Goal: Task Accomplishment & Management: Use online tool/utility

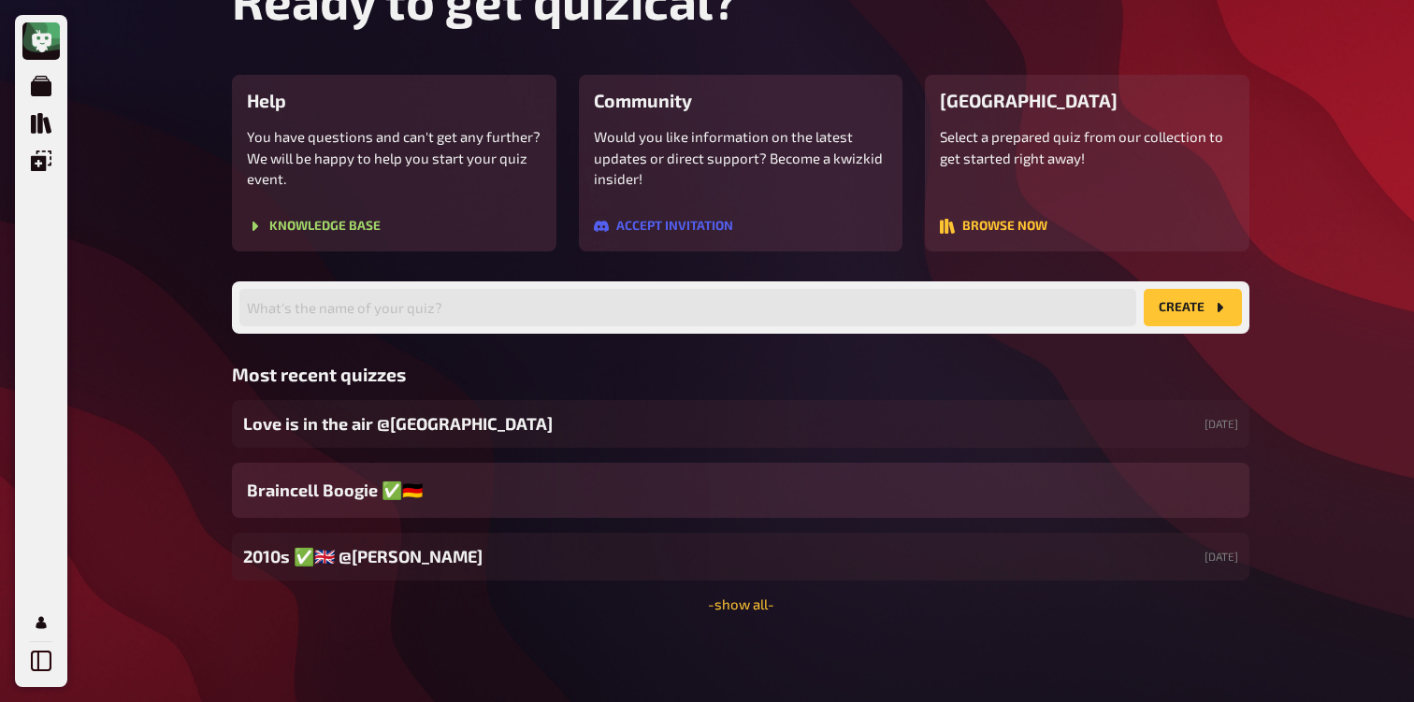
scroll to position [103, 0]
click at [741, 600] on link "- show all -" at bounding box center [741, 604] width 66 height 17
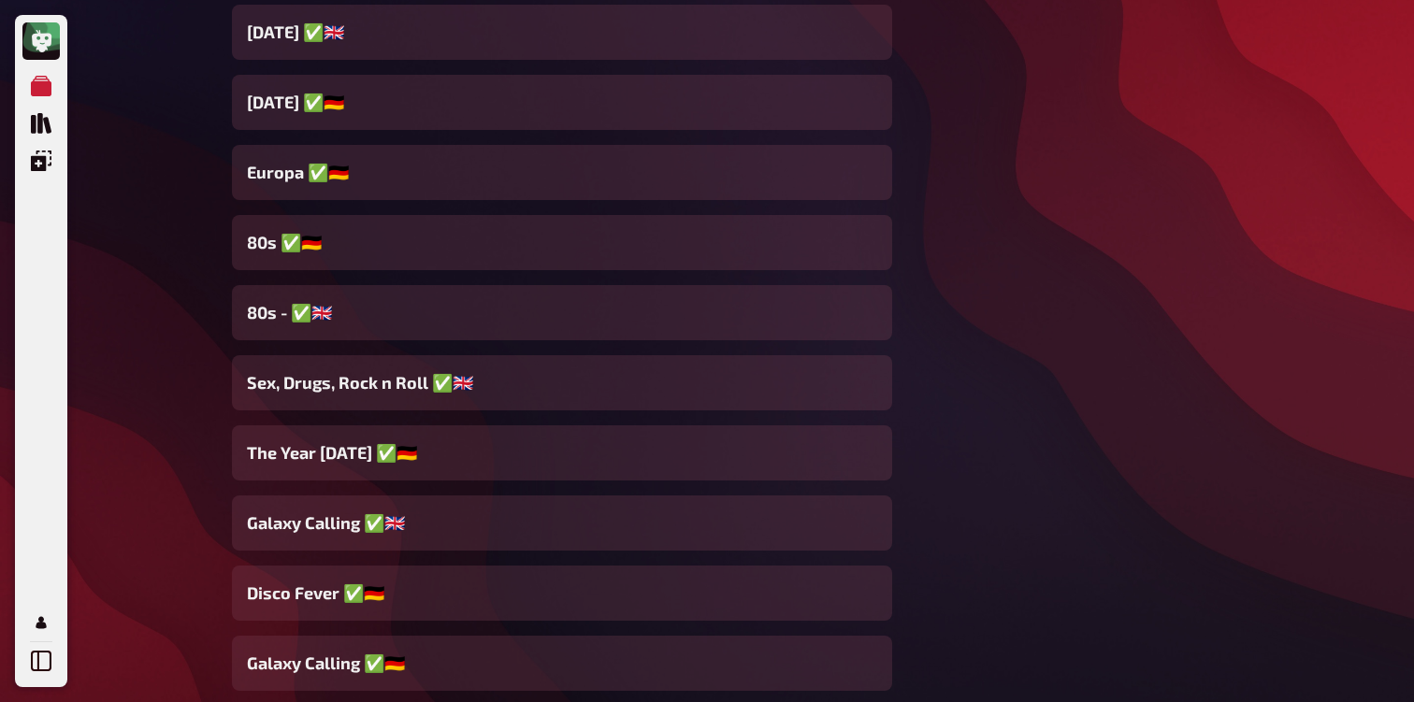
scroll to position [13531, 0]
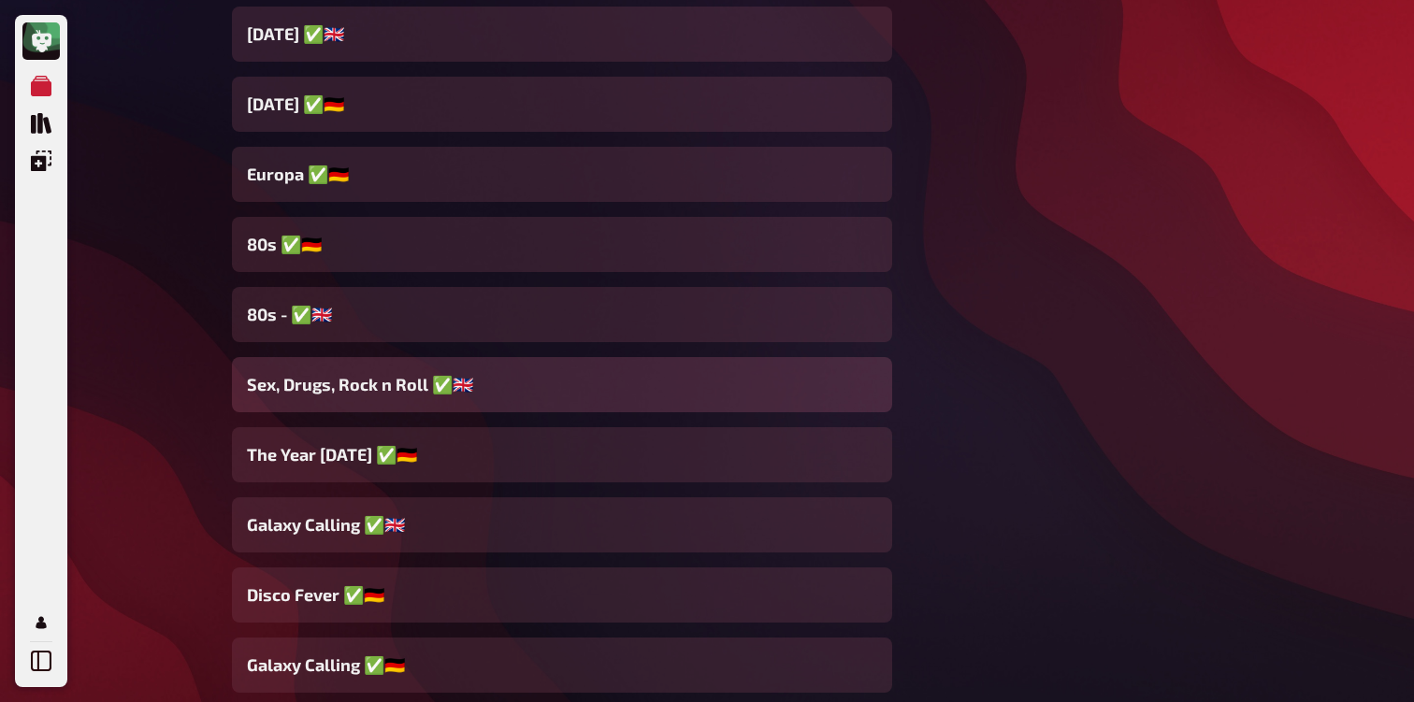
click at [453, 387] on span "Sex, Drugs, Rock n Roll ✅​🇬🇧​" at bounding box center [360, 384] width 226 height 25
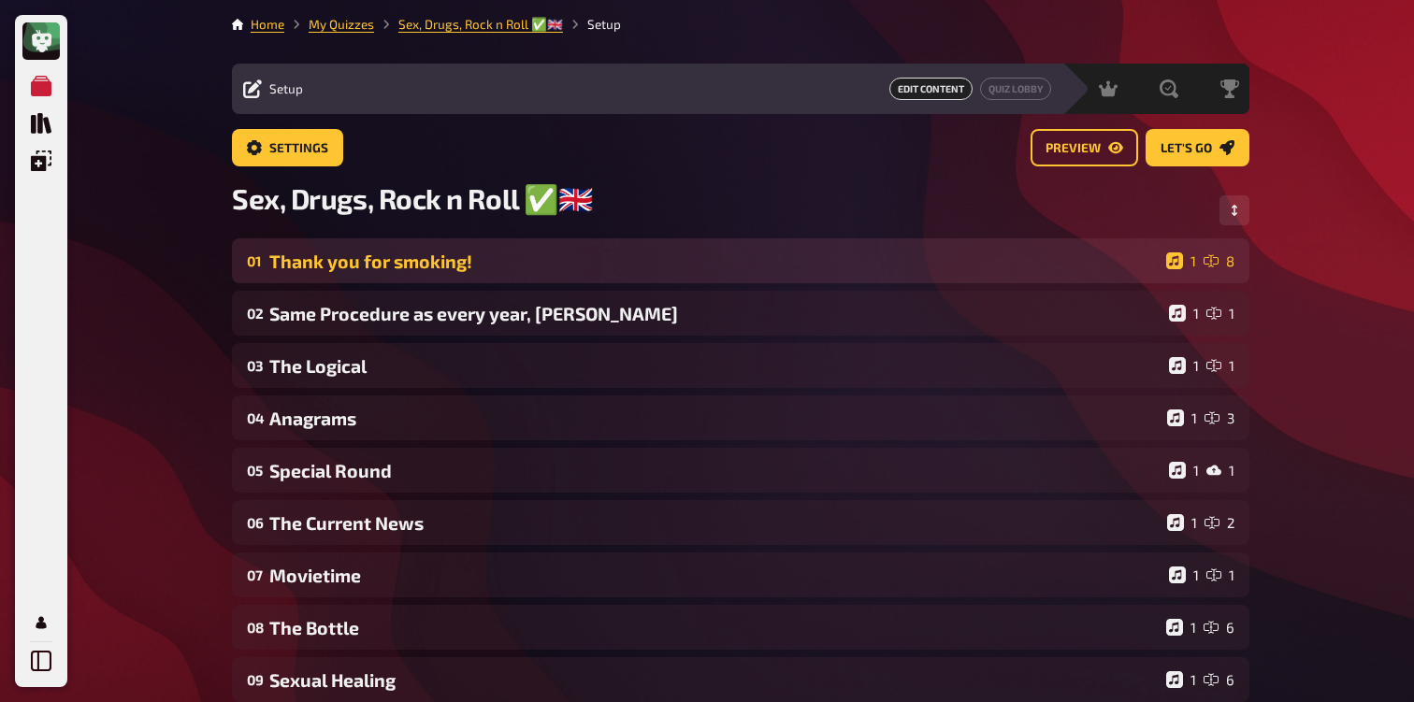
click at [436, 262] on div "Thank you for smoking!" at bounding box center [713, 262] width 889 height 22
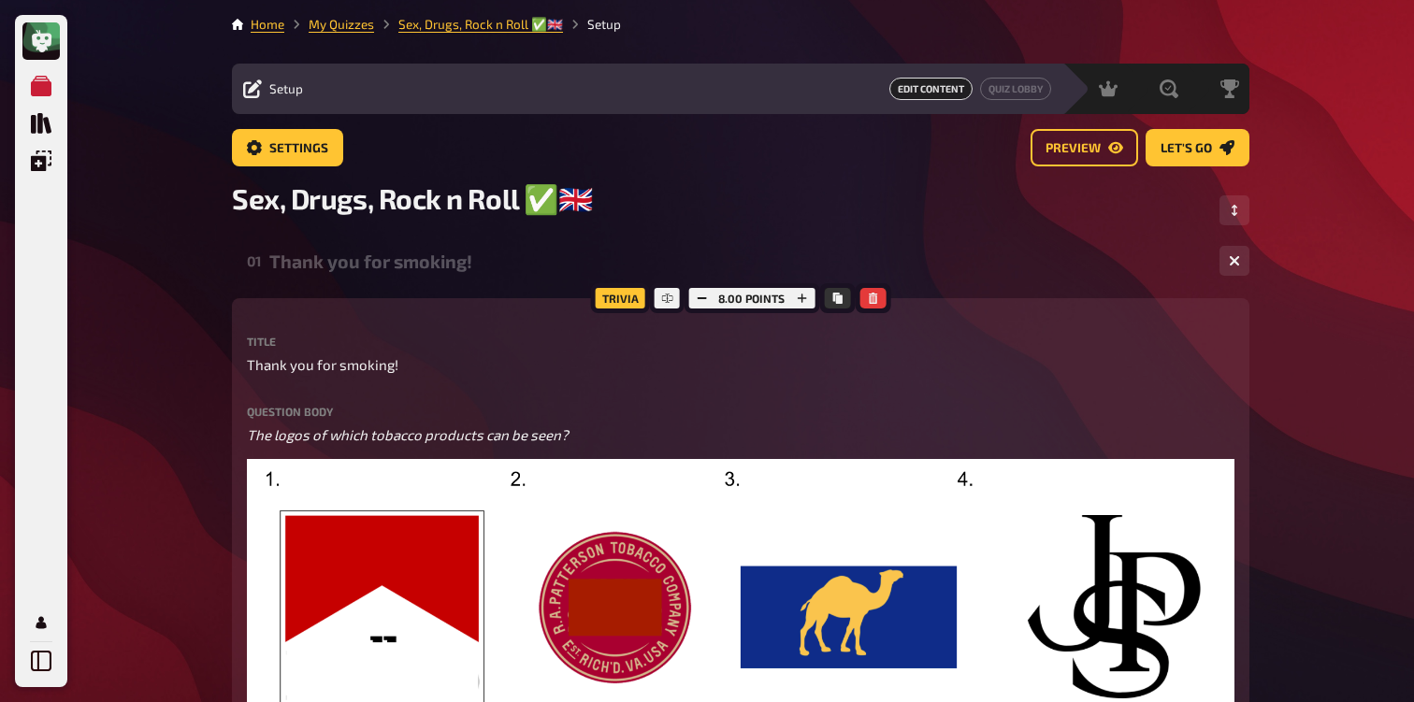
click at [436, 262] on div "Thank you for smoking!" at bounding box center [736, 262] width 935 height 22
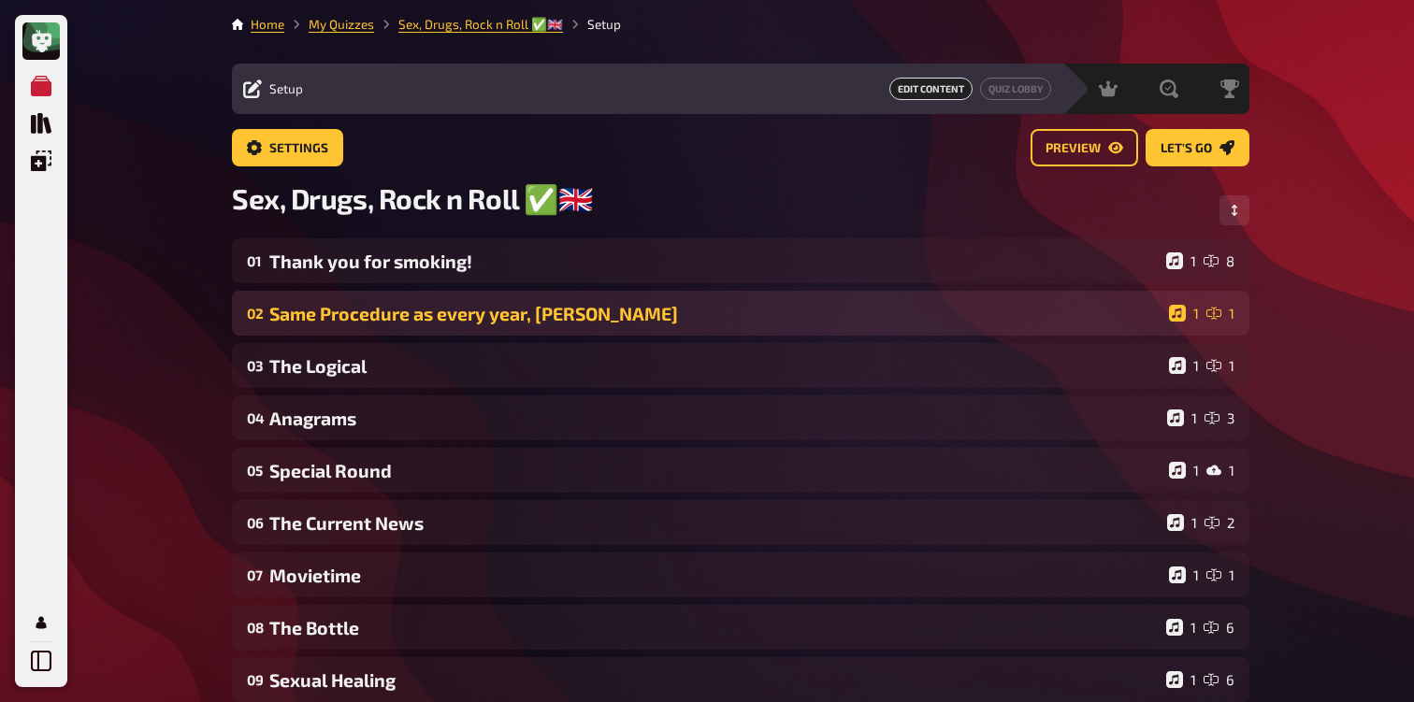
click at [438, 322] on div "Same Procedure as every year, [PERSON_NAME]" at bounding box center [715, 314] width 892 height 22
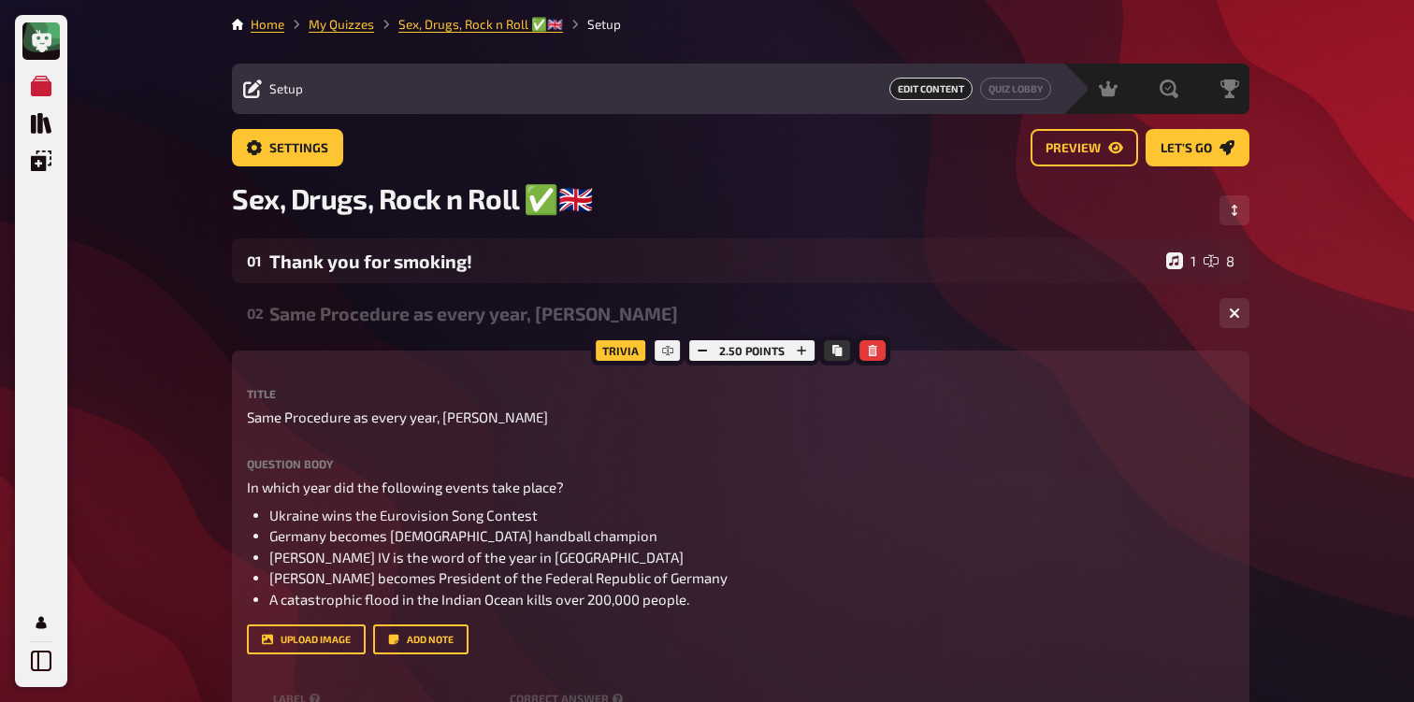
click at [438, 322] on div "Same Procedure as every year, [PERSON_NAME]" at bounding box center [736, 314] width 935 height 22
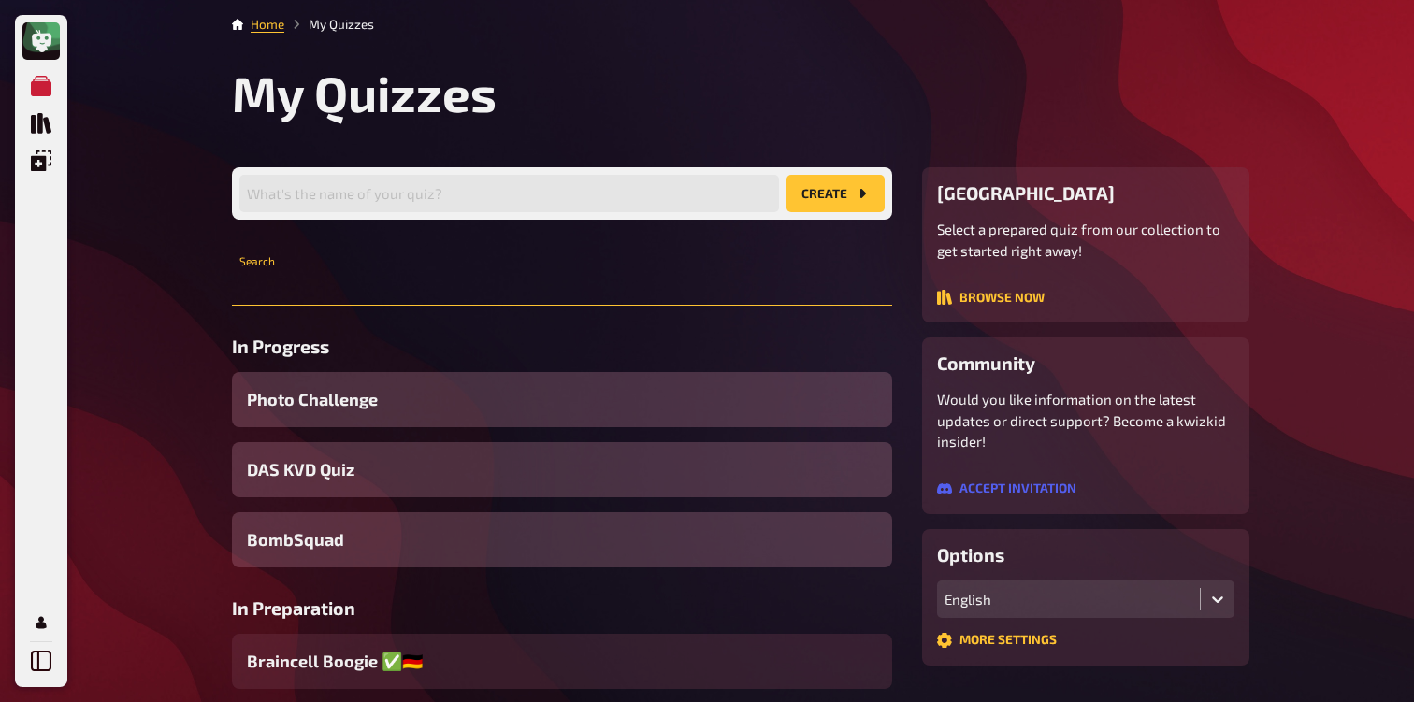
click at [366, 270] on input "text" at bounding box center [562, 286] width 660 height 37
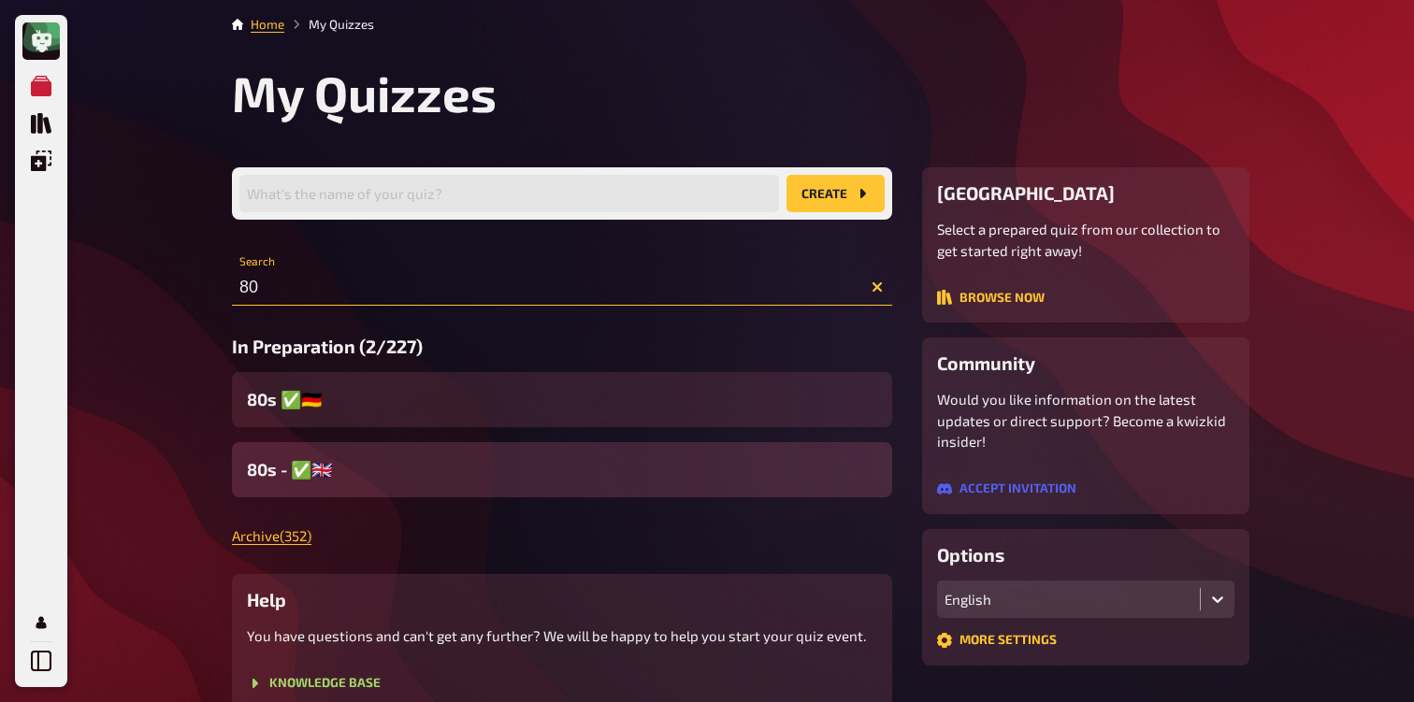
type input "80"
click at [371, 468] on div "80s - ✅​🇬🇧​" at bounding box center [562, 469] width 660 height 55
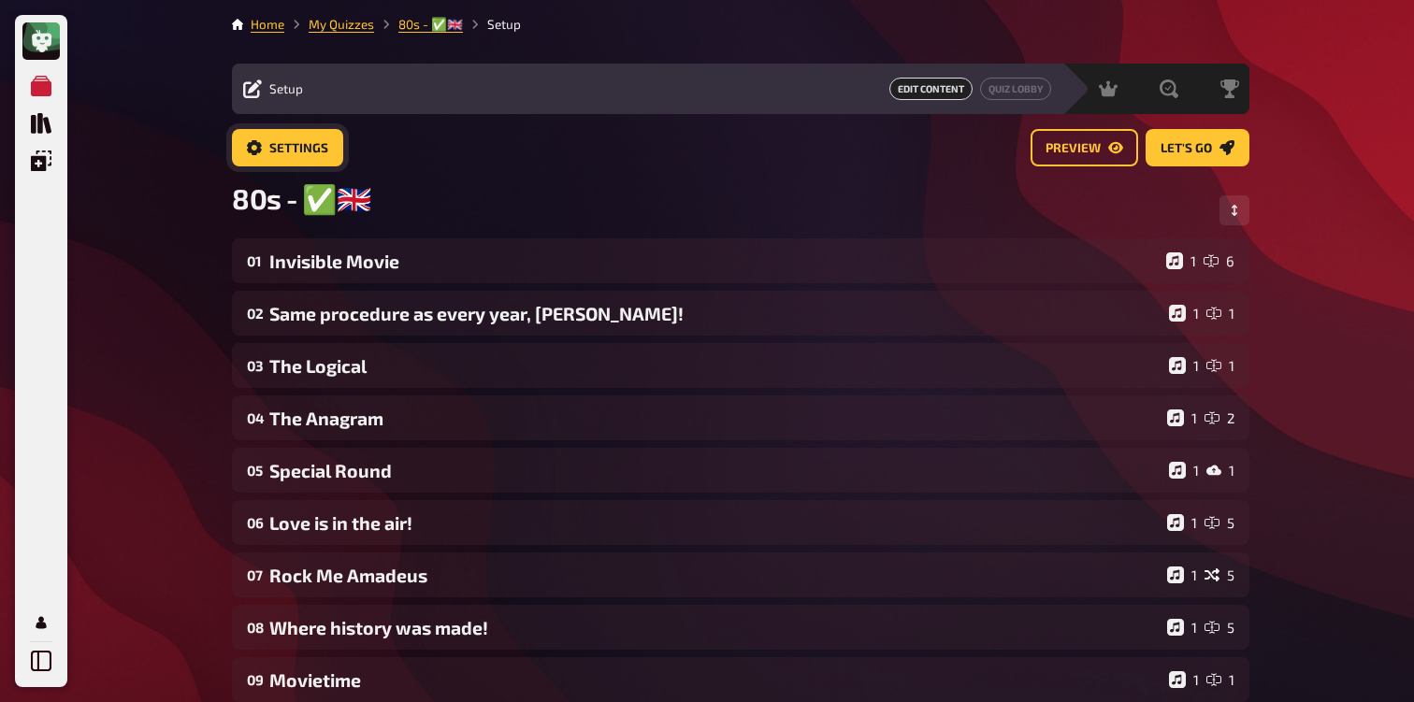
click at [295, 152] on span "Settings" at bounding box center [298, 148] width 59 height 13
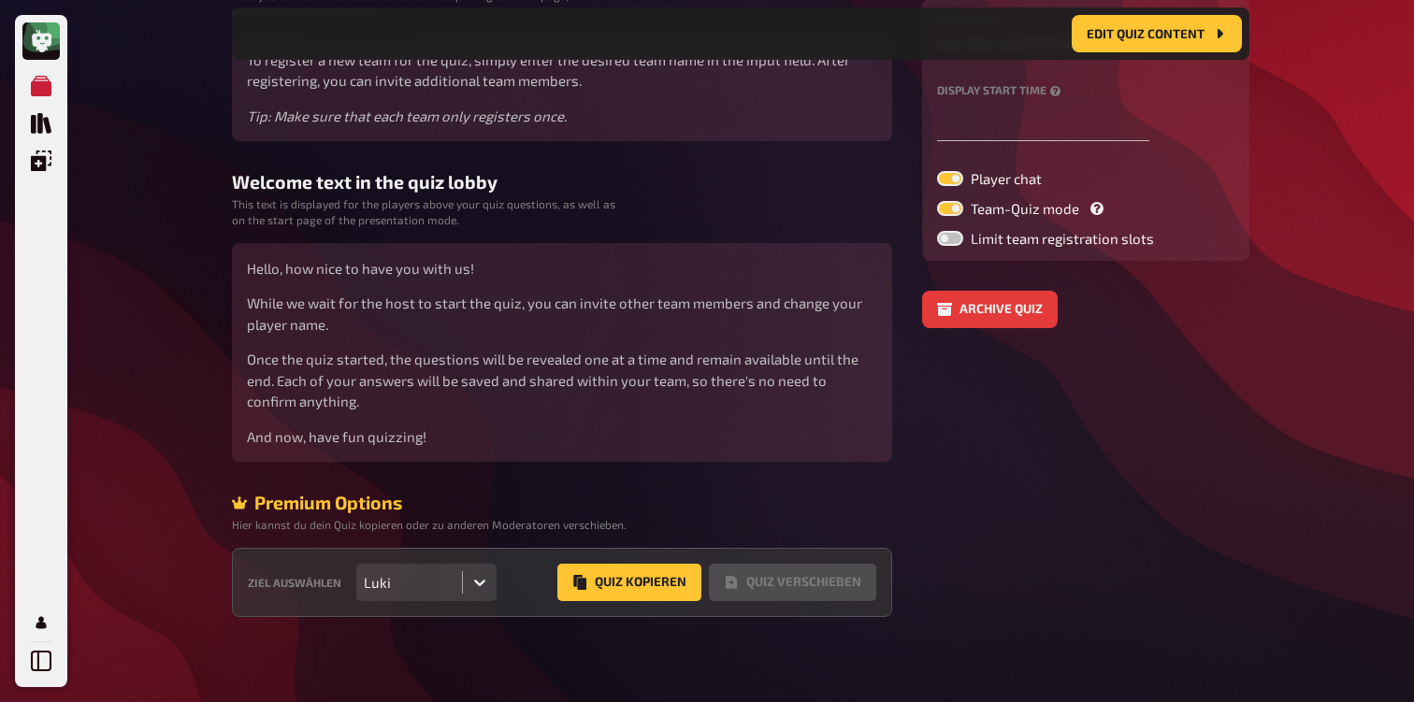
scroll to position [299, 0]
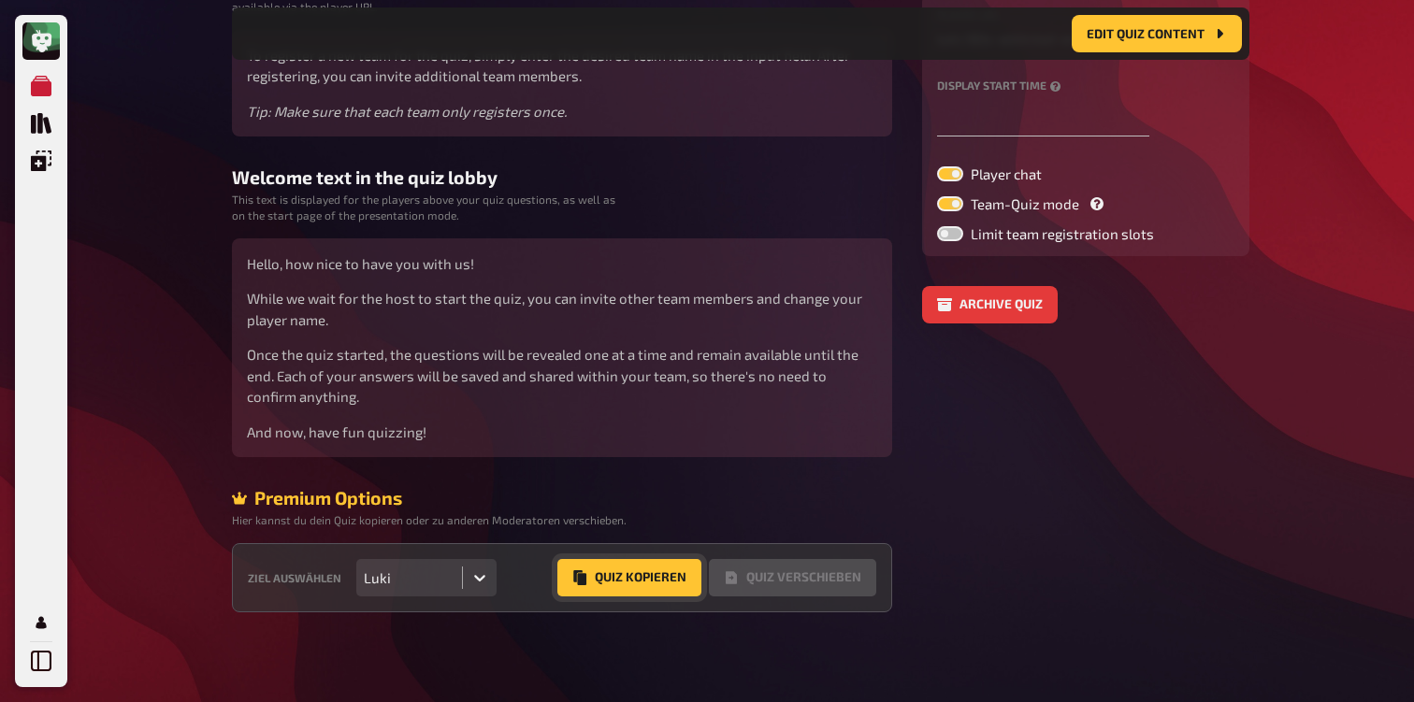
click at [609, 575] on button "Quiz Kopieren" at bounding box center [629, 577] width 144 height 37
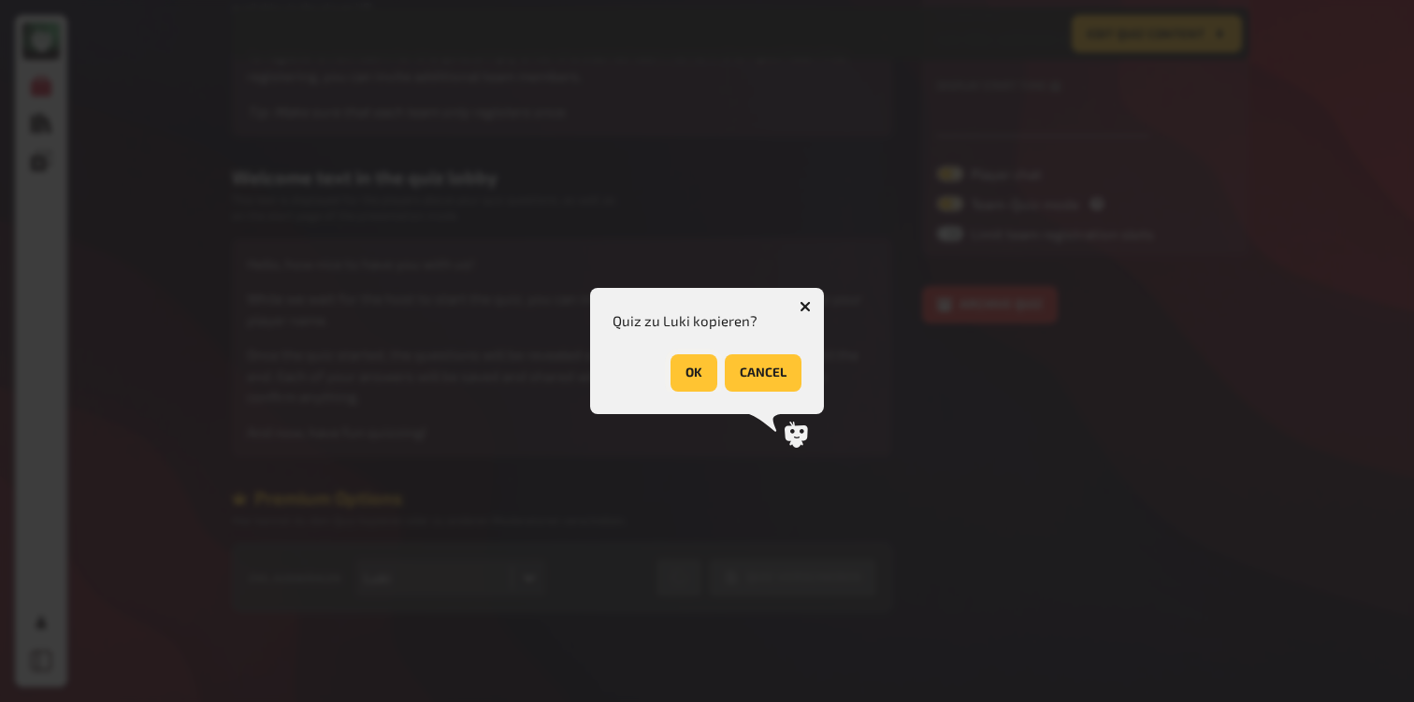
click at [695, 368] on button "OK" at bounding box center [693, 372] width 47 height 37
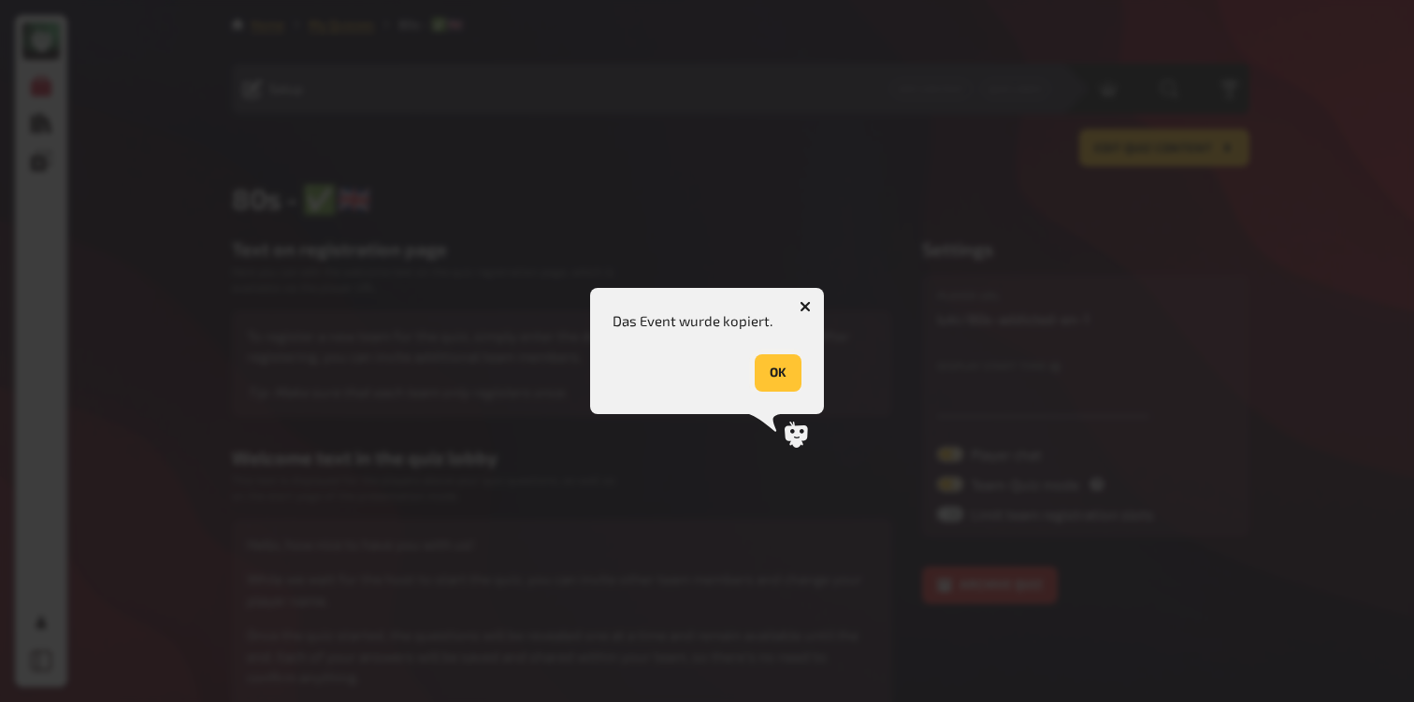
click at [785, 371] on button "OK" at bounding box center [778, 372] width 47 height 37
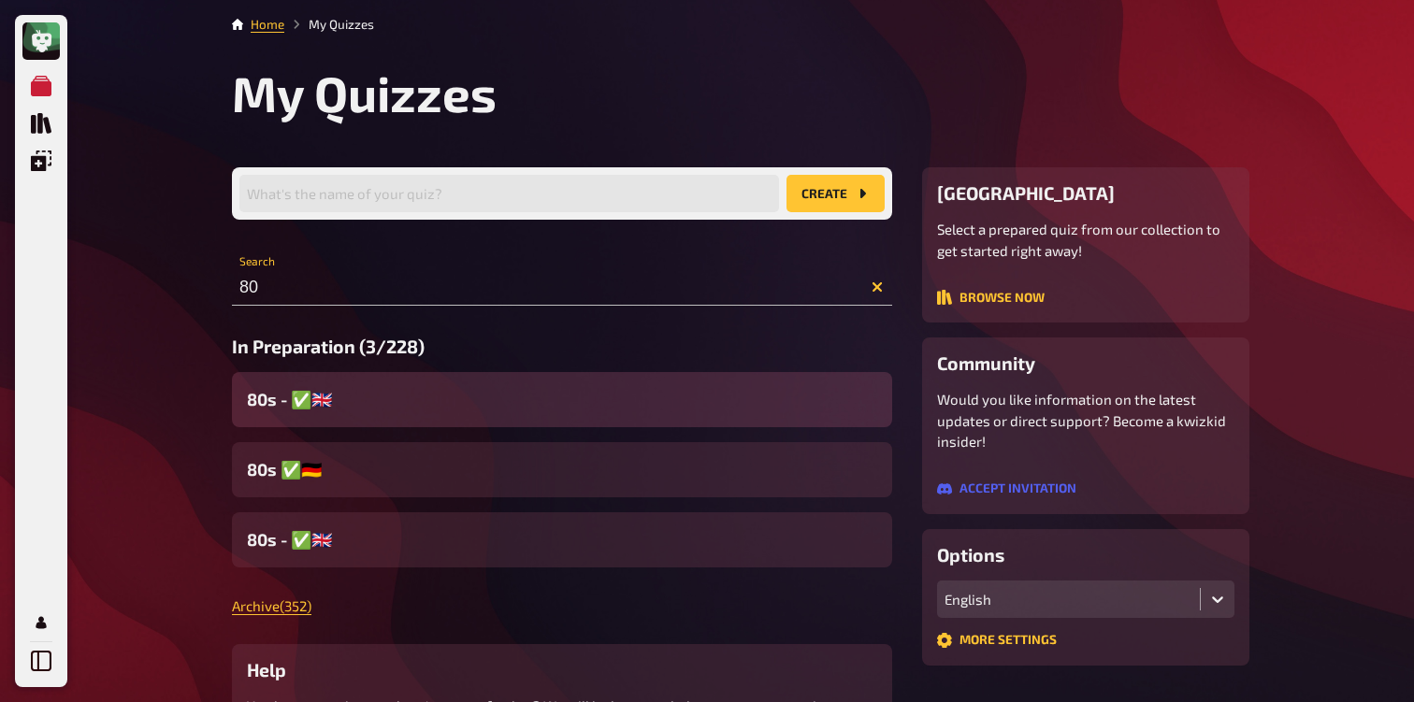
scroll to position [167, 0]
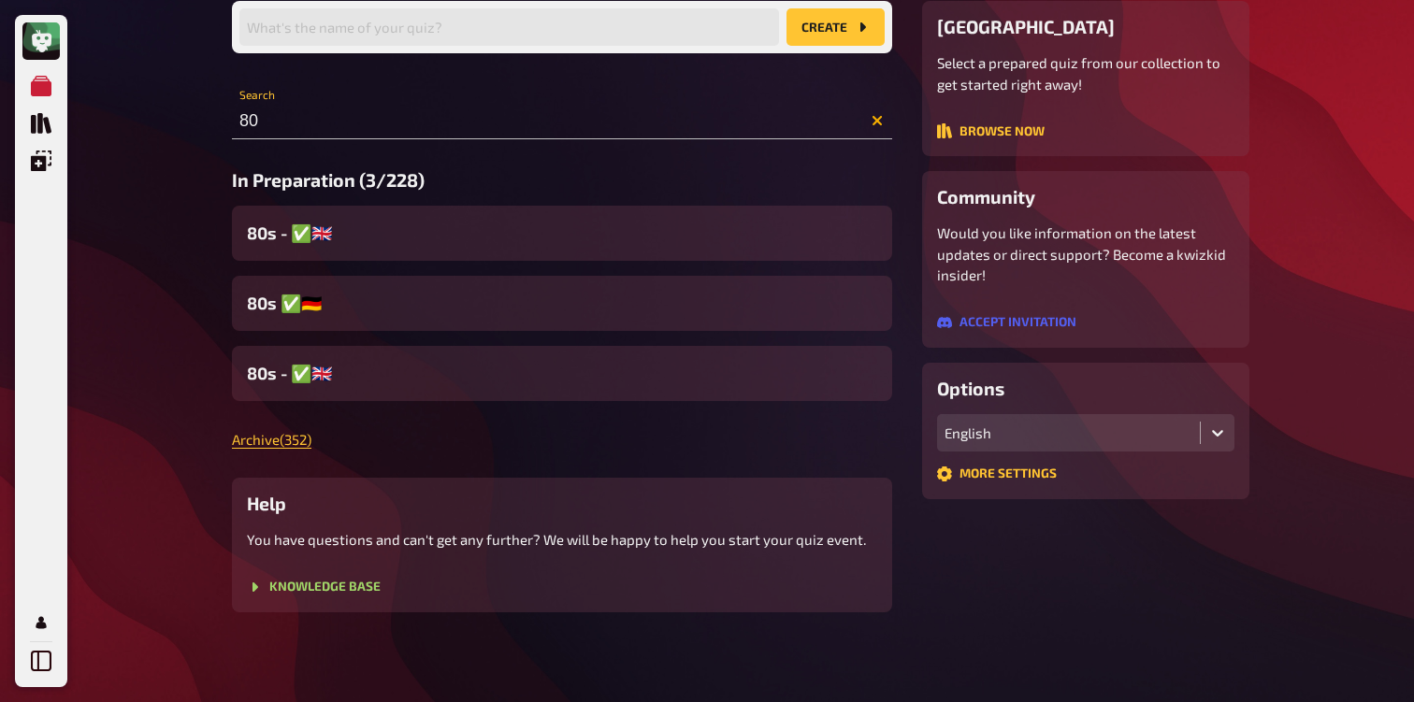
click at [888, 118] on button "button" at bounding box center [877, 120] width 30 height 11
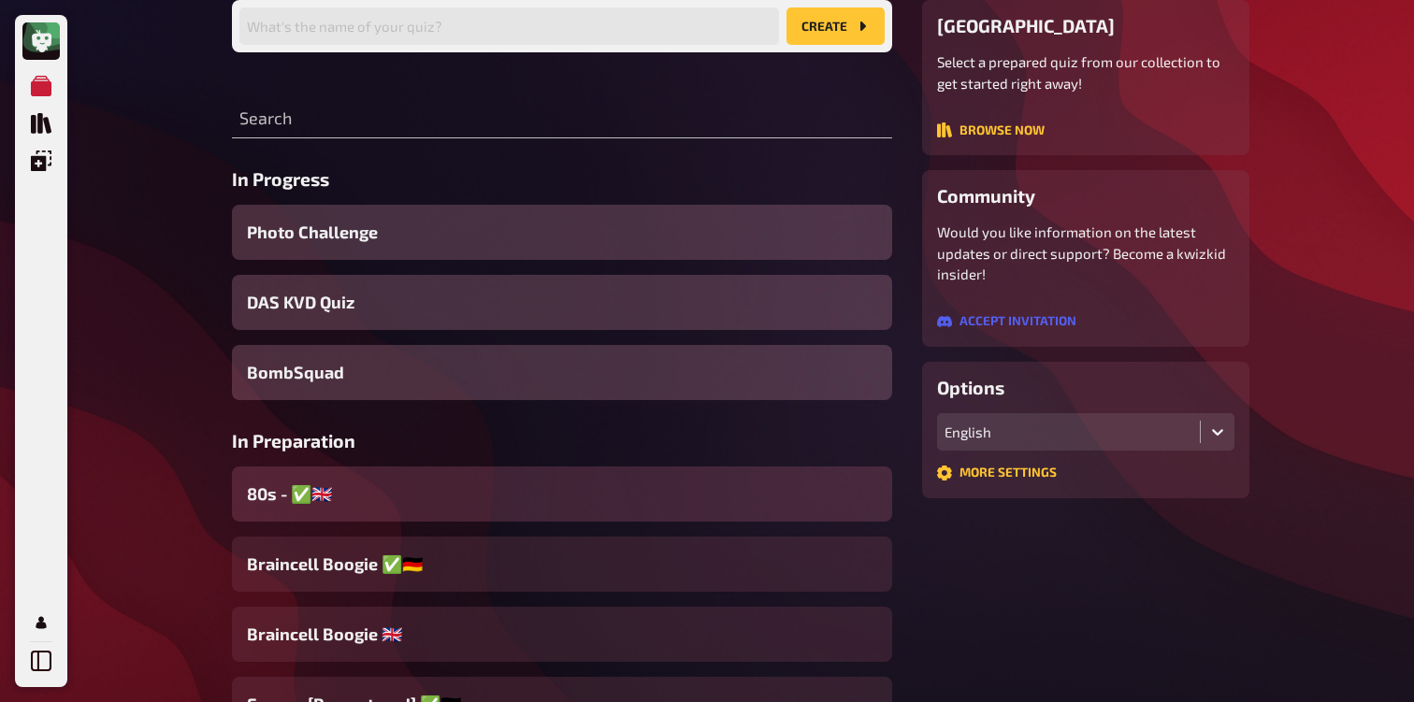
click at [437, 506] on div "80s - ✅​🇬🇧​" at bounding box center [562, 494] width 660 height 55
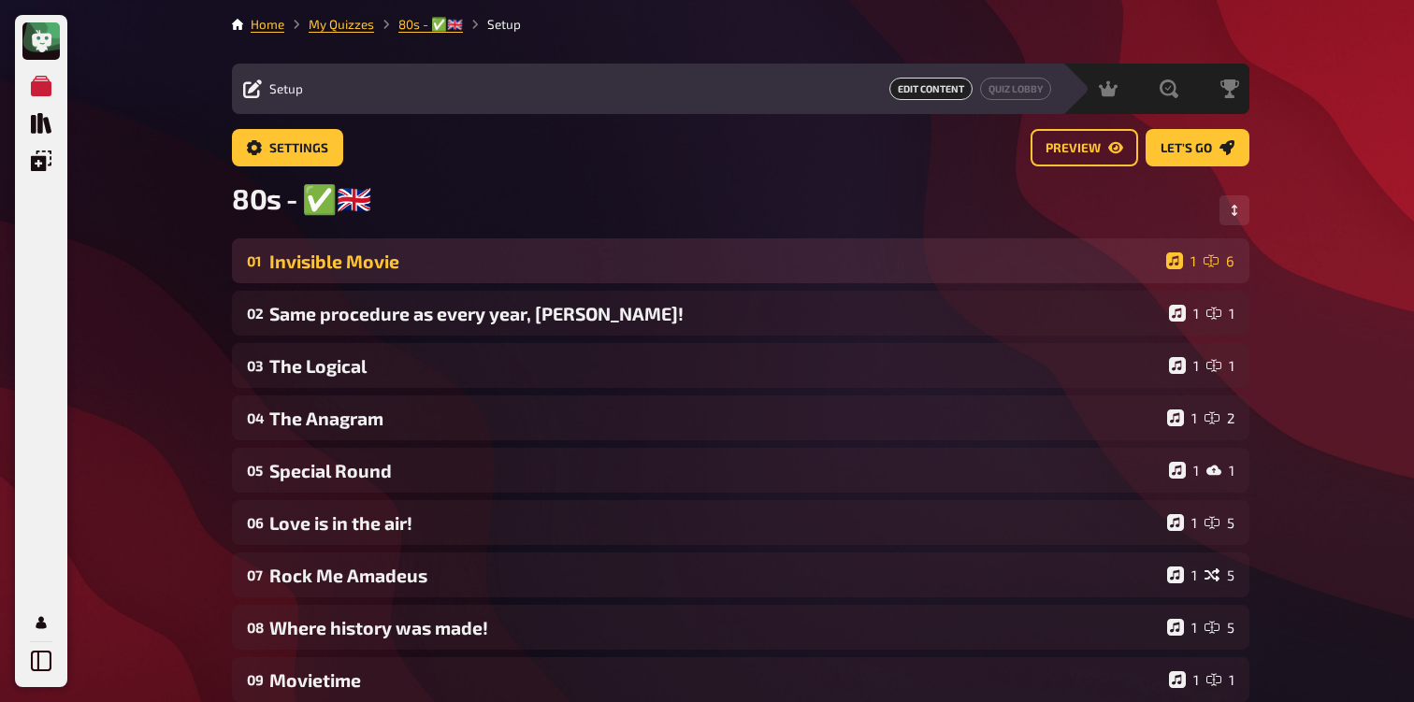
click at [336, 280] on div "01 Invisible Movie 1 6" at bounding box center [740, 260] width 1017 height 45
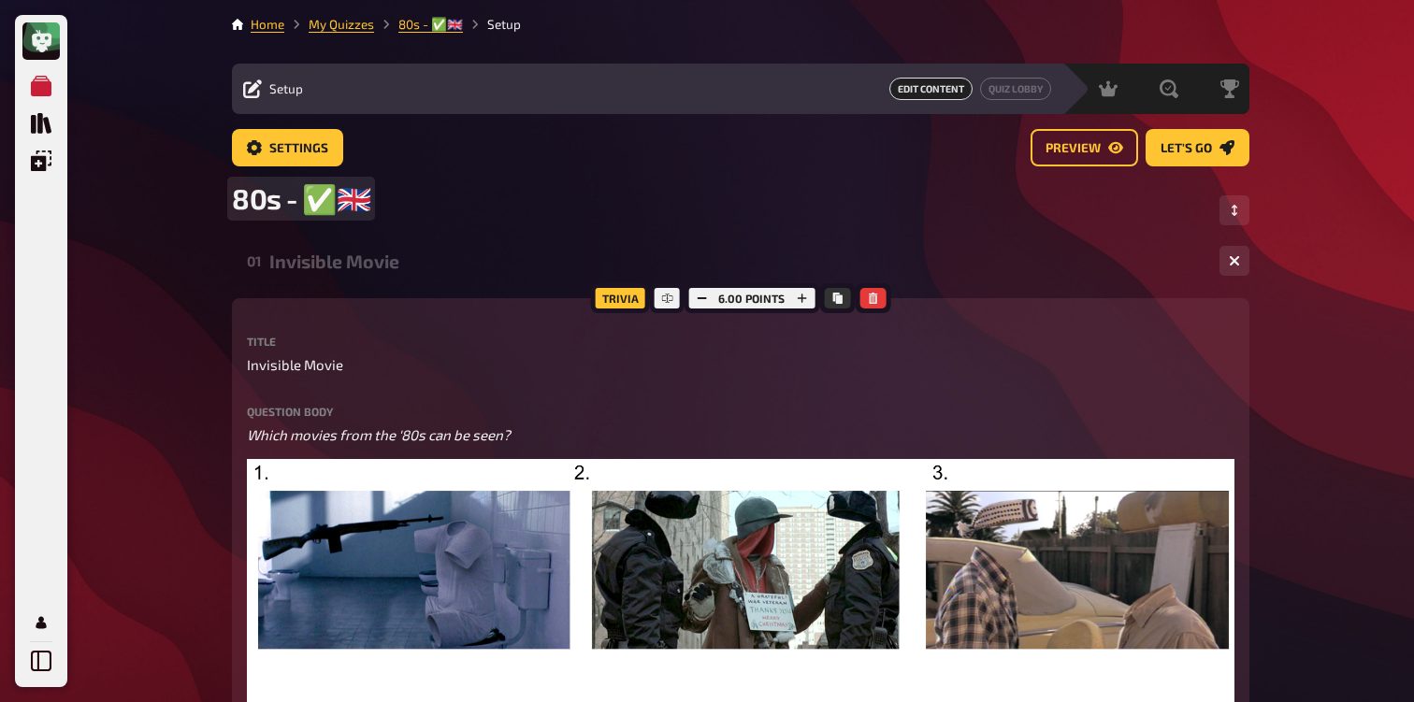
click at [355, 226] on div "80s - ✅​🇬🇧​" at bounding box center [740, 209] width 1017 height 57
click at [355, 281] on div "01 Invisible Movie 1 6" at bounding box center [740, 260] width 1017 height 45
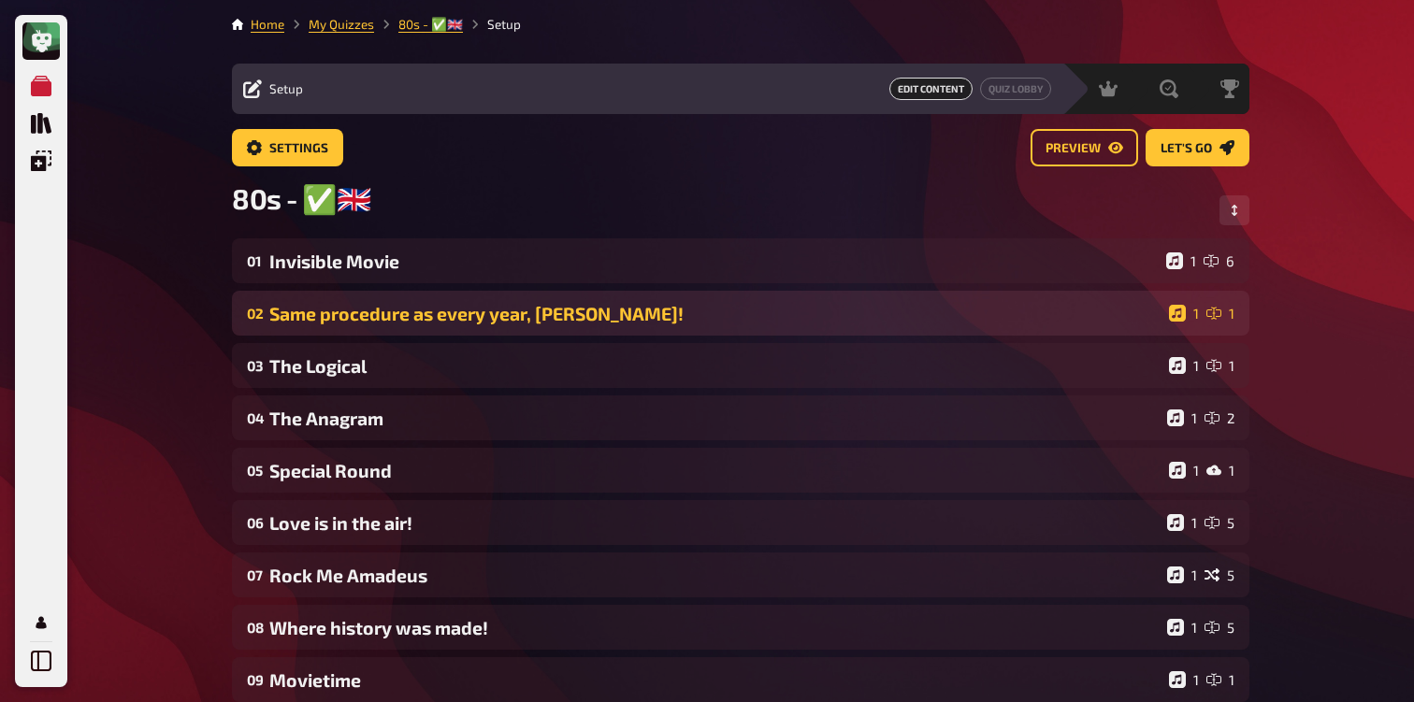
click at [356, 307] on div "Same procedure as every year, [PERSON_NAME]!" at bounding box center [715, 314] width 892 height 22
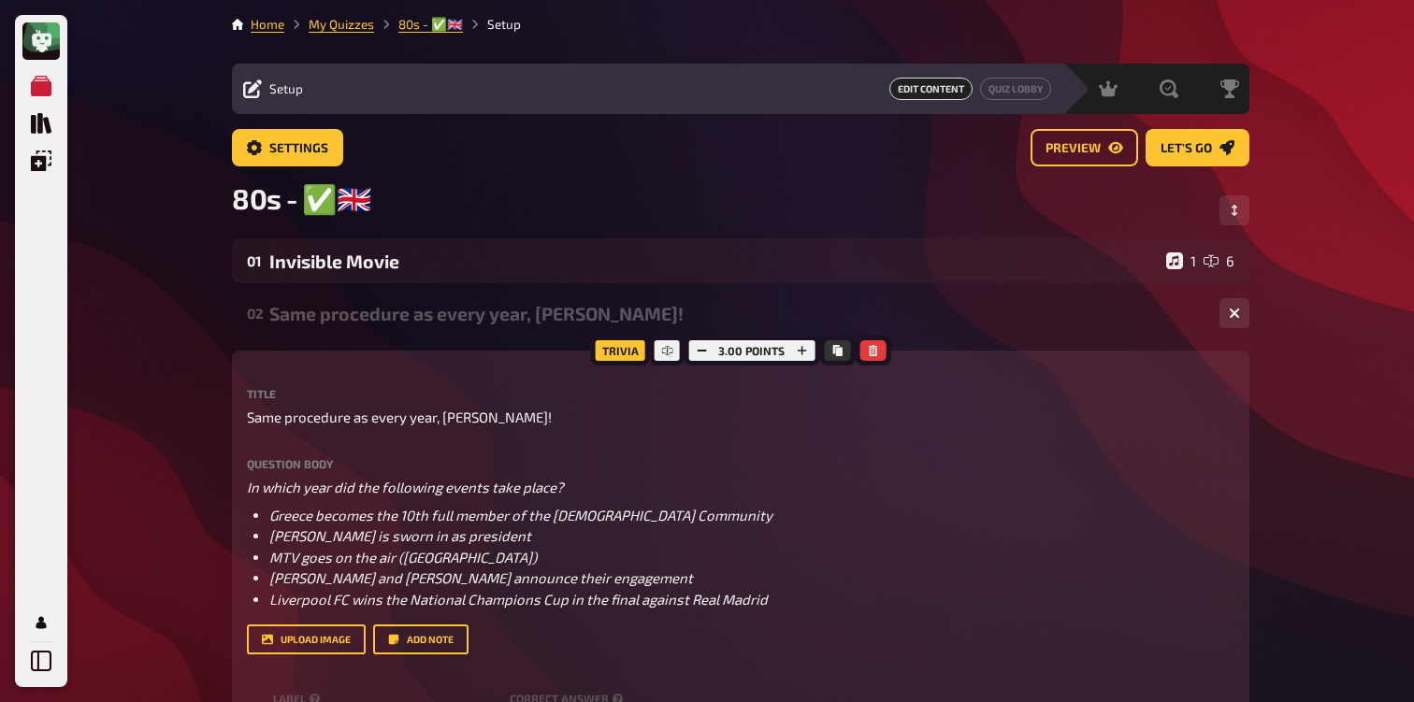
click at [361, 320] on div "Same procedure as every year, [PERSON_NAME]!" at bounding box center [736, 314] width 935 height 22
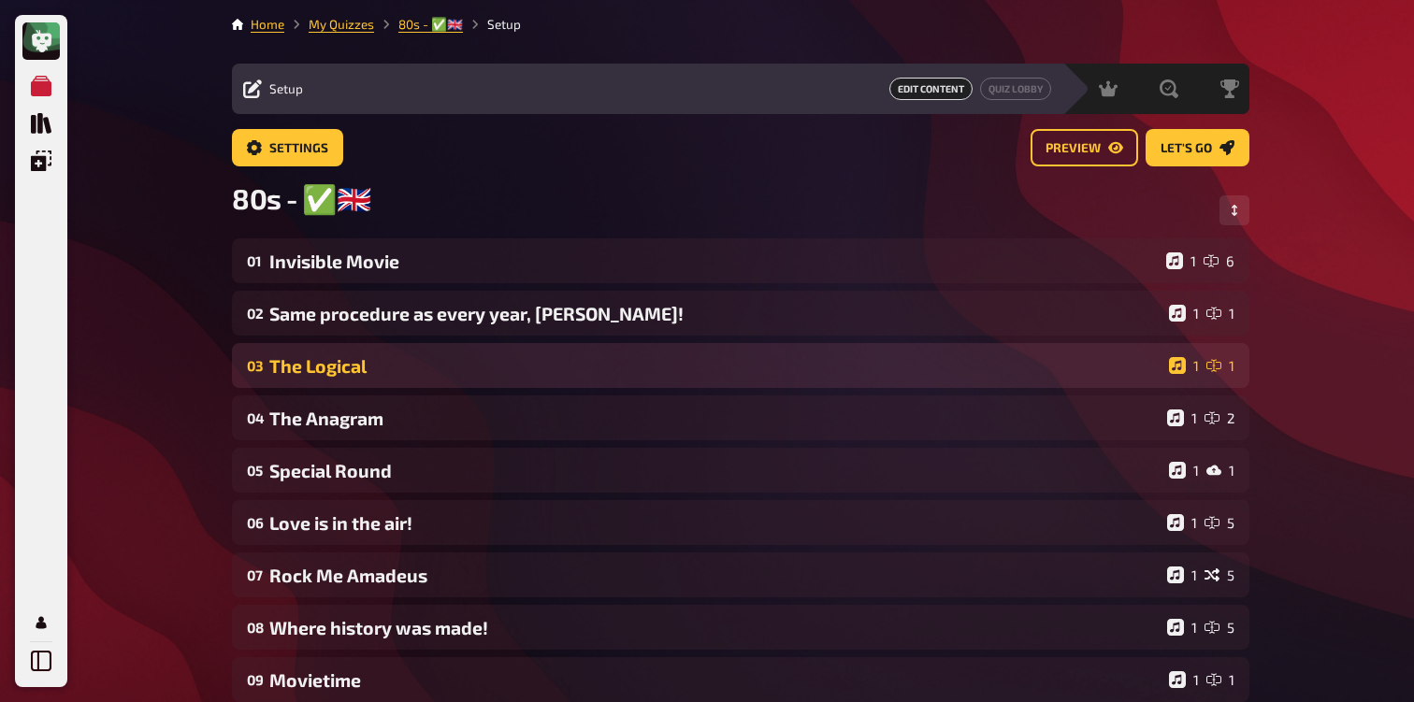
click at [361, 369] on div "The Logical" at bounding box center [715, 366] width 892 height 22
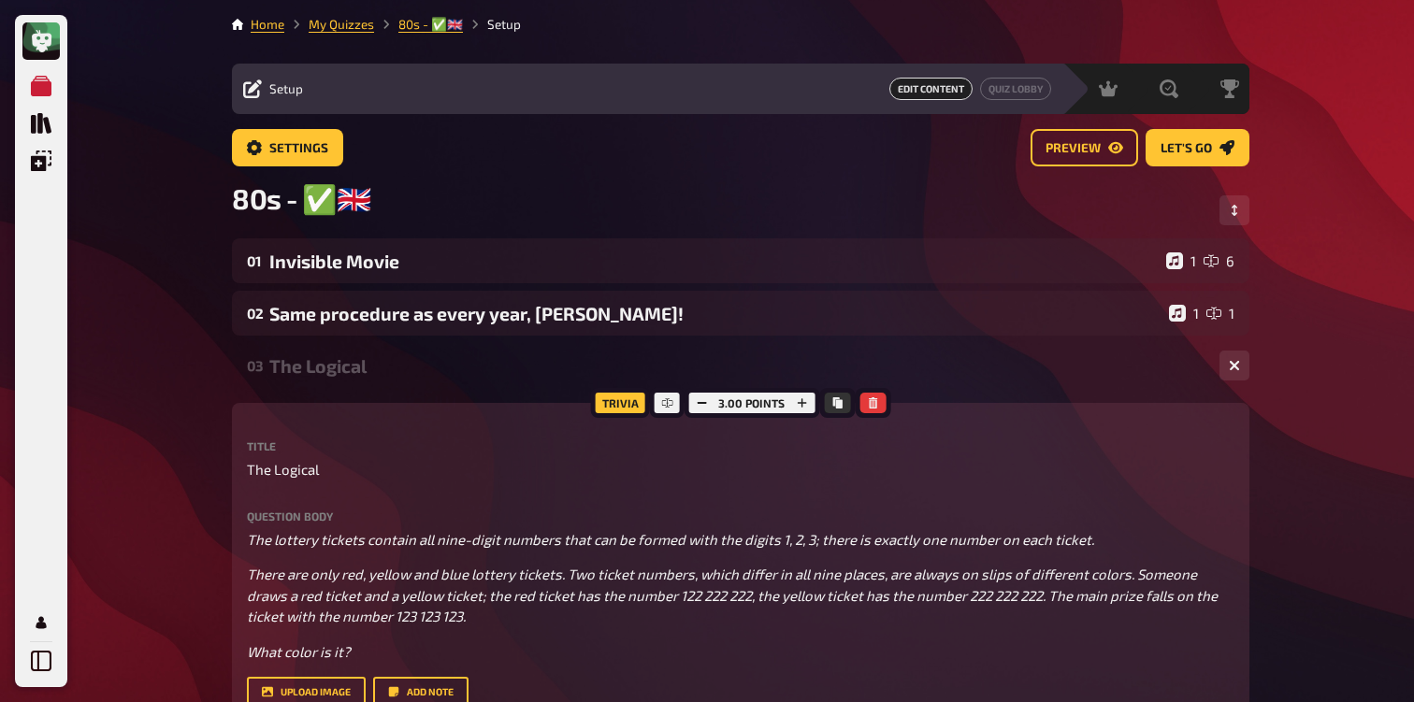
scroll to position [38, 0]
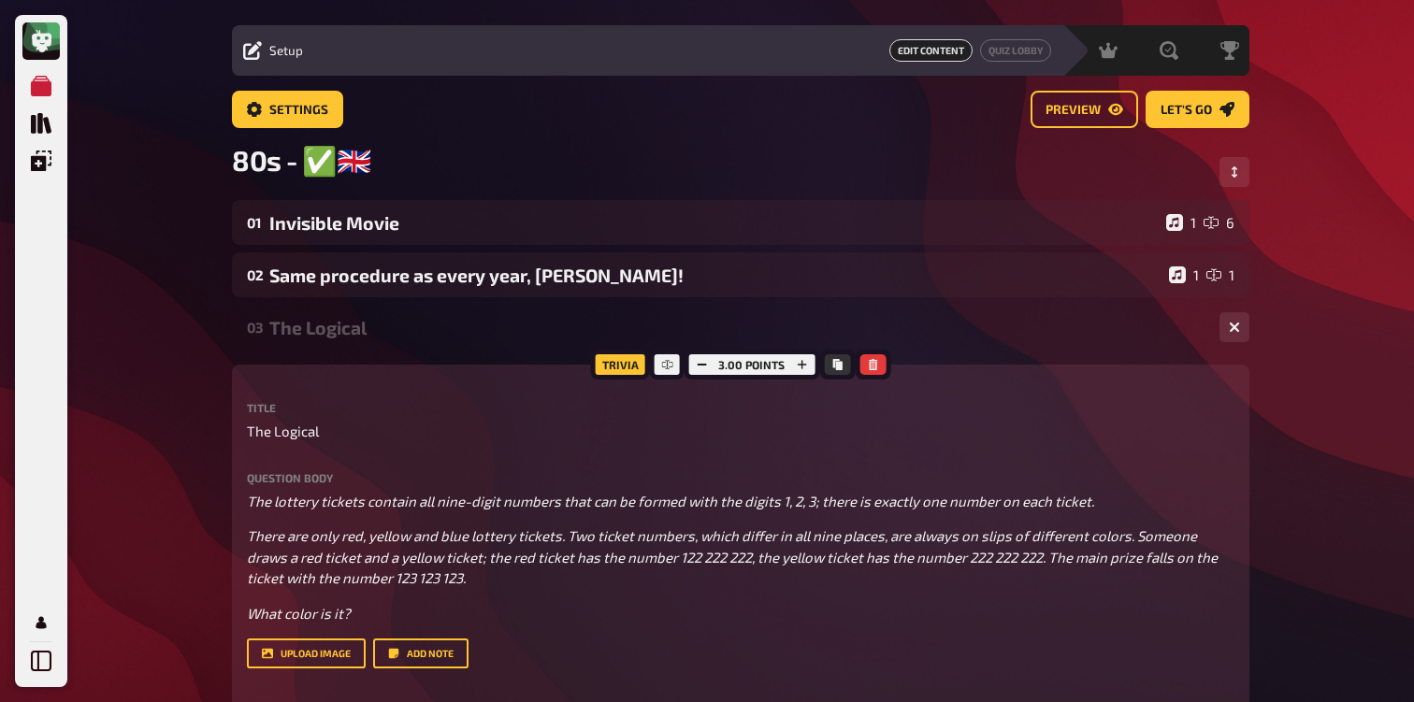
click at [365, 337] on div "The Logical" at bounding box center [736, 328] width 935 height 22
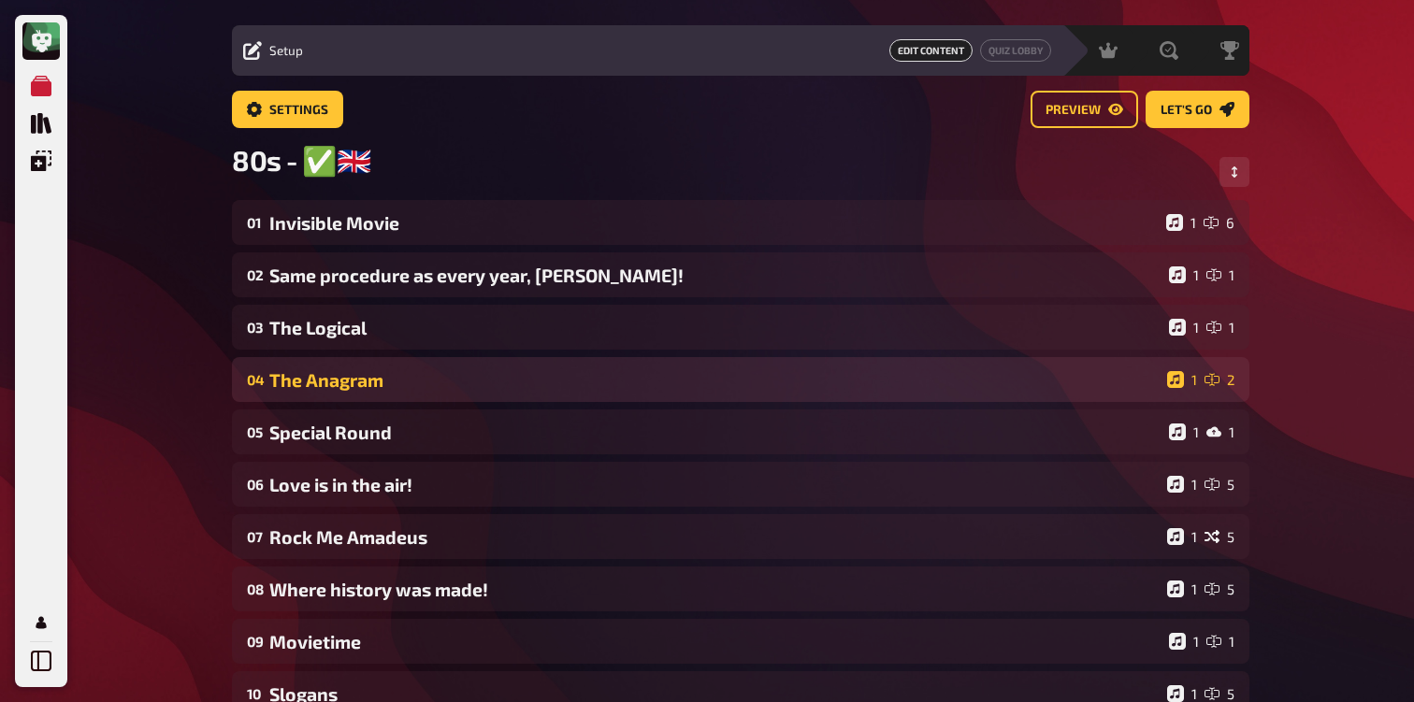
click at [360, 379] on div "The Anagram" at bounding box center [714, 380] width 890 height 22
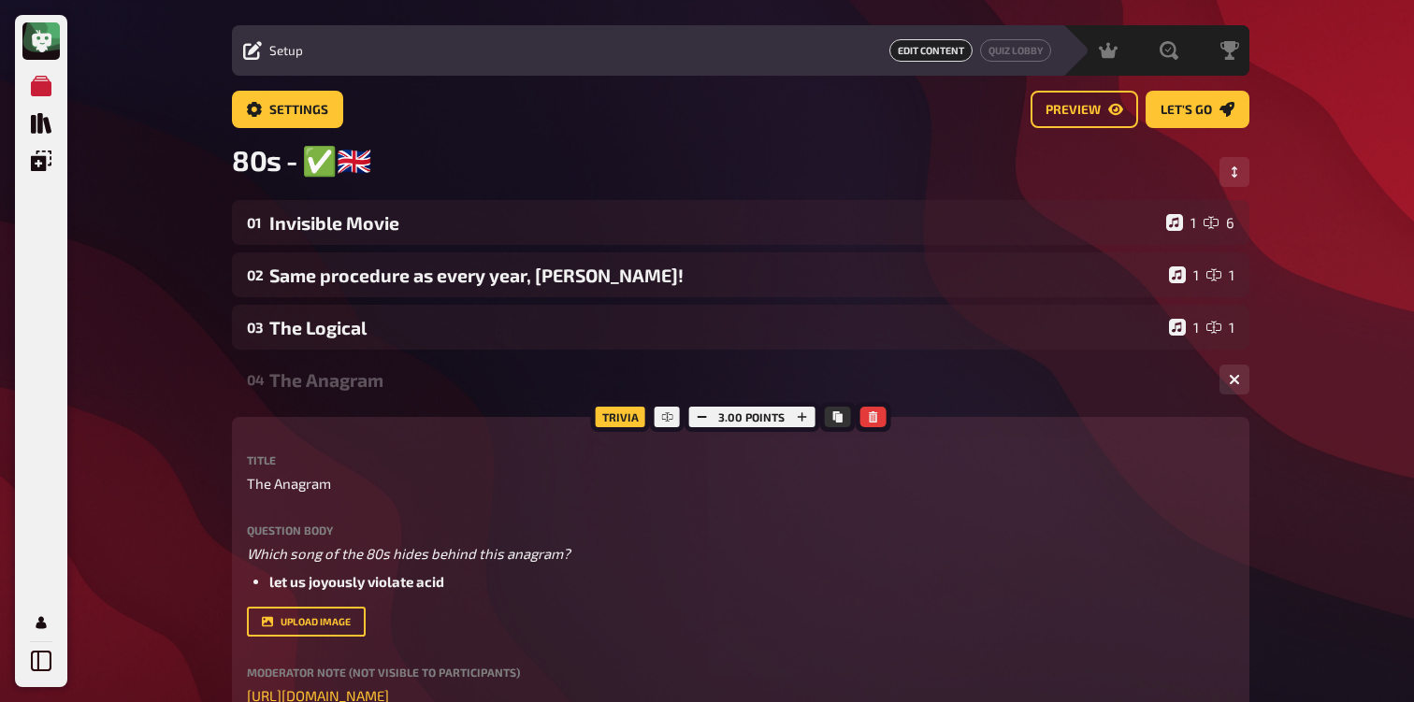
click at [360, 379] on div "The Anagram" at bounding box center [736, 380] width 935 height 22
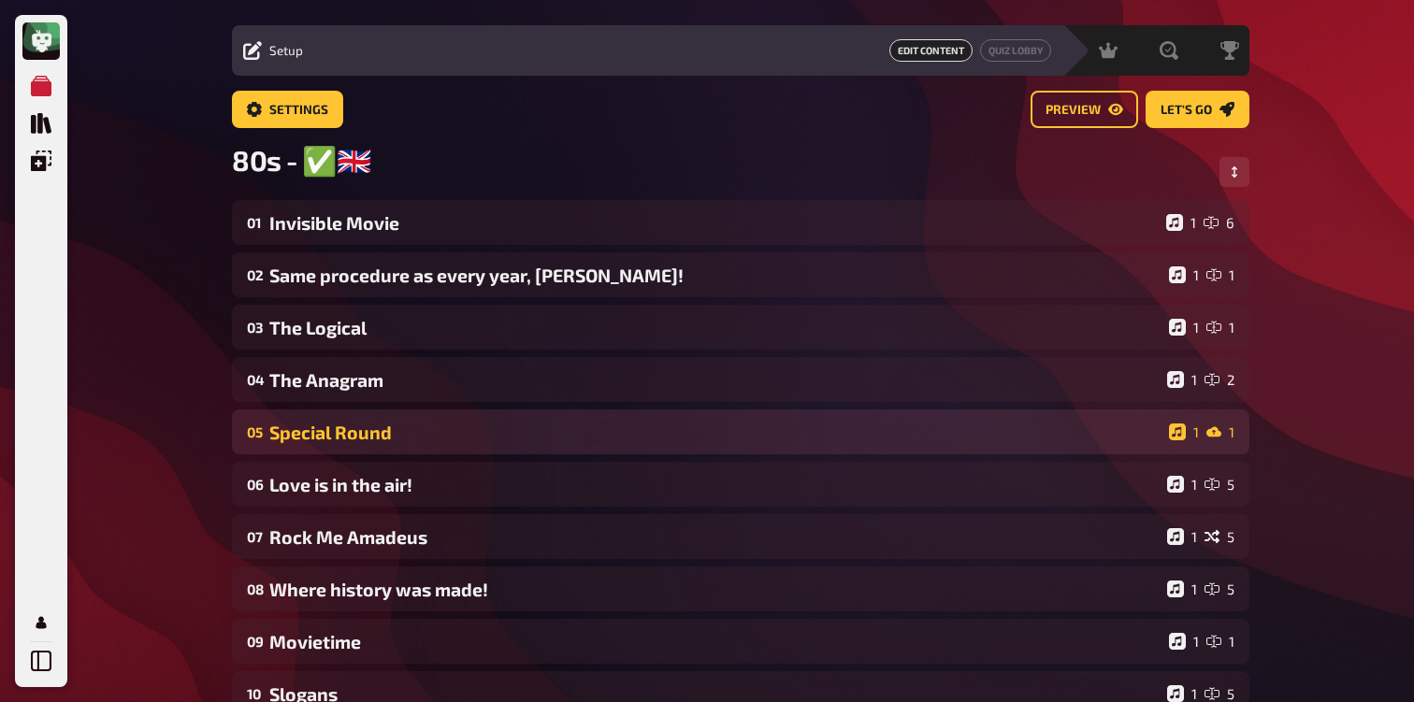
click at [349, 439] on div "Special Round" at bounding box center [715, 433] width 892 height 22
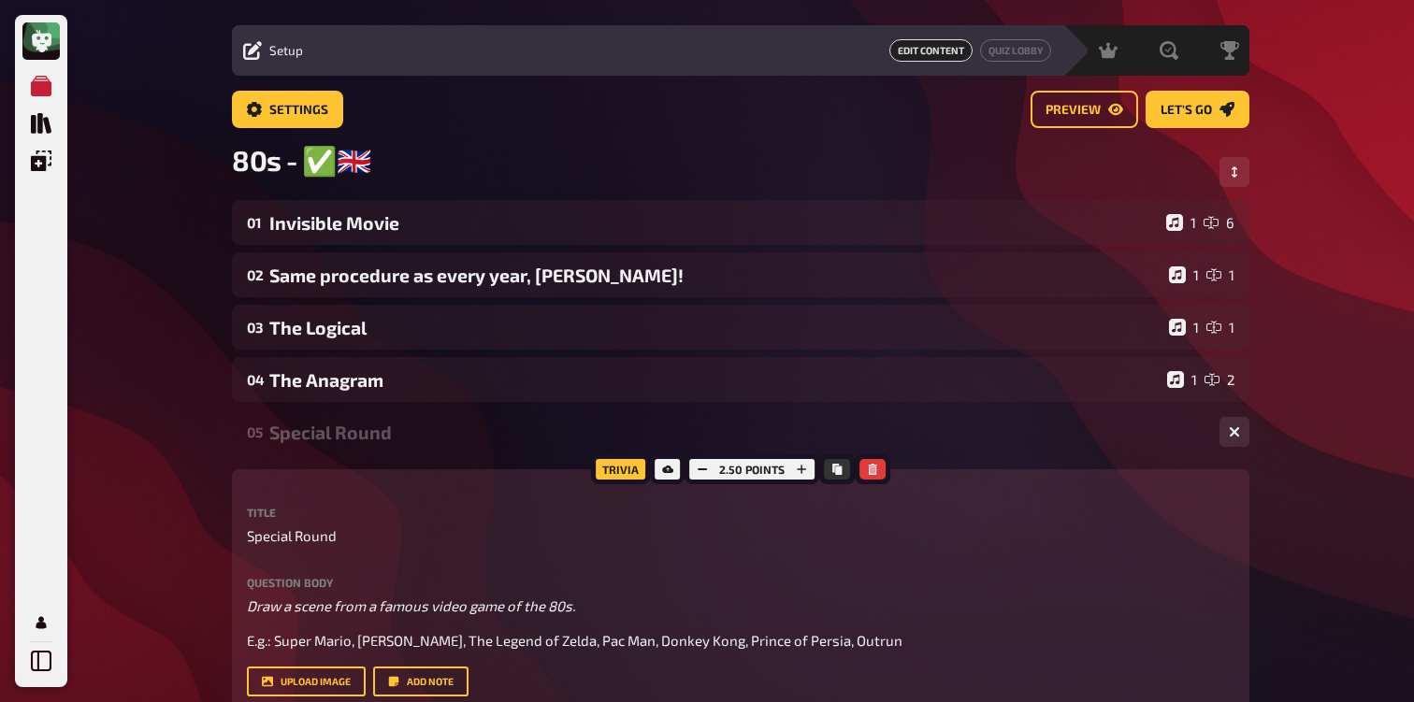
click at [349, 439] on div "Special Round" at bounding box center [736, 433] width 935 height 22
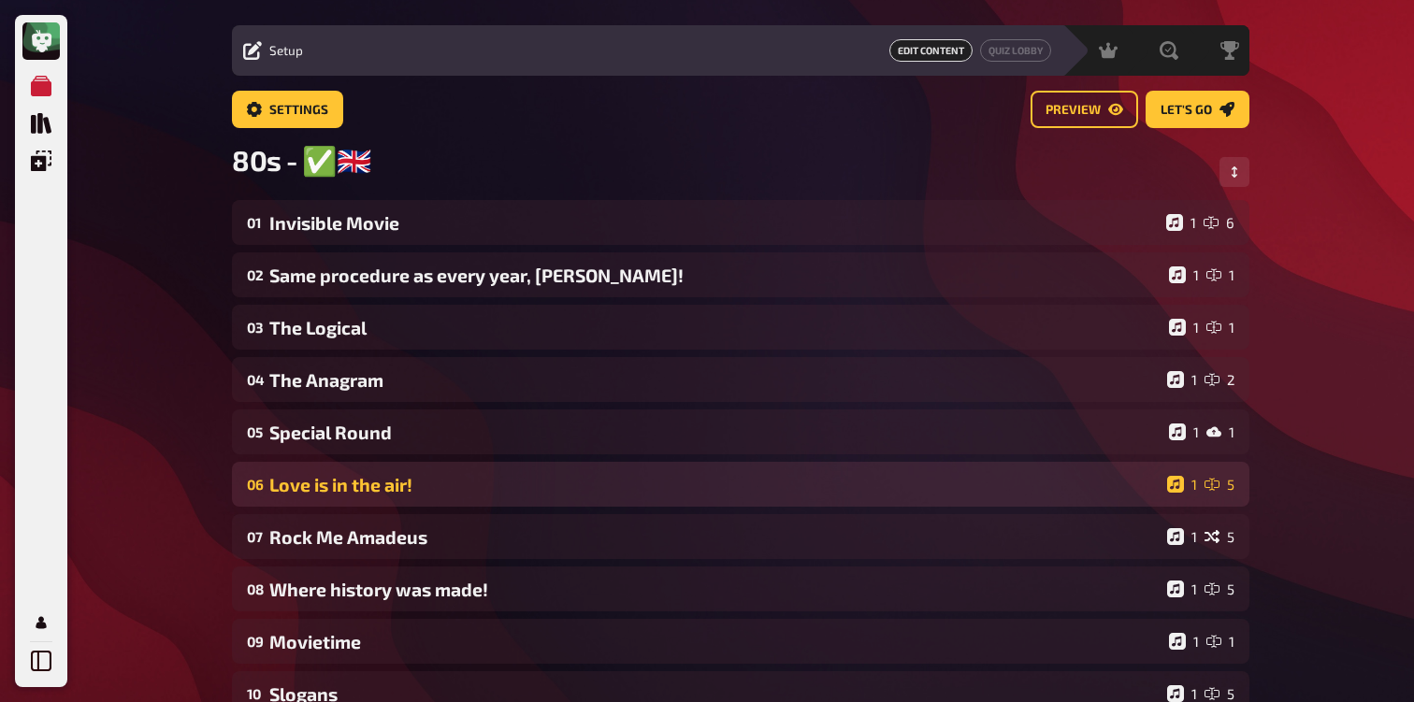
click at [339, 490] on div "Love is in the air!" at bounding box center [714, 485] width 890 height 22
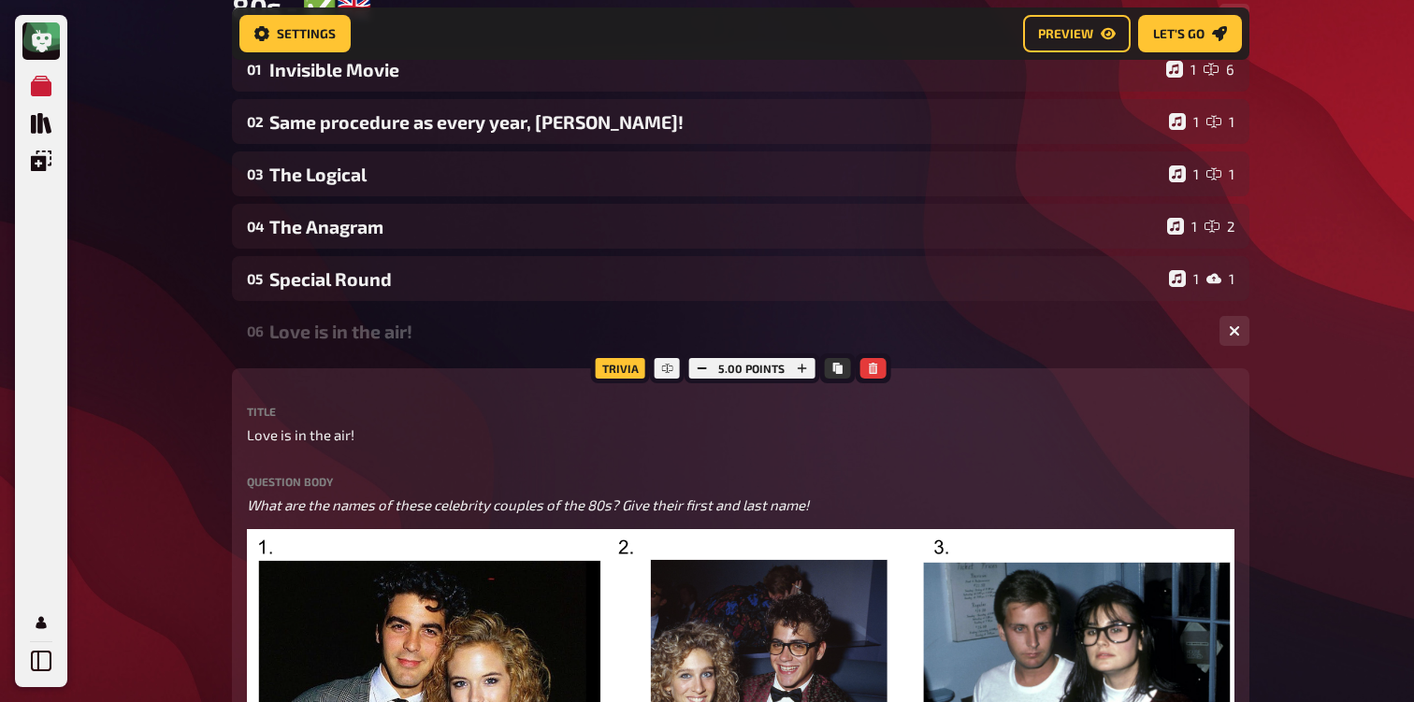
scroll to position [193, 0]
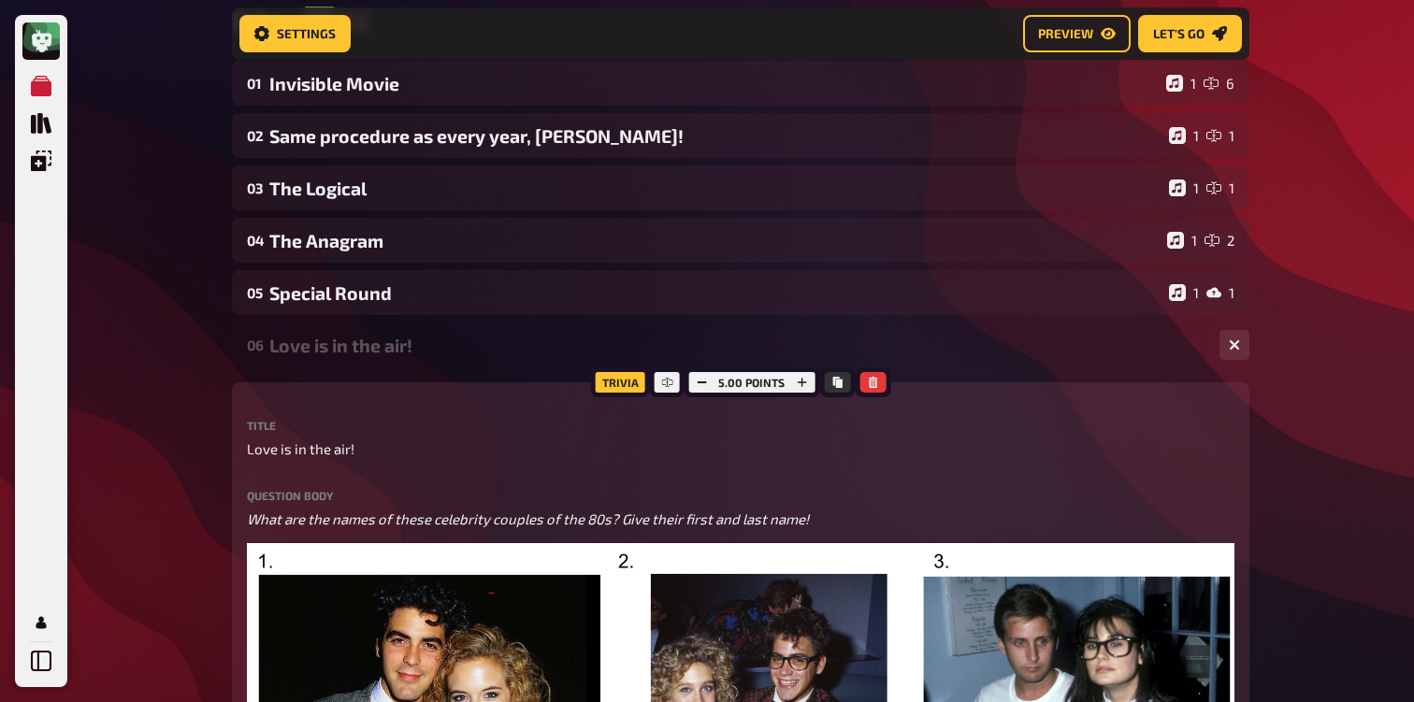
click at [342, 364] on div "06 Love is in the air! 1 5" at bounding box center [740, 345] width 1017 height 45
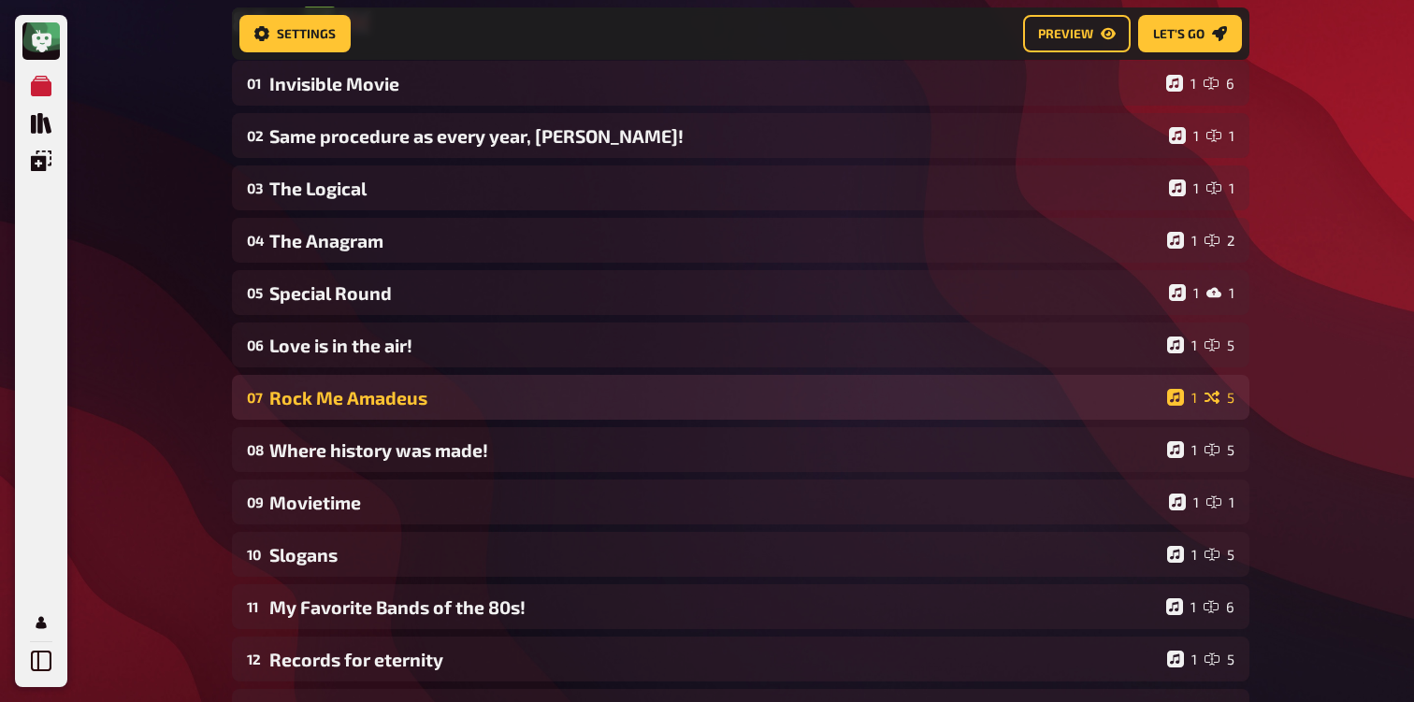
click at [327, 410] on div "07 Rock Me Amadeus 1 5" at bounding box center [740, 397] width 1017 height 45
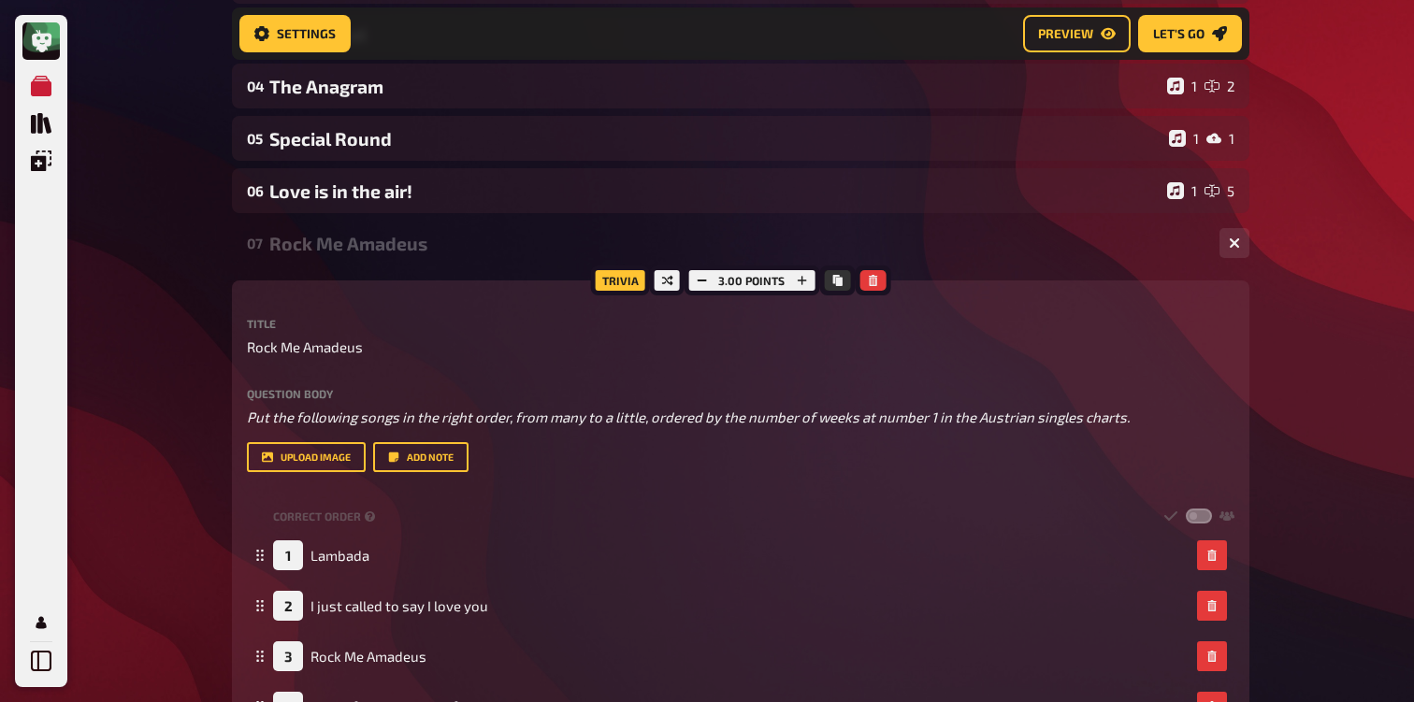
scroll to position [200, 0]
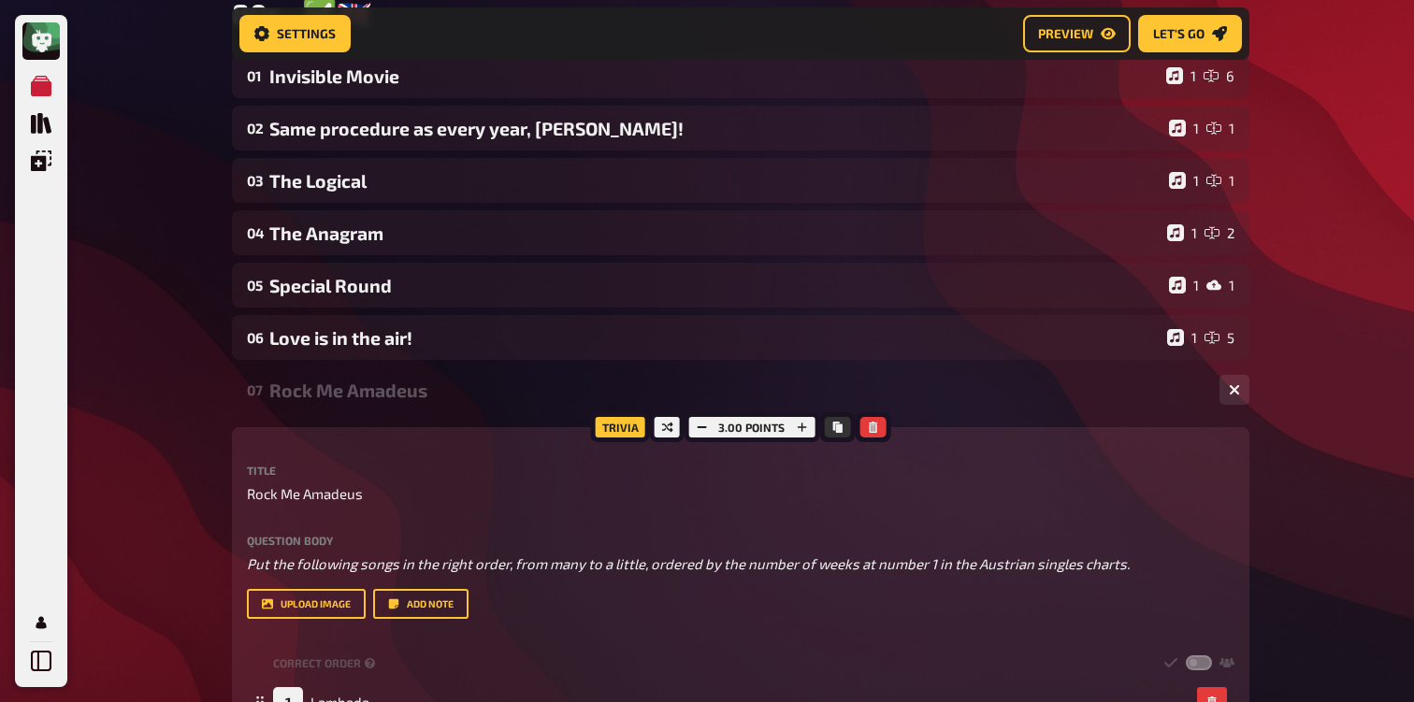
click at [304, 383] on div "Rock Me Amadeus" at bounding box center [736, 391] width 935 height 22
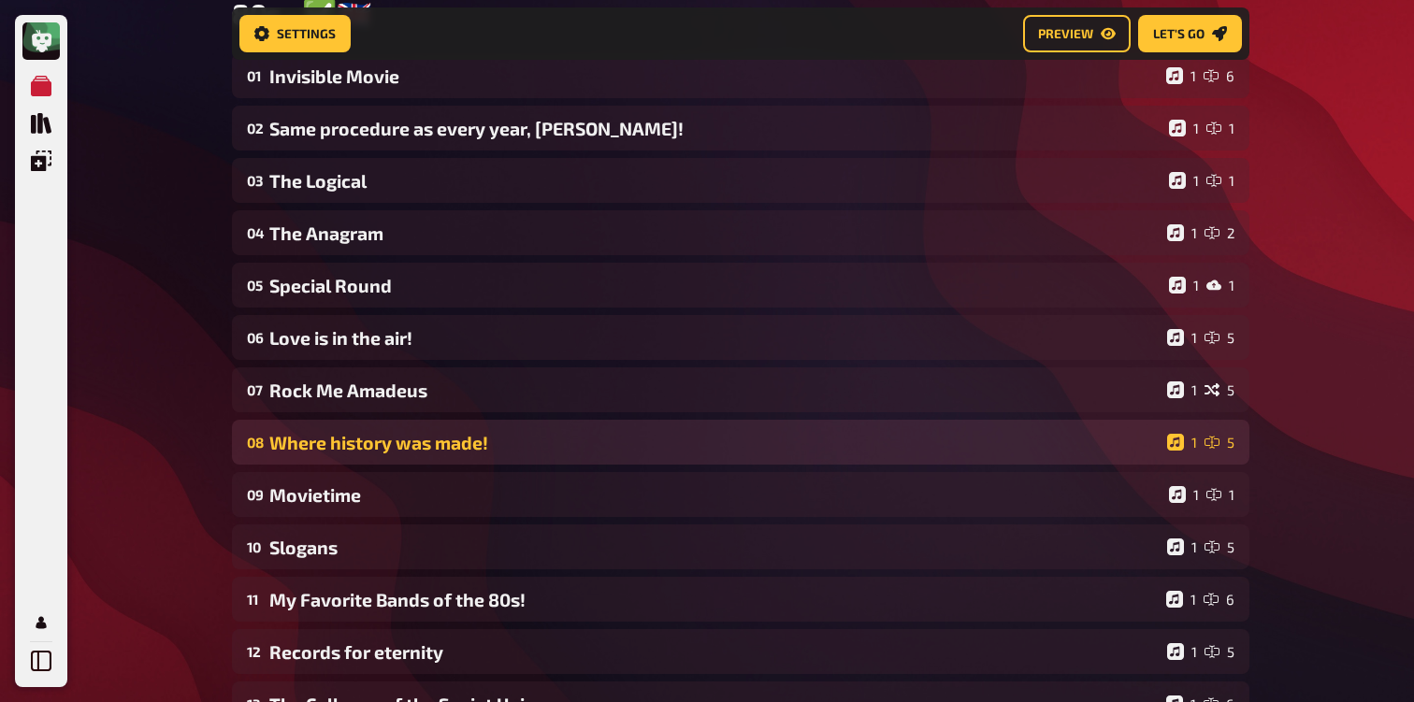
click at [307, 426] on div "08 Where history was made! 1 5" at bounding box center [740, 442] width 1017 height 45
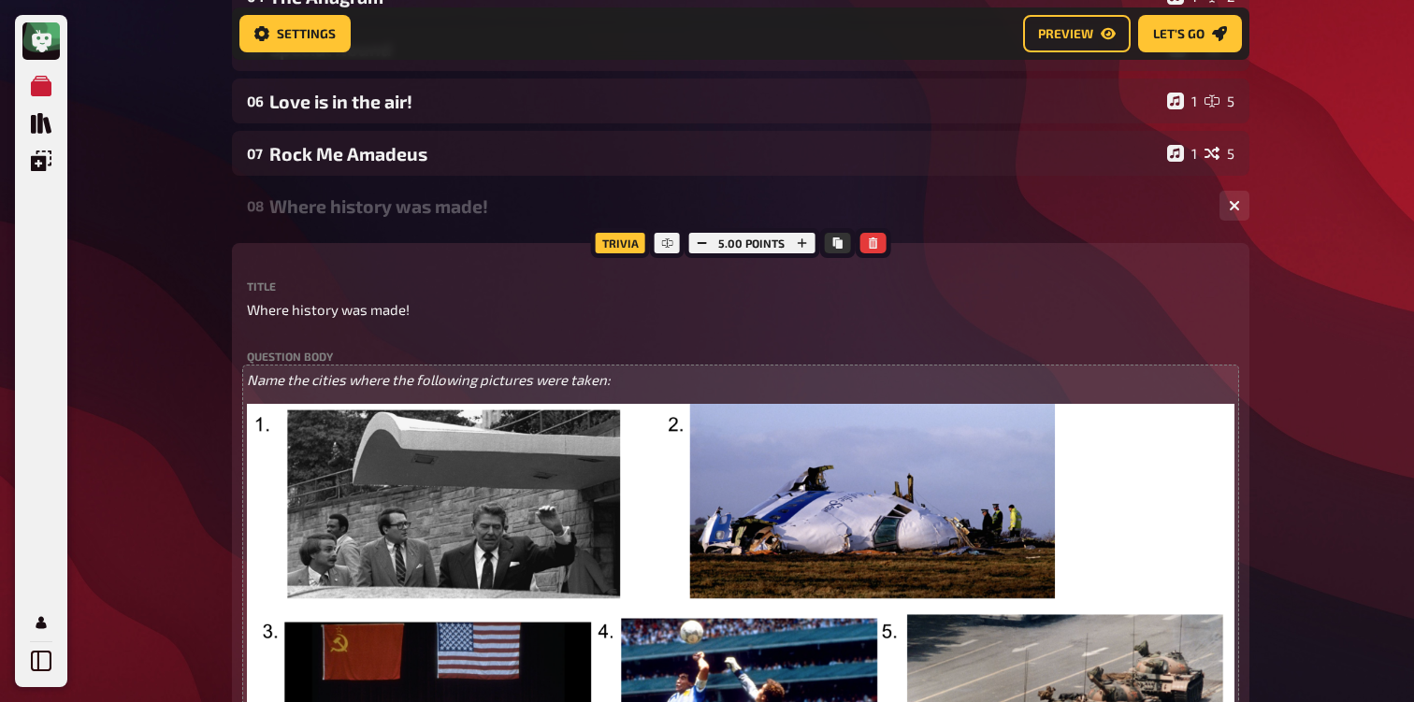
scroll to position [232, 0]
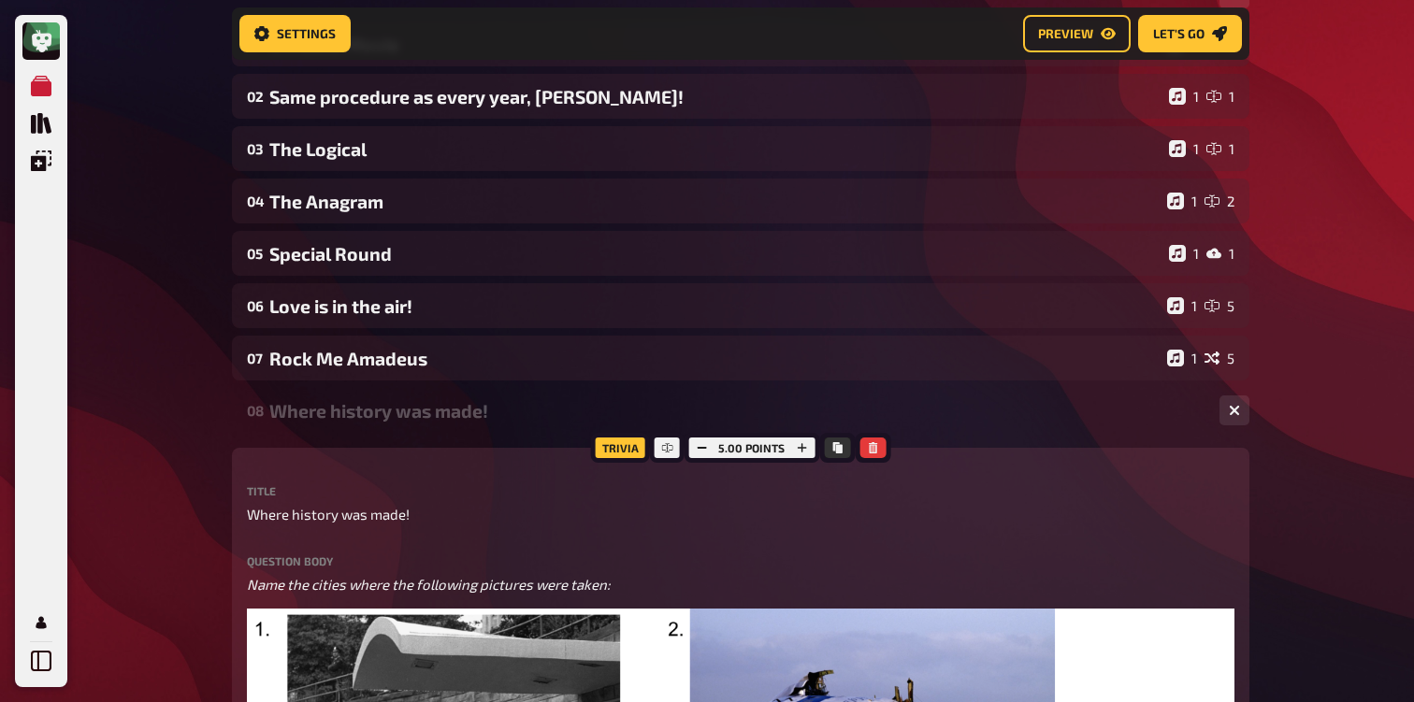
click at [398, 424] on div "08 Where history was made! 1 5" at bounding box center [740, 410] width 1017 height 45
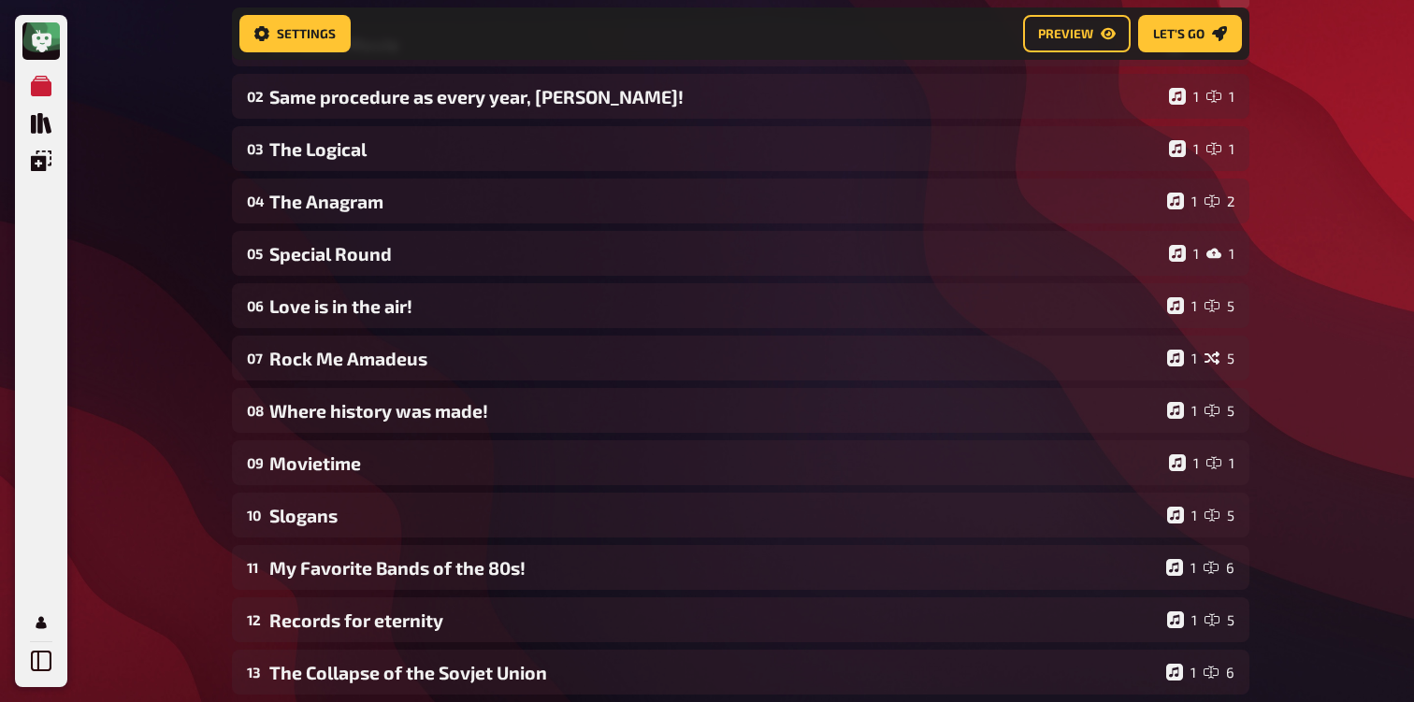
click at [394, 492] on div "01 Invisible Movie 1 6 02 Same procedure as every year, [PERSON_NAME]! 1 1 03 T…" at bounding box center [740, 411] width 1017 height 778
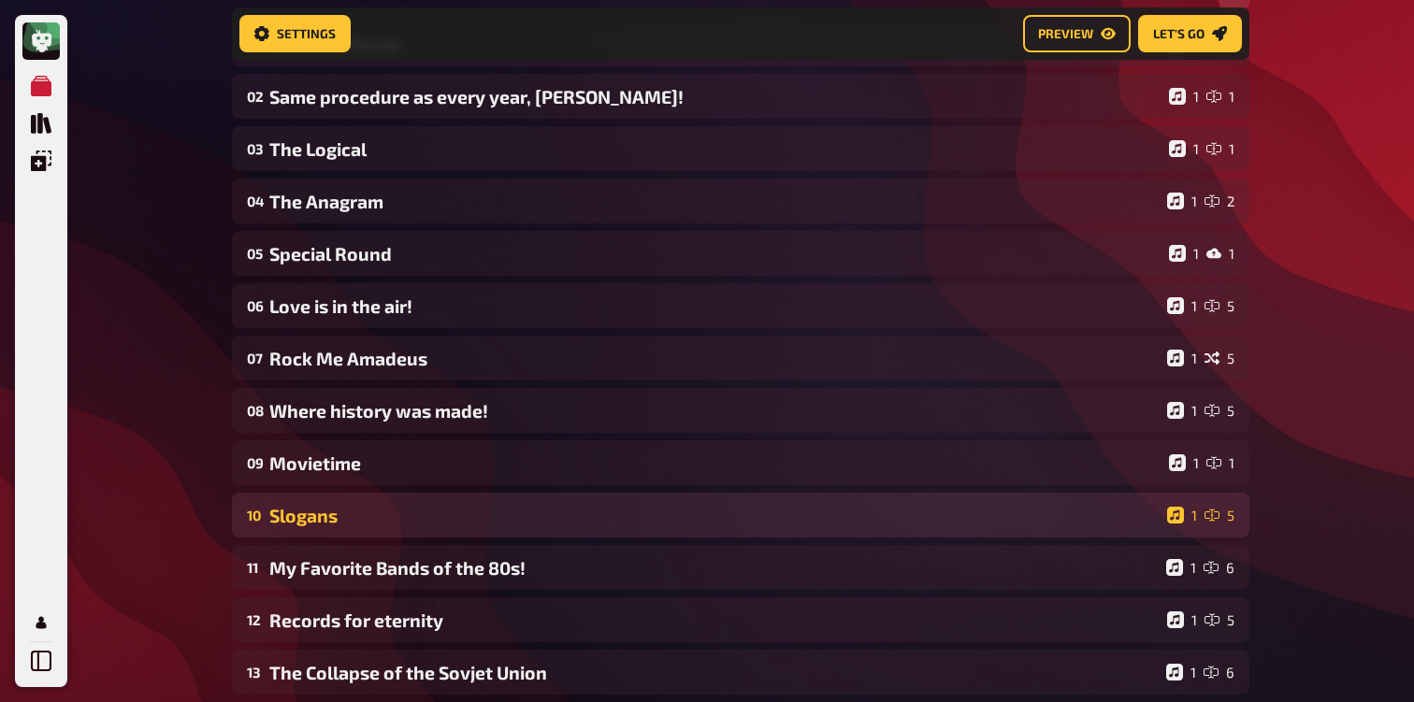
click at [387, 511] on div "Slogans" at bounding box center [714, 516] width 890 height 22
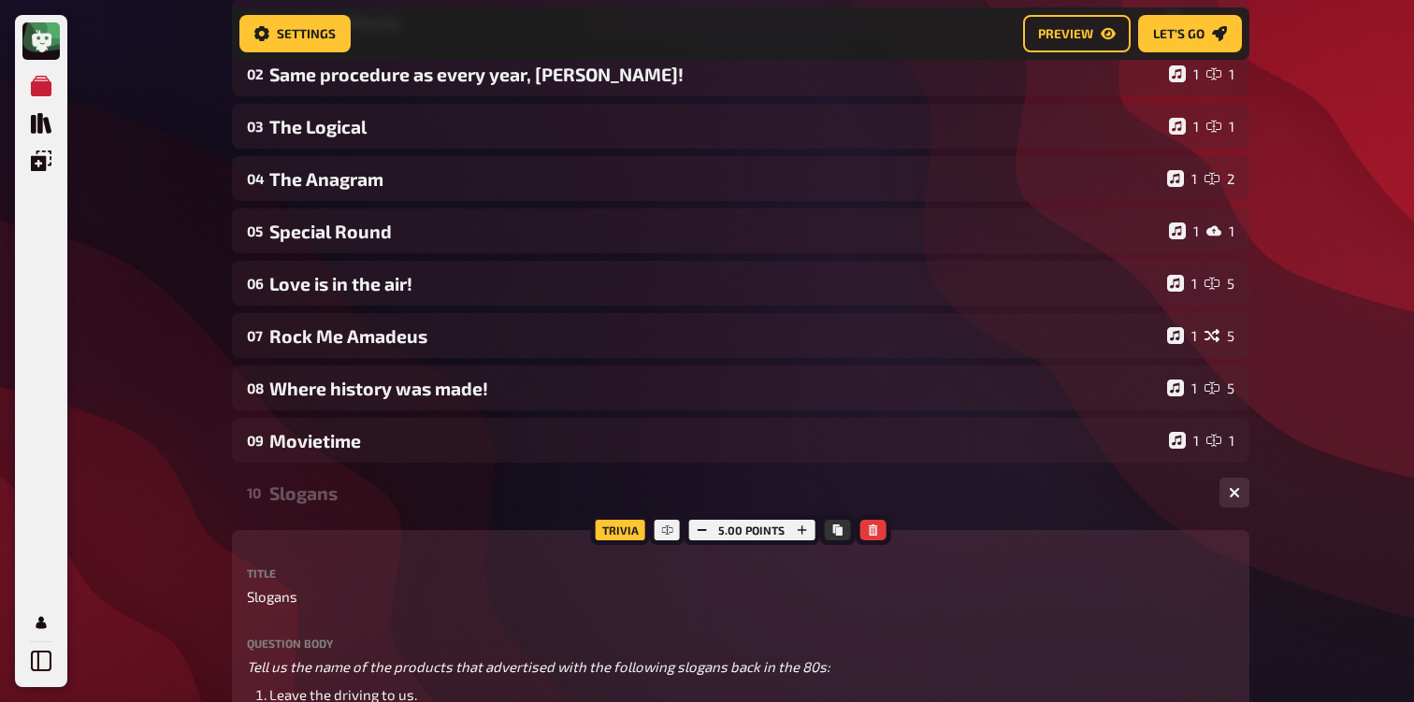
click at [299, 509] on div "10 Slogans 1 5" at bounding box center [740, 492] width 1017 height 45
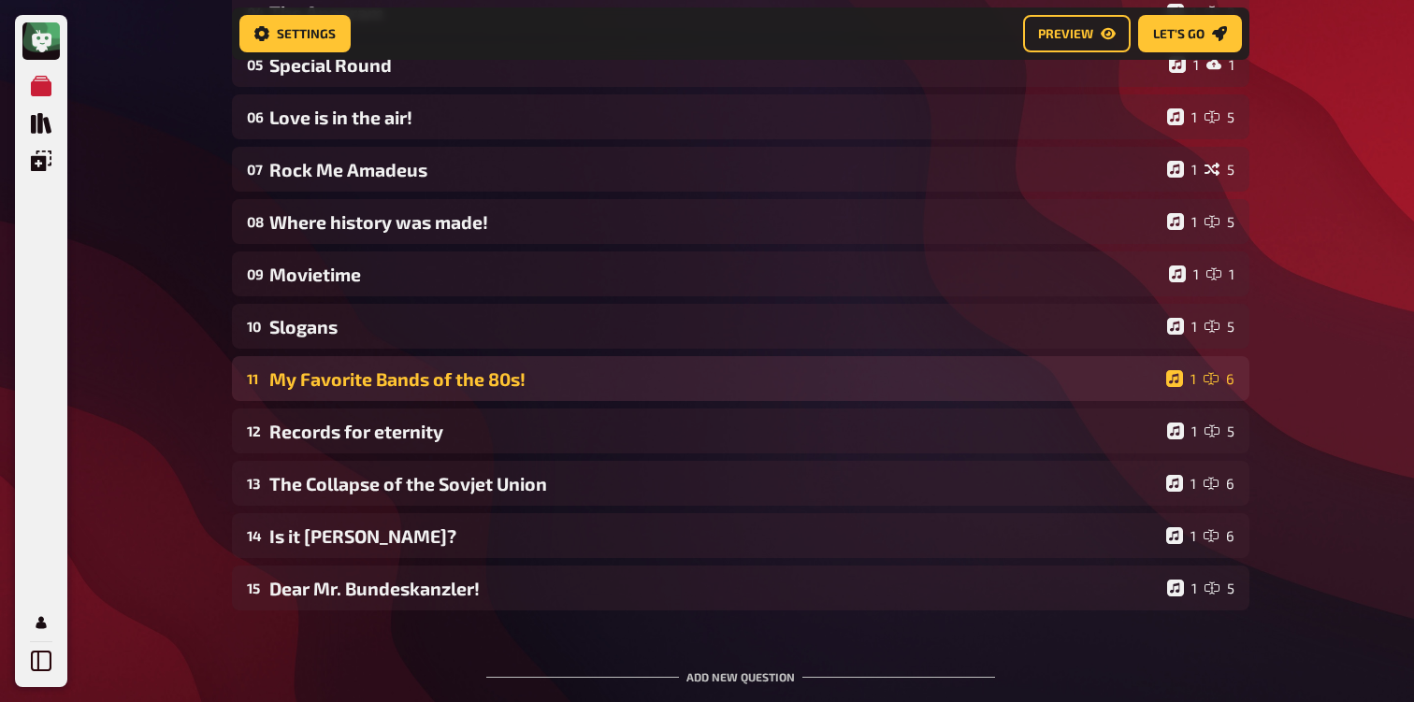
click at [377, 368] on div "11 My Favorite Bands of the 80s! 1 6" at bounding box center [740, 378] width 1017 height 45
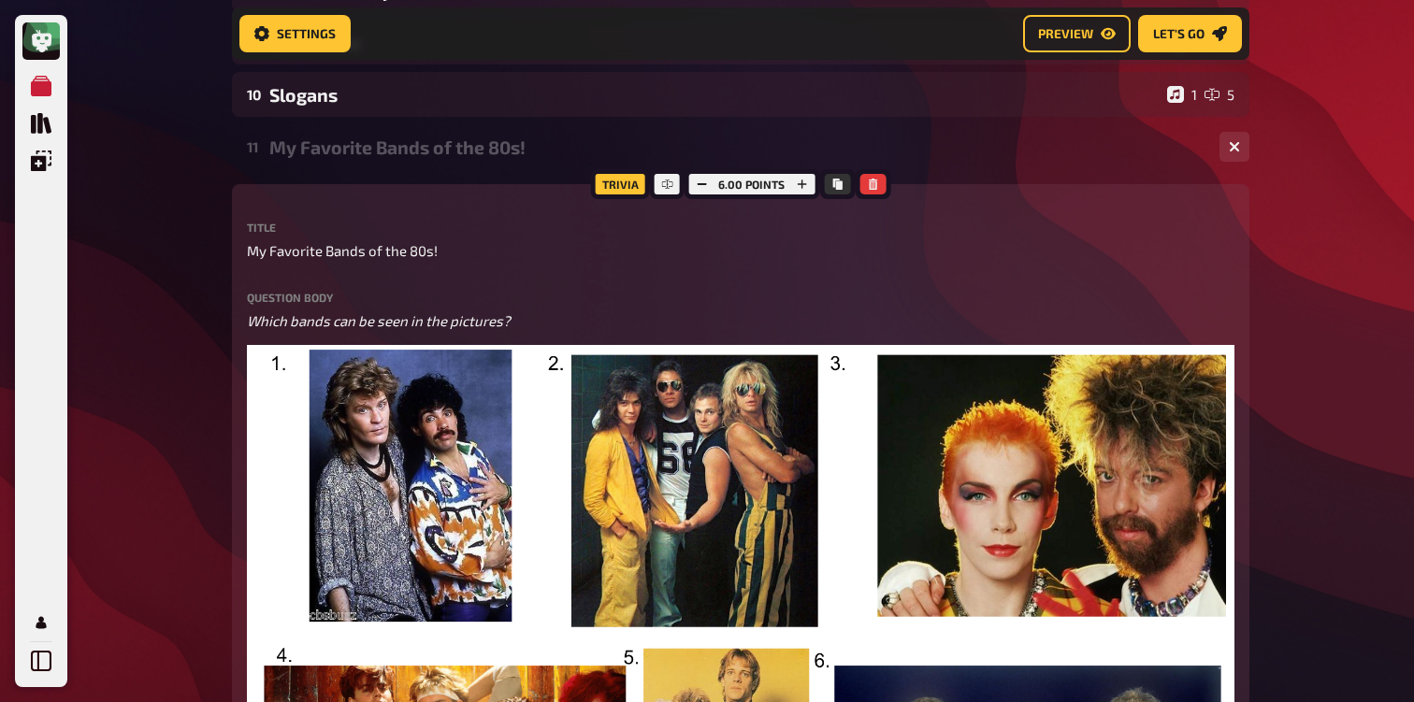
scroll to position [495, 0]
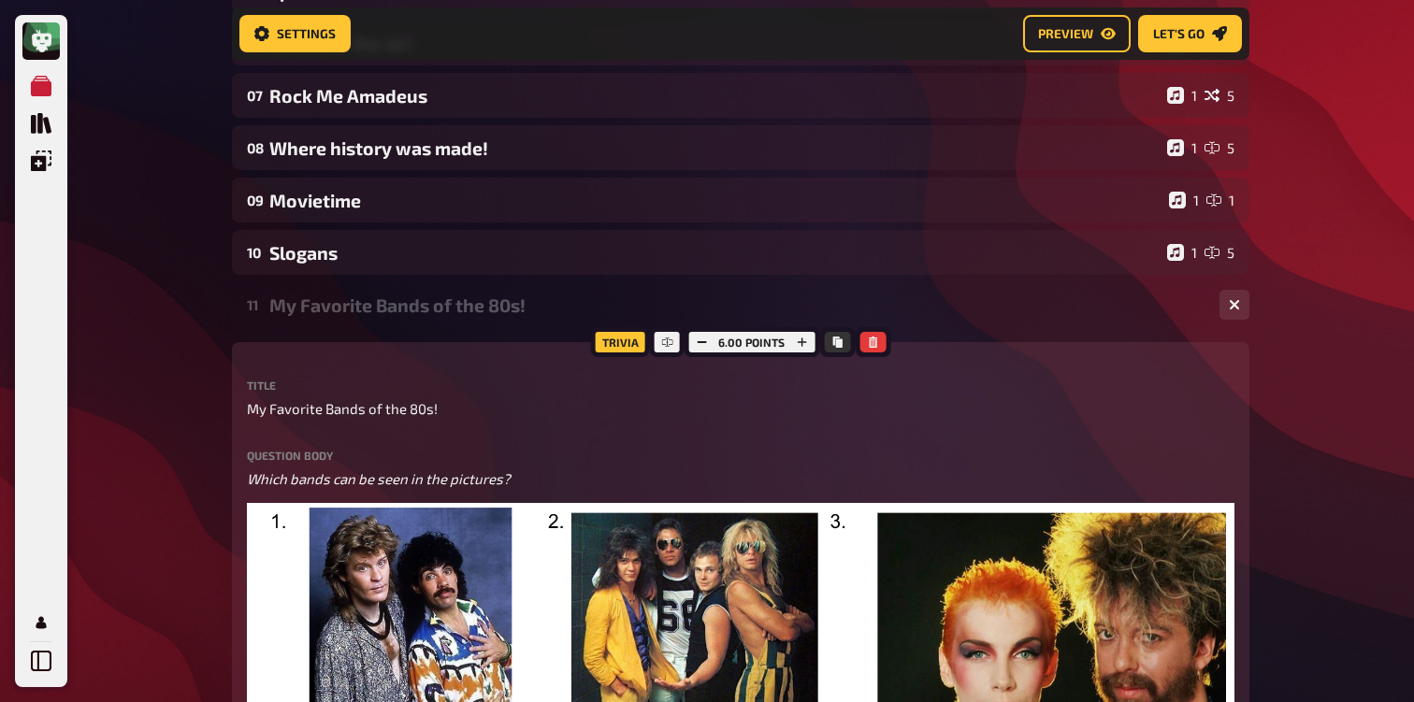
click at [297, 294] on div "11 My Favorite Bands of the 80s! 1 6" at bounding box center [740, 304] width 1017 height 45
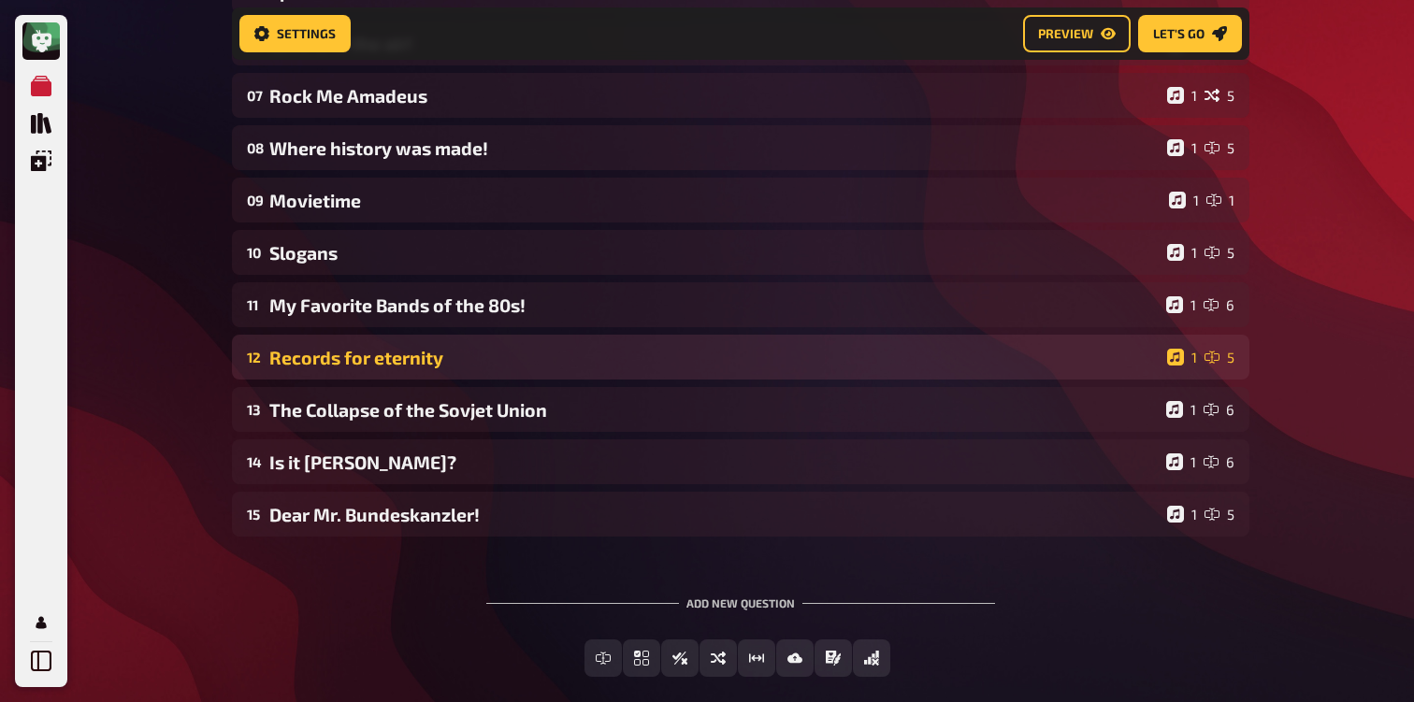
click at [349, 372] on div "12 Records for eternity 1 5" at bounding box center [740, 357] width 1017 height 45
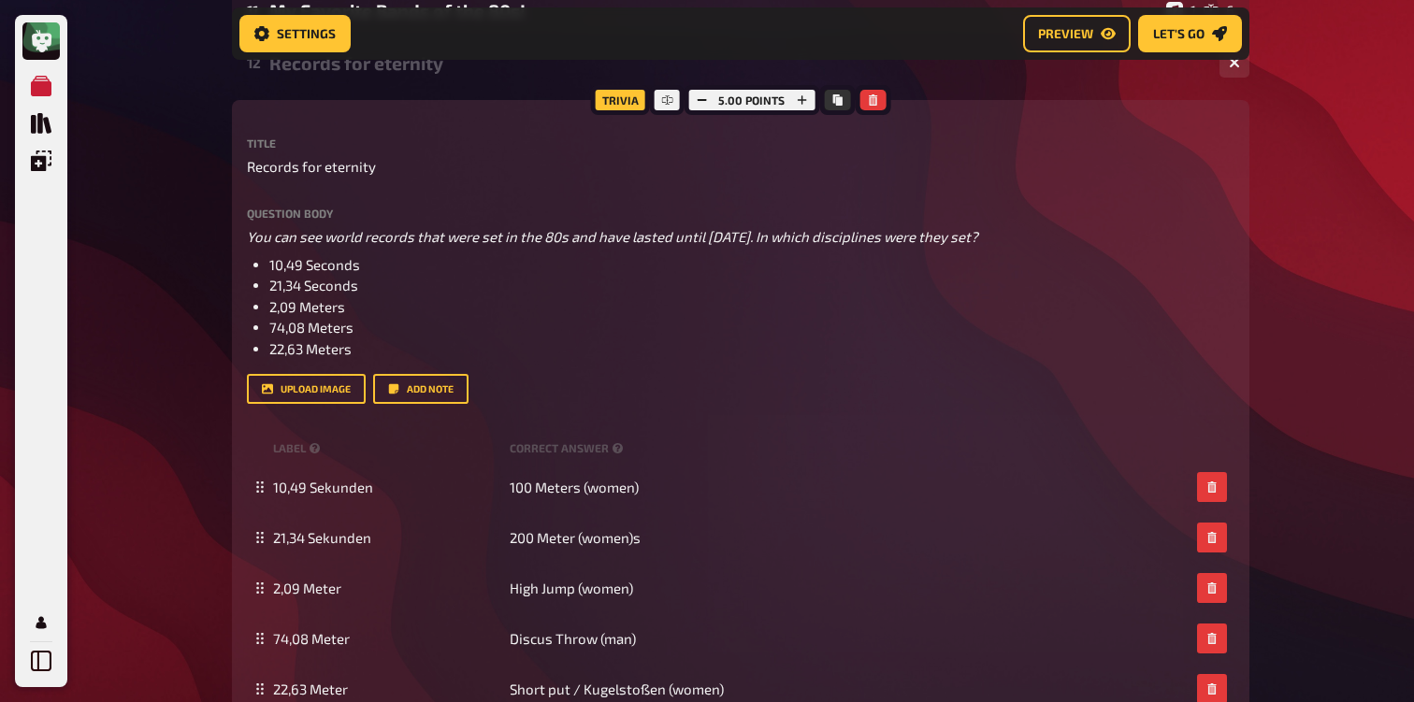
scroll to position [573, 0]
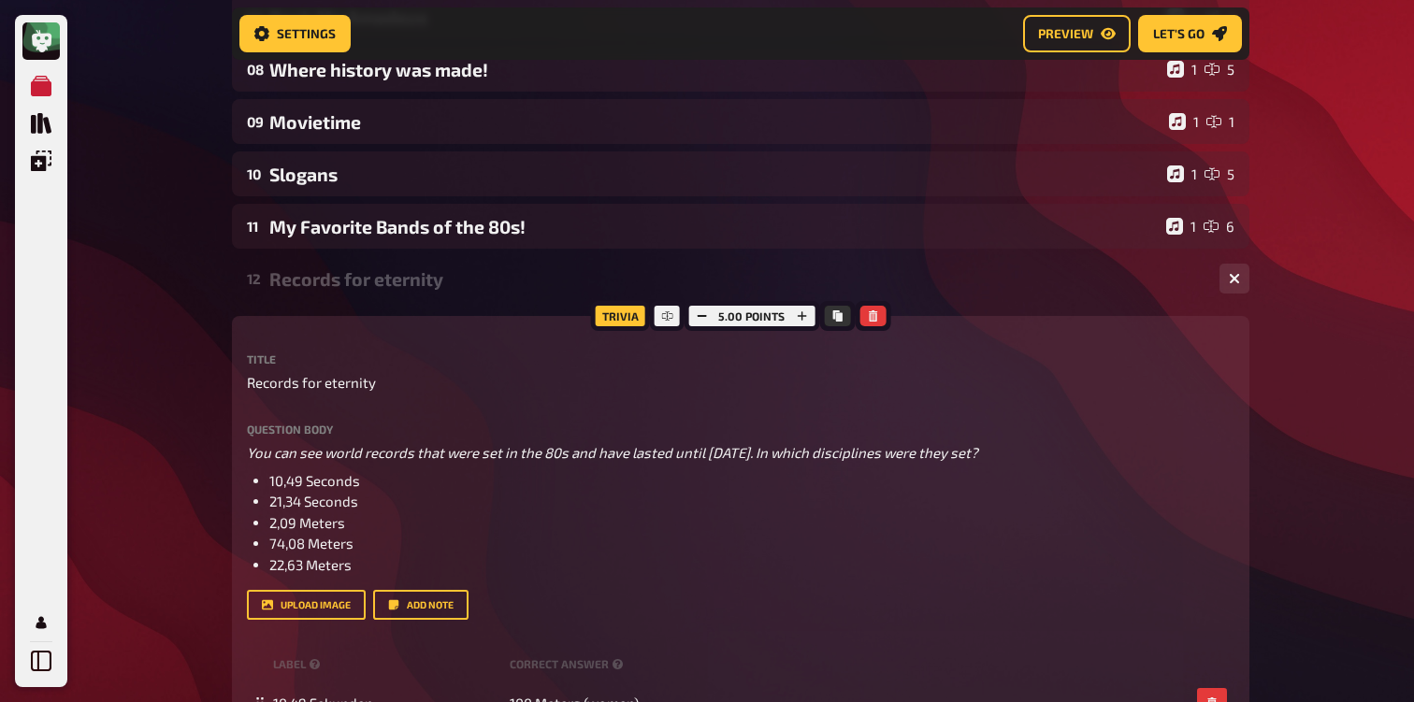
click at [332, 296] on div "12 Records for eternity 1 5" at bounding box center [740, 278] width 1017 height 45
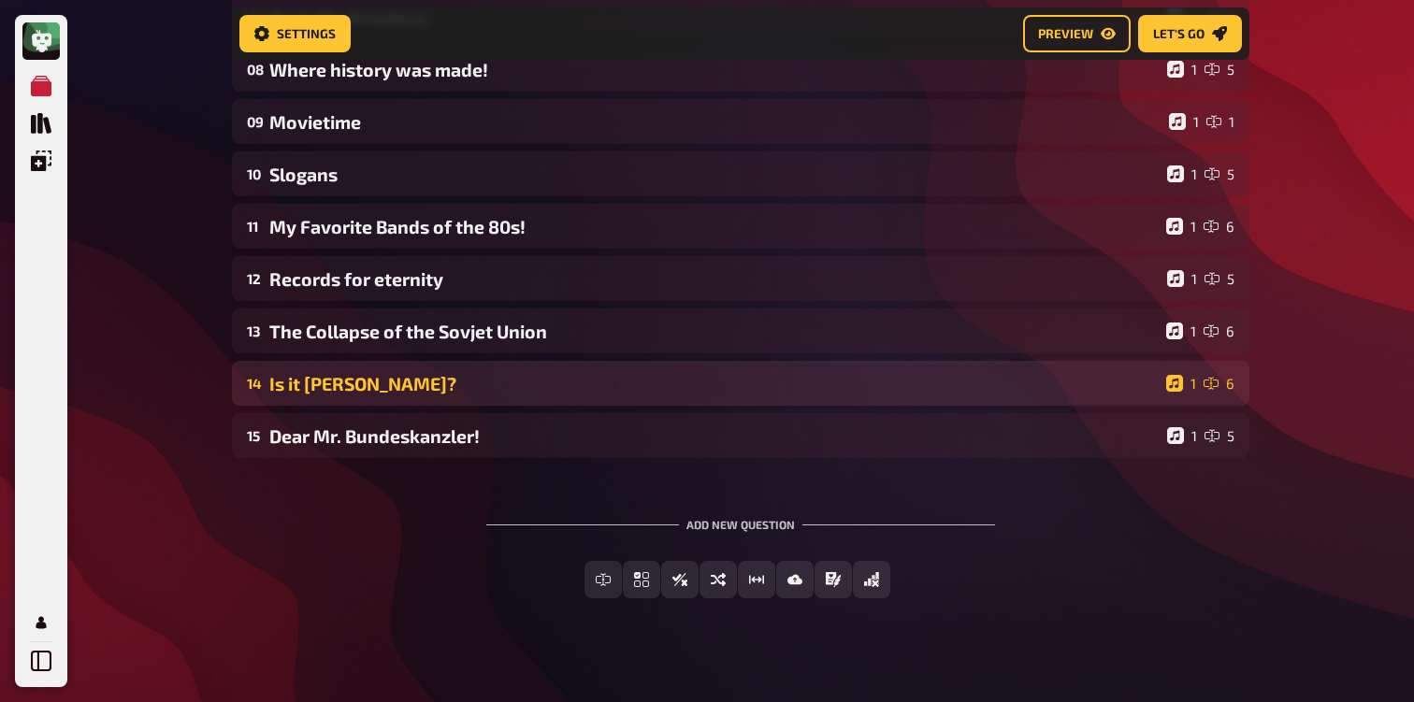
click at [353, 375] on div "Is it [PERSON_NAME]?" at bounding box center [713, 384] width 889 height 22
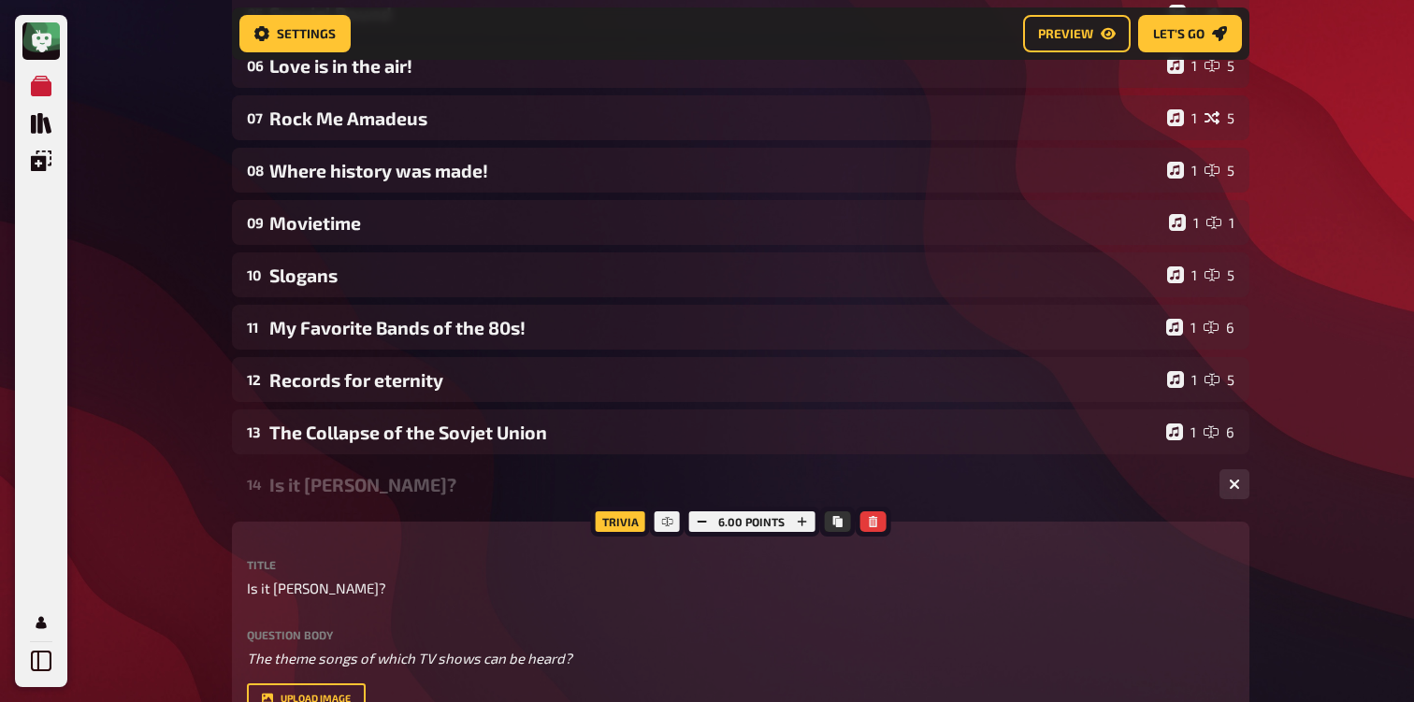
scroll to position [340, 0]
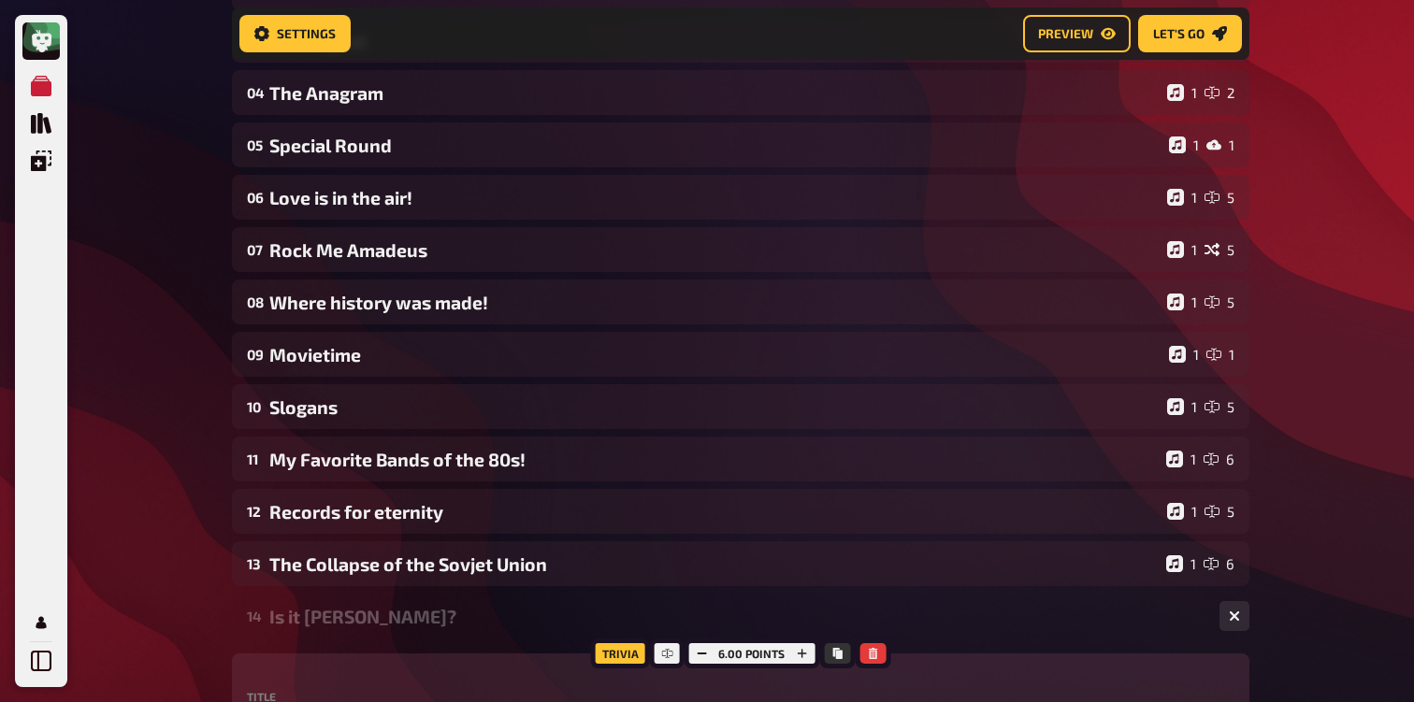
click at [291, 636] on div "14 Is it [PERSON_NAME]? 1 6" at bounding box center [740, 616] width 1017 height 45
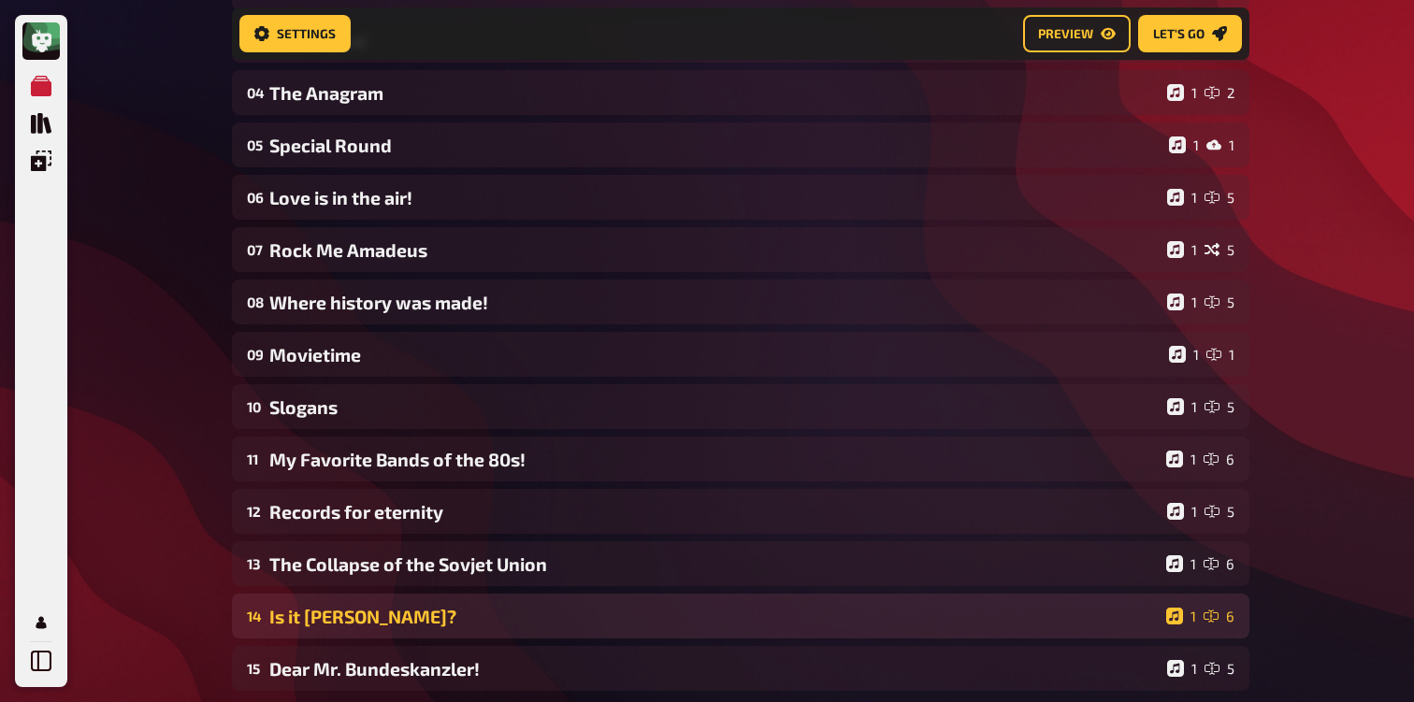
scroll to position [0, 0]
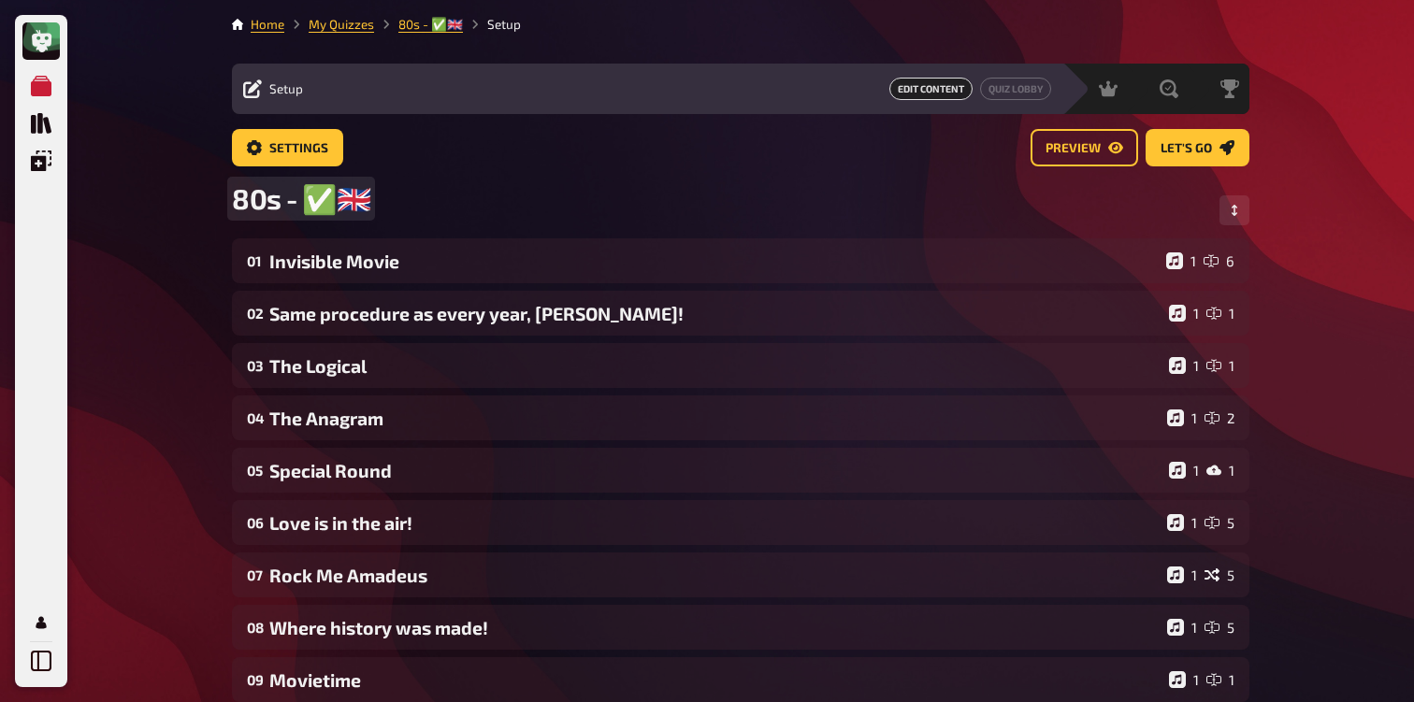
click at [284, 215] on span "80s - ✅​🇬🇧​" at bounding box center [301, 198] width 138 height 35
click at [295, 210] on span "80s - ✅​🇬🇧​" at bounding box center [301, 198] width 138 height 35
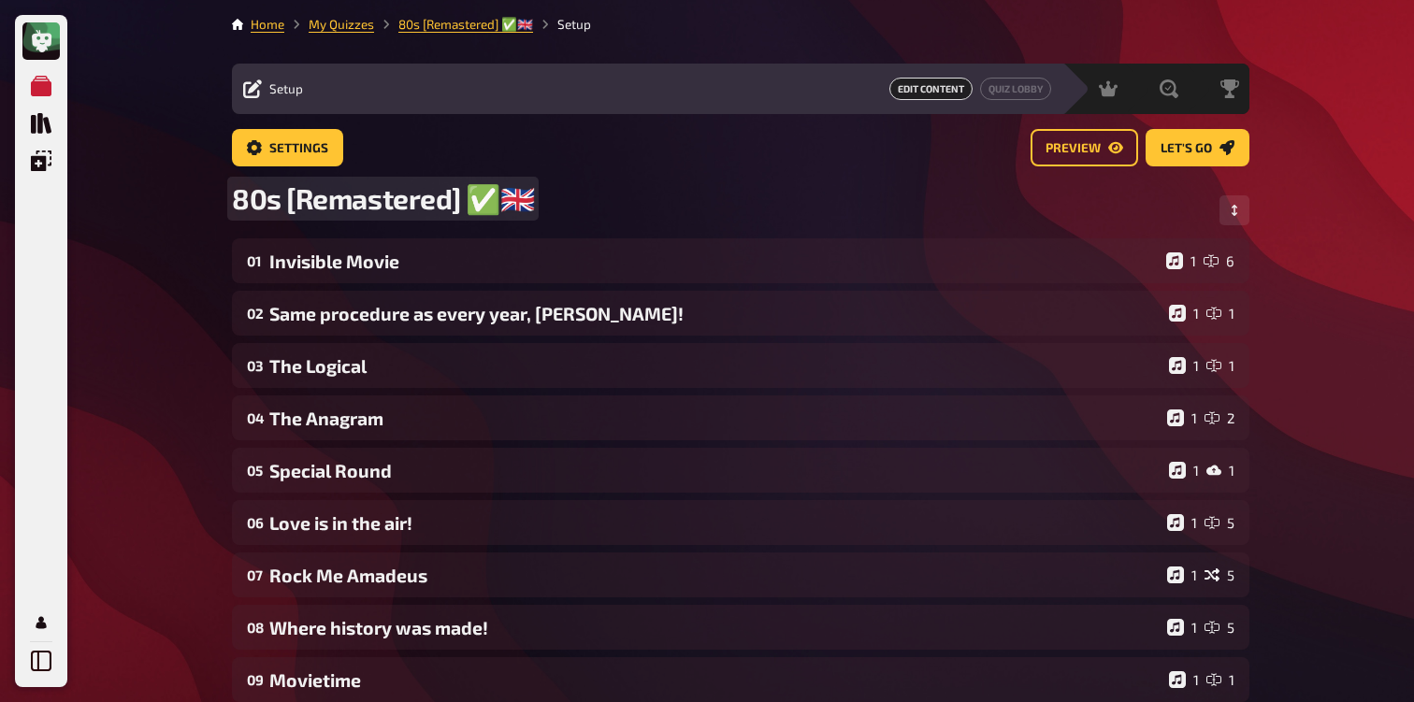
click at [373, 182] on span "80s [Remastered] ✅​🇬🇧​" at bounding box center [383, 198] width 302 height 35
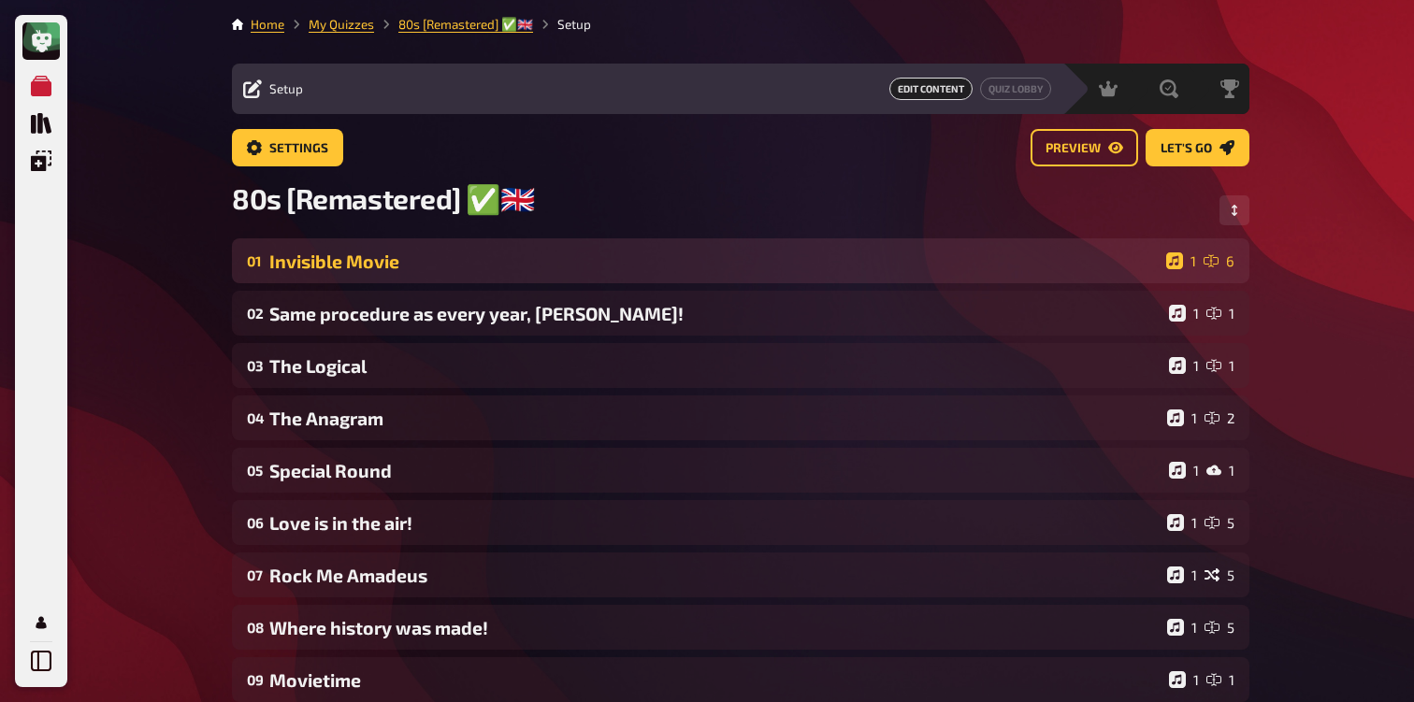
click at [361, 271] on div "Invisible Movie" at bounding box center [713, 262] width 889 height 22
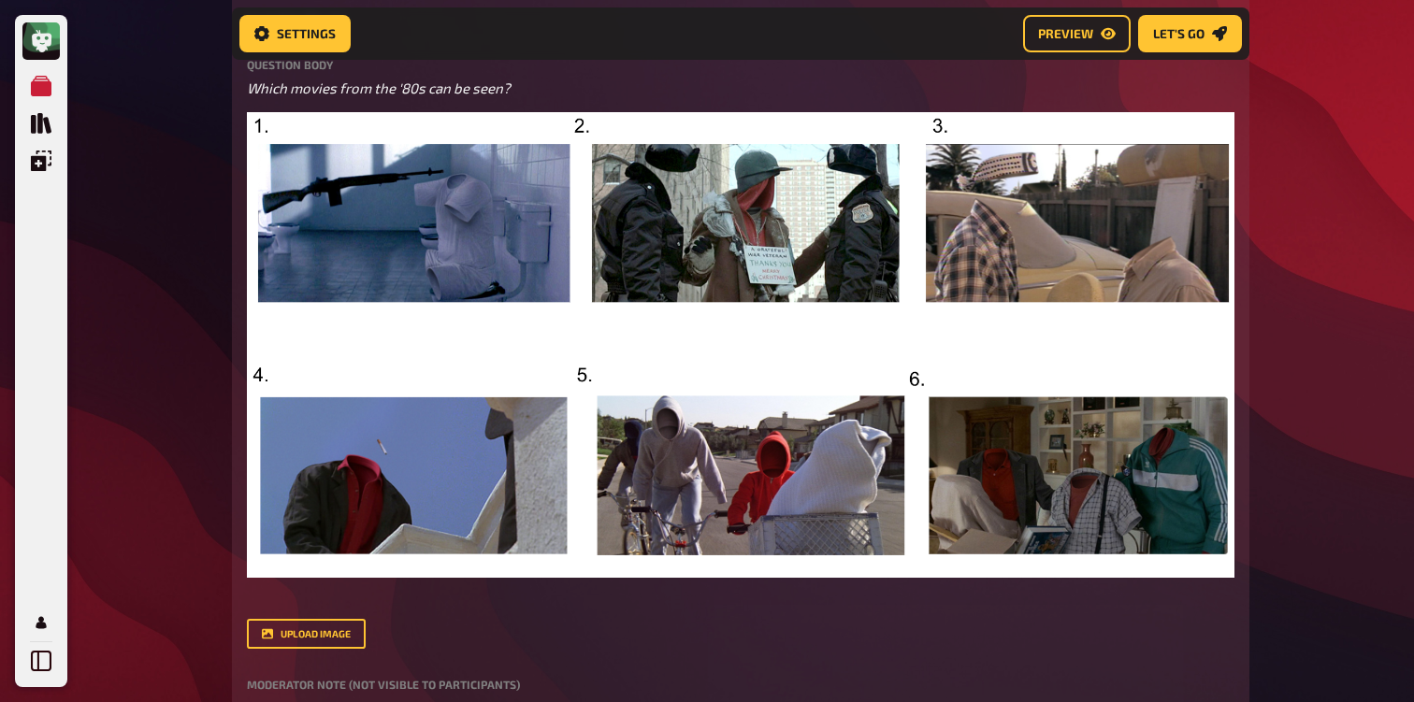
scroll to position [366, 0]
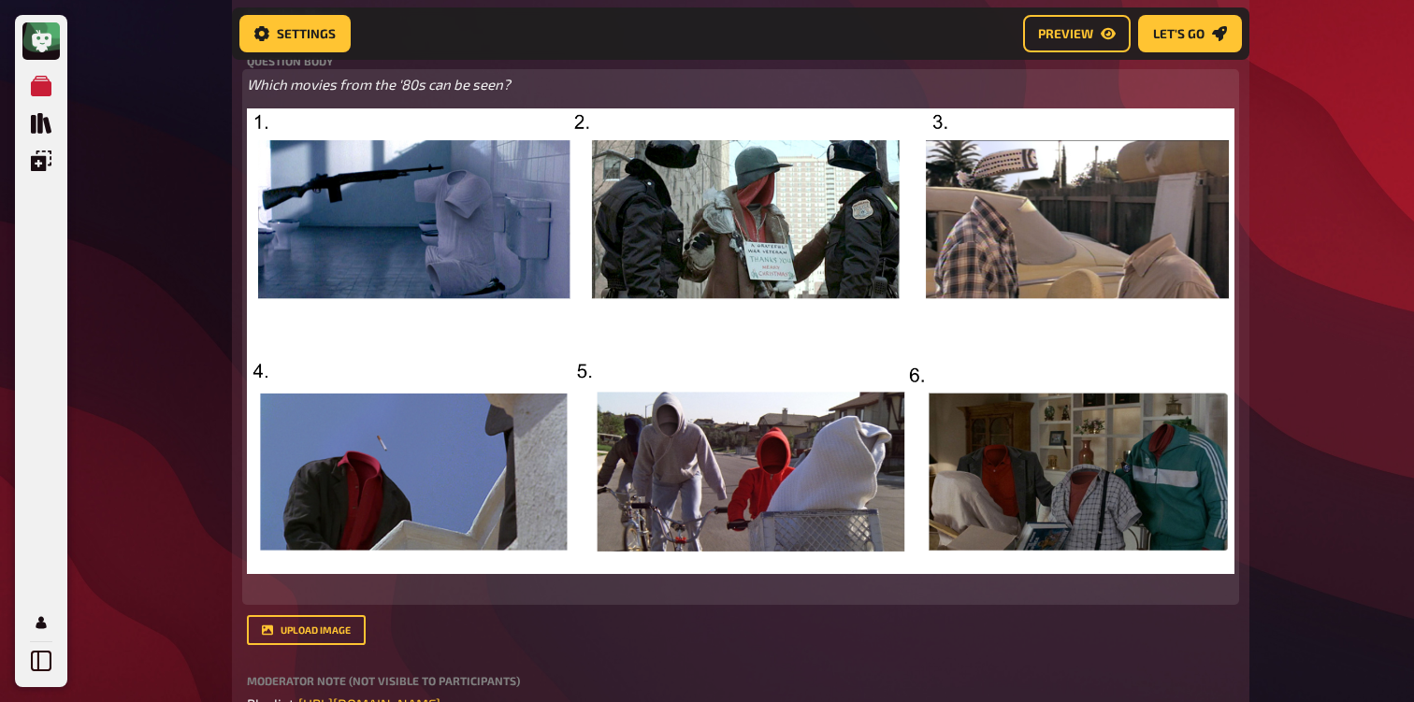
click at [470, 369] on img at bounding box center [740, 341] width 987 height 466
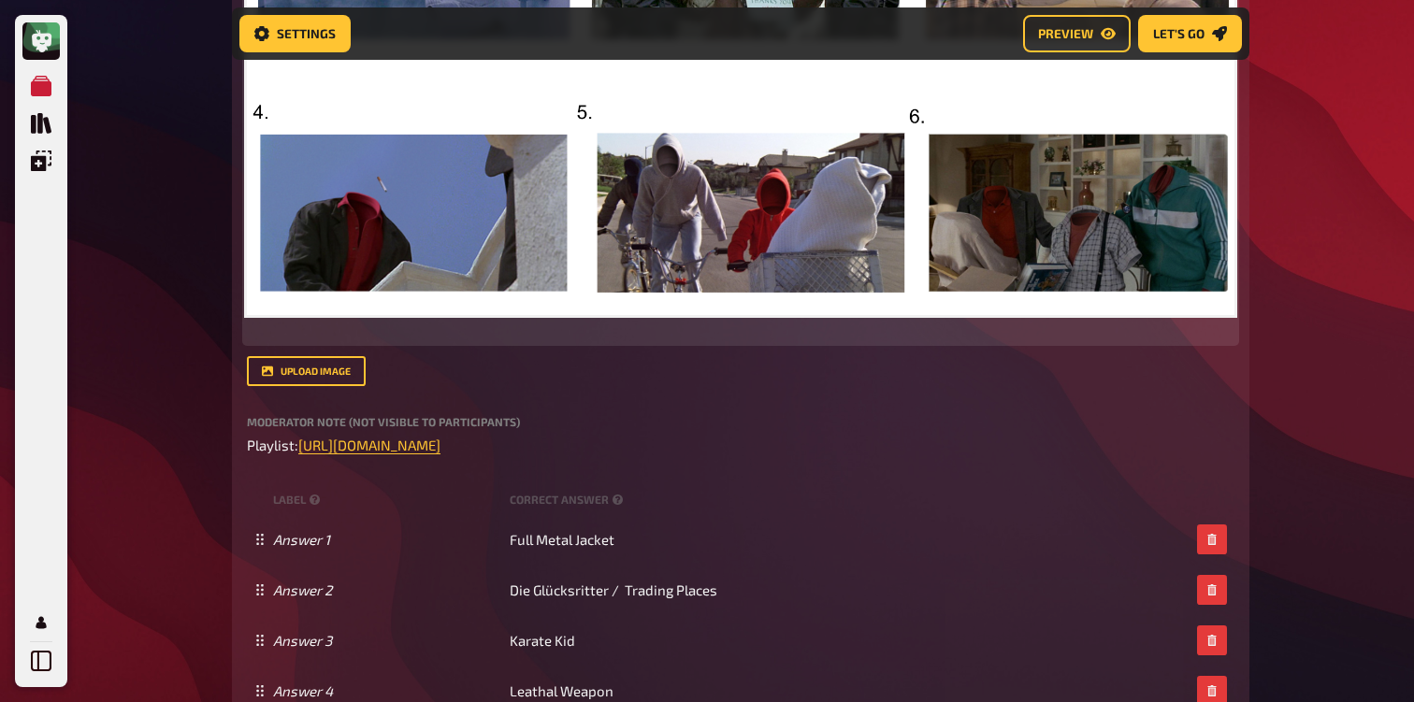
scroll to position [684, 0]
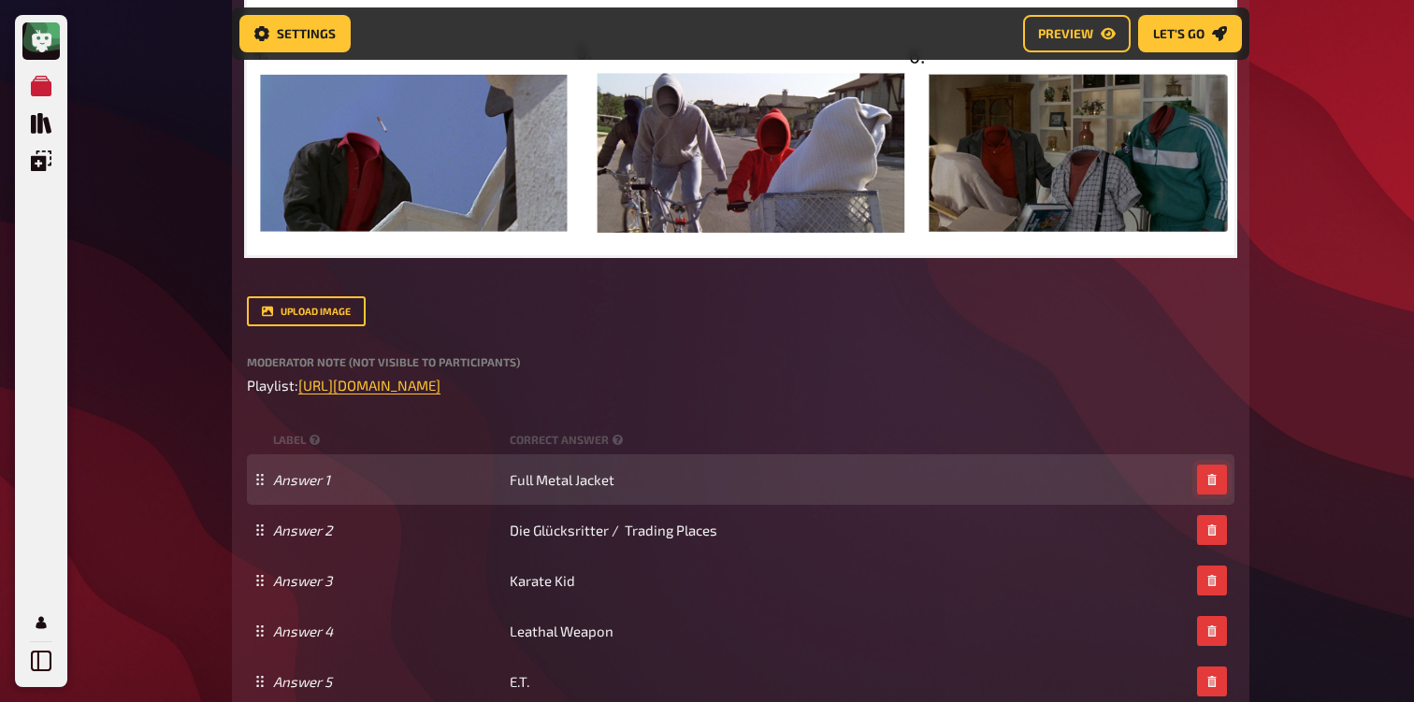
click at [1215, 474] on button "button" at bounding box center [1212, 480] width 30 height 30
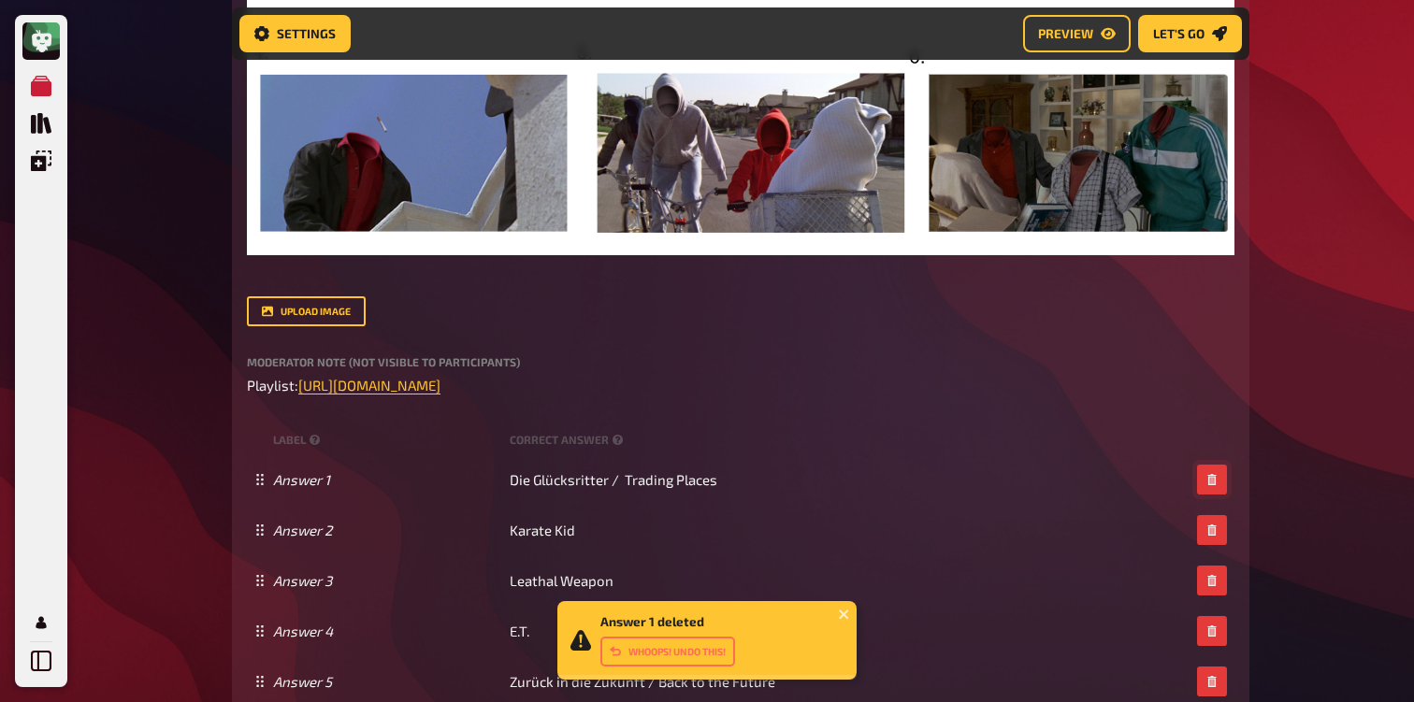
click at [1215, 474] on button "button" at bounding box center [1212, 480] width 30 height 30
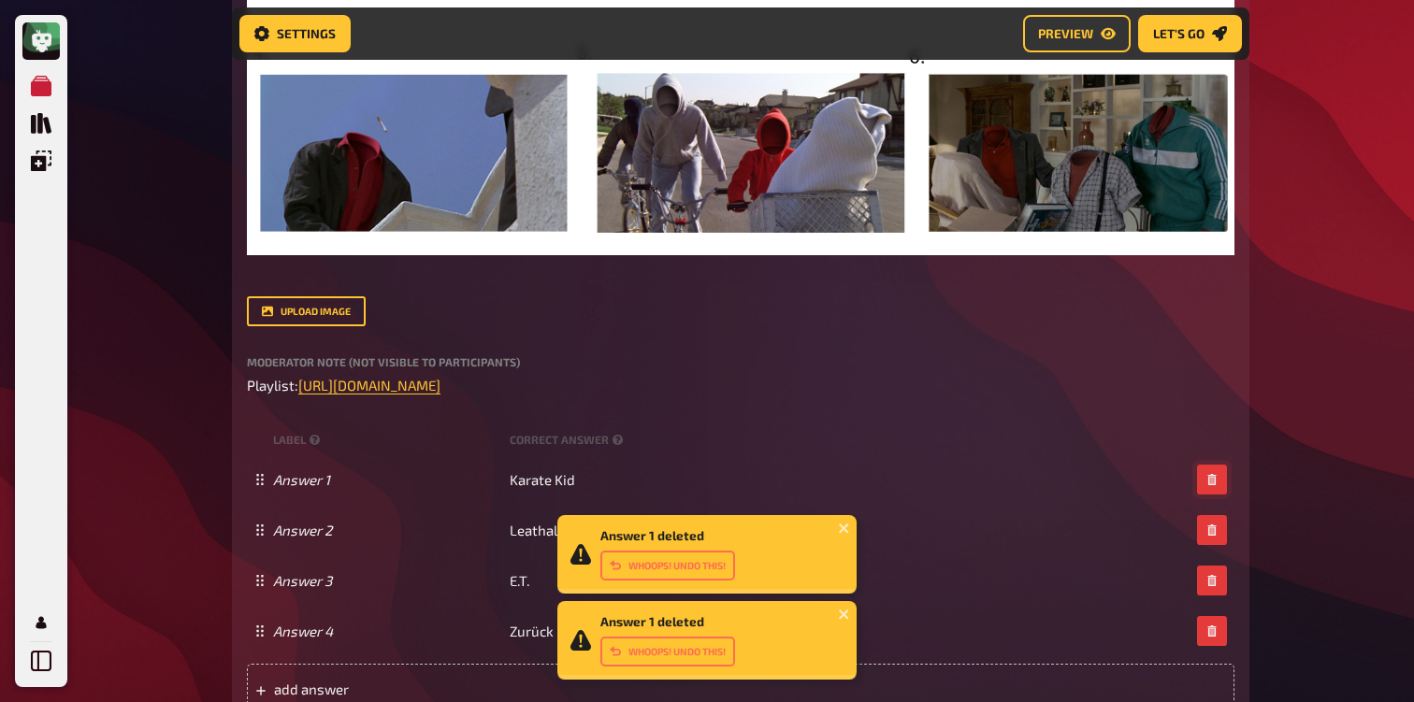
click at [1215, 474] on button "button" at bounding box center [1212, 480] width 30 height 30
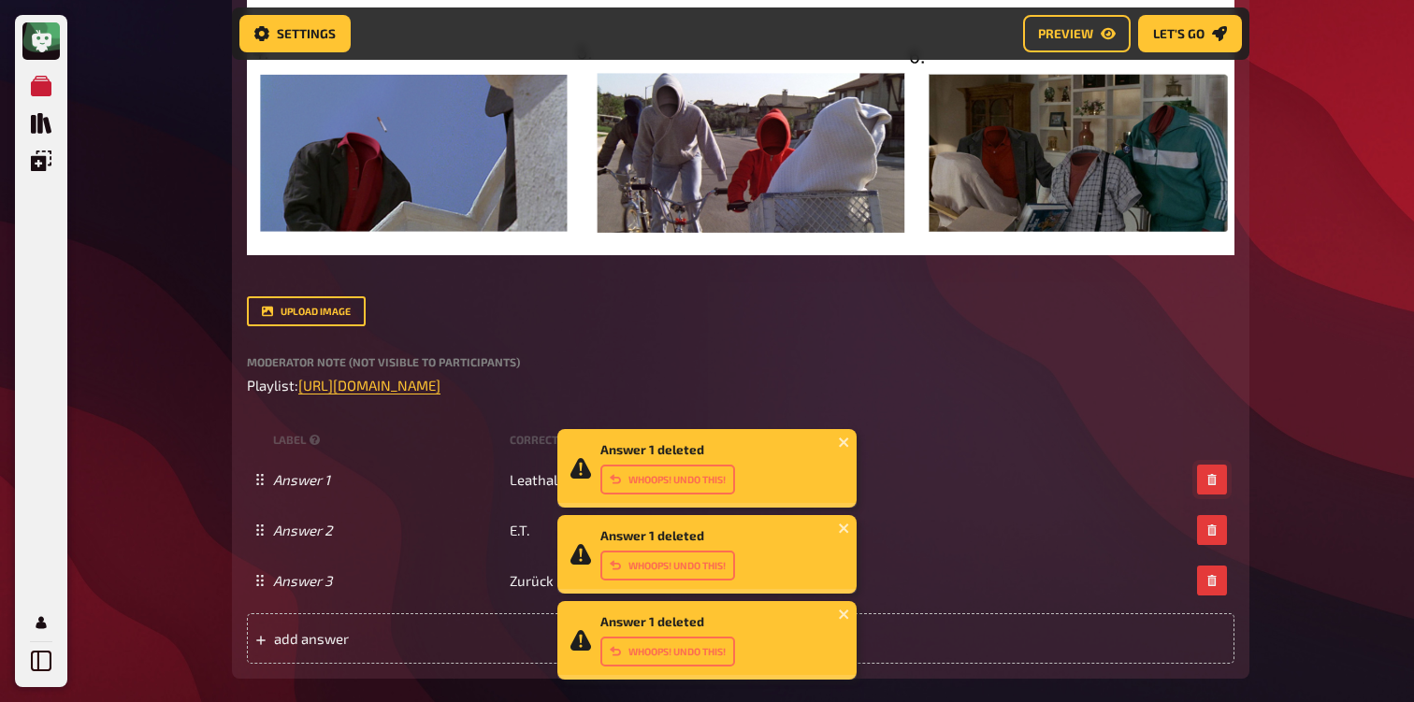
click at [1215, 474] on button "button" at bounding box center [1212, 480] width 30 height 30
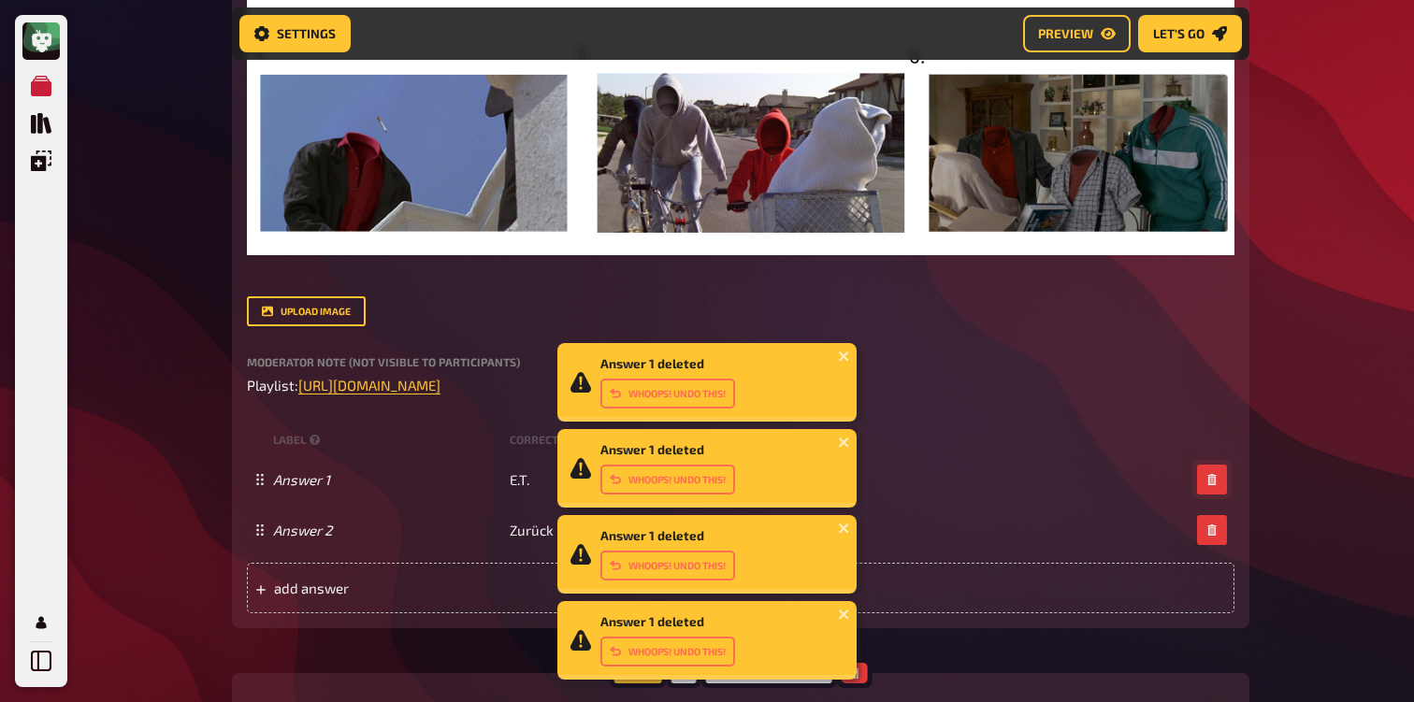
click at [1215, 474] on button "button" at bounding box center [1212, 480] width 30 height 30
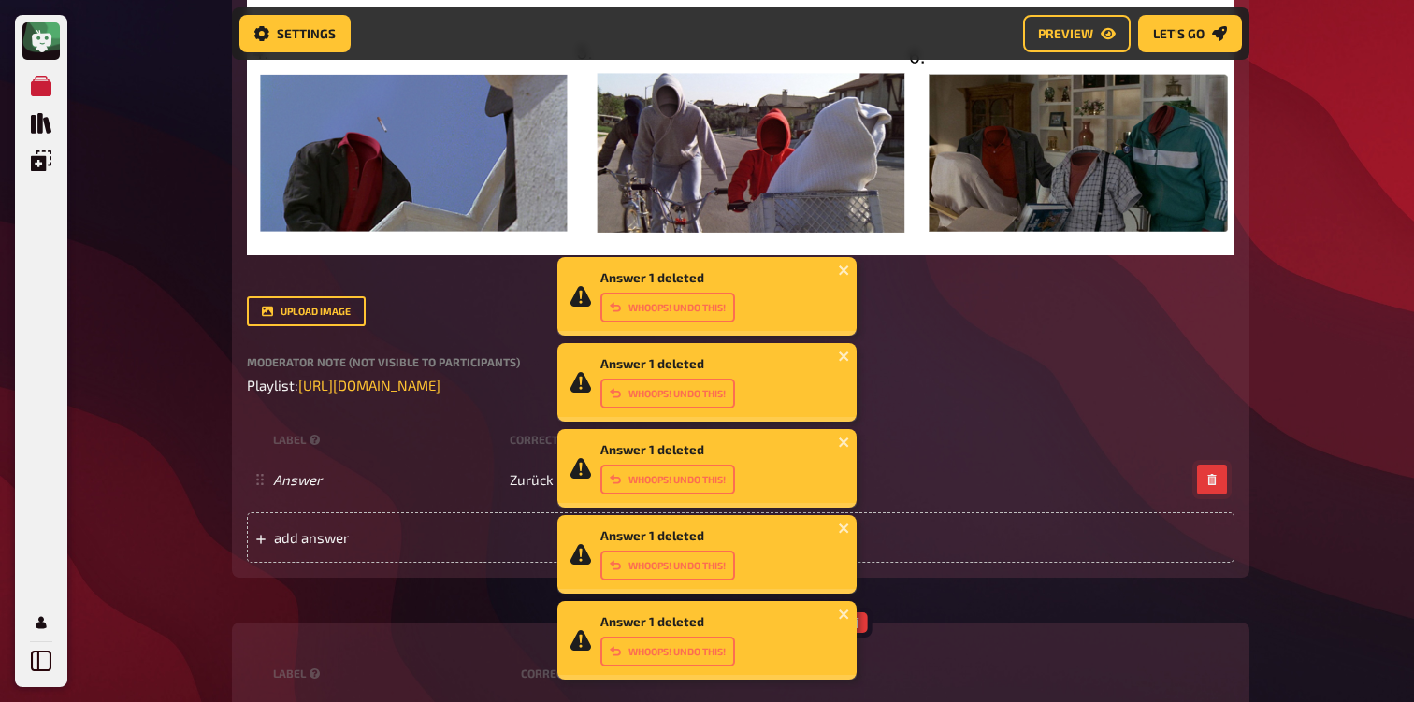
click at [1215, 474] on button "button" at bounding box center [1212, 480] width 30 height 30
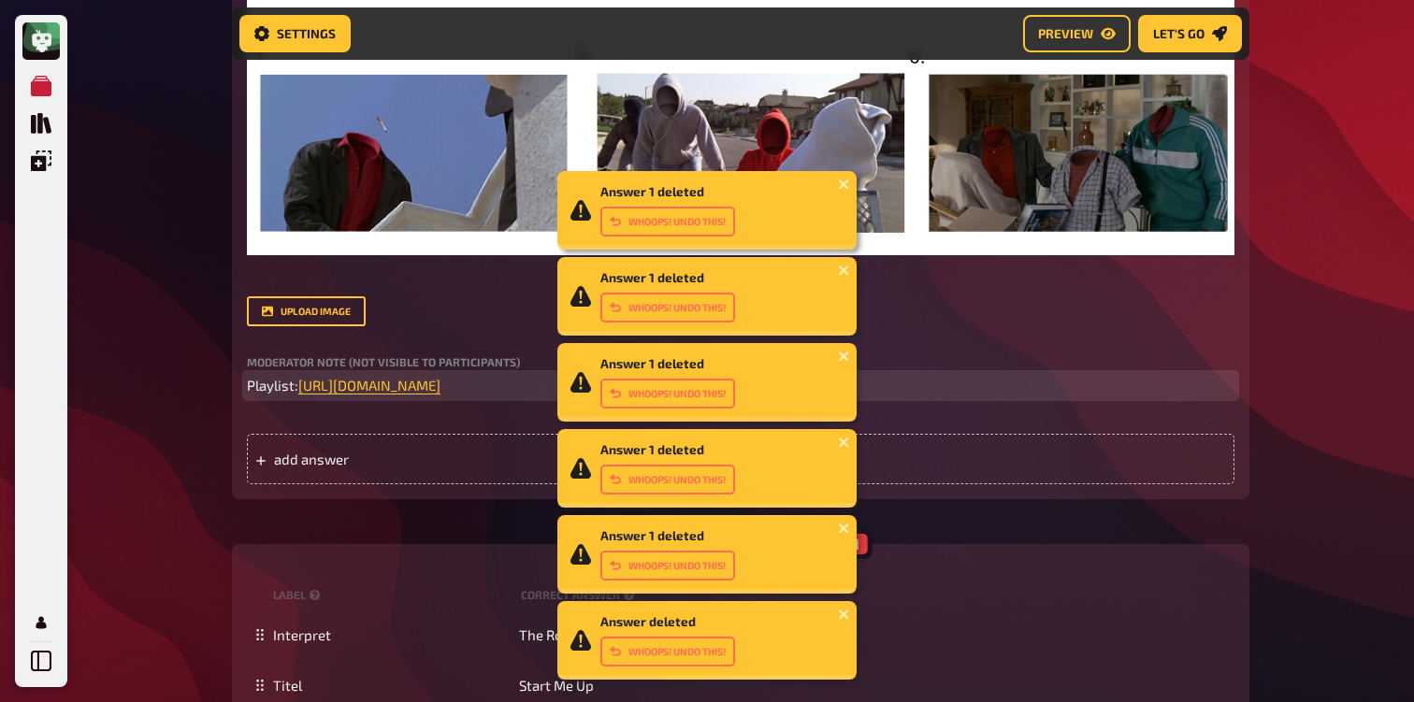
click at [1003, 386] on p "Playlist: [URL][DOMAIN_NAME] ﻿" at bounding box center [740, 386] width 987 height 22
click at [252, 389] on span "Playlist:" at bounding box center [272, 385] width 51 height 17
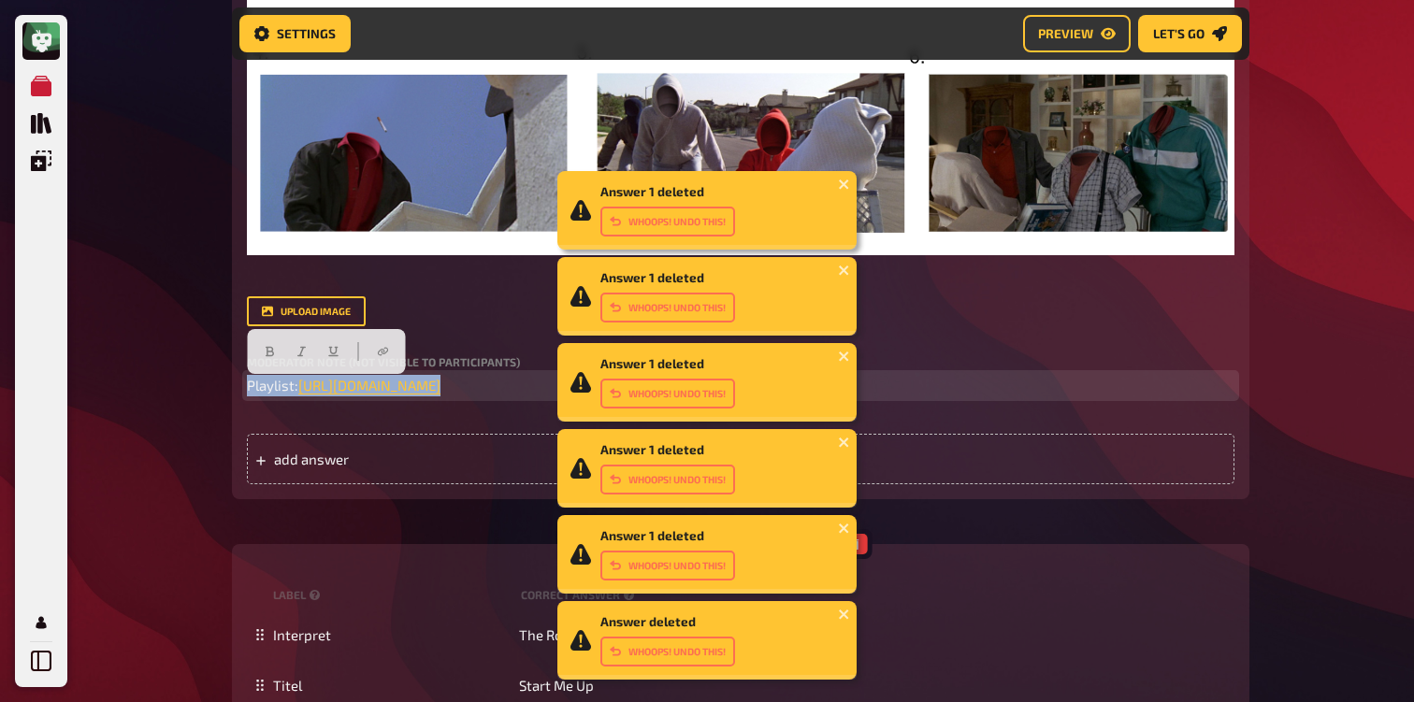
click at [252, 389] on span "Playlist:" at bounding box center [272, 385] width 51 height 17
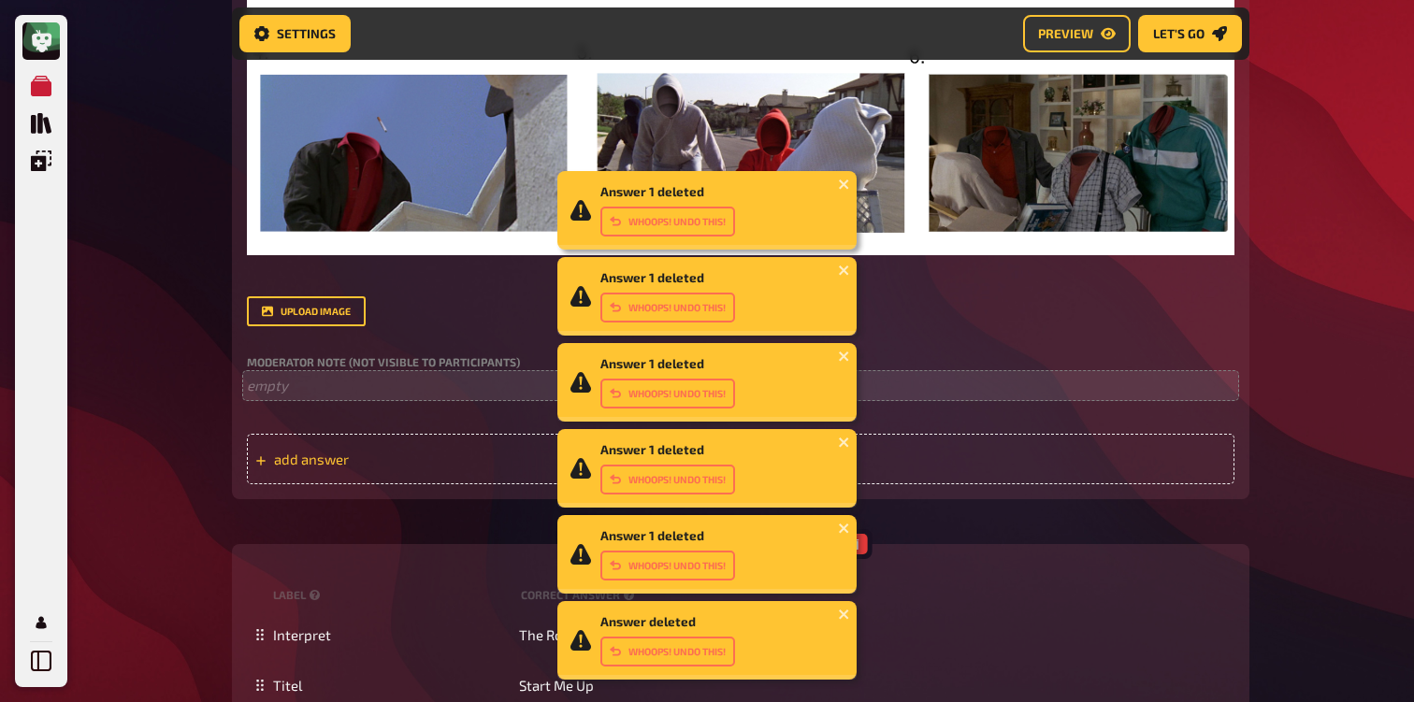
click at [303, 471] on div "add answer" at bounding box center [740, 459] width 987 height 50
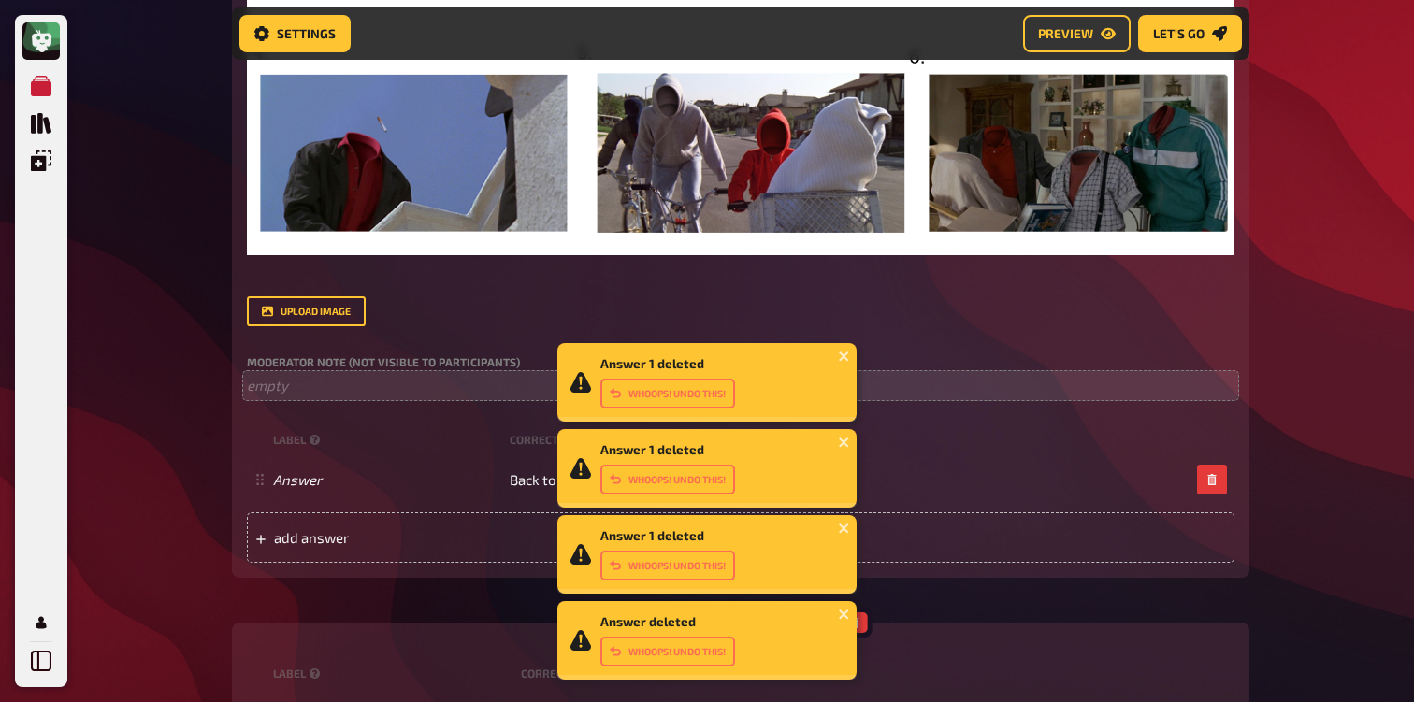
click at [369, 420] on div "Title Invisible Movie Question body Which movies from the '80s can be seen? ﻿ ﻿…" at bounding box center [740, 114] width 987 height 896
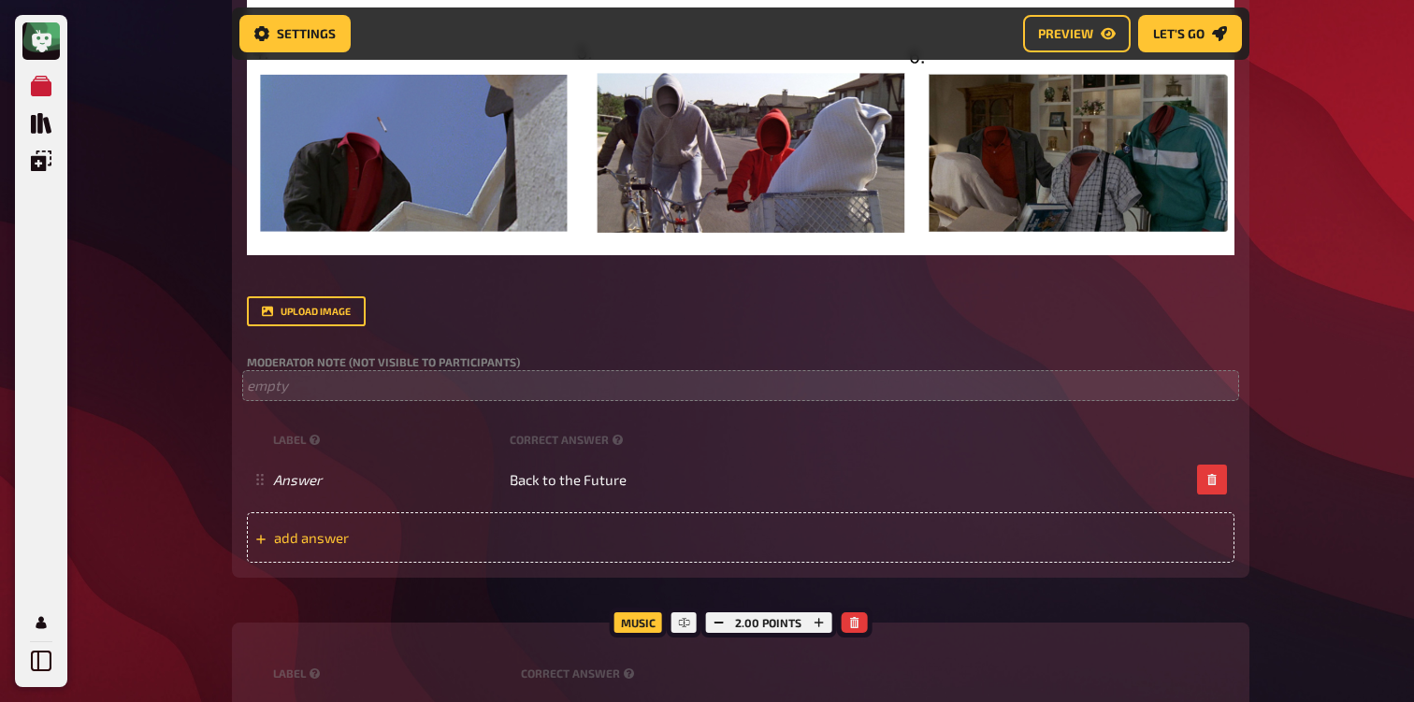
click at [463, 552] on div "add answer" at bounding box center [740, 537] width 987 height 50
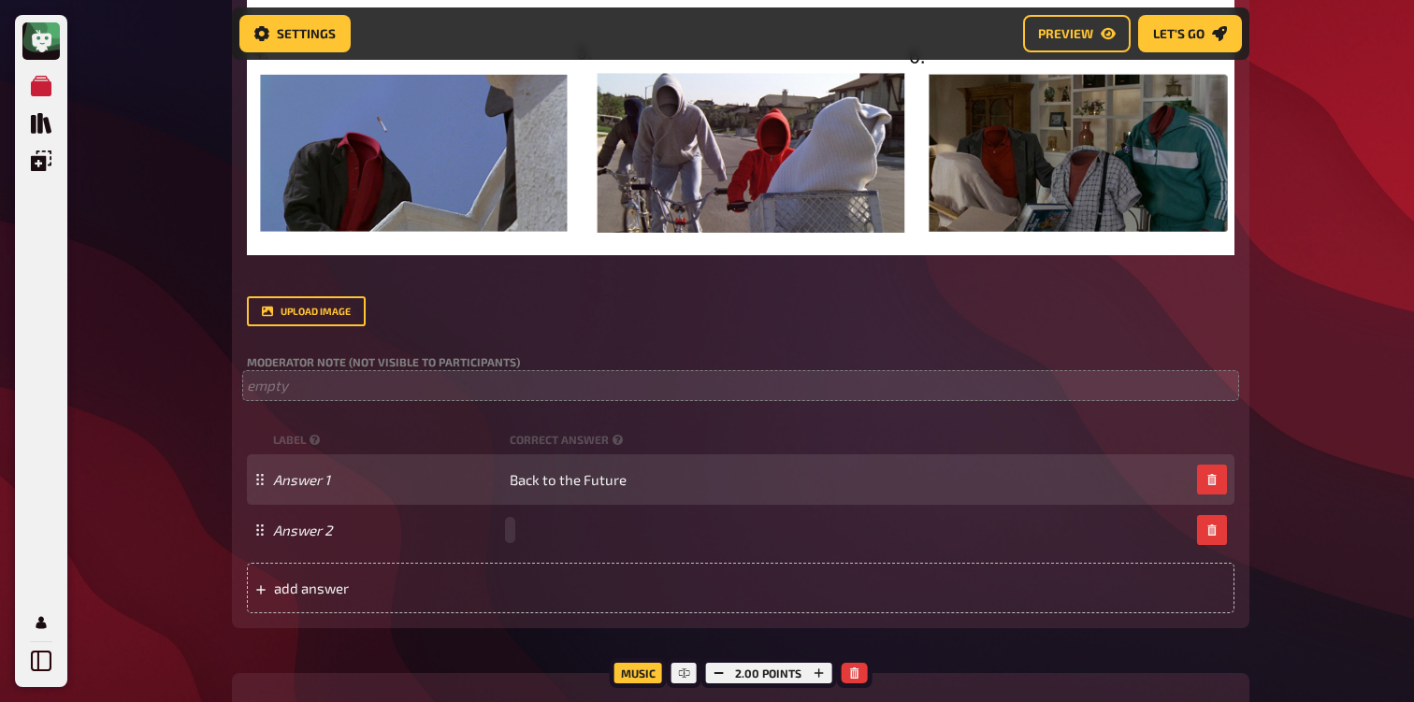
paste span
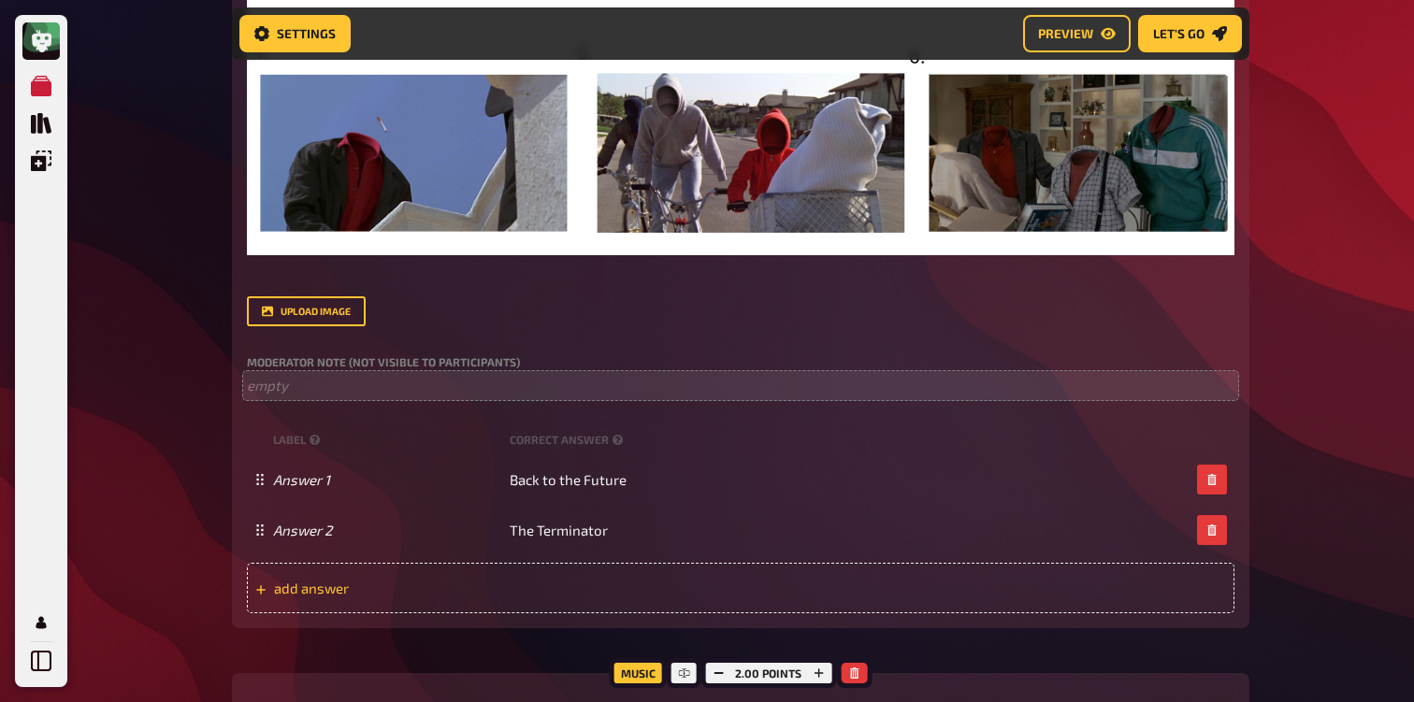
click at [538, 593] on span "add answer" at bounding box center [419, 588] width 291 height 17
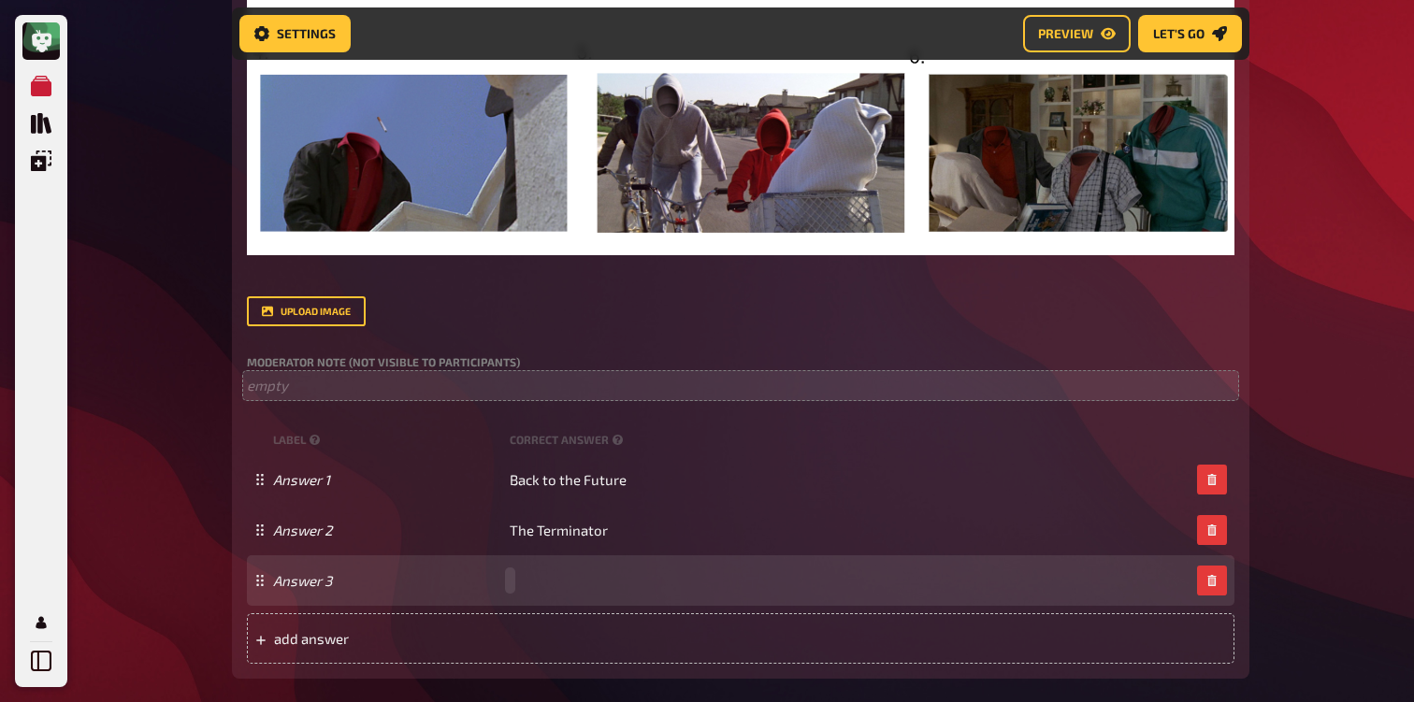
paste span
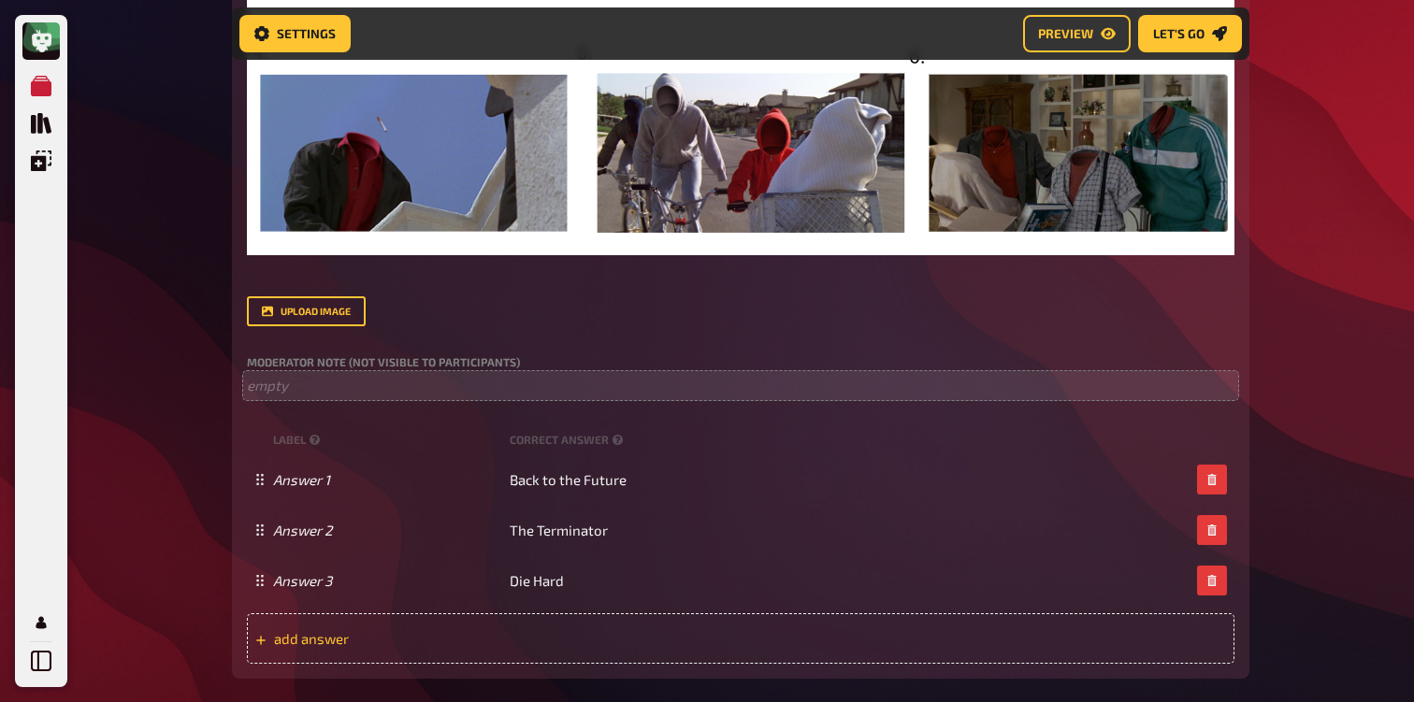
click at [511, 646] on span "add answer" at bounding box center [419, 638] width 291 height 17
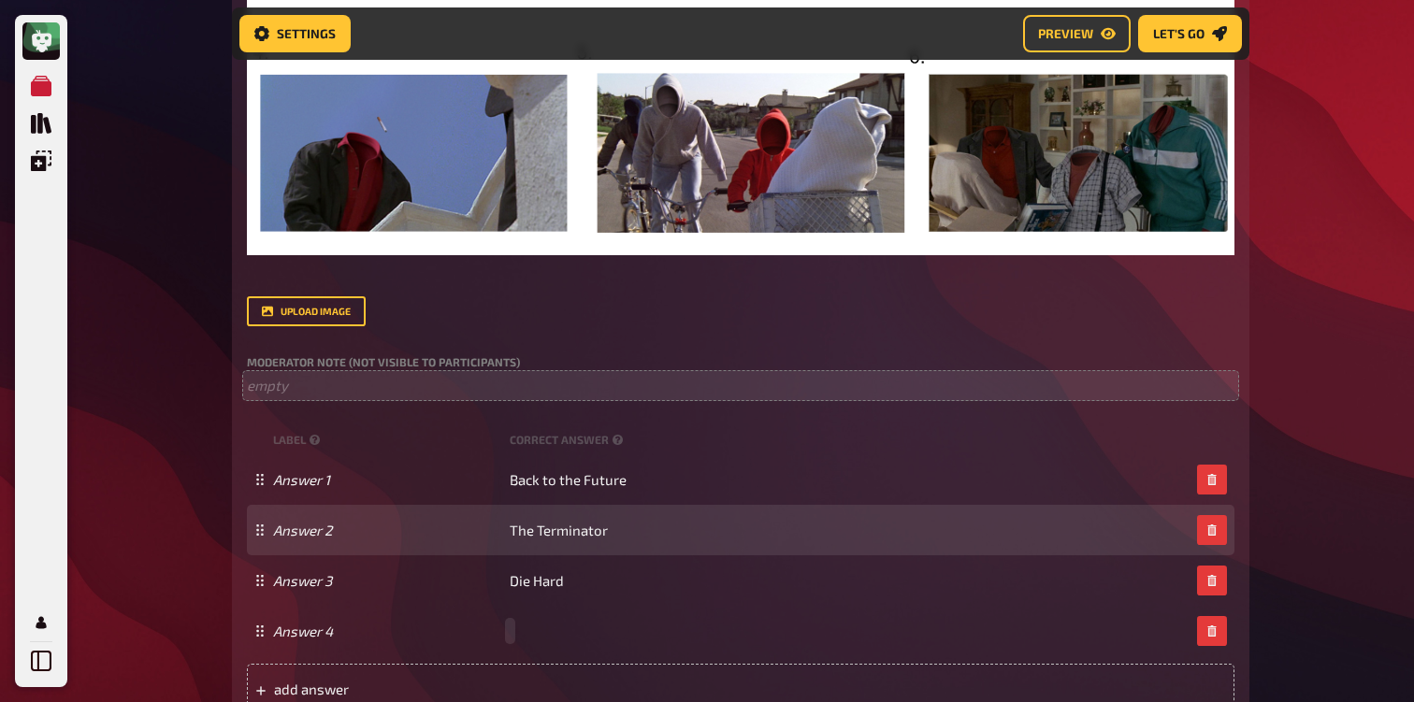
paste span
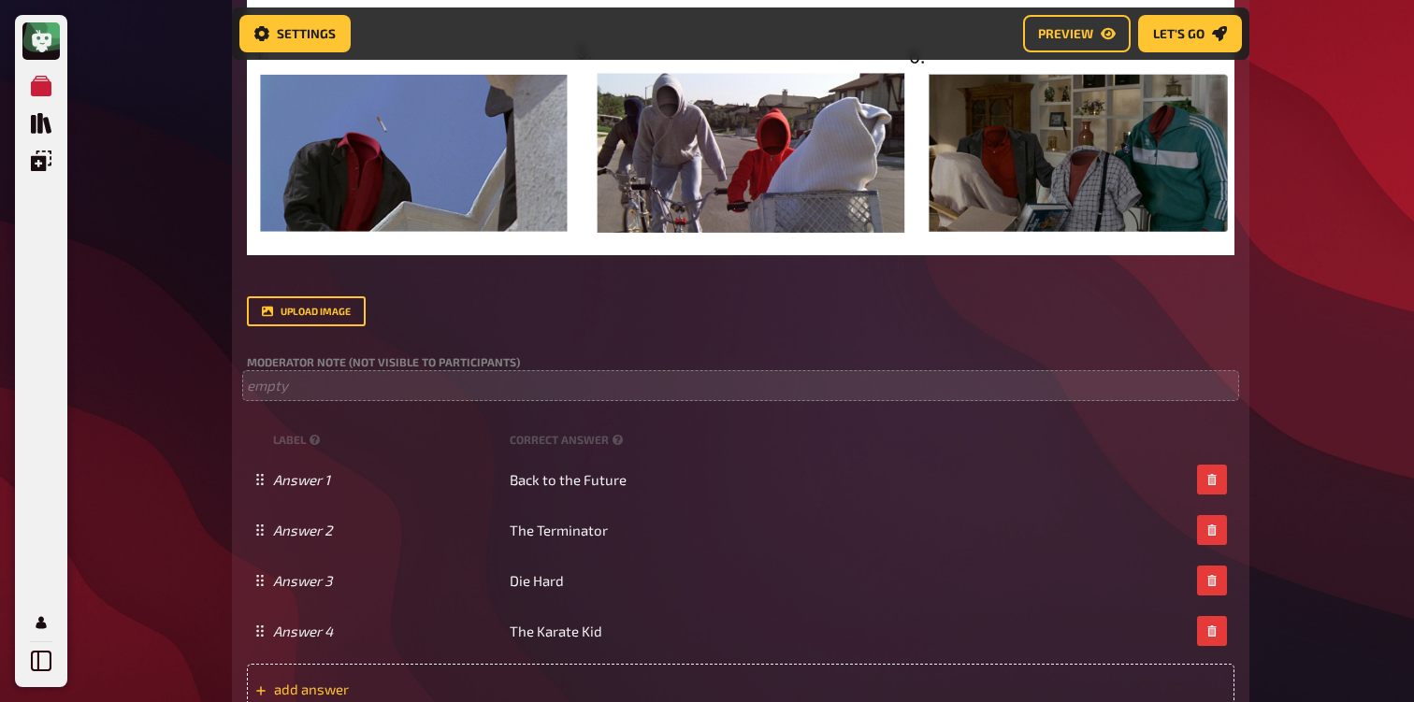
click at [475, 675] on div "add answer" at bounding box center [740, 689] width 987 height 50
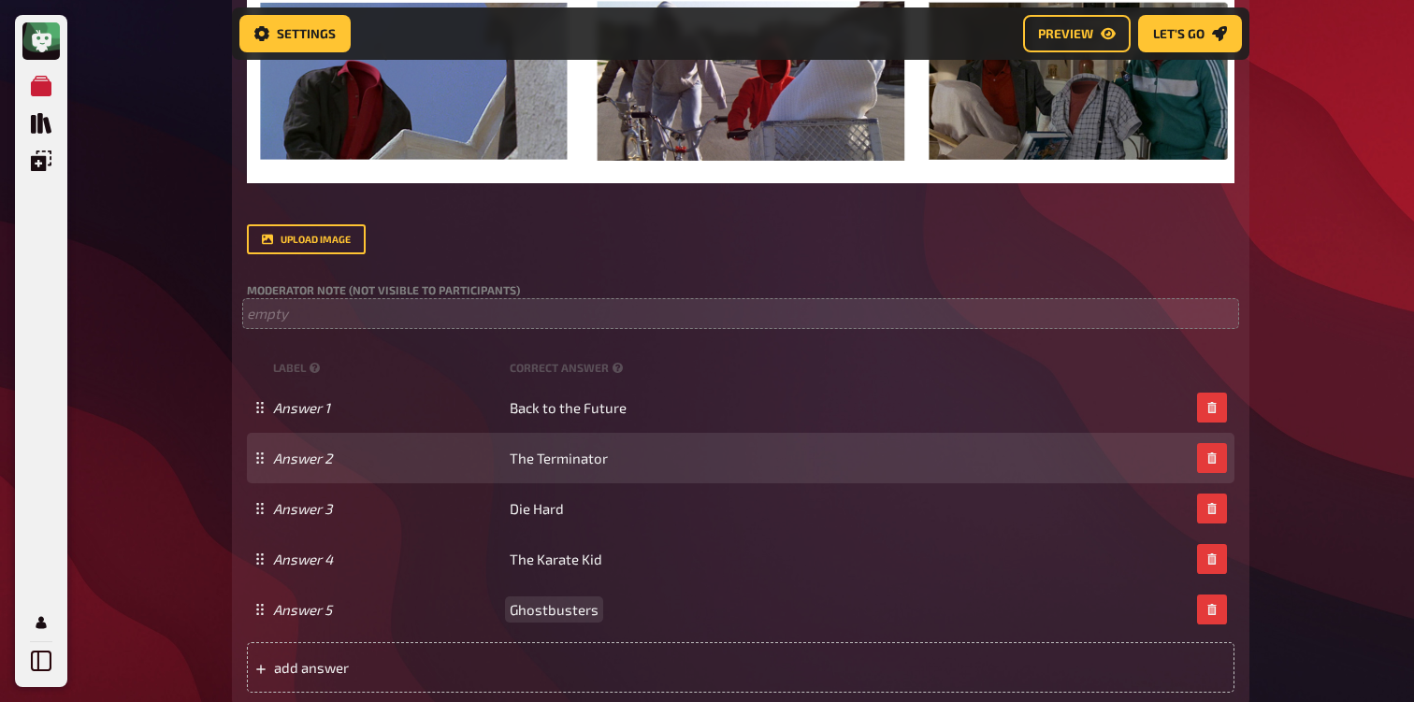
scroll to position [784, 0]
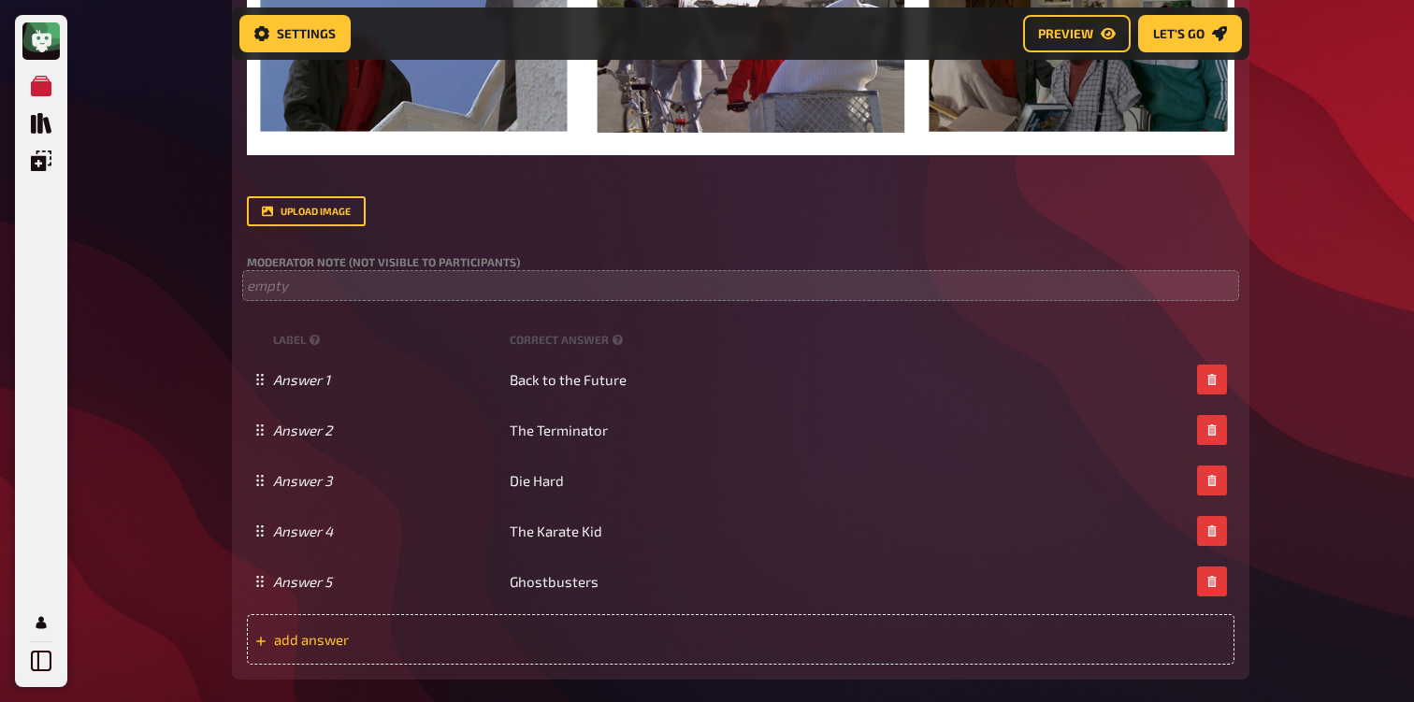
click at [537, 645] on span "add answer" at bounding box center [419, 639] width 291 height 17
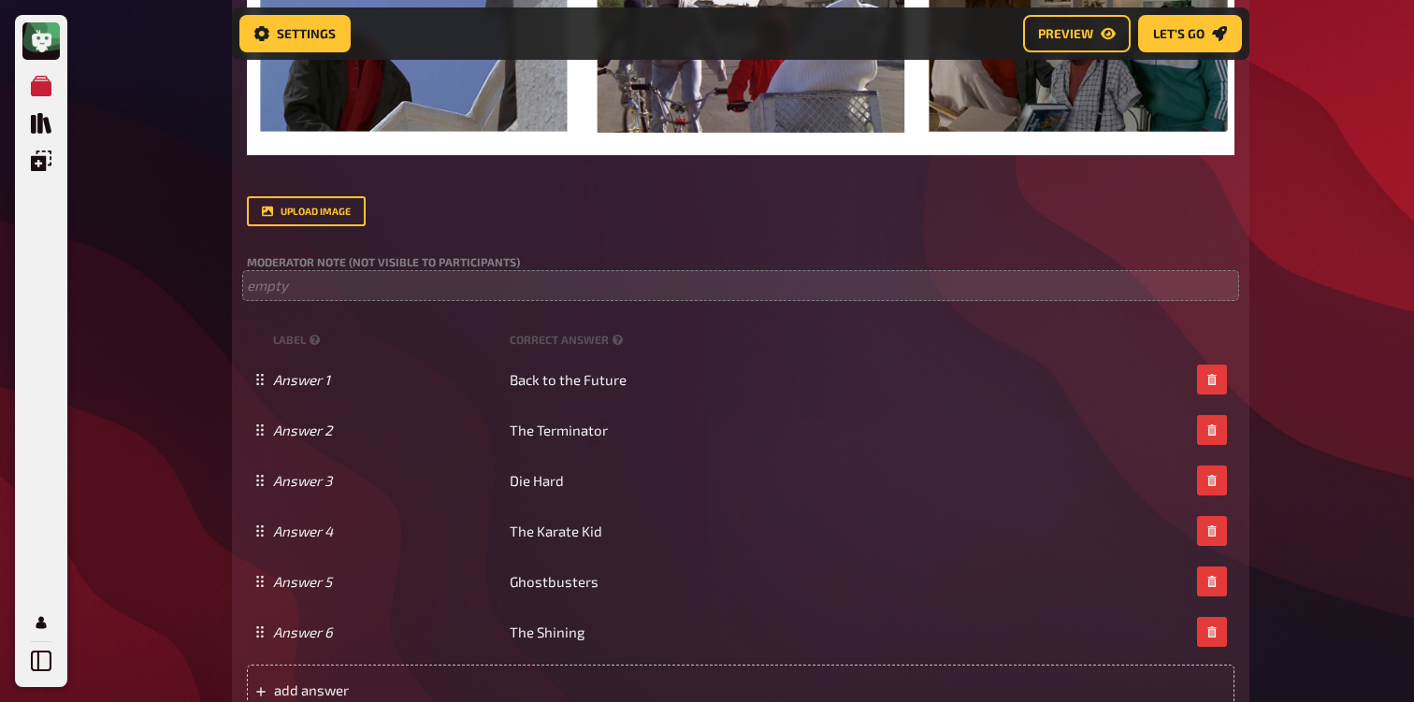
click at [154, 531] on div "My Quizzes Quiz Library Overlays Profile Home My Quizzes 80s [Remastered] ✅​🇬🇧​…" at bounding box center [707, 590] width 1414 height 2749
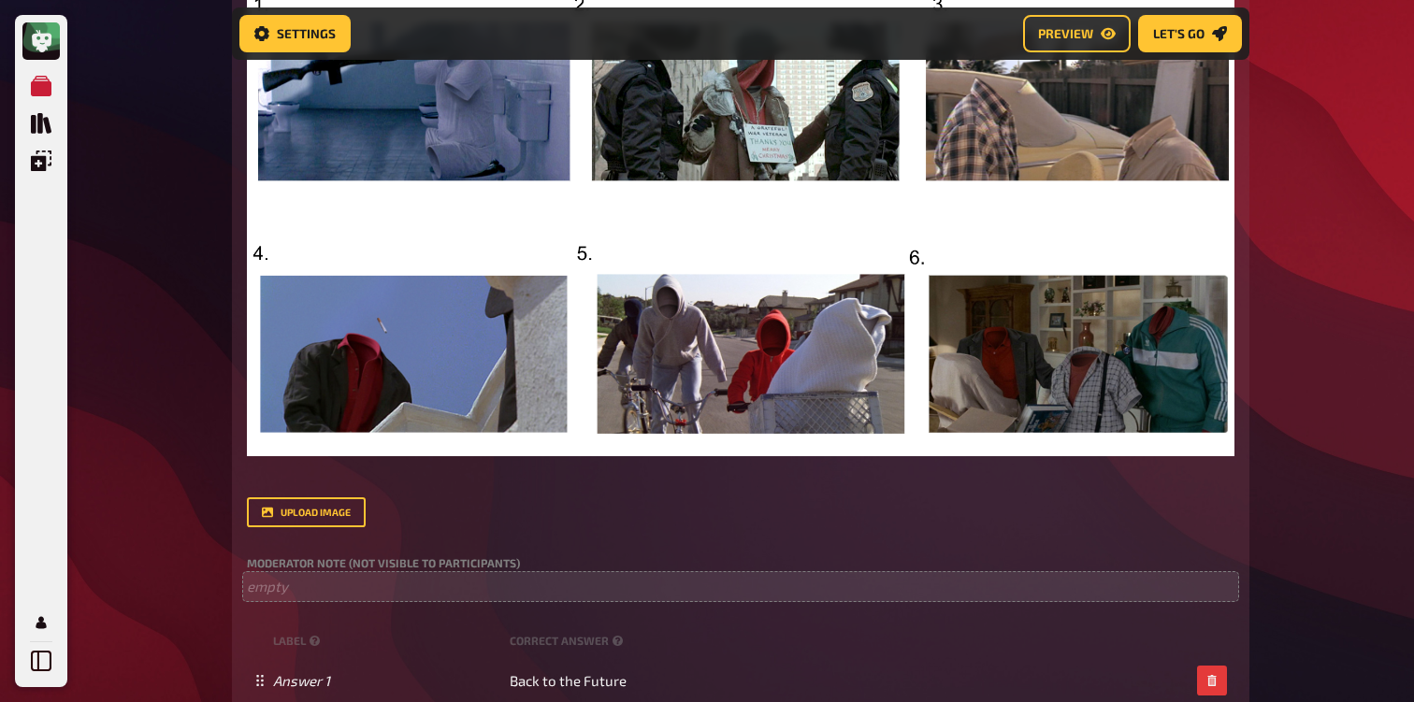
scroll to position [406, 0]
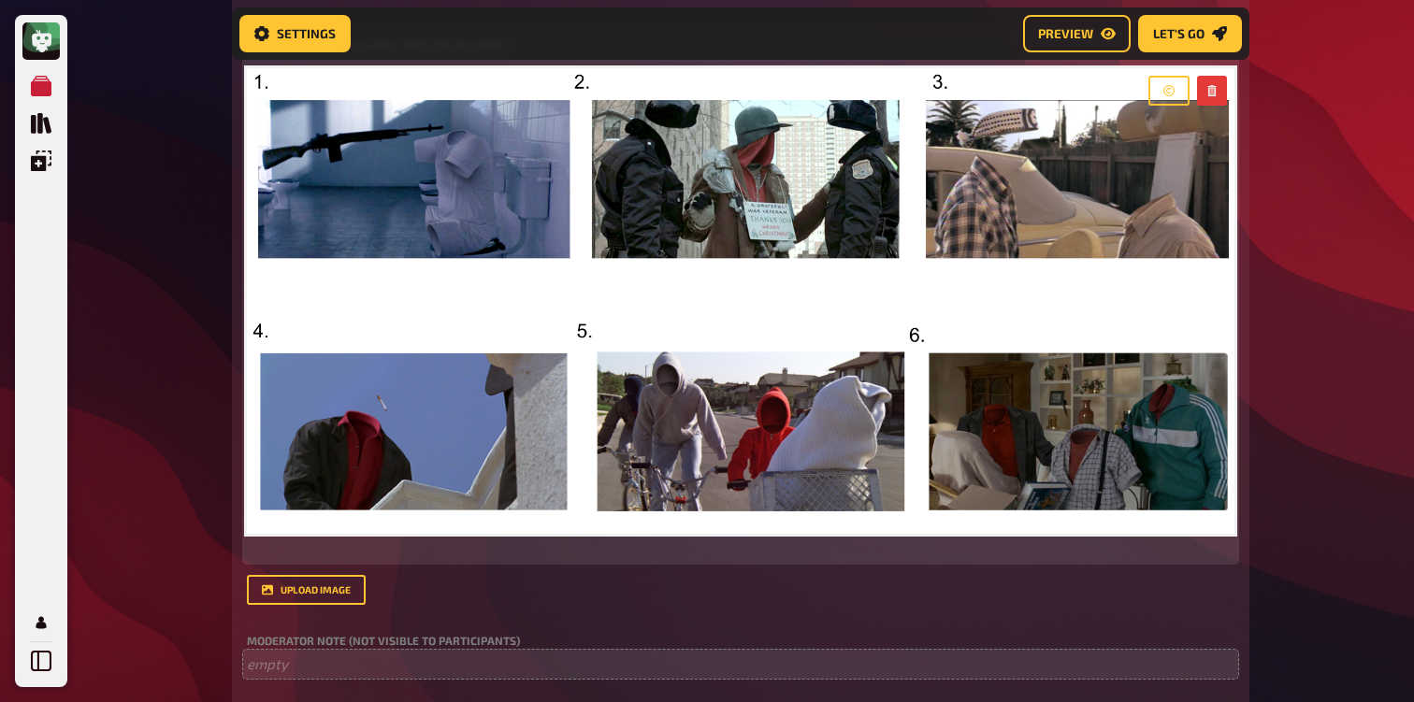
click at [601, 336] on img at bounding box center [740, 301] width 987 height 466
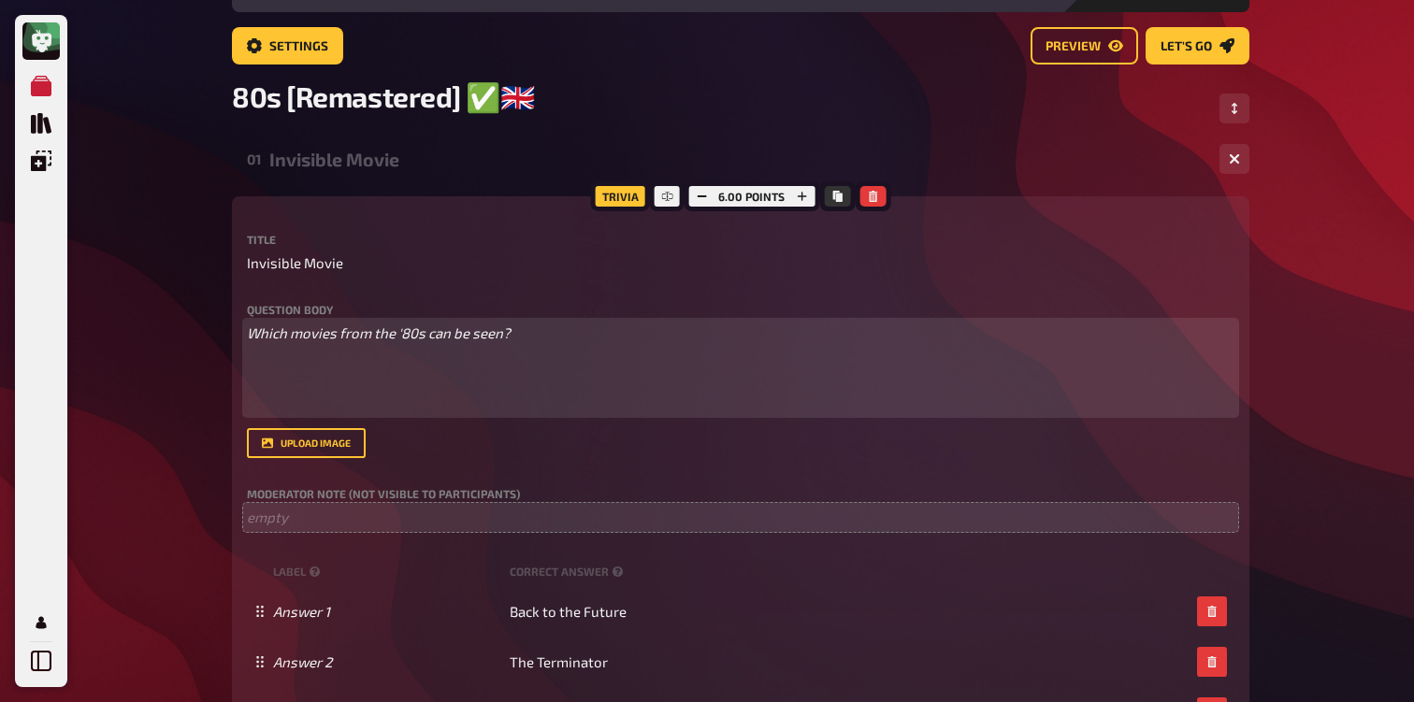
scroll to position [88, 0]
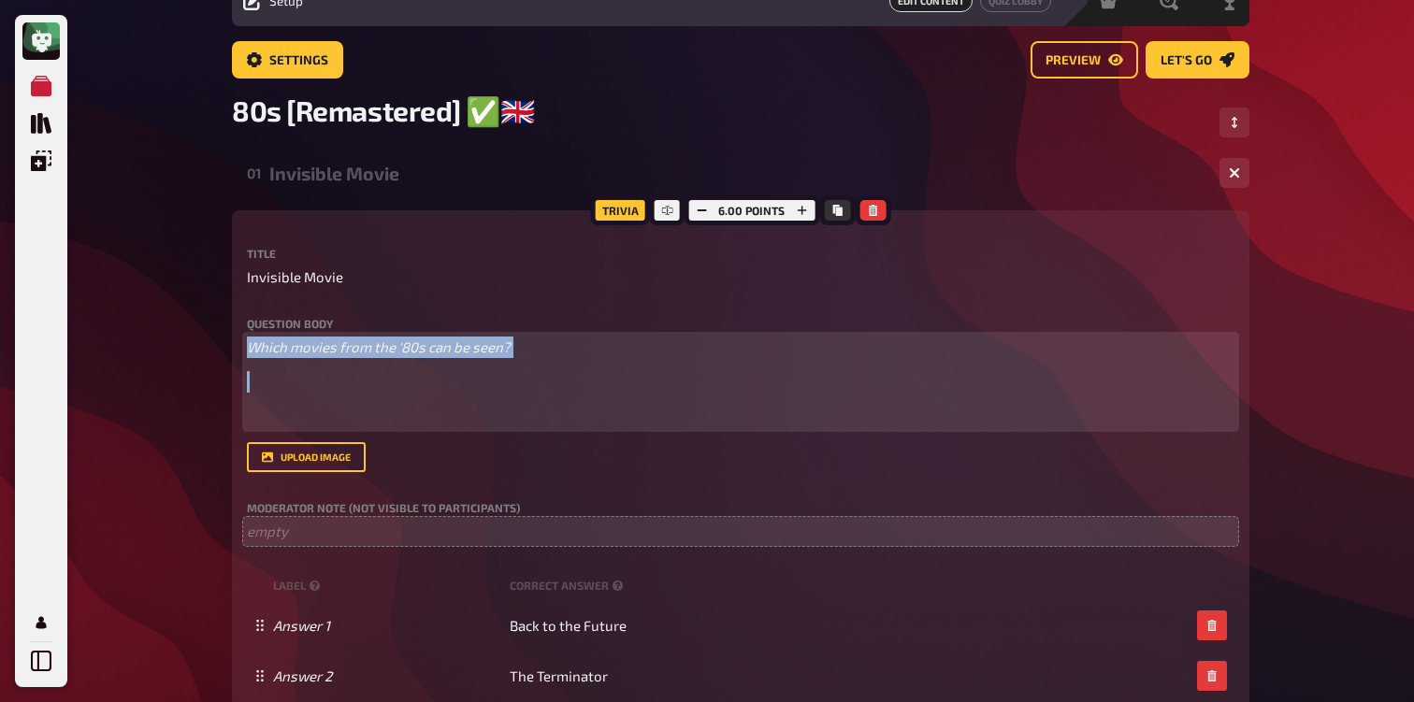
drag, startPoint x: 345, startPoint y: 399, endPoint x: 252, endPoint y: 358, distance: 101.3
click at [252, 359] on div "Which movies from the '80s can be seen? ﻿ ﻿" at bounding box center [740, 383] width 987 height 92
click at [252, 358] on p "Which movies from the '80s can be seen?" at bounding box center [740, 348] width 987 height 22
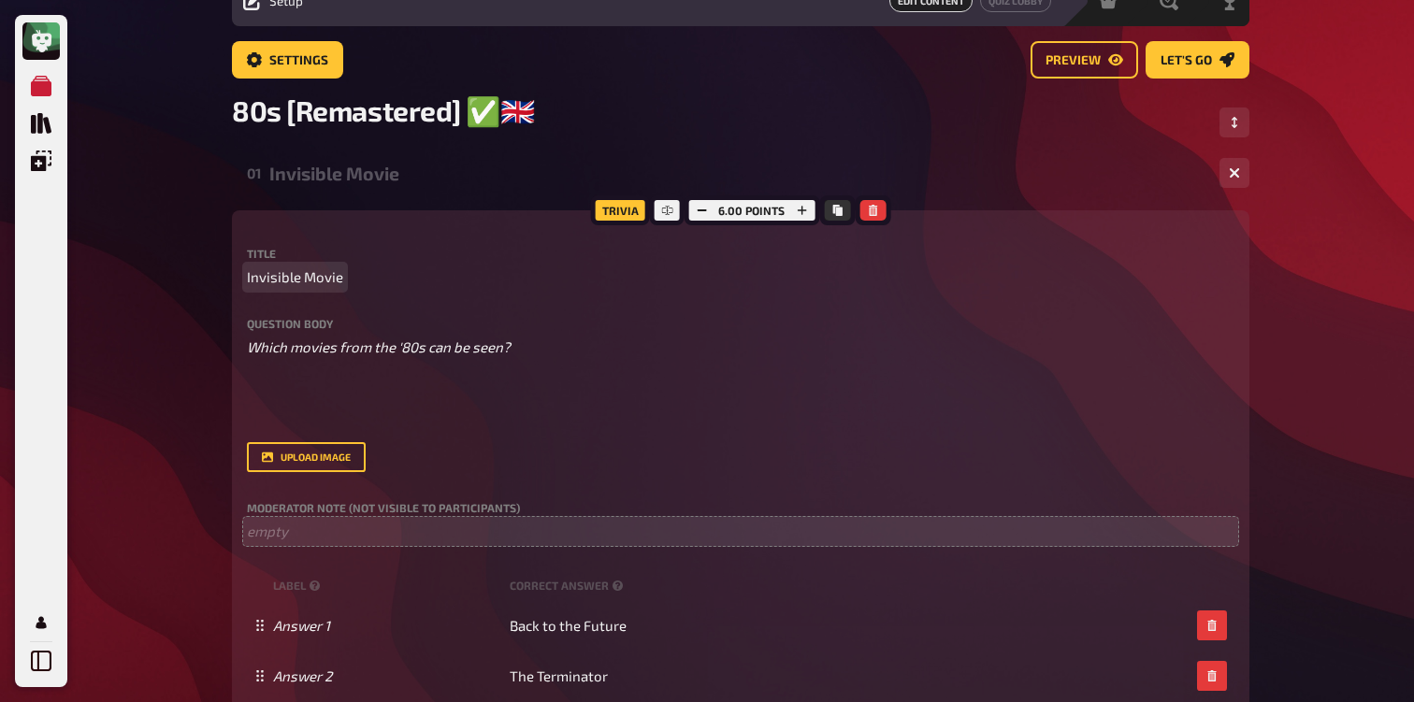
click at [293, 280] on span "Invisible Movie" at bounding box center [295, 277] width 96 height 22
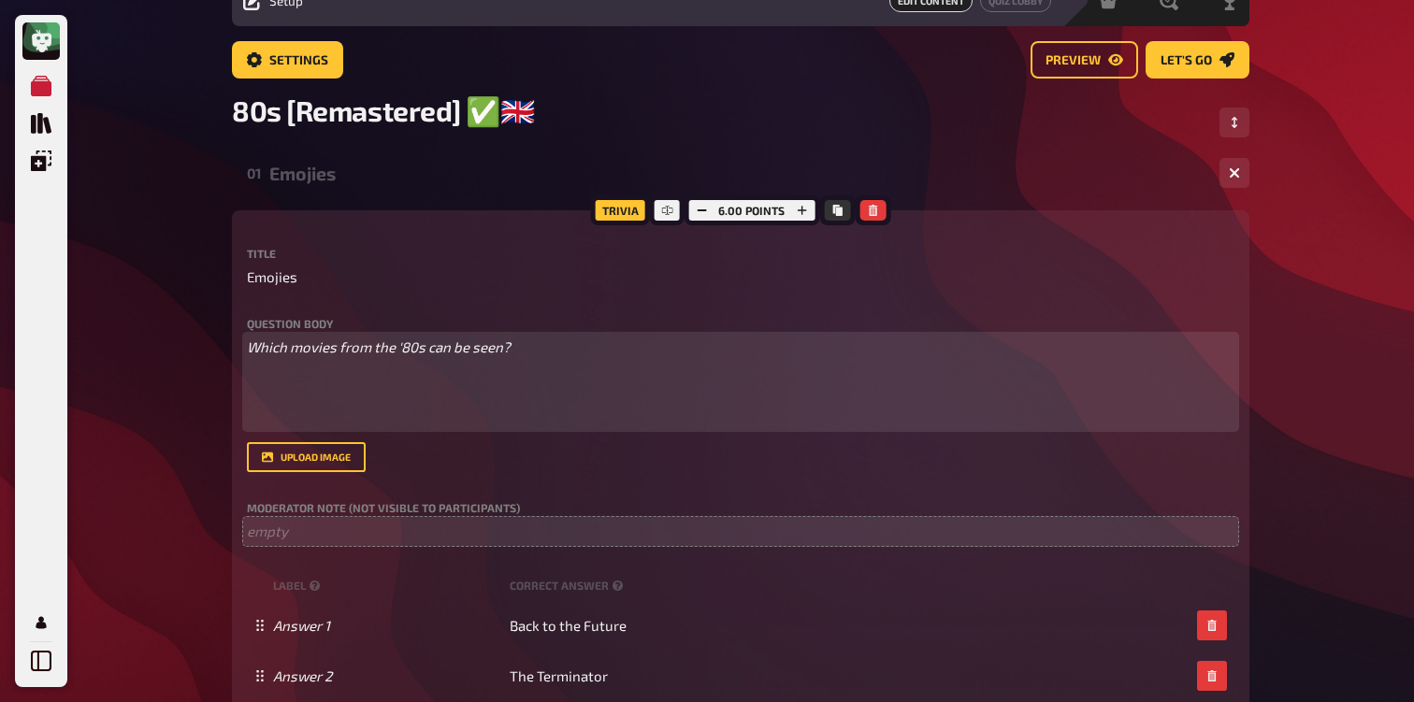
click at [334, 349] on span "Which movies from the '80s can be seen?" at bounding box center [379, 346] width 264 height 17
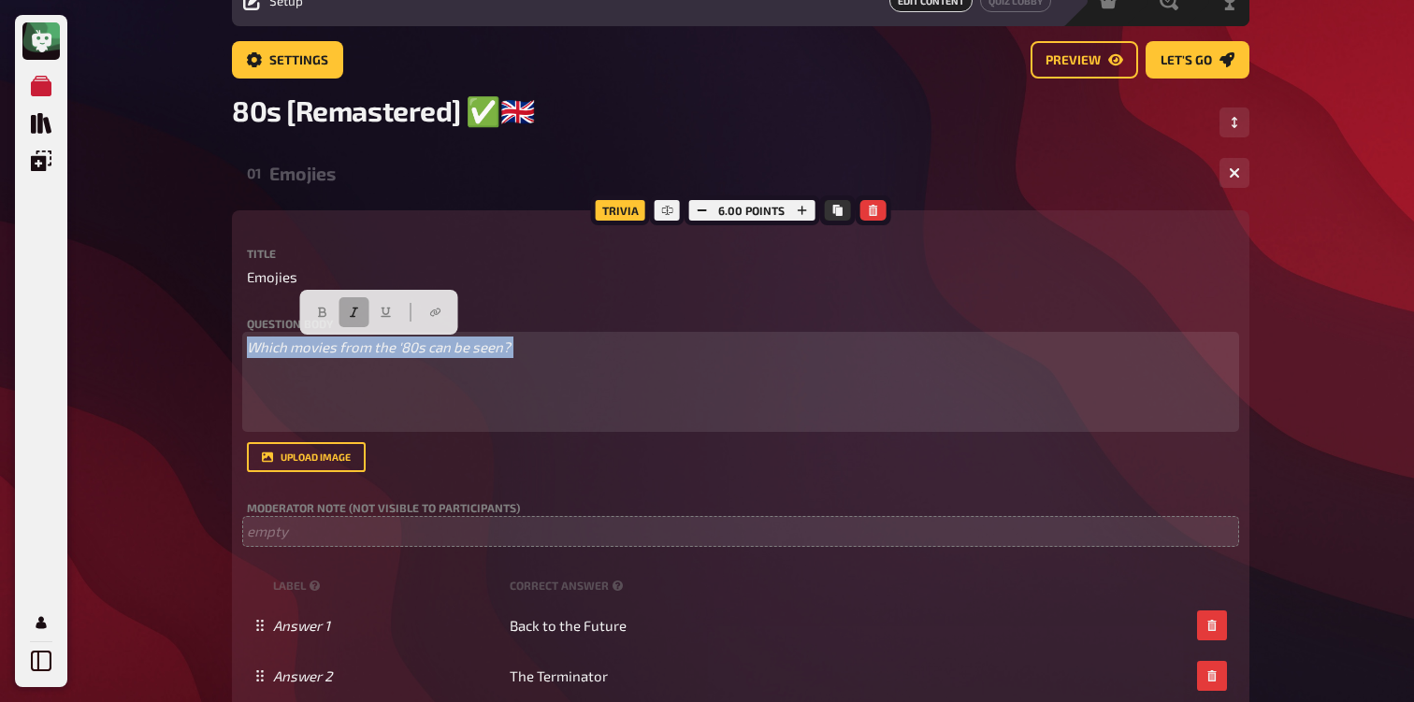
click at [363, 305] on button "button" at bounding box center [354, 312] width 30 height 30
click at [323, 305] on button "button" at bounding box center [323, 312] width 30 height 30
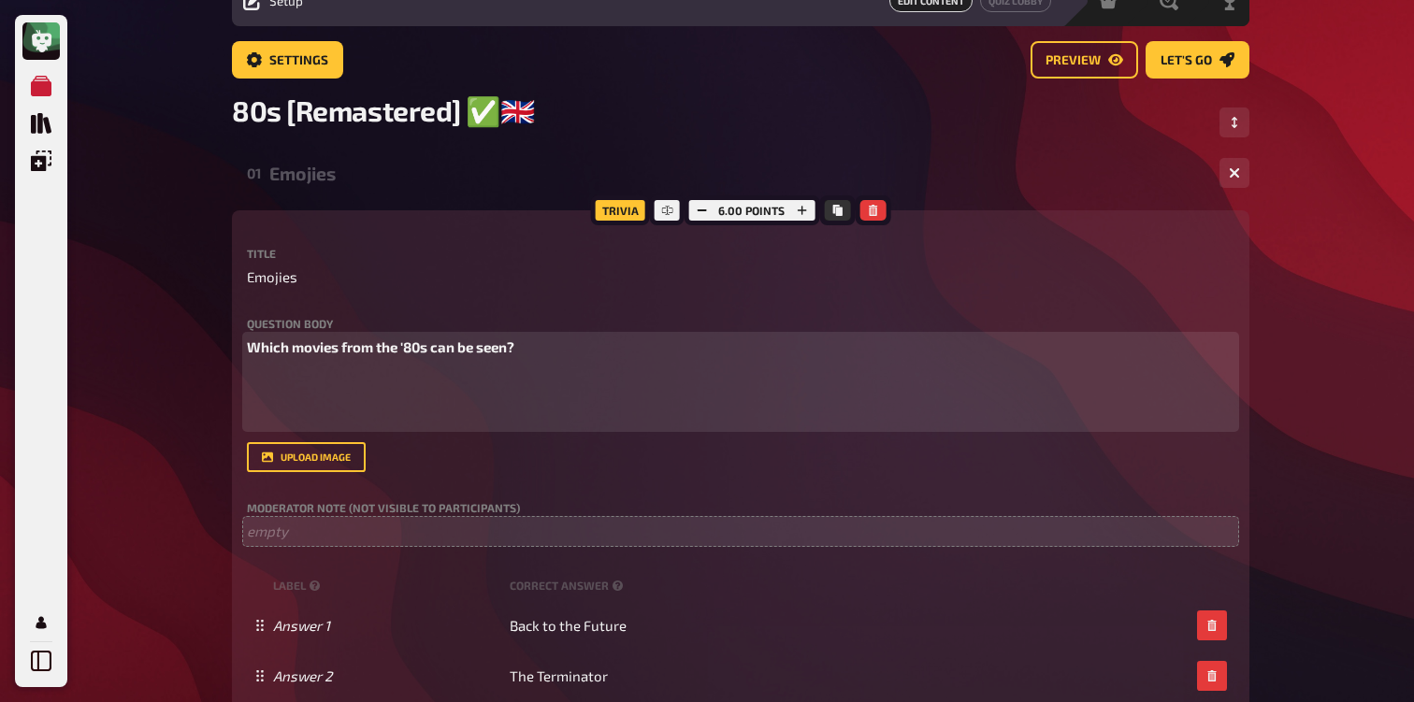
click at [353, 366] on div "Which movies from the '80s can be seen? ﻿ ﻿" at bounding box center [740, 383] width 987 height 92
click at [508, 353] on span "Which movies from the '80s can be seen?" at bounding box center [380, 346] width 267 height 17
click at [476, 423] on p "﻿" at bounding box center [740, 418] width 987 height 22
click at [407, 349] on span "Which movies from the '80s can you guess buased on the emojies?" at bounding box center [463, 346] width 433 height 17
click at [555, 388] on p "﻿" at bounding box center [740, 382] width 987 height 22
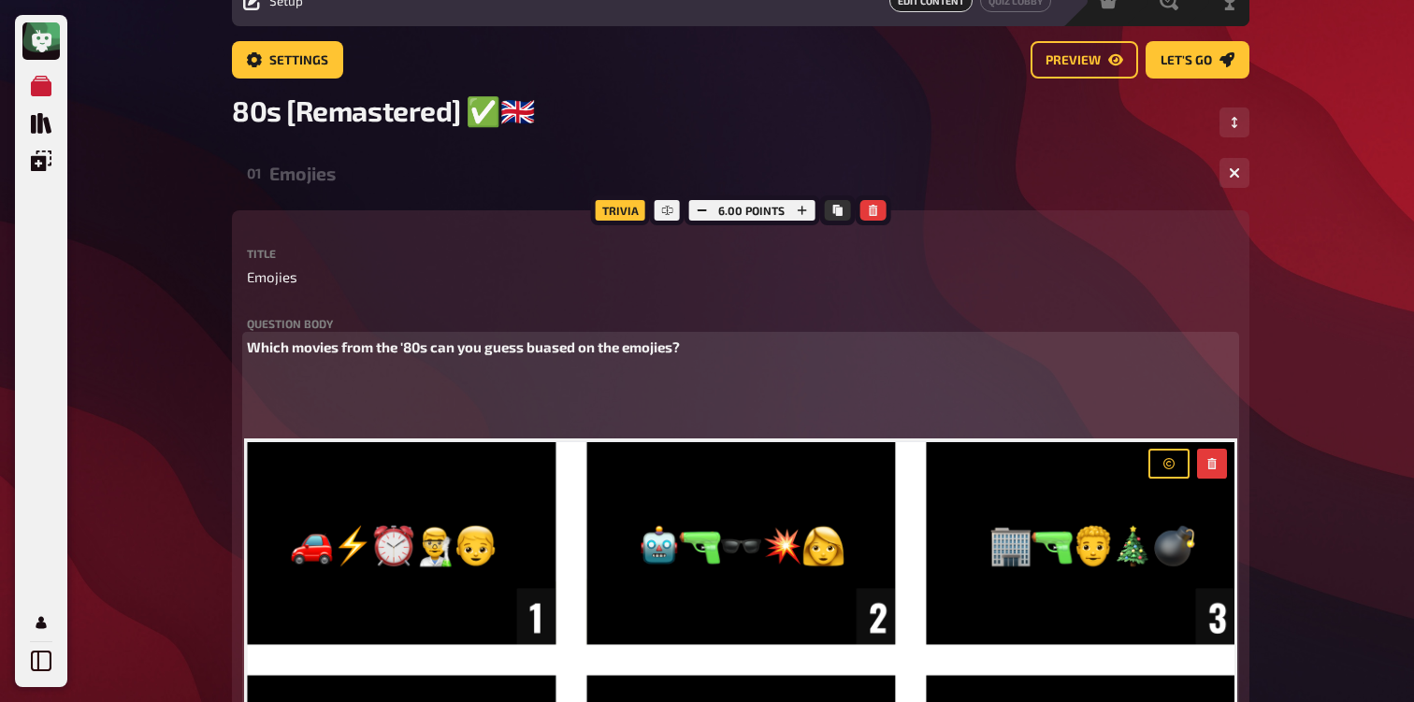
click at [342, 377] on p "﻿" at bounding box center [740, 382] width 987 height 22
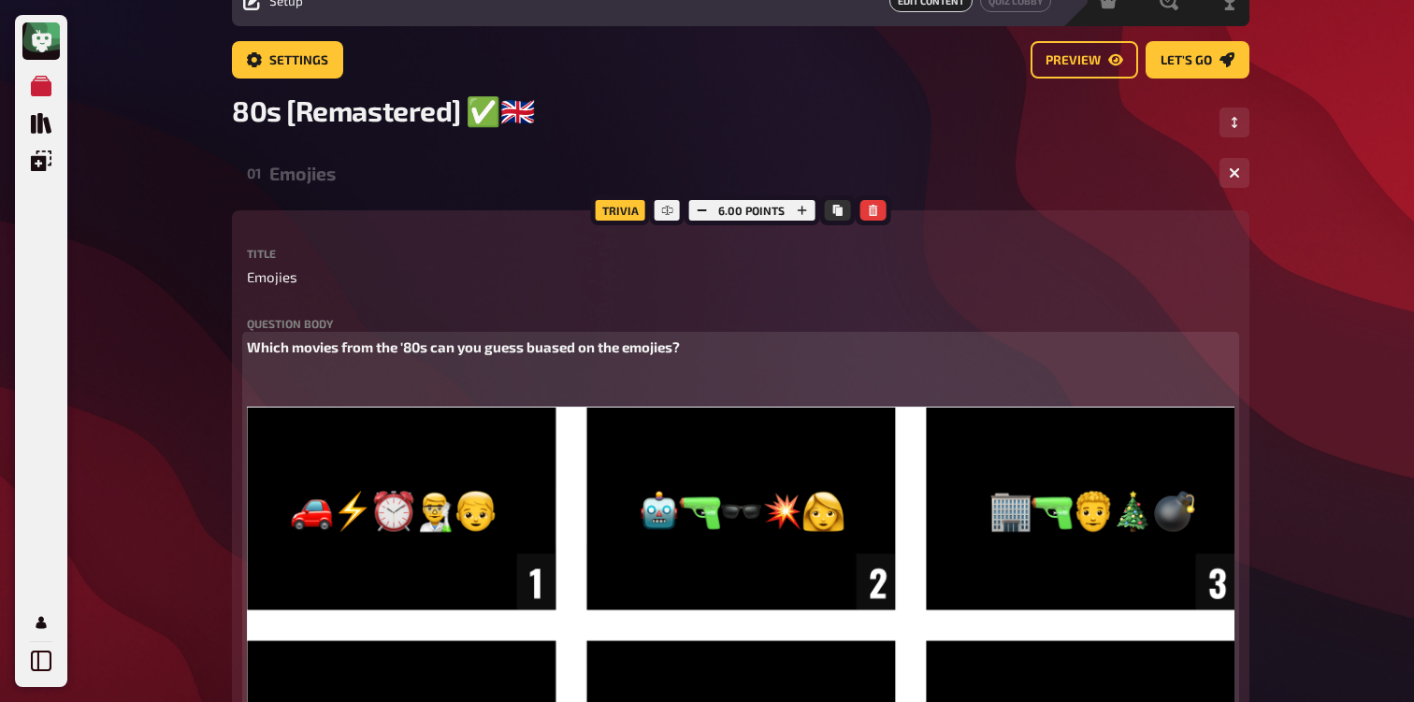
click at [342, 377] on p "﻿" at bounding box center [740, 382] width 987 height 22
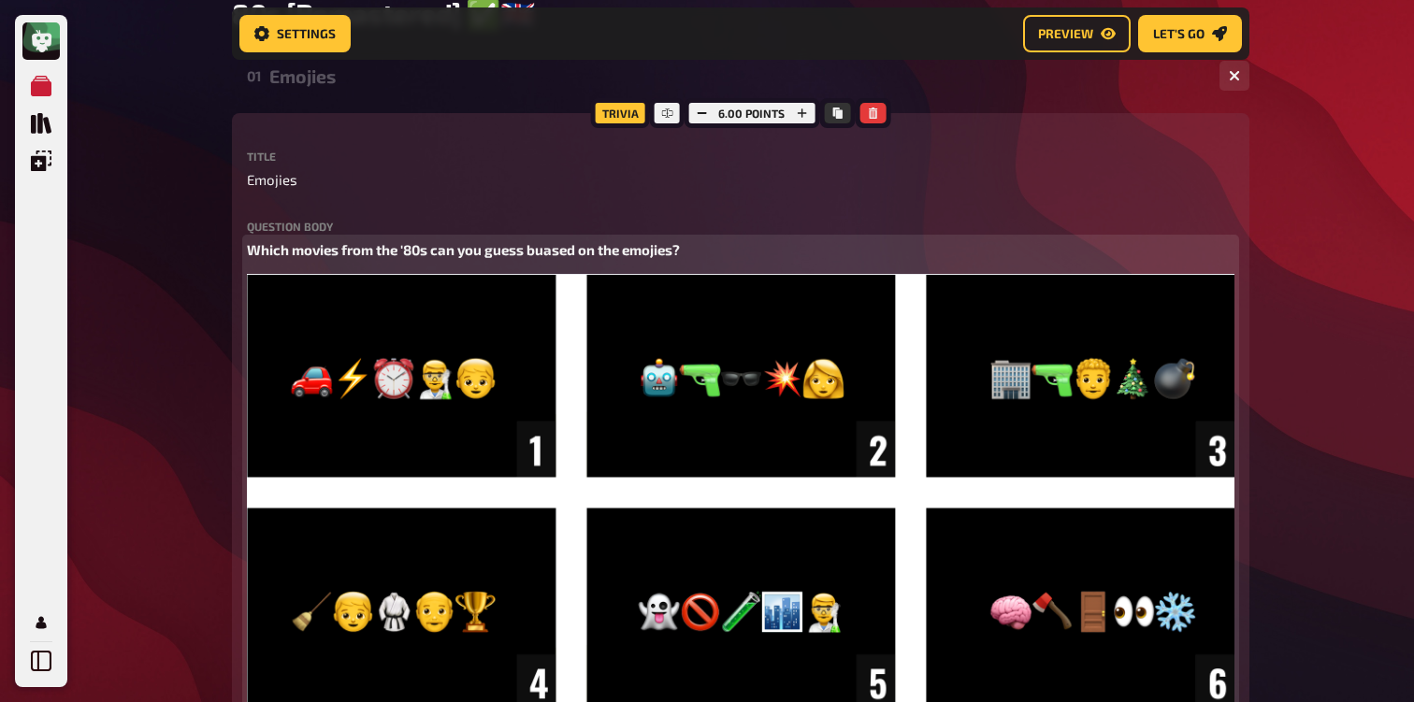
scroll to position [269, 0]
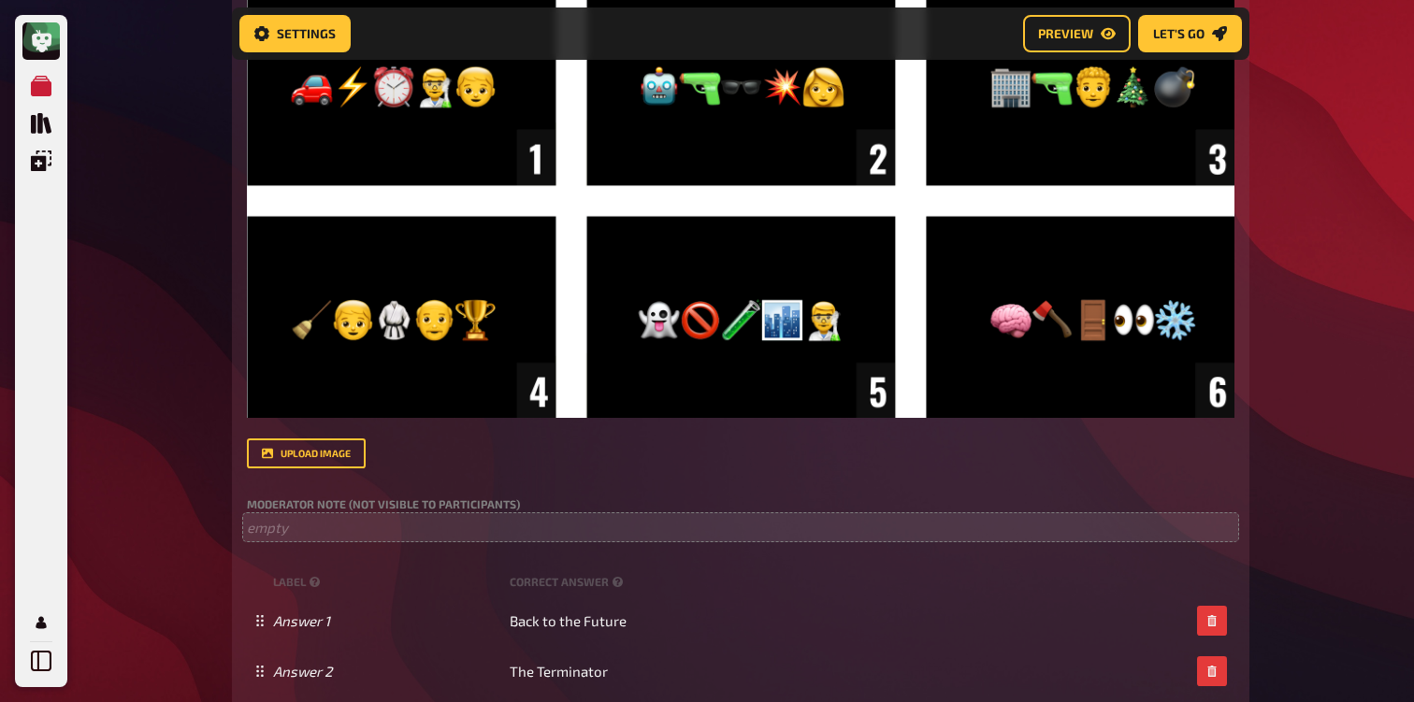
scroll to position [636, 0]
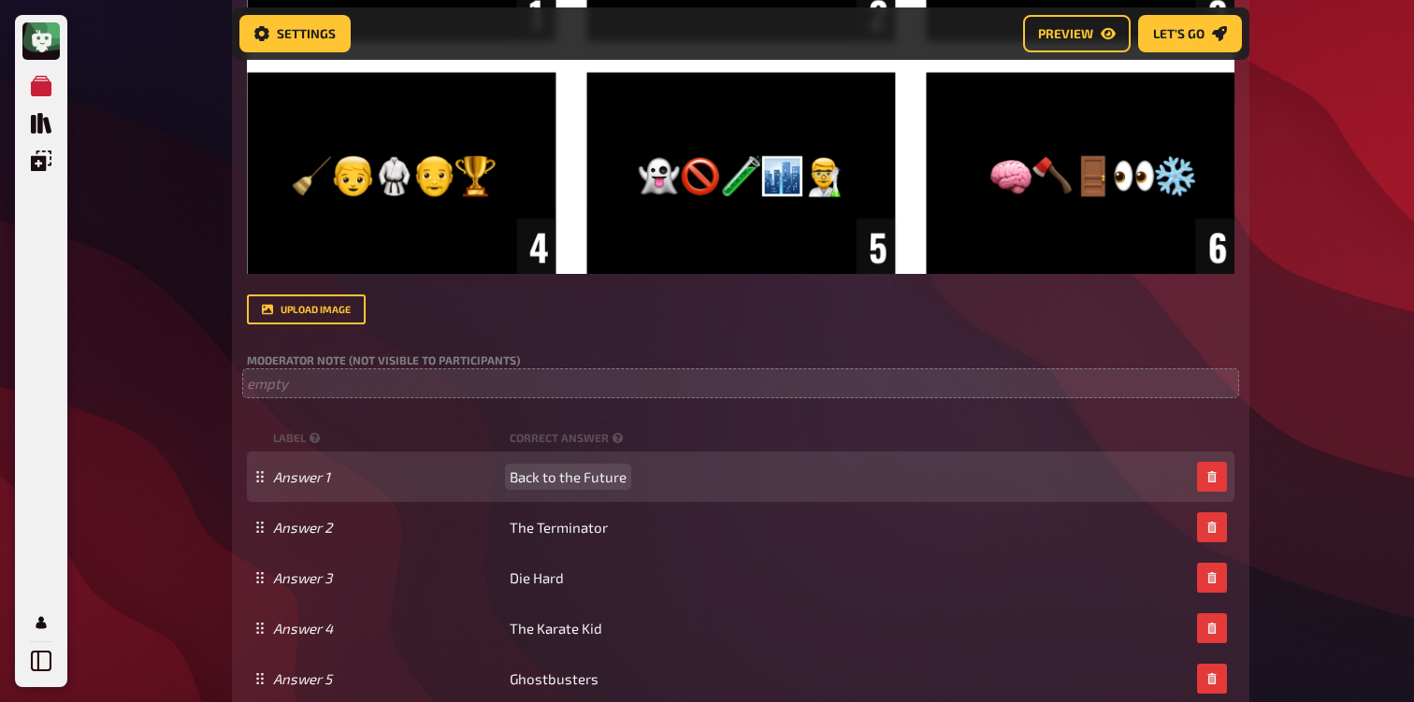
click at [592, 482] on span "Back to the Future" at bounding box center [568, 476] width 117 height 17
copy span "Back to the Future"
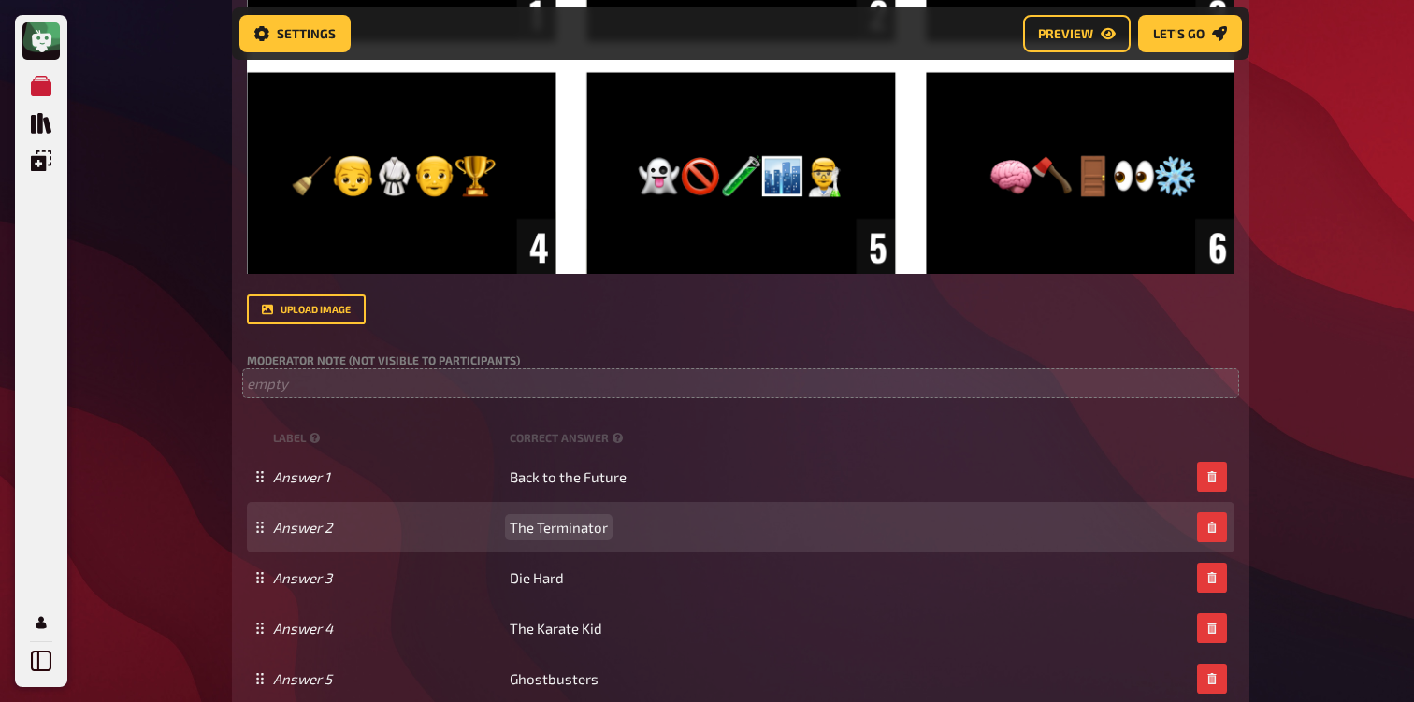
click at [583, 532] on span "The Terminator" at bounding box center [559, 527] width 98 height 17
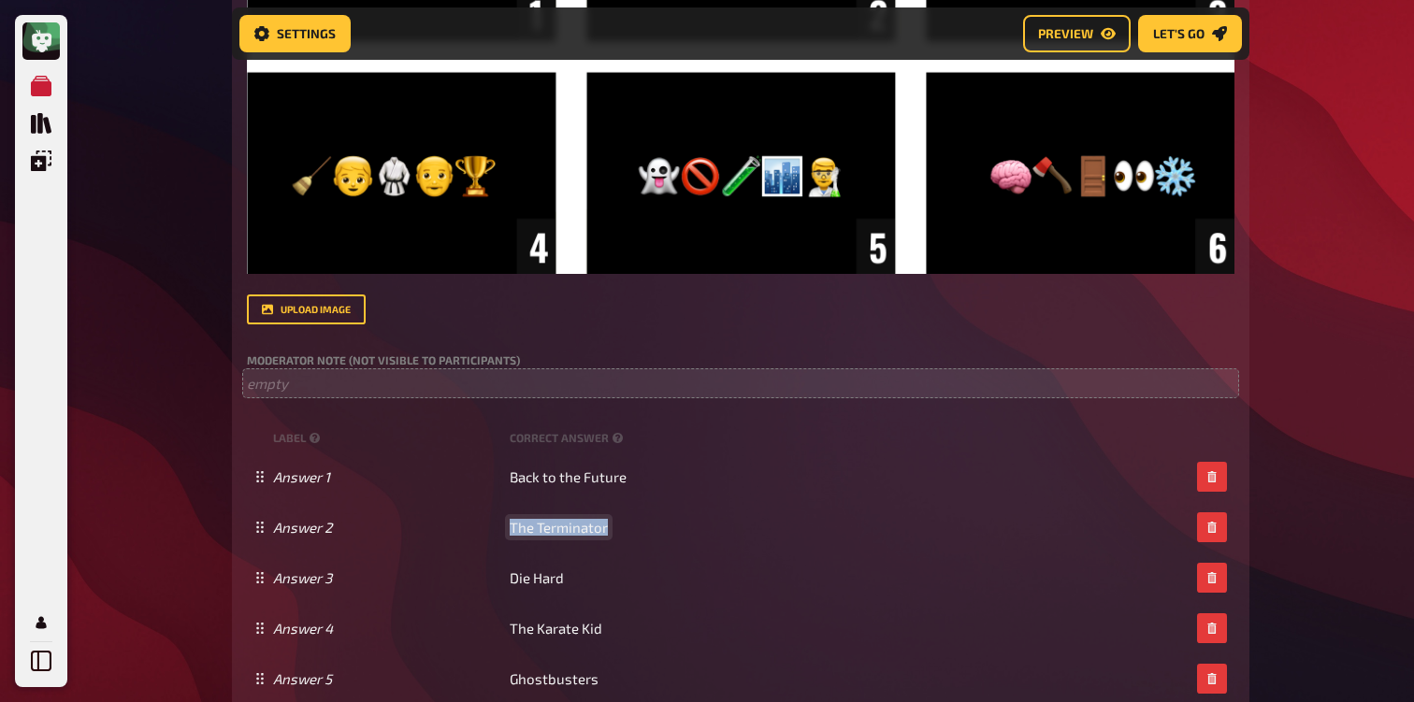
copy span "The Terminator"
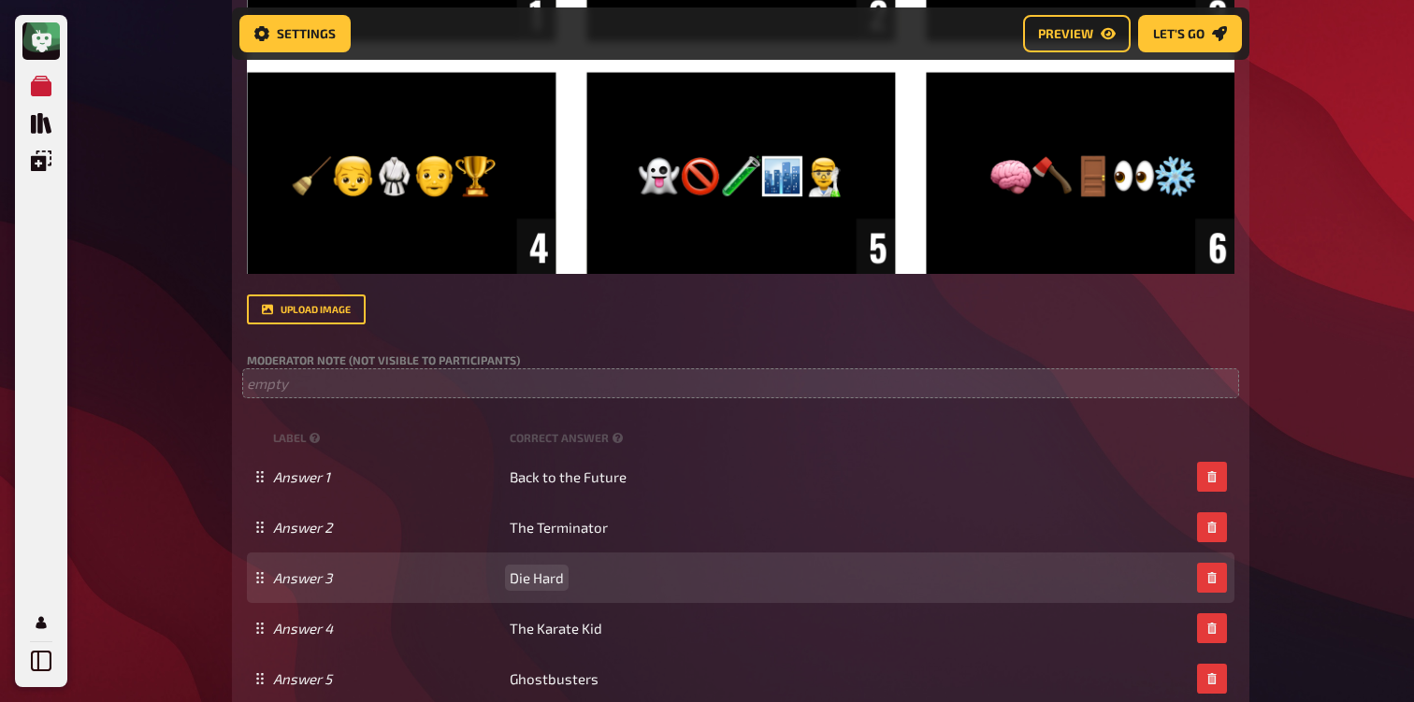
click at [540, 583] on span "Die Hard" at bounding box center [537, 577] width 54 height 17
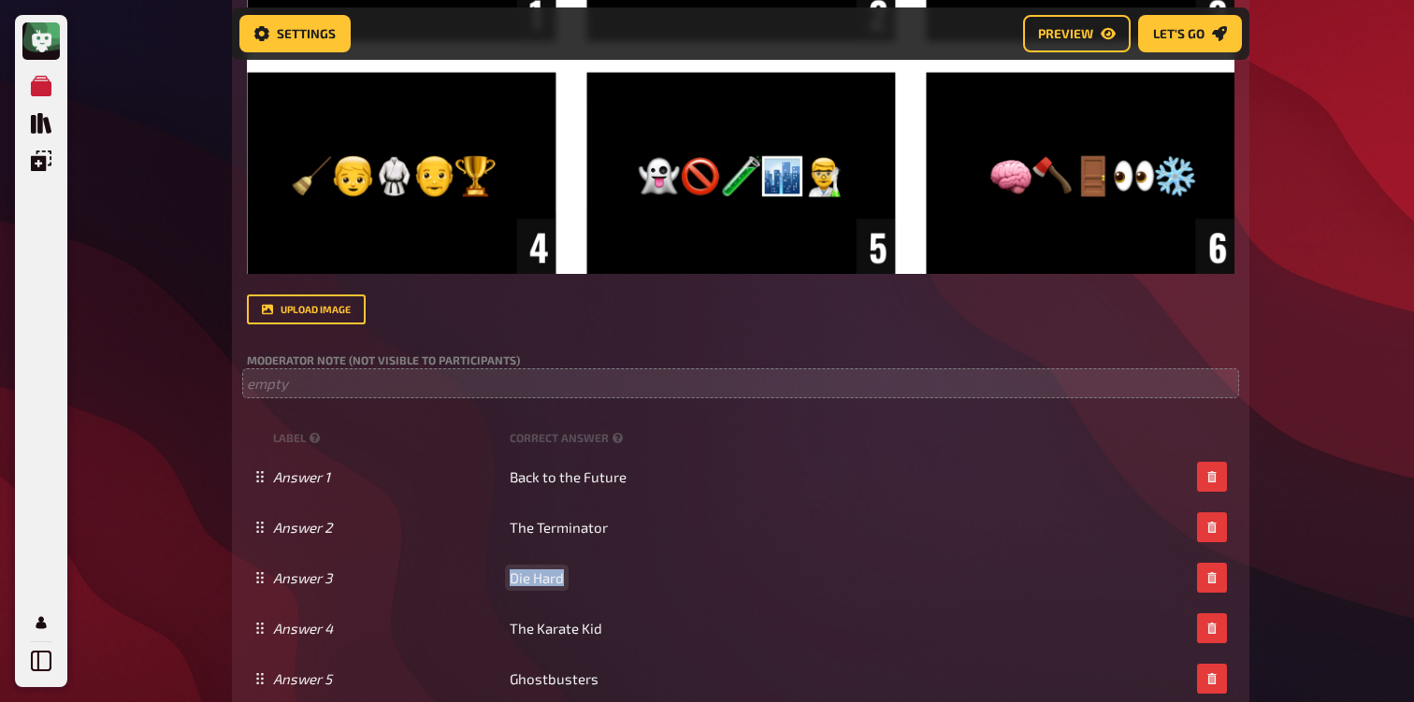
copy span "Die Hard"
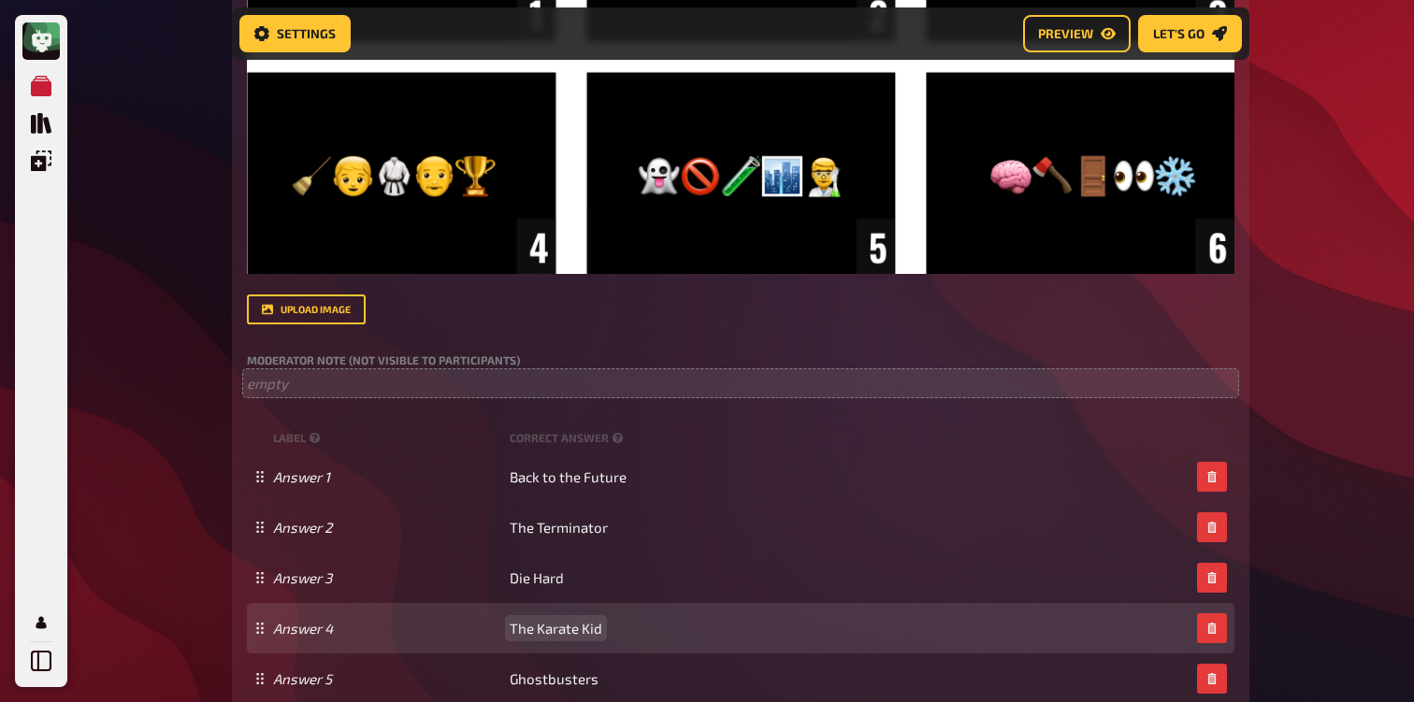
click at [525, 630] on span "The Karate Kid" at bounding box center [556, 628] width 93 height 17
copy span "The Karate Kid"
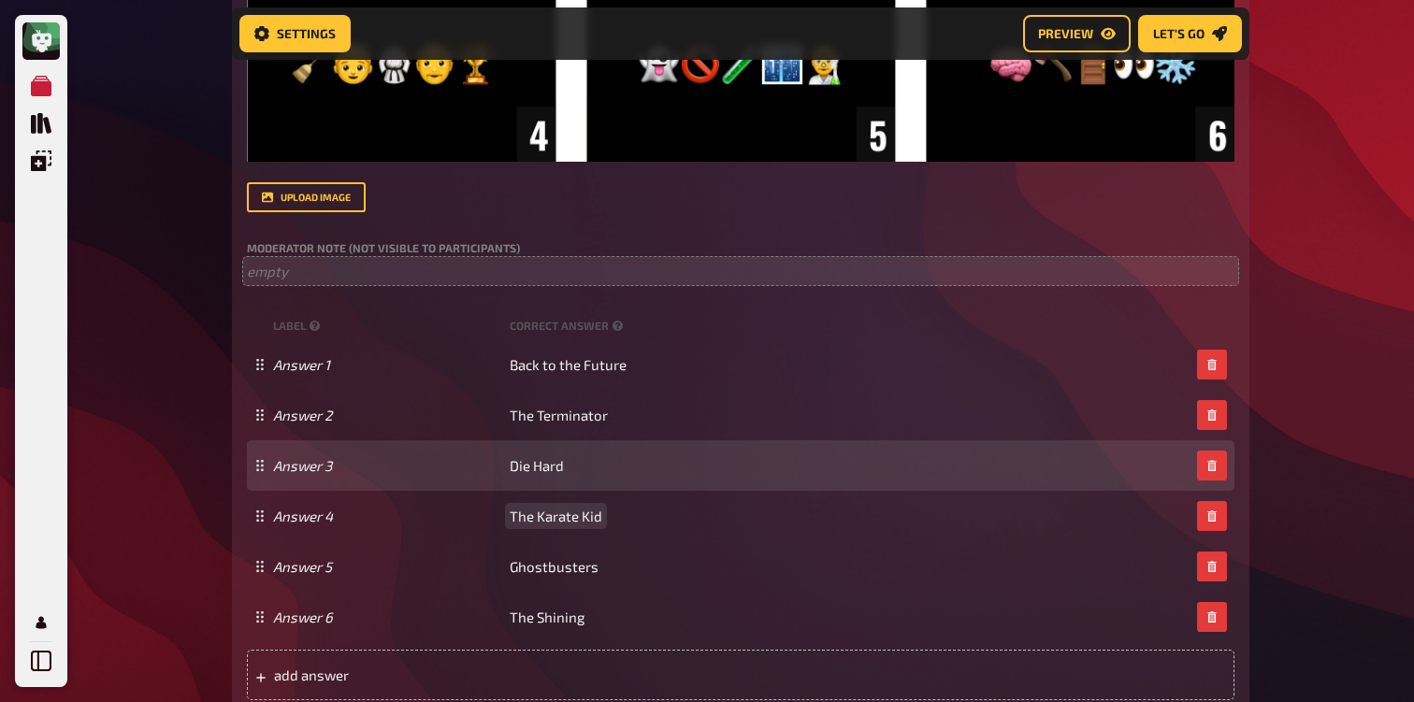
scroll to position [777, 0]
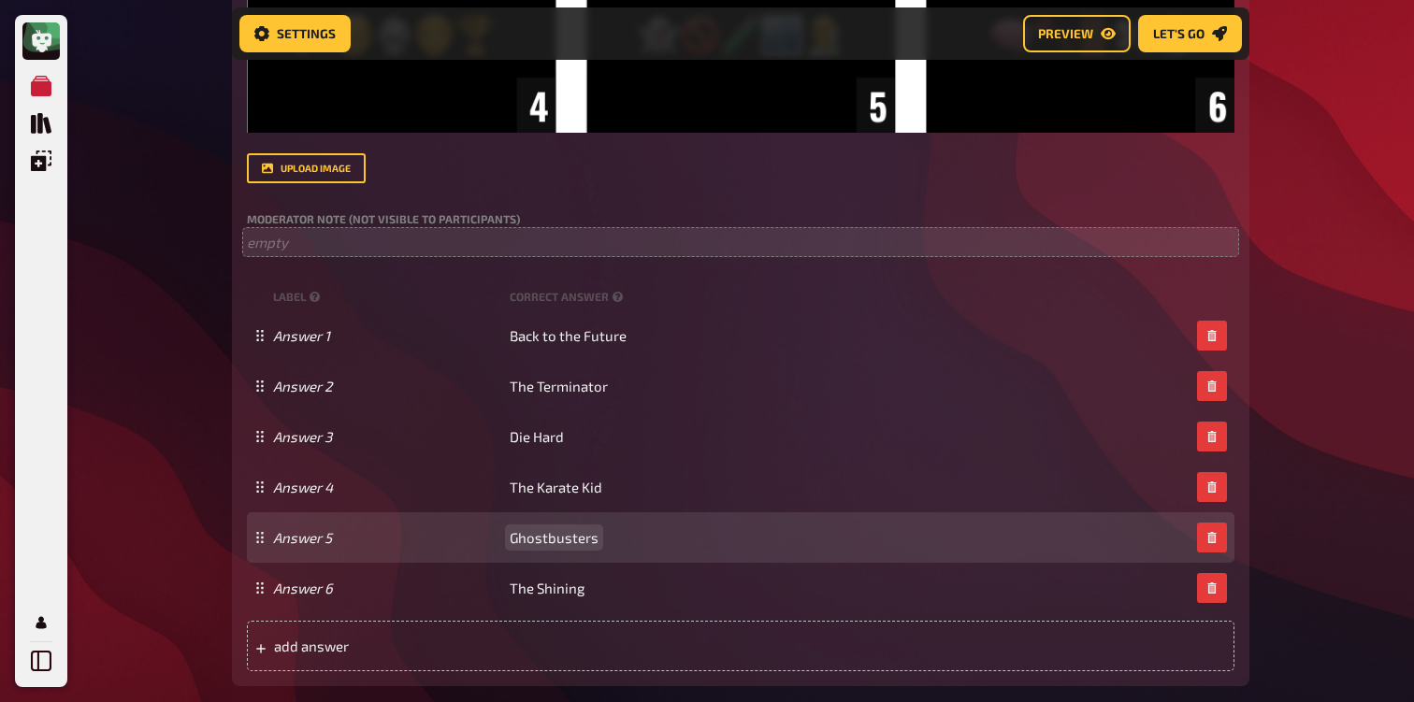
click at [560, 543] on span "Ghostbusters" at bounding box center [554, 537] width 89 height 17
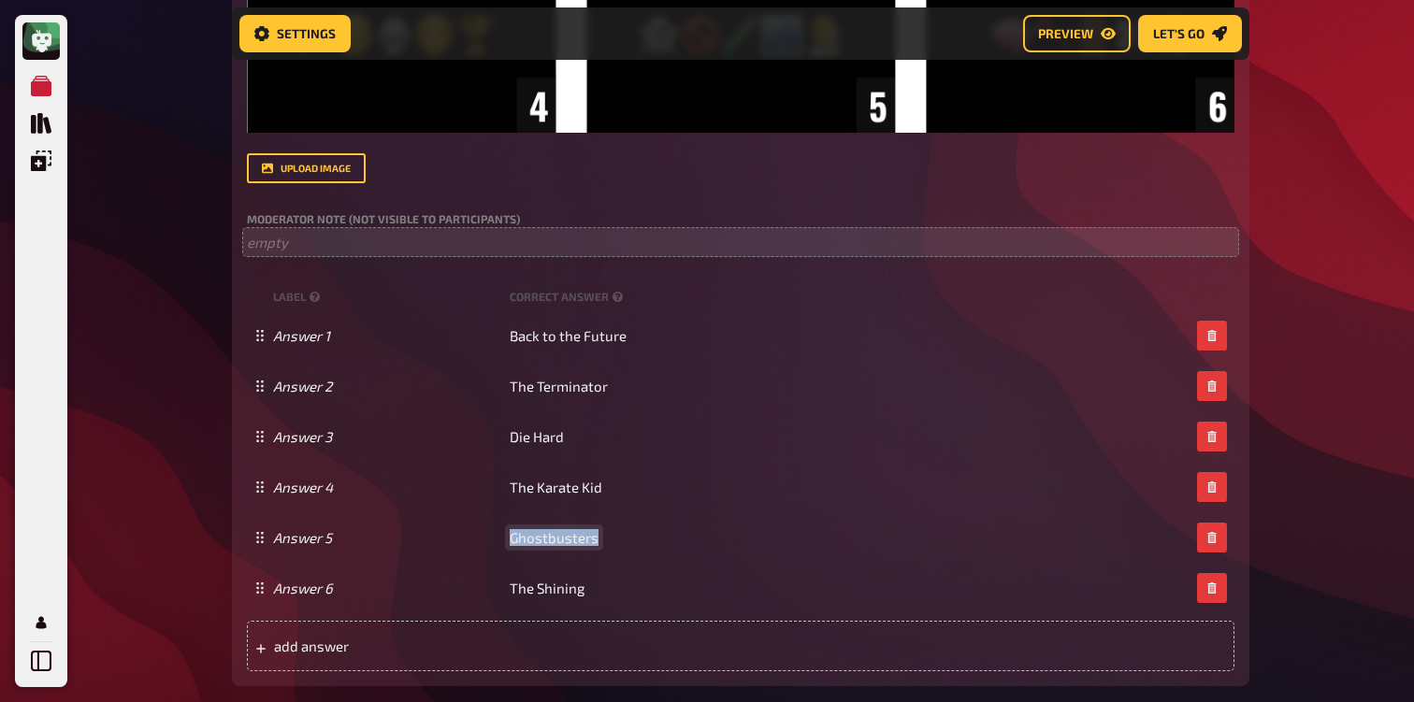
copy span "Ghostbusters"
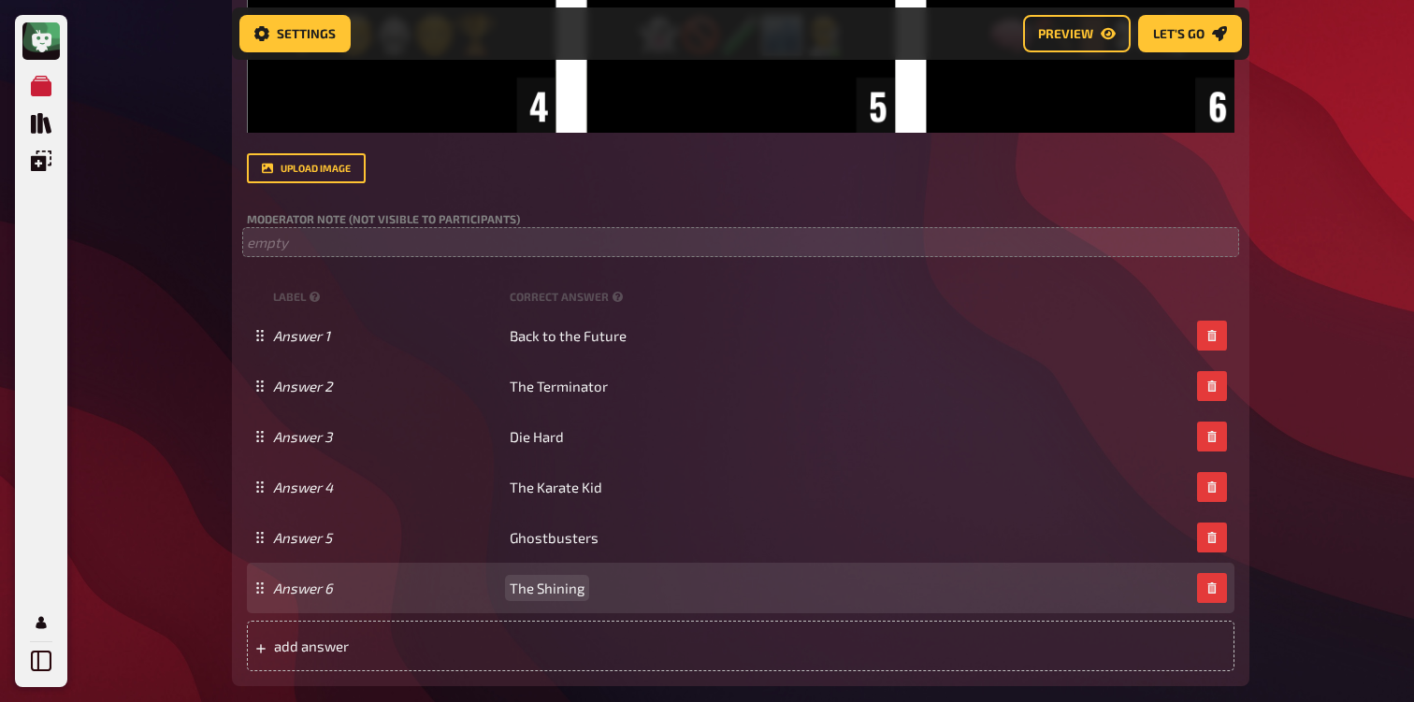
click at [545, 584] on span "The Shining" at bounding box center [547, 588] width 75 height 17
copy span "The Shining"
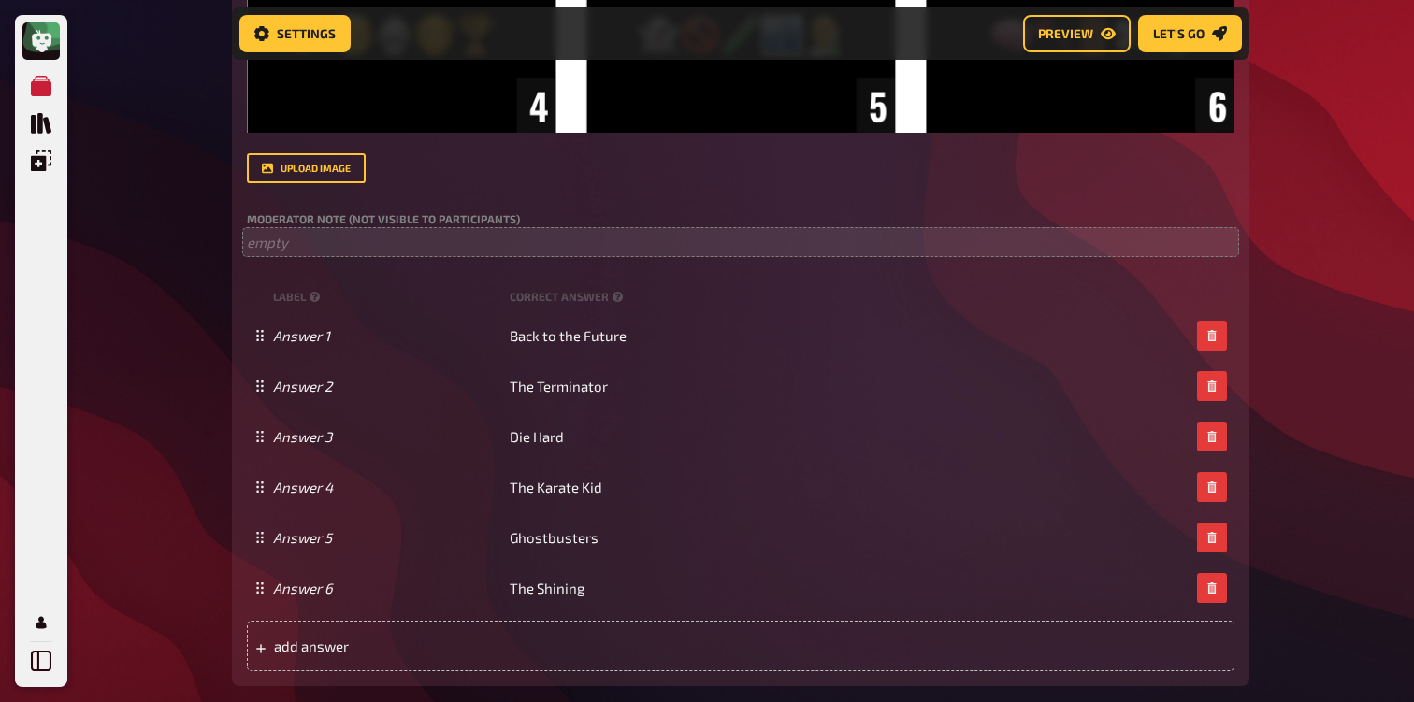
click at [192, 324] on div "My Quizzes Quiz Library Overlays Profile Home My Quizzes 80s [Remastered] ✅​🇬🇧​…" at bounding box center [707, 572] width 1414 height 2698
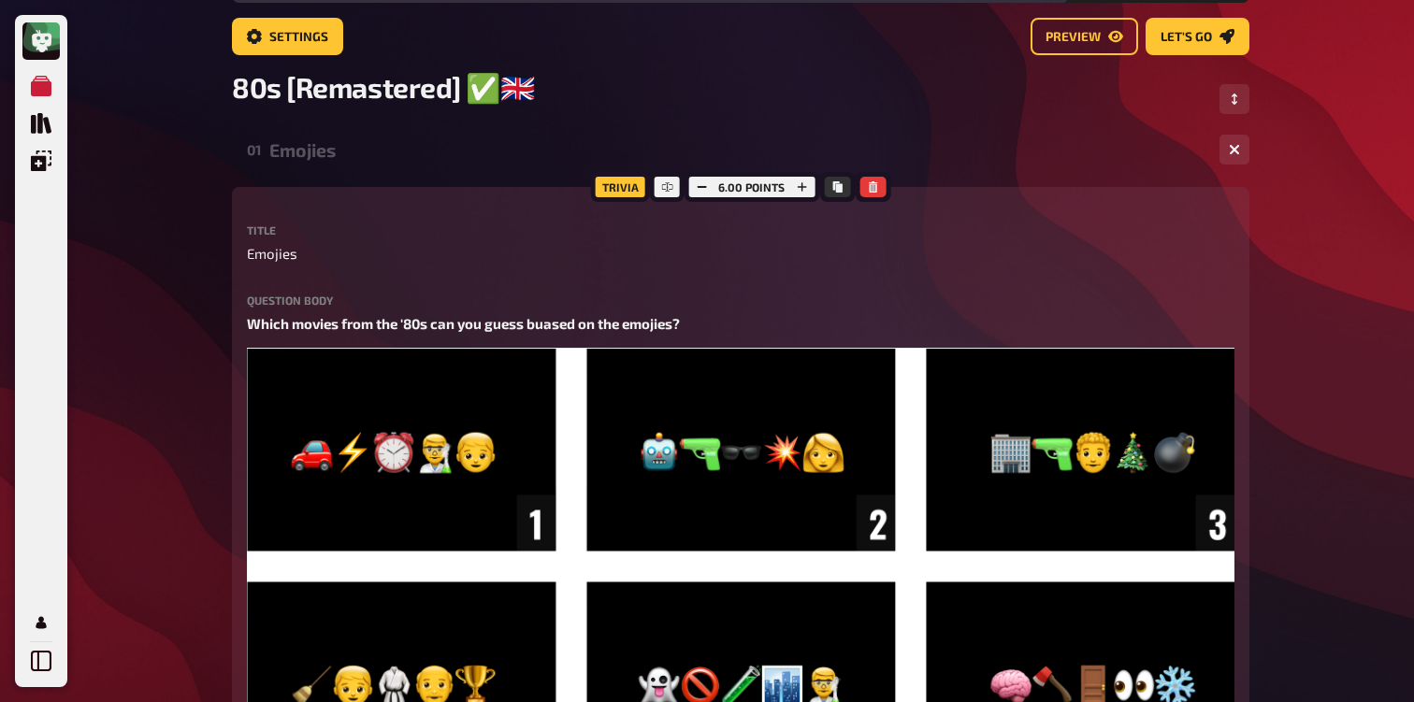
scroll to position [105, 0]
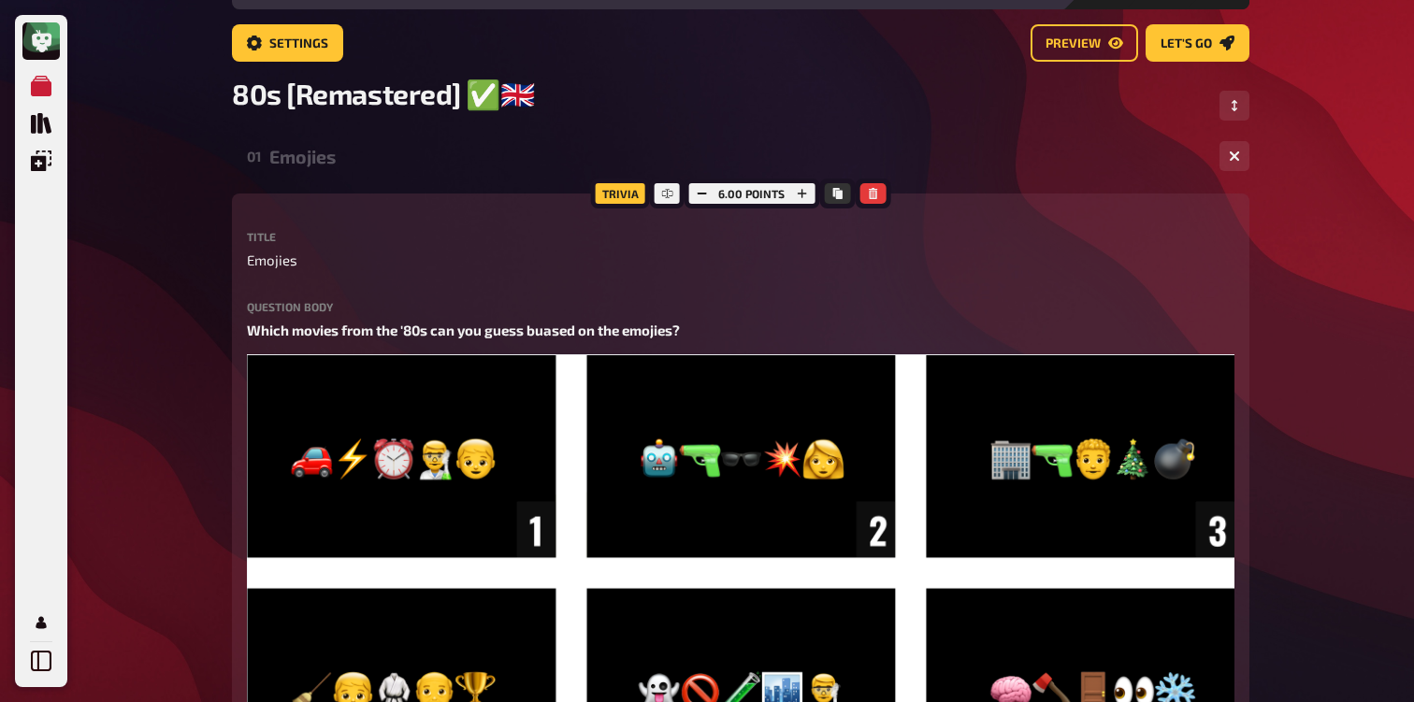
click at [333, 167] on div "Emojies" at bounding box center [736, 157] width 935 height 22
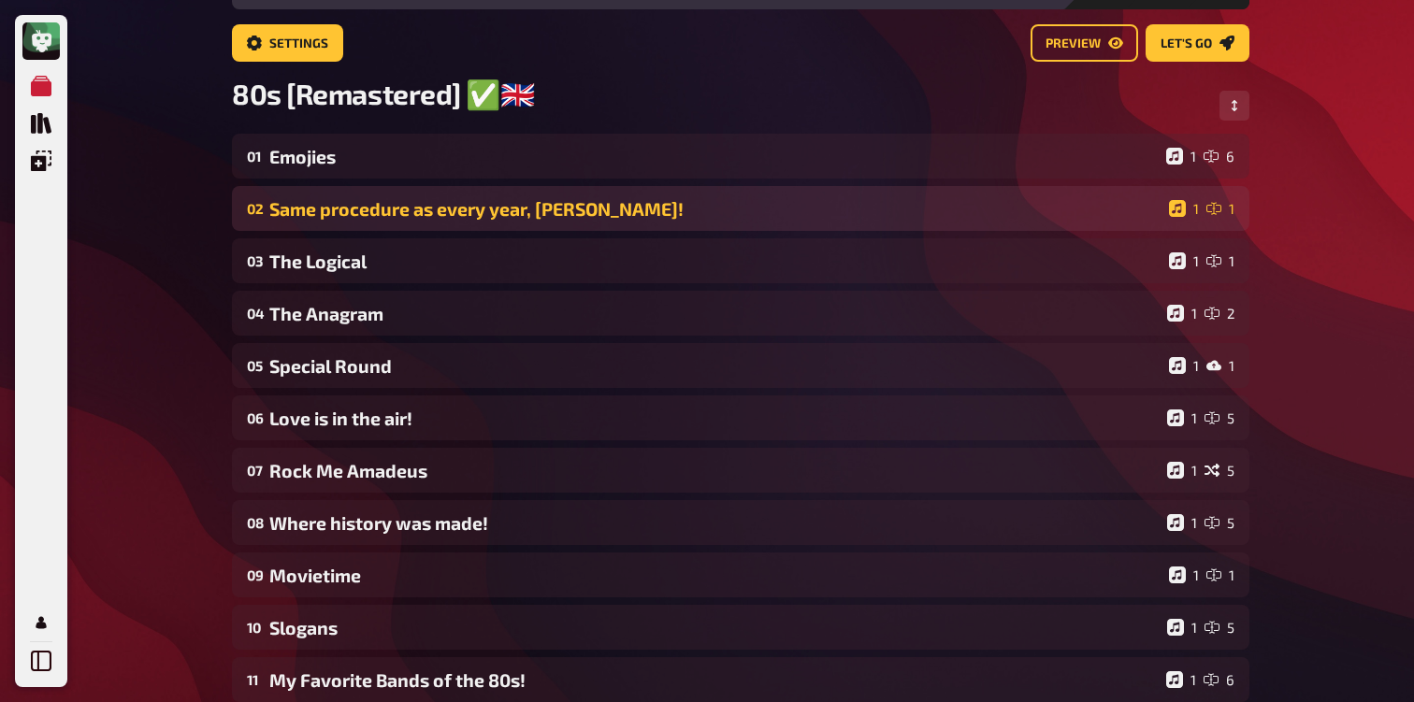
click at [330, 204] on div "Same procedure as every year, [PERSON_NAME]!" at bounding box center [715, 209] width 892 height 22
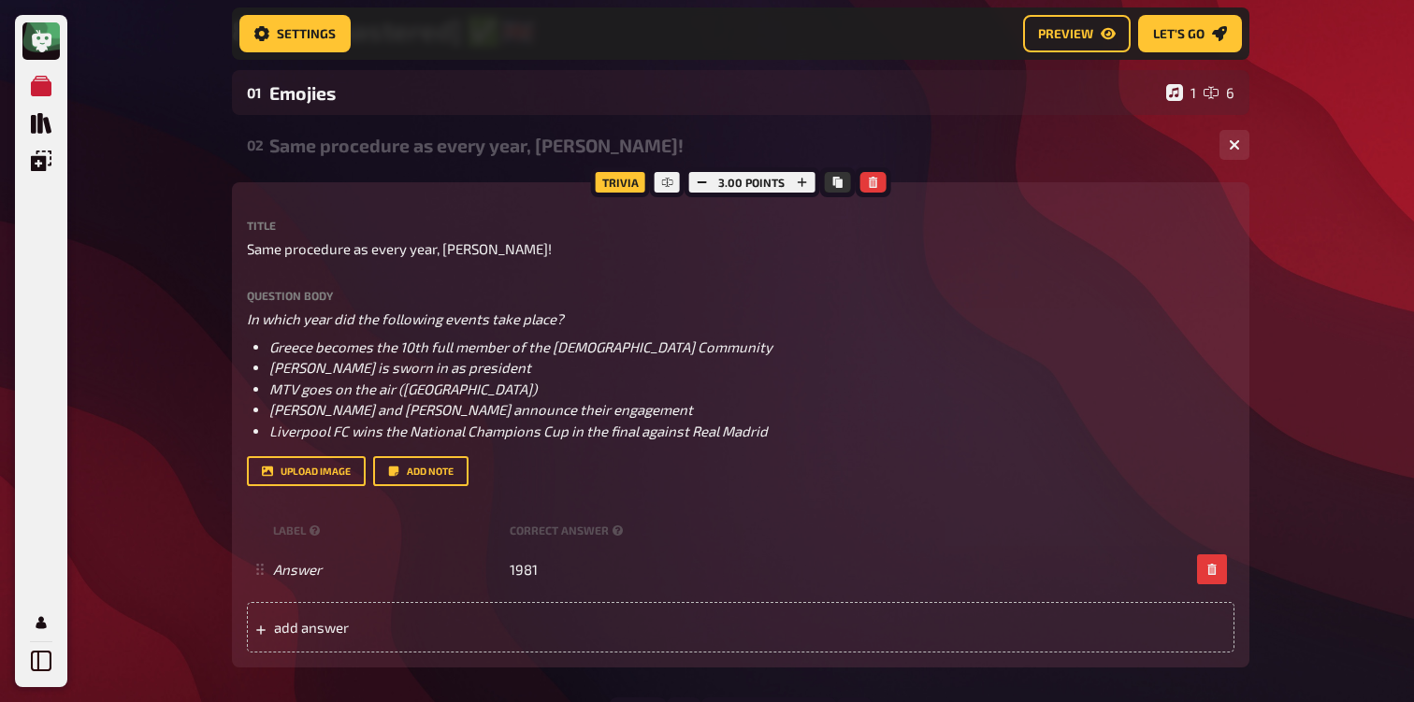
scroll to position [184, 0]
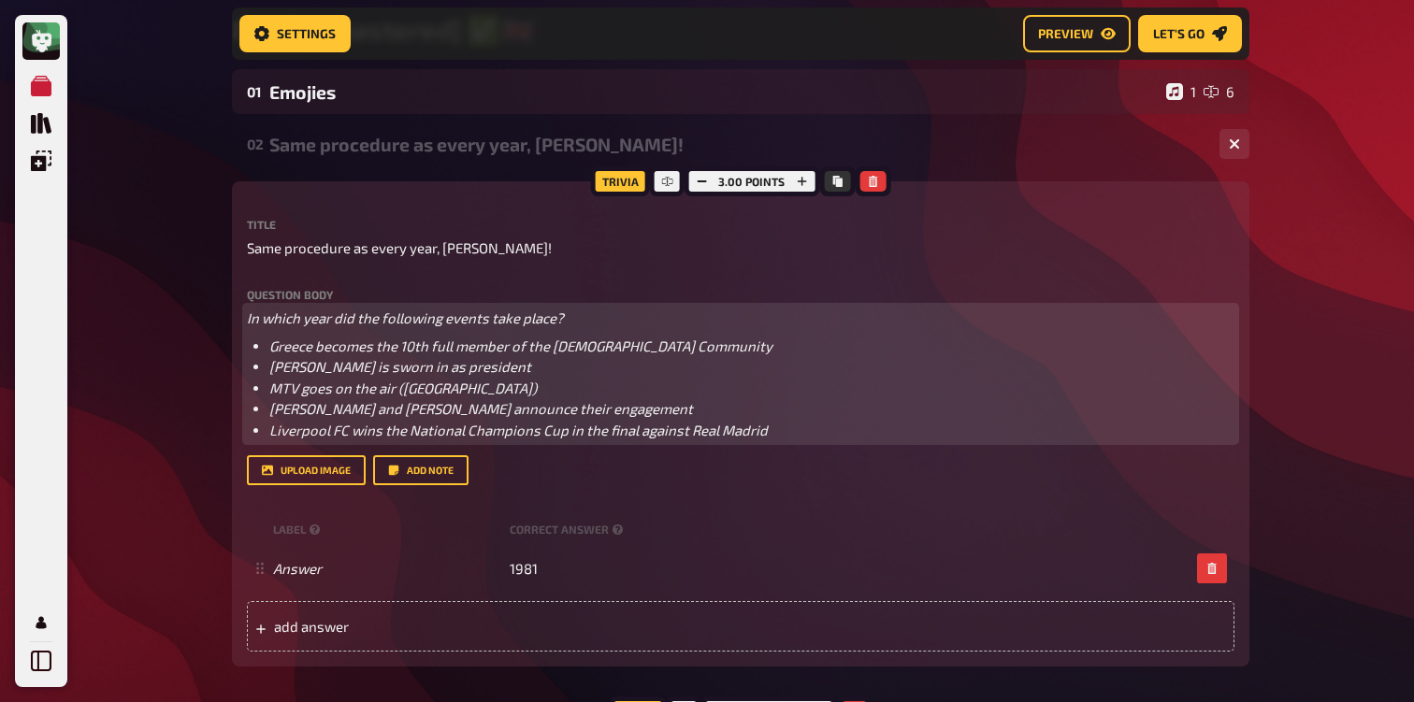
click at [428, 358] on li "[PERSON_NAME] is sworn in as president" at bounding box center [751, 367] width 965 height 22
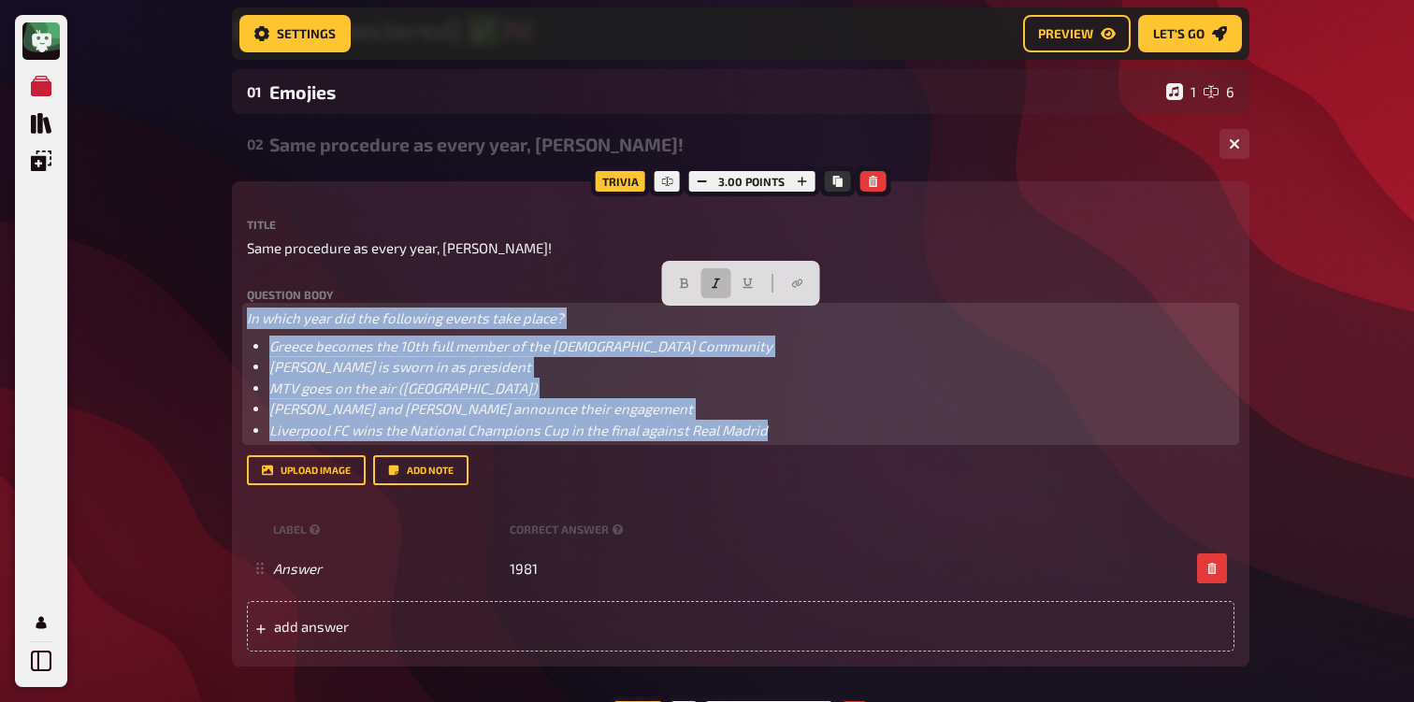
drag, startPoint x: 803, startPoint y: 429, endPoint x: 100, endPoint y: 237, distance: 729.0
click at [508, 402] on span "[PERSON_NAME] and [PERSON_NAME] announce their engagement" at bounding box center [481, 408] width 424 height 17
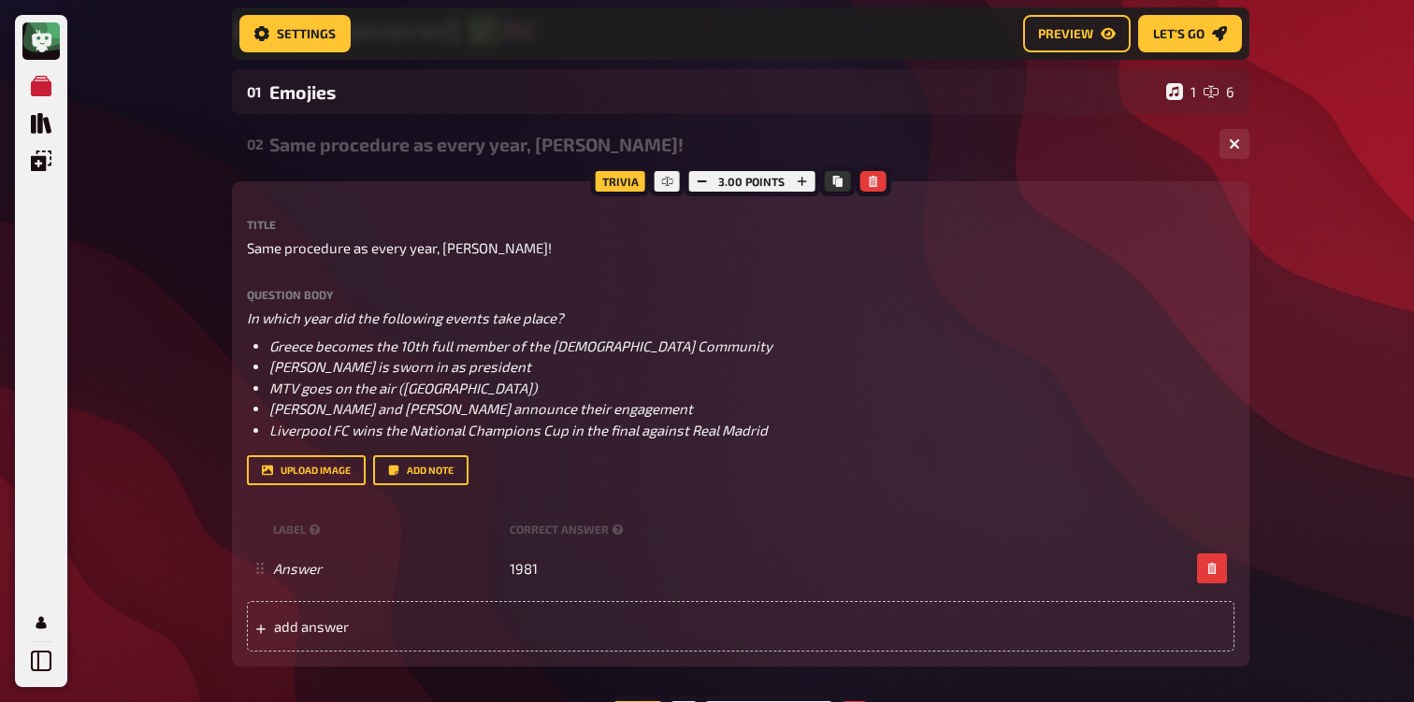
click at [795, 446] on div "Question body In which year did the following events take place? Greece becomes…" at bounding box center [740, 387] width 987 height 197
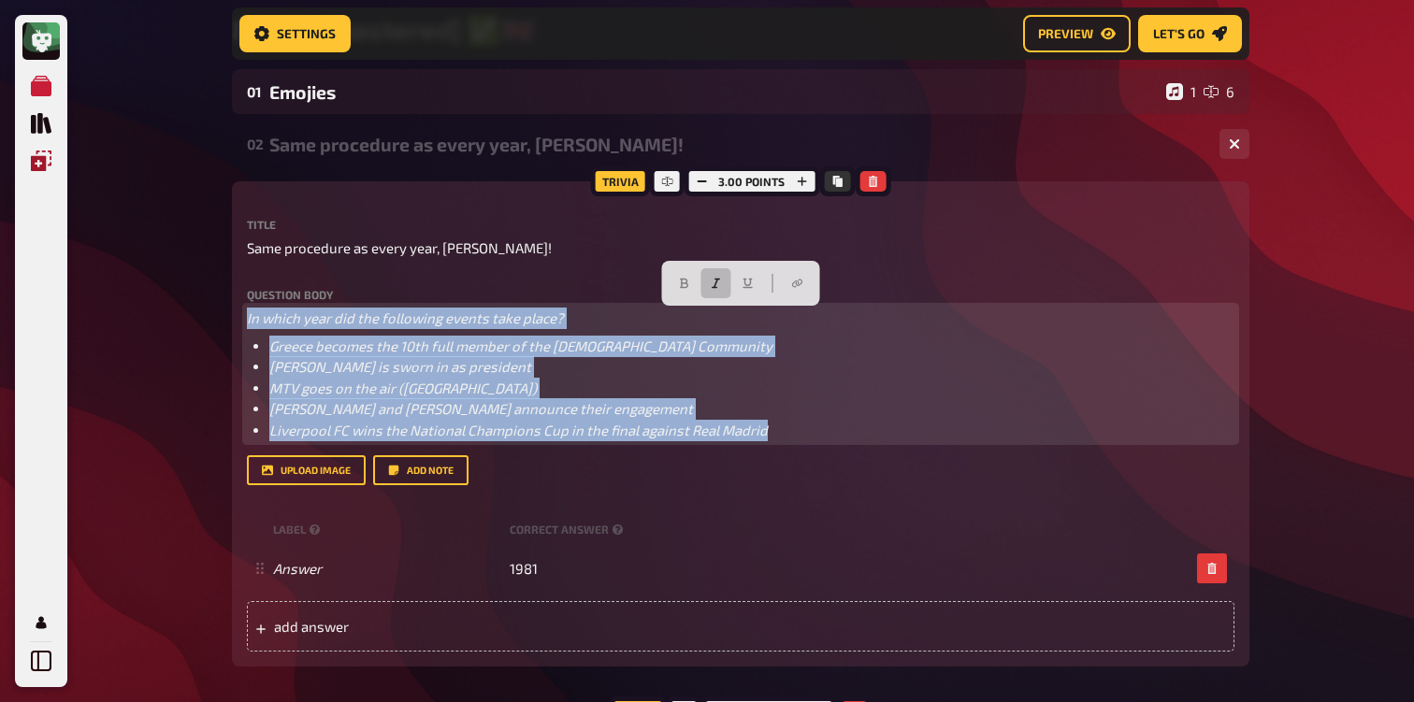
drag, startPoint x: 779, startPoint y: 427, endPoint x: 57, endPoint y: 151, distance: 772.7
click at [717, 284] on icon "button" at bounding box center [716, 283] width 11 height 11
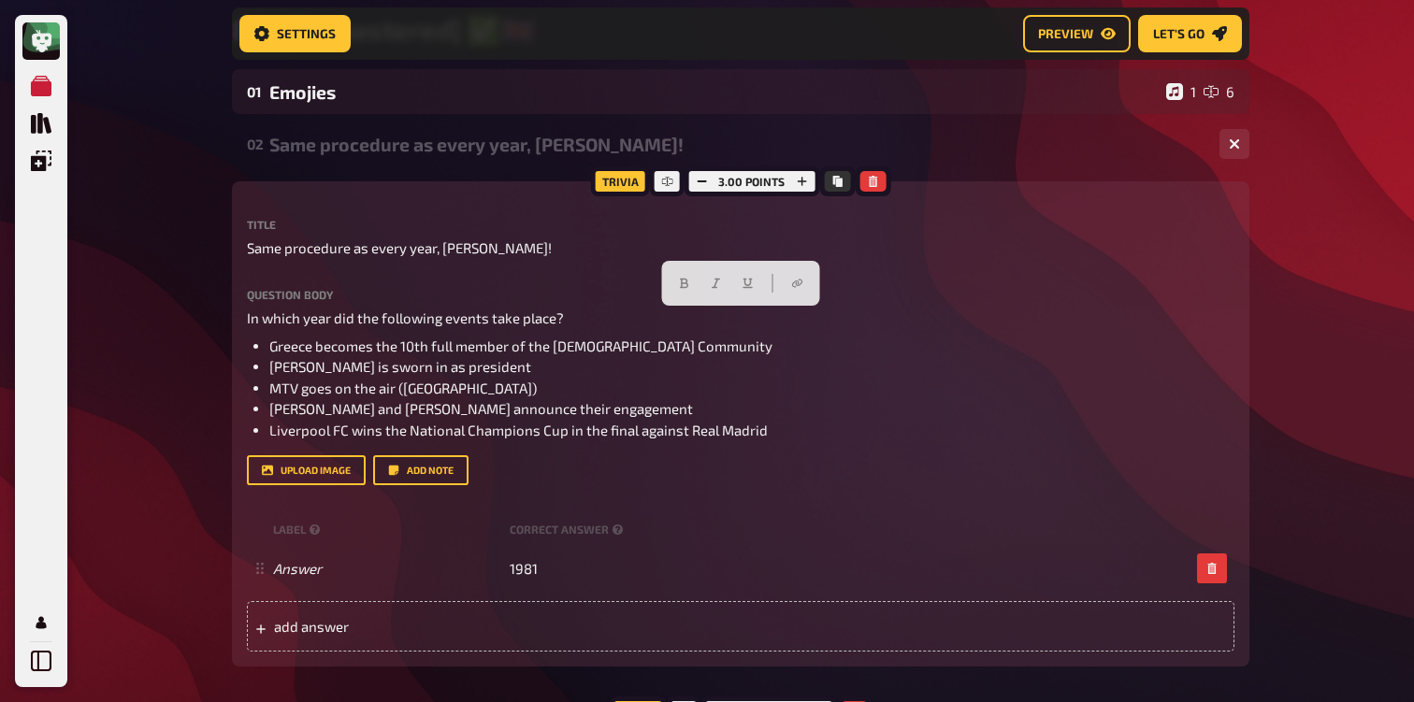
click at [568, 299] on label "Question body" at bounding box center [740, 294] width 987 height 11
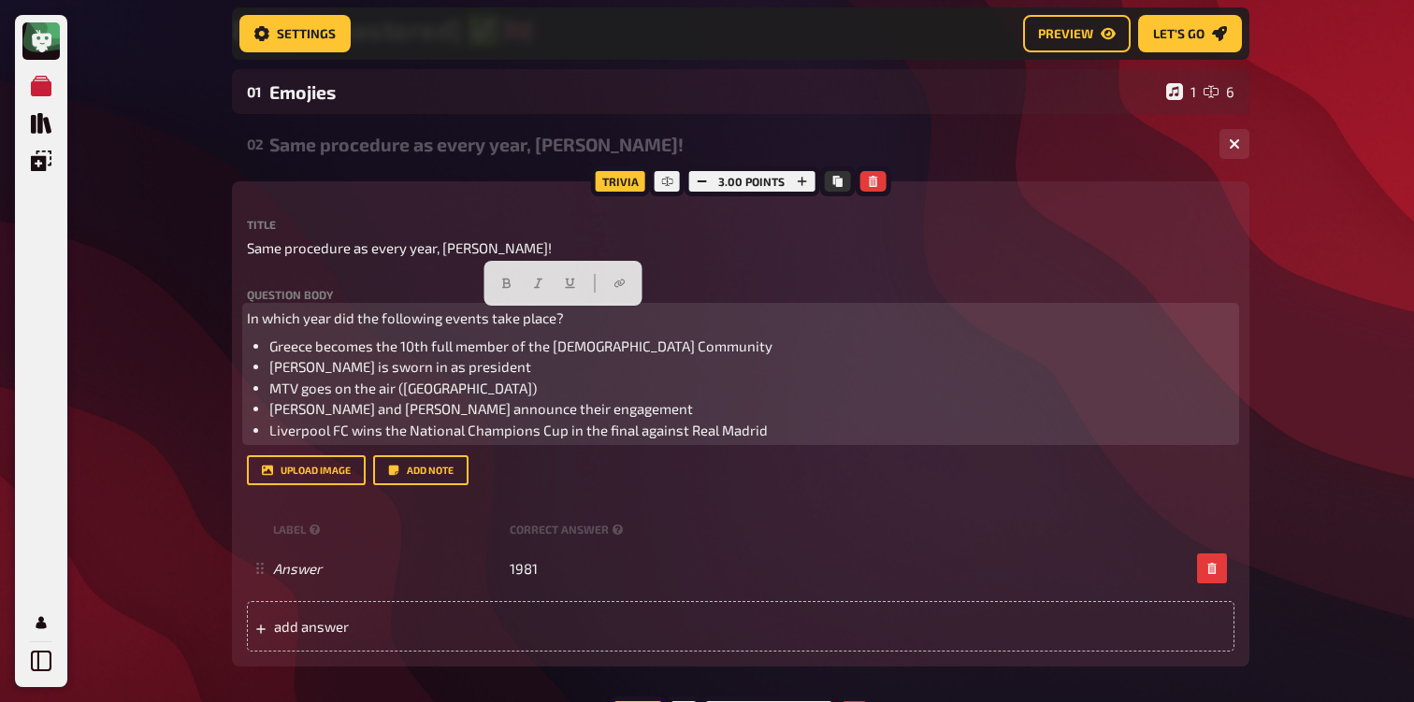
drag, startPoint x: 521, startPoint y: 316, endPoint x: 128, endPoint y: 316, distance: 392.7
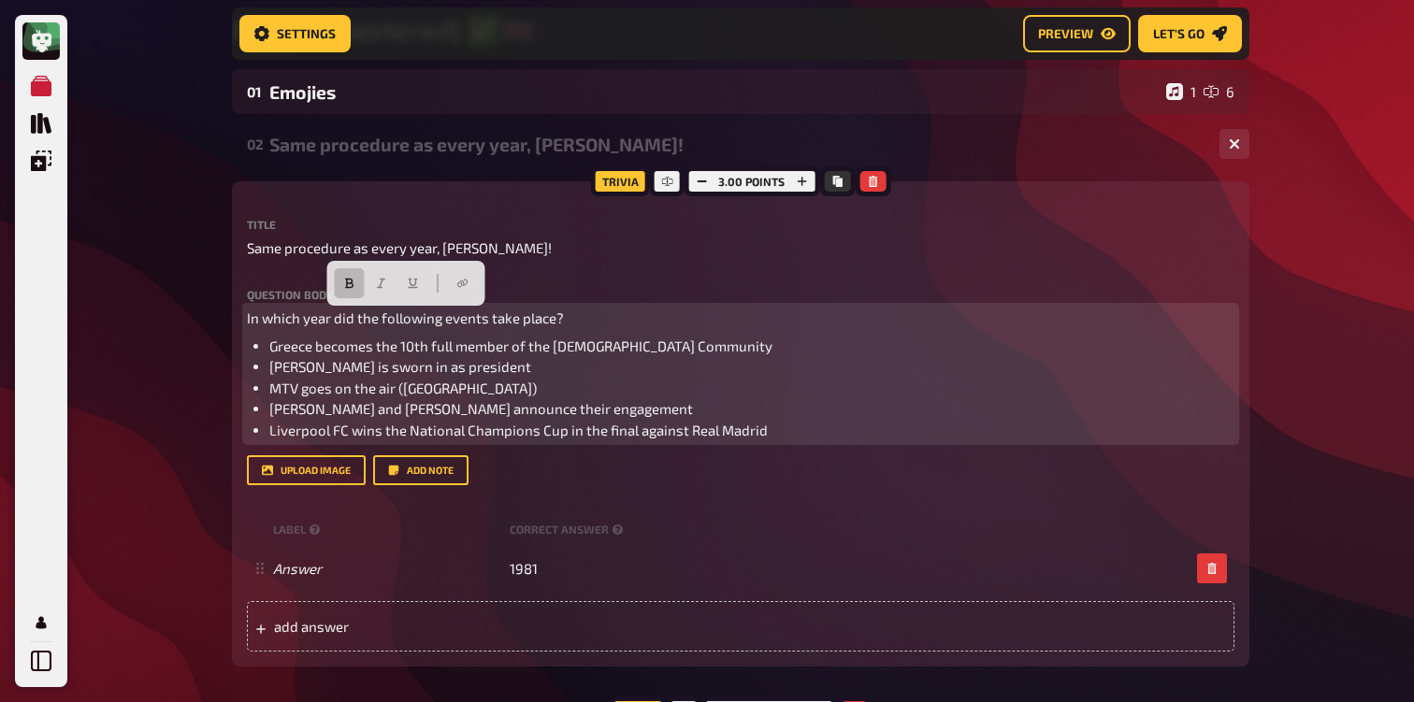
click at [339, 278] on button "button" at bounding box center [349, 283] width 30 height 30
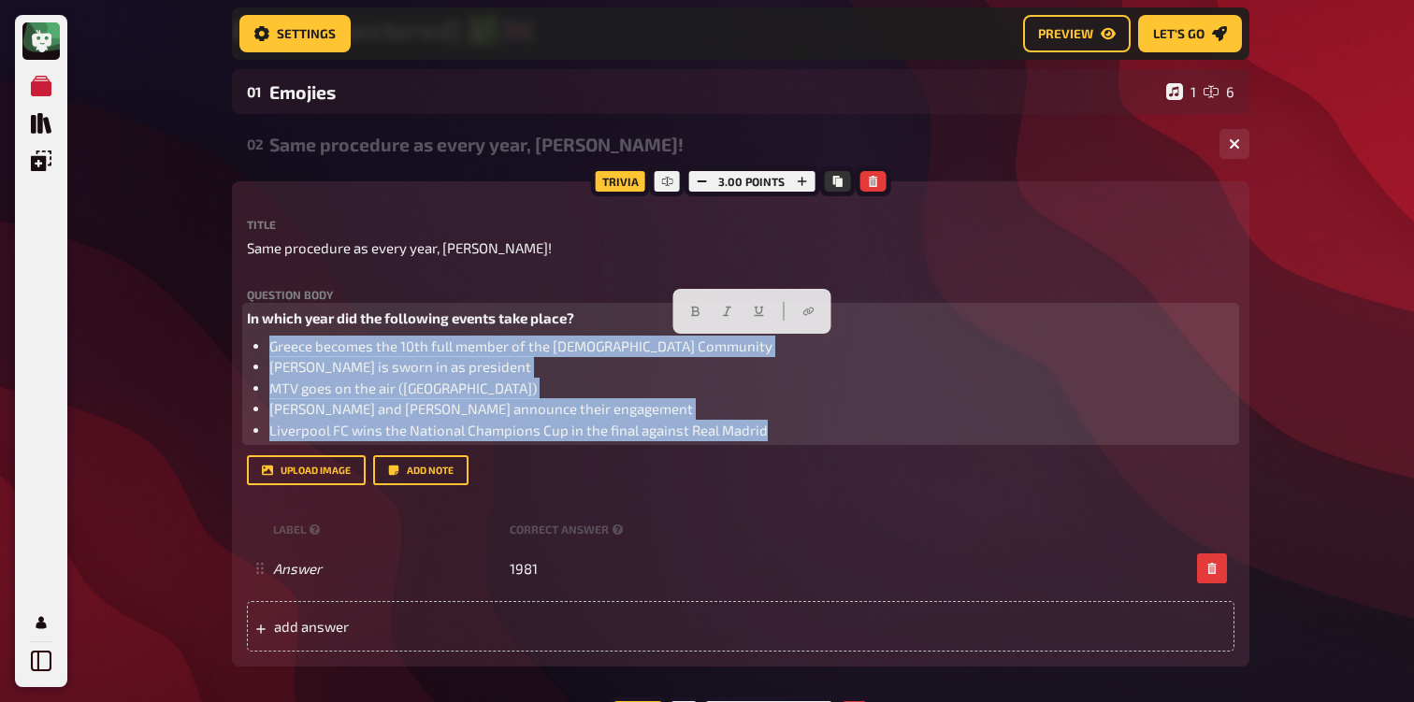
drag, startPoint x: 784, startPoint y: 437, endPoint x: 230, endPoint y: 353, distance: 559.8
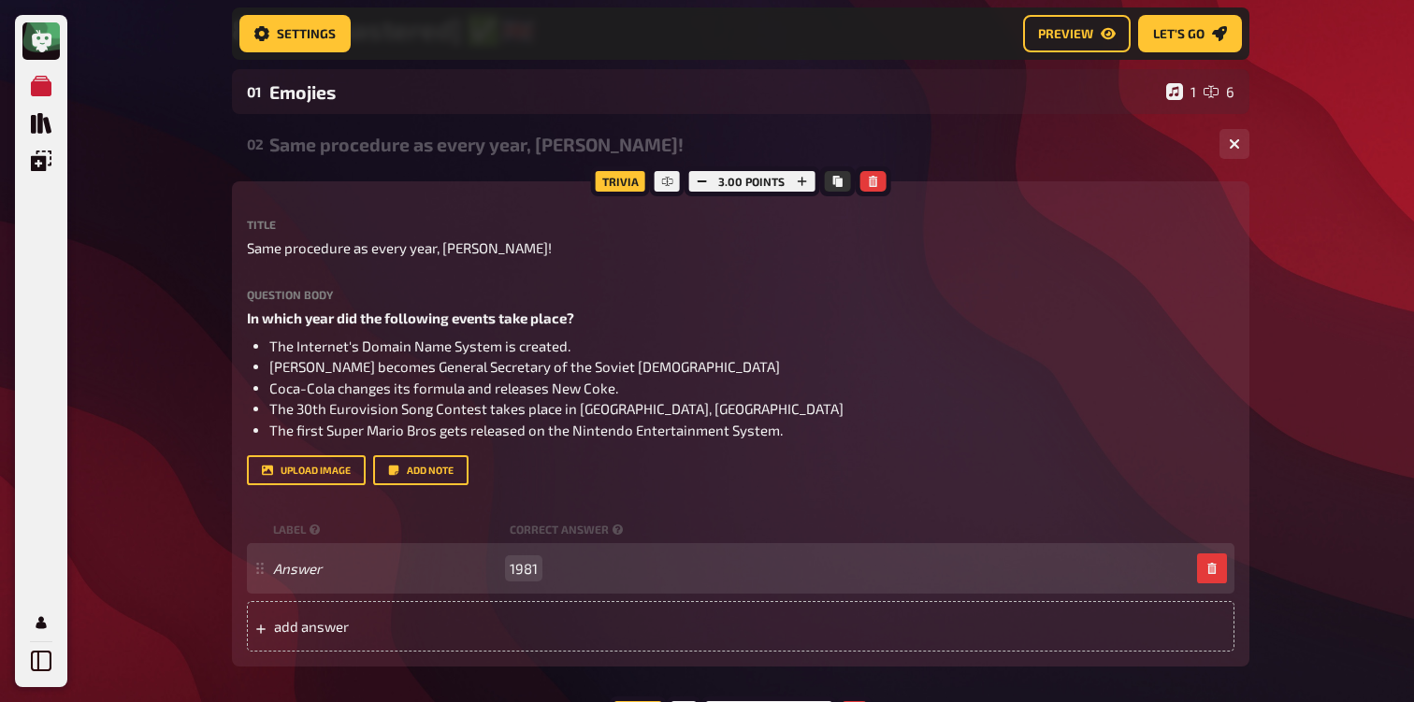
click at [522, 570] on span "1981" at bounding box center [524, 568] width 28 height 17
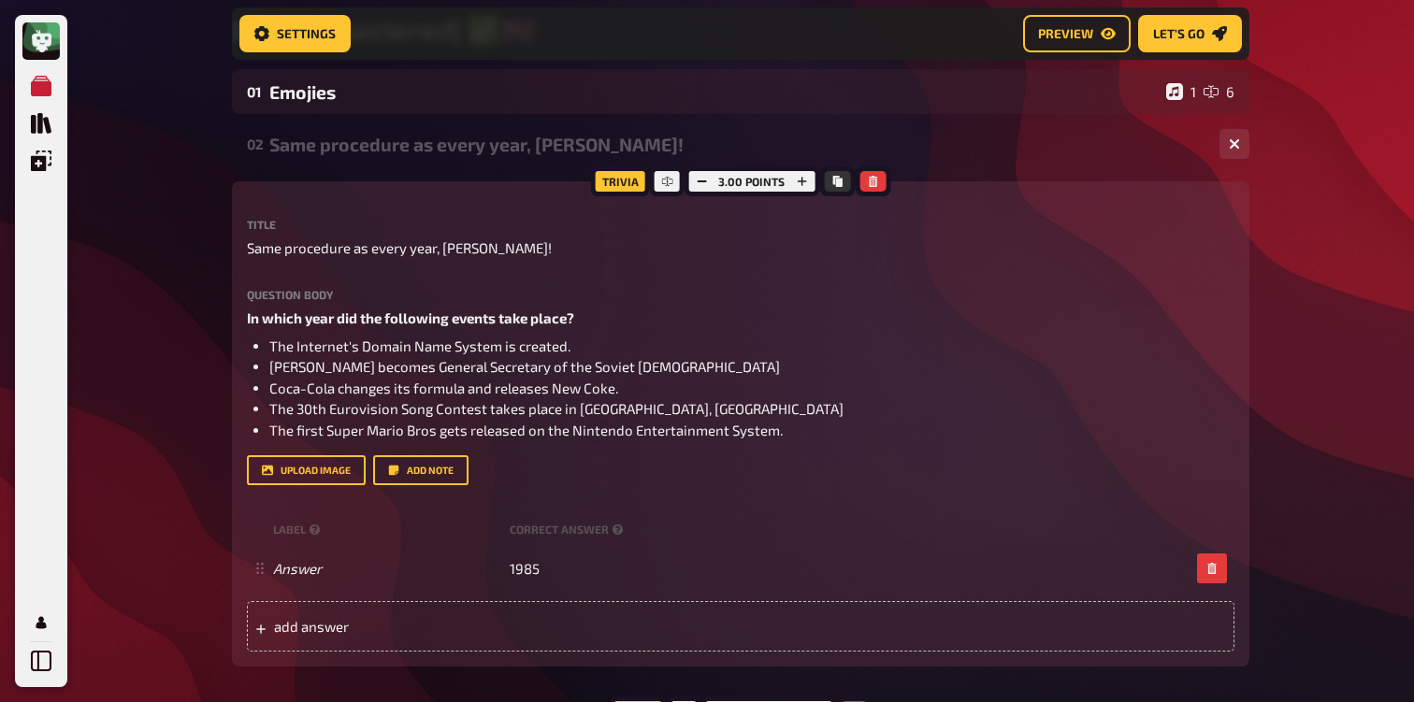
click at [403, 475] on button "Add note" at bounding box center [420, 470] width 95 height 30
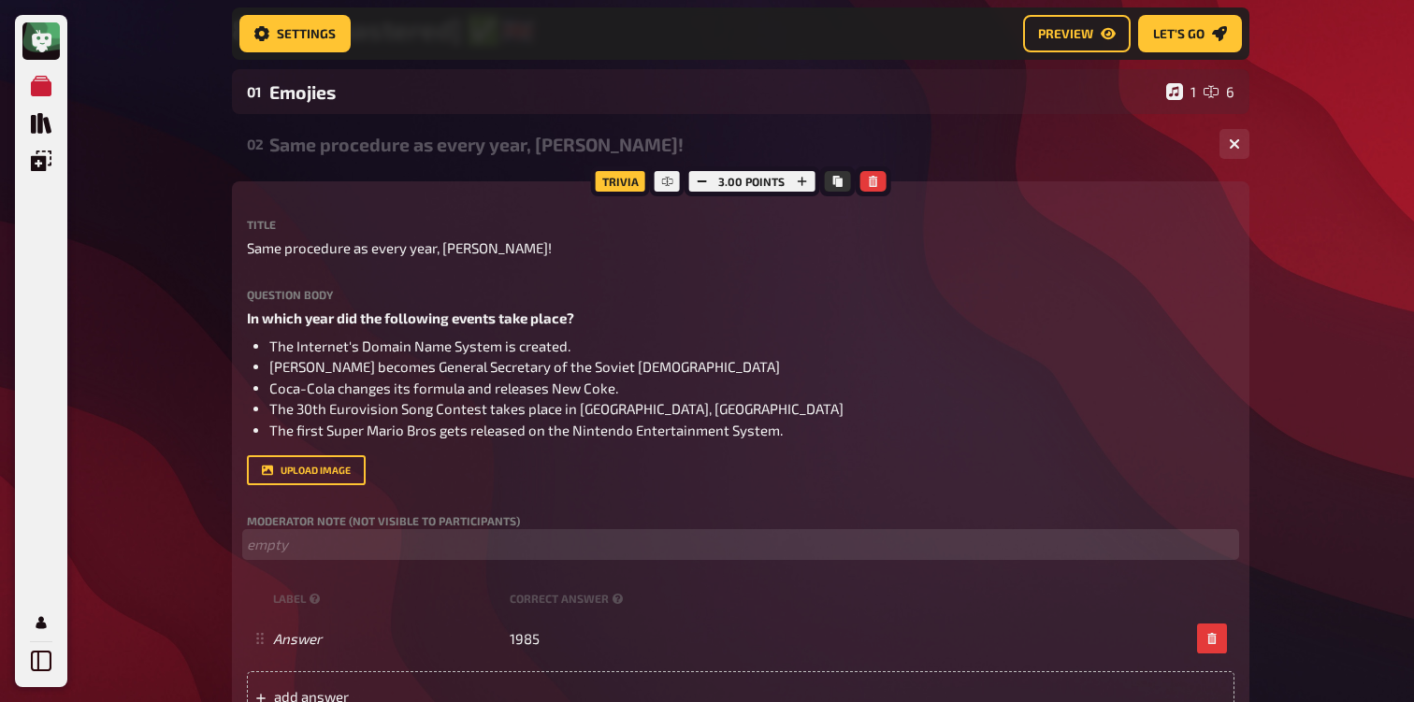
click at [262, 544] on p "﻿ empty" at bounding box center [740, 545] width 987 height 22
click at [268, 537] on p "Source: [URL][DOMAIN_NAME] ﻿" at bounding box center [740, 545] width 987 height 22
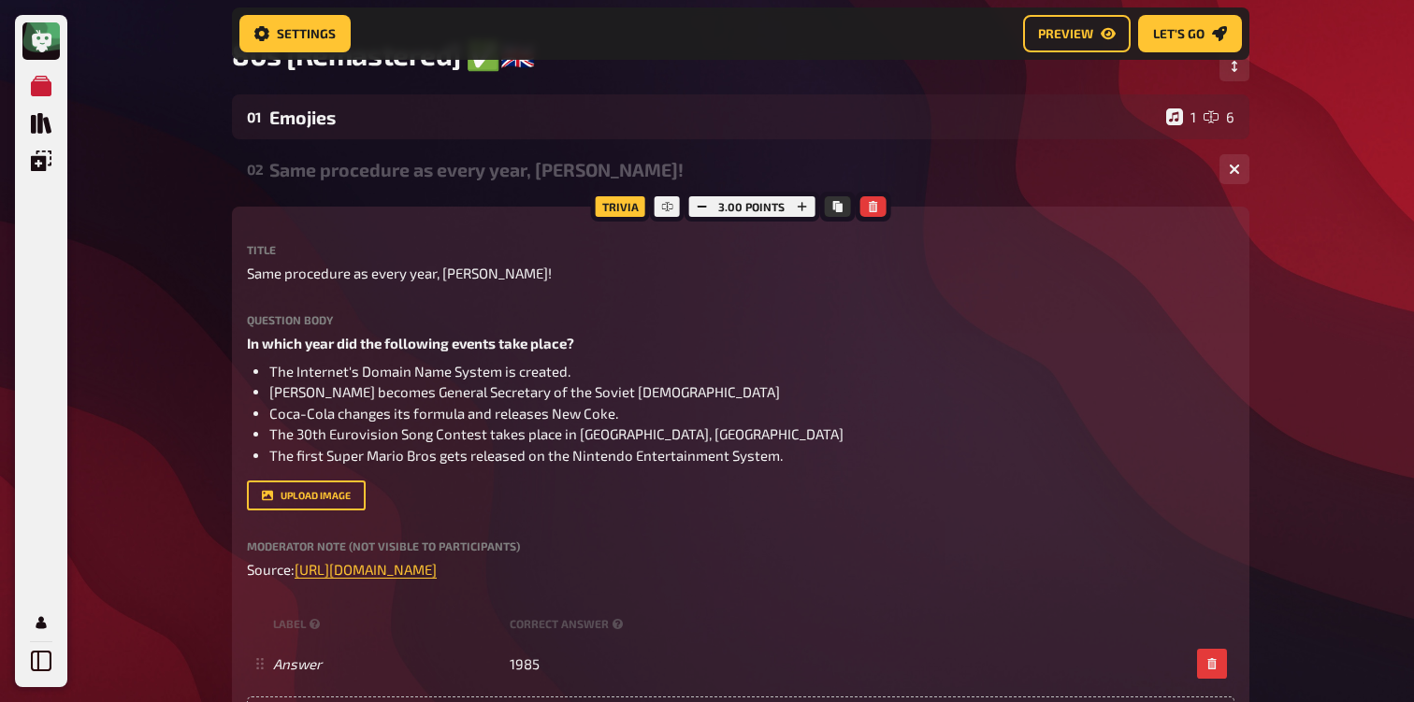
click at [413, 175] on div "Same procedure as every year, [PERSON_NAME]!" at bounding box center [736, 170] width 935 height 22
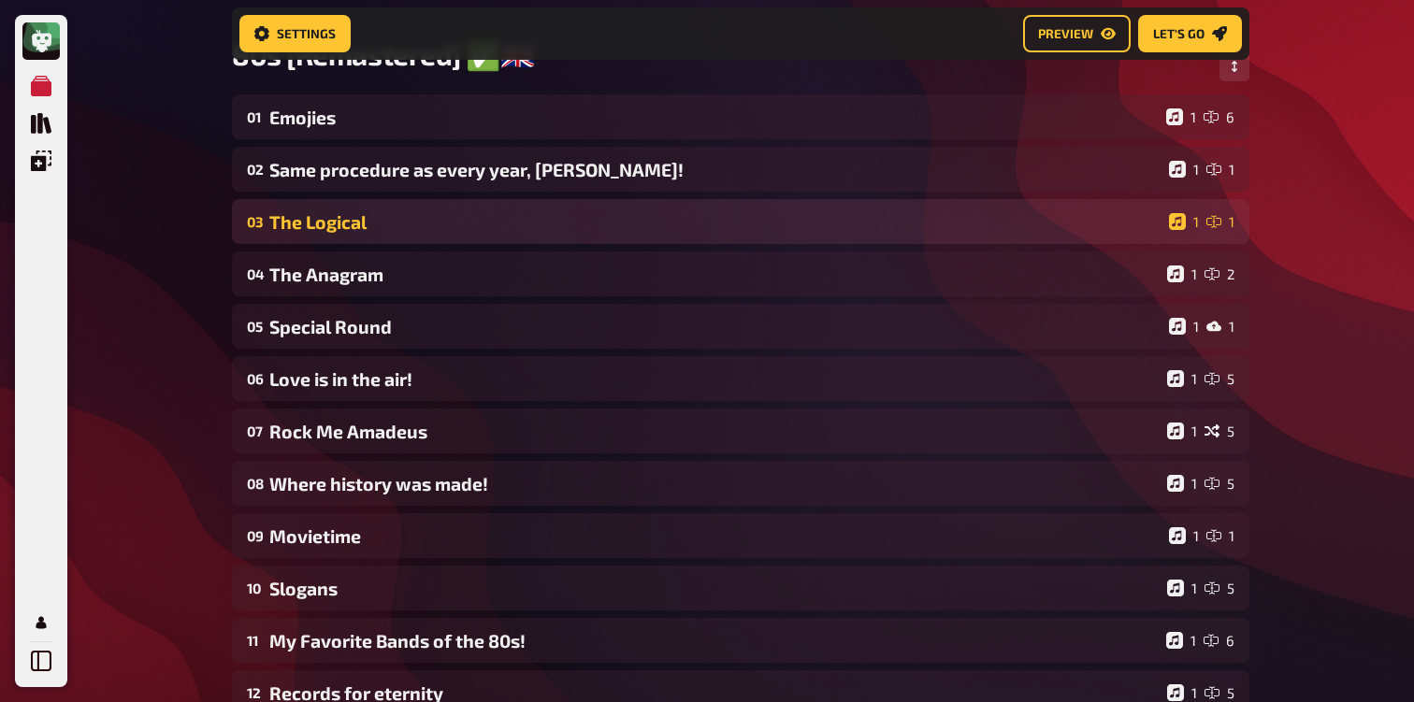
click at [394, 221] on div "The Logical" at bounding box center [715, 222] width 892 height 22
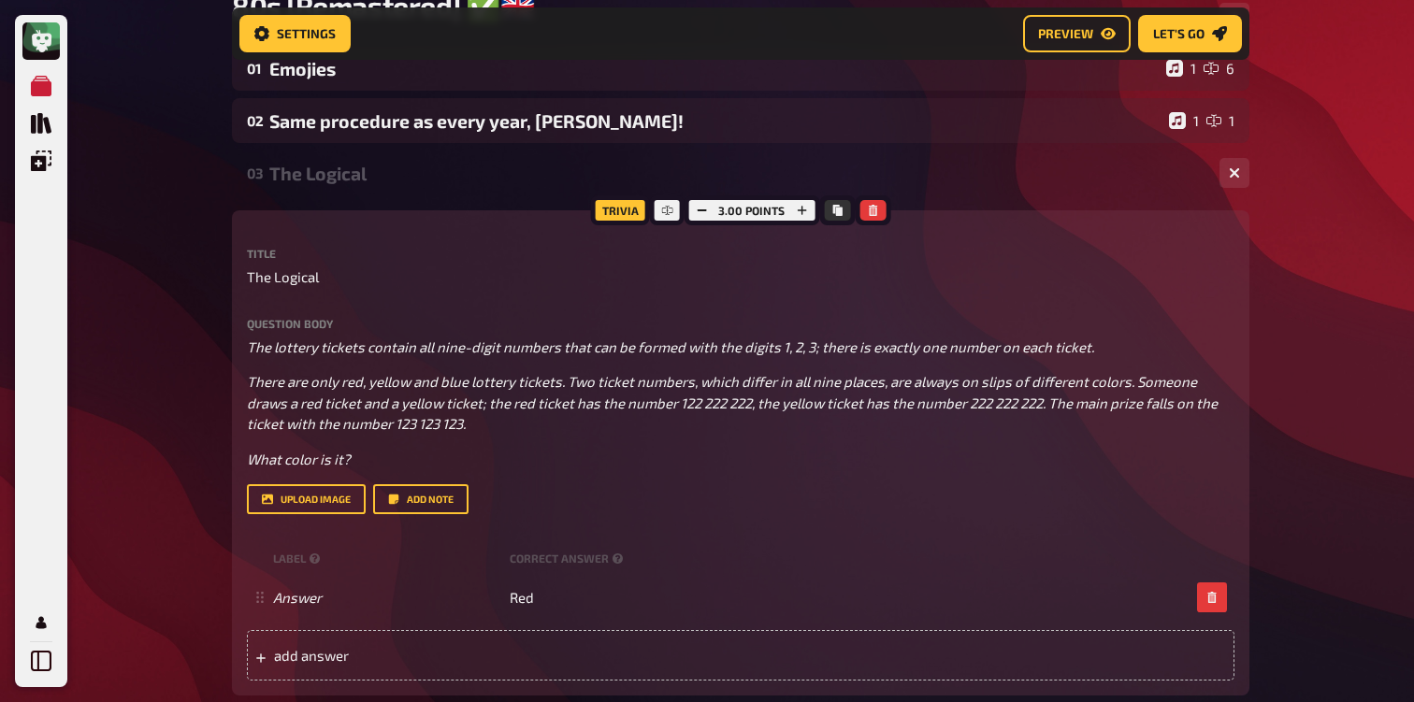
scroll to position [207, 0]
click at [281, 292] on div "Title The Logical Question body The lottery tickets contain all nine-digit numb…" at bounding box center [740, 382] width 987 height 266
click at [322, 287] on p "The Logical" at bounding box center [740, 278] width 987 height 22
click at [321, 277] on p "The Logical" at bounding box center [740, 278] width 987 height 22
click at [316, 276] on span "The Logical" at bounding box center [283, 278] width 72 height 22
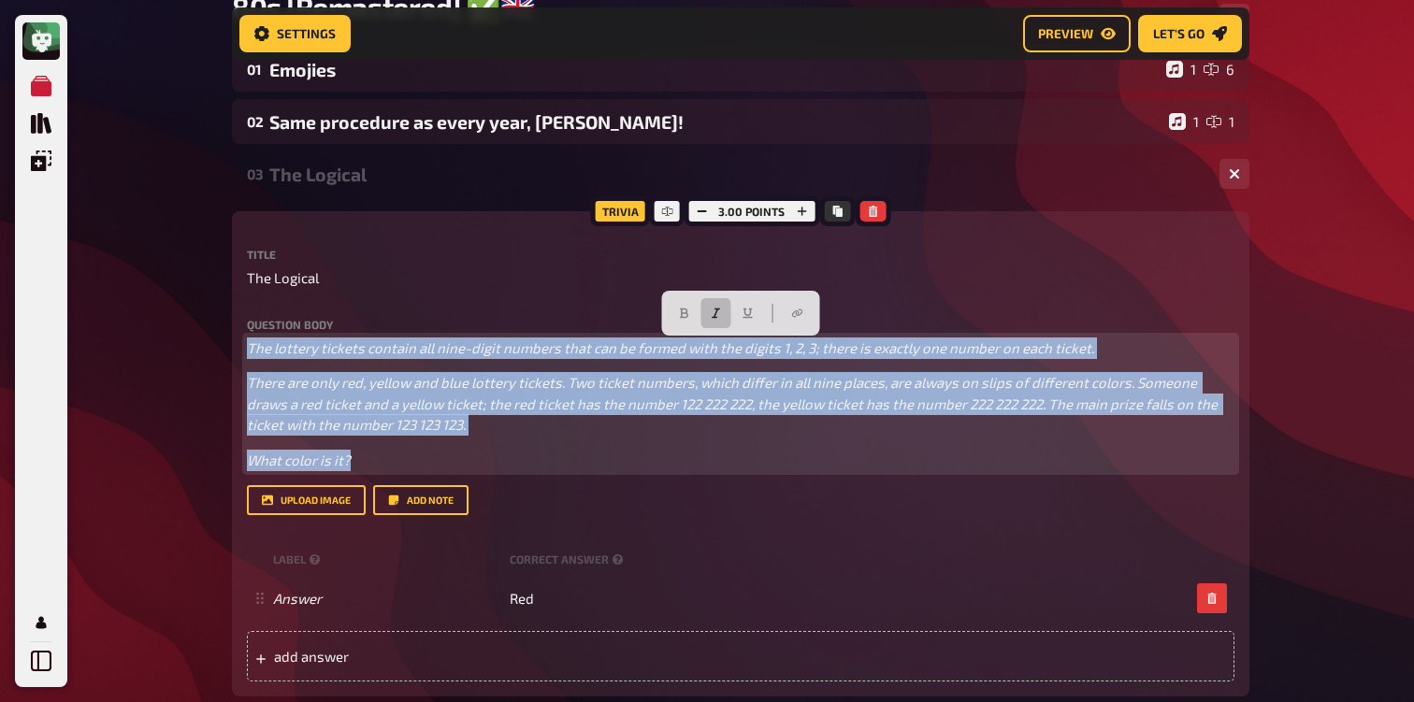
drag, startPoint x: 471, startPoint y: 459, endPoint x: 231, endPoint y: 321, distance: 277.3
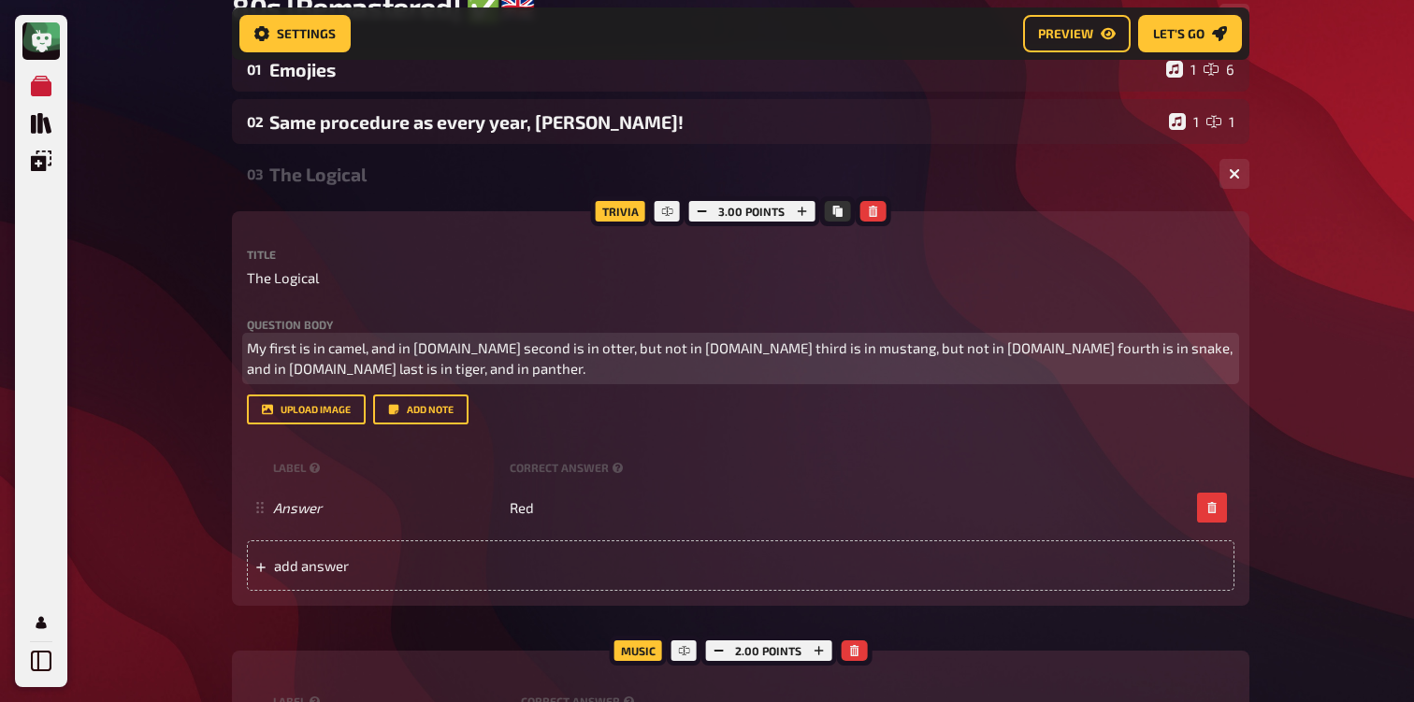
click at [474, 348] on span "My first is in camel, and in [DOMAIN_NAME] second is in otter, but not in [DOMA…" at bounding box center [741, 358] width 988 height 38
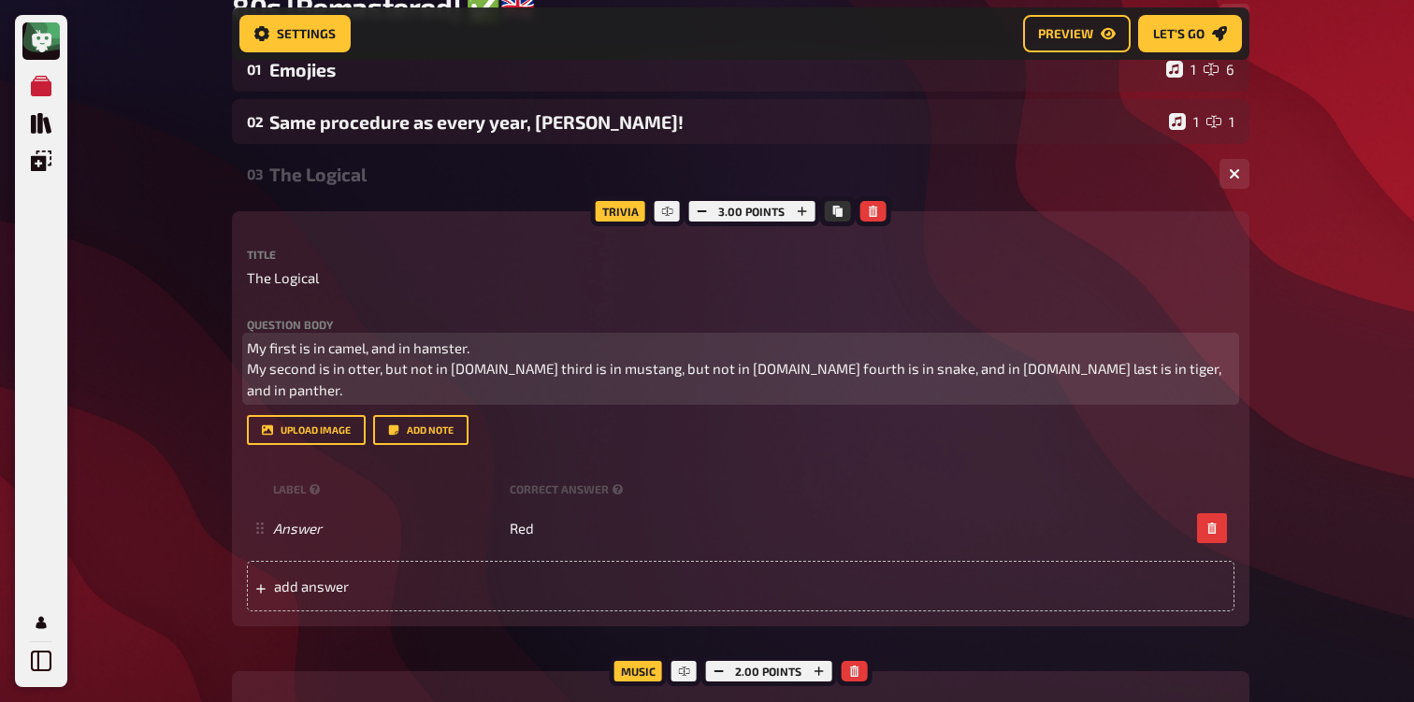
click at [487, 373] on span "My first is in camel, and in hamster. My second is in otter, but not in [DOMAIN…" at bounding box center [735, 368] width 977 height 59
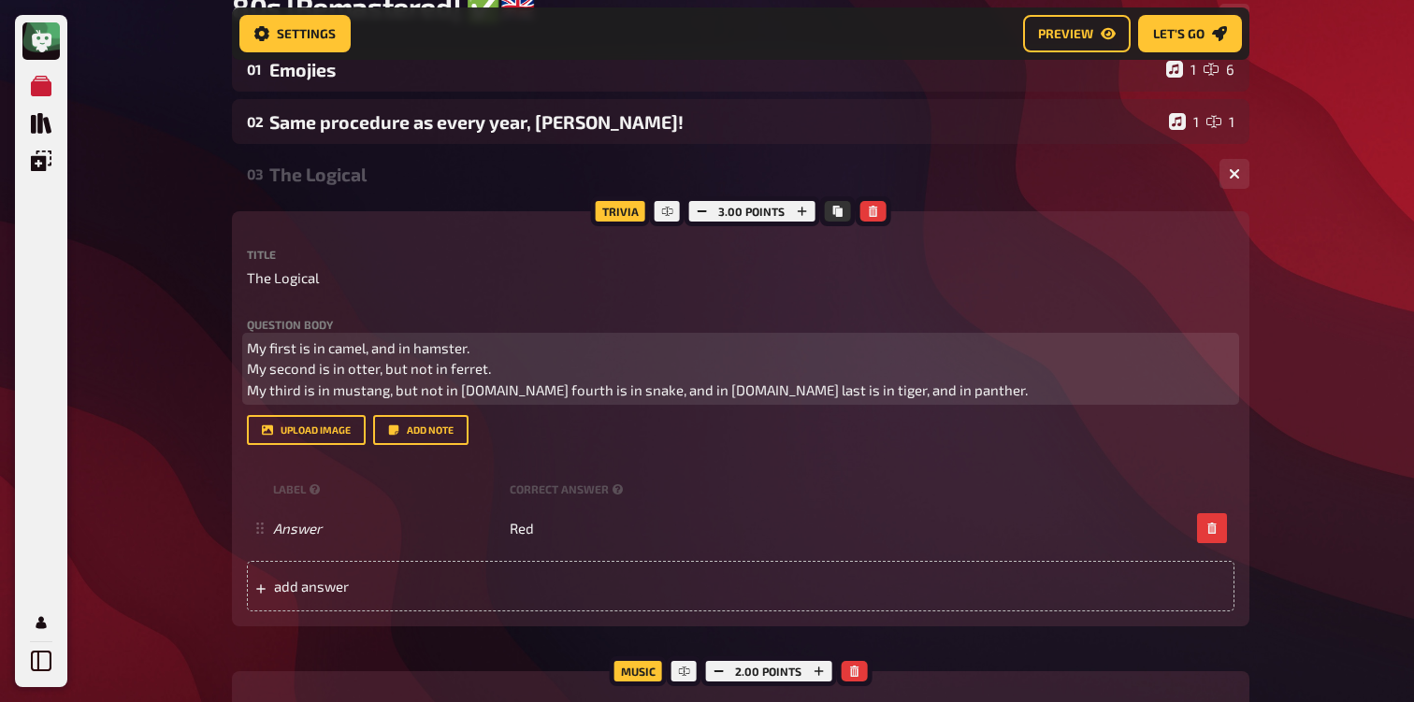
click at [499, 394] on span "My first is in camel, and in hamster. My second is in otter, but not in ferret.…" at bounding box center [637, 368] width 781 height 59
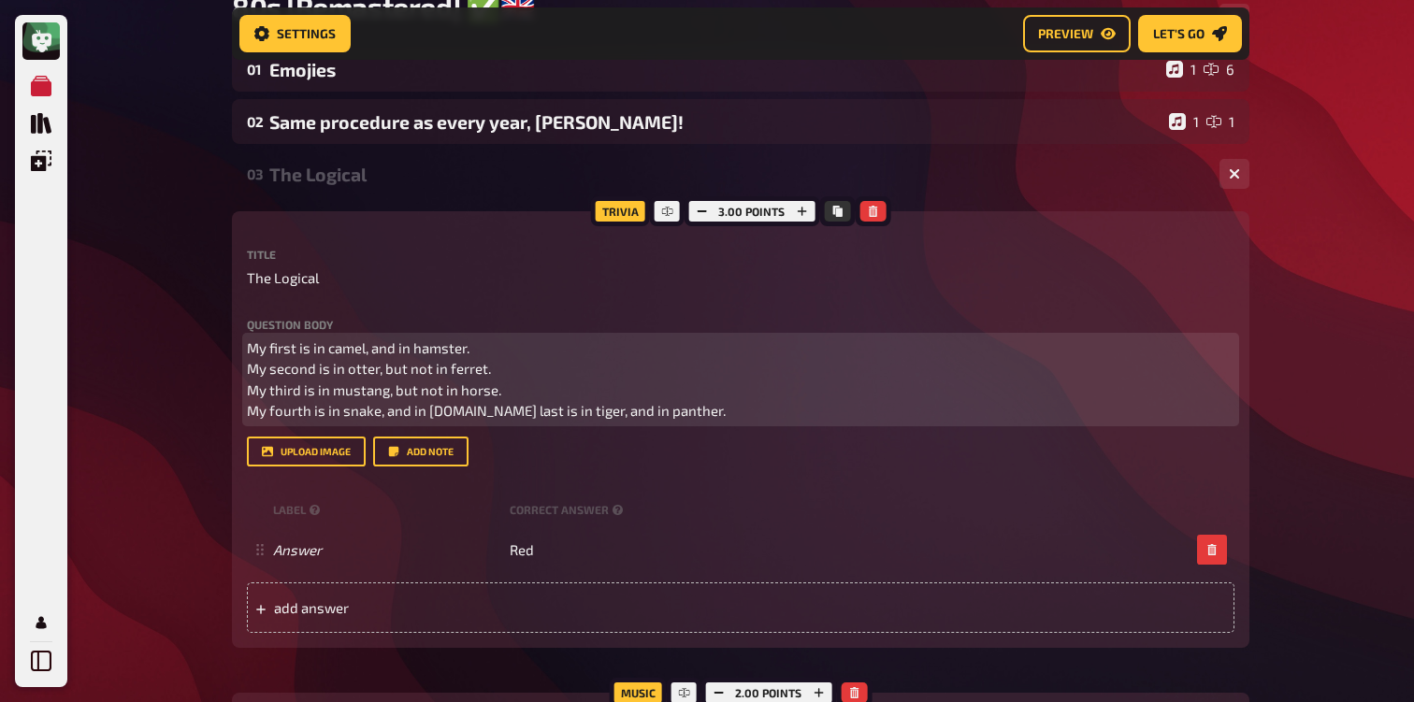
click at [451, 419] on span "My first is in camel, and in hamster. My second is in otter, but not in ferret.…" at bounding box center [486, 379] width 479 height 80
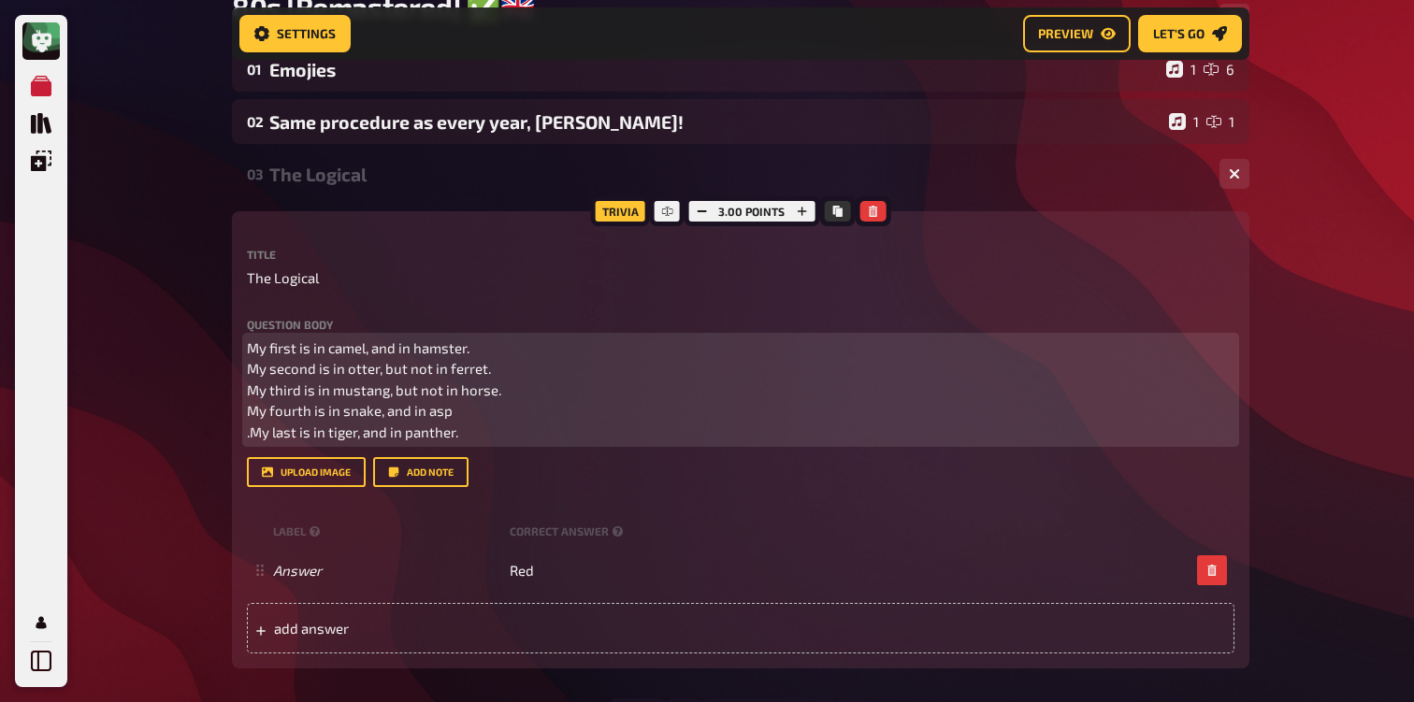
click at [497, 428] on p "My first is in camel, and in hamster. My second is in otter, but not in ferret.…" at bounding box center [740, 391] width 987 height 106
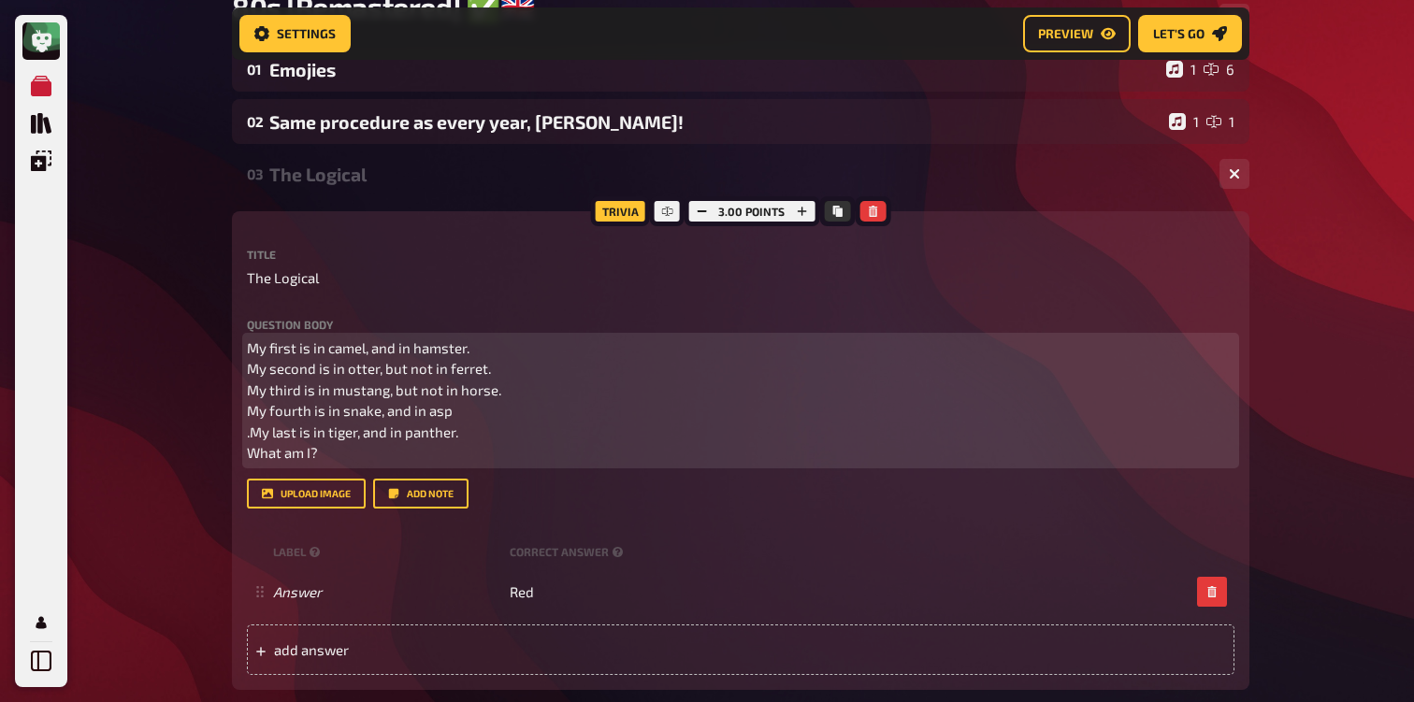
click at [249, 438] on span "My first is in camel, and in hamster. My second is in otter, but not in ferret.…" at bounding box center [374, 400] width 254 height 122
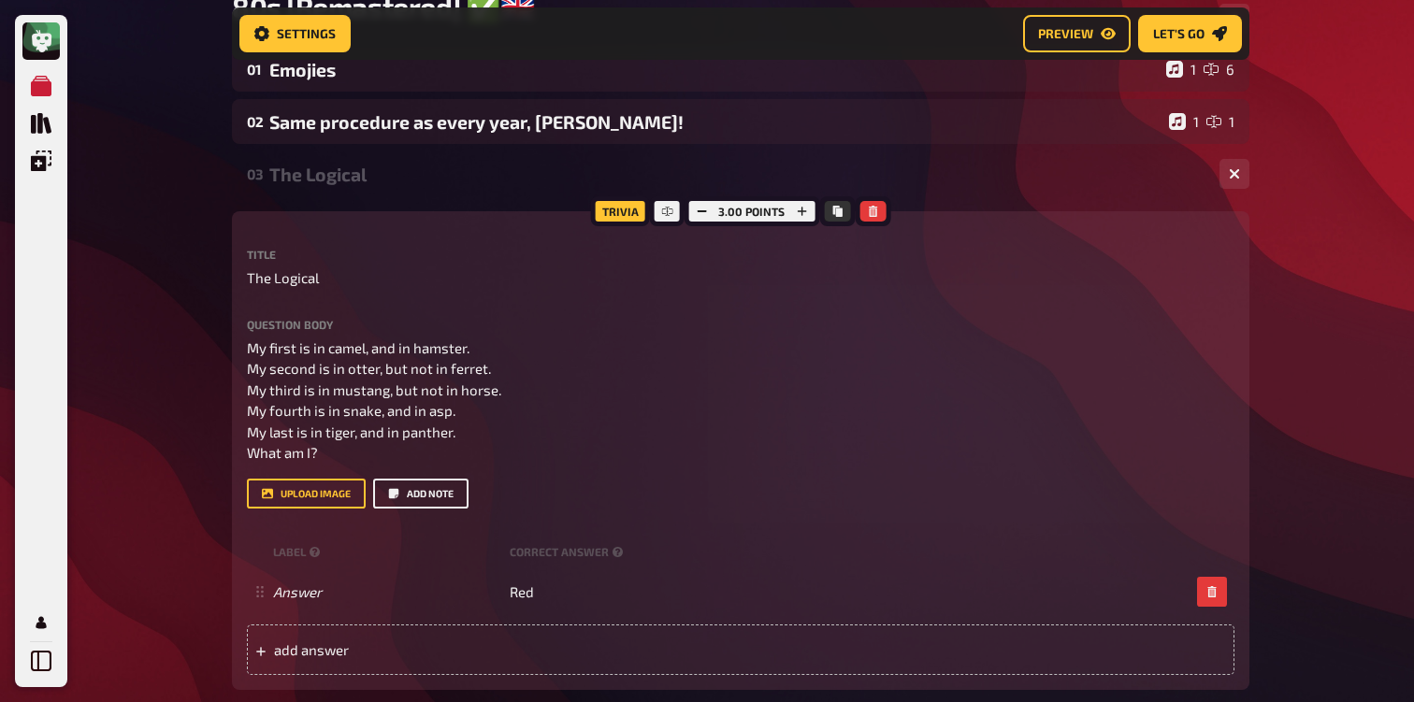
click at [407, 498] on button "Add note" at bounding box center [420, 494] width 95 height 30
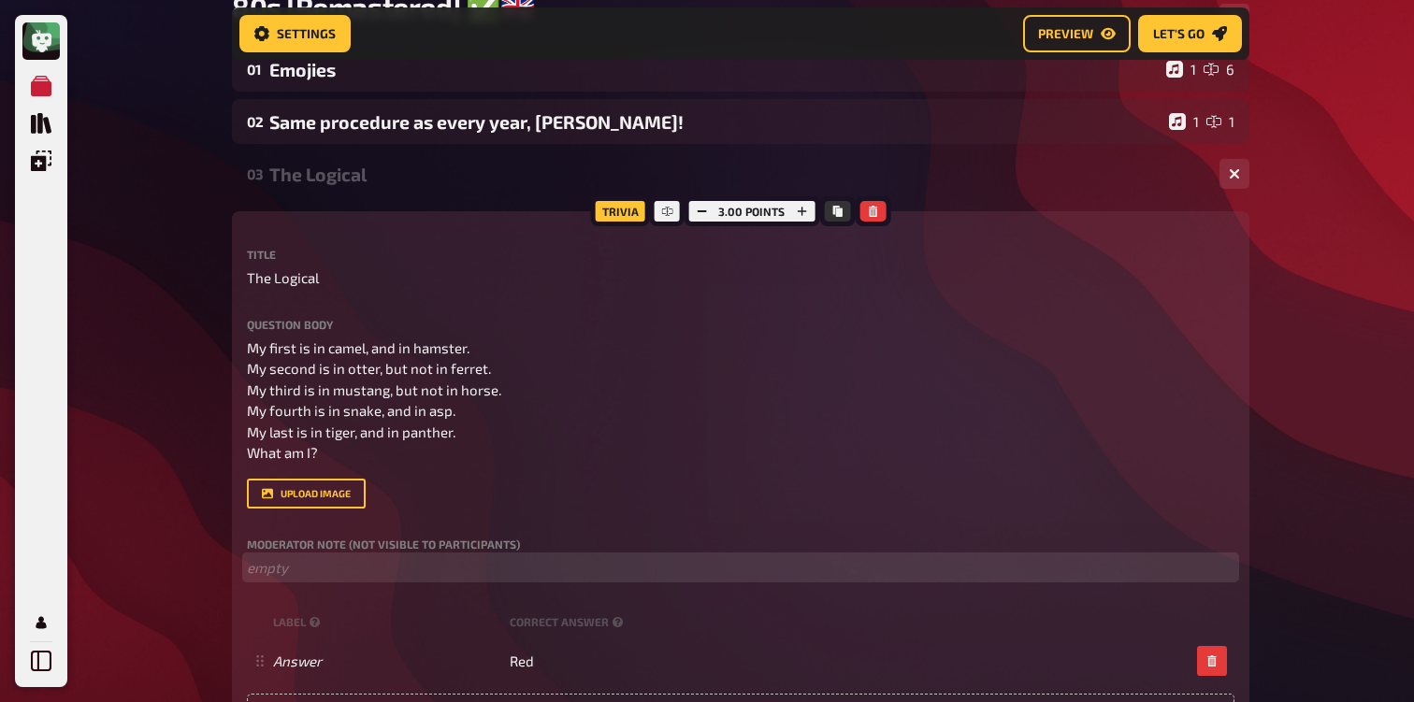
click at [362, 572] on p "﻿ empty" at bounding box center [740, 568] width 987 height 22
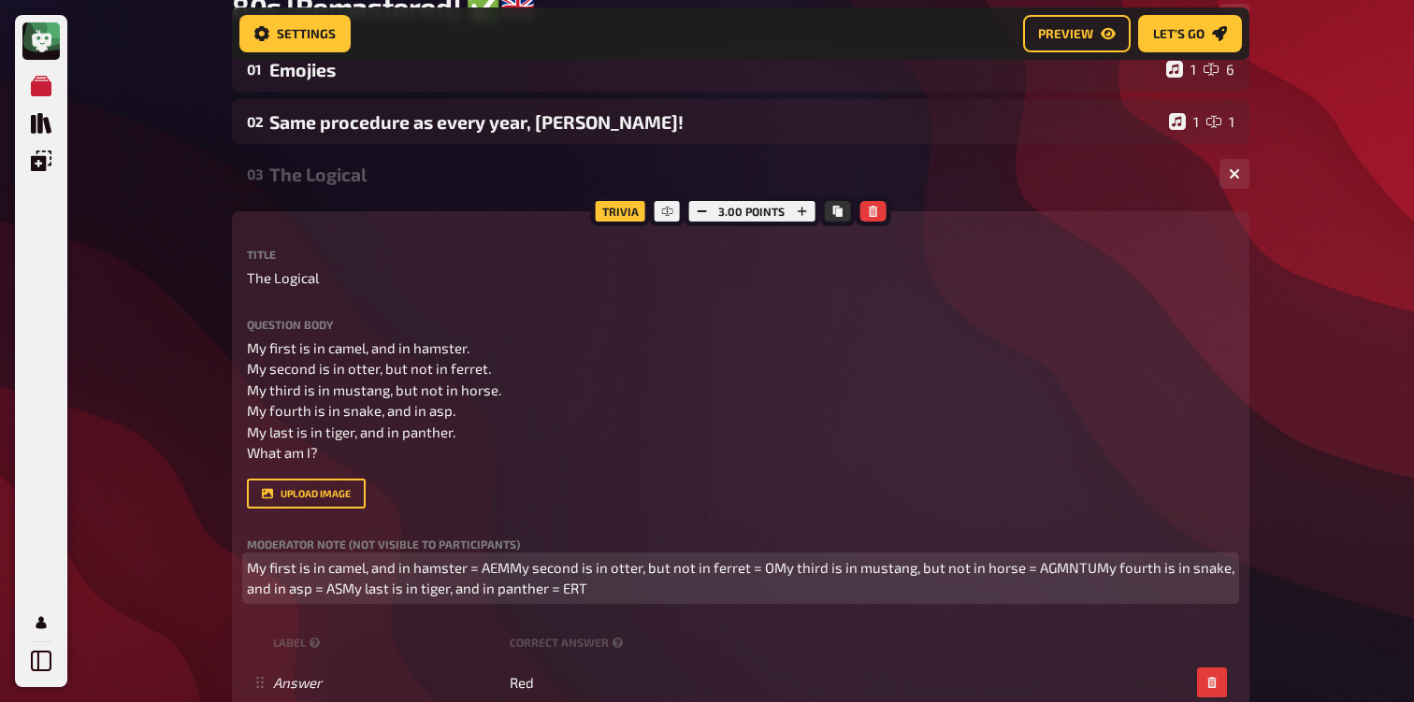
scroll to position [222, 0]
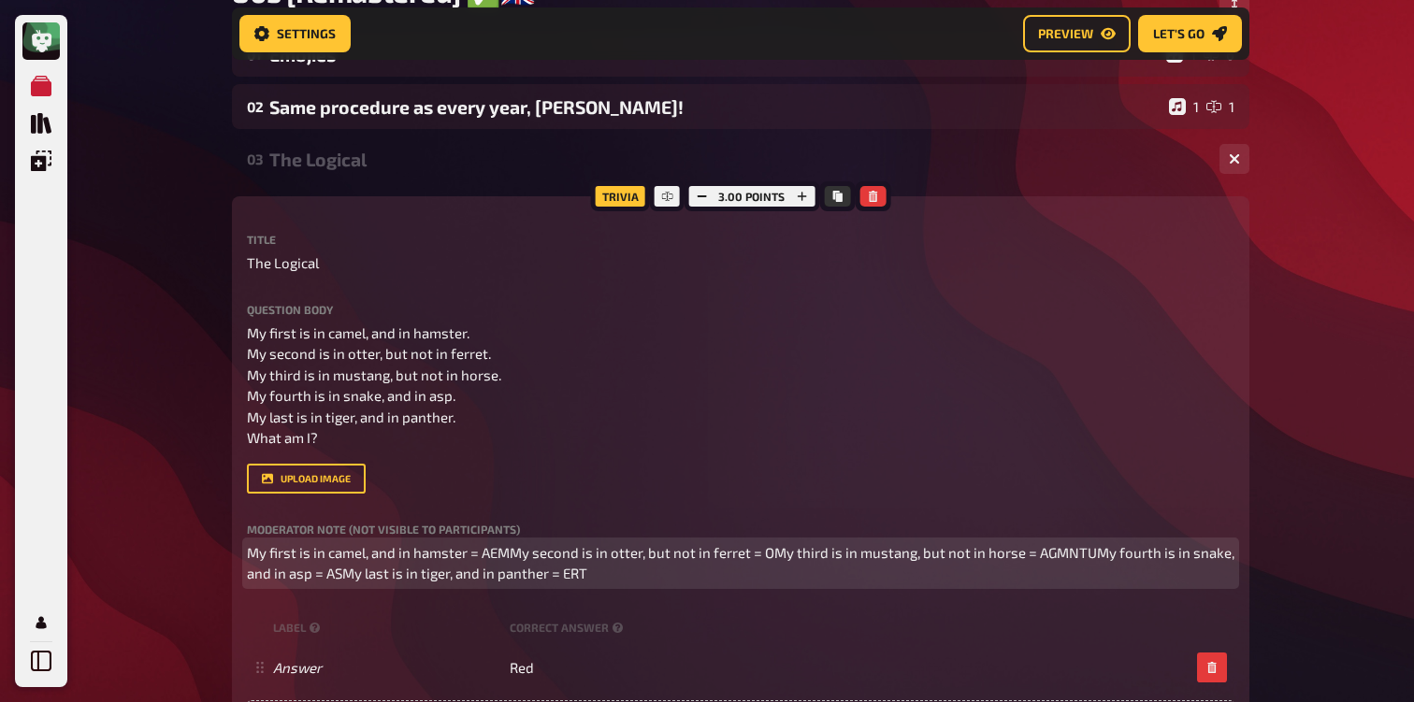
click at [511, 553] on span "My first is in camel, and in hamster = AEMMy second is in otter, but not in fer…" at bounding box center [742, 563] width 990 height 38
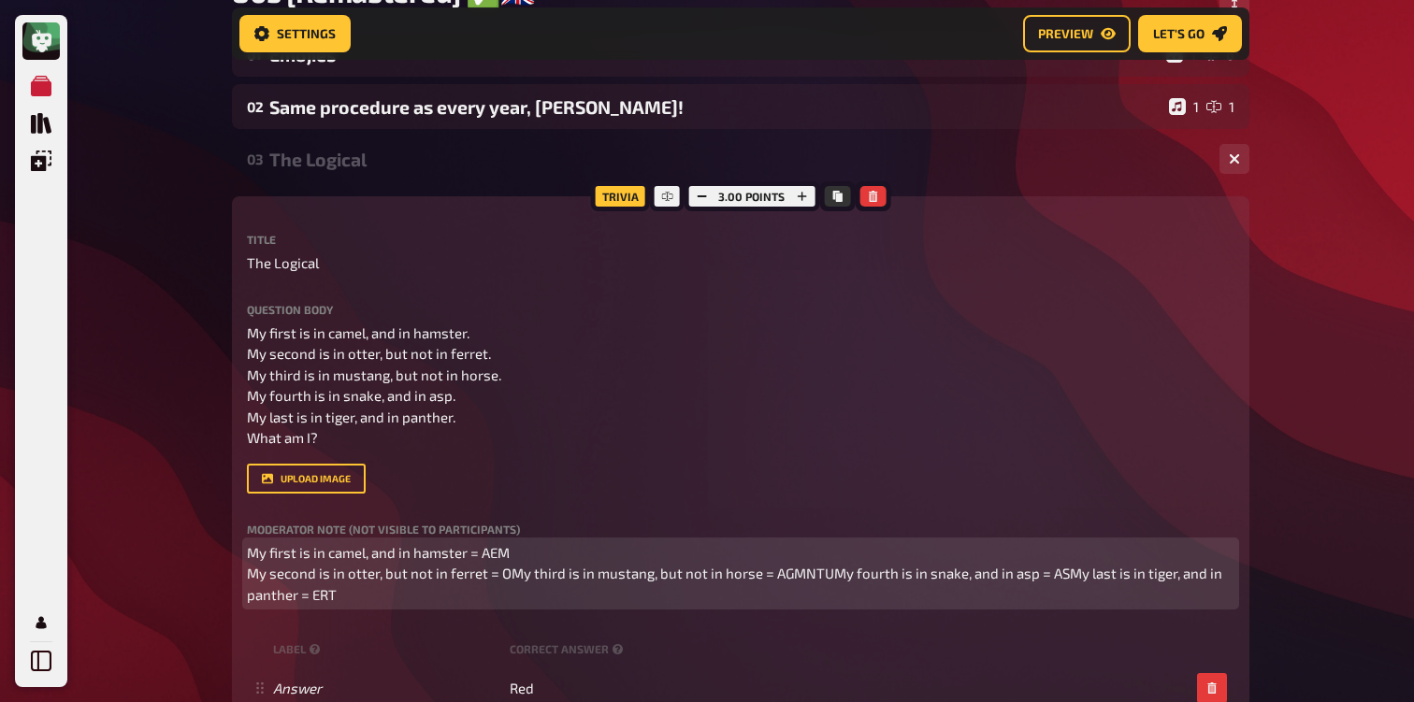
click at [511, 579] on span "My first is in camel, and in hamster = AEM My second is in otter, but not in fe…" at bounding box center [736, 573] width 978 height 59
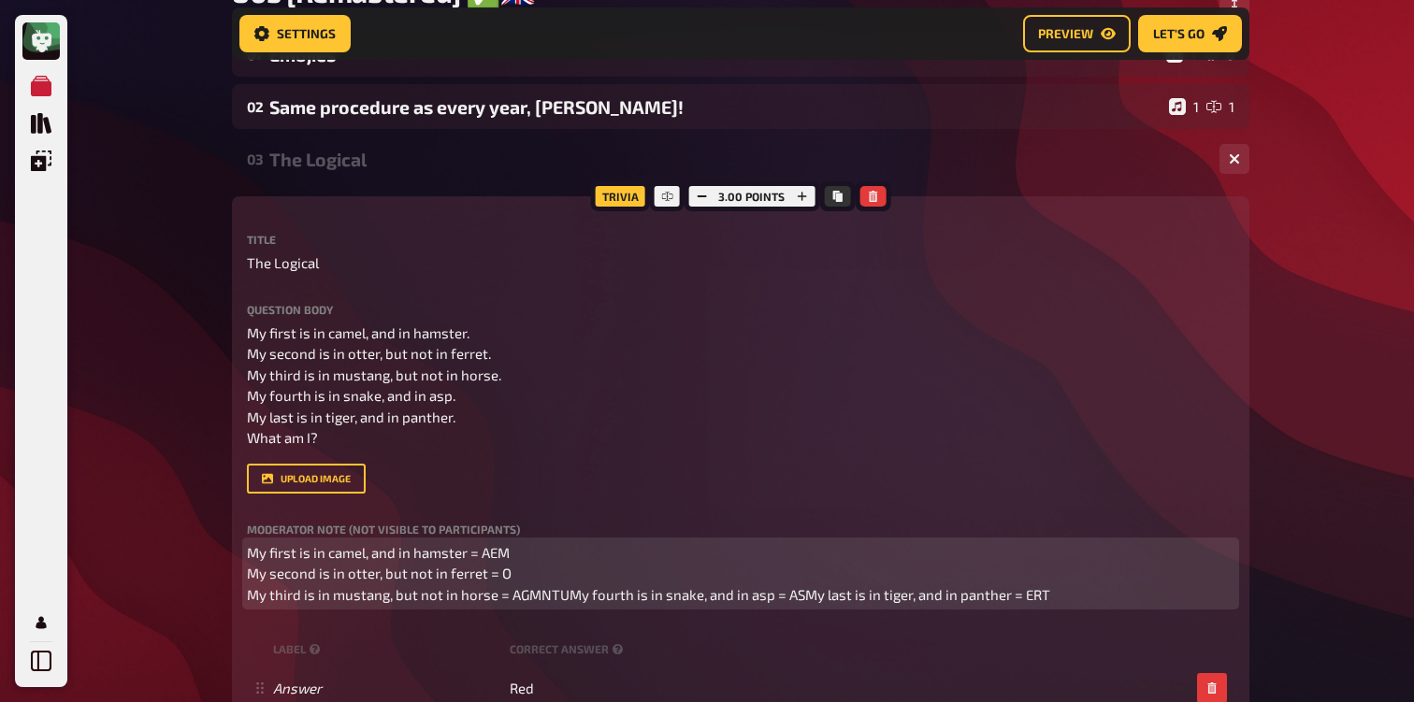
click at [568, 598] on span "My first is in camel, and in hamster = AEM My second is in otter, but not in fe…" at bounding box center [648, 573] width 803 height 59
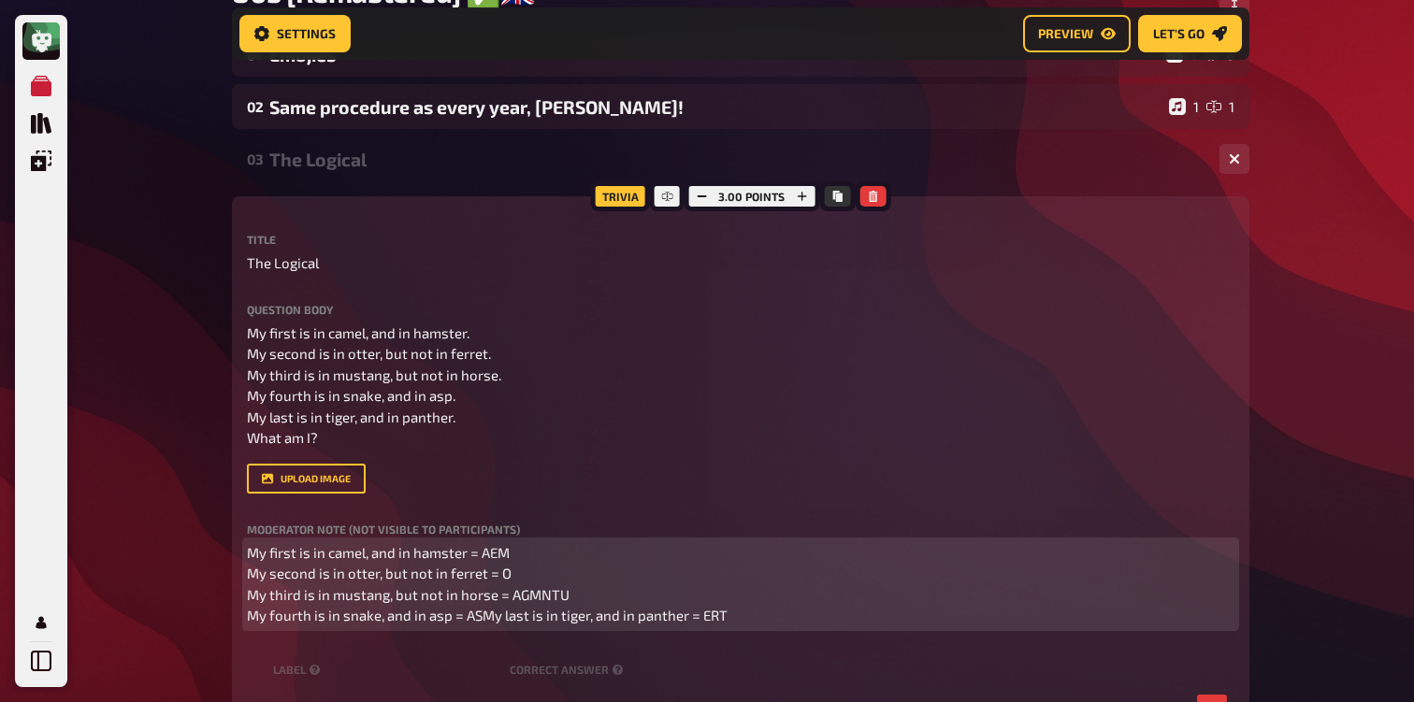
scroll to position [252, 0]
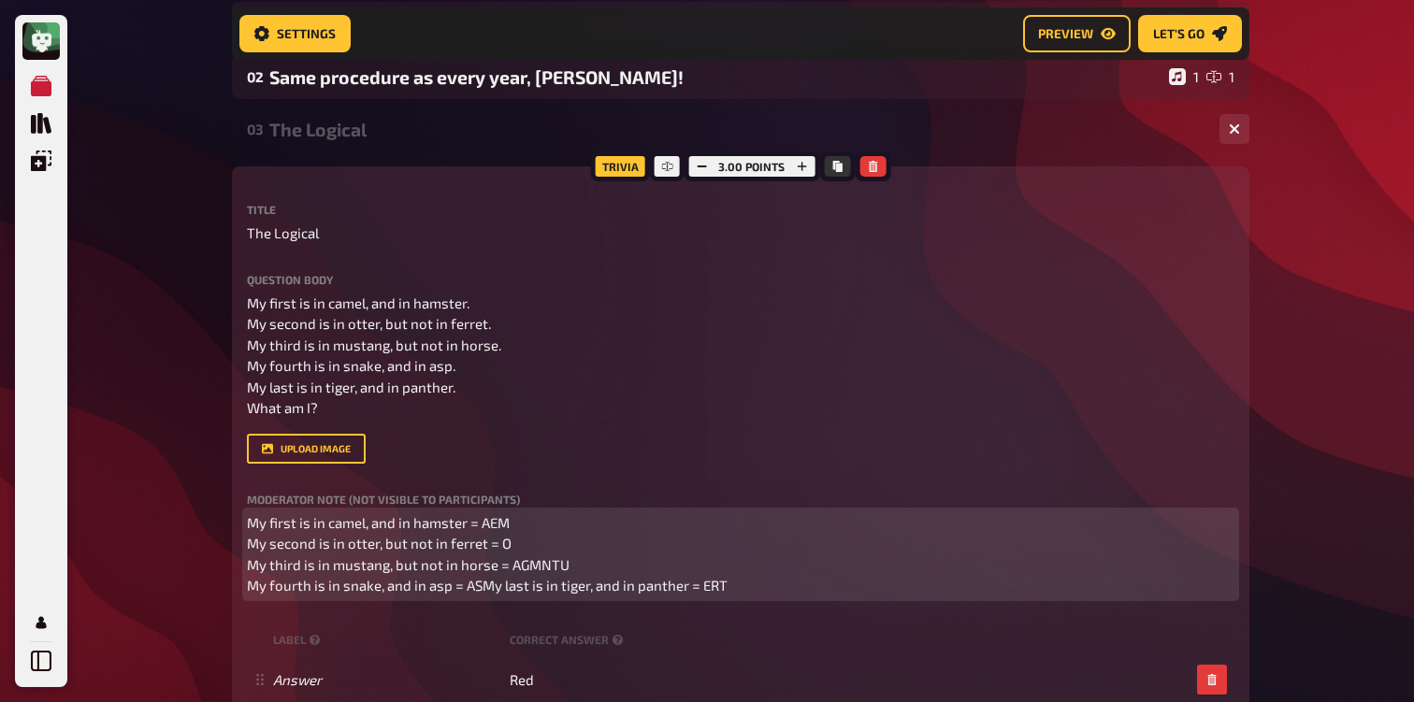
click at [485, 591] on span "My first is in camel, and in hamster = AEM My second is in otter, but not in fe…" at bounding box center [487, 554] width 481 height 80
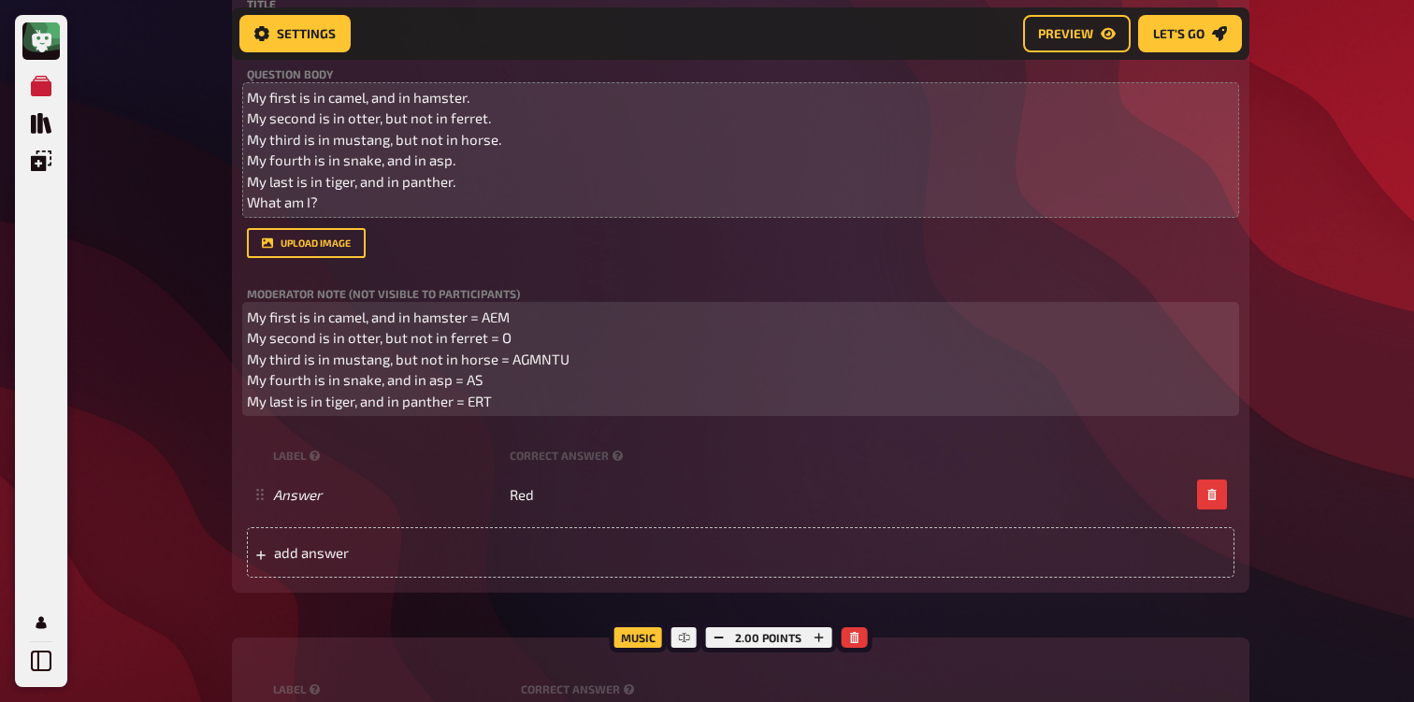
scroll to position [487, 0]
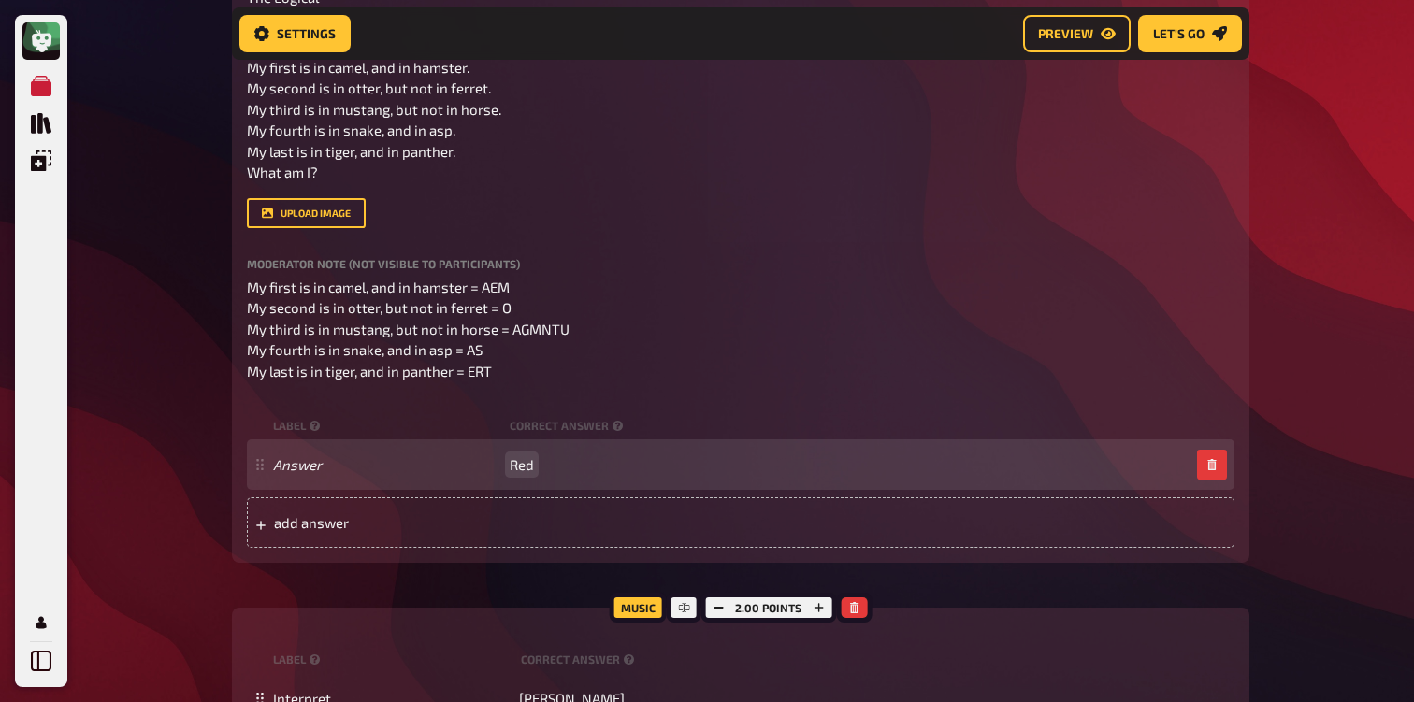
click at [528, 470] on span "Red" at bounding box center [522, 464] width 24 height 17
paste span
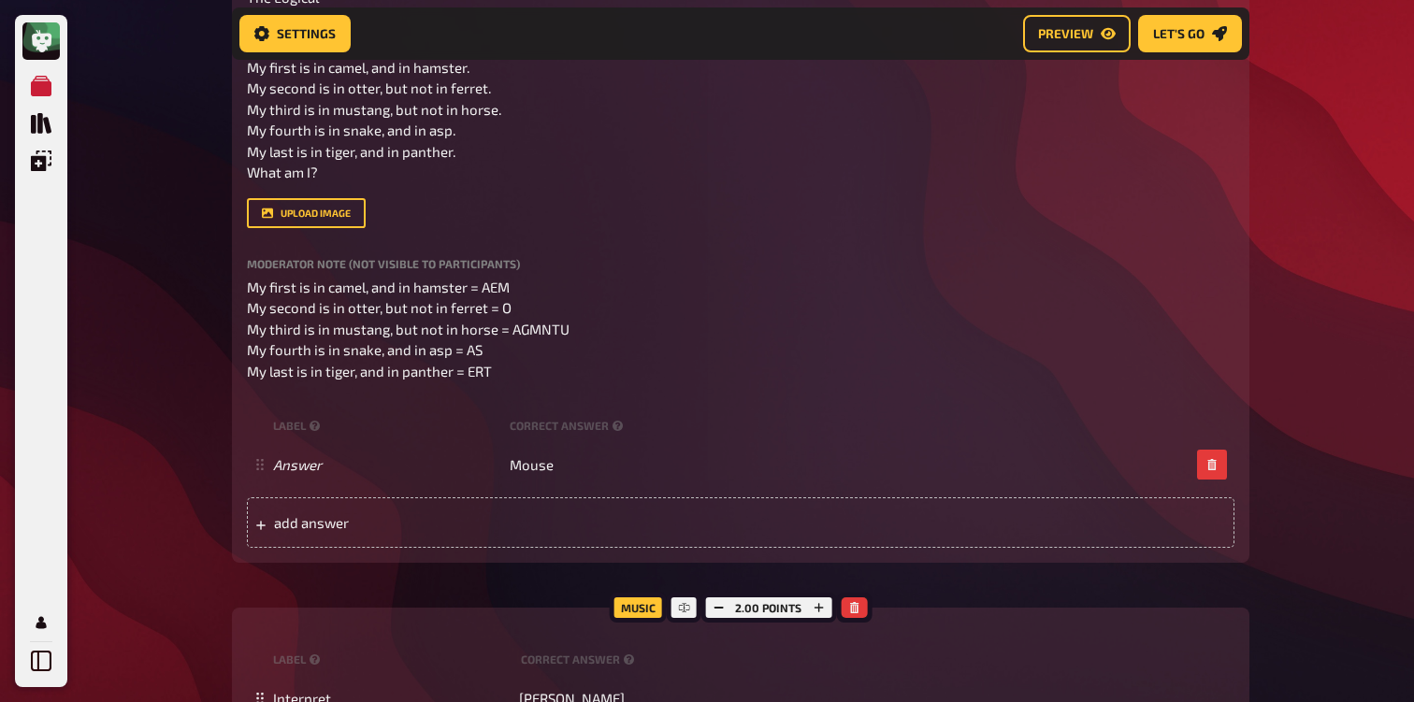
click at [138, 442] on div "My Quizzes Quiz Library Overlays Profile Home My Quizzes 80s [Remastered] ✅​🇬🇧​…" at bounding box center [707, 603] width 1414 height 2180
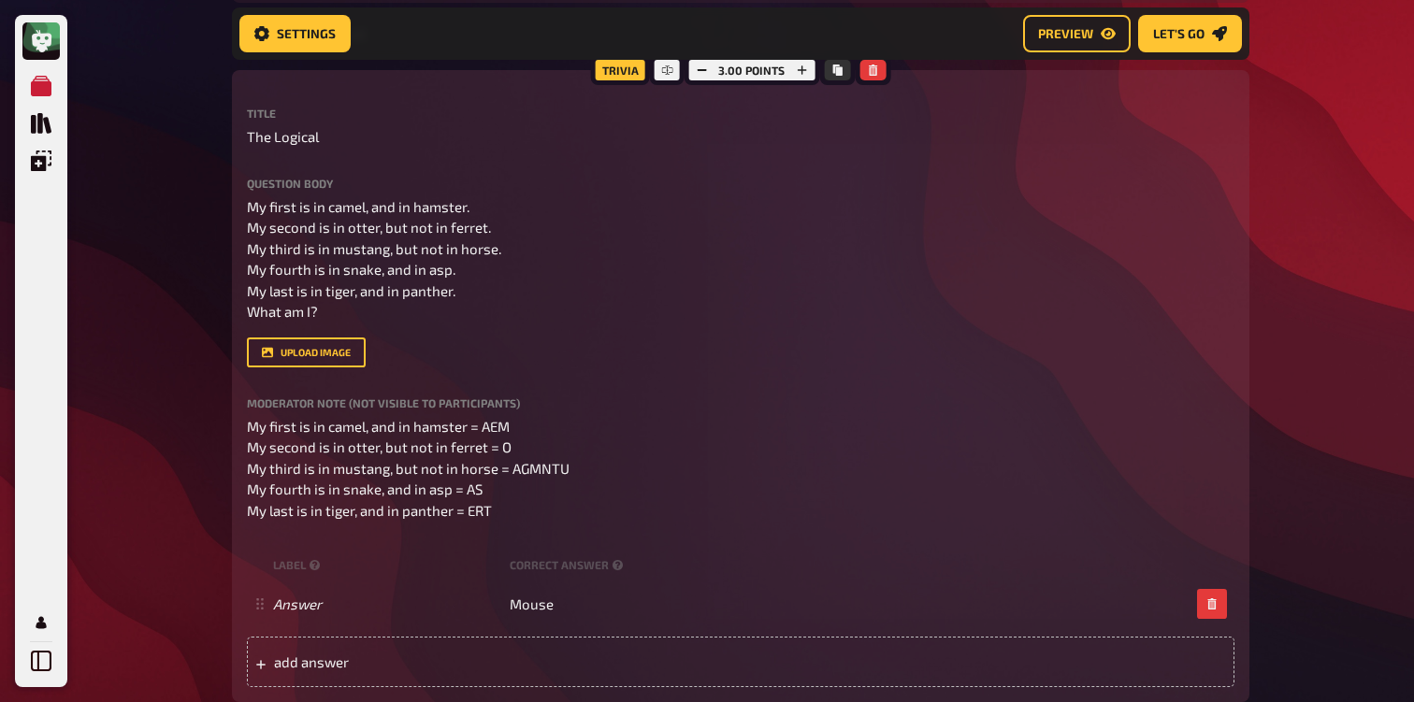
scroll to position [343, 0]
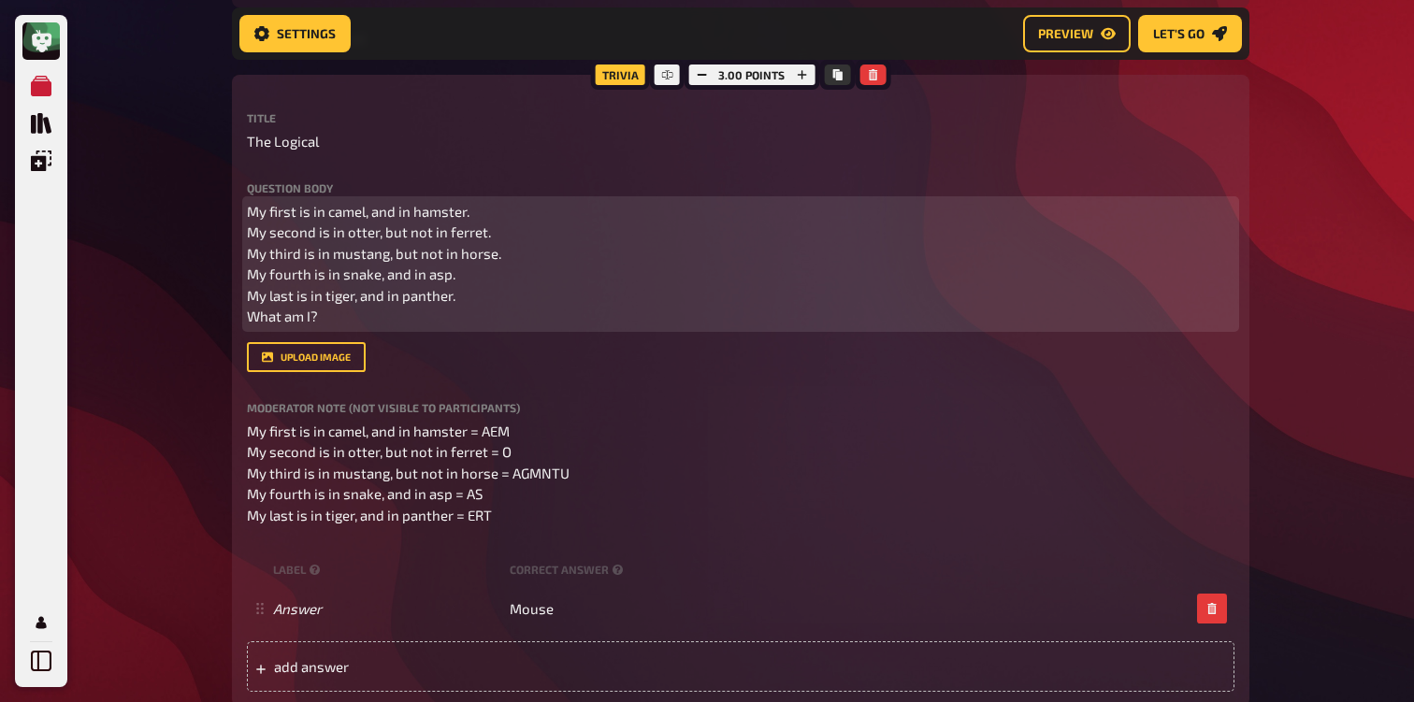
click at [439, 322] on p "My first is in camel, and in hamster. My second is in otter, but not in ferret.…" at bounding box center [740, 264] width 987 height 126
drag, startPoint x: 375, startPoint y: 308, endPoint x: 237, endPoint y: 196, distance: 176.8
click at [237, 196] on div "Trivia 3.00 points Title The Logical Question body My first is in camel, and in…" at bounding box center [740, 391] width 1017 height 632
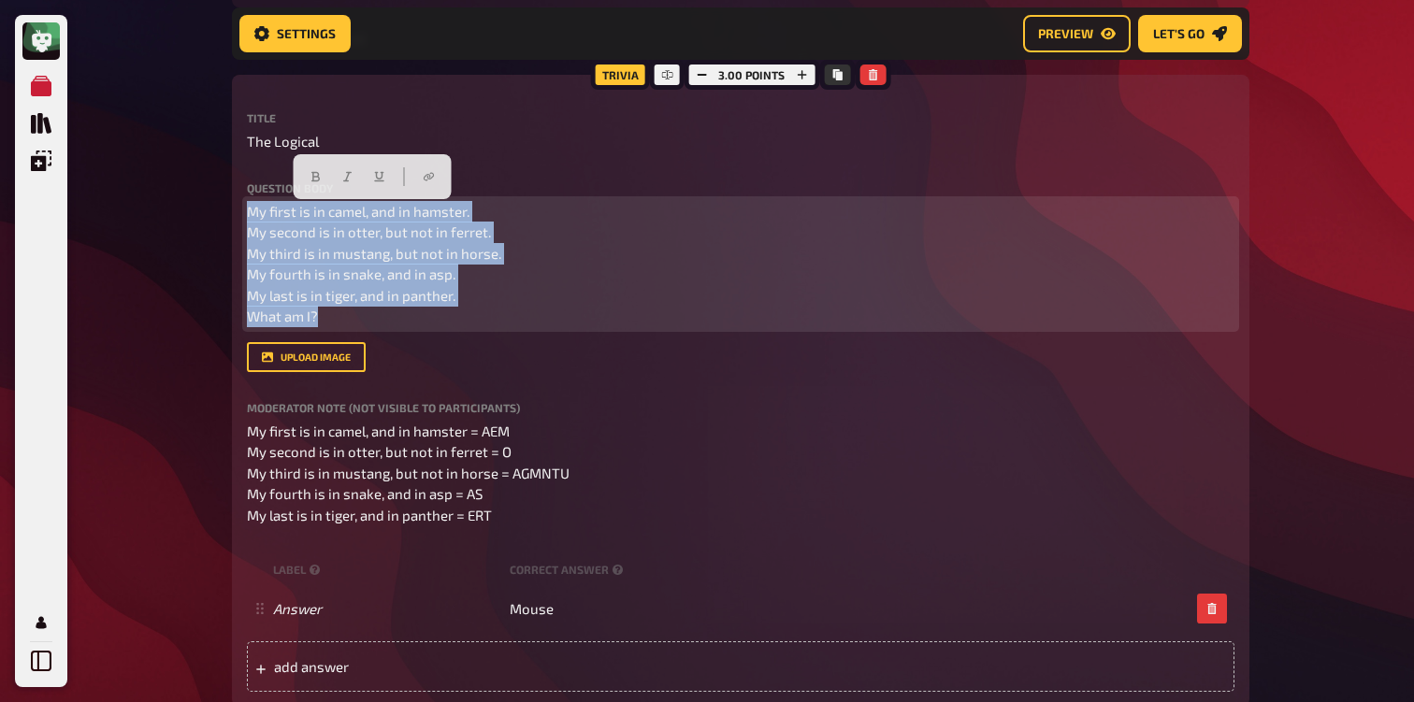
drag, startPoint x: 248, startPoint y: 210, endPoint x: 379, endPoint y: 374, distance: 209.5
click at [380, 374] on div "Title The Logical Question body My first is in camel, and in hamster. My second…" at bounding box center [740, 318] width 987 height 413
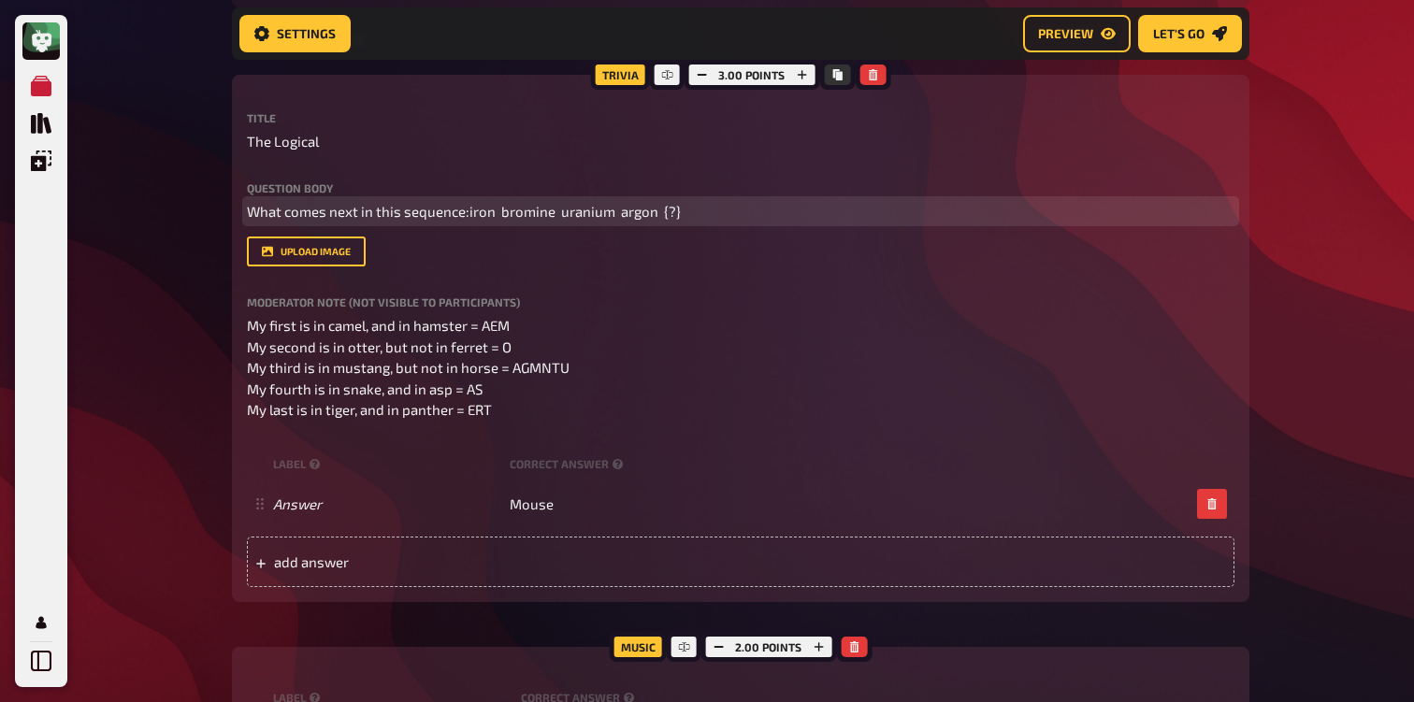
click at [465, 216] on span "What comes next in this sequence:iron bromine uranium argon {?}" at bounding box center [464, 211] width 434 height 17
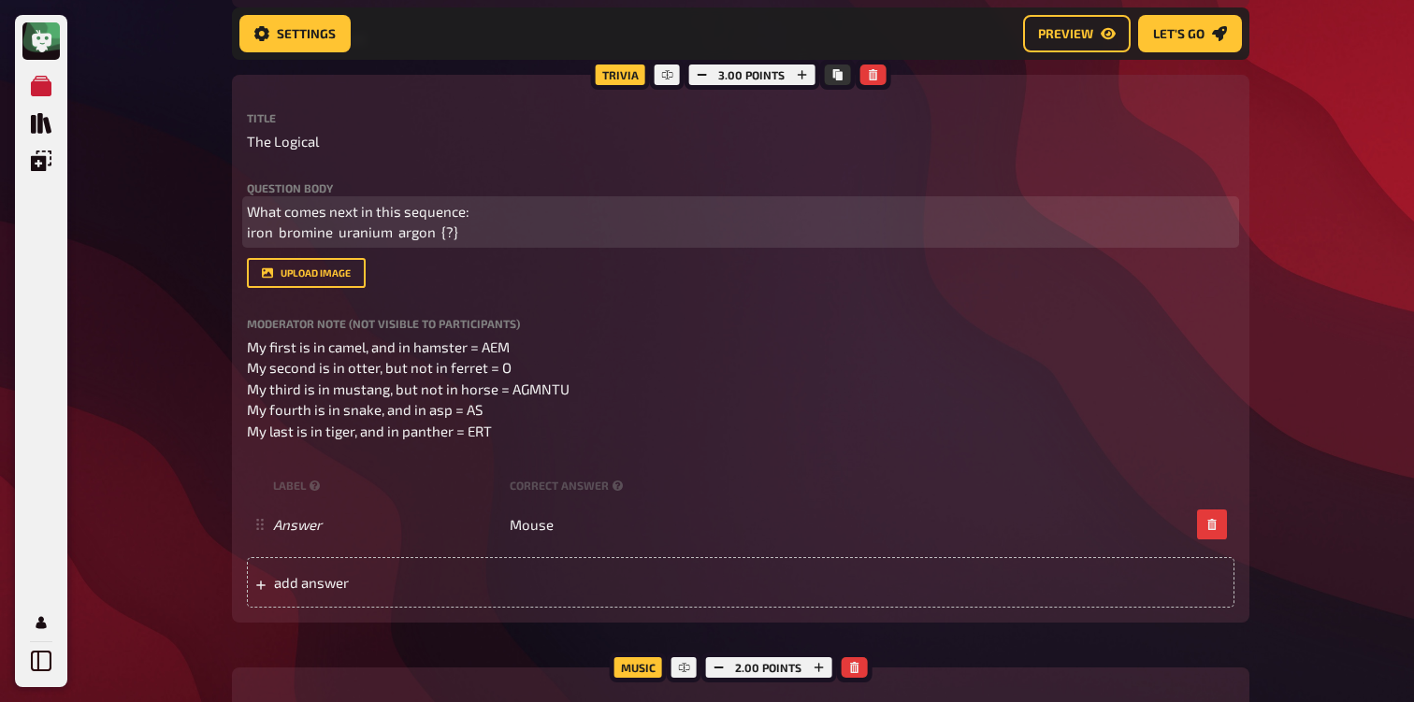
click at [272, 237] on span "What comes next in this sequence: iron bromine uranium argon {?}" at bounding box center [358, 222] width 223 height 38
click at [336, 241] on span "What comes next in this sequence: iron, bromine uranium argon {?}" at bounding box center [358, 222] width 223 height 38
click at [396, 236] on span "What comes next in this sequence: iron, bromine, uranium argon {?}" at bounding box center [358, 222] width 223 height 38
click at [446, 236] on span "What comes next in this sequence: iron, bromine, uranium, argon {?}" at bounding box center [358, 222] width 223 height 38
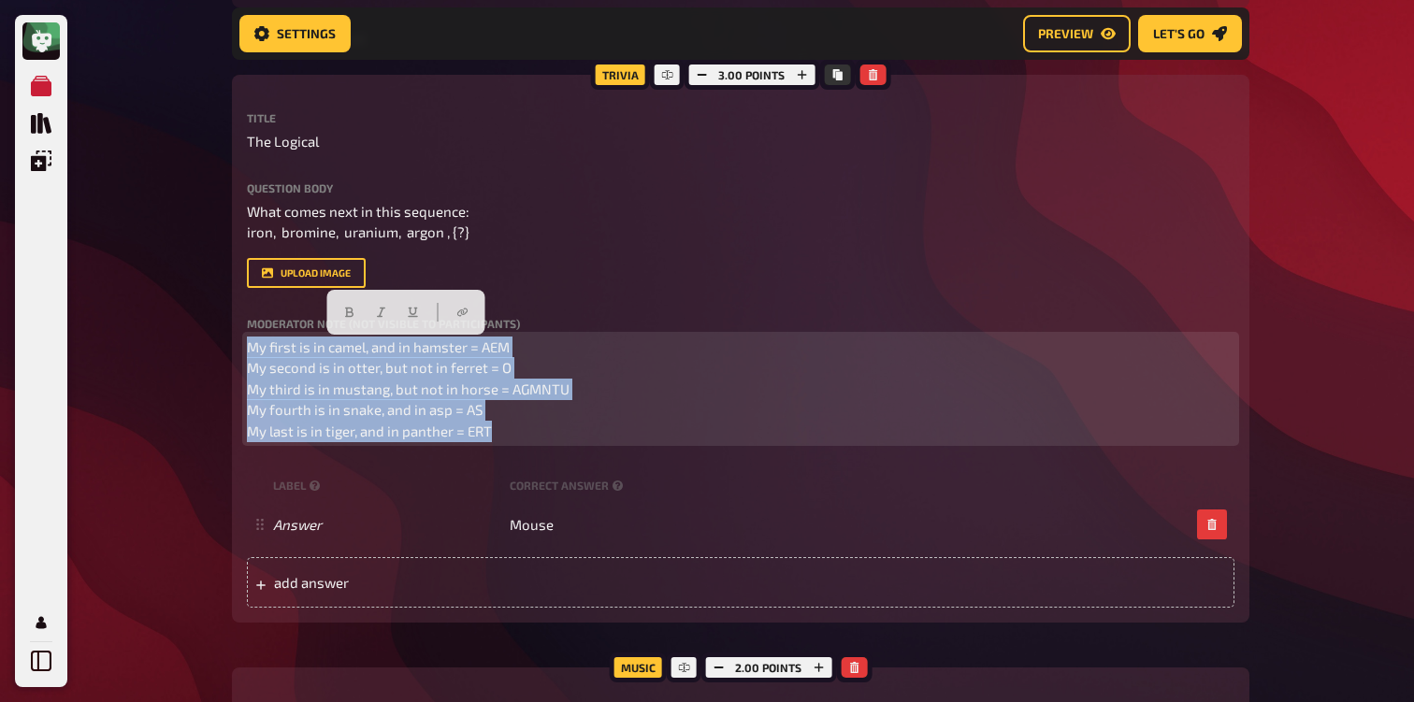
drag, startPoint x: 533, startPoint y: 434, endPoint x: 236, endPoint y: 318, distance: 319.1
click at [236, 318] on div "Trivia 3.00 points Title The Logical Question body What comes next in this sequ…" at bounding box center [740, 349] width 1017 height 548
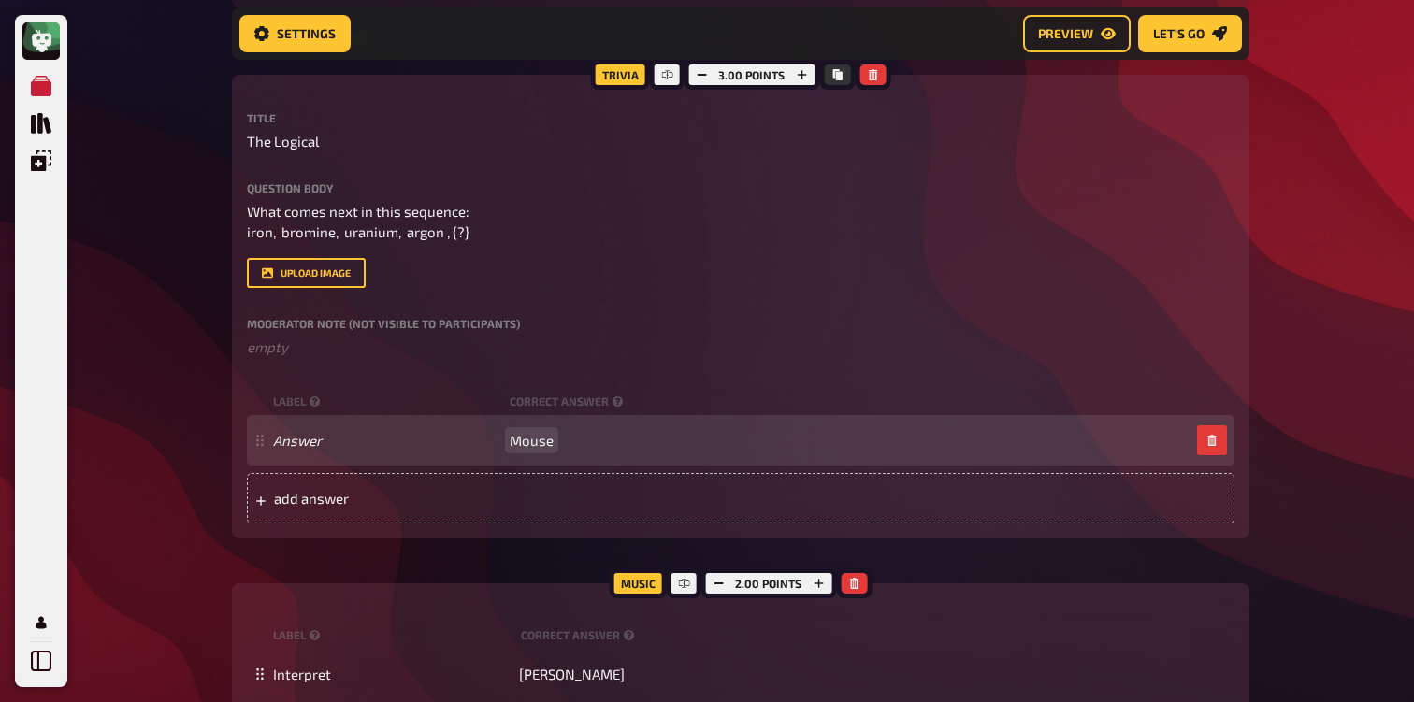
click at [534, 454] on div "Answer Mouse" at bounding box center [740, 440] width 987 height 50
click at [533, 444] on span "Mouse" at bounding box center [532, 440] width 44 height 17
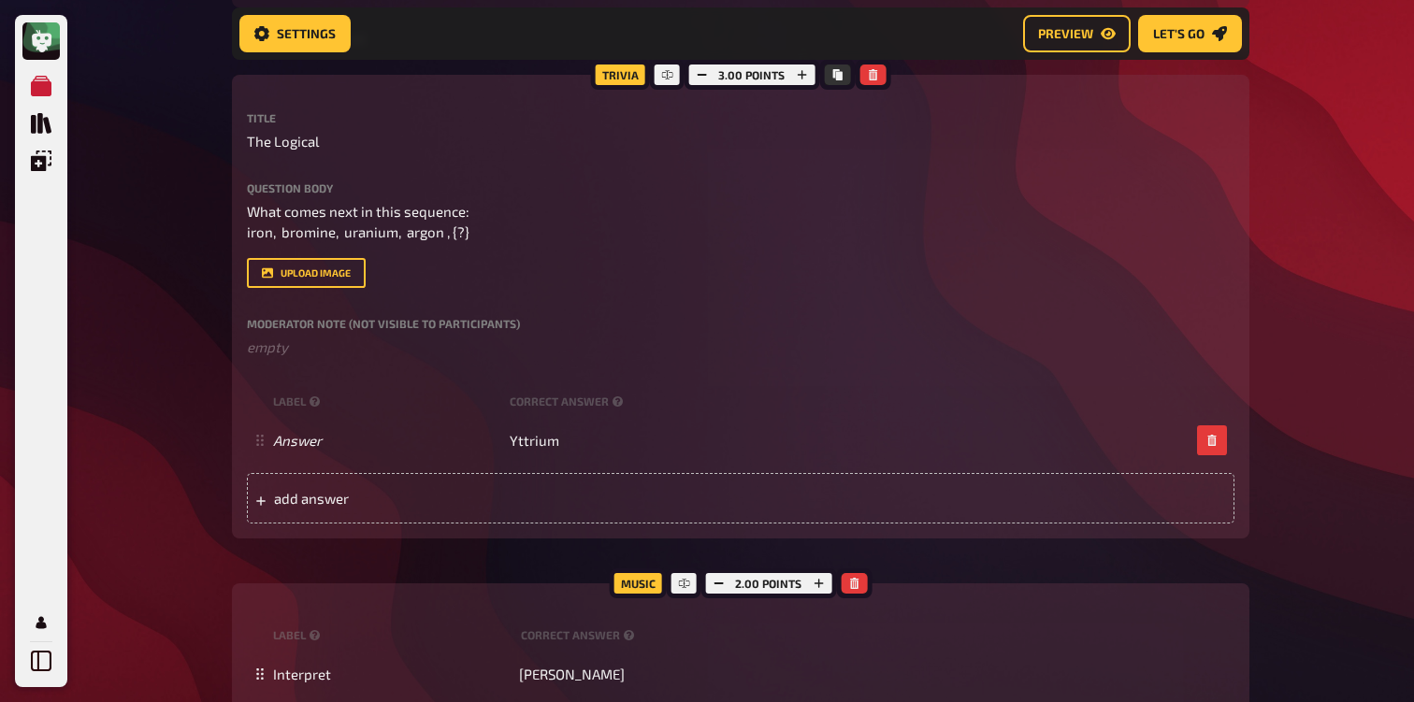
click at [335, 337] on div "Moderator Note (not visible to participants) ﻿ empty" at bounding box center [740, 338] width 987 height 40
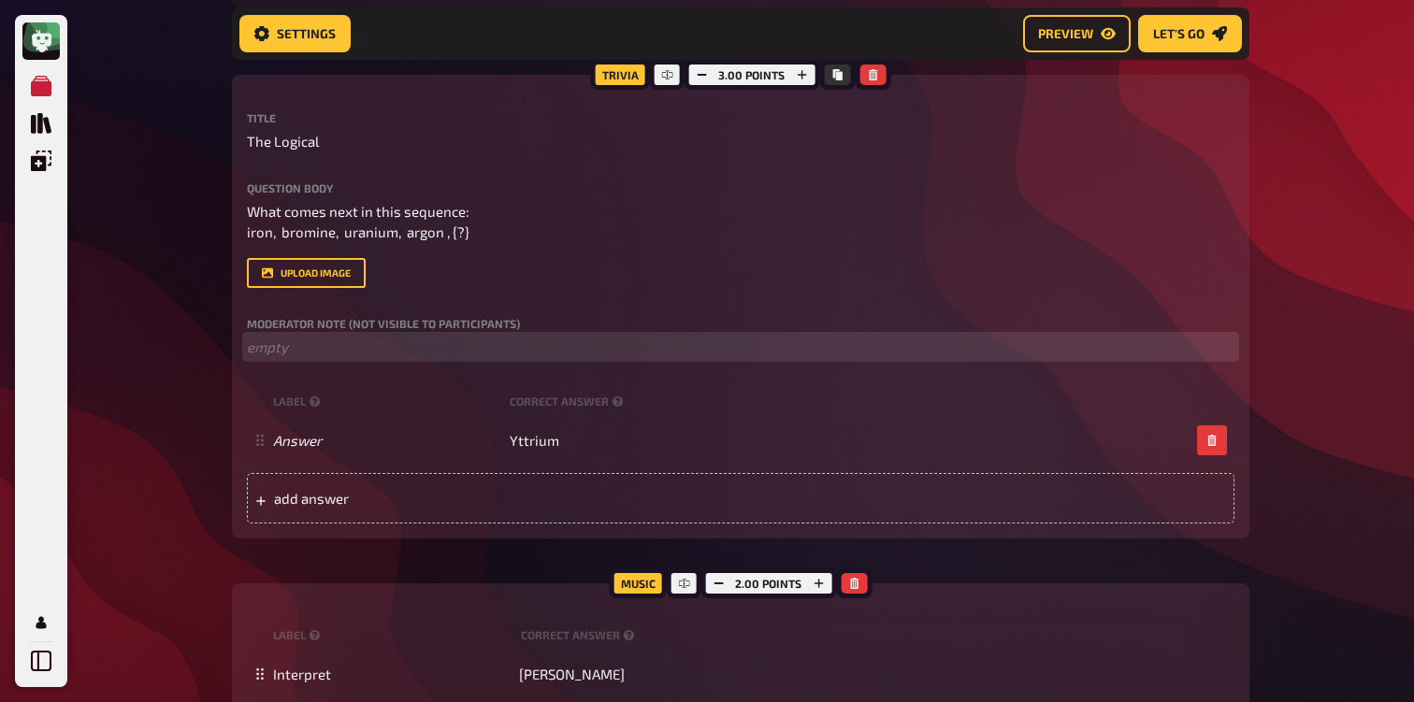
click at [335, 343] on p "﻿ empty" at bounding box center [740, 348] width 987 height 22
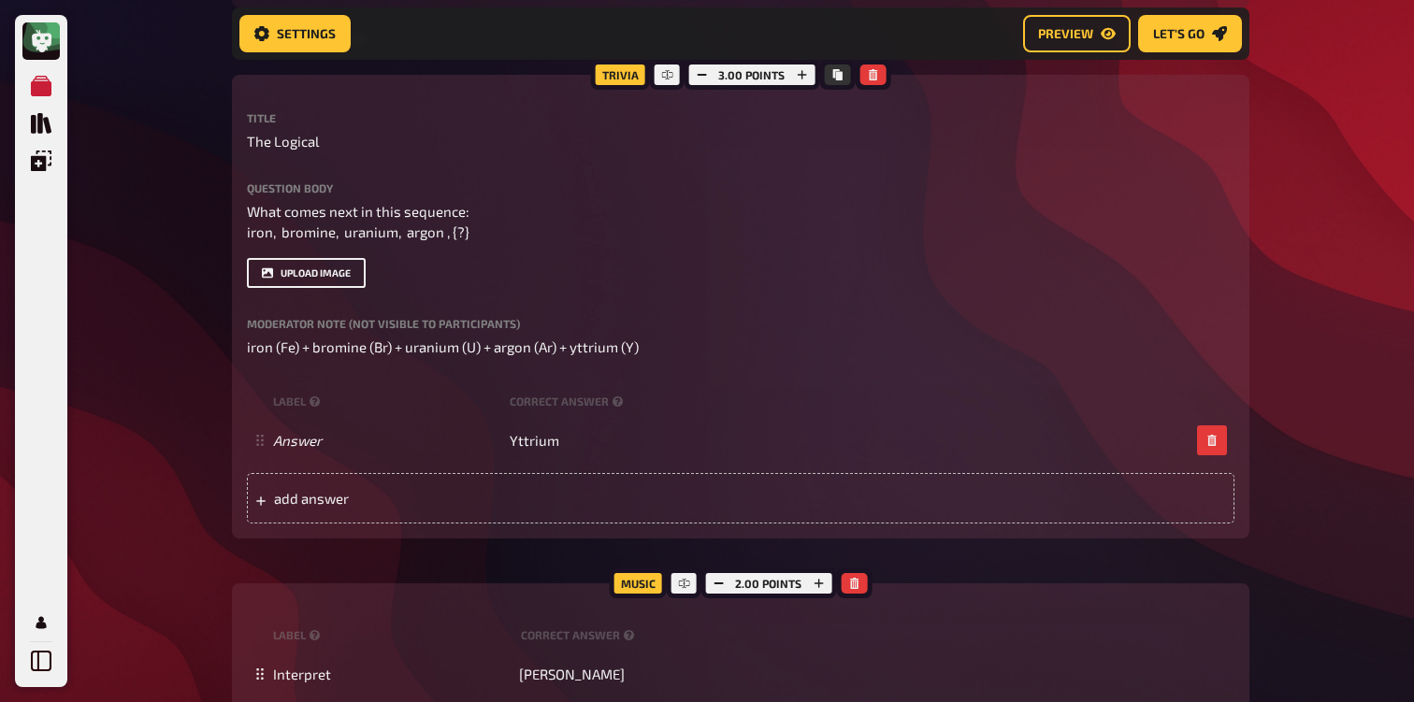
click at [309, 274] on button "upload image" at bounding box center [306, 273] width 119 height 30
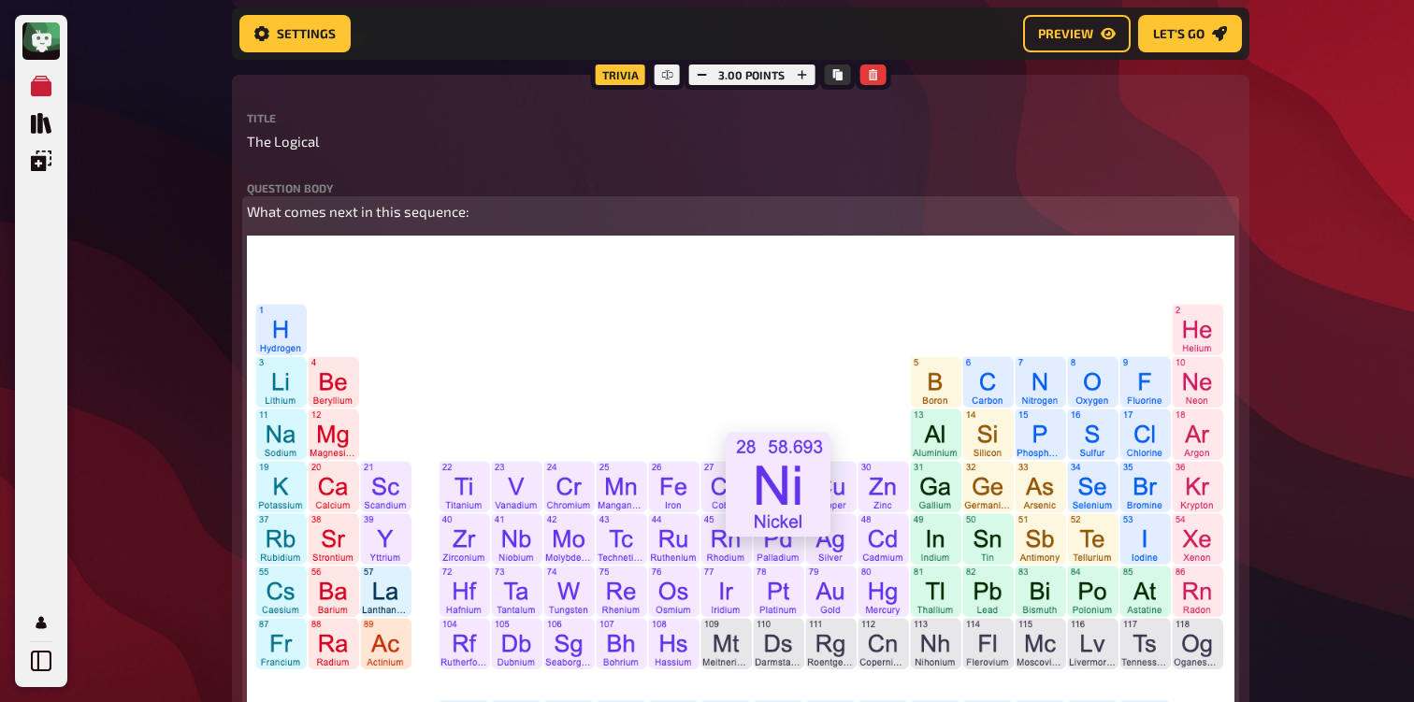
click at [1216, 259] on icon "button" at bounding box center [1211, 257] width 11 height 11
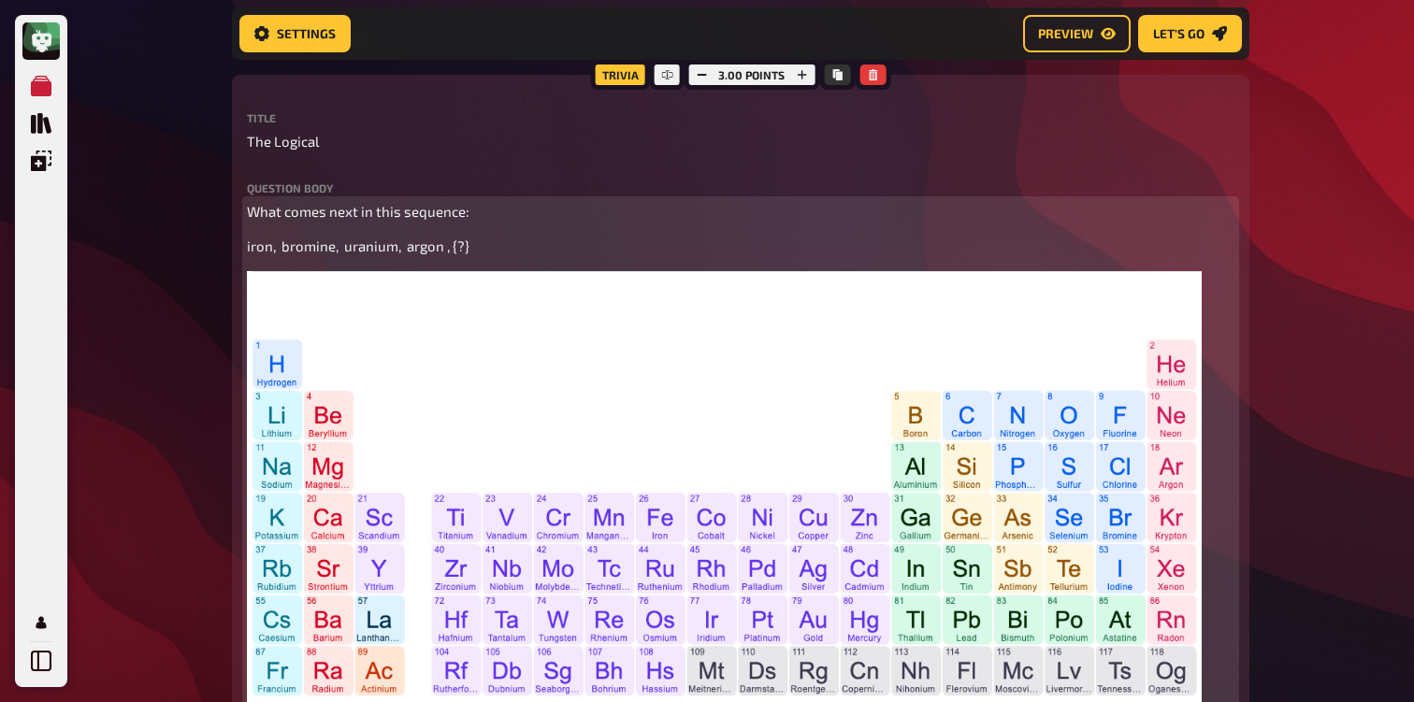
click at [390, 234] on div "What comes next in this sequence: iron, bromine, uranium, argon , {?} ﻿" at bounding box center [740, 519] width 987 height 637
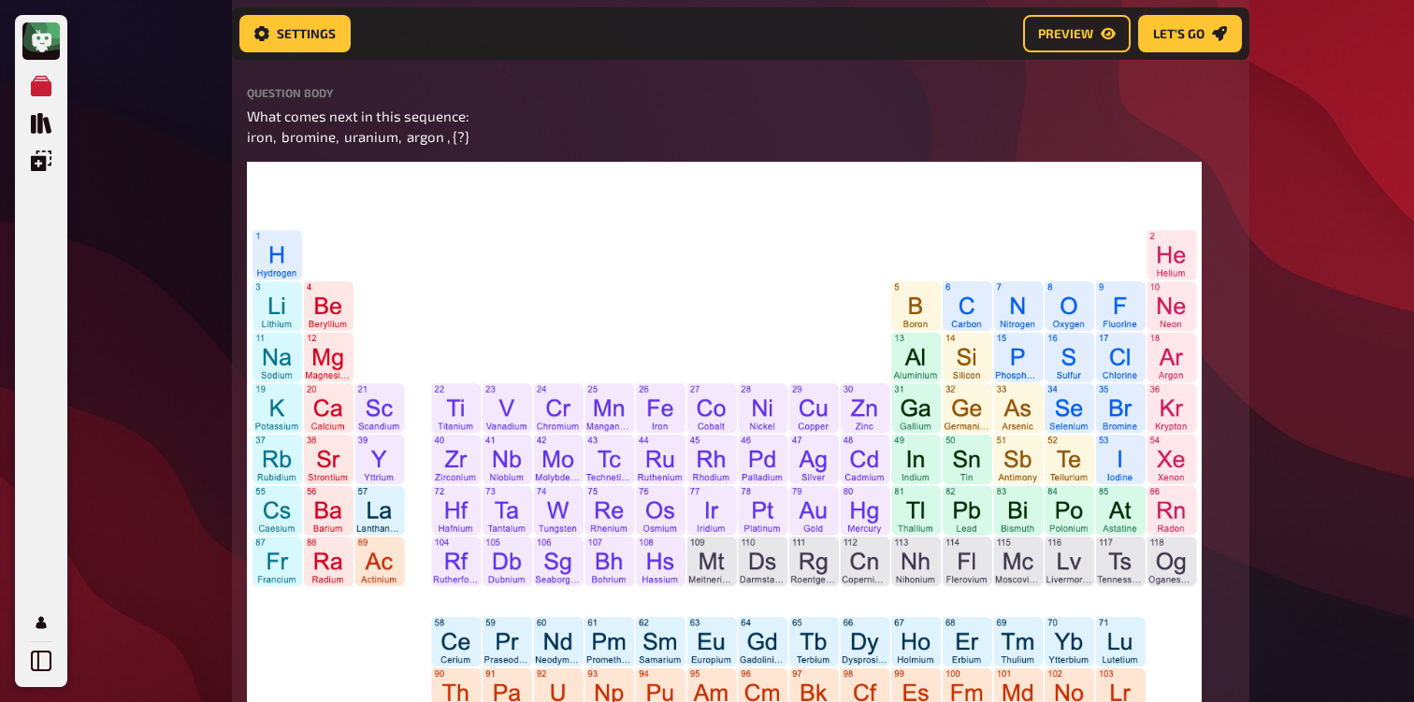
scroll to position [414, 0]
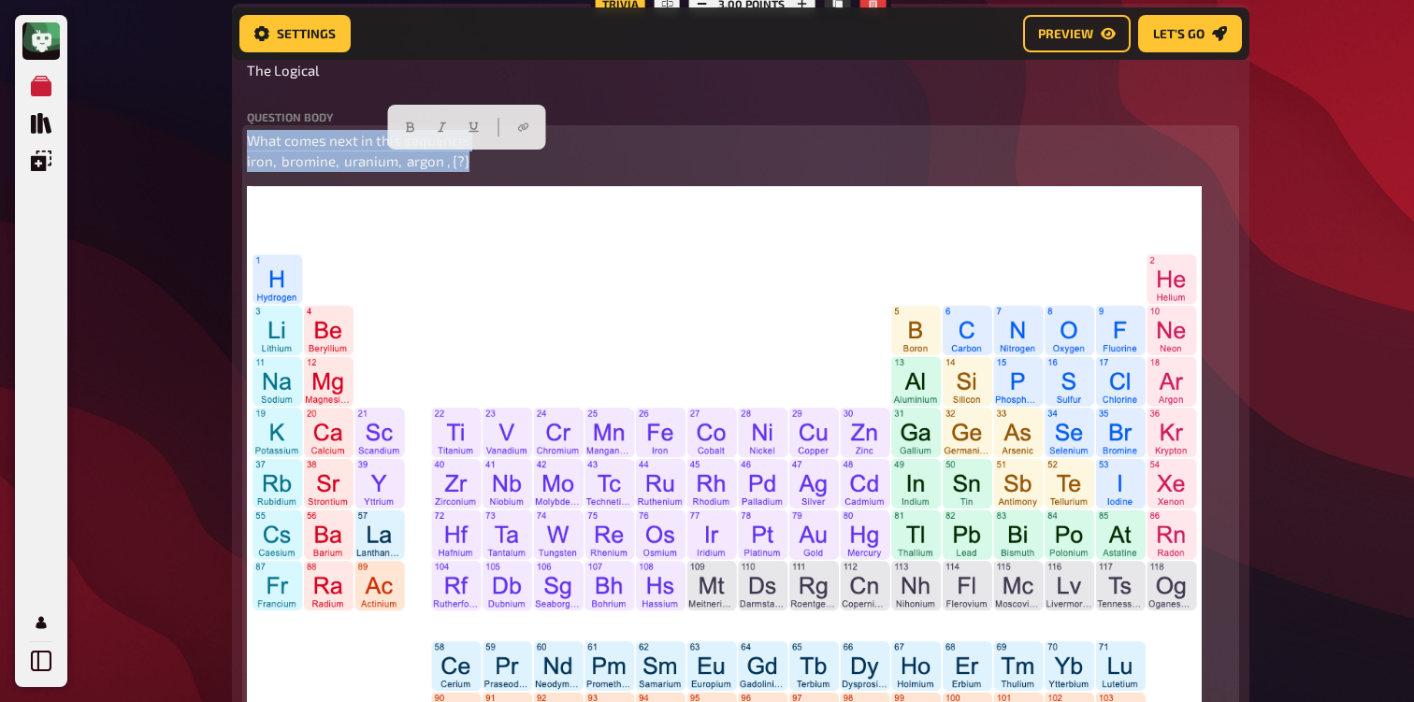
drag, startPoint x: 480, startPoint y: 155, endPoint x: 152, endPoint y: 100, distance: 331.9
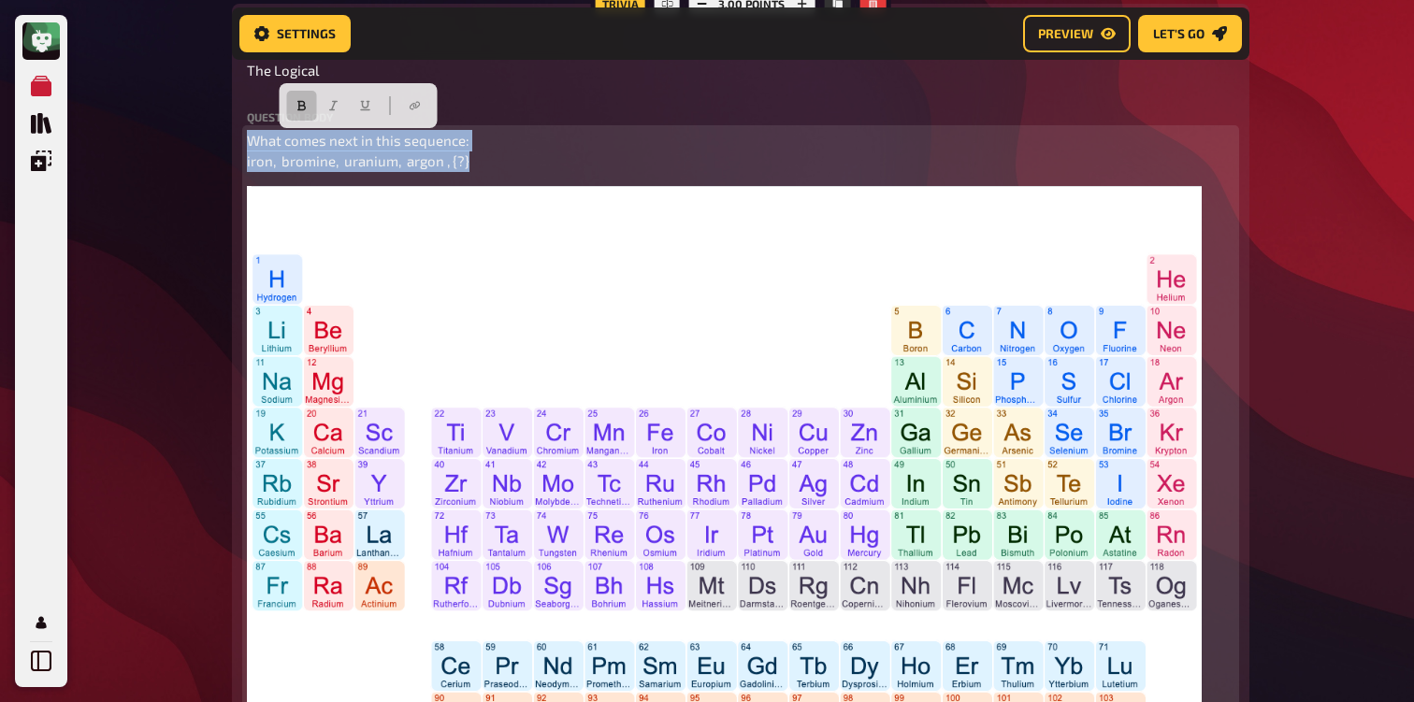
click at [301, 106] on icon "button" at bounding box center [301, 106] width 8 height 10
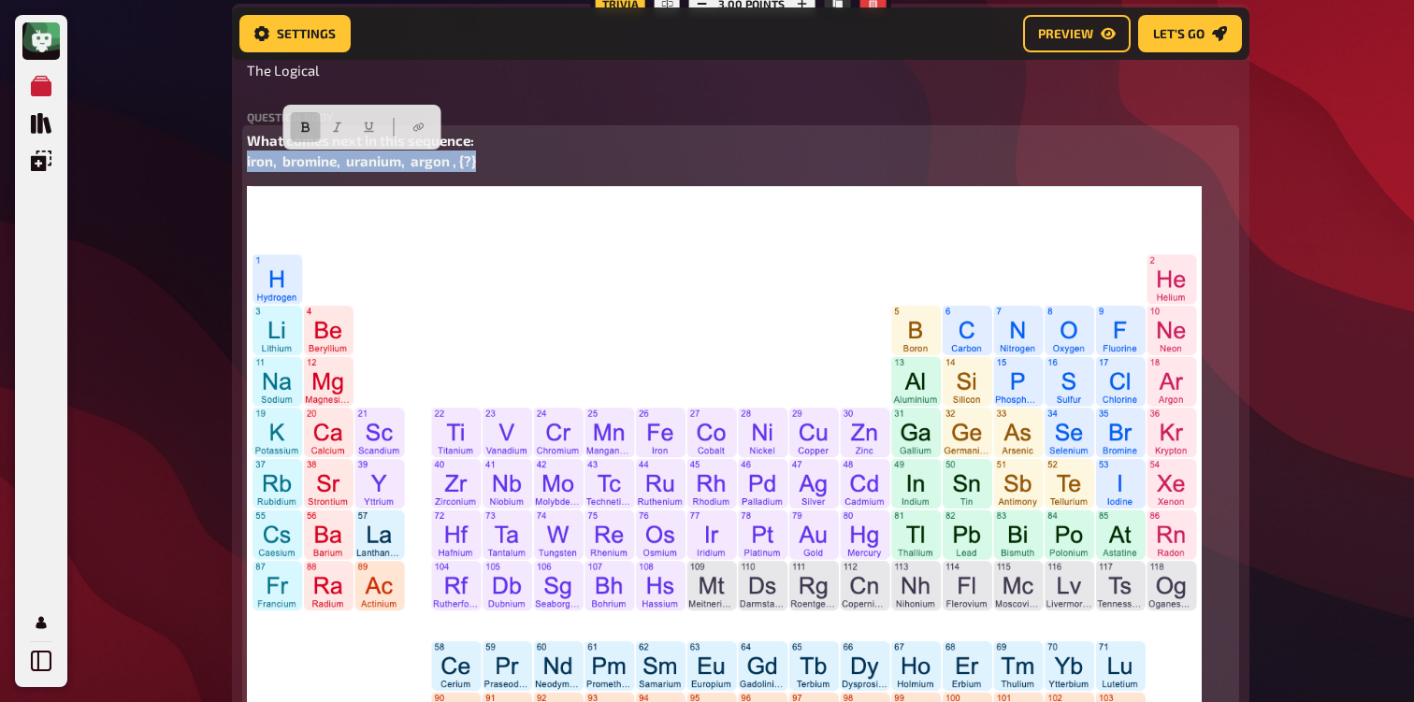
drag, startPoint x: 489, startPoint y: 166, endPoint x: 233, endPoint y: 165, distance: 256.2
click at [233, 165] on div "Trivia 3.00 points Title The Logical Question body What comes next in this sequ…" at bounding box center [740, 526] width 1017 height 1044
click at [308, 129] on icon "button" at bounding box center [305, 127] width 8 height 10
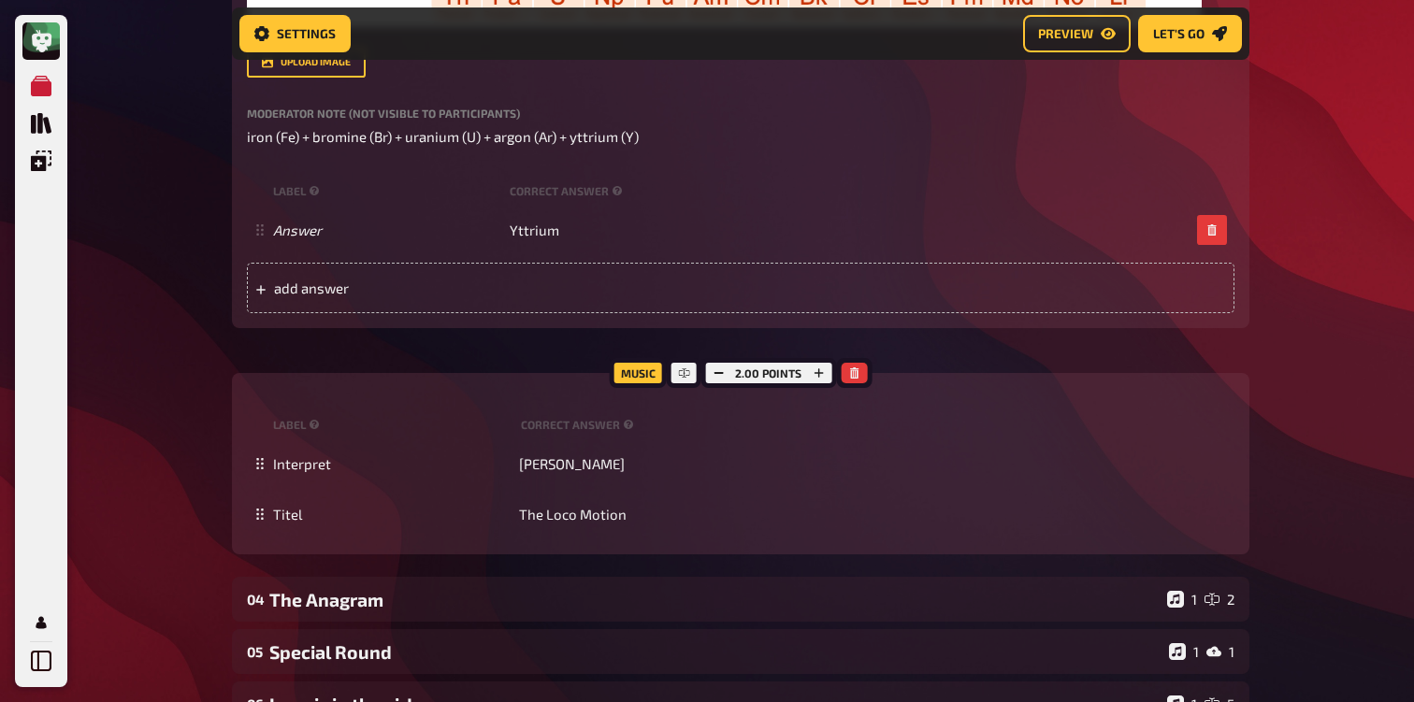
scroll to position [1117, 0]
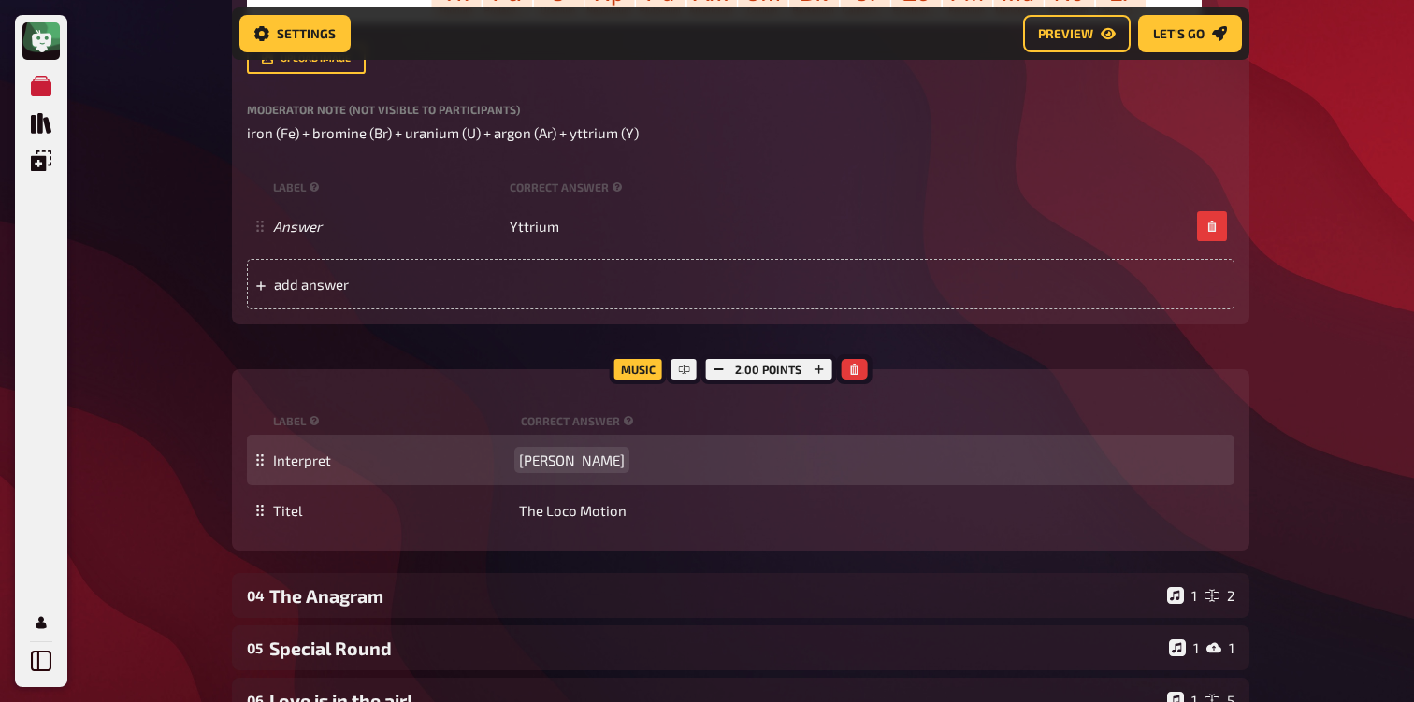
click at [574, 468] on span "[PERSON_NAME]" at bounding box center [572, 460] width 106 height 17
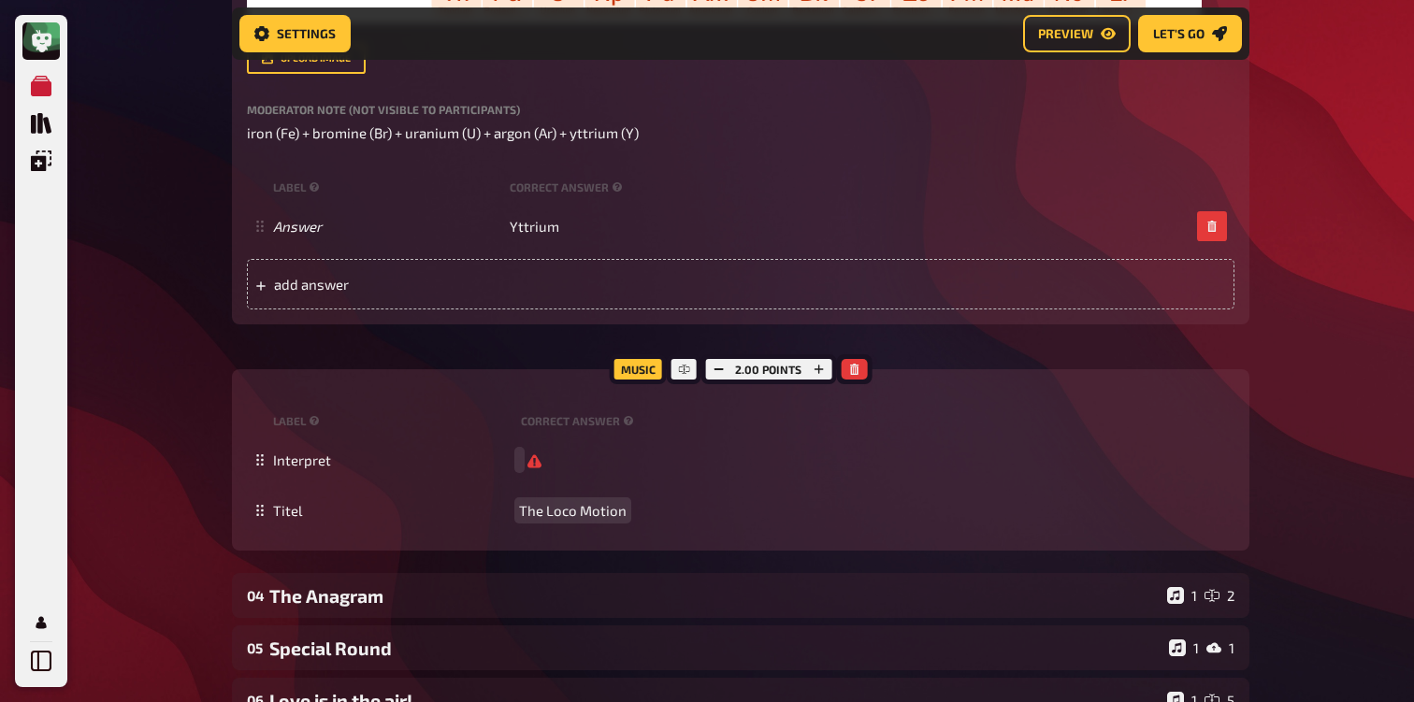
click at [578, 551] on div "Music 2.00 points label correct answer Interpret Titel The Loco Motion To pick …" at bounding box center [740, 459] width 1017 height 181
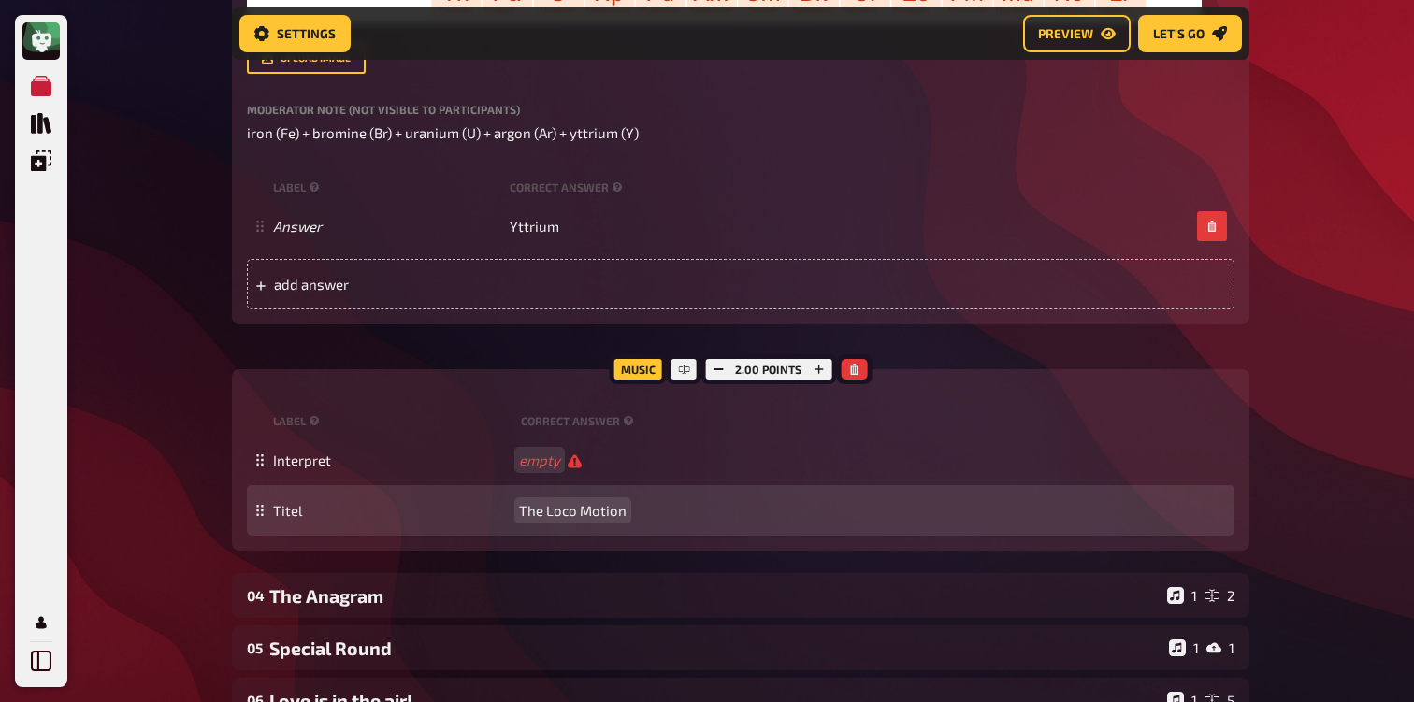
click at [575, 519] on span "The Loco Motion" at bounding box center [573, 510] width 108 height 17
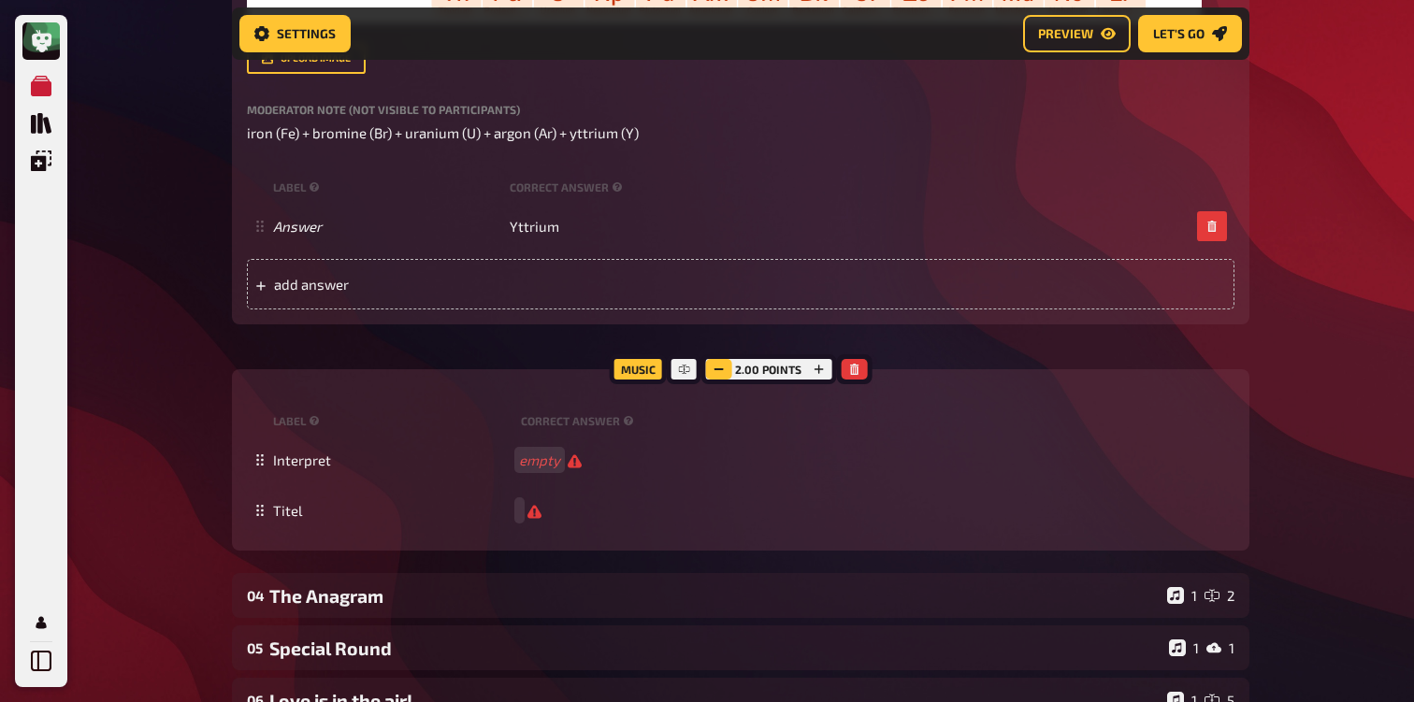
scroll to position [1116, 0]
click at [719, 376] on icon "button" at bounding box center [717, 370] width 11 height 11
click at [127, 381] on div "My Quizzes Quiz Library Overlays Profile Home My Quizzes 80s [Remastered] ✅​🇬🇧​…" at bounding box center [707, 169] width 1414 height 2571
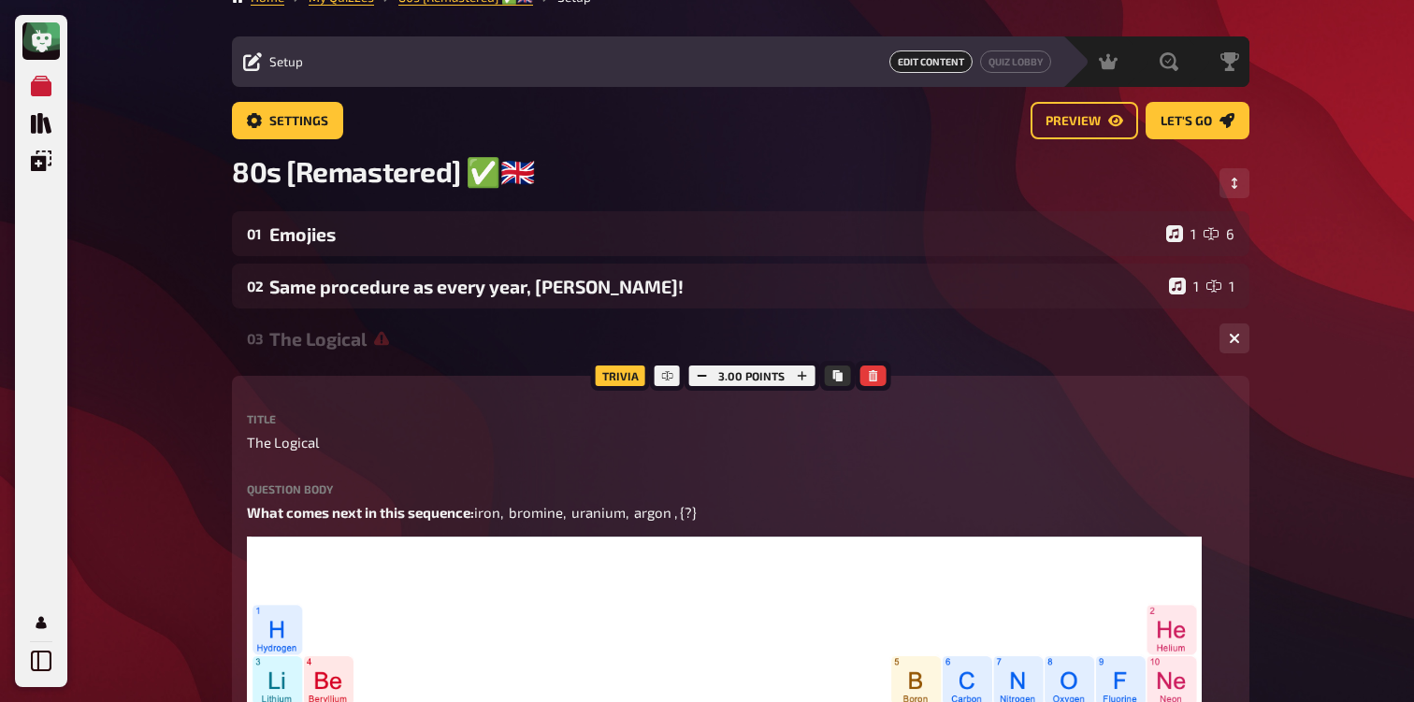
scroll to position [0, 0]
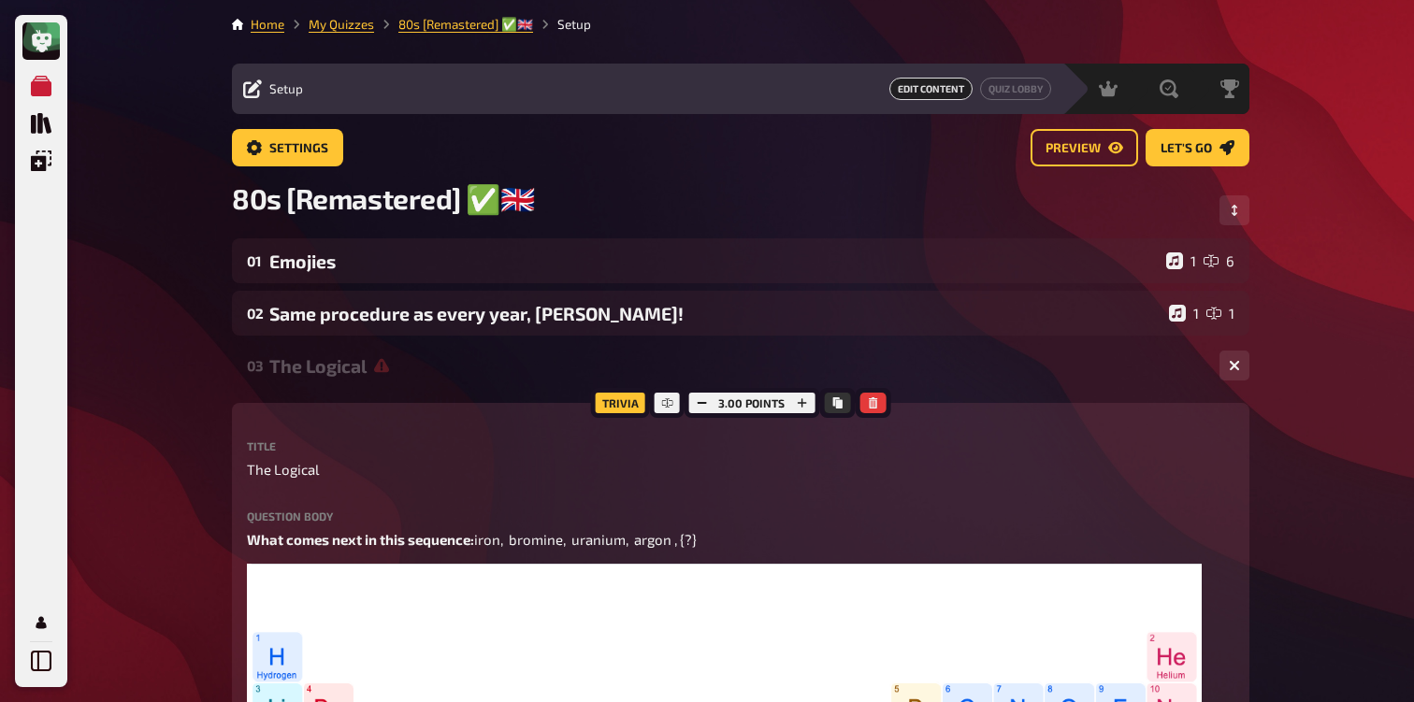
click at [303, 384] on div "03 The Logical 1 1" at bounding box center [740, 365] width 1017 height 45
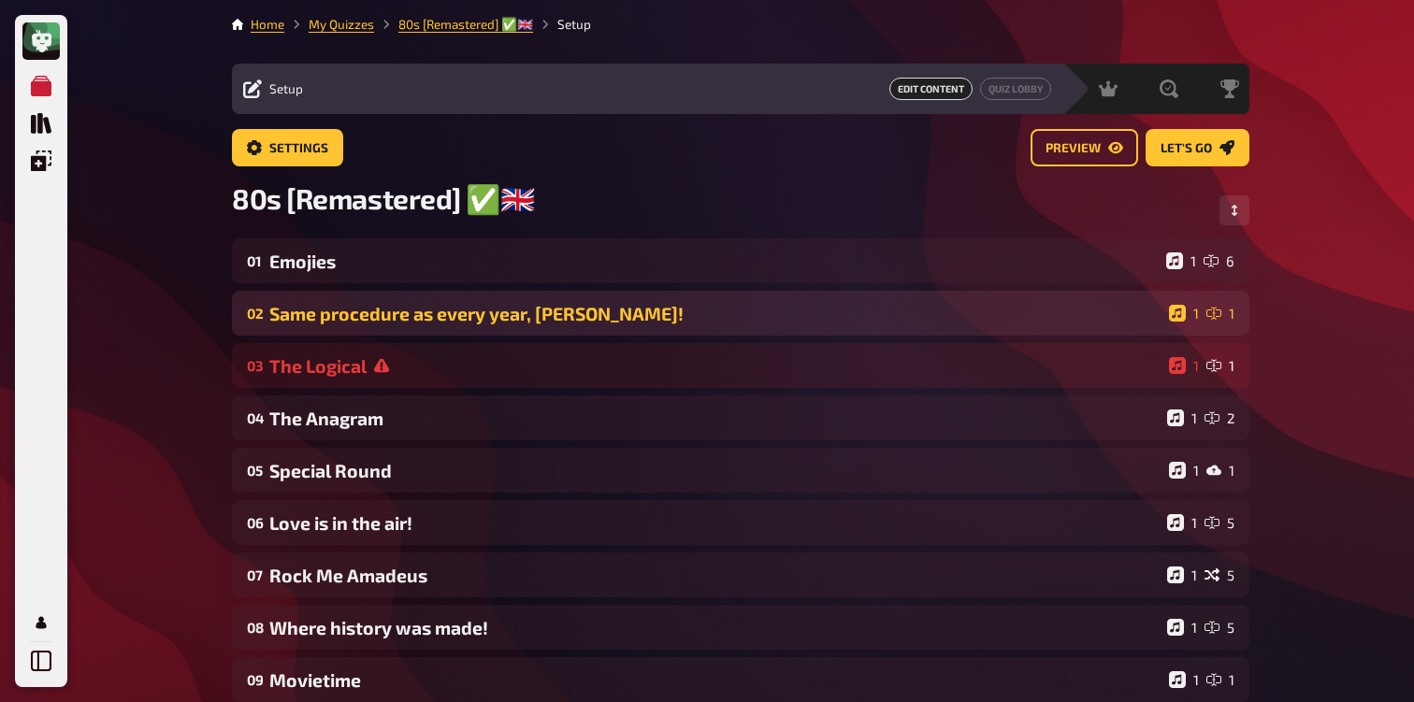
click at [395, 324] on div "Same procedure as every year, [PERSON_NAME]!" at bounding box center [715, 314] width 892 height 22
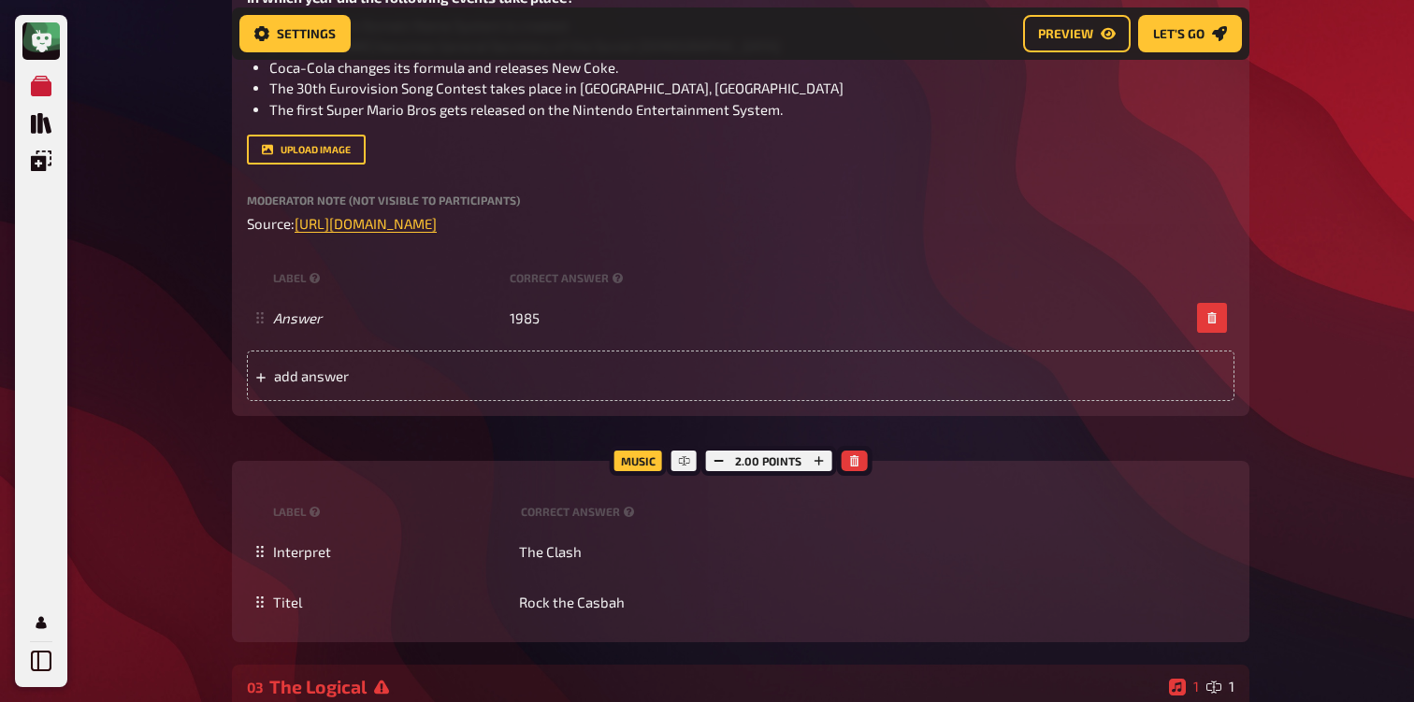
scroll to position [612, 0]
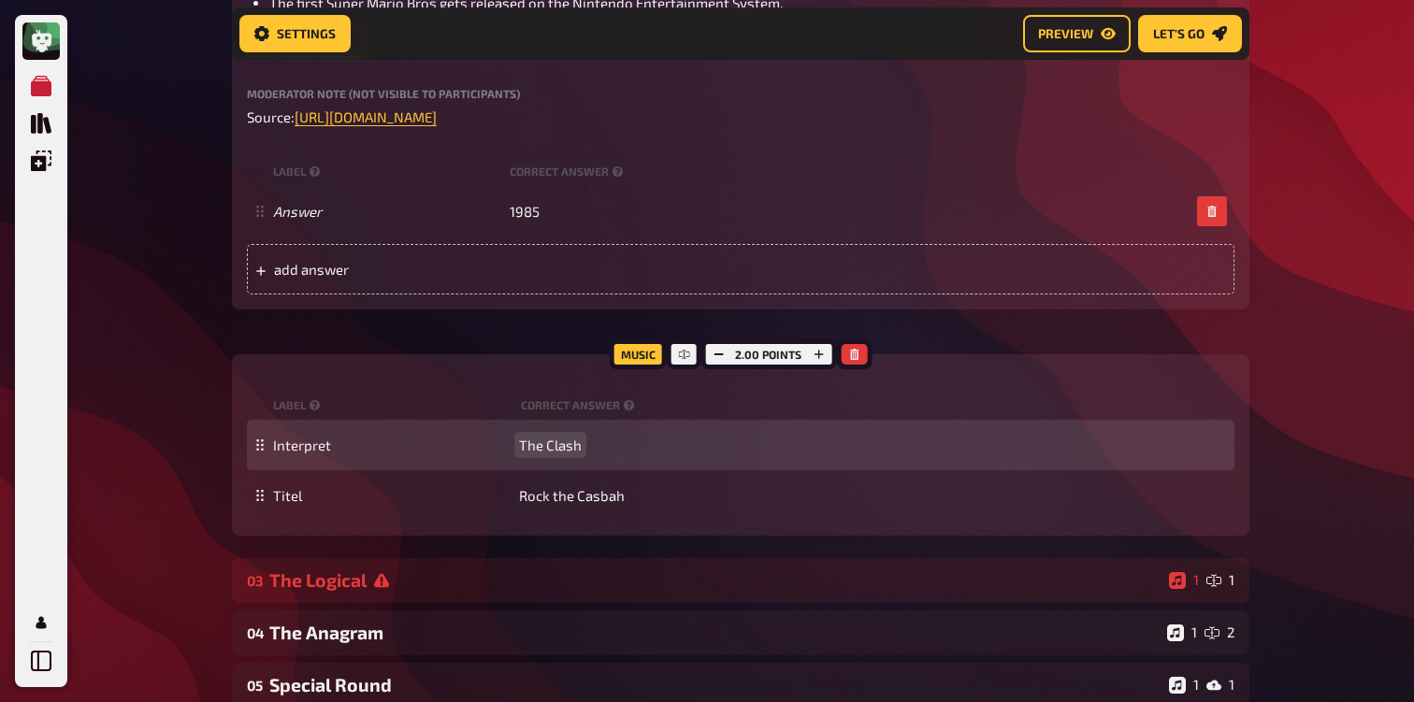
click at [554, 447] on span "The Clash" at bounding box center [550, 445] width 63 height 17
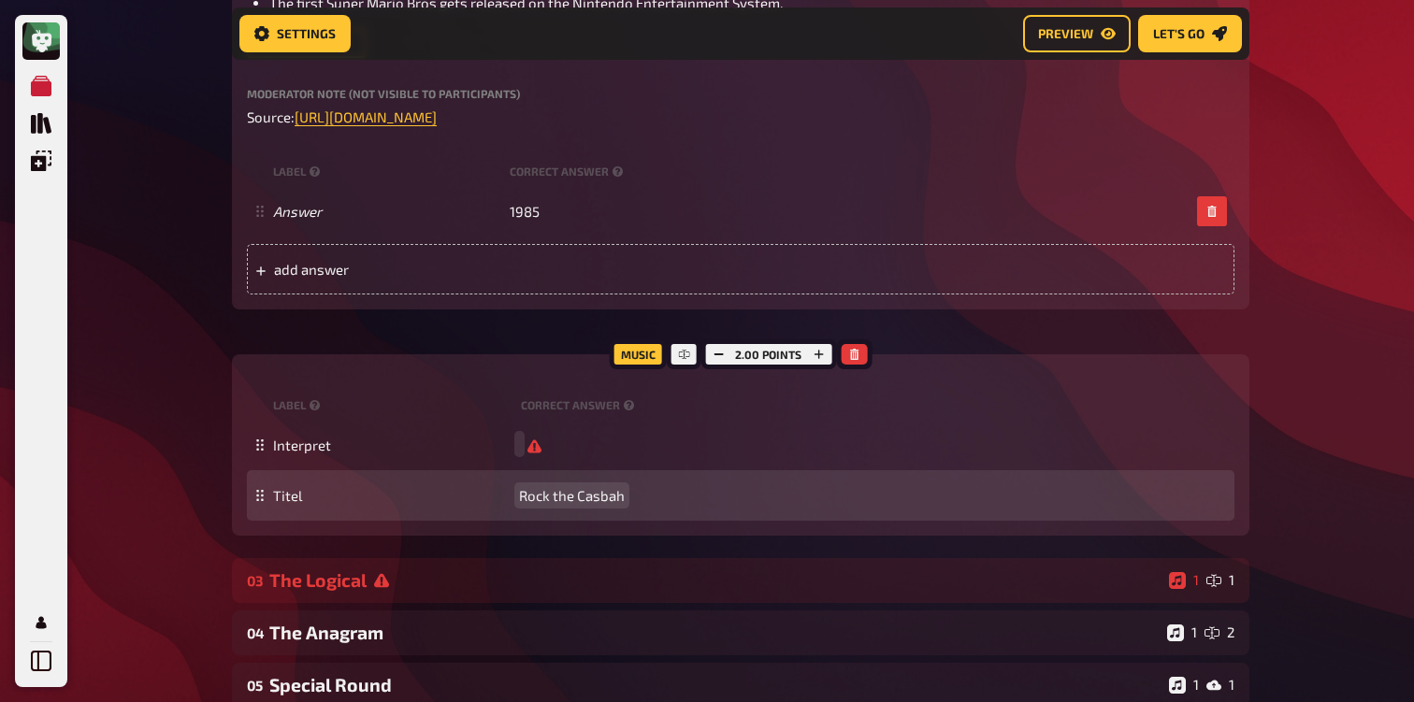
click at [572, 498] on span "Rock the Casbah" at bounding box center [572, 495] width 106 height 17
click at [572, 498] on div "Titel empty" at bounding box center [750, 495] width 954 height 18
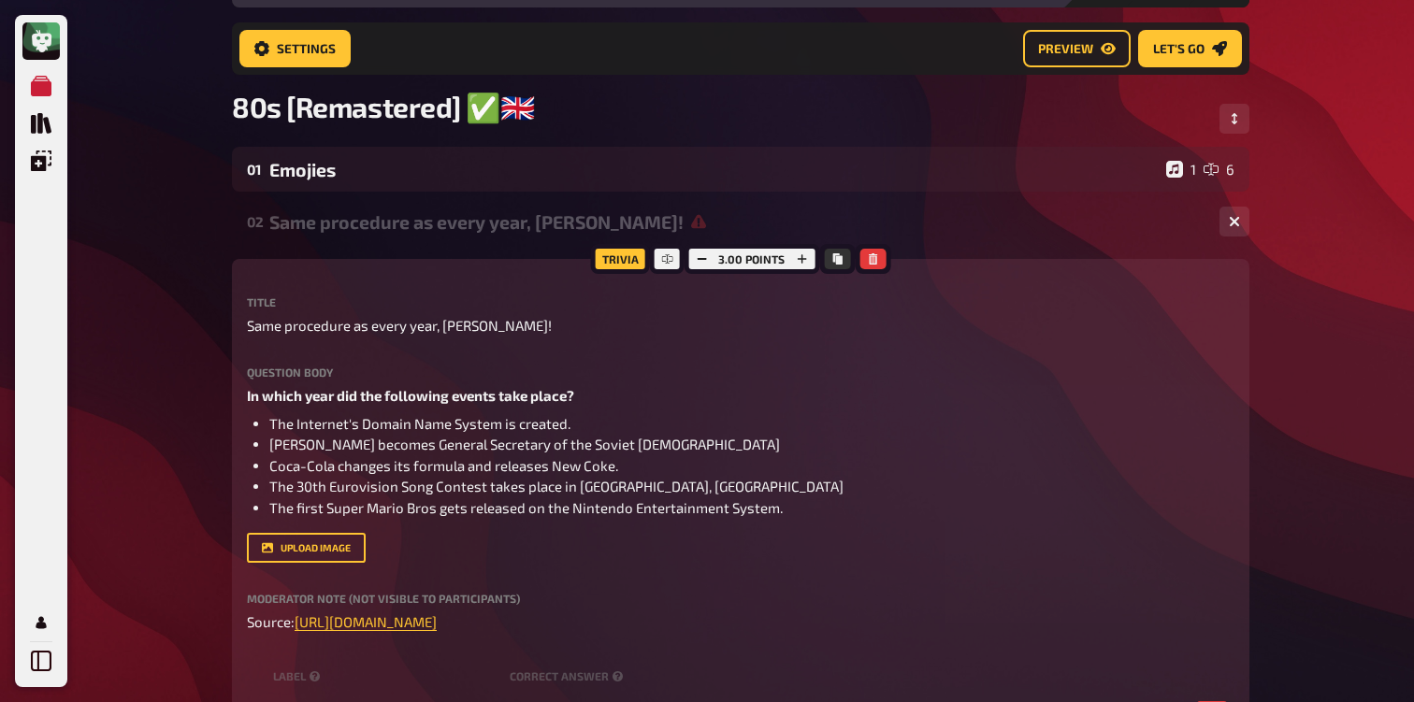
scroll to position [84, 0]
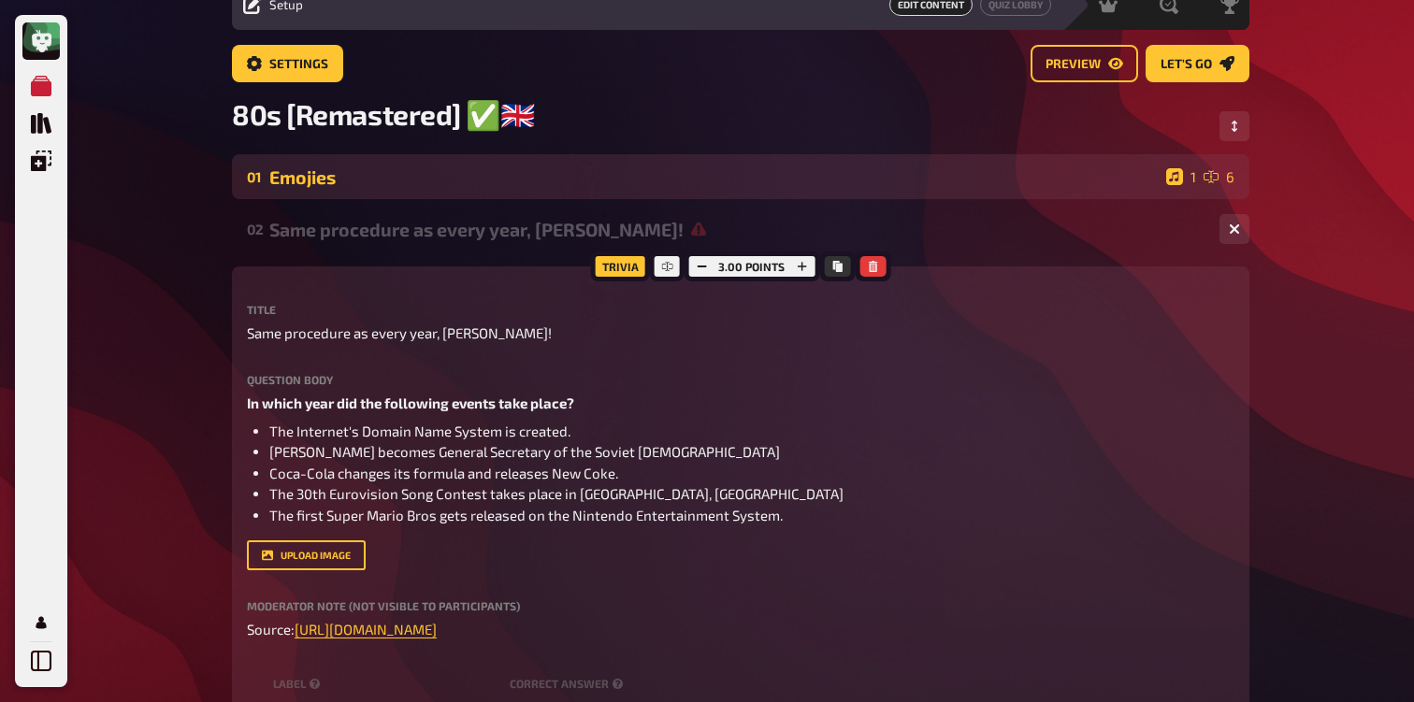
click at [371, 199] on div "01 Emojies 1 6" at bounding box center [740, 176] width 1017 height 45
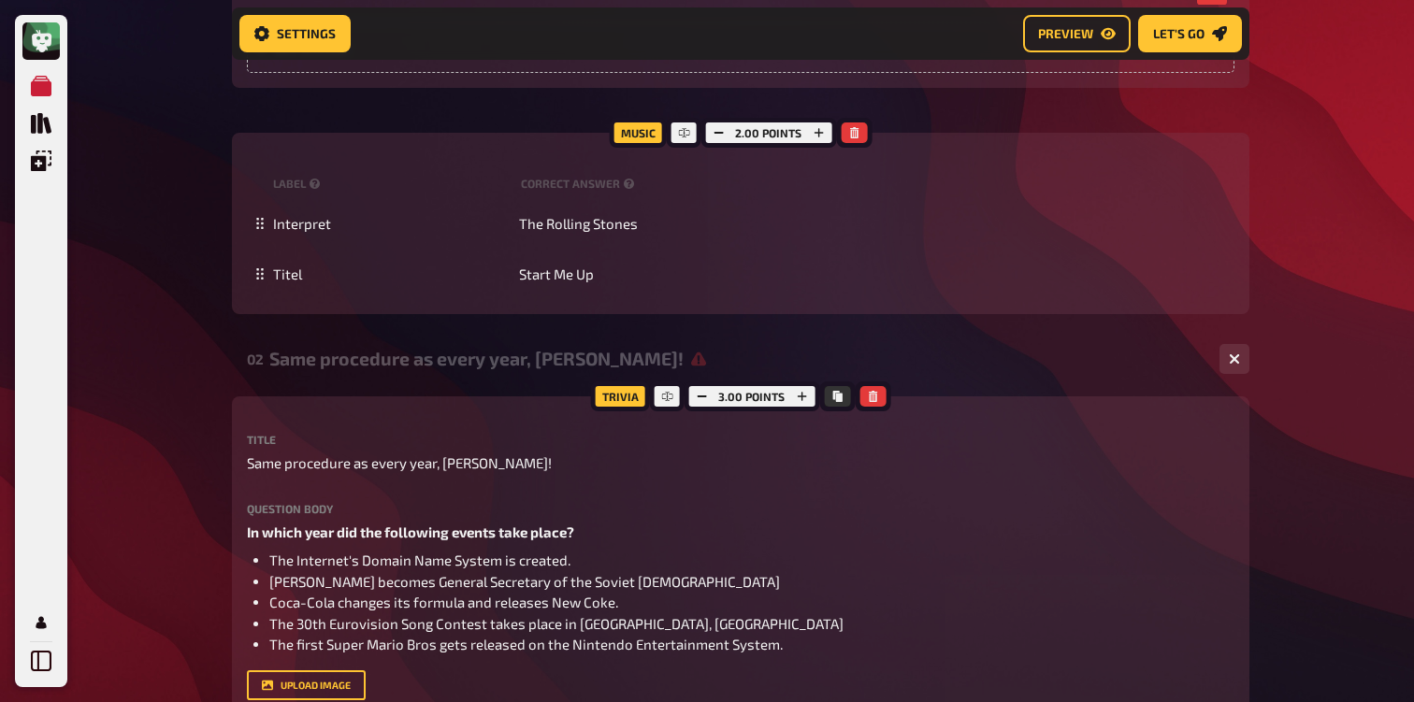
scroll to position [1303, 0]
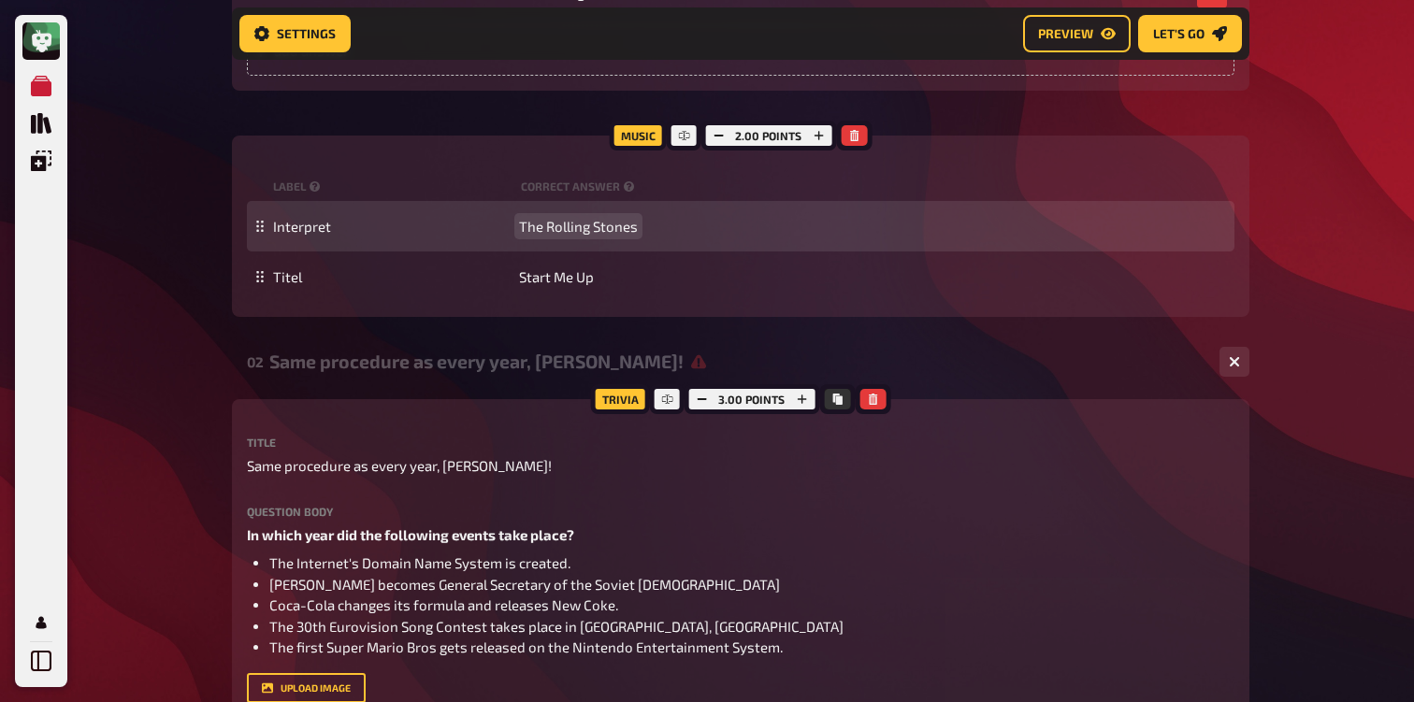
click at [577, 232] on span "The Rolling Stones" at bounding box center [578, 226] width 119 height 17
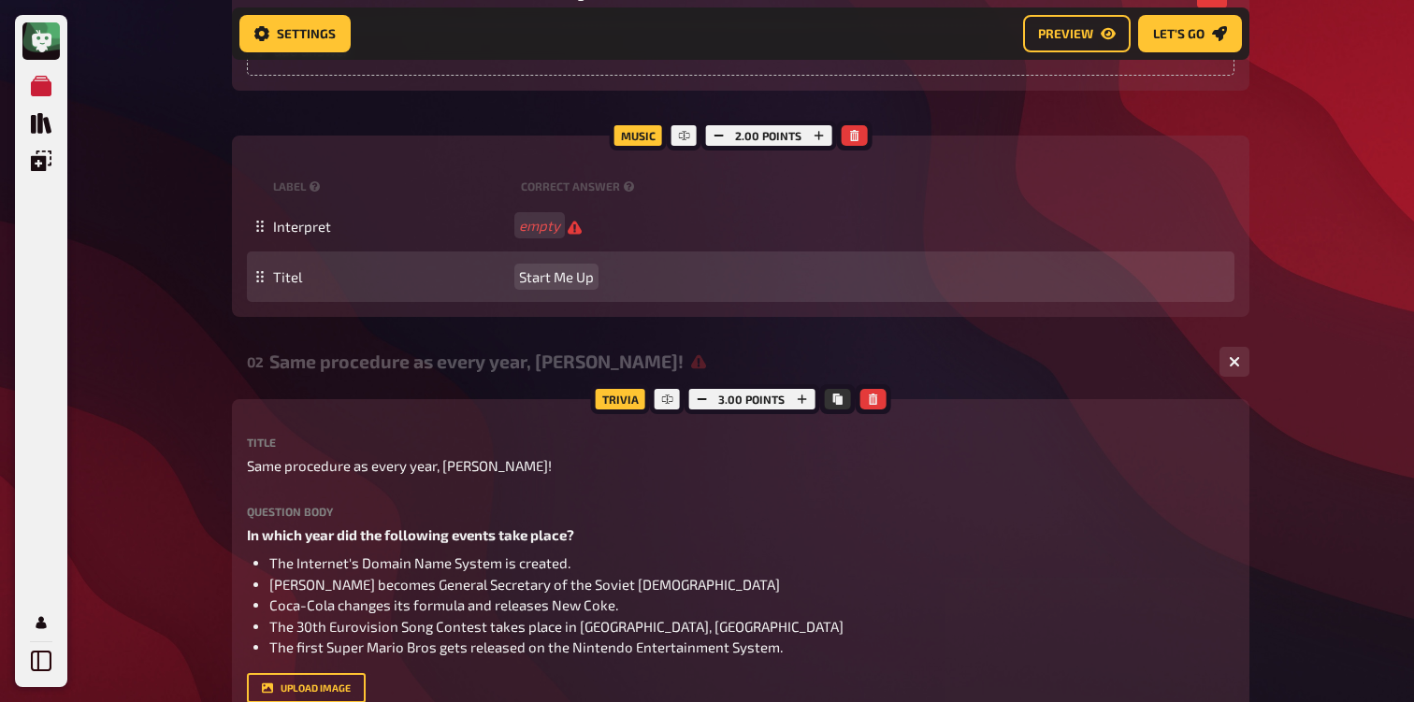
click at [573, 283] on span "Start Me Up" at bounding box center [556, 276] width 75 height 17
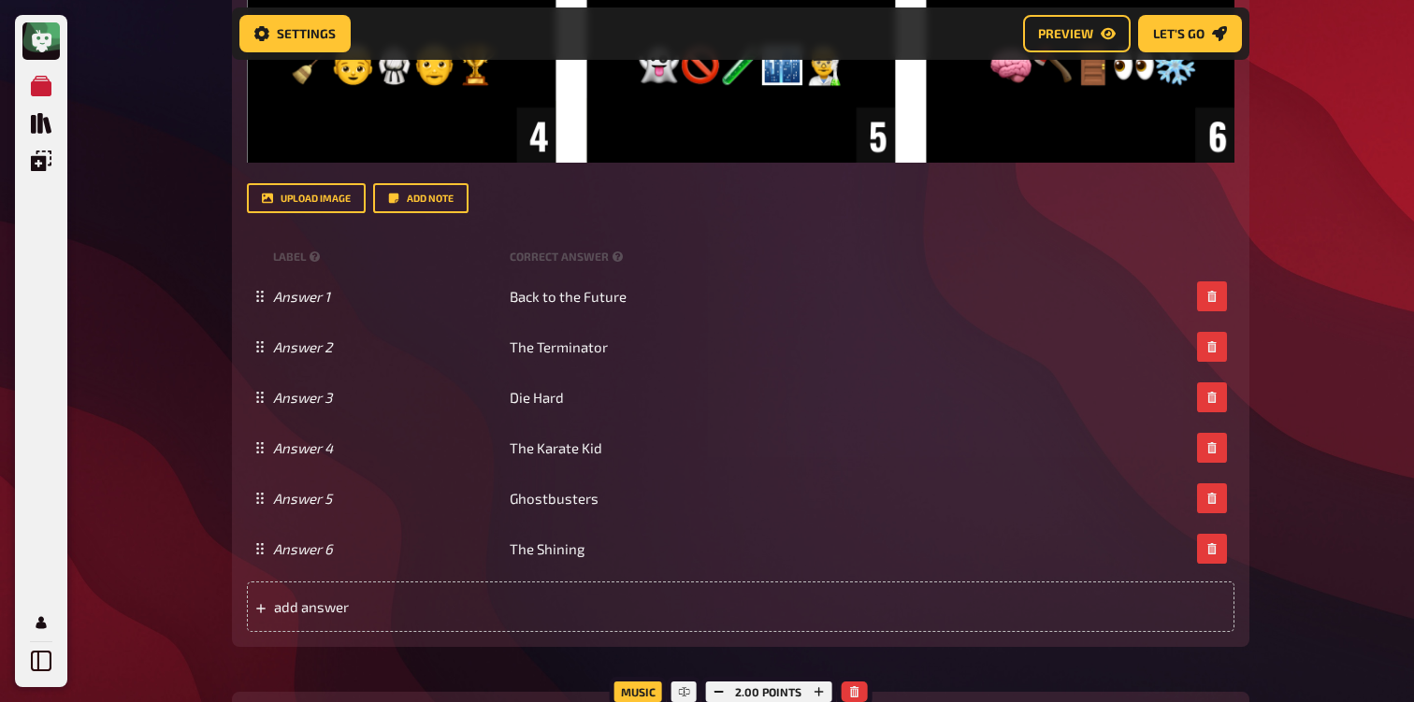
scroll to position [1158, 0]
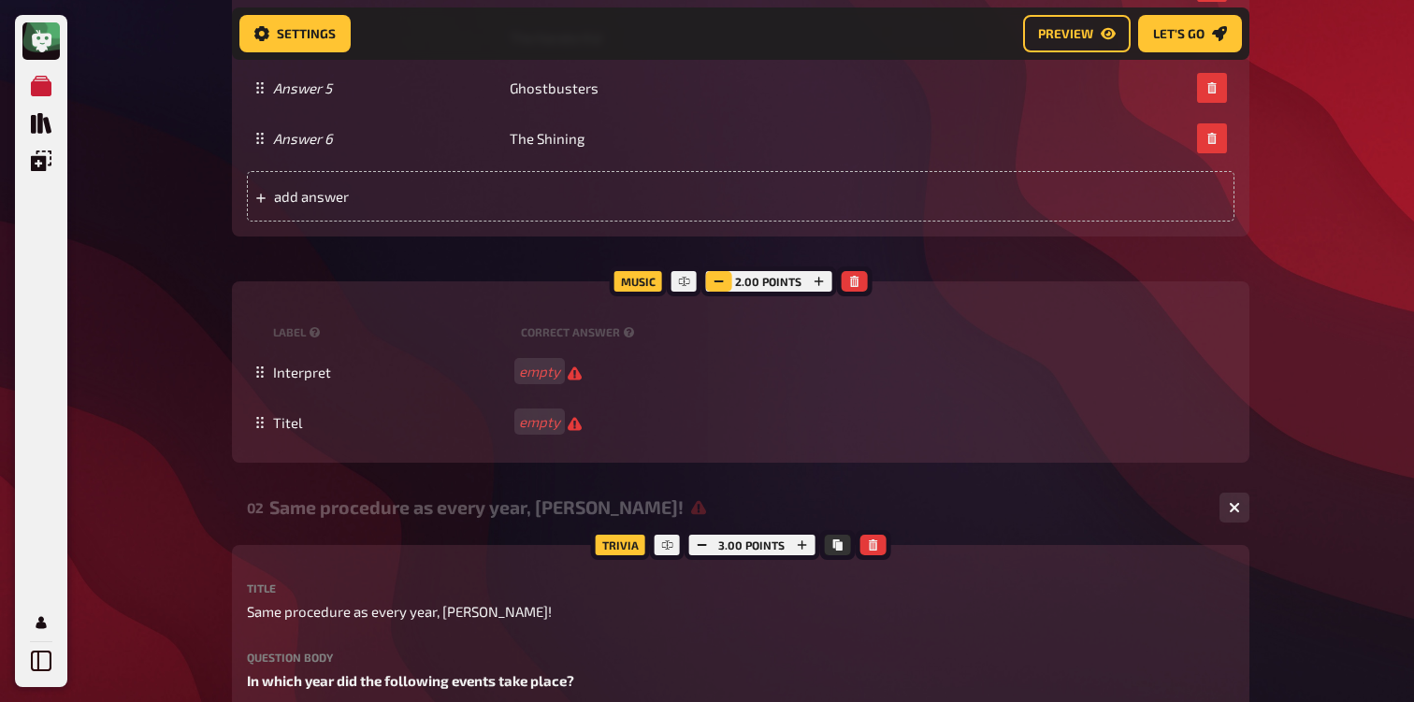
click at [726, 281] on button "button" at bounding box center [718, 281] width 26 height 21
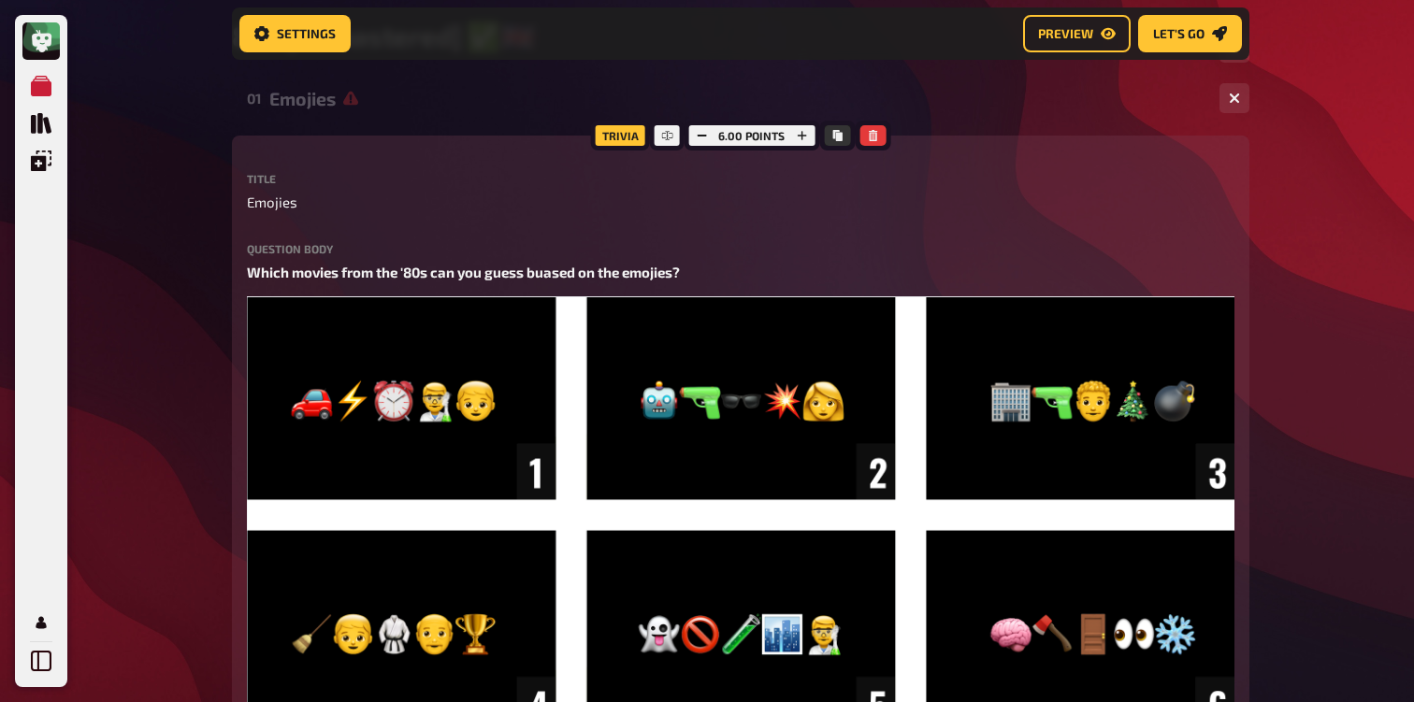
scroll to position [139, 0]
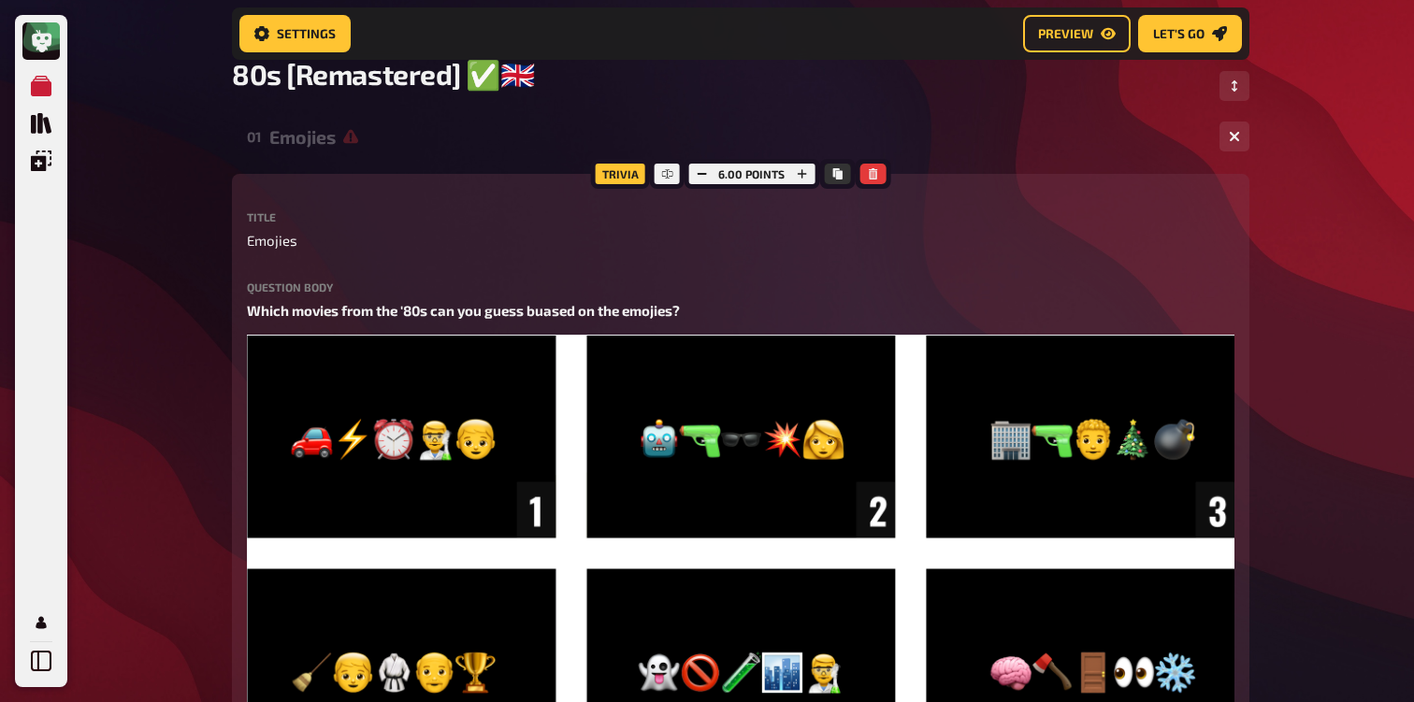
click at [421, 128] on div "Emojies" at bounding box center [736, 137] width 935 height 22
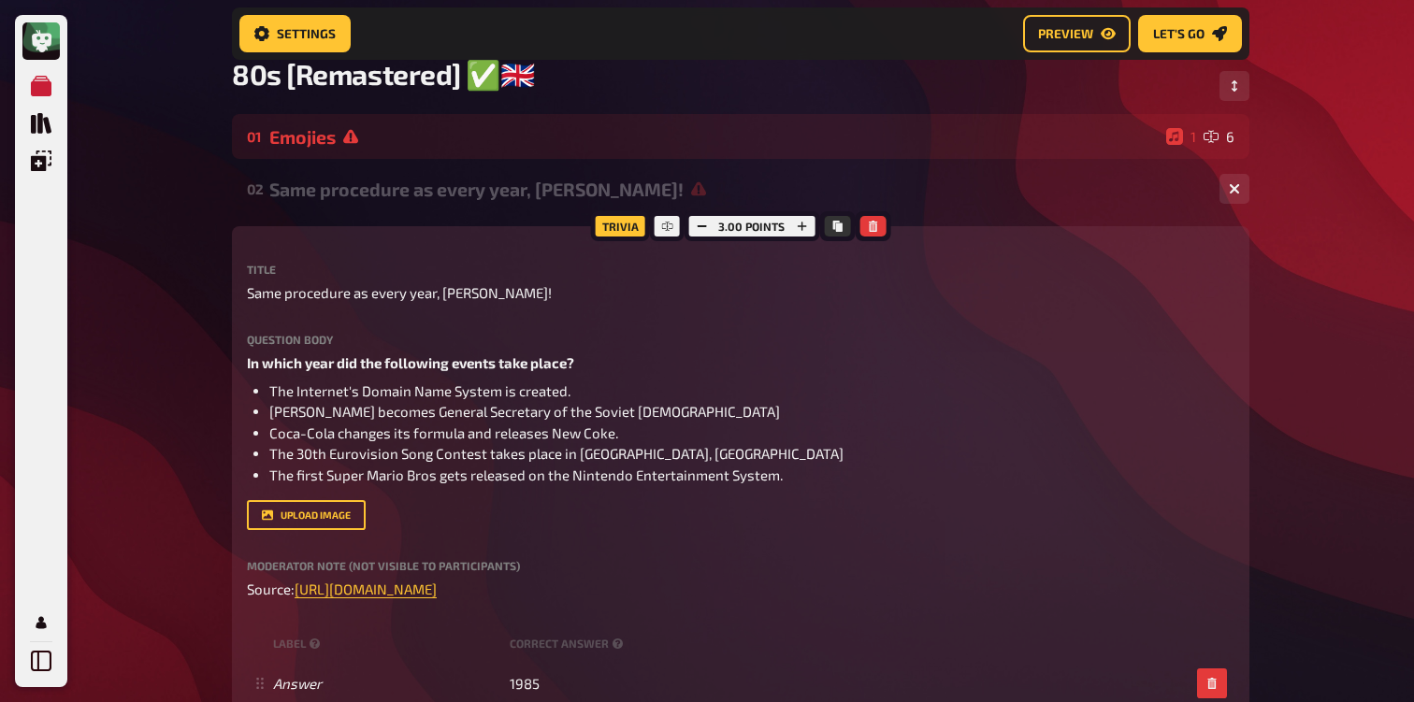
click at [420, 193] on div "Same procedure as every year, [PERSON_NAME]!" at bounding box center [736, 190] width 935 height 22
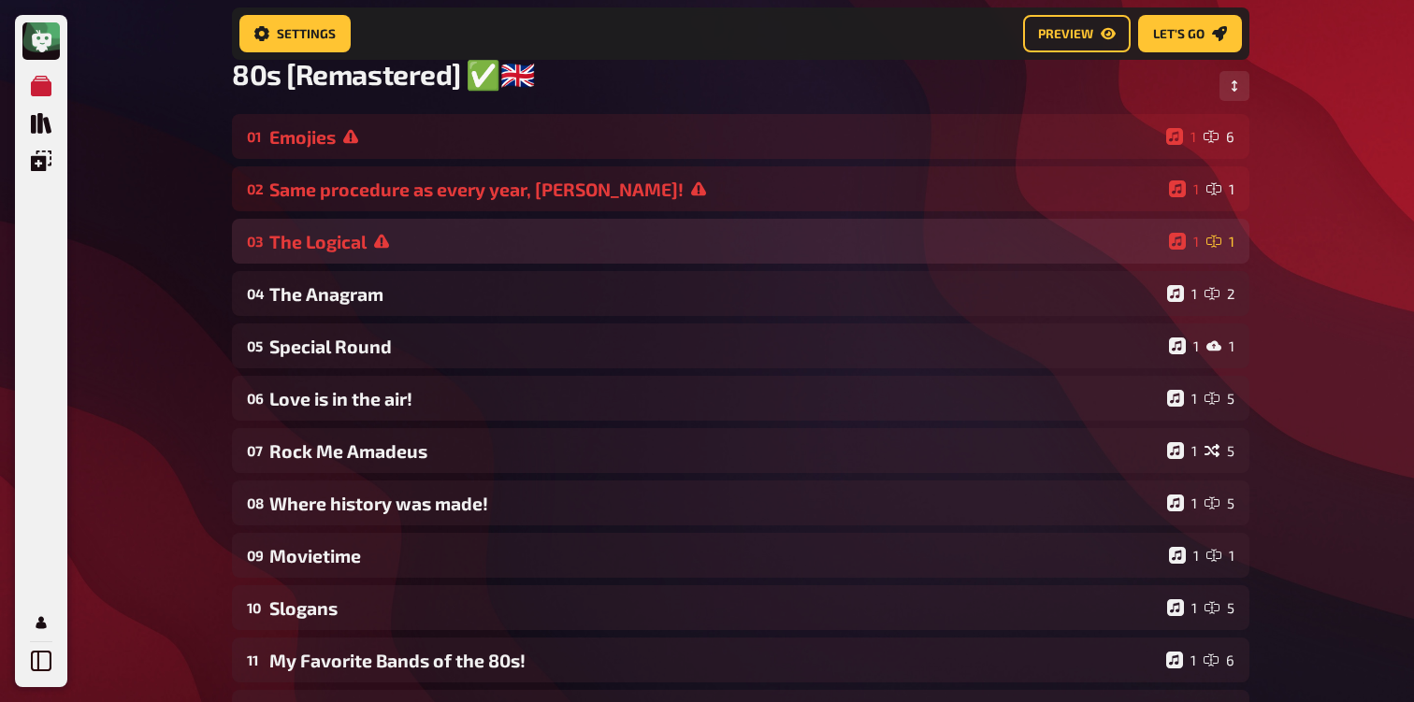
click at [380, 263] on div "03 The Logical 1 1" at bounding box center [740, 241] width 1017 height 45
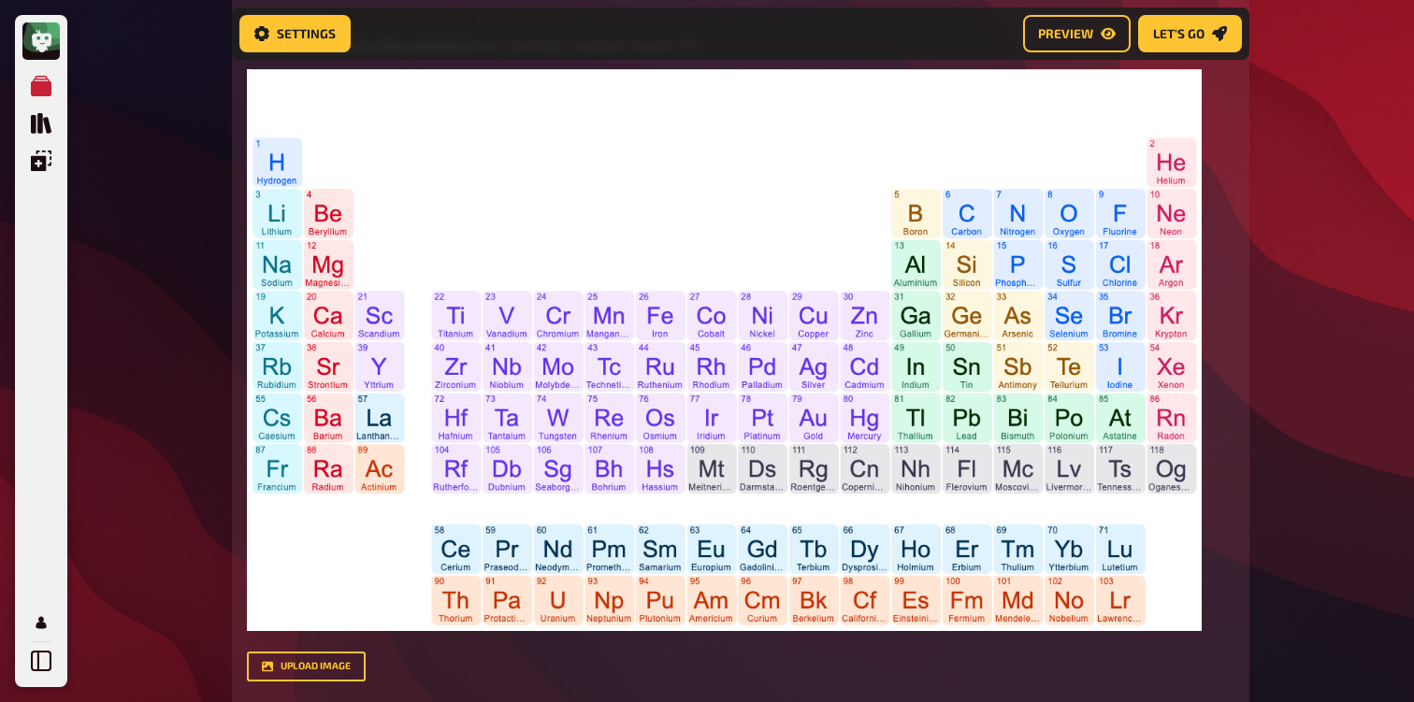
scroll to position [0, 0]
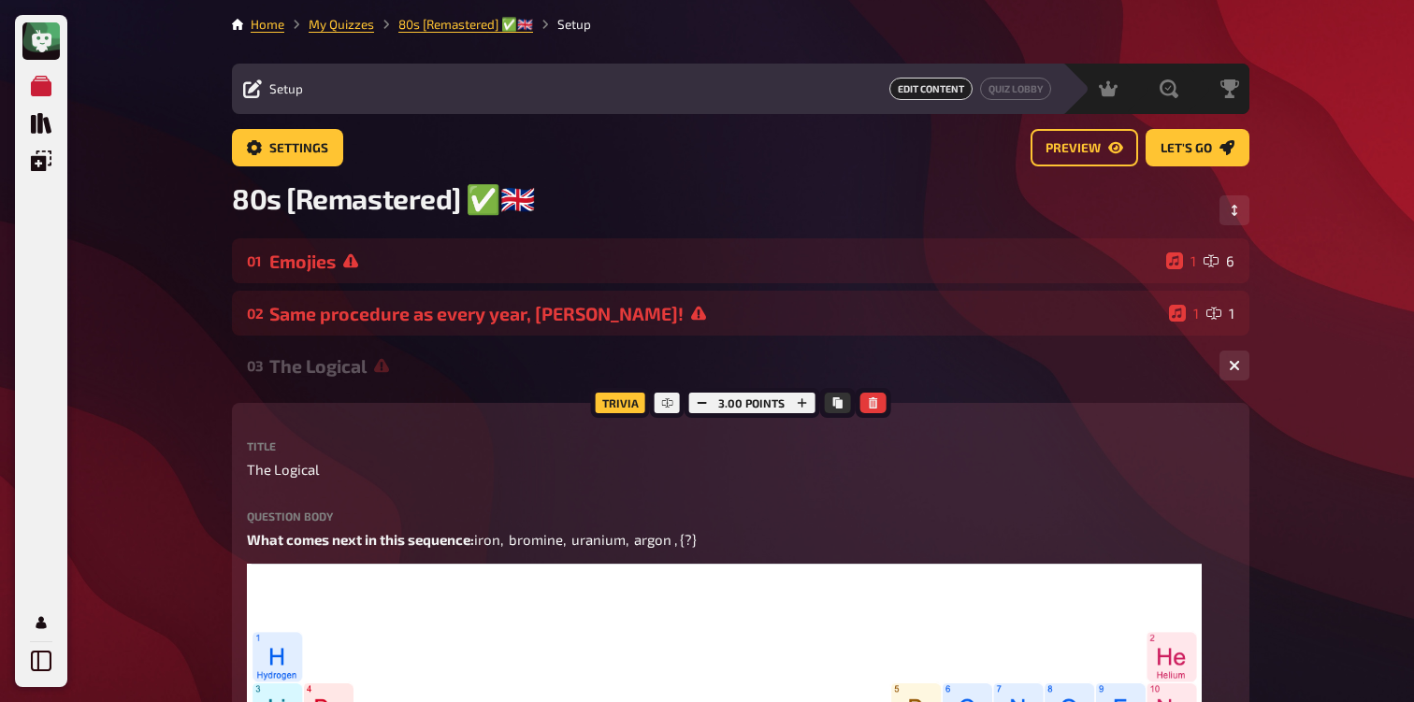
click at [328, 365] on div "The Logical" at bounding box center [736, 366] width 935 height 22
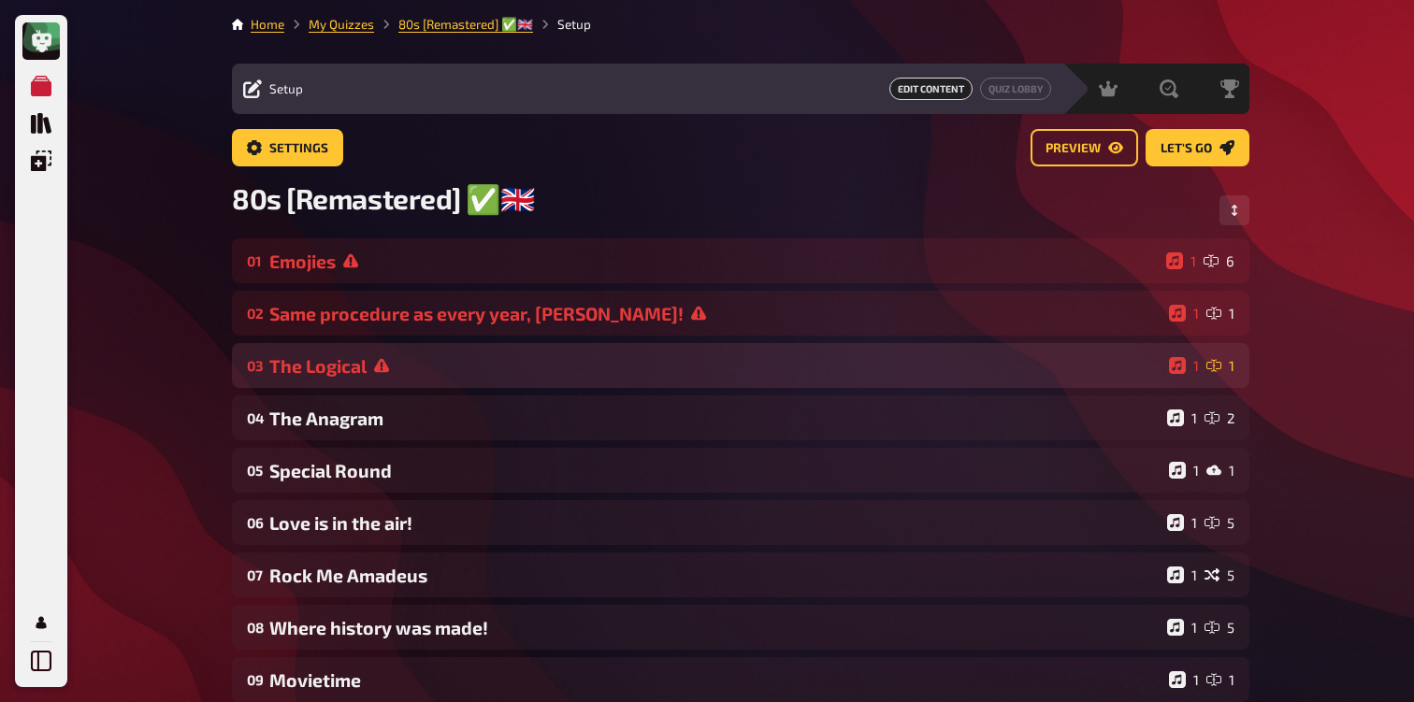
click at [351, 386] on div "03 The Logical 1 1" at bounding box center [740, 365] width 1017 height 45
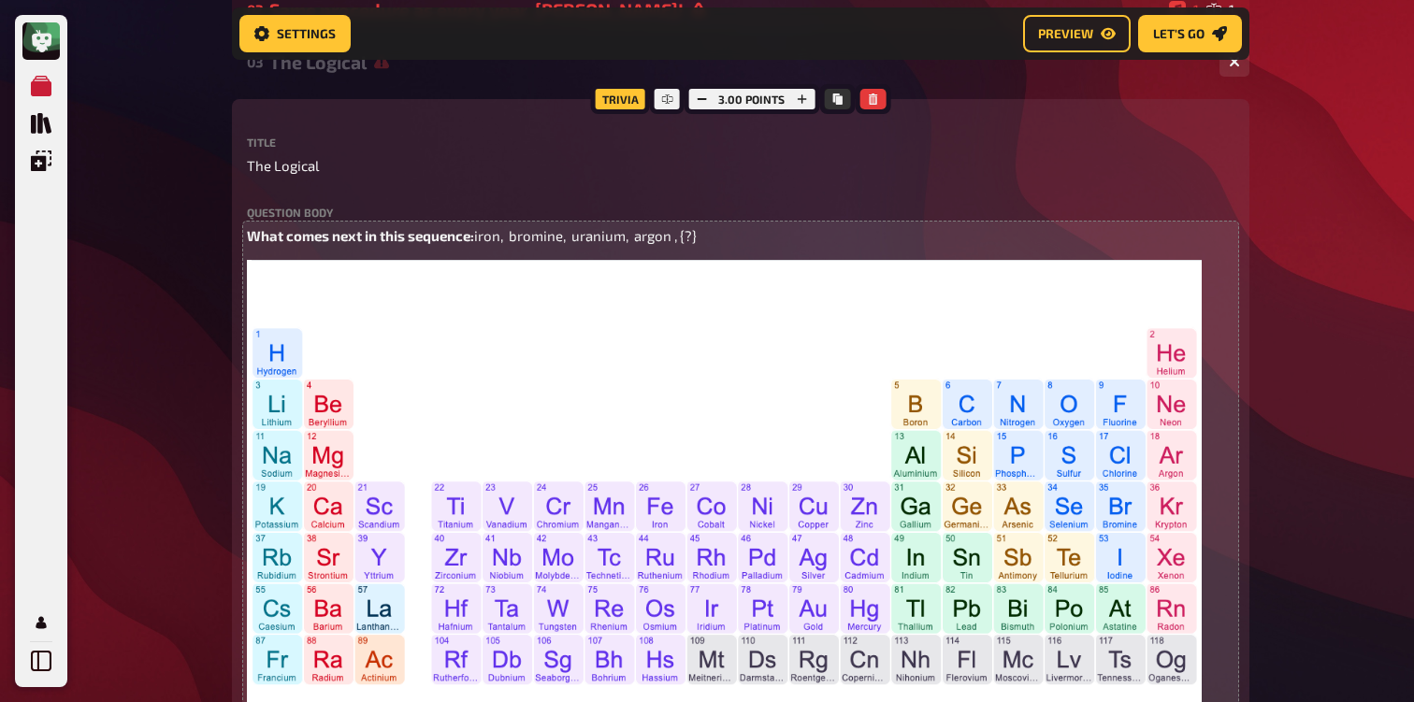
scroll to position [161, 0]
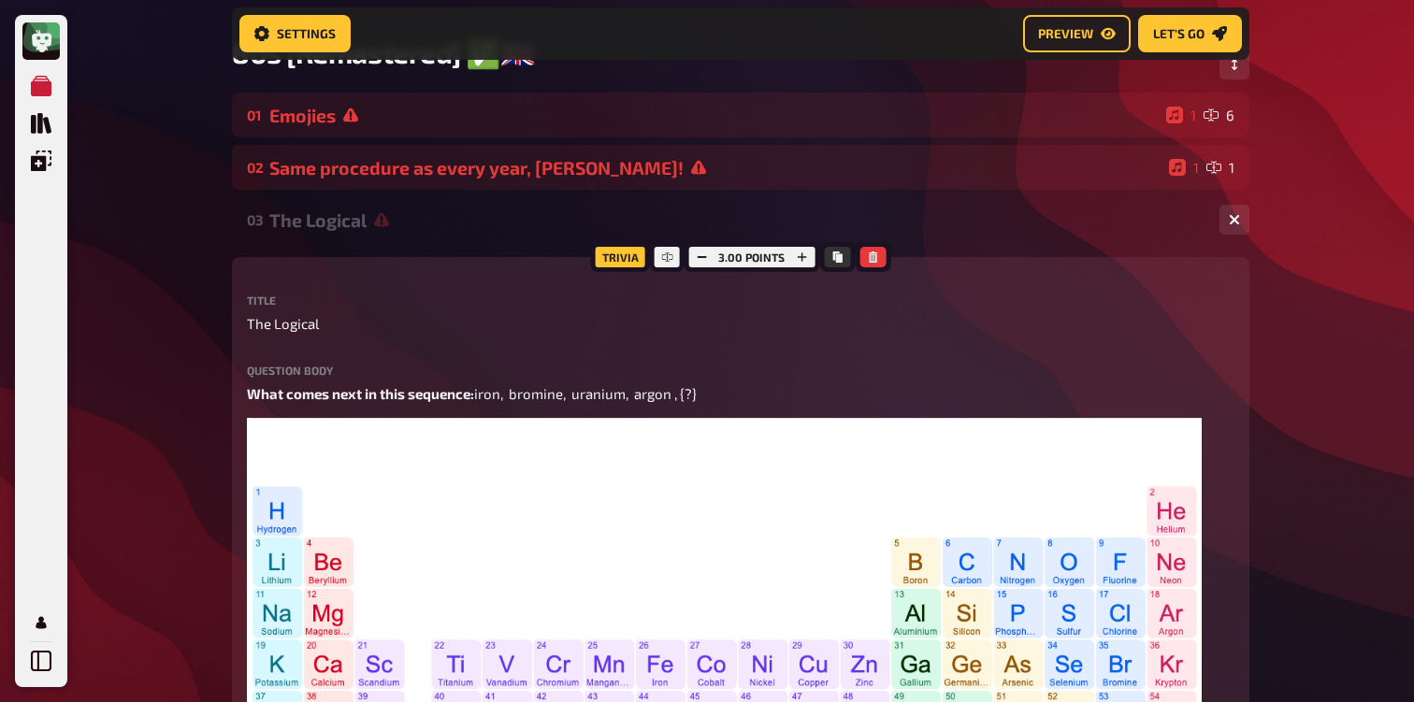
click at [354, 224] on div "The Logical" at bounding box center [736, 220] width 935 height 22
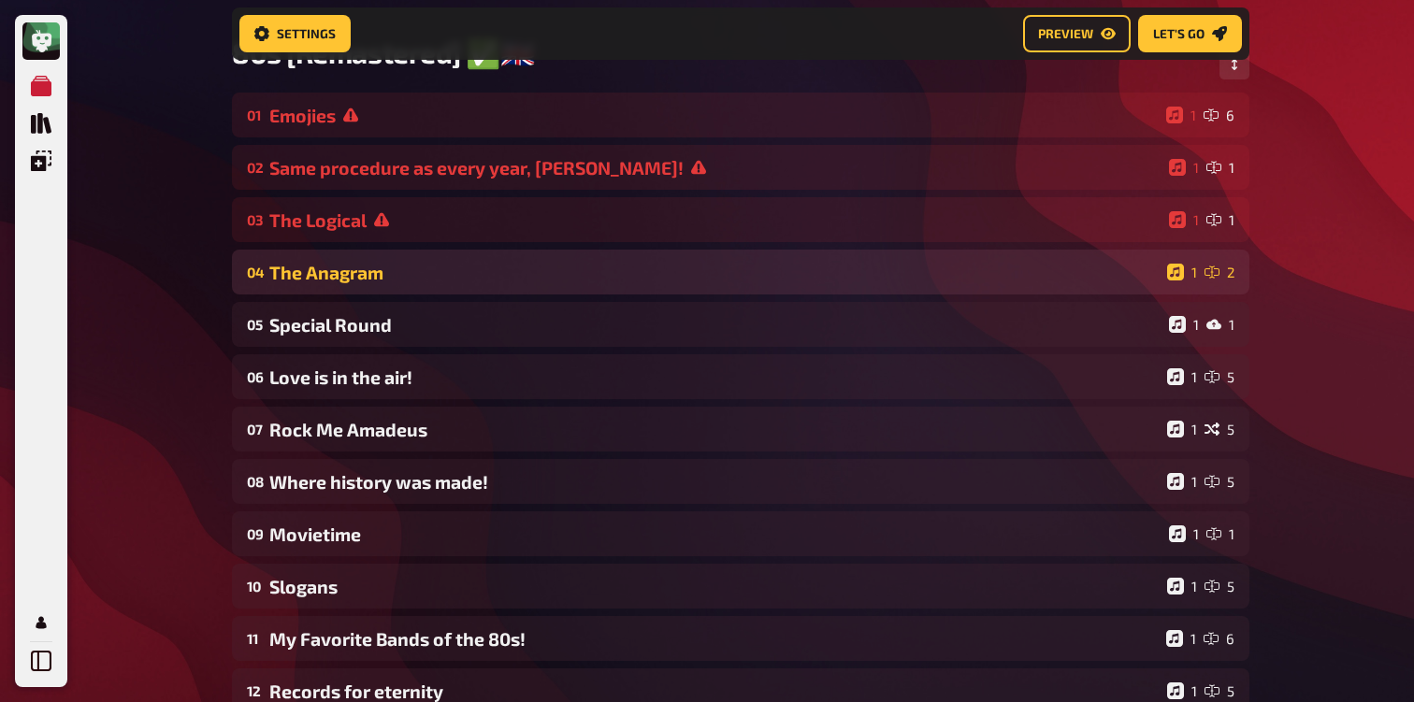
click at [354, 285] on div "04 The Anagram 1 2" at bounding box center [740, 272] width 1017 height 45
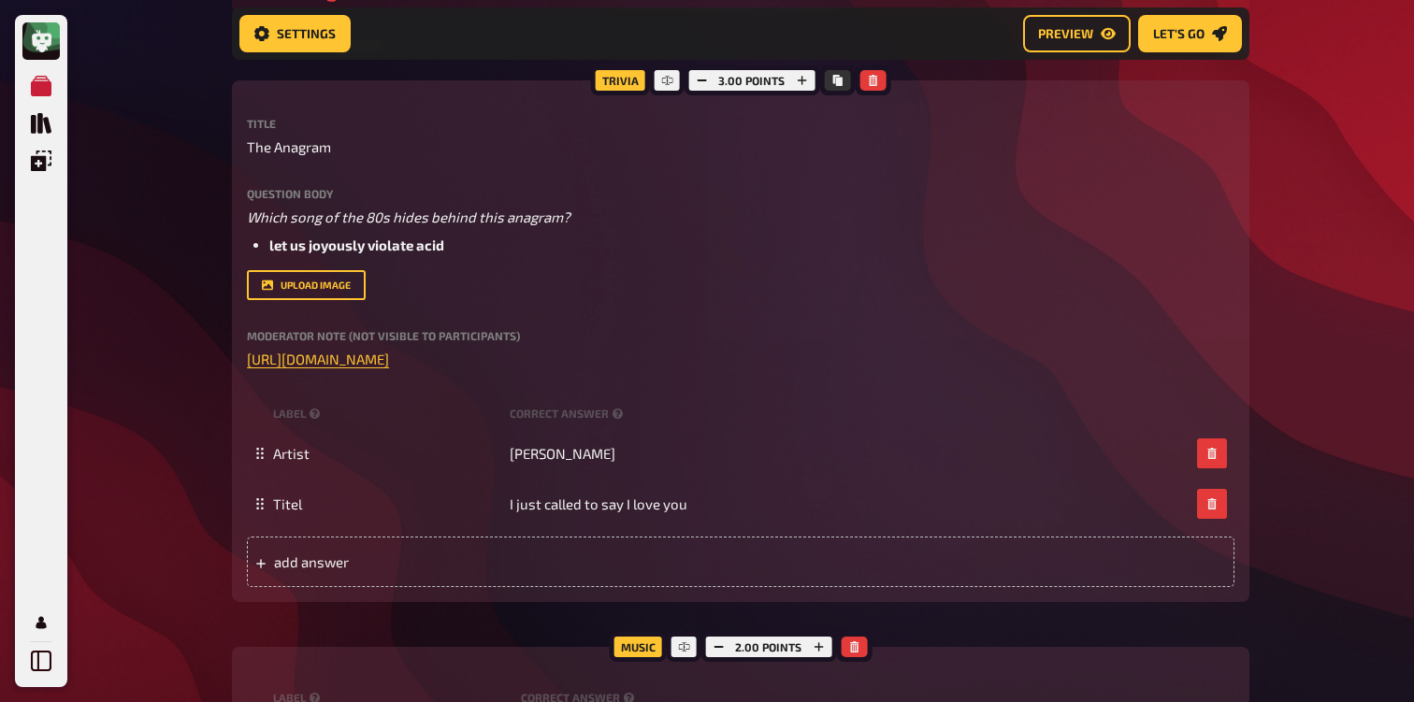
scroll to position [394, 0]
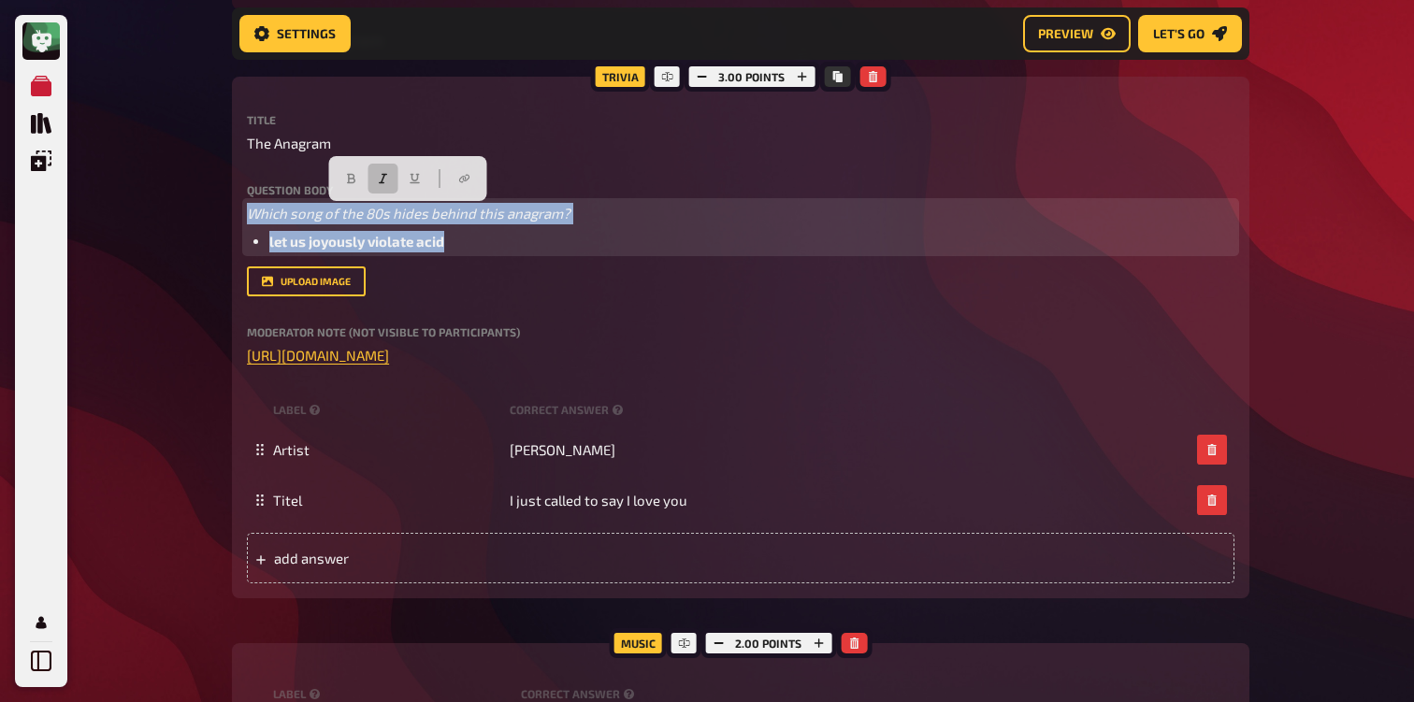
drag, startPoint x: 458, startPoint y: 246, endPoint x: 198, endPoint y: 195, distance: 264.8
click at [198, 195] on div "My Quizzes Quiz Library Overlays Profile Home My Quizzes 80s [Remastered] ✅​🇬🇧​…" at bounding box center [707, 640] width 1414 height 2069
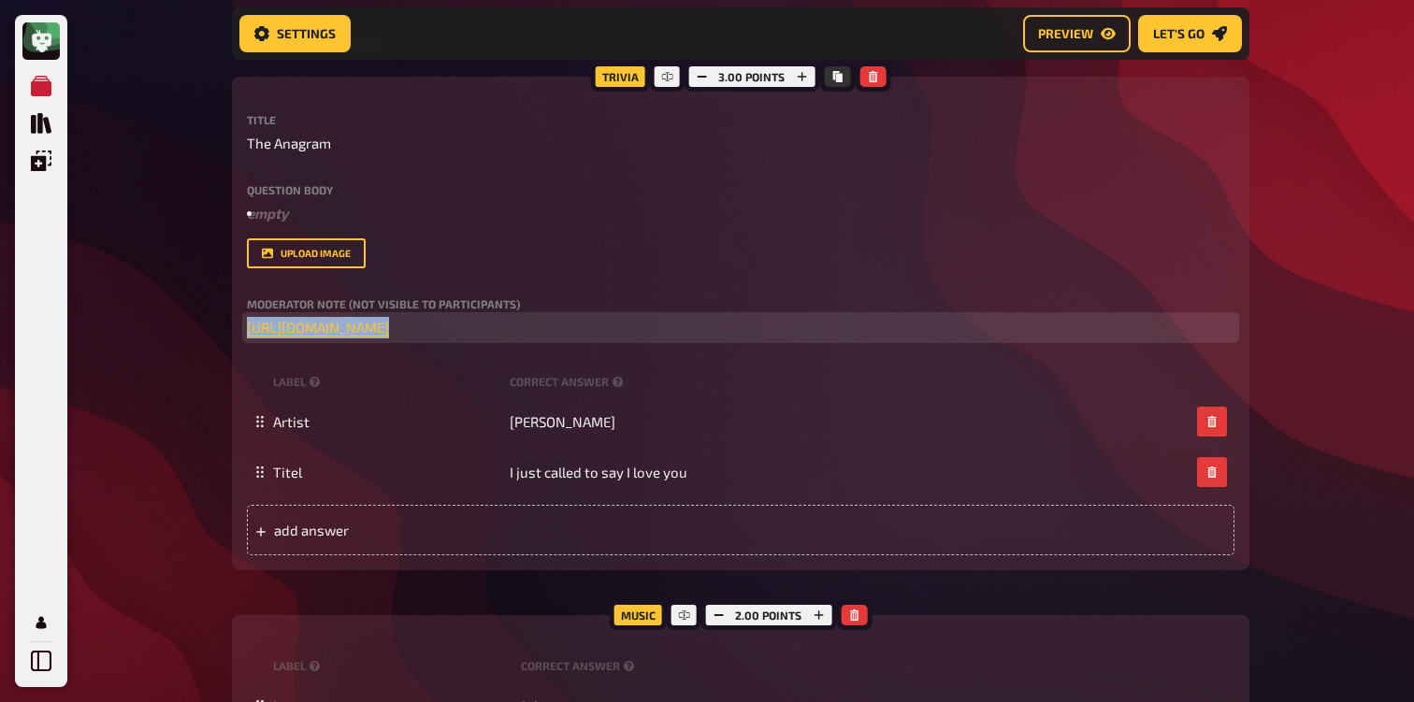
drag, startPoint x: 403, startPoint y: 326, endPoint x: 38, endPoint y: 326, distance: 364.7
click at [38, 326] on div "My Quizzes Quiz Library Overlays Profile Home My Quizzes 80s [Remastered] ✅​🇬🇧​…" at bounding box center [707, 626] width 1414 height 2041
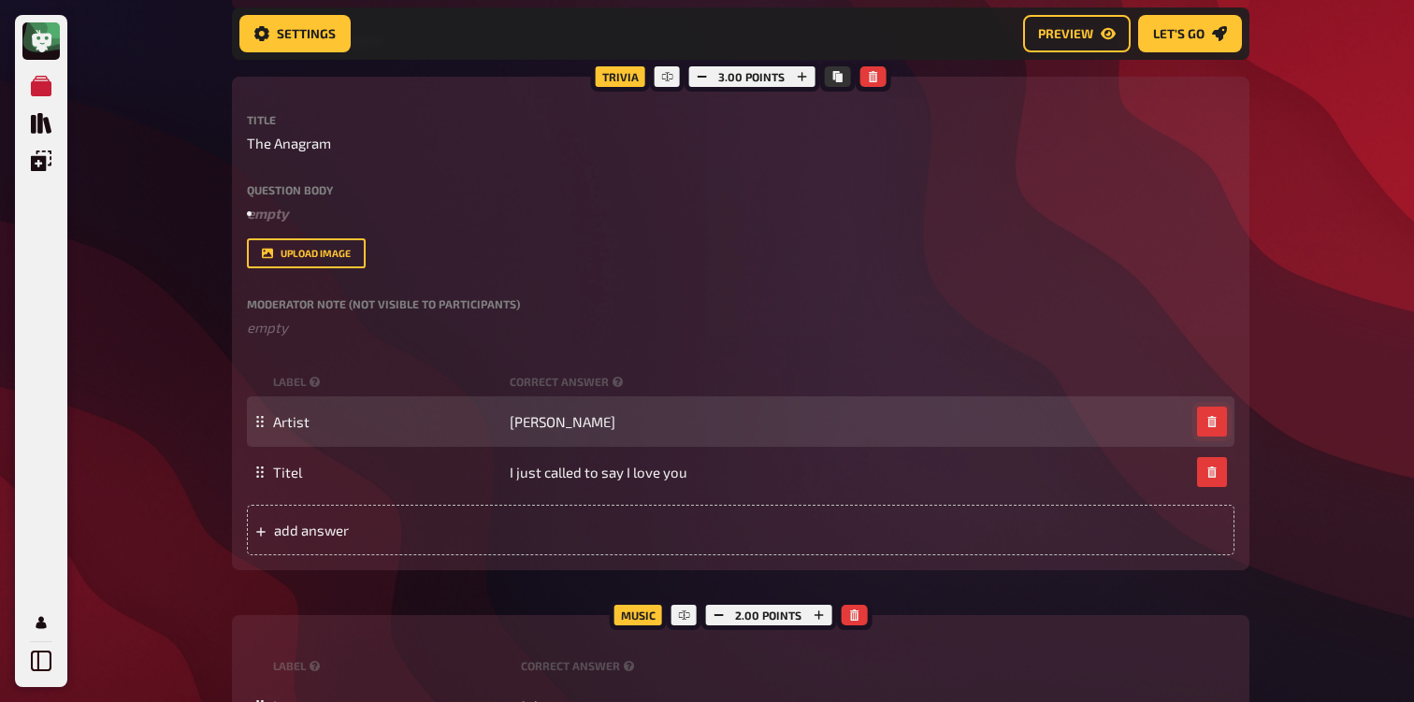
click at [1204, 421] on button "button" at bounding box center [1212, 422] width 30 height 30
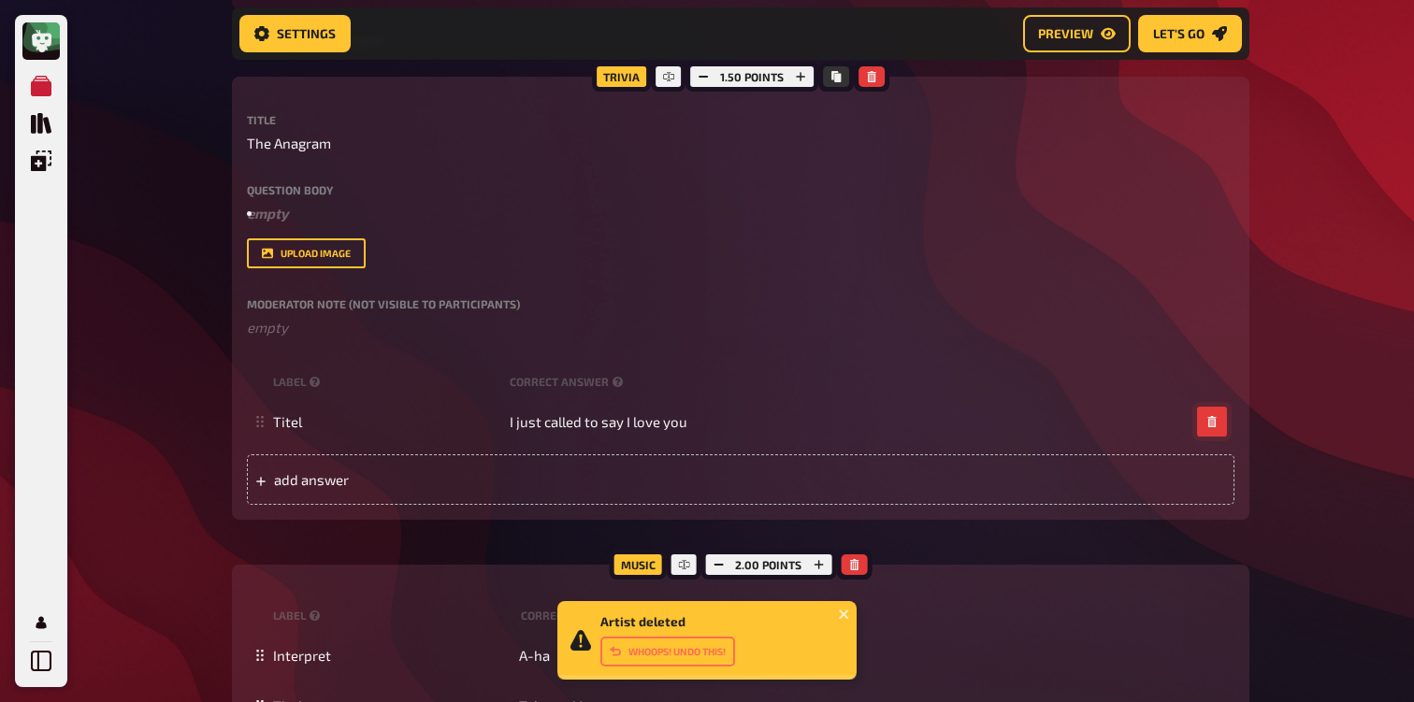
click at [1204, 421] on button "button" at bounding box center [1212, 422] width 30 height 30
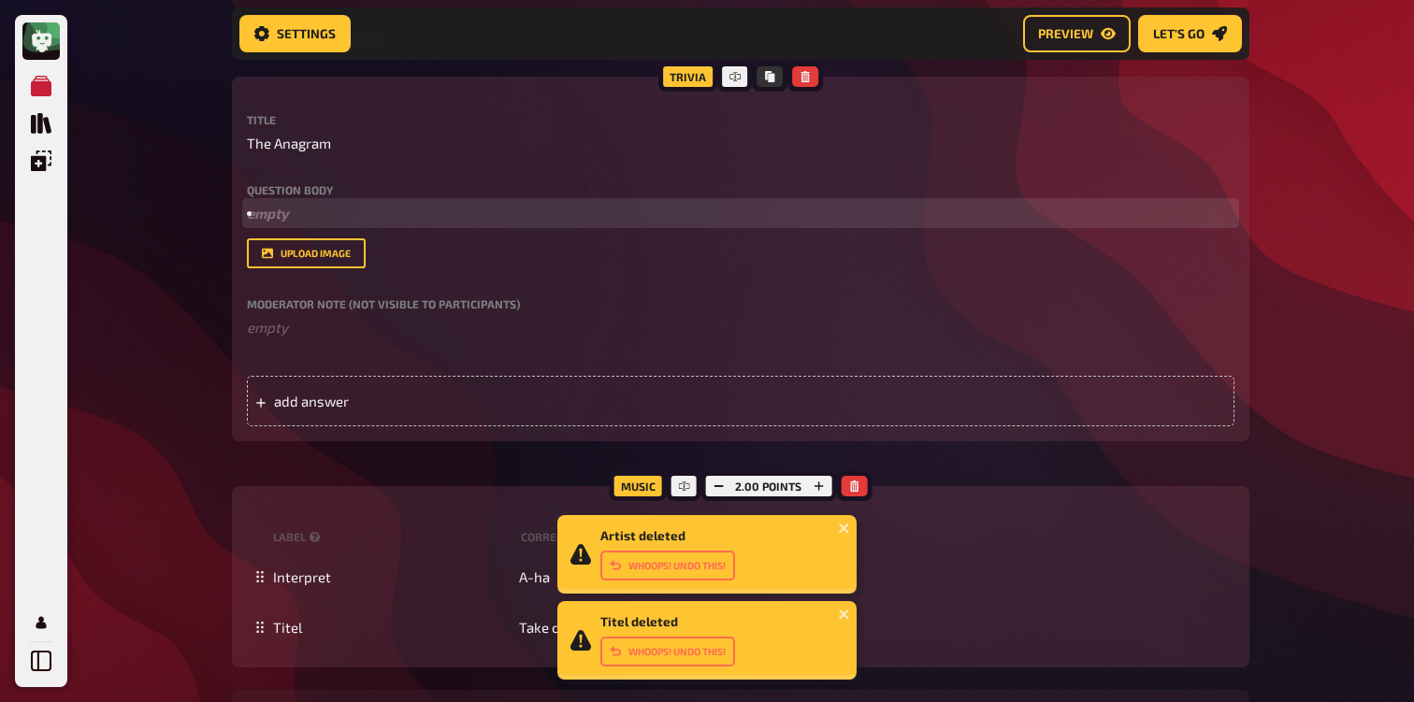
click at [316, 207] on li "﻿ empty" at bounding box center [740, 214] width 987 height 22
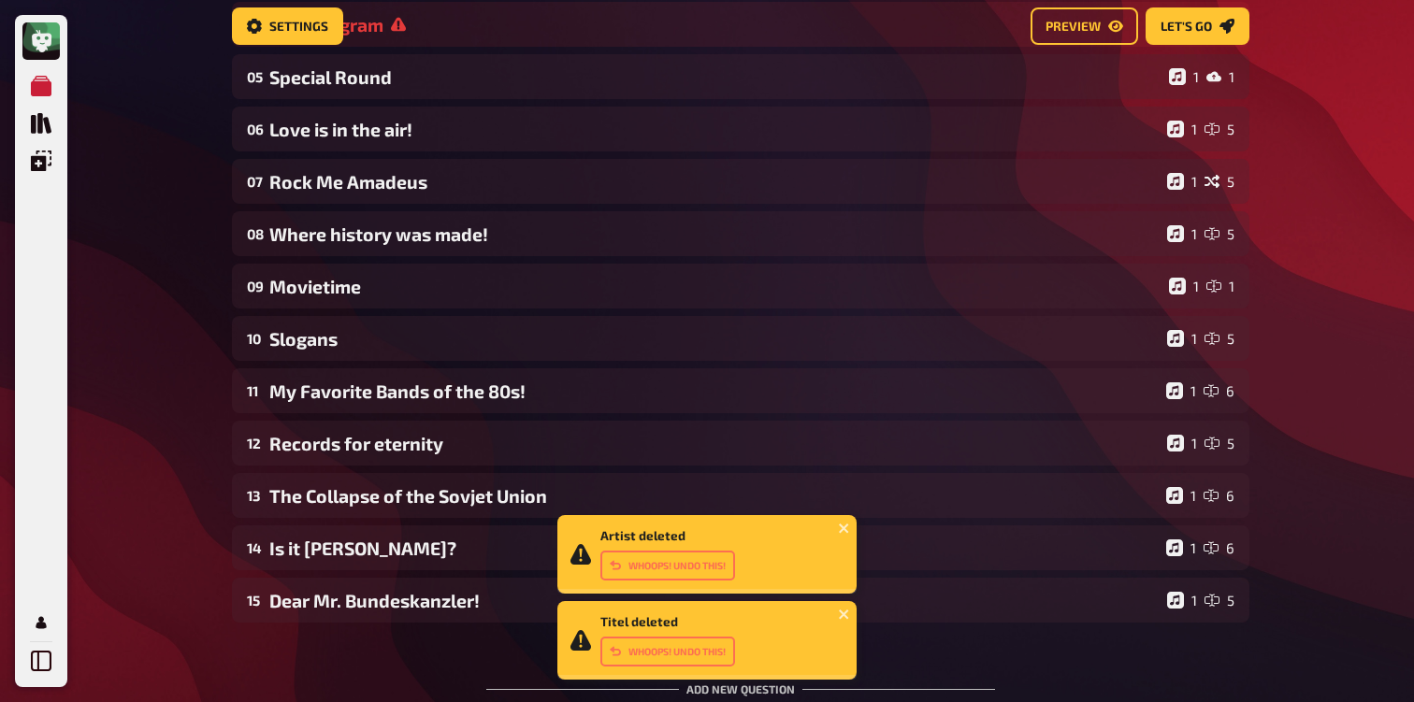
scroll to position [152, 0]
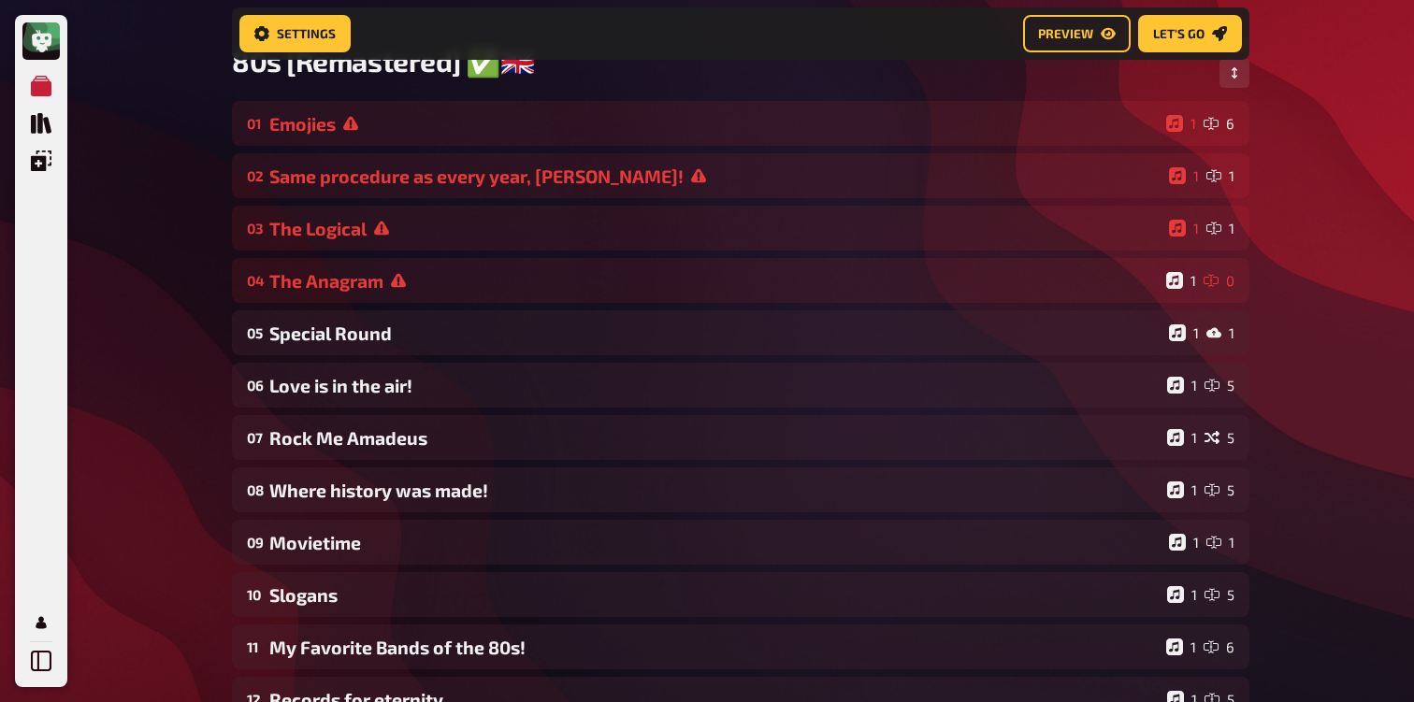
click at [180, 324] on div "My Quizzes Quiz Library Overlays Profile Home My Quizzes 80s [Remastered] ✅​🇬🇧​…" at bounding box center [707, 493] width 1414 height 1291
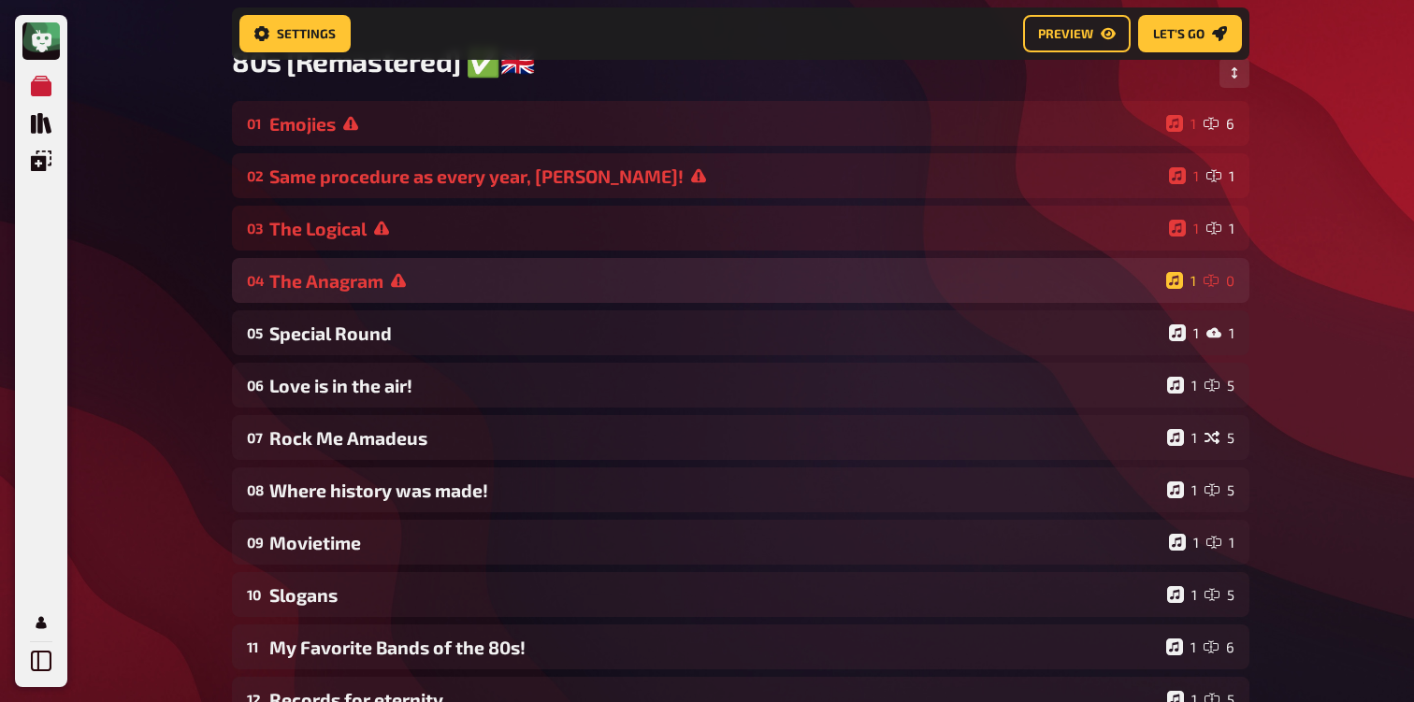
click at [466, 297] on div "04 The Anagram 1 0" at bounding box center [740, 280] width 1017 height 45
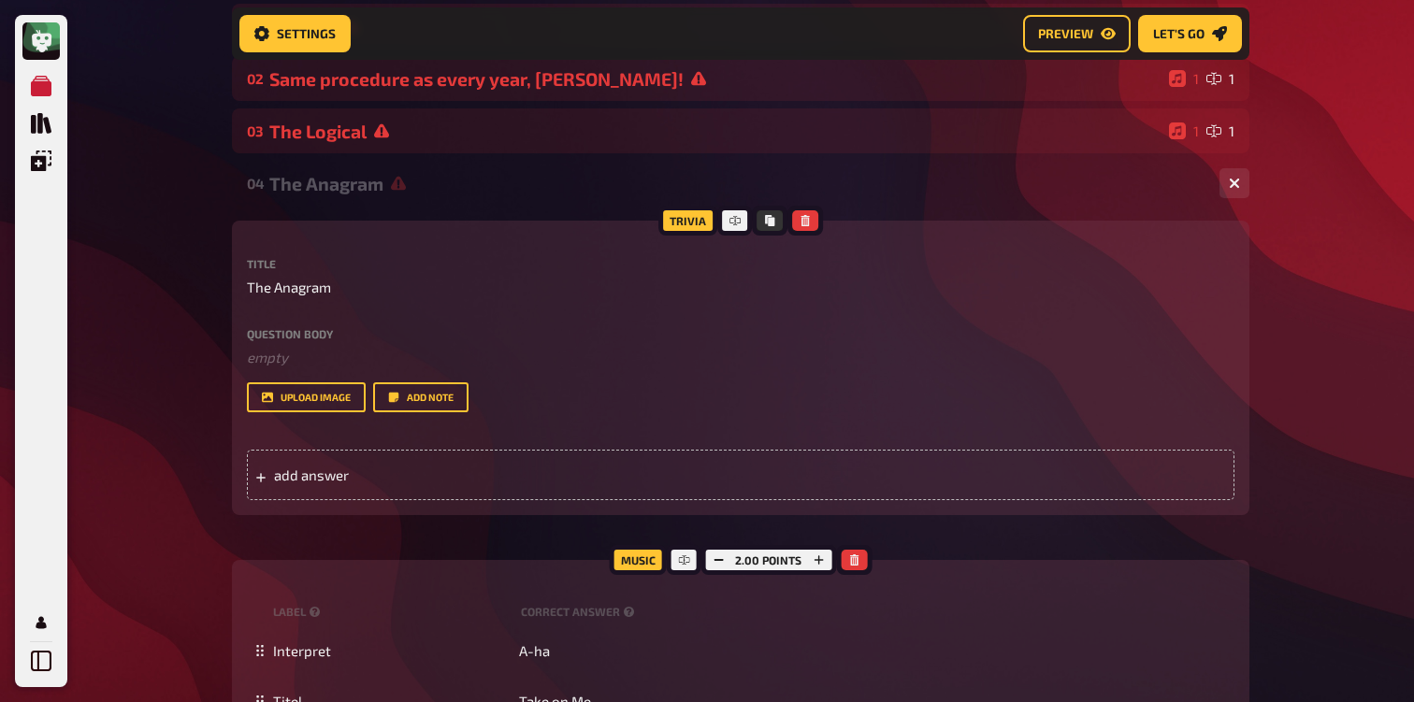
scroll to position [252, 0]
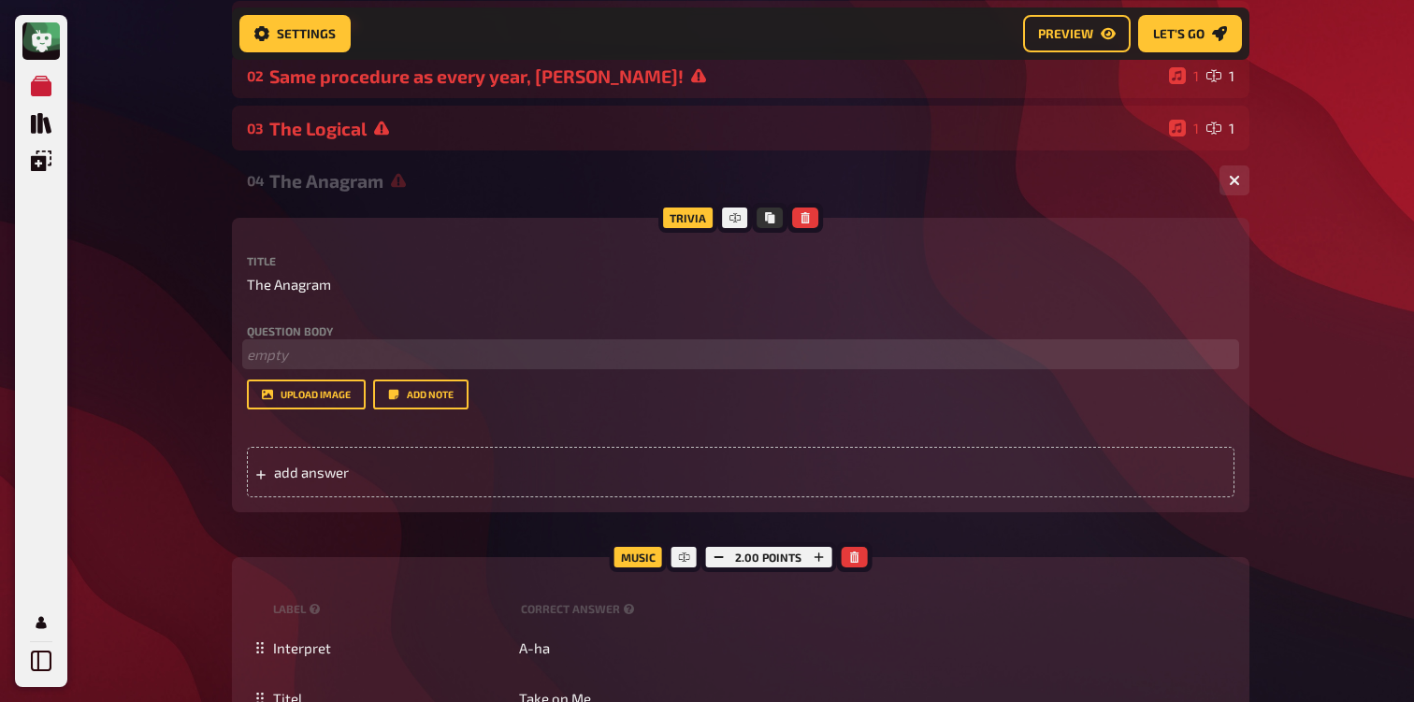
click at [296, 352] on p "﻿ empty" at bounding box center [740, 355] width 987 height 22
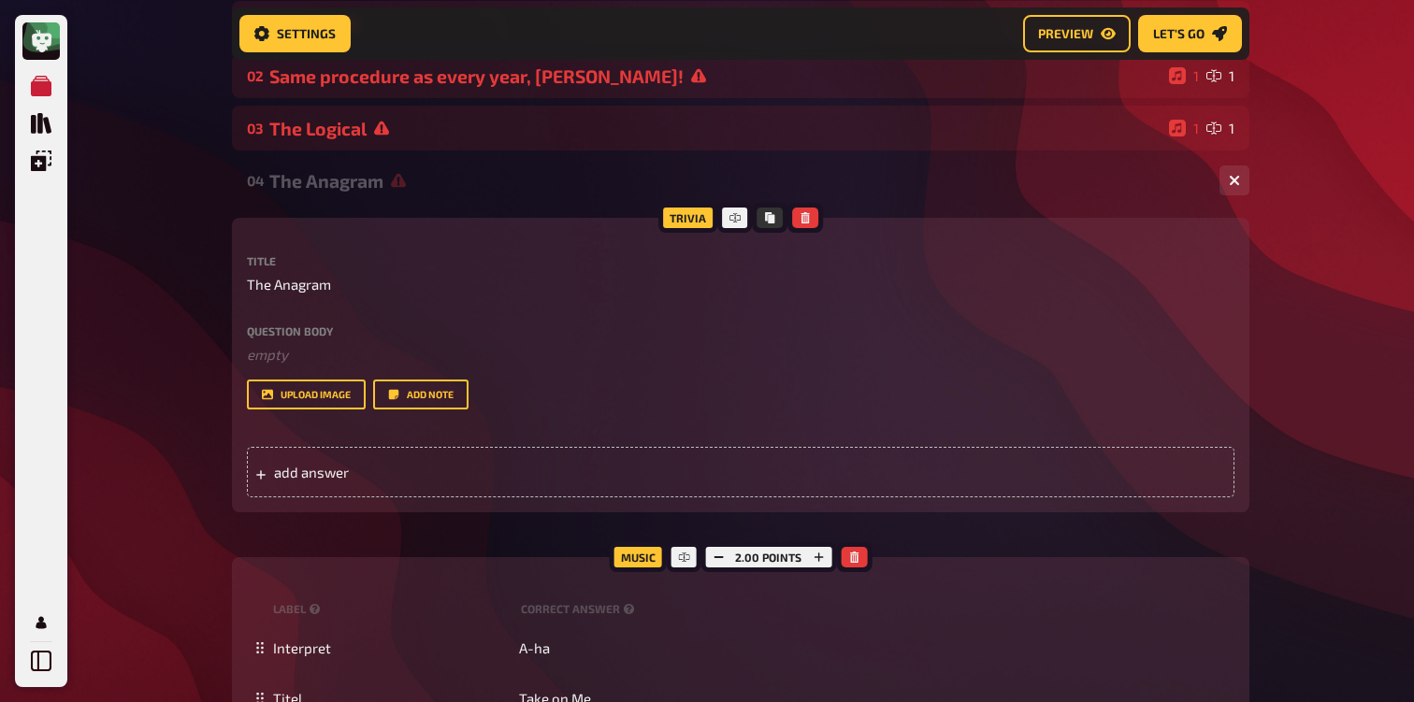
click at [237, 323] on div "Trivia Title The Anagram Question body ﻿ empty Drop here to upload upload image…" at bounding box center [740, 365] width 1017 height 295
click at [174, 315] on div "My Quizzes Quiz Library Overlays Profile Home My Quizzes 80s [Remastered] ✅​🇬🇧​…" at bounding box center [707, 669] width 1414 height 1842
click at [755, 153] on div "01 Emojies 1 6 02 Same procedure as every year, [PERSON_NAME]! 1 1 03 The Logic…" at bounding box center [740, 665] width 1017 height 1329
click at [302, 467] on span "add answer" at bounding box center [419, 472] width 291 height 17
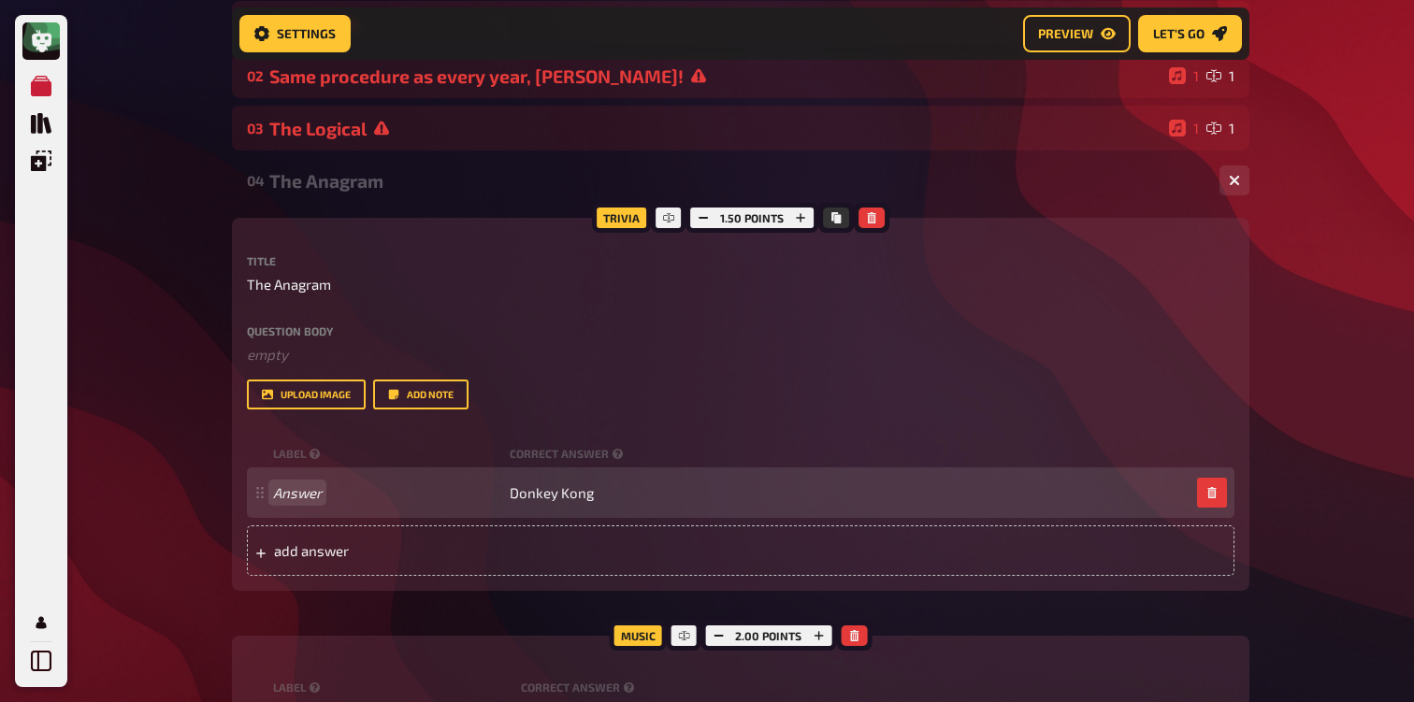
click at [301, 480] on div "Answer Donkey Kong" at bounding box center [740, 493] width 987 height 50
paste span
click at [549, 482] on div "cam nap Donkey Kong" at bounding box center [740, 493] width 987 height 50
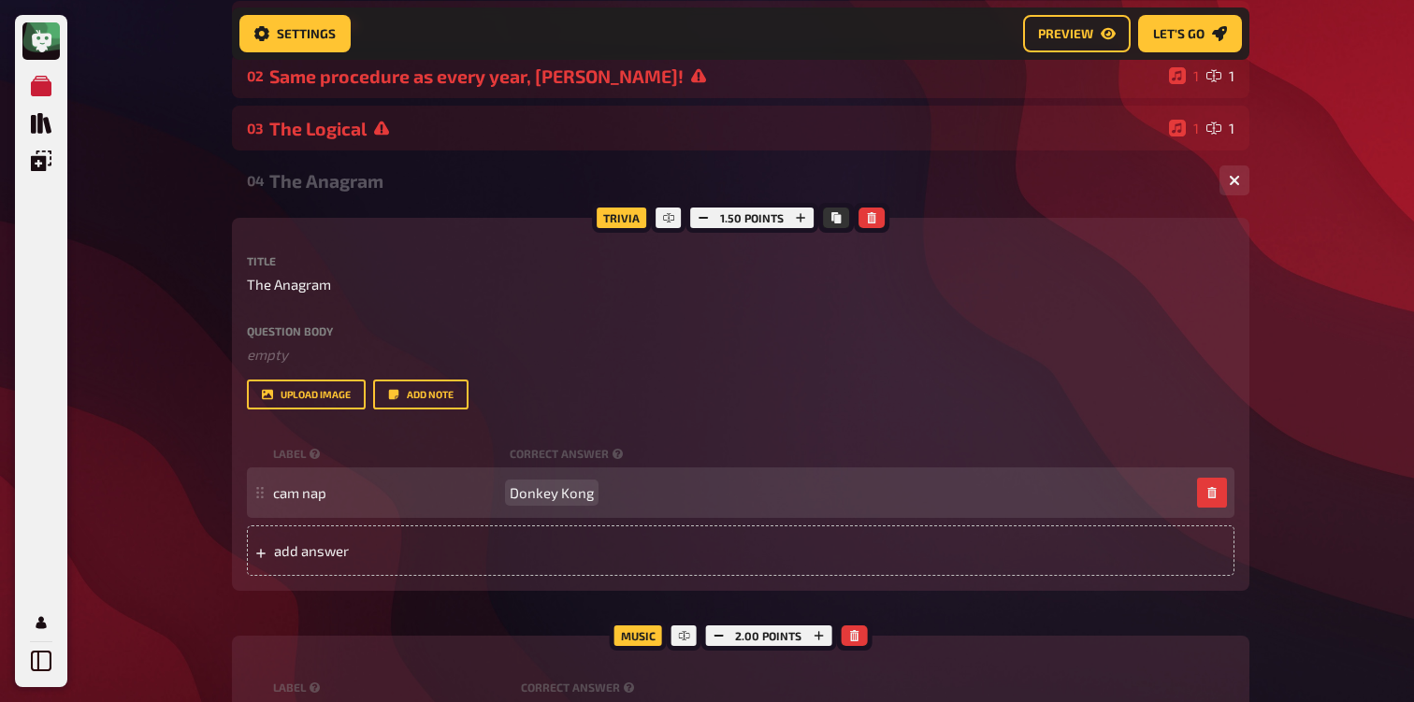
click at [543, 496] on span "Donkey Kong" at bounding box center [552, 492] width 84 height 17
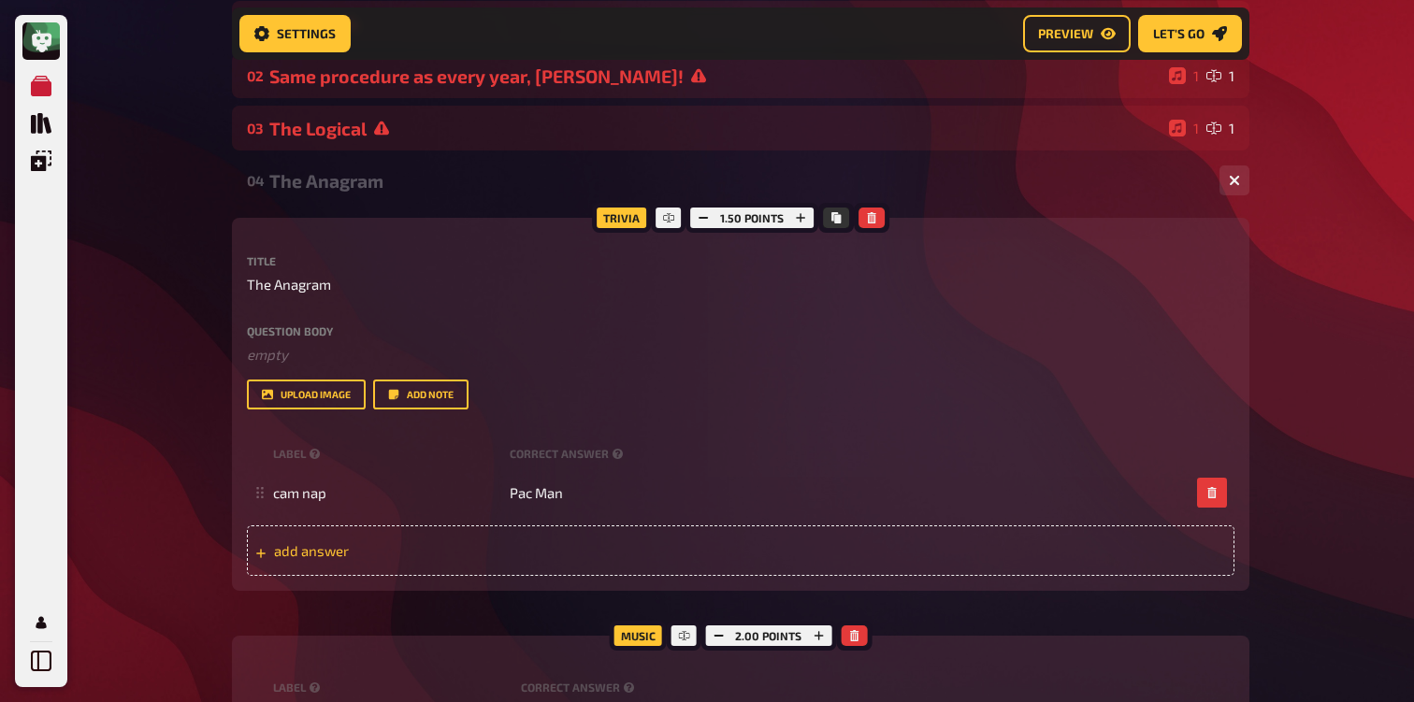
click at [533, 553] on span "add answer" at bounding box center [419, 550] width 291 height 17
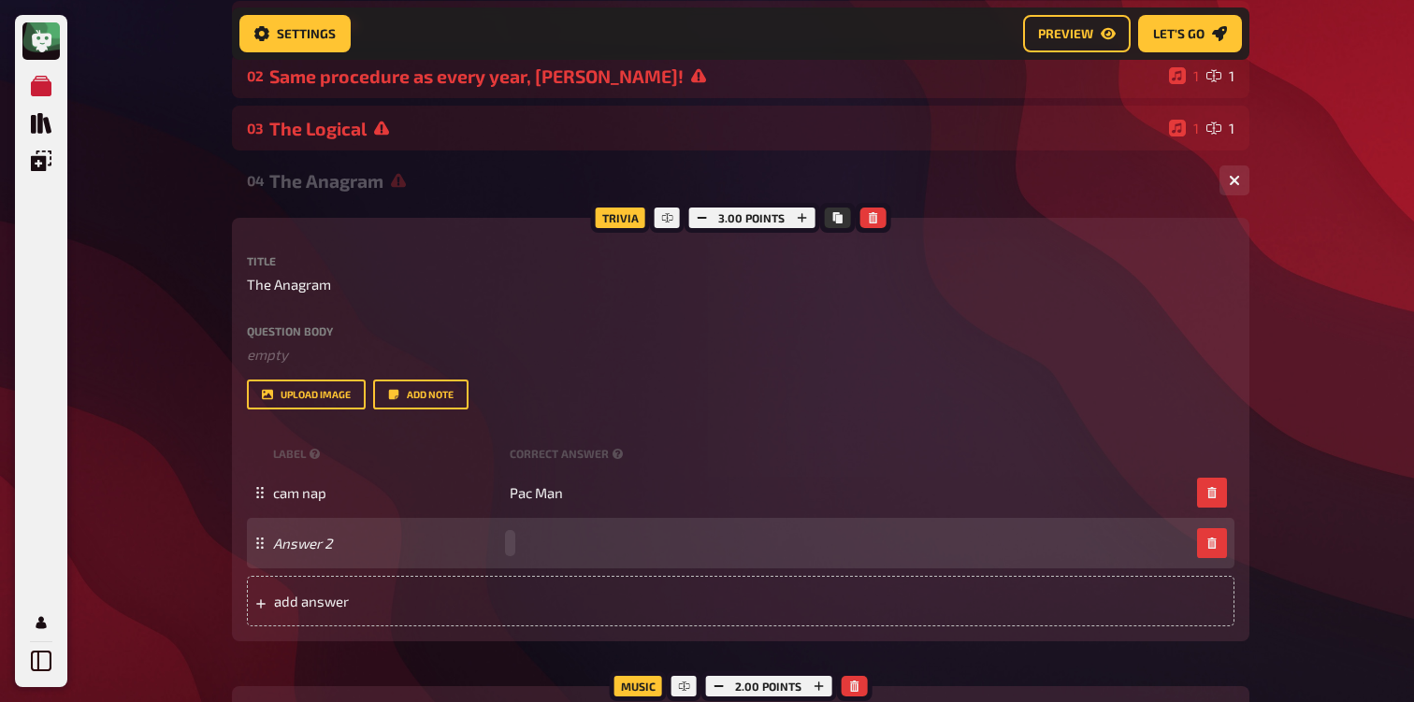
paste span
click at [534, 551] on span "Princess Peach" at bounding box center [558, 543] width 96 height 17
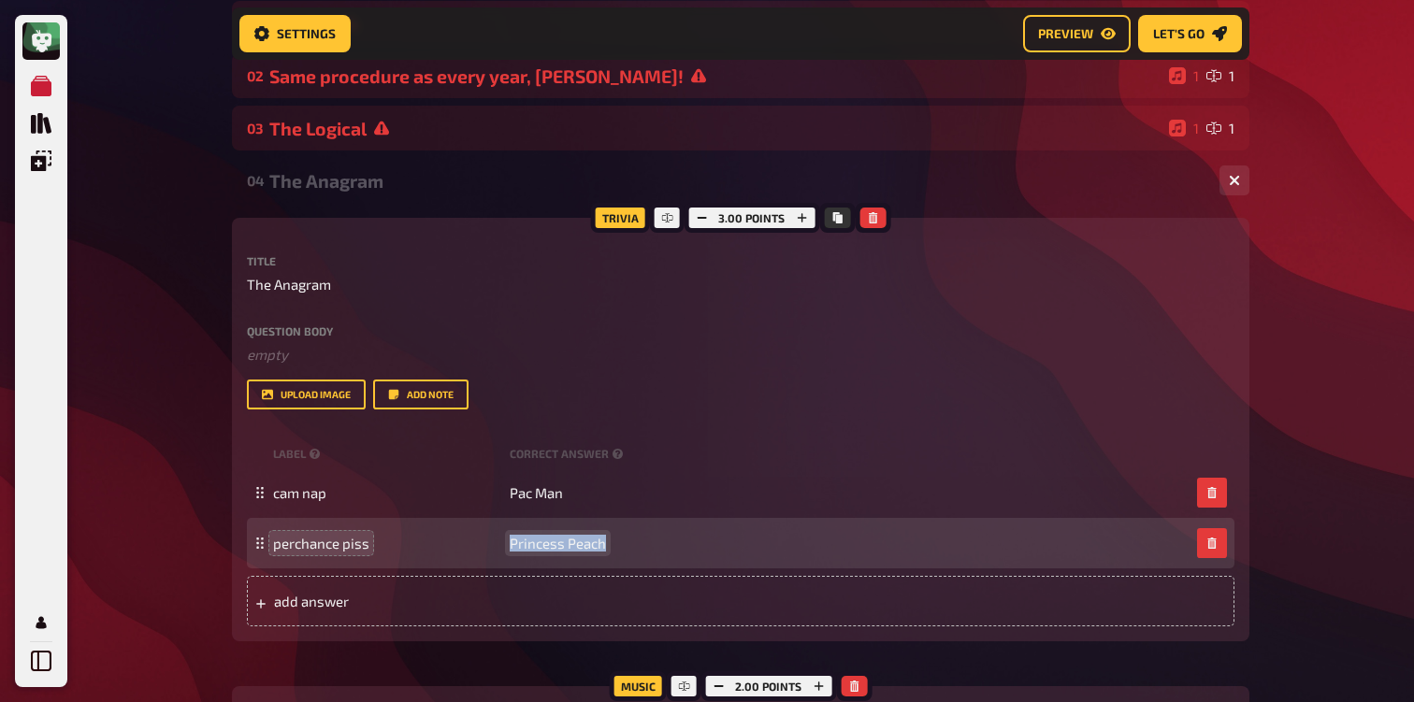
copy span "Princess Peach"
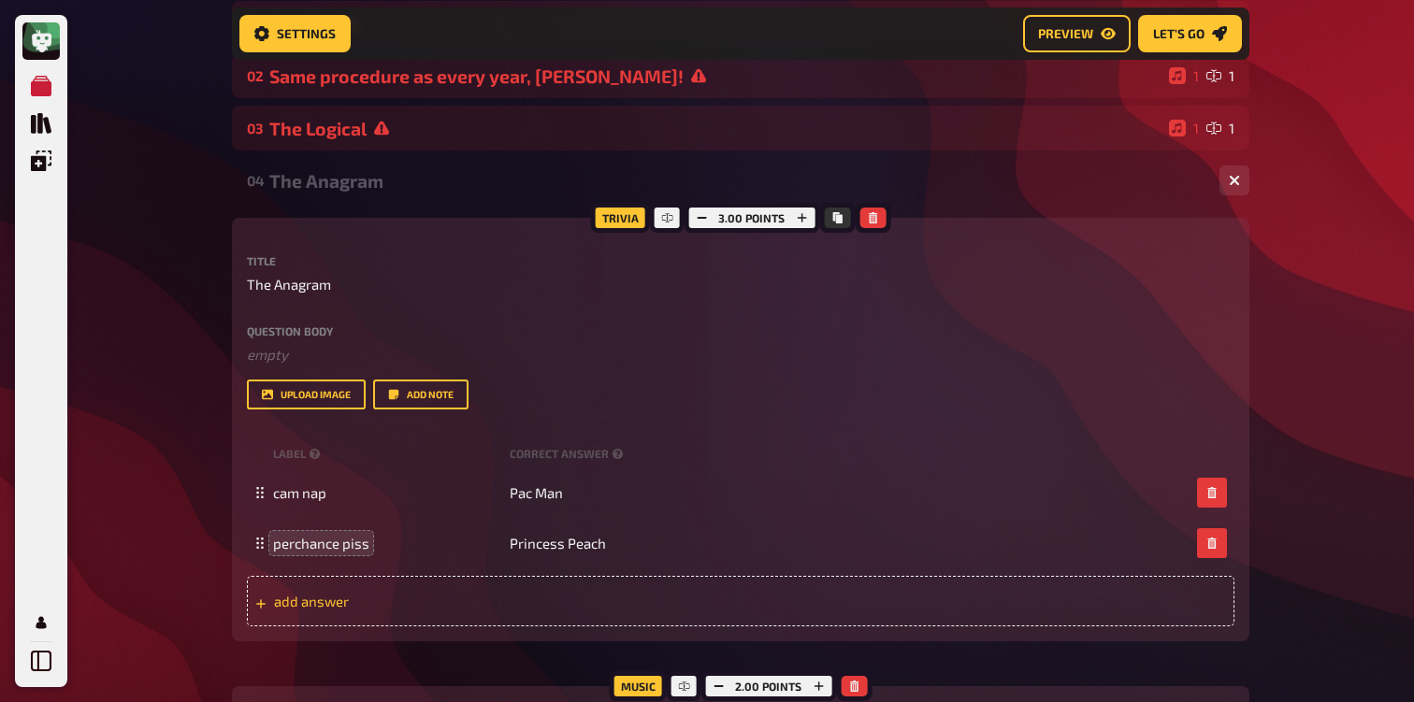
click at [563, 590] on div "add answer" at bounding box center [740, 601] width 987 height 50
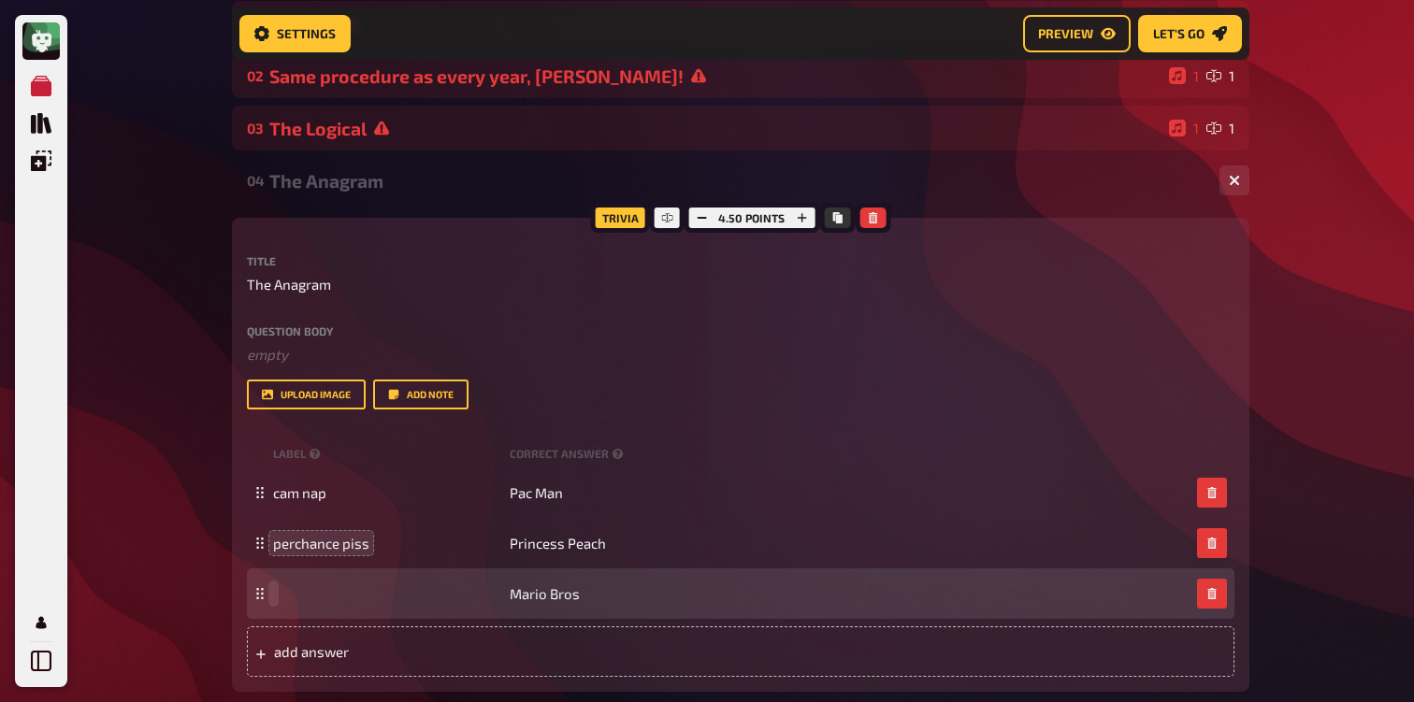
paste span
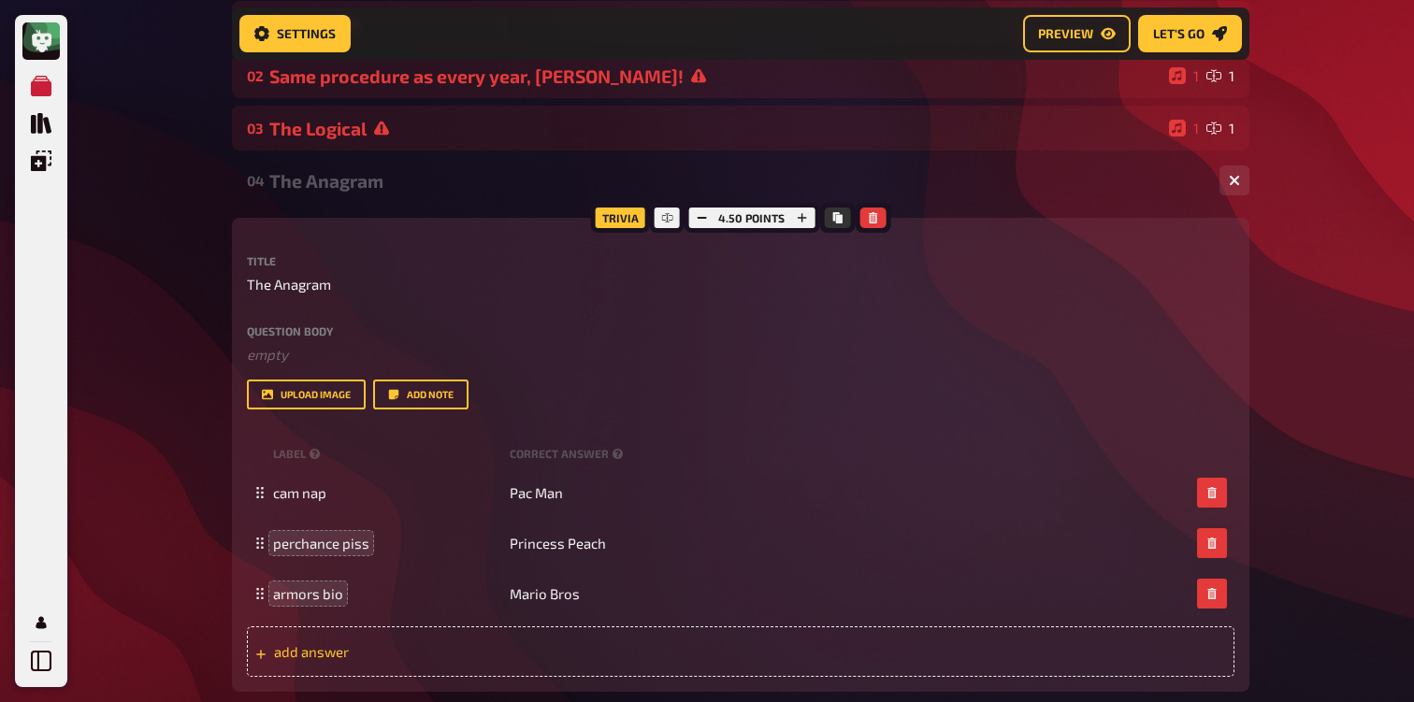
click at [458, 655] on span "add answer" at bounding box center [419, 651] width 291 height 17
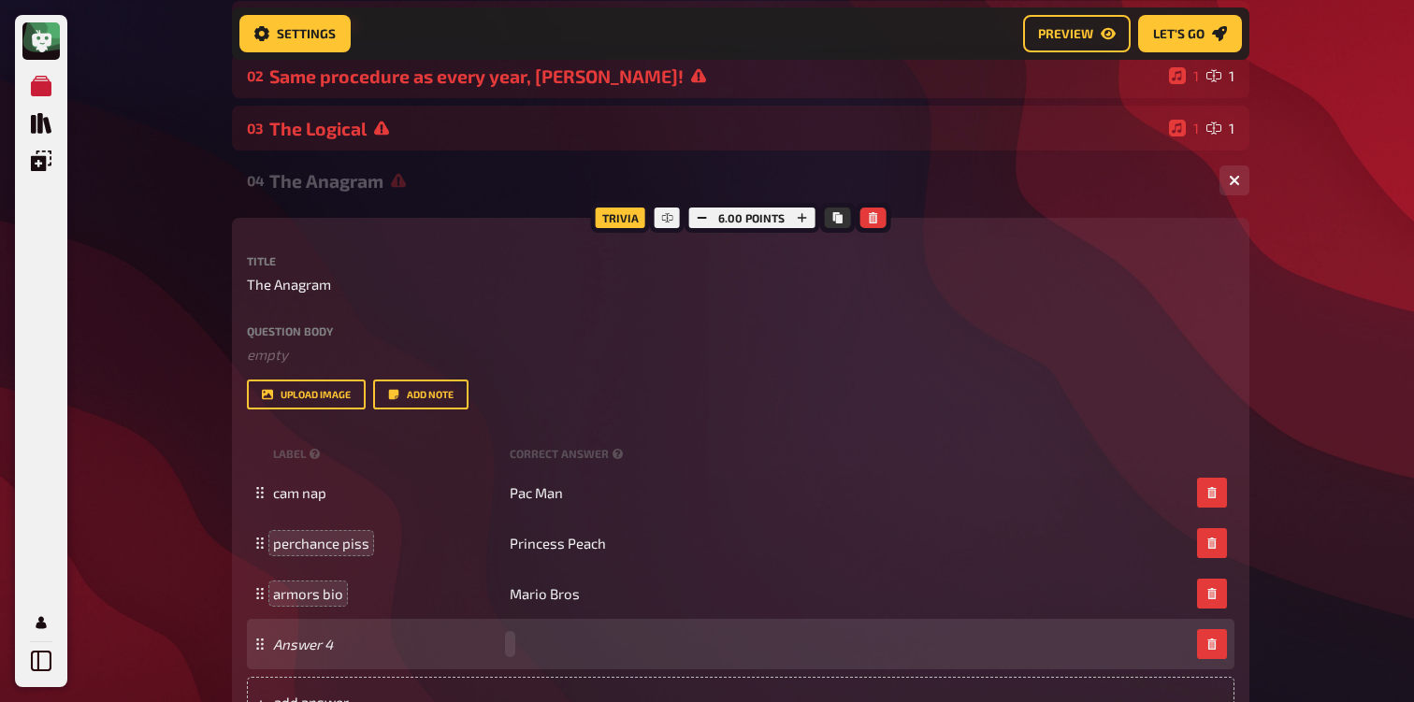
paste span
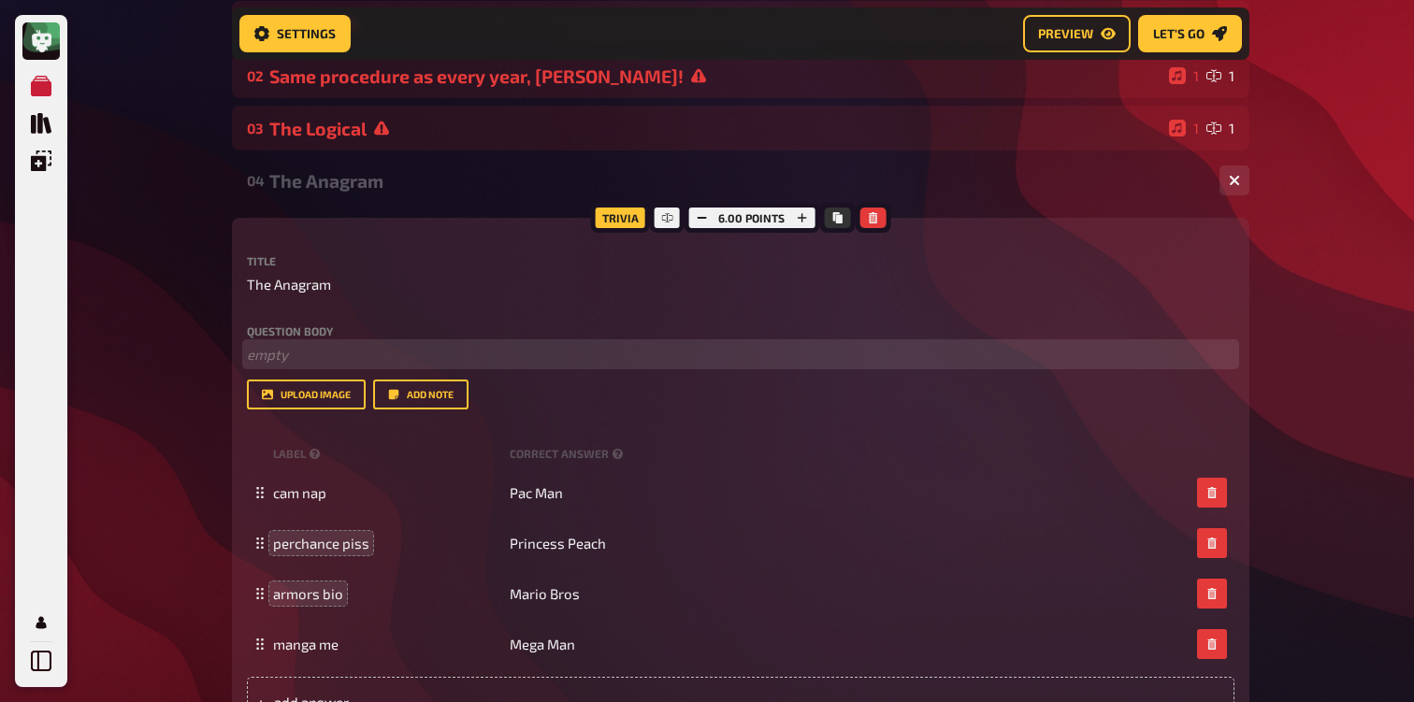
click at [368, 355] on p "﻿ empty" at bounding box center [740, 355] width 987 height 22
click at [364, 356] on span "We are looking for video ga" at bounding box center [333, 354] width 173 height 17
click at [478, 359] on p "We are looking for 80s video ga" at bounding box center [740, 355] width 987 height 22
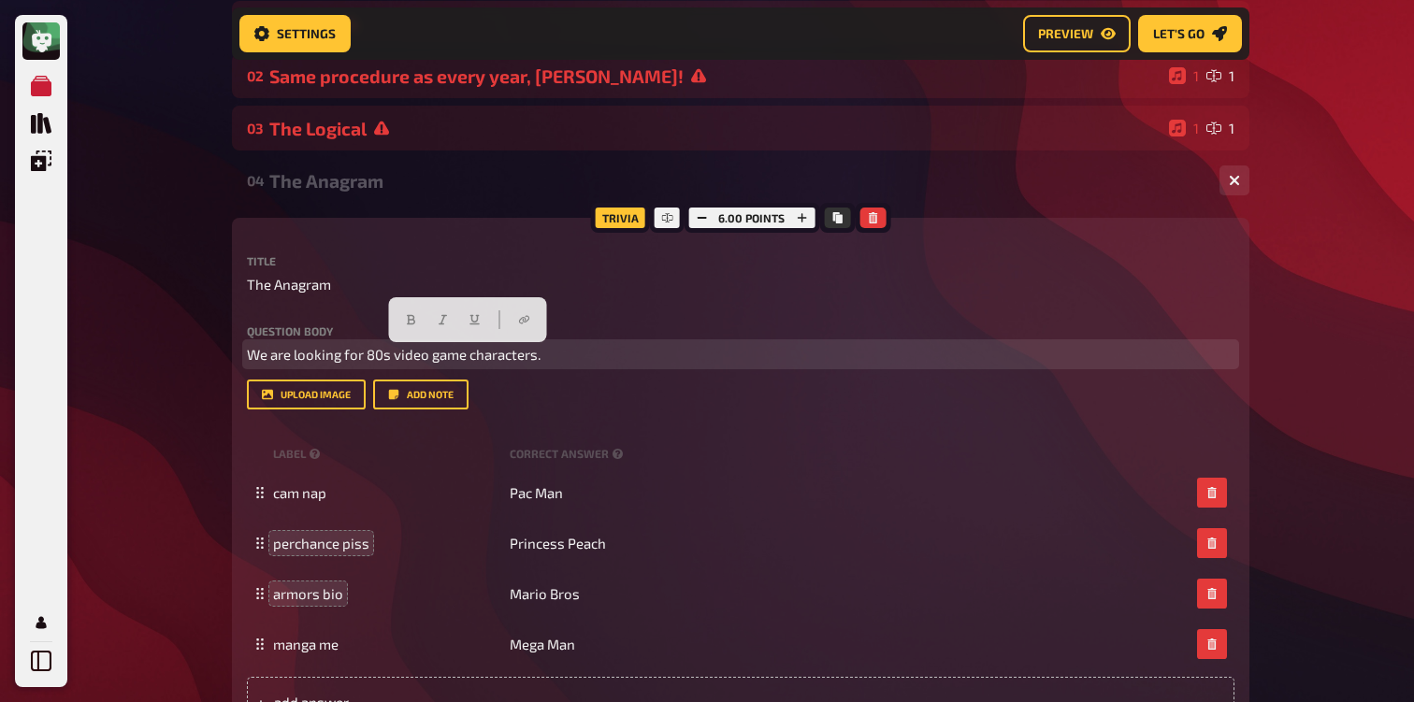
drag, startPoint x: 540, startPoint y: 357, endPoint x: 392, endPoint y: 357, distance: 148.7
click at [392, 357] on p "We are looking for 80s video game characters." at bounding box center [740, 355] width 987 height 22
click at [563, 352] on p "We are looking for 80s Arcade-Era Characters" at bounding box center [740, 355] width 987 height 22
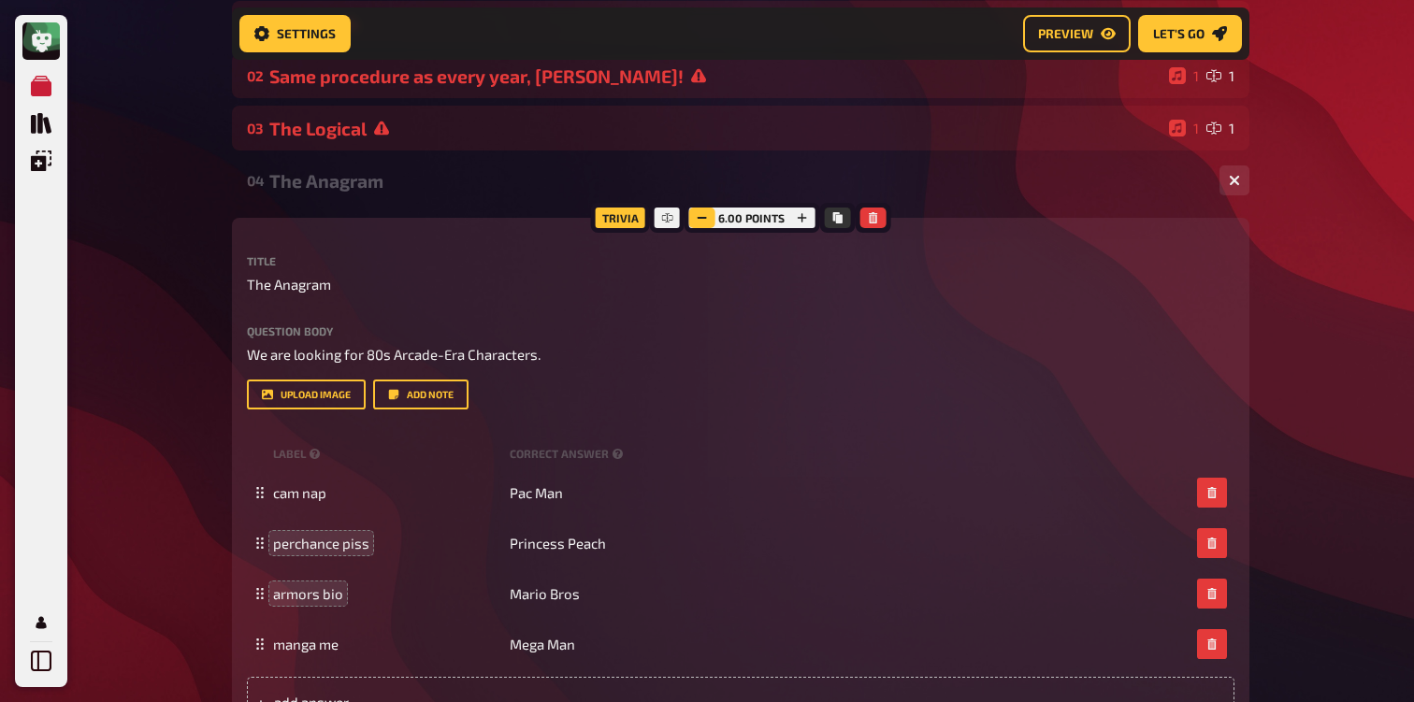
click at [704, 228] on button "button" at bounding box center [701, 218] width 26 height 21
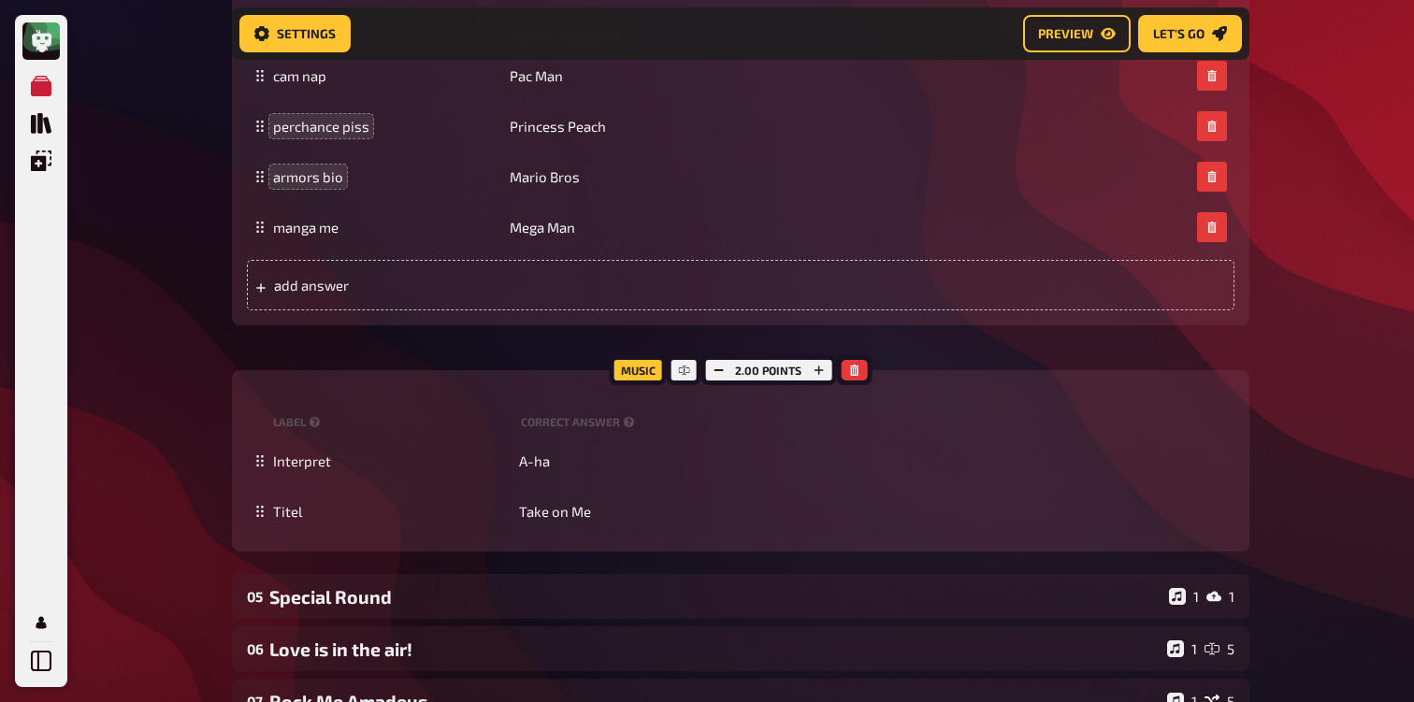
scroll to position [698, 0]
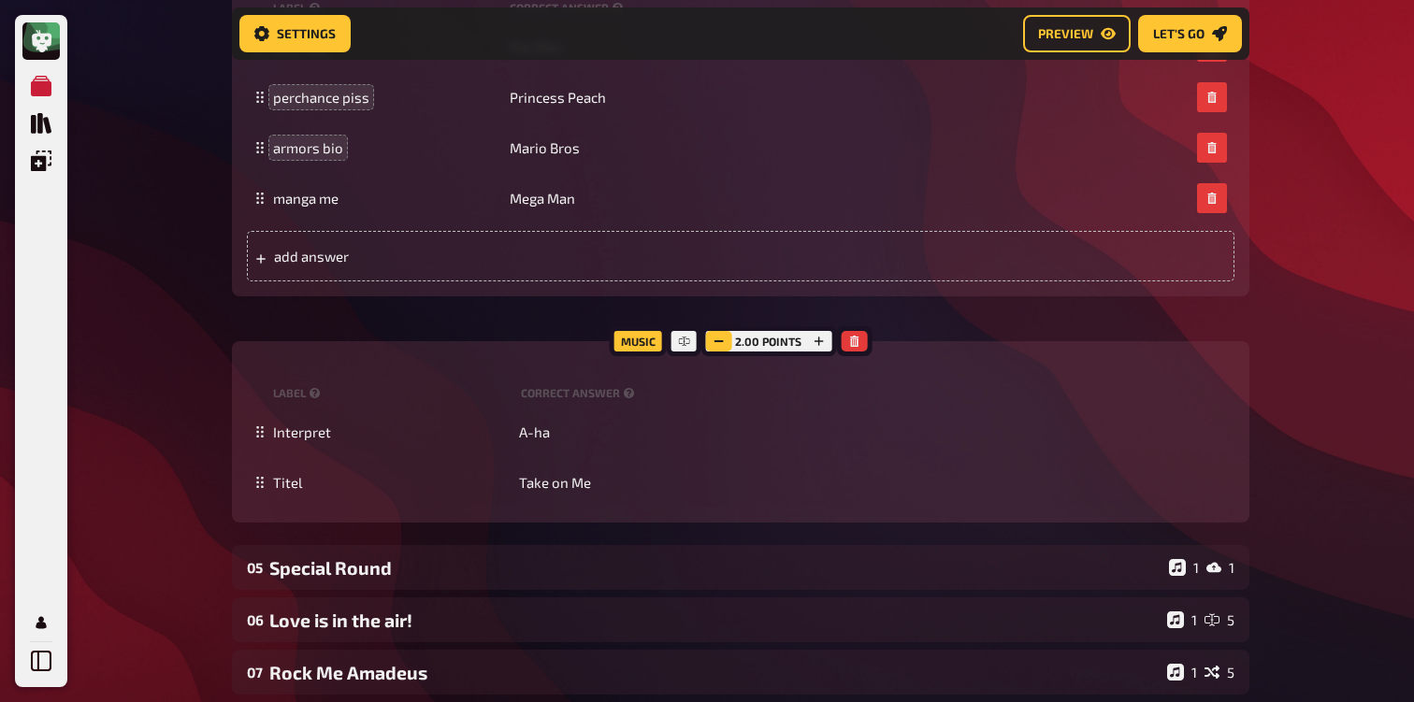
click at [718, 344] on icon "button" at bounding box center [717, 341] width 11 height 11
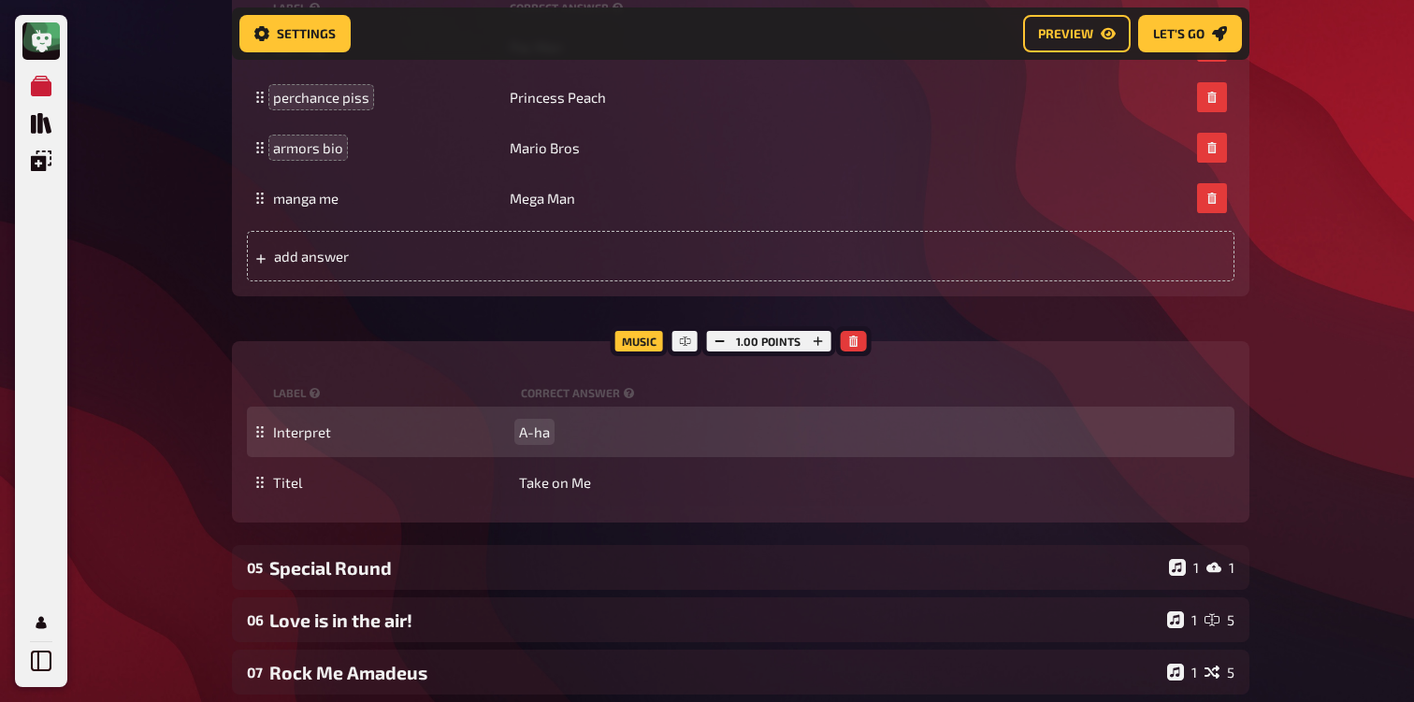
click at [543, 432] on span "A-ha" at bounding box center [534, 432] width 31 height 17
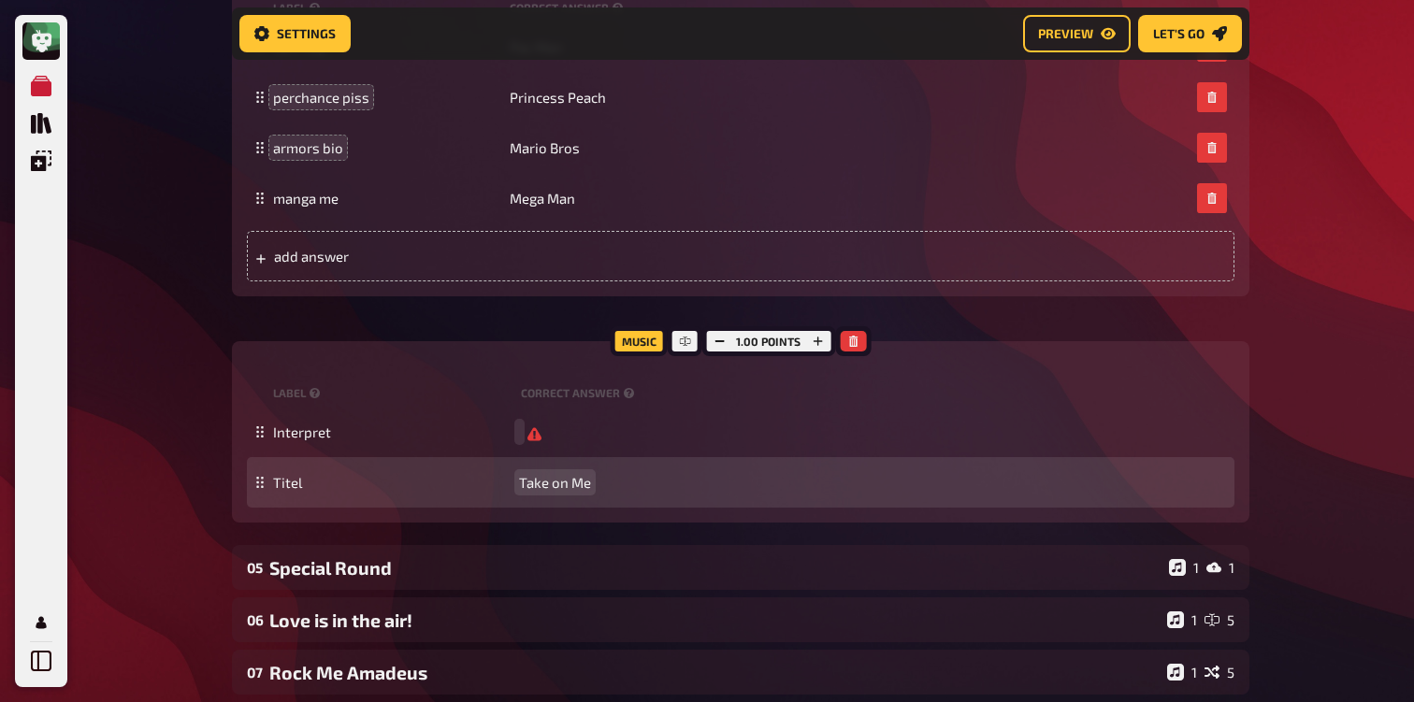
click at [553, 498] on div "Titel Take on Me" at bounding box center [740, 482] width 987 height 50
click at [554, 493] on div "Titel Take on Me" at bounding box center [740, 482] width 987 height 50
click at [559, 489] on span "Take on Me" at bounding box center [555, 482] width 72 height 17
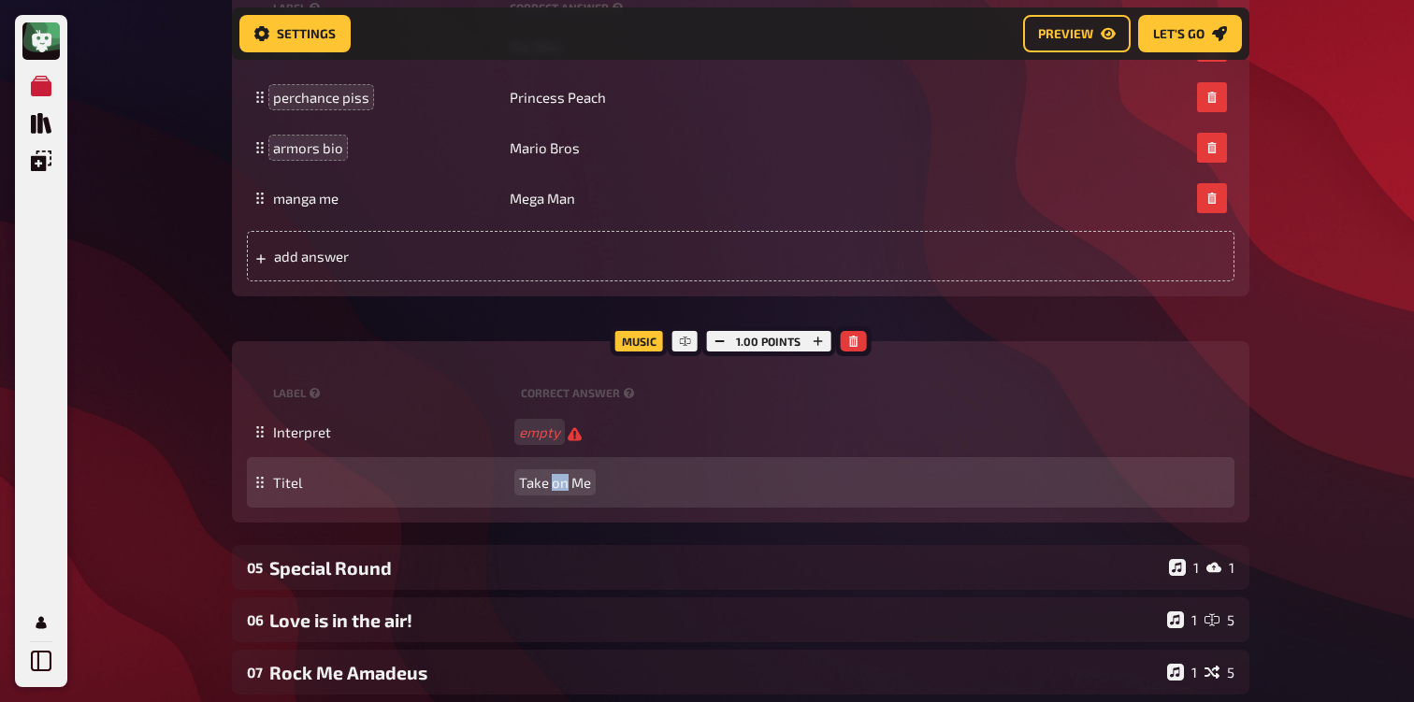
click at [559, 489] on span "Take on Me" at bounding box center [555, 482] width 72 height 17
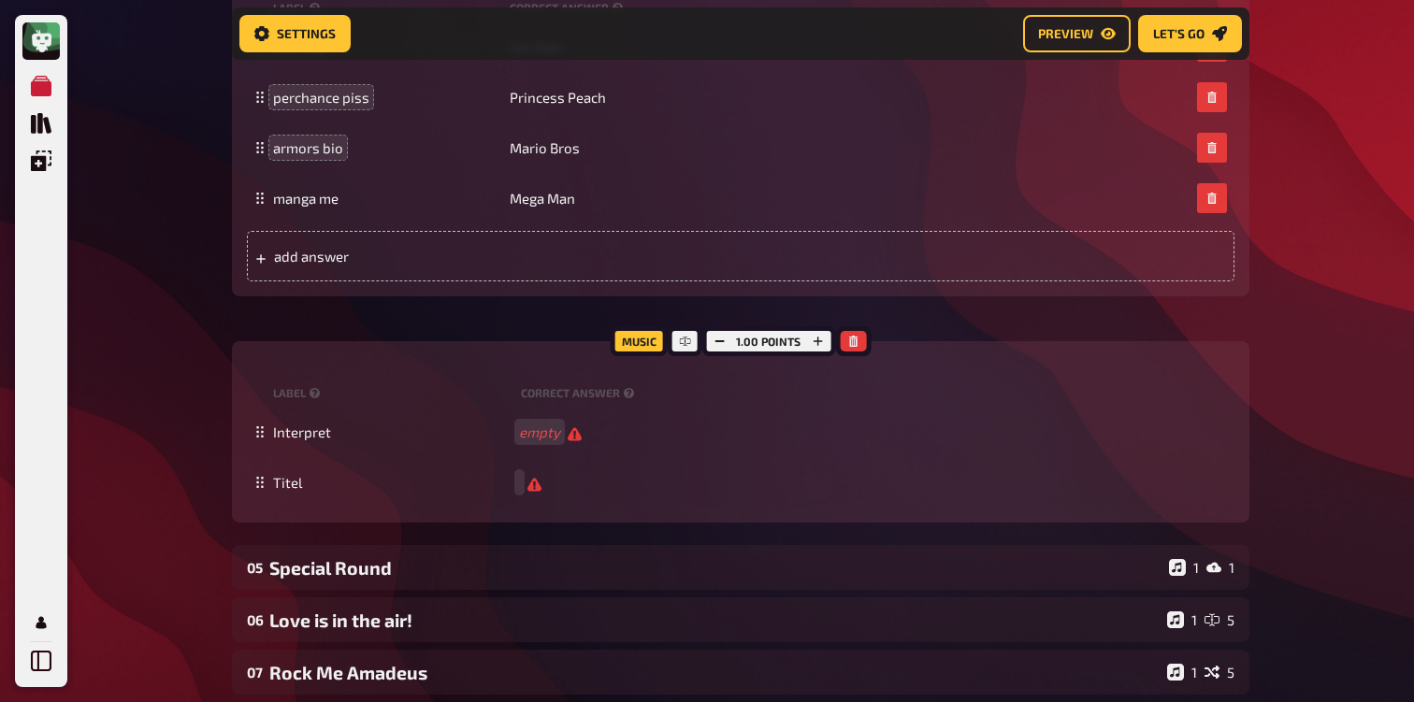
click at [143, 411] on div "My Quizzes Quiz Library Overlays Profile Home My Quizzes 80s [Remastered] ✅​🇬🇧​…" at bounding box center [707, 338] width 1414 height 2072
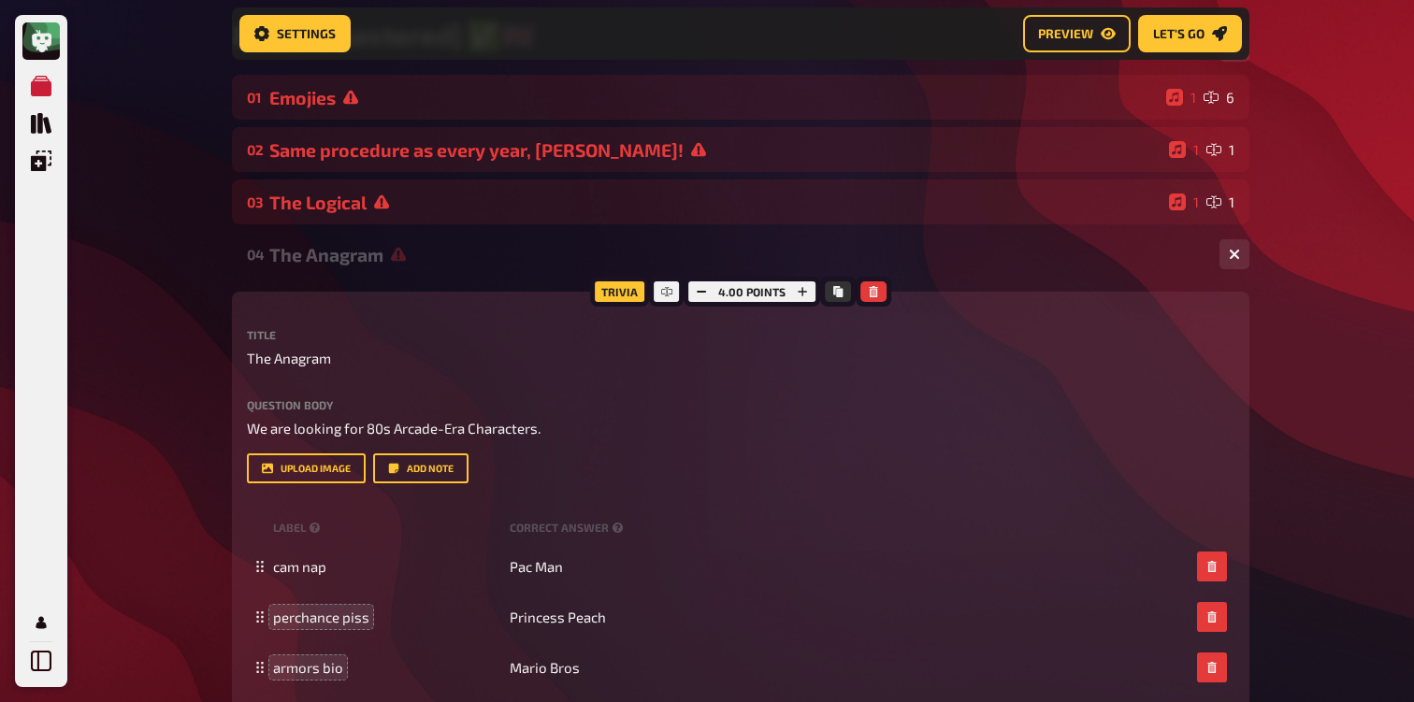
scroll to position [169, 0]
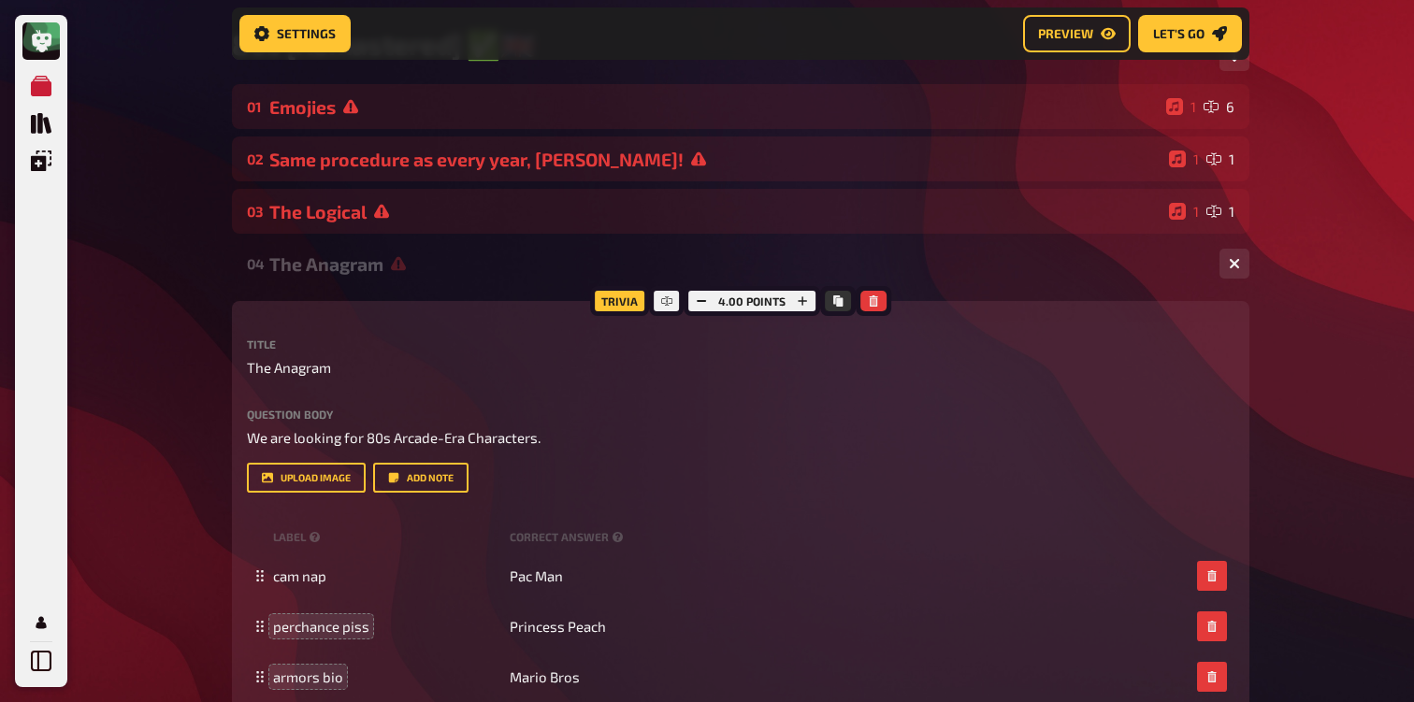
click at [329, 275] on div "The Anagram" at bounding box center [736, 264] width 935 height 22
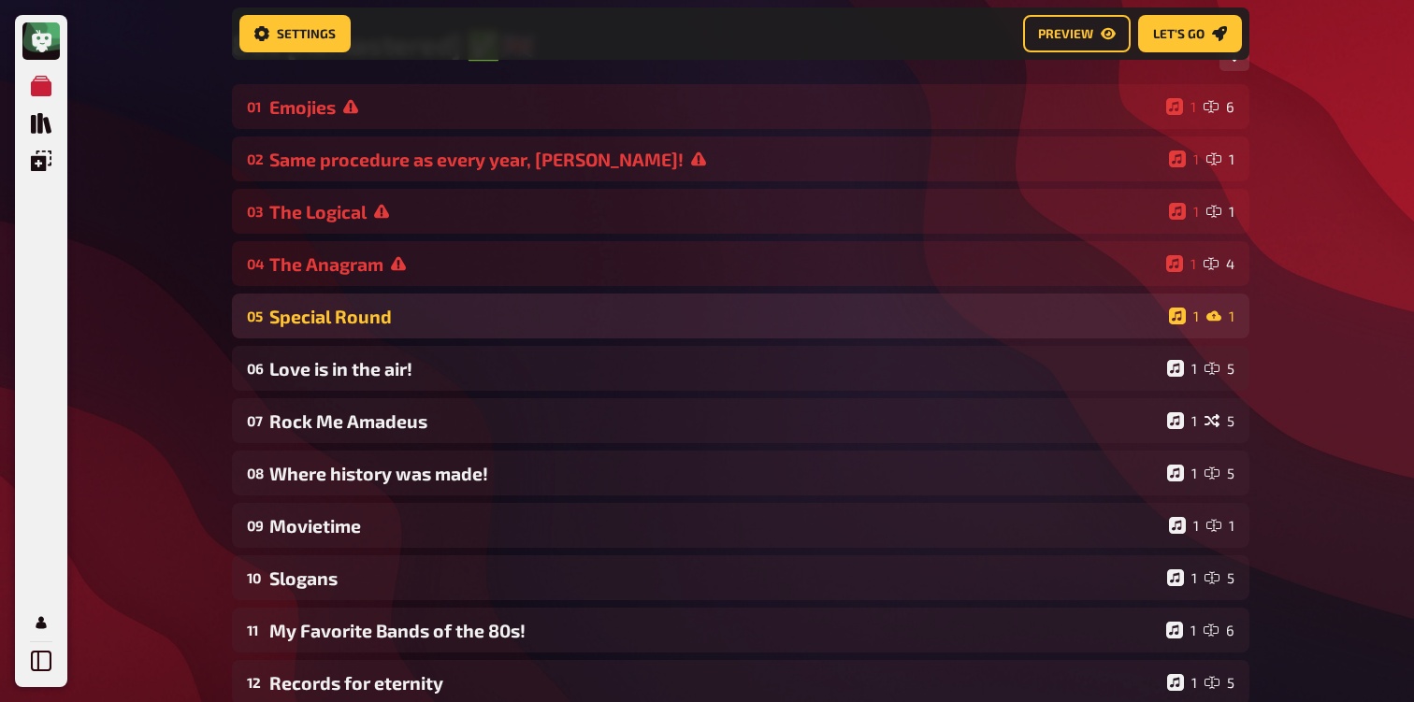
click at [332, 312] on div "Special Round" at bounding box center [715, 317] width 892 height 22
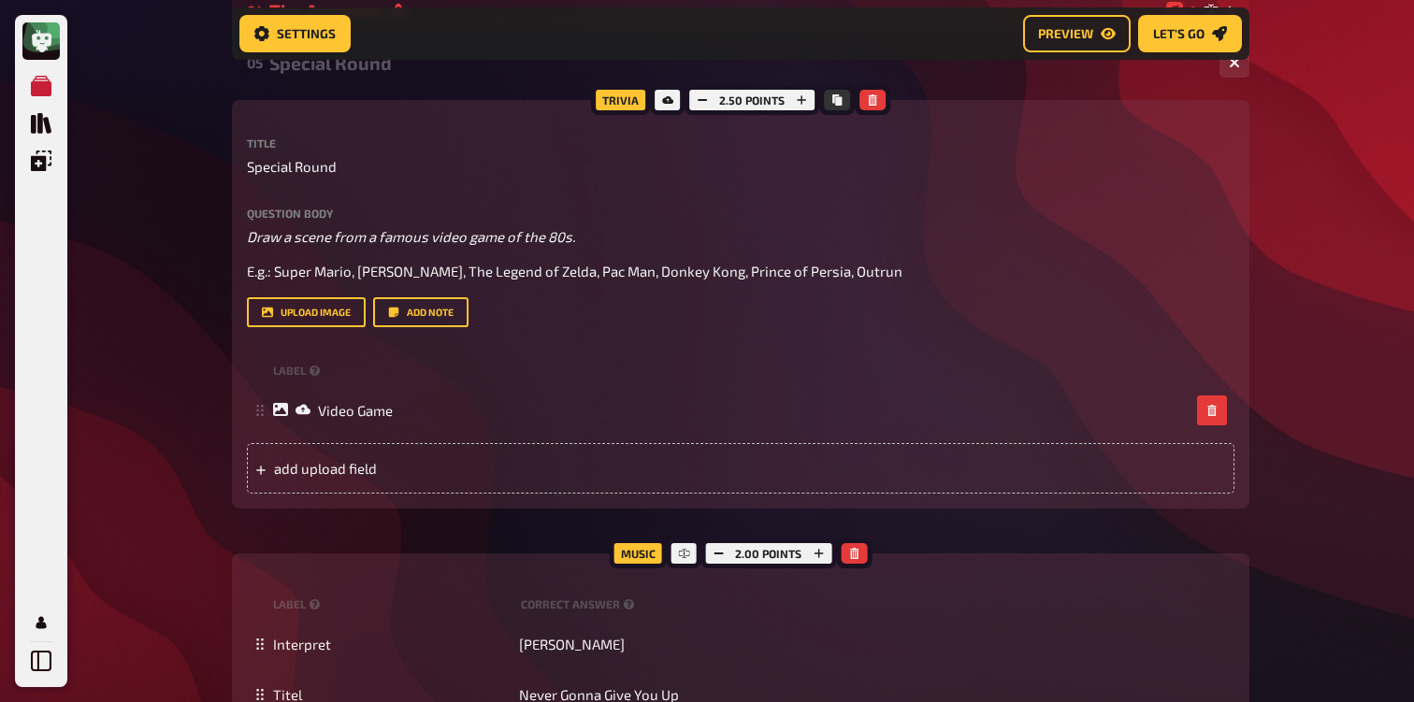
scroll to position [467, 0]
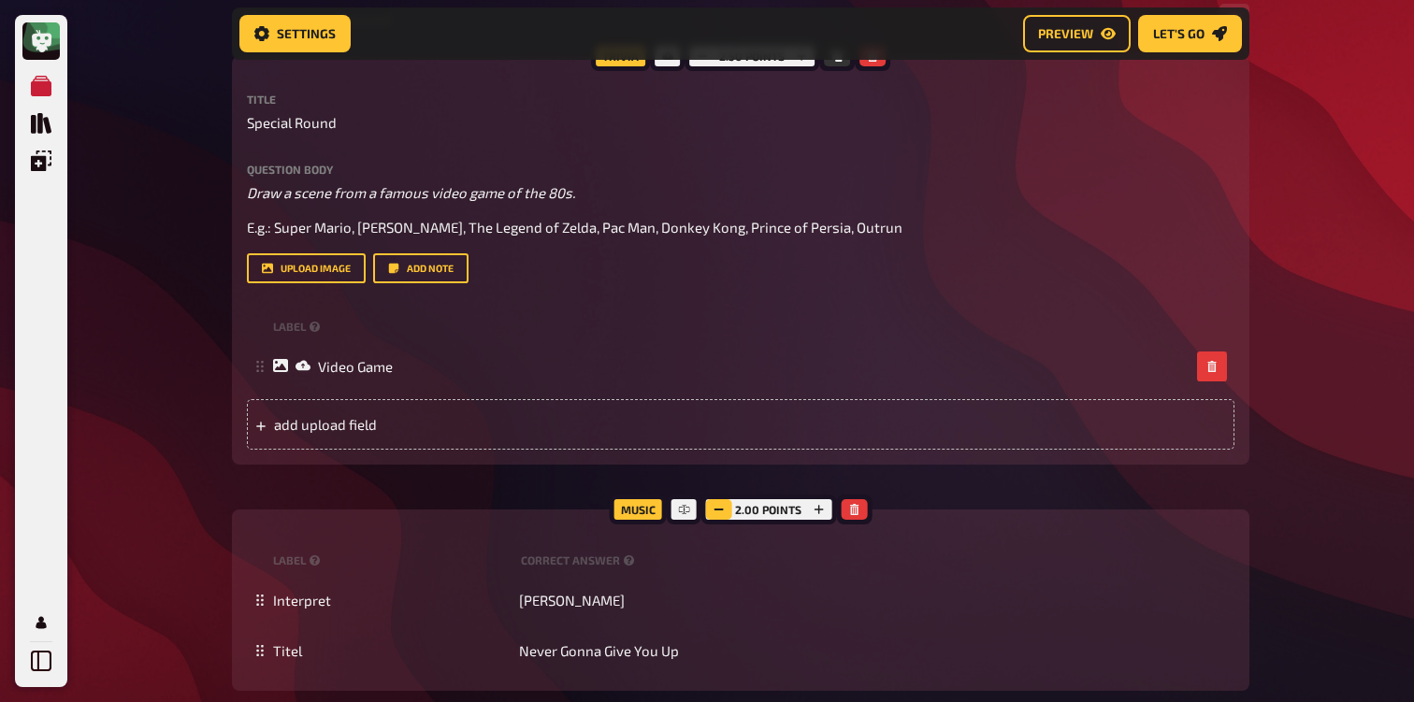
click at [714, 508] on icon "button" at bounding box center [717, 509] width 11 height 11
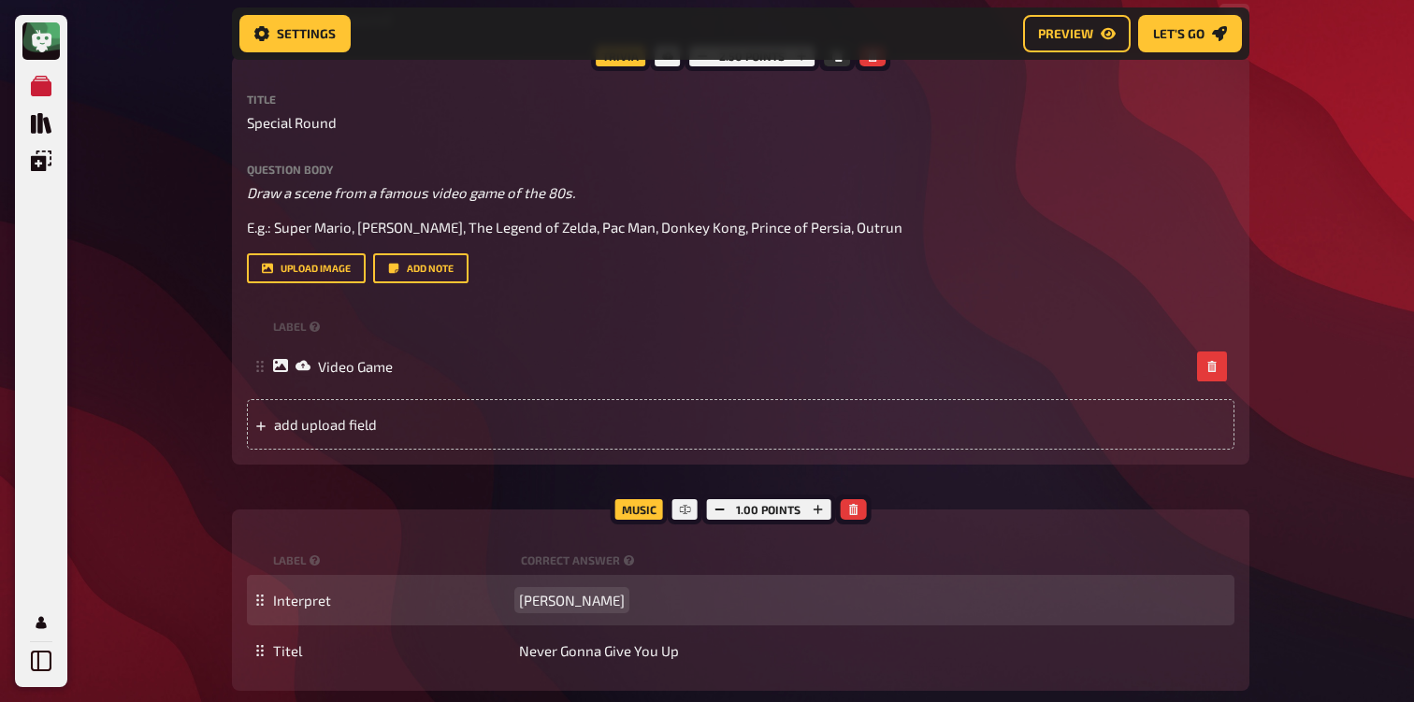
click at [560, 596] on span "[PERSON_NAME]" at bounding box center [572, 600] width 106 height 17
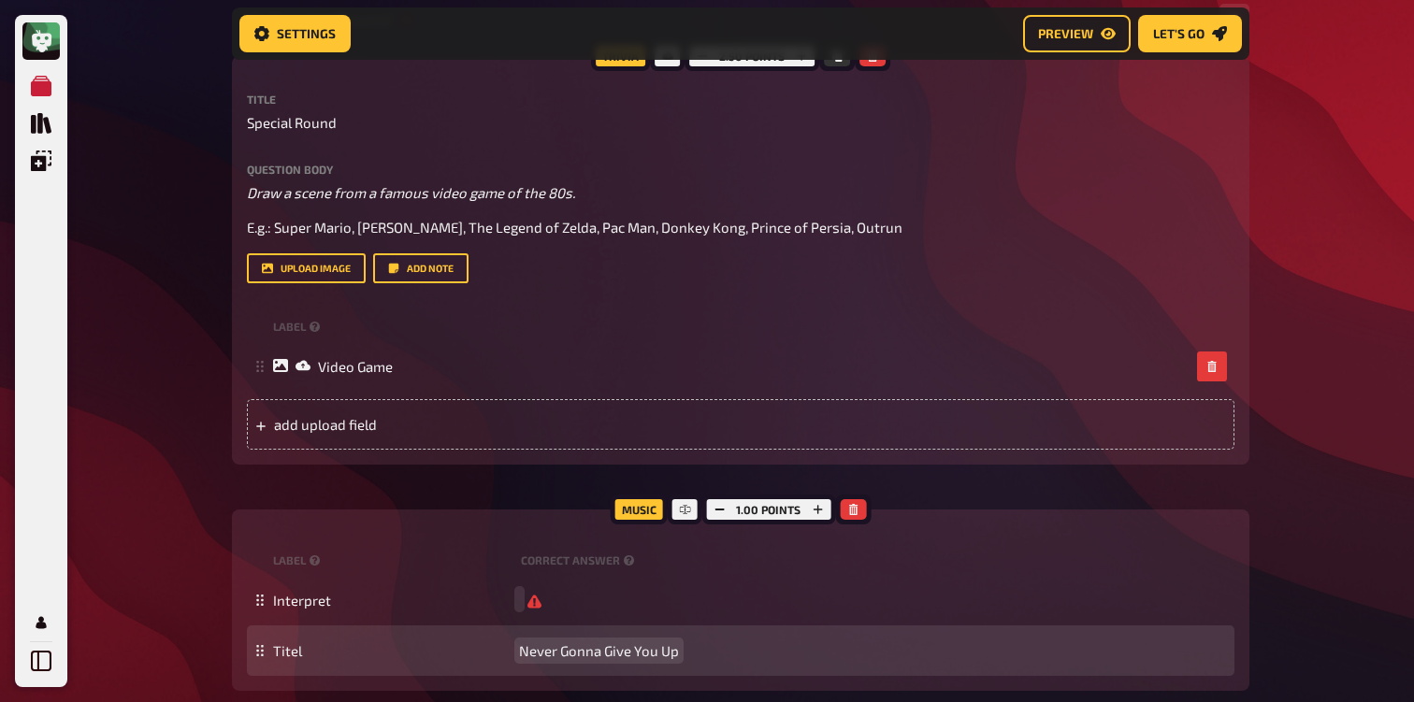
scroll to position [466, 0]
click at [599, 658] on span "Never Gonna Give You Up" at bounding box center [599, 651] width 160 height 17
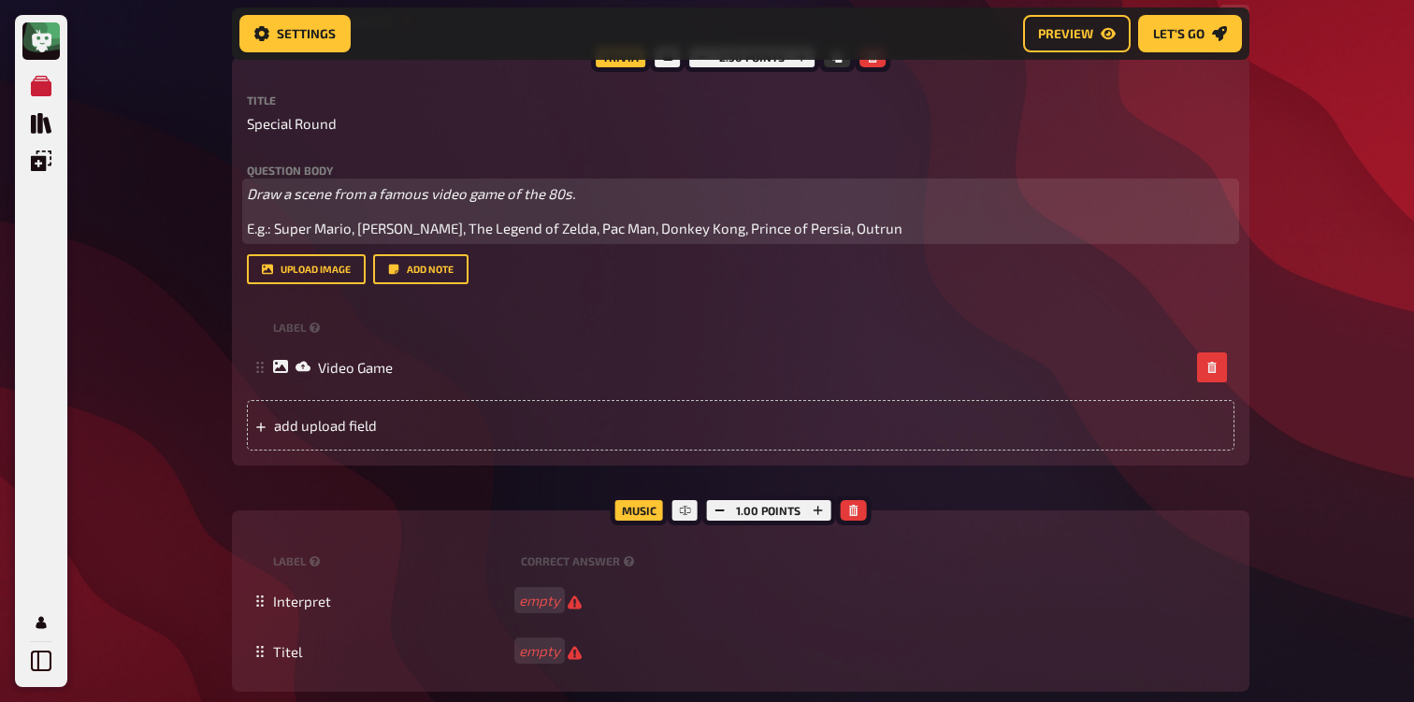
click at [476, 204] on p "Draw a scene from a famous video game of the 80s." at bounding box center [740, 194] width 987 height 22
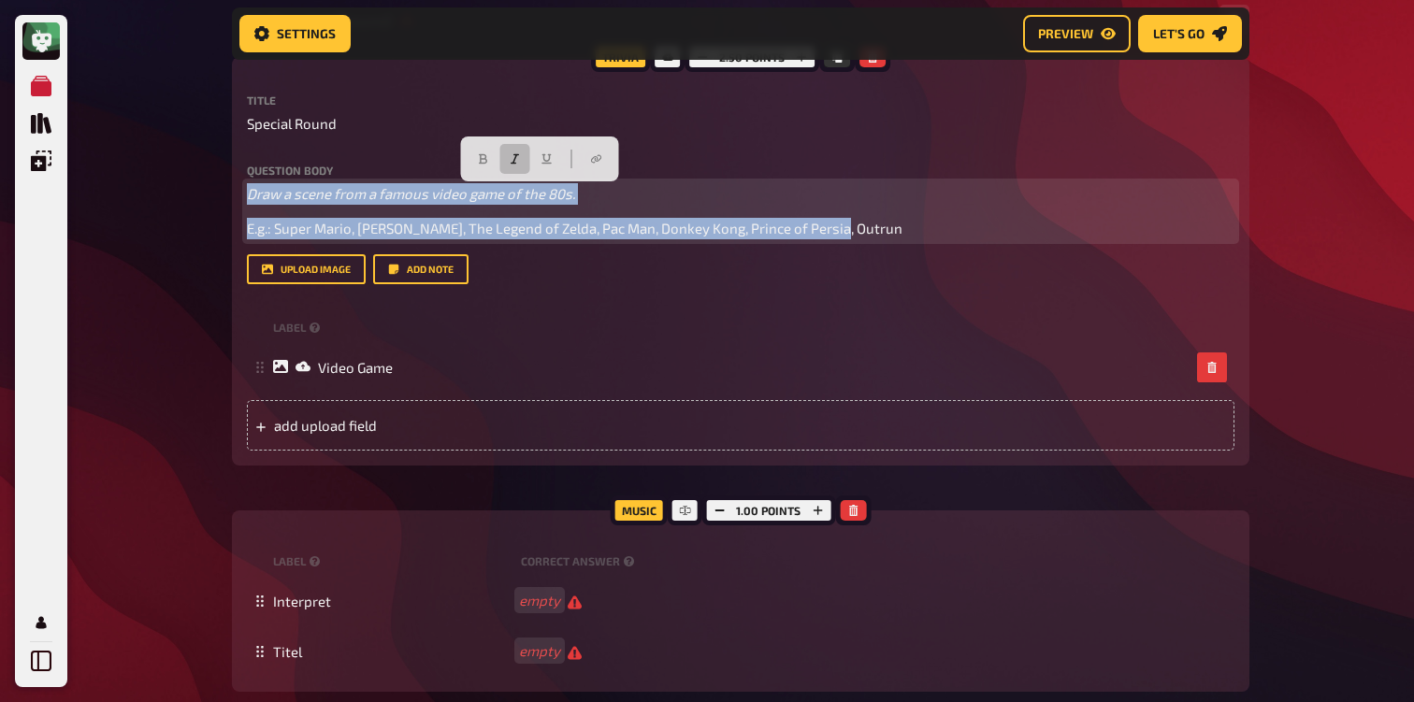
drag, startPoint x: 881, startPoint y: 231, endPoint x: 250, endPoint y: 179, distance: 633.3
click at [250, 179] on div "Question body Draw a scene from a famous video game of the 80s. E.g.: Super Mar…" at bounding box center [740, 202] width 987 height 75
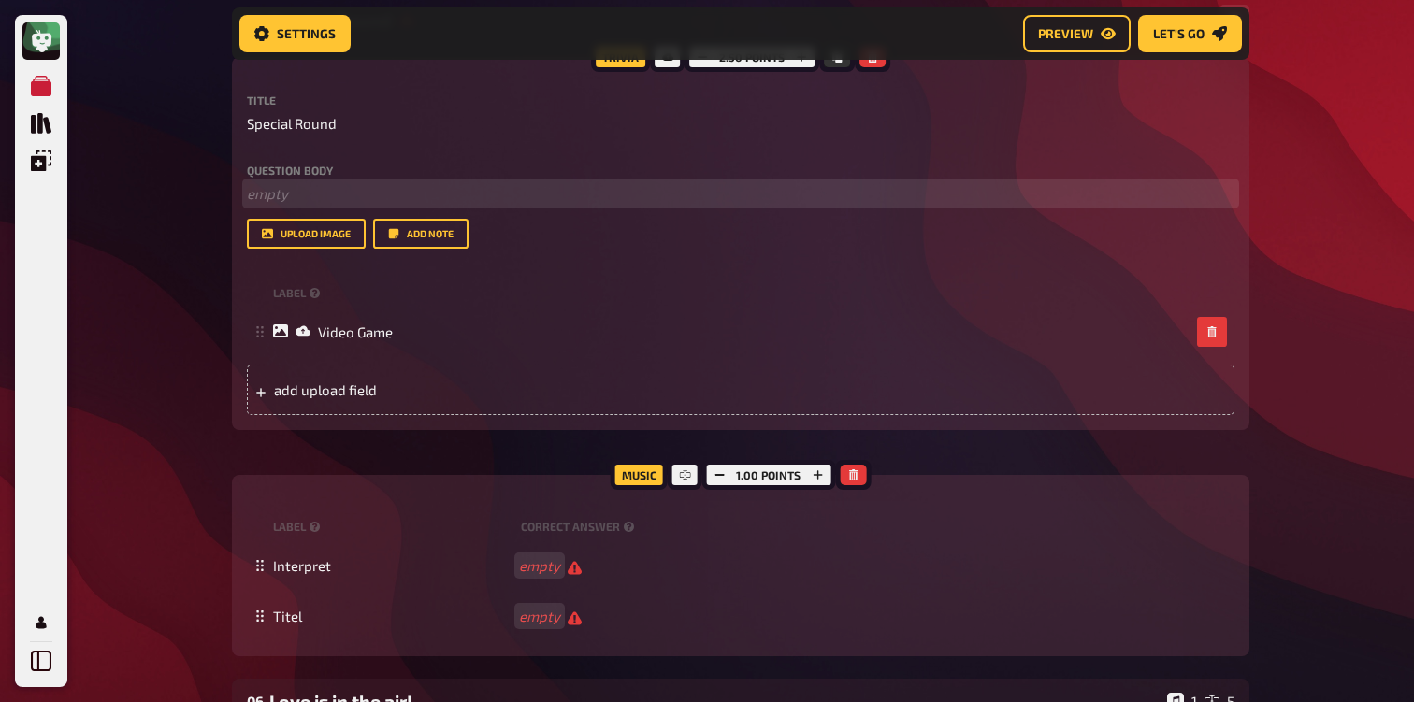
scroll to position [435, 0]
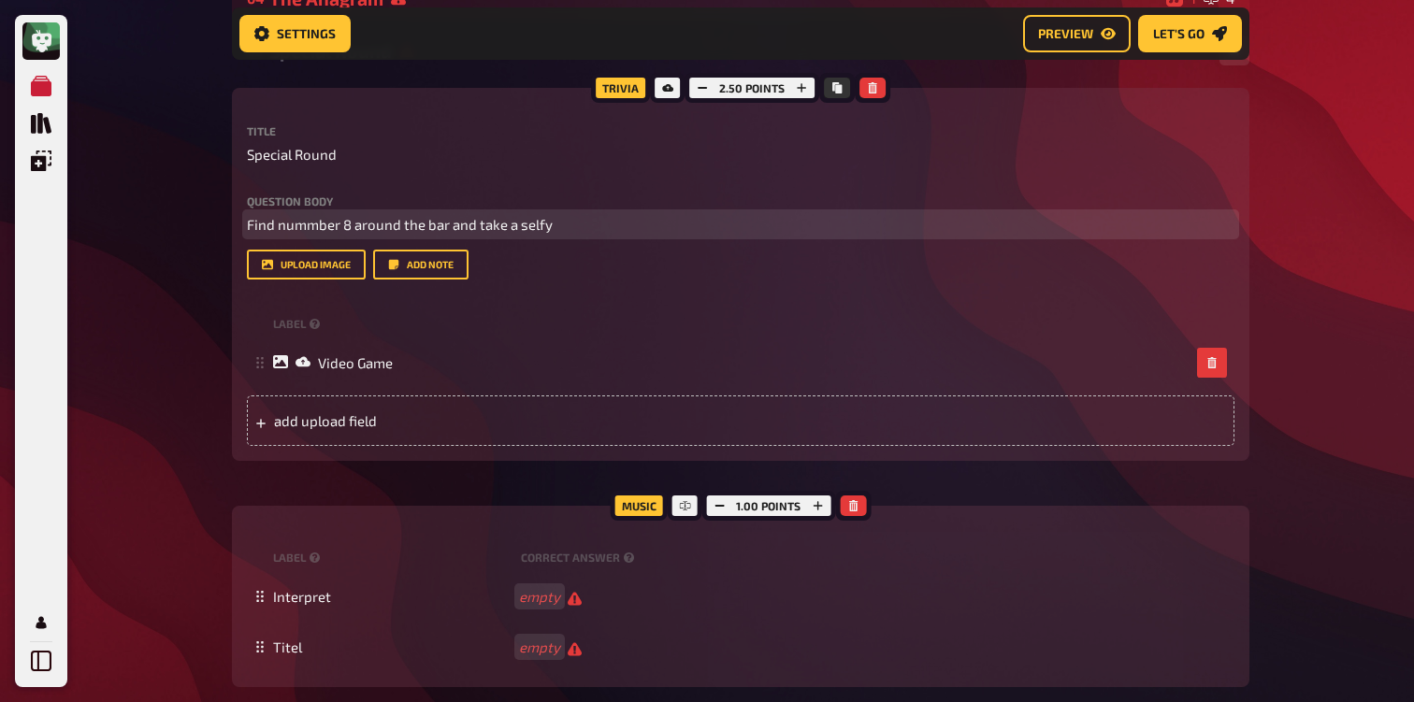
click at [402, 222] on span "Find nummber 8 around the bar and take a selfy" at bounding box center [400, 224] width 306 height 17
copy span "Find nummber 8 around the bar and take a selfy"
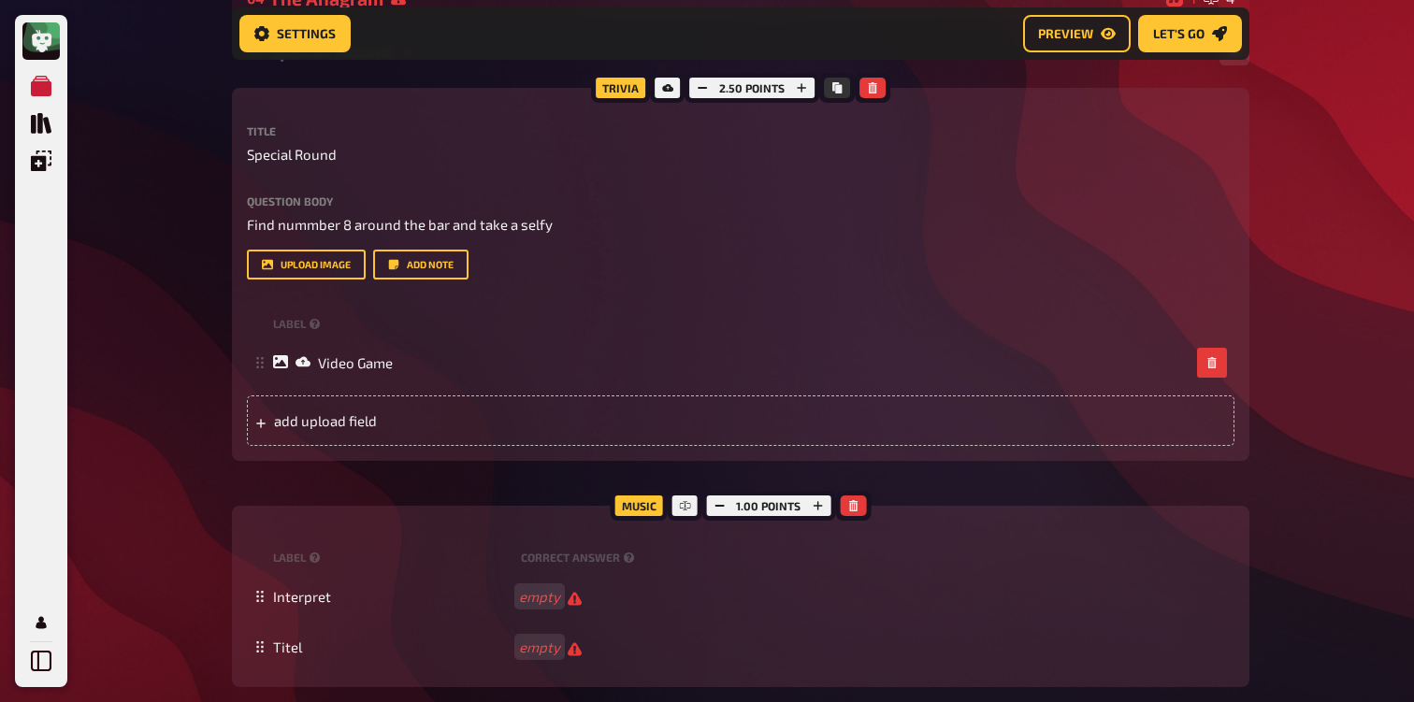
click at [164, 281] on div "My Quizzes Quiz Library Overlays Profile Home My Quizzes 80s [Remastered] ✅​🇬🇧​…" at bounding box center [707, 525] width 1414 height 1921
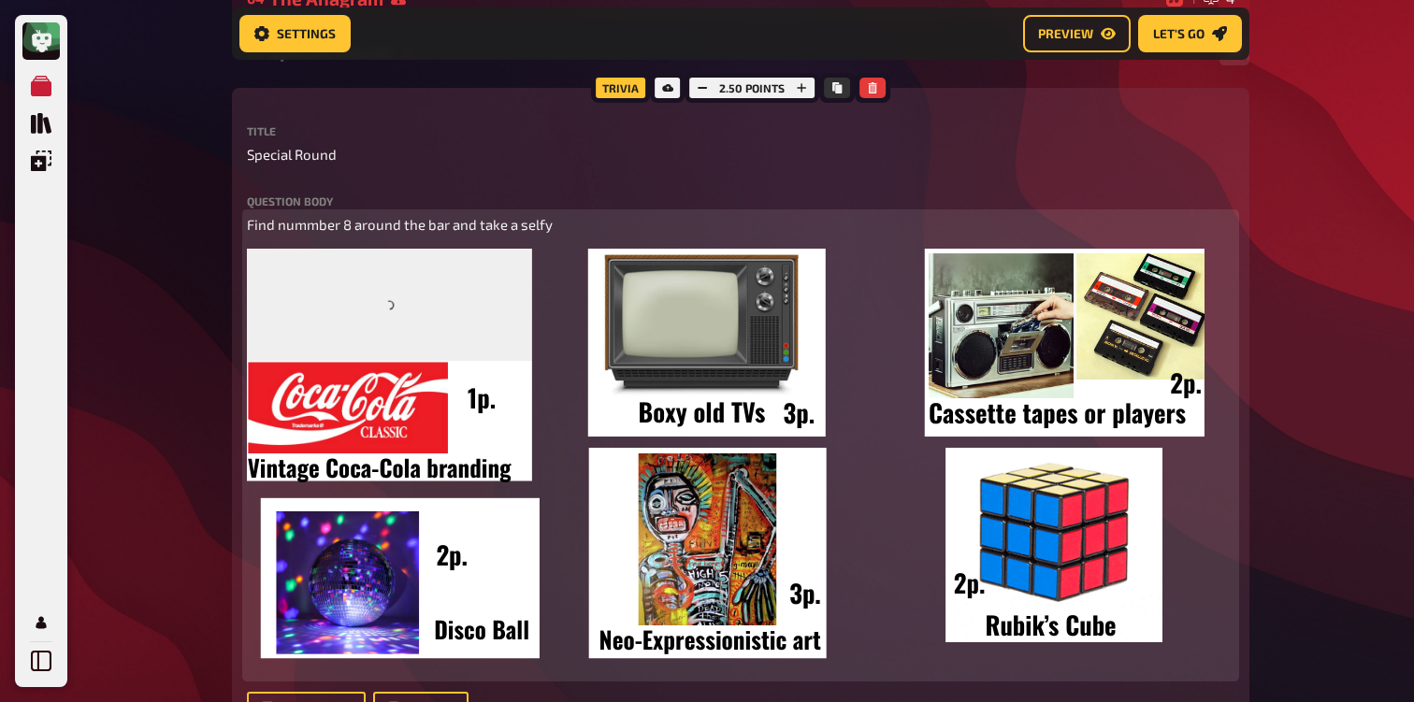
click at [553, 366] on img at bounding box center [725, 460] width 957 height 423
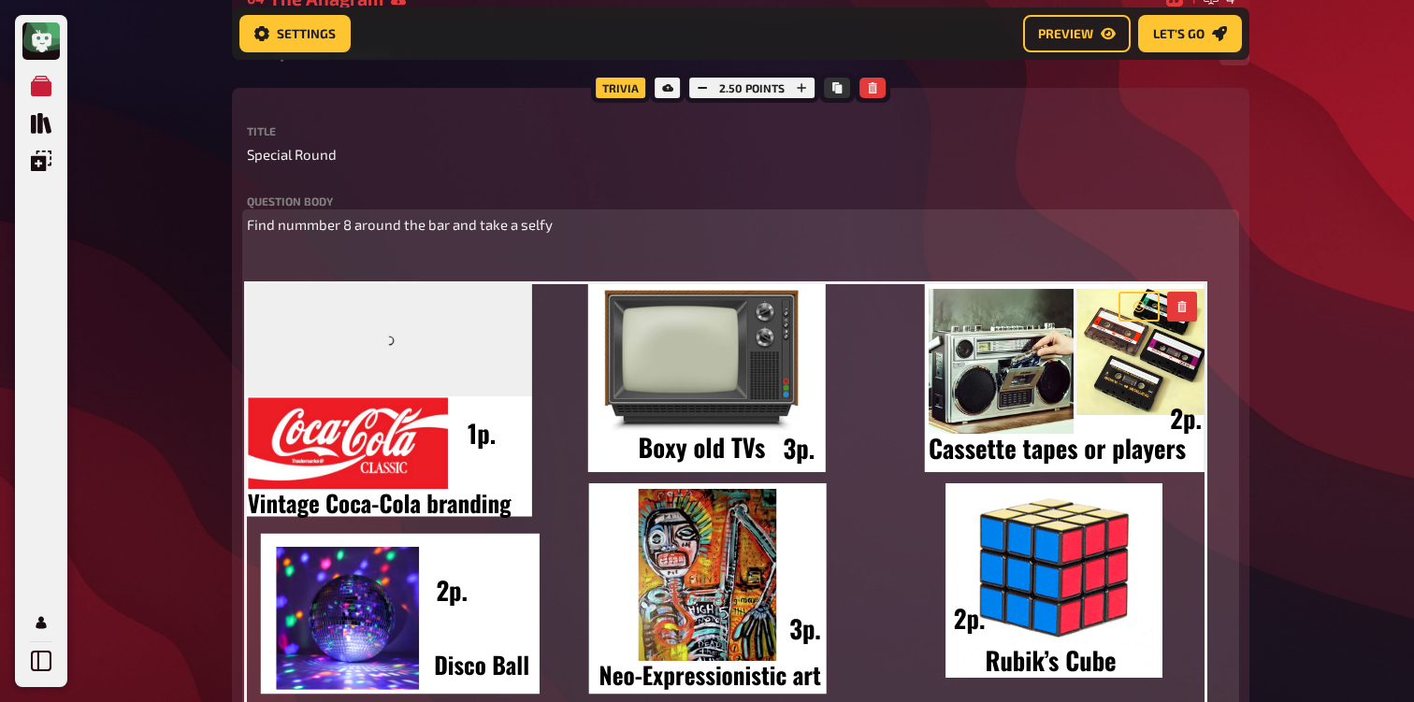
click at [386, 454] on img at bounding box center [725, 495] width 957 height 423
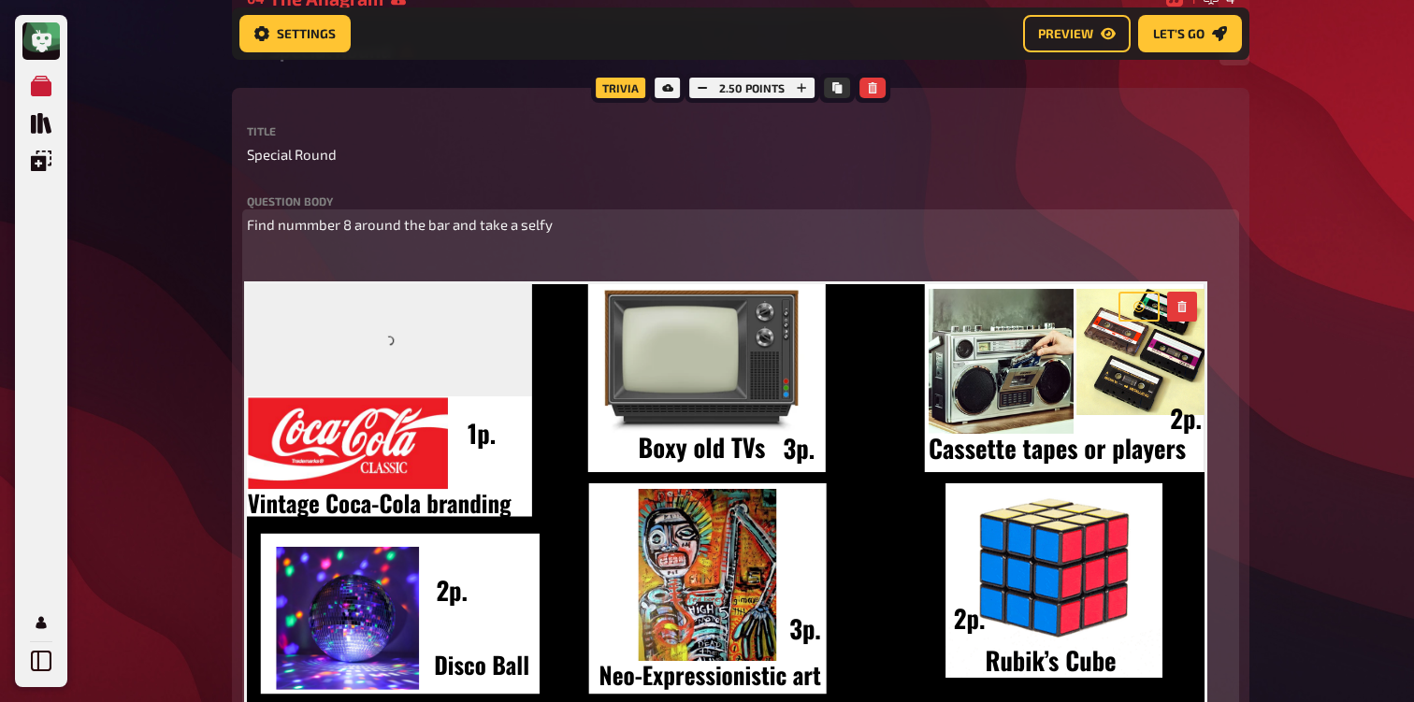
click at [386, 370] on img at bounding box center [725, 495] width 957 height 423
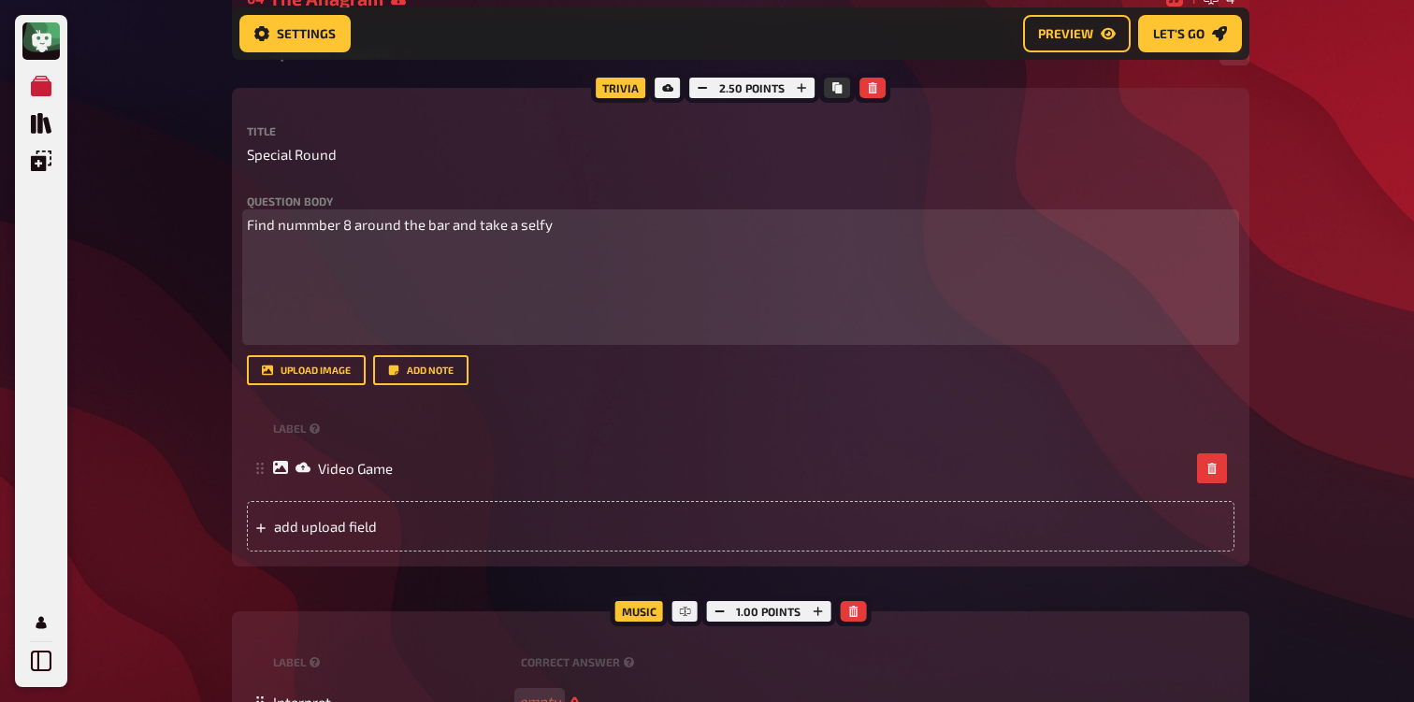
click at [317, 327] on p "﻿" at bounding box center [740, 330] width 987 height 22
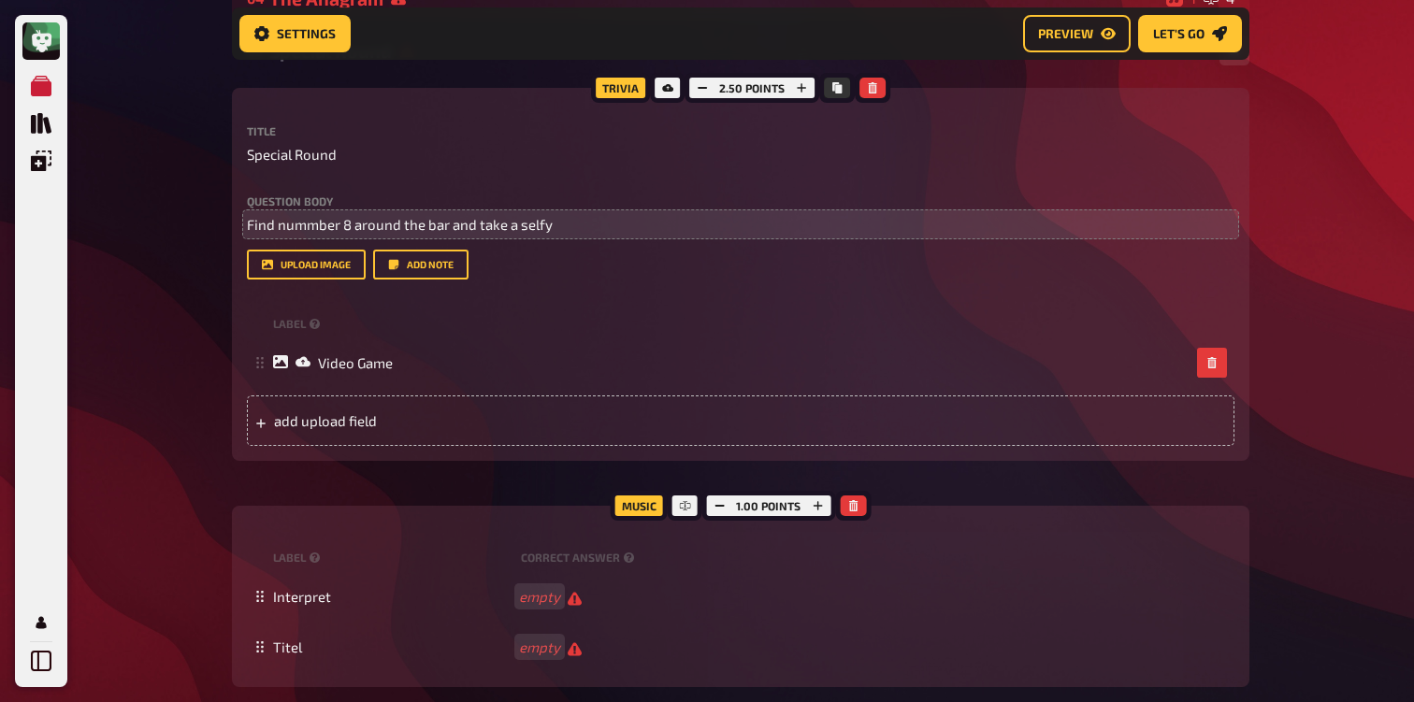
click at [745, 88] on div "2.50 points" at bounding box center [751, 88] width 135 height 30
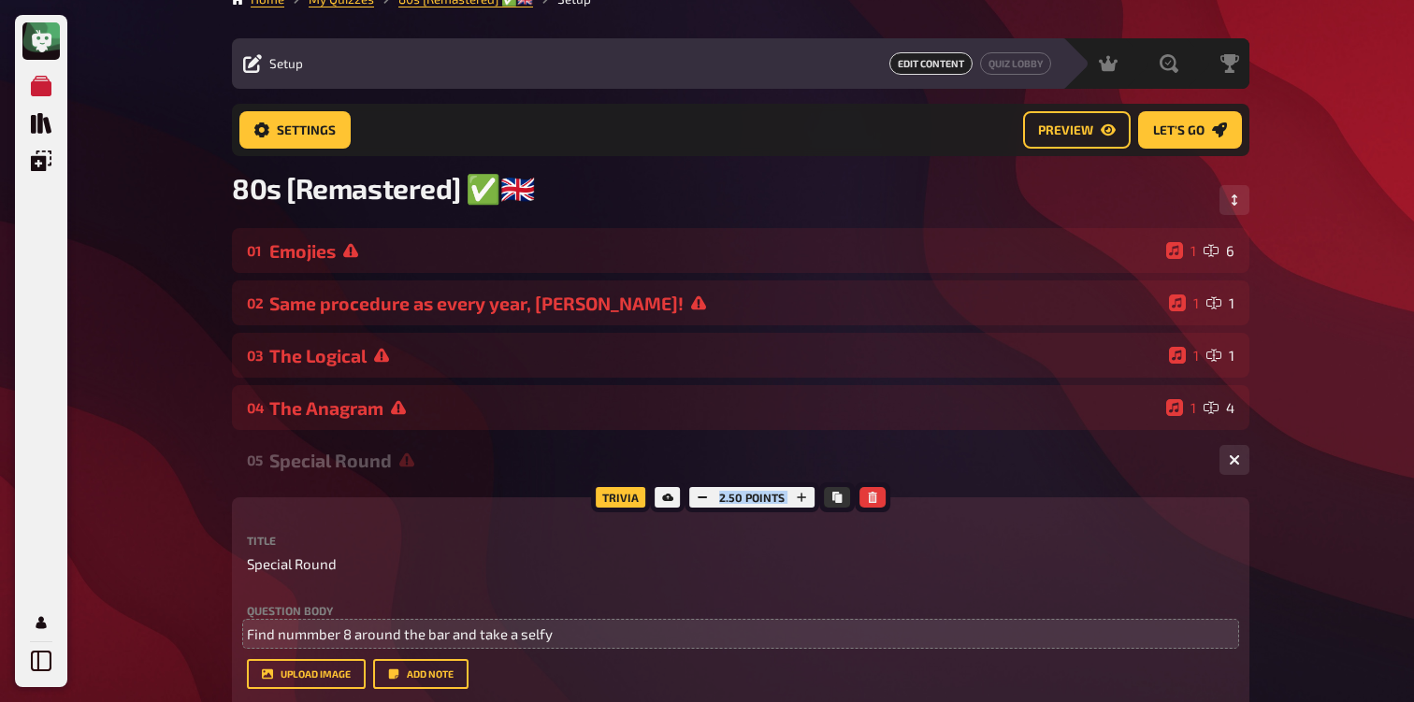
scroll to position [0, 0]
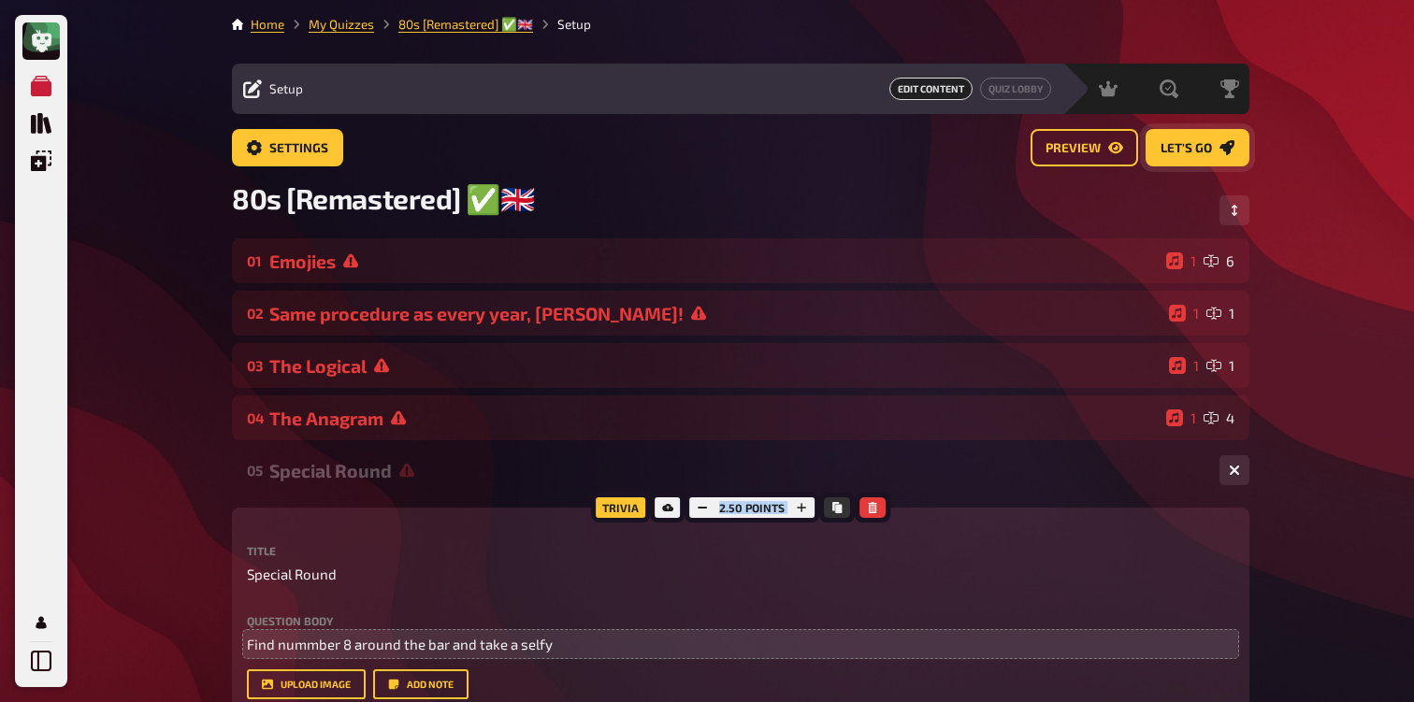
click at [1223, 148] on icon "Let's go" at bounding box center [1226, 147] width 15 height 15
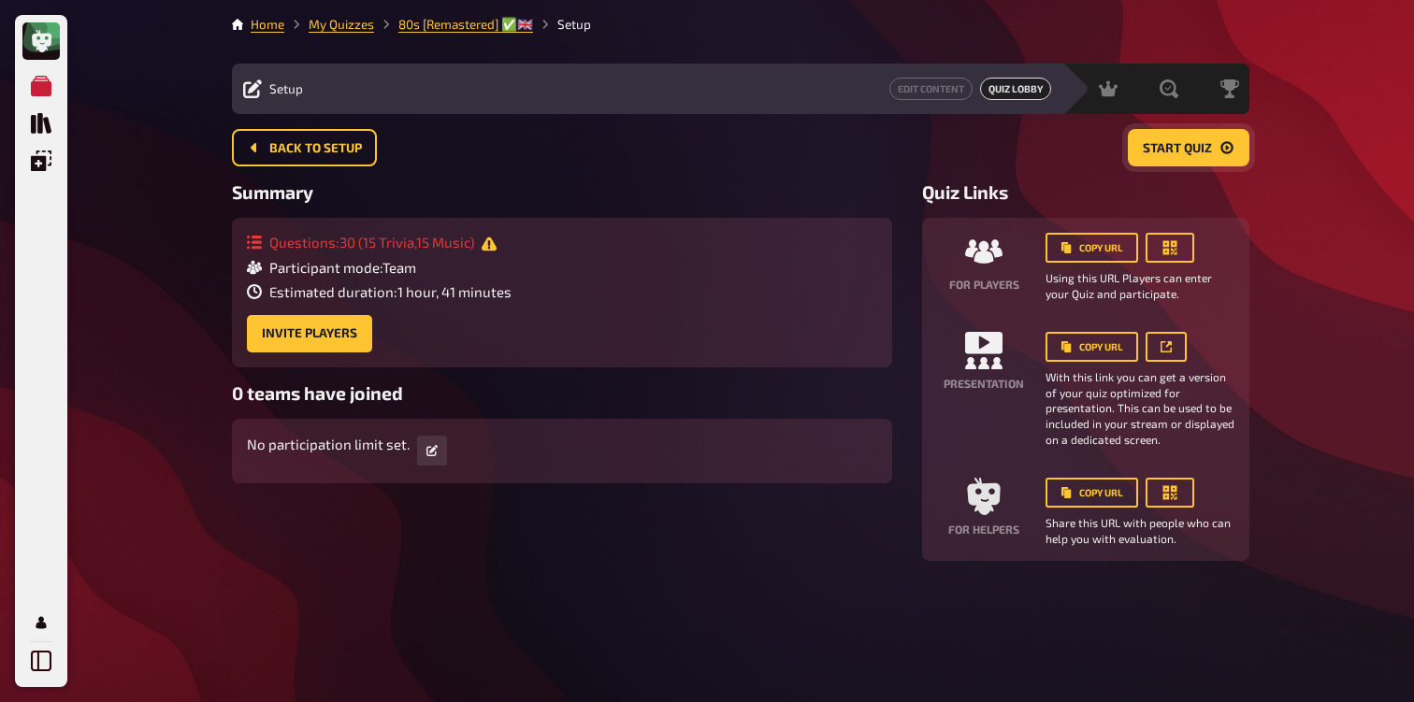
click at [1186, 142] on span "Start Quiz" at bounding box center [1177, 148] width 69 height 13
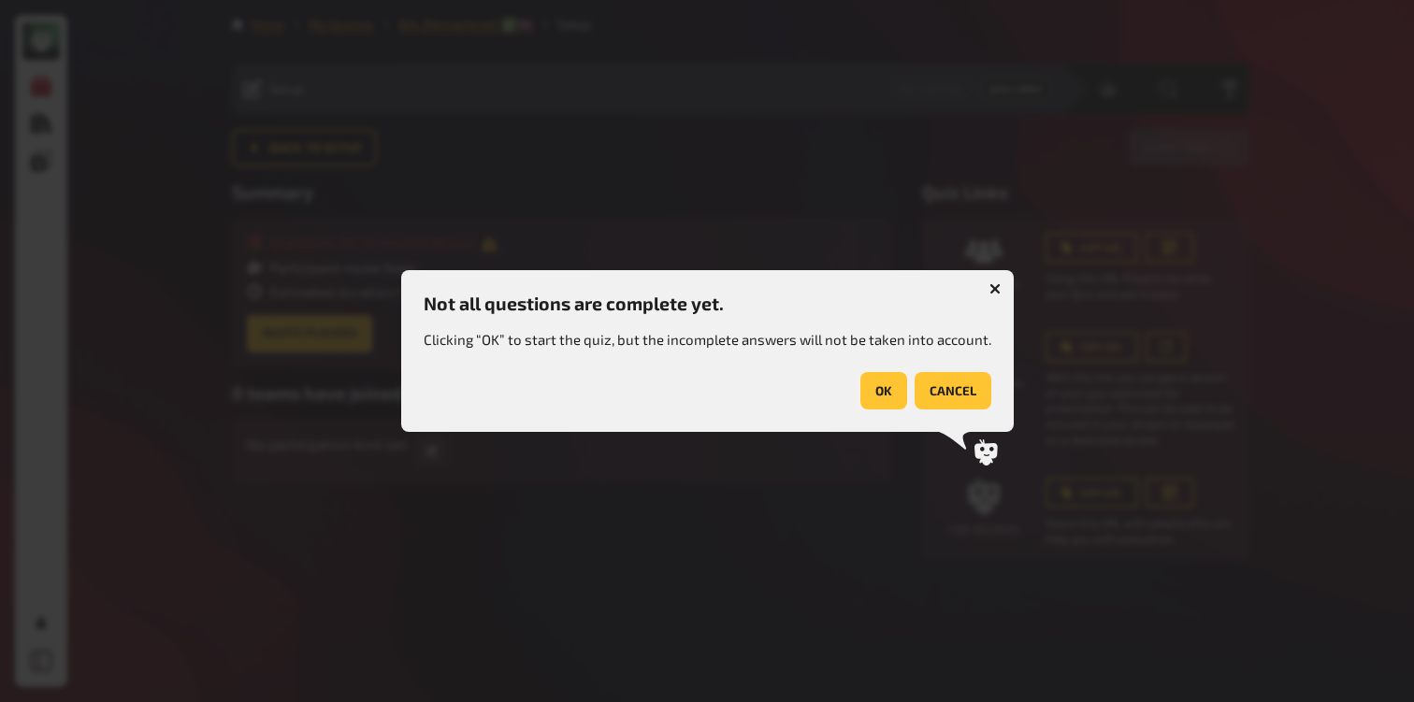
click at [891, 381] on button "OK" at bounding box center [883, 390] width 47 height 37
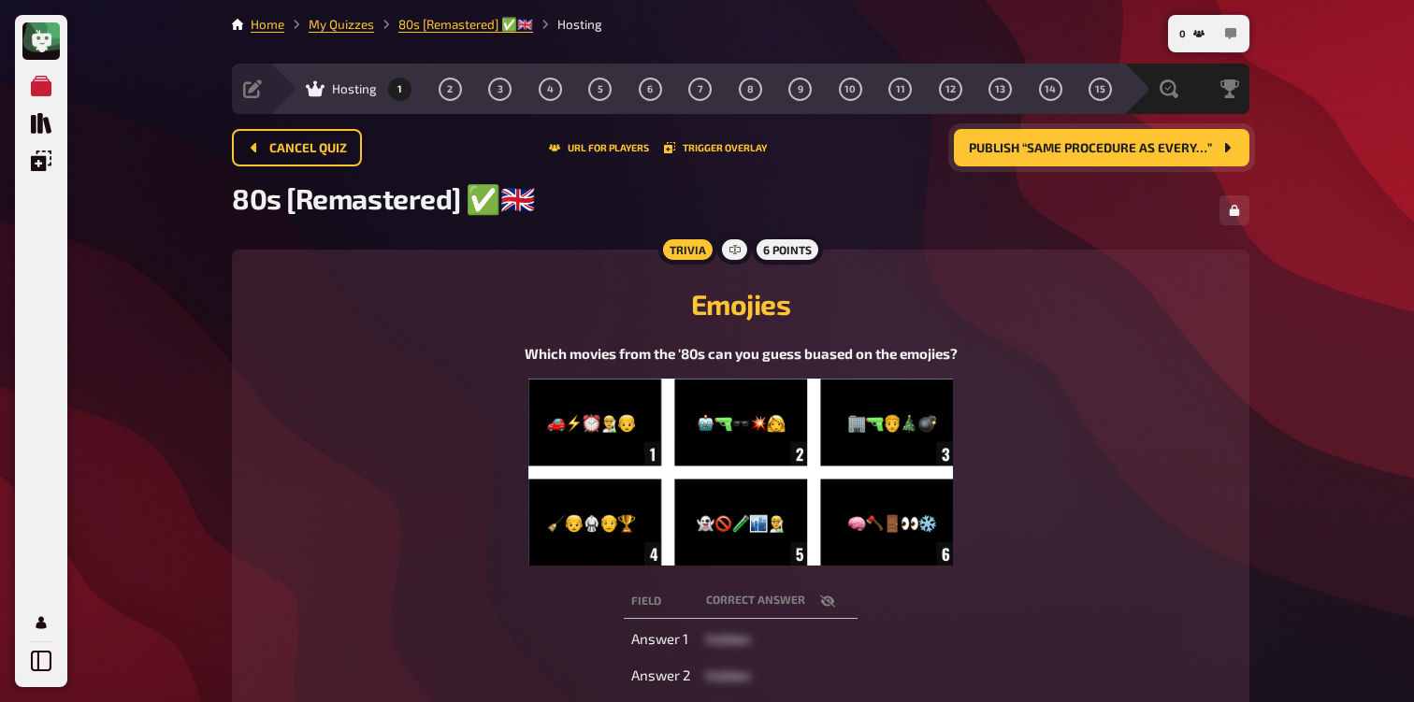
click at [1228, 39] on button "button" at bounding box center [1231, 34] width 30 height 30
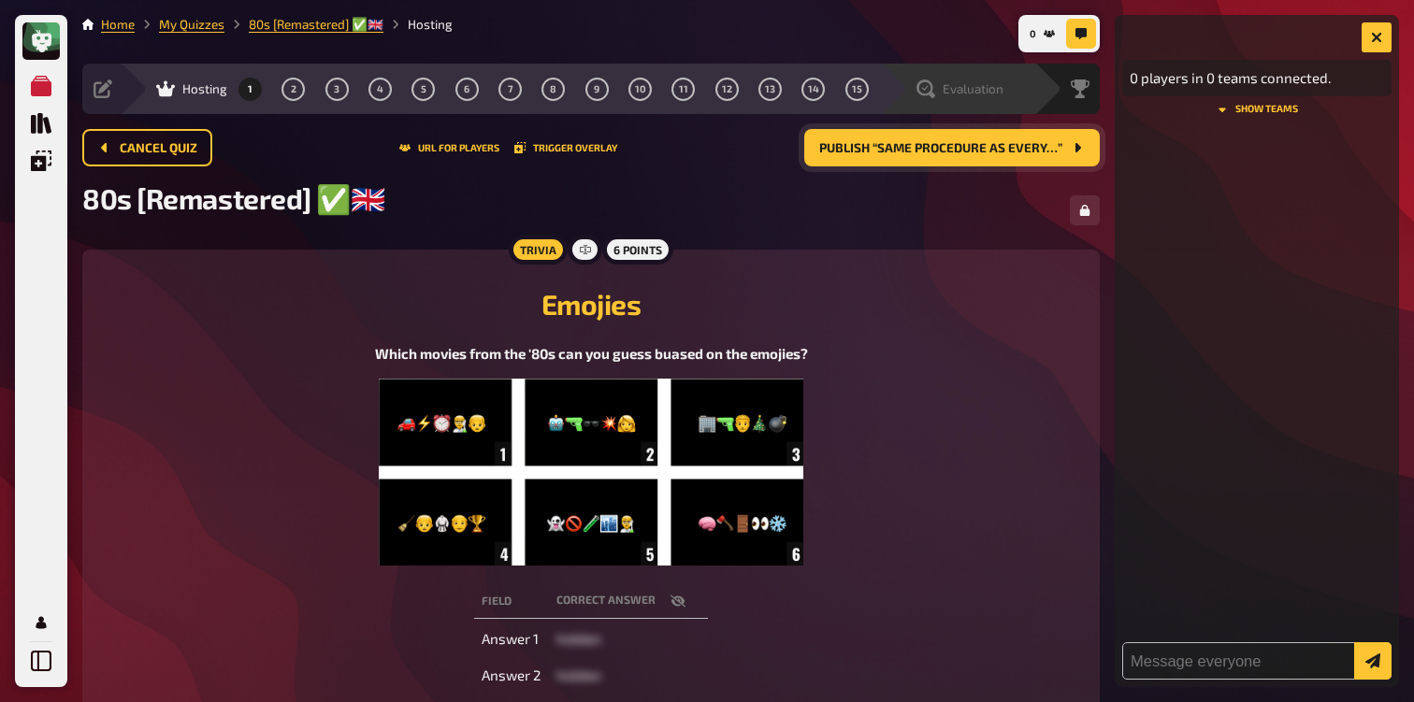
click at [930, 98] on icon at bounding box center [925, 88] width 19 height 19
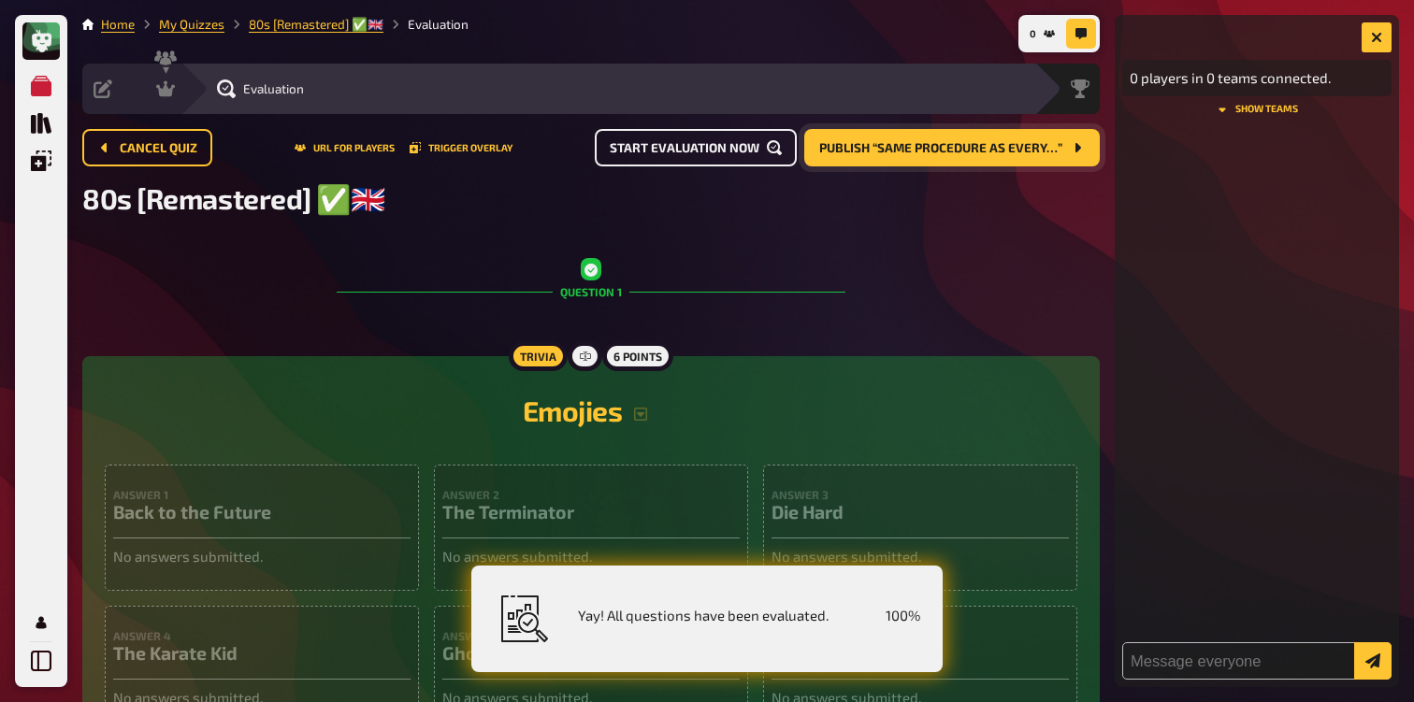
click at [698, 147] on span "Start evaluation now" at bounding box center [685, 148] width 150 height 13
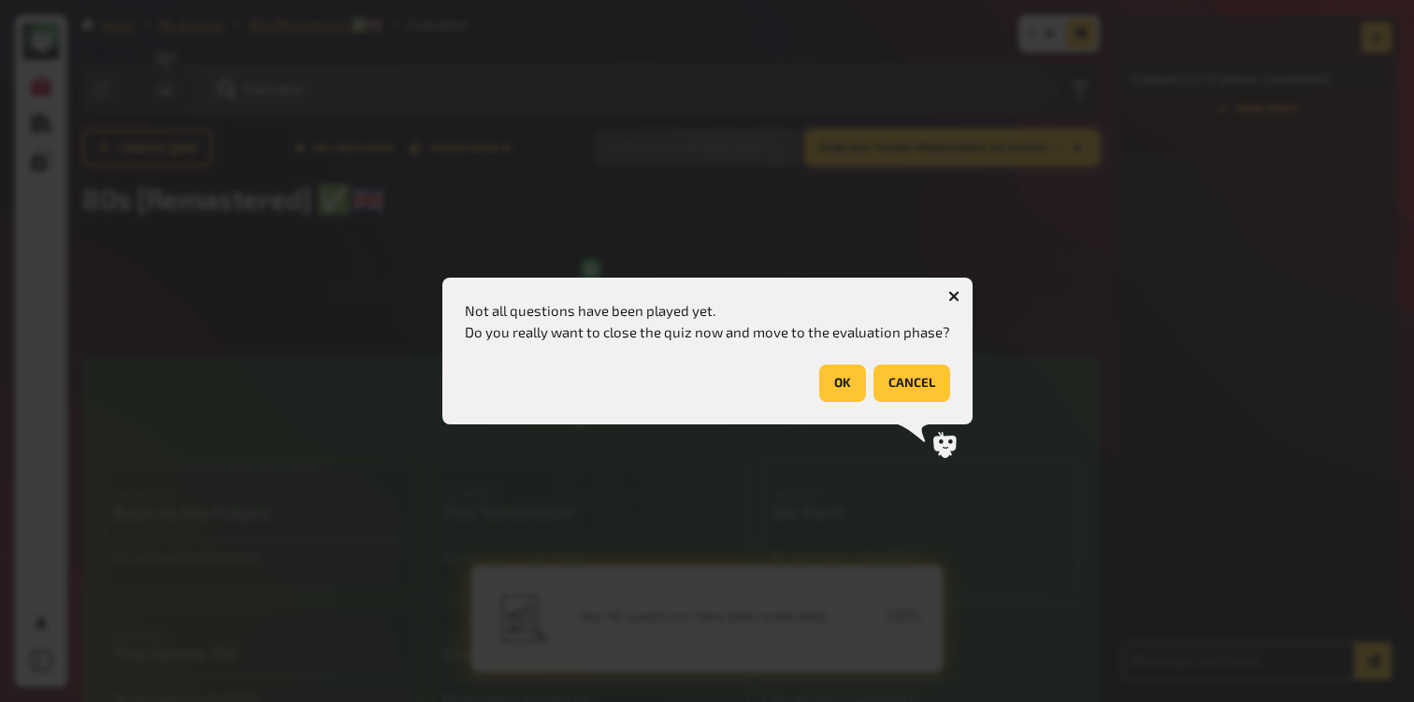
click at [953, 304] on button "button" at bounding box center [954, 296] width 30 height 30
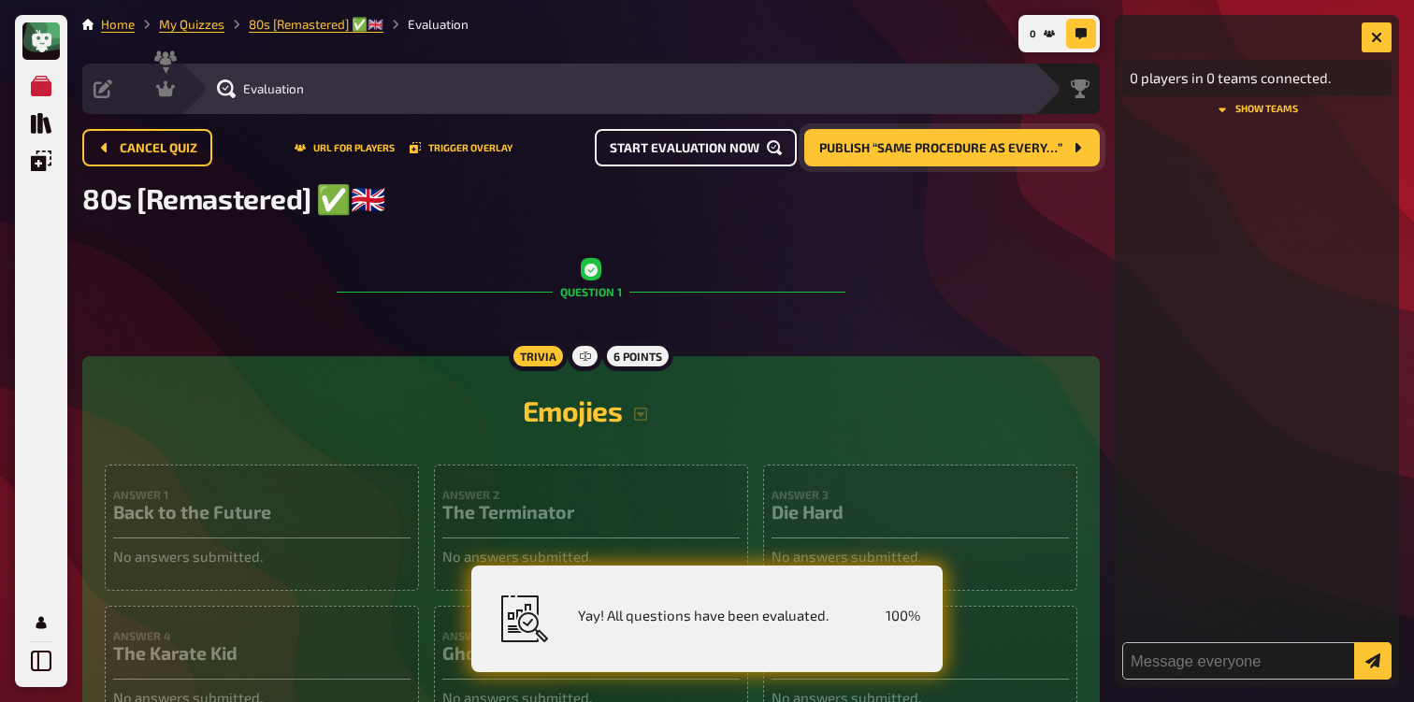
click at [950, 158] on button "Publish “Same procedure as every…”" at bounding box center [951, 147] width 295 height 37
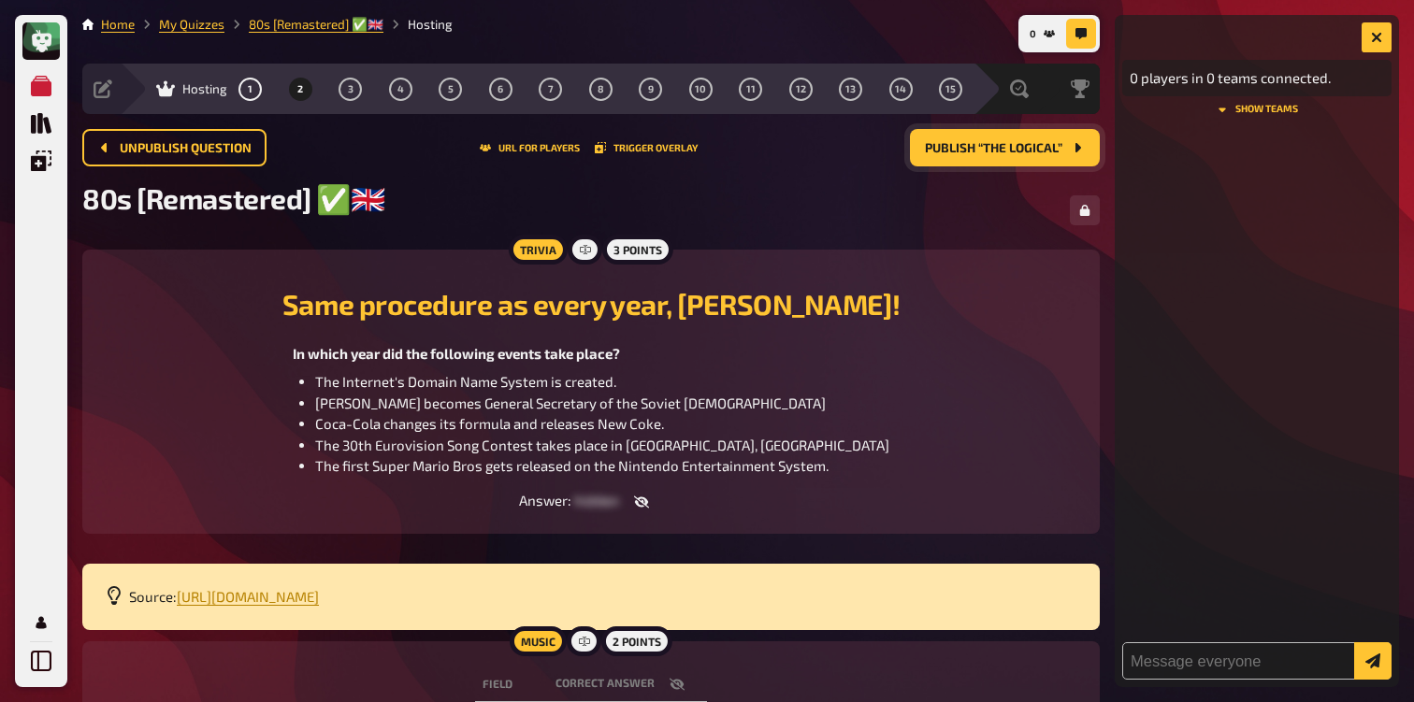
click at [985, 160] on button "Publish “The Logical”" at bounding box center [1005, 147] width 190 height 37
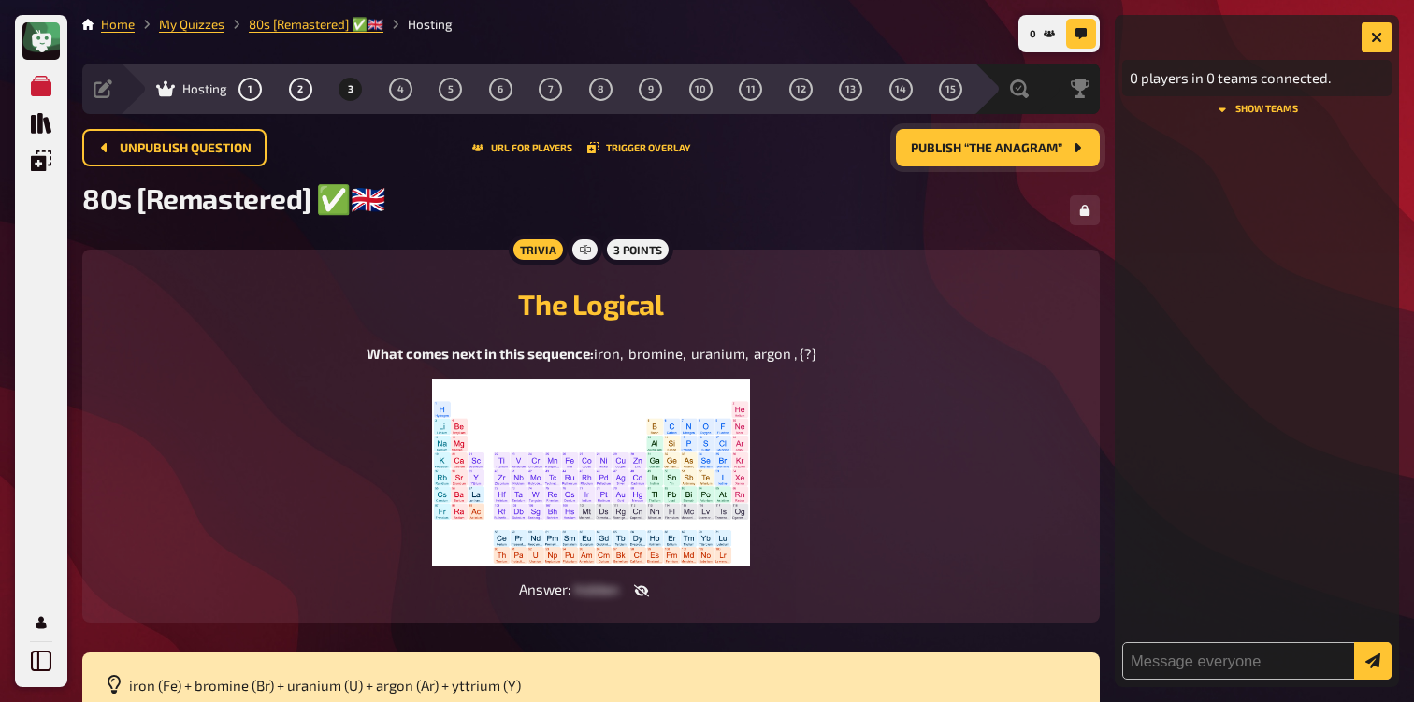
click at [985, 160] on button "Publish “The Anagram”" at bounding box center [998, 147] width 204 height 37
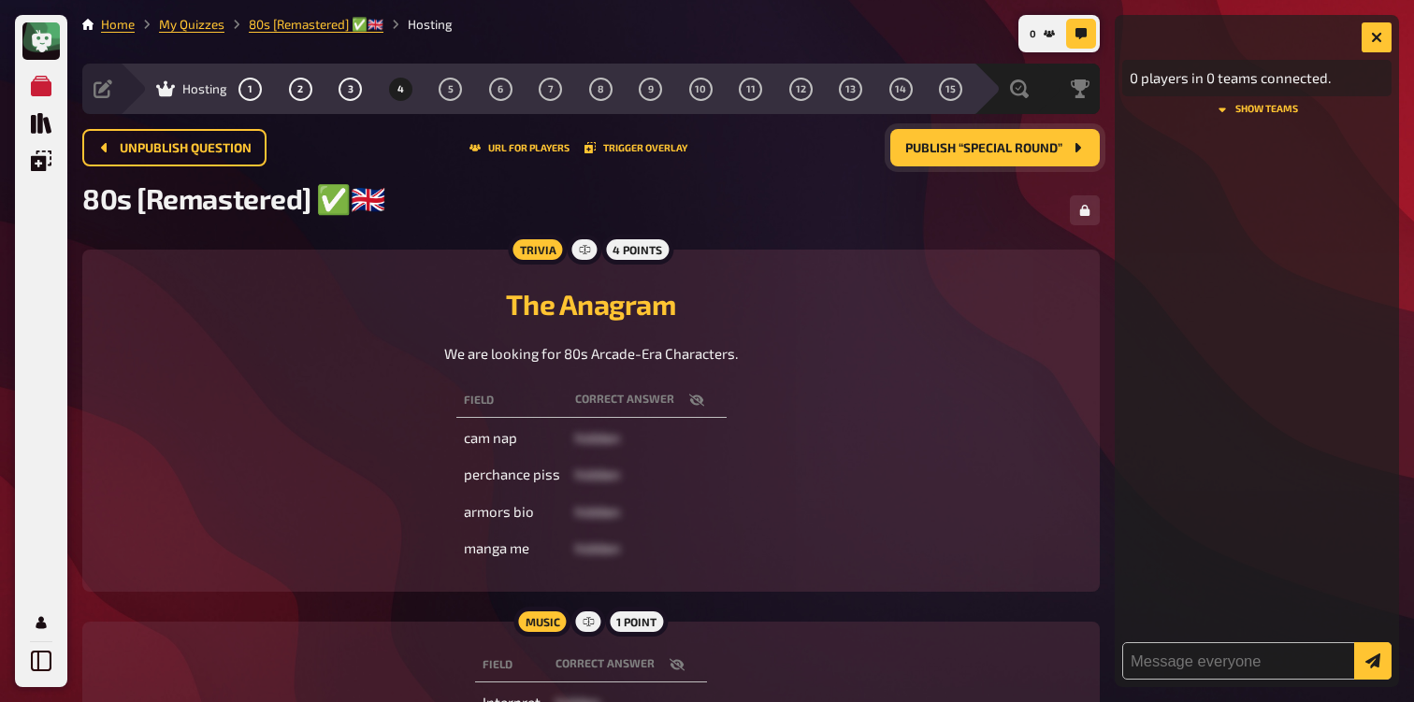
click at [984, 160] on button "Publish “Special Round”" at bounding box center [994, 147] width 209 height 37
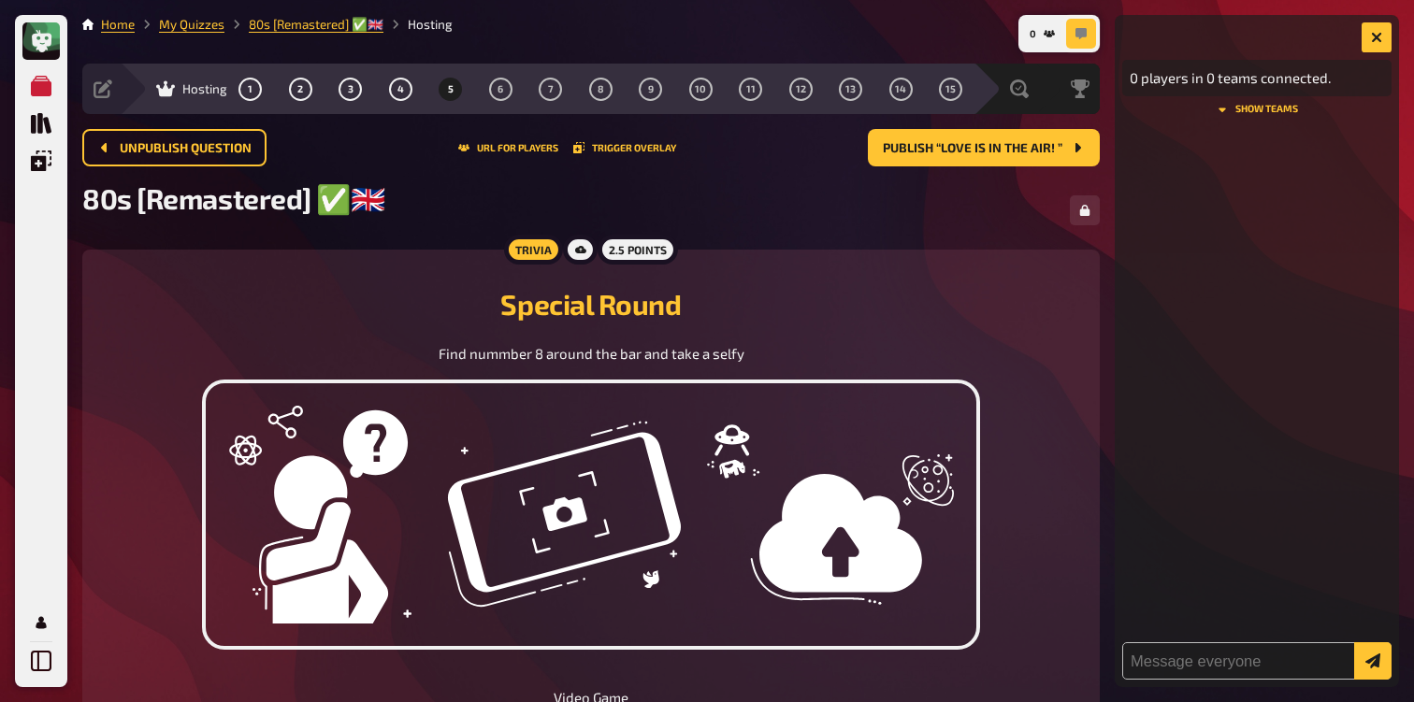
click at [1087, 41] on button "button" at bounding box center [1081, 34] width 30 height 30
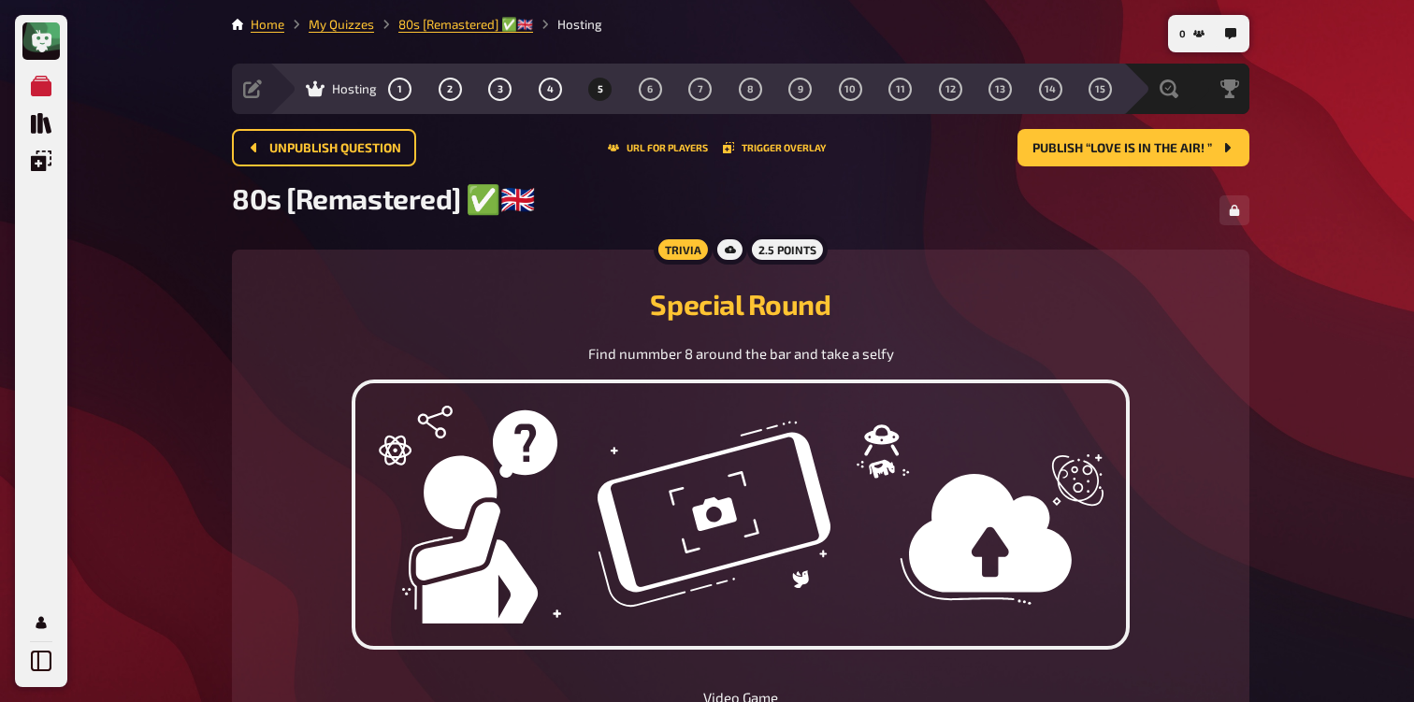
drag, startPoint x: 1185, startPoint y: 94, endPoint x: 1360, endPoint y: 105, distance: 175.2
click at [1360, 105] on div "My Quizzes Quiz Library Overlays Profile 0 Home My Quizzes 80s [Remastered] ✅​🇬…" at bounding box center [707, 520] width 1414 height 1041
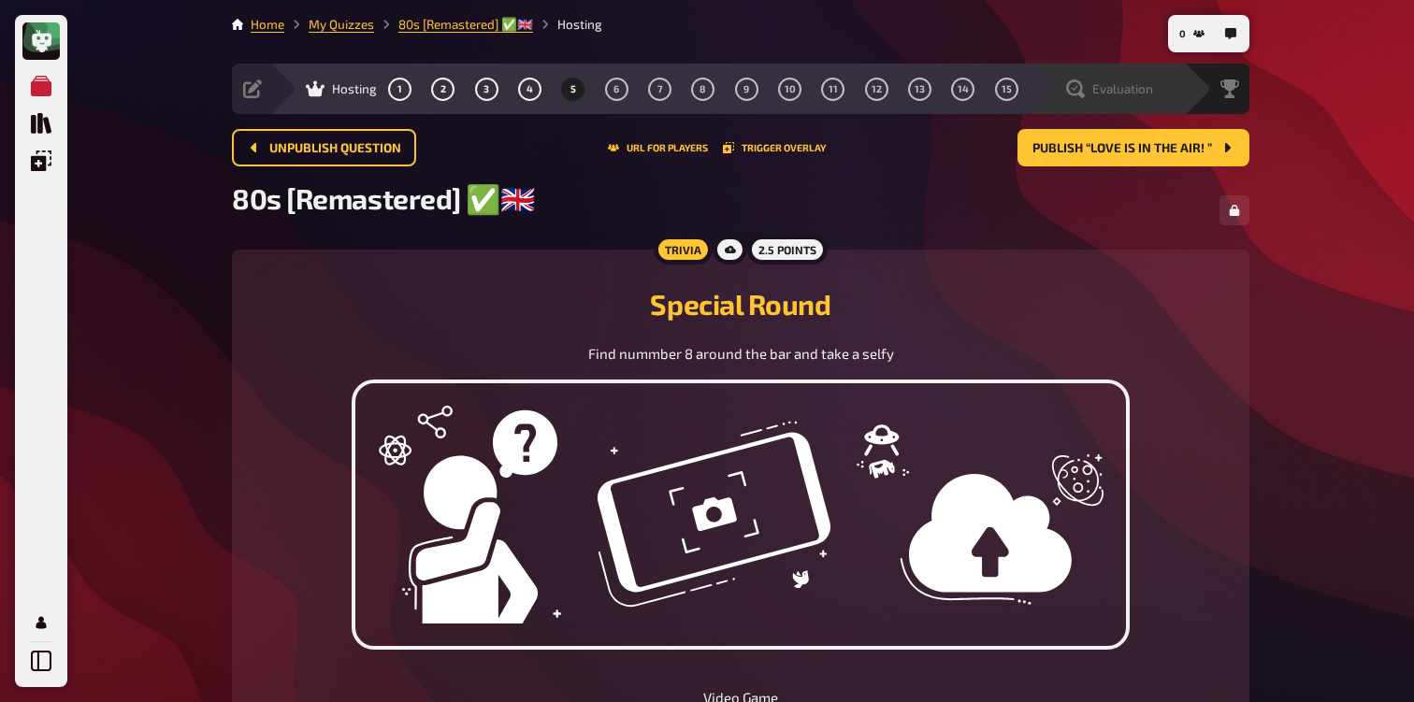
click at [1073, 86] on icon at bounding box center [1075, 88] width 19 height 19
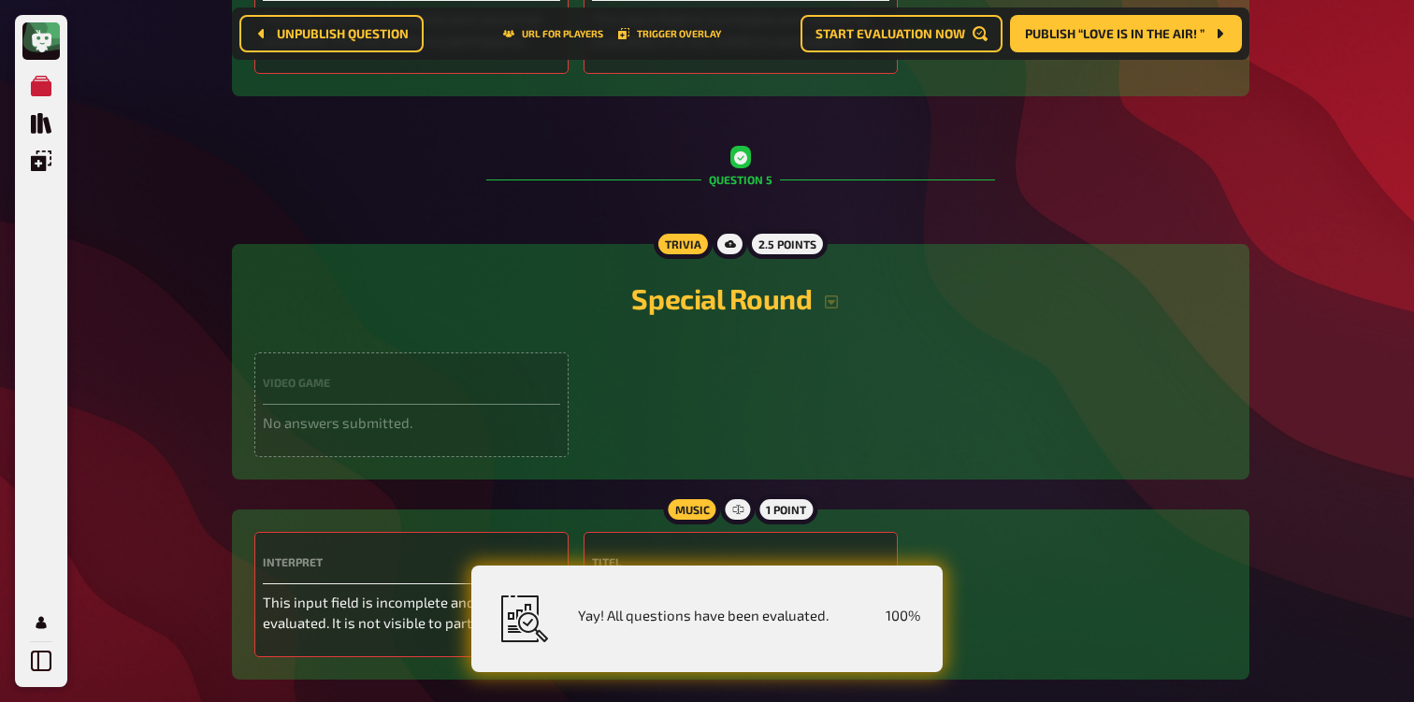
scroll to position [2937, 0]
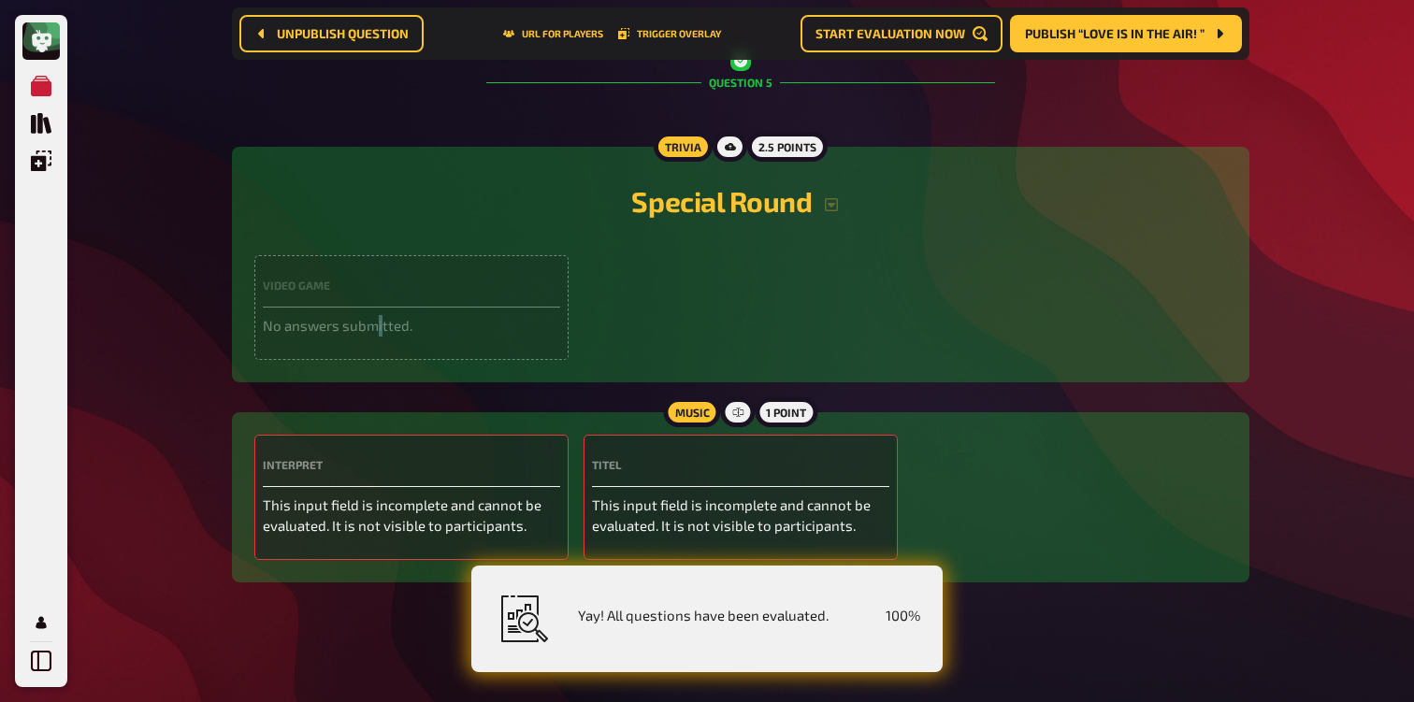
click at [379, 316] on p "No answers submitted." at bounding box center [411, 326] width 297 height 22
click at [272, 342] on div "Video Game No answers submitted." at bounding box center [411, 307] width 314 height 105
click at [532, 272] on div "Video Game No answers submitted." at bounding box center [411, 307] width 314 height 105
click at [764, 144] on div "2.5 points" at bounding box center [787, 147] width 80 height 30
click at [390, 266] on div "Video Game No answers submitted." at bounding box center [411, 307] width 314 height 105
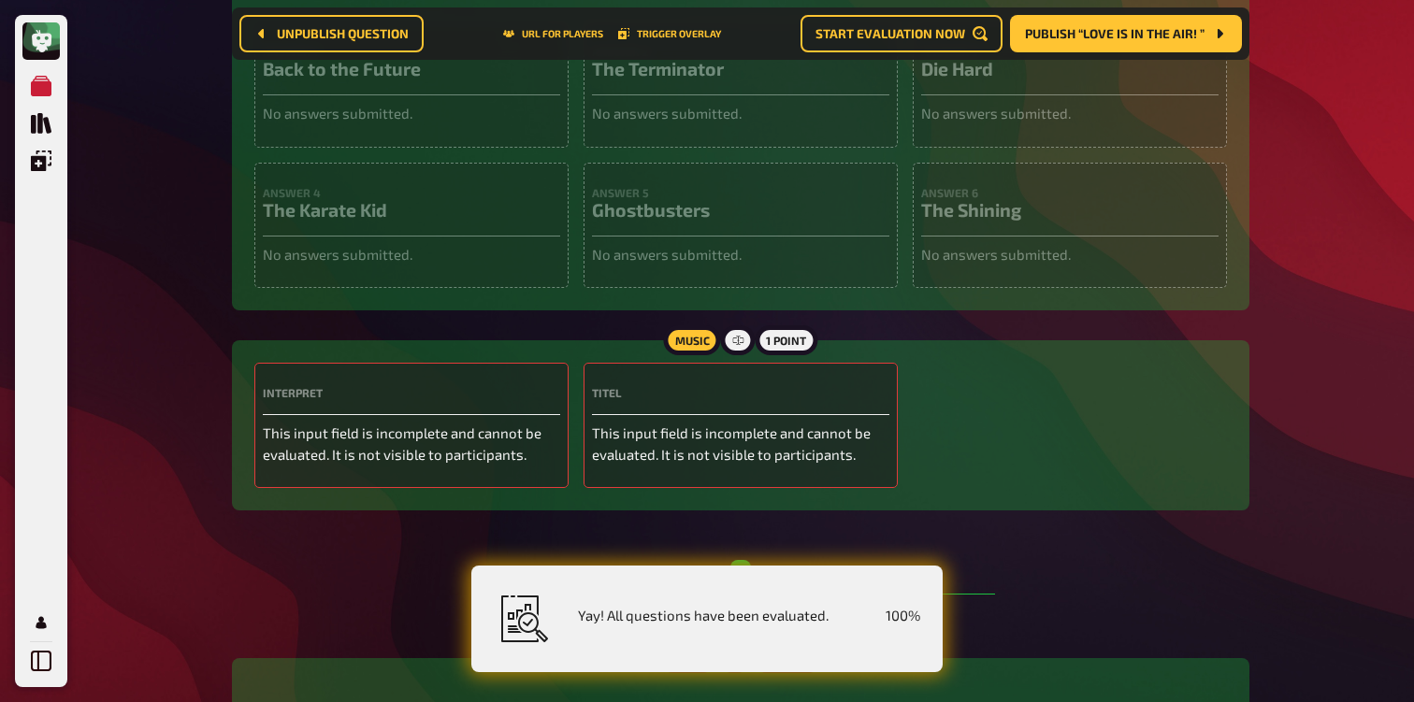
scroll to position [0, 0]
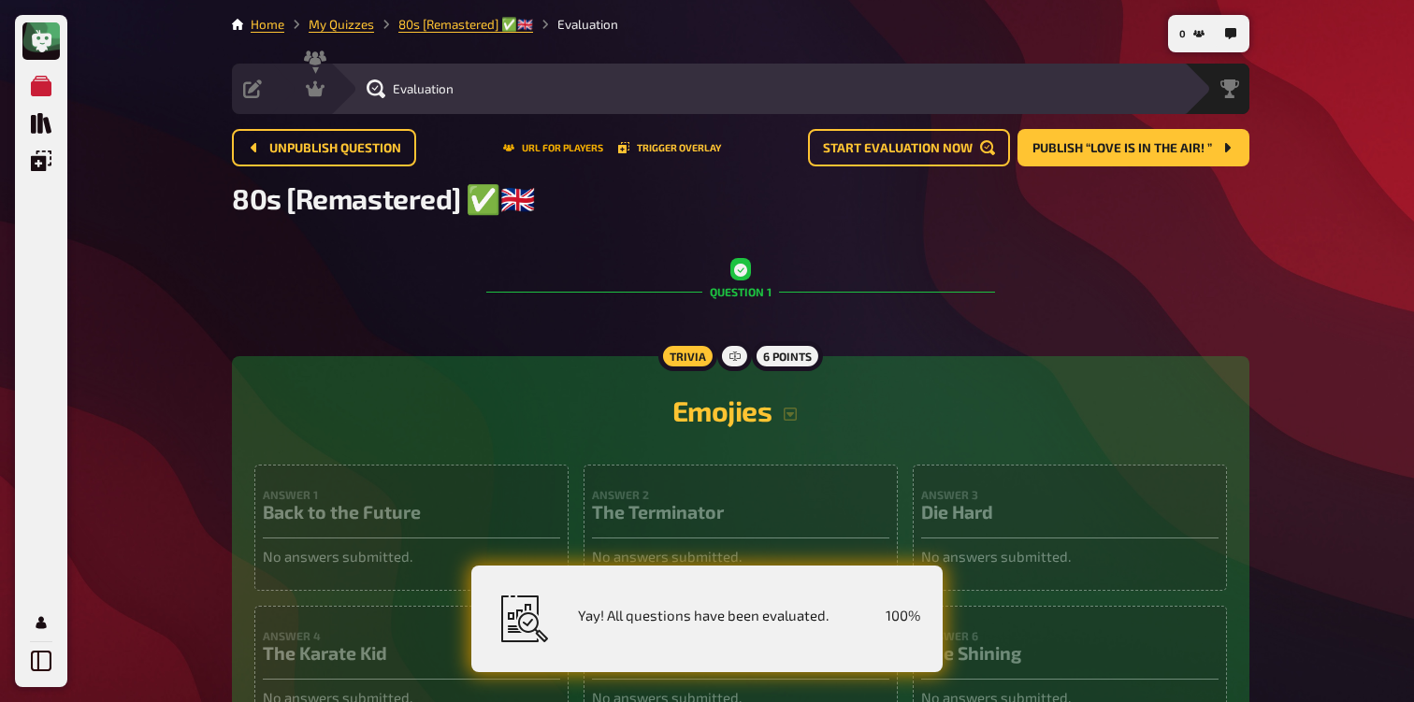
click at [561, 147] on button "URL for players" at bounding box center [553, 147] width 100 height 11
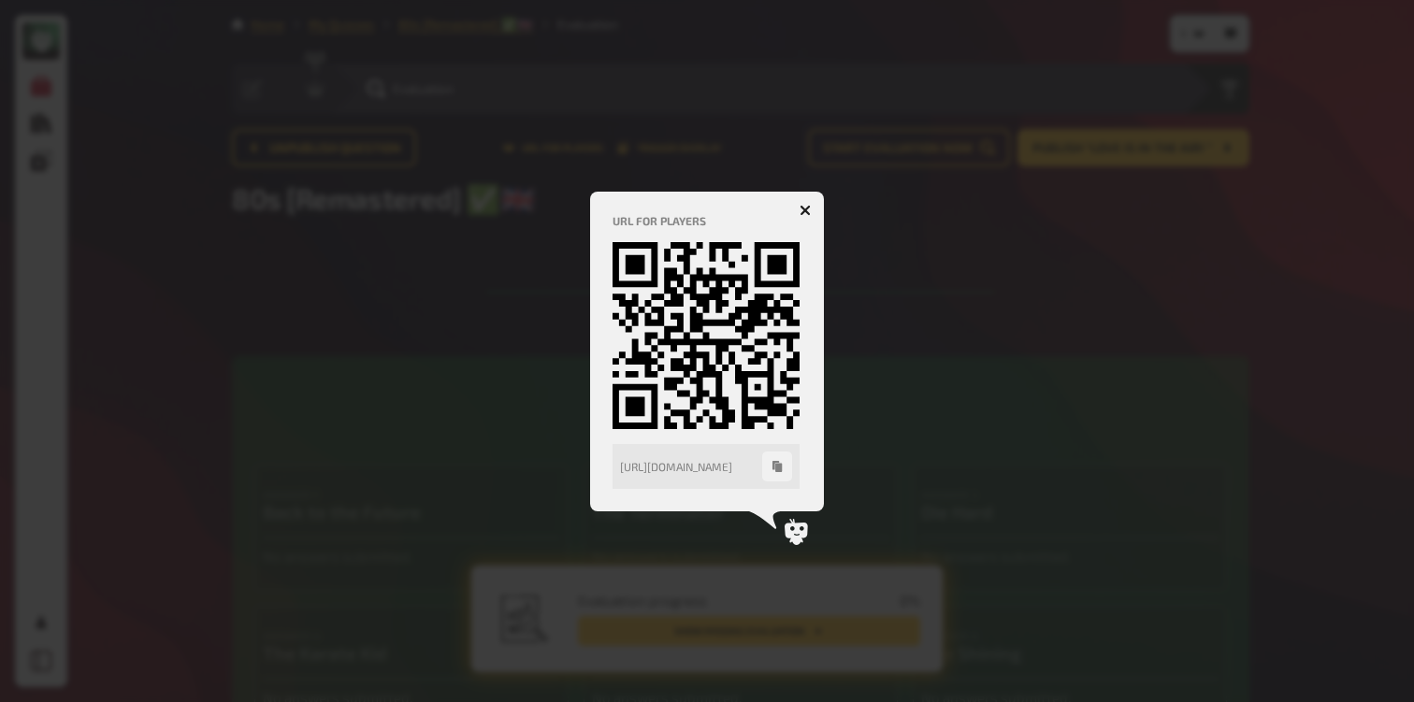
click at [799, 217] on h4 "URL for players" at bounding box center [706, 220] width 189 height 13
click at [806, 206] on icon "button" at bounding box center [804, 210] width 11 height 11
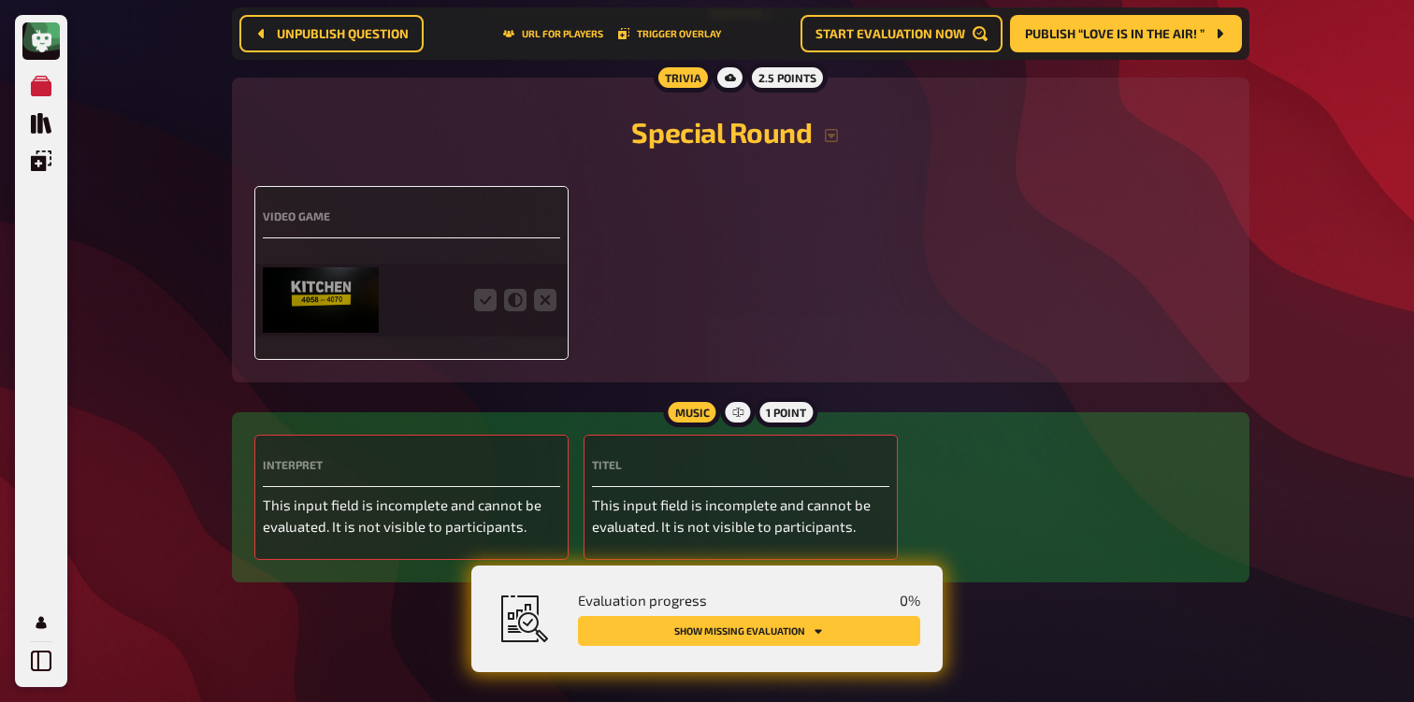
scroll to position [3006, 0]
click at [369, 325] on img at bounding box center [321, 299] width 116 height 65
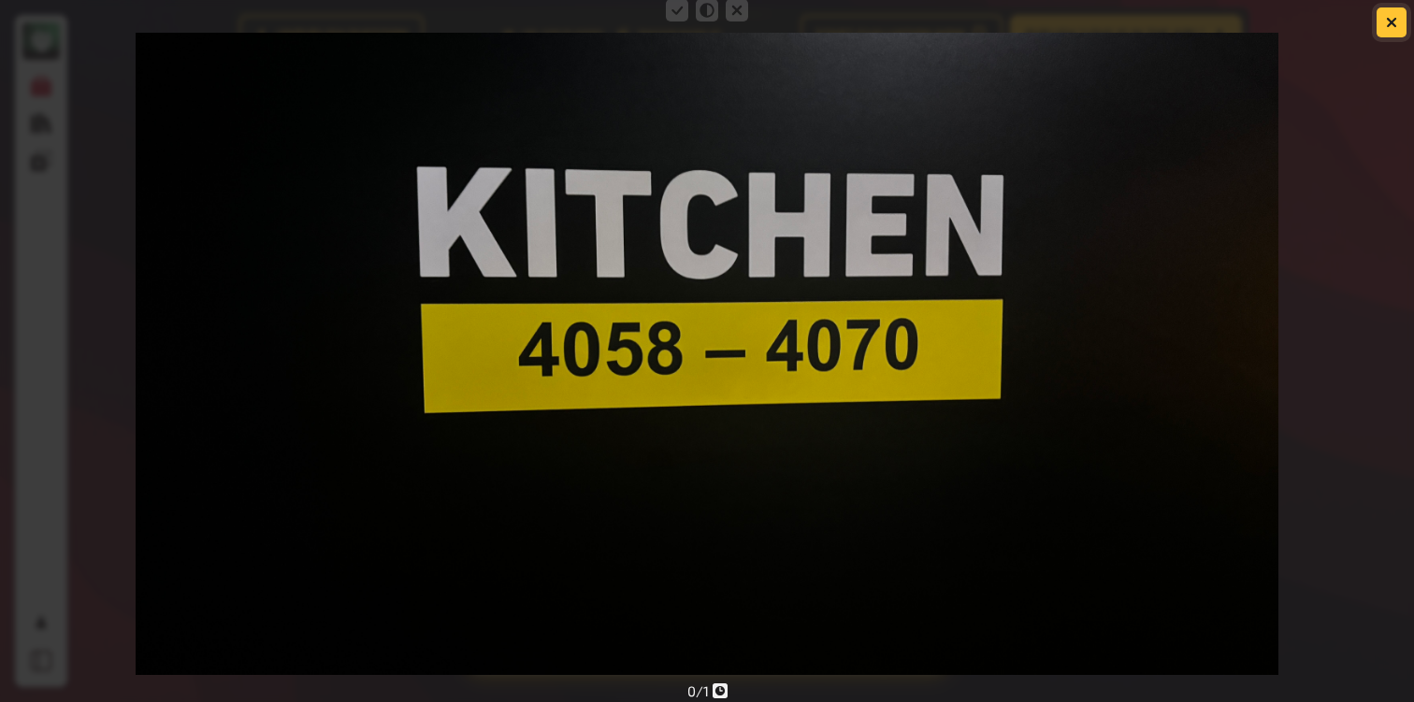
click at [1387, 33] on button "button" at bounding box center [1391, 22] width 30 height 30
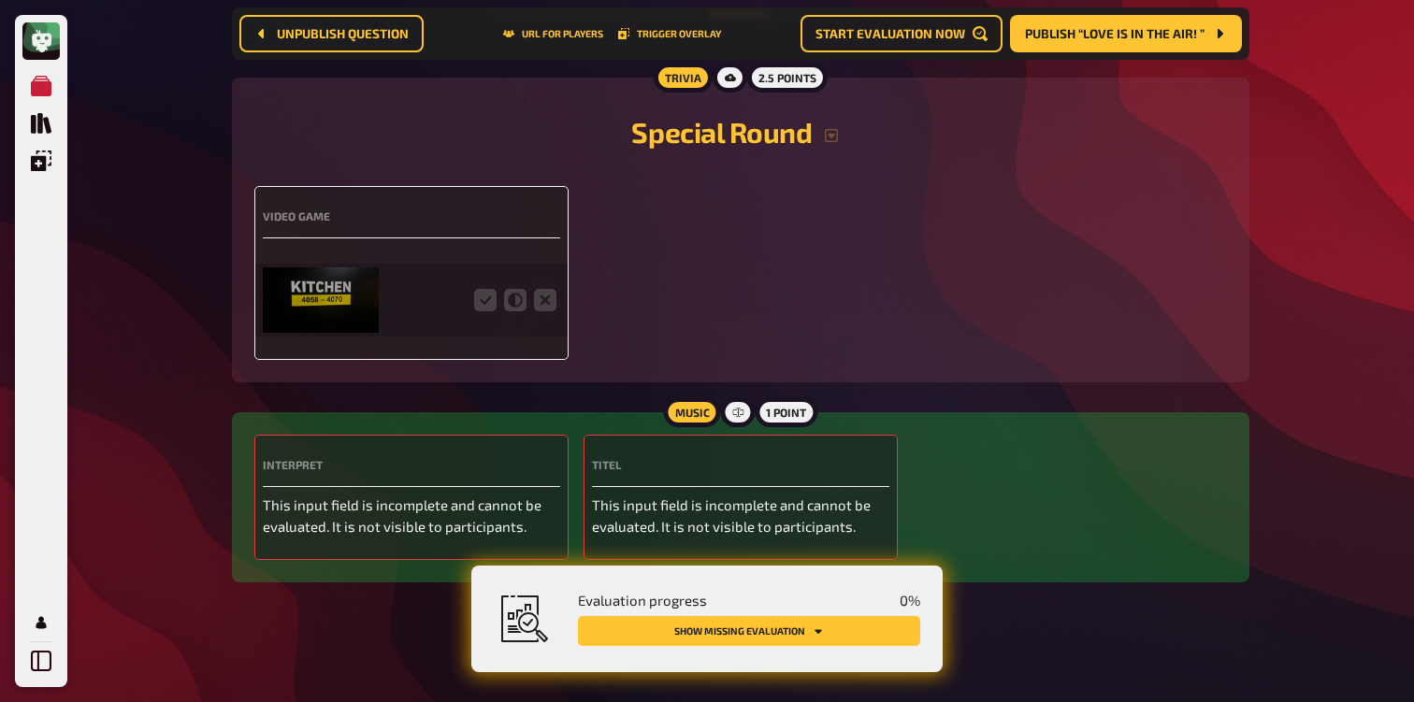
click at [485, 313] on fieldset at bounding box center [515, 300] width 90 height 30
click at [487, 303] on icon at bounding box center [485, 300] width 22 height 22
click at [0, 0] on input "radio" at bounding box center [0, 0] width 0 height 0
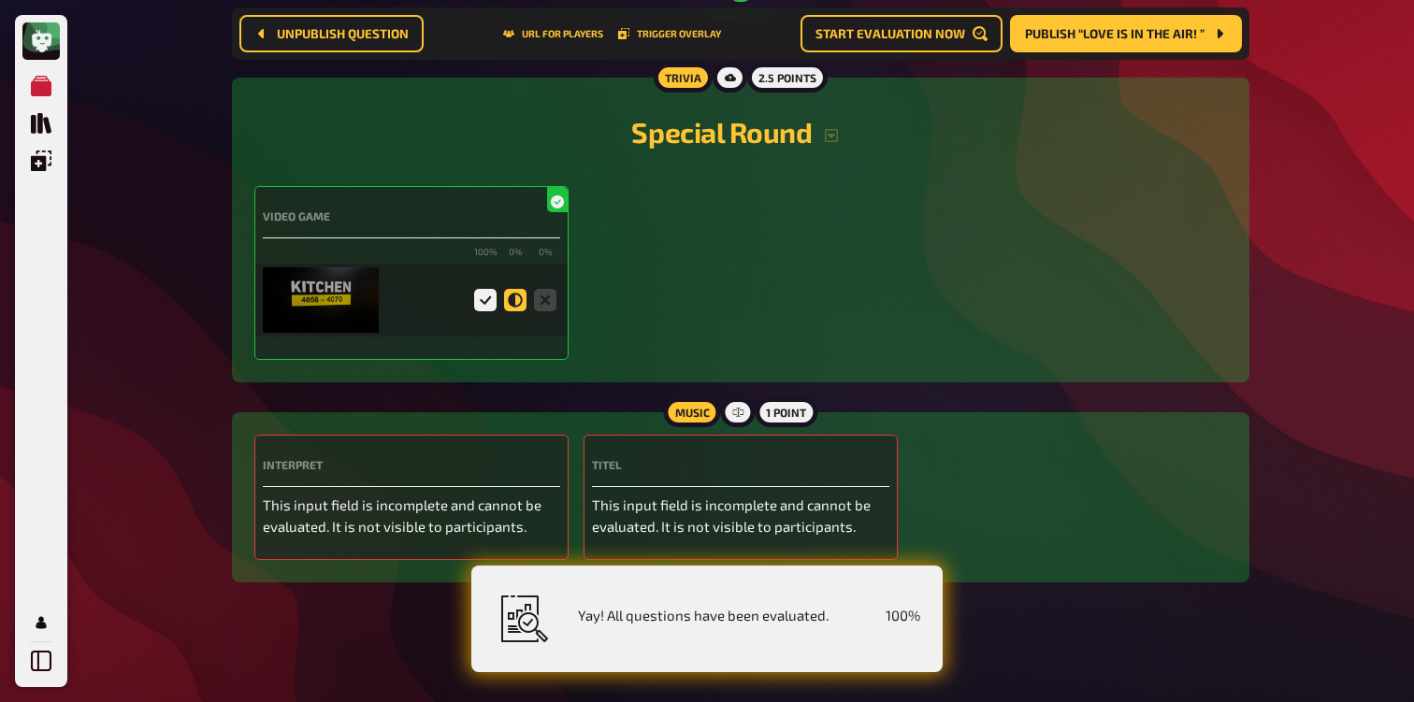
click at [520, 300] on icon at bounding box center [515, 300] width 22 height 22
click at [0, 0] on input "radio" at bounding box center [0, 0] width 0 height 0
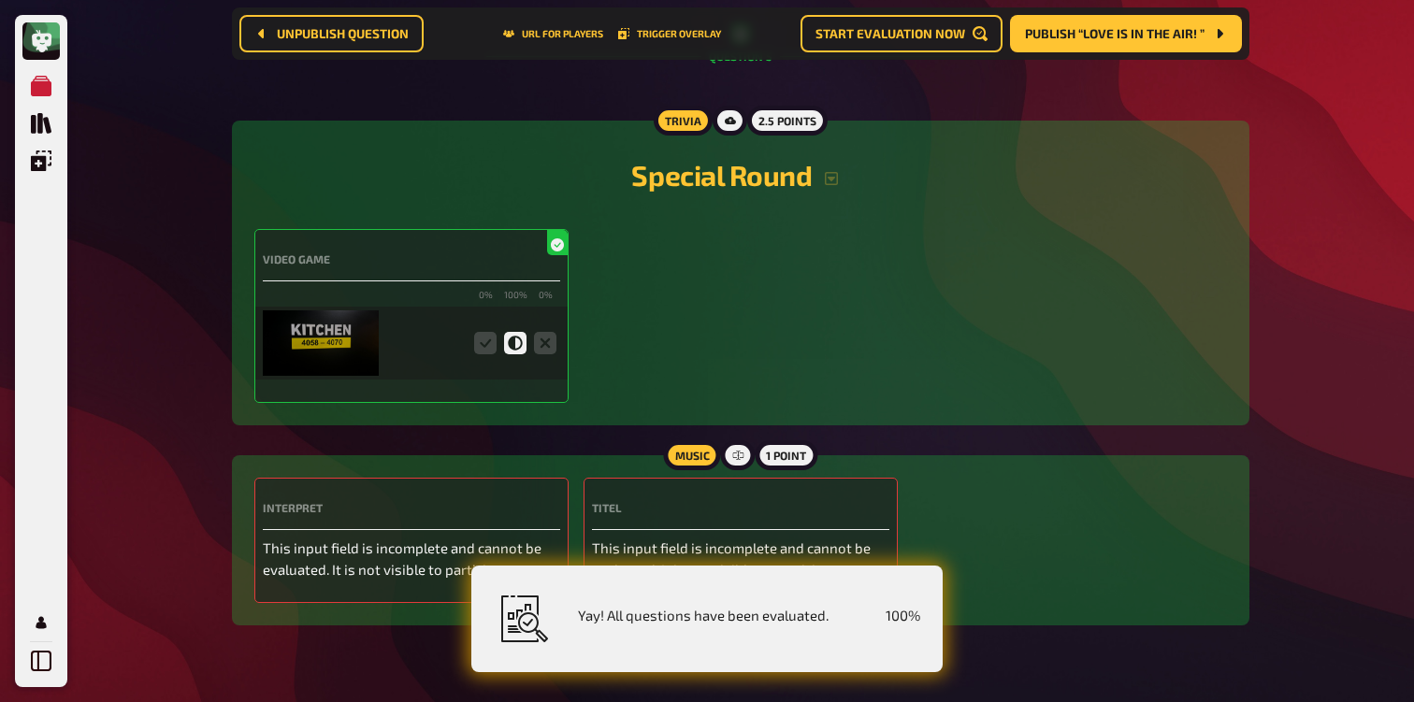
scroll to position [2935, 0]
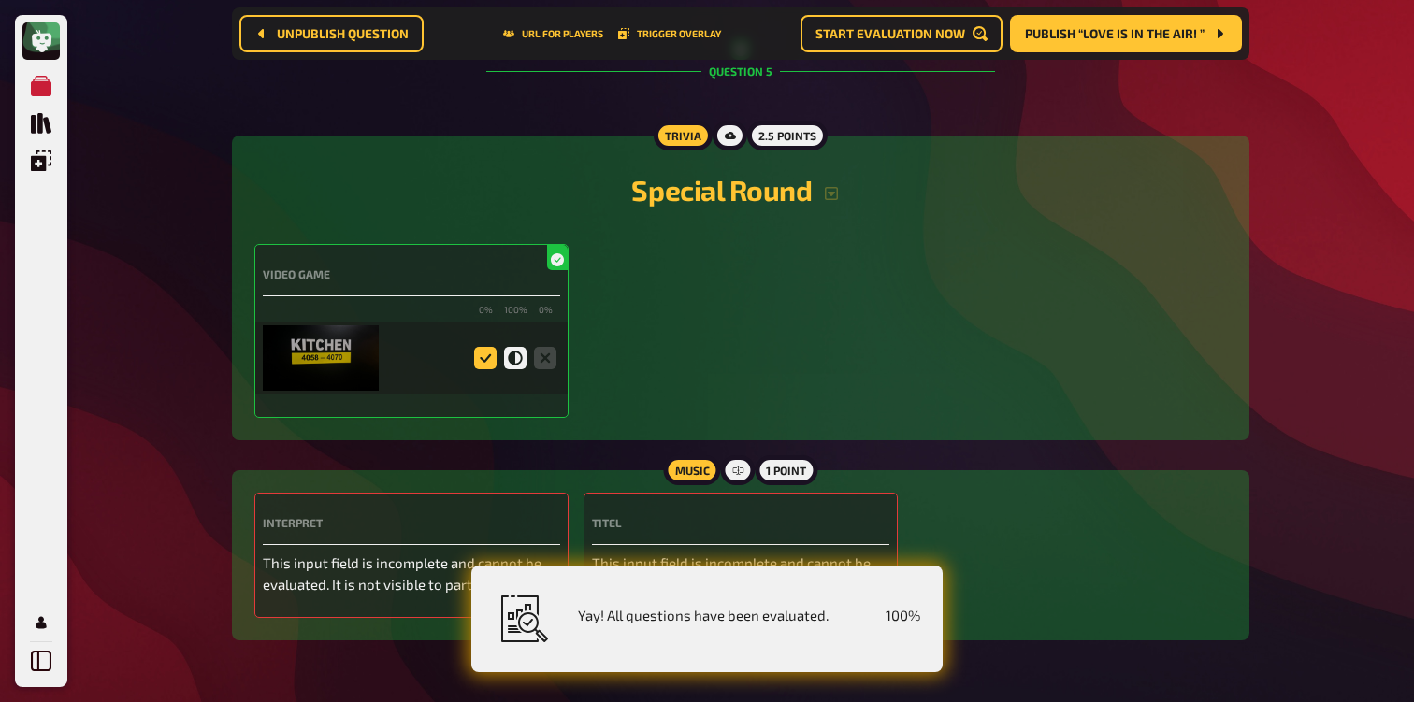
click at [482, 369] on icon at bounding box center [485, 358] width 22 height 22
click at [0, 0] on input "radio" at bounding box center [0, 0] width 0 height 0
click at [520, 369] on icon at bounding box center [515, 358] width 22 height 22
click at [0, 0] on input "radio" at bounding box center [0, 0] width 0 height 0
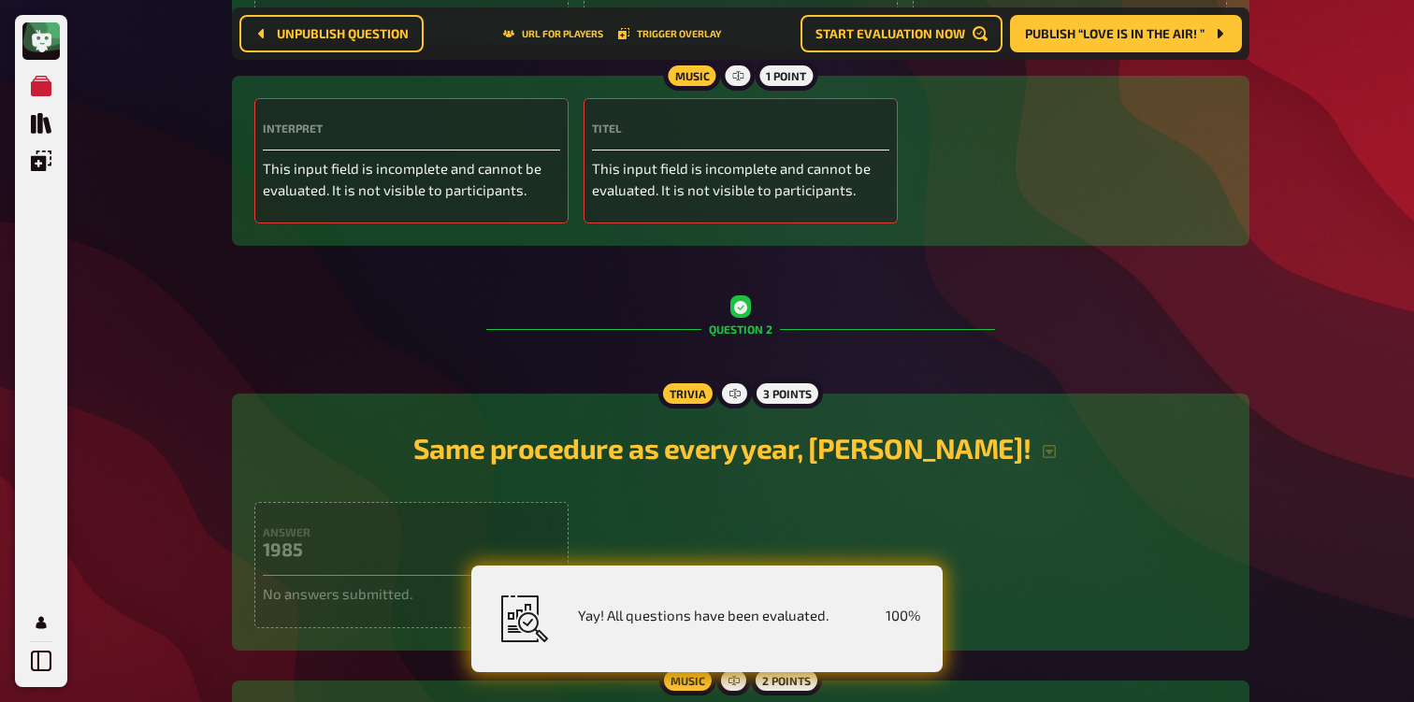
scroll to position [4, 0]
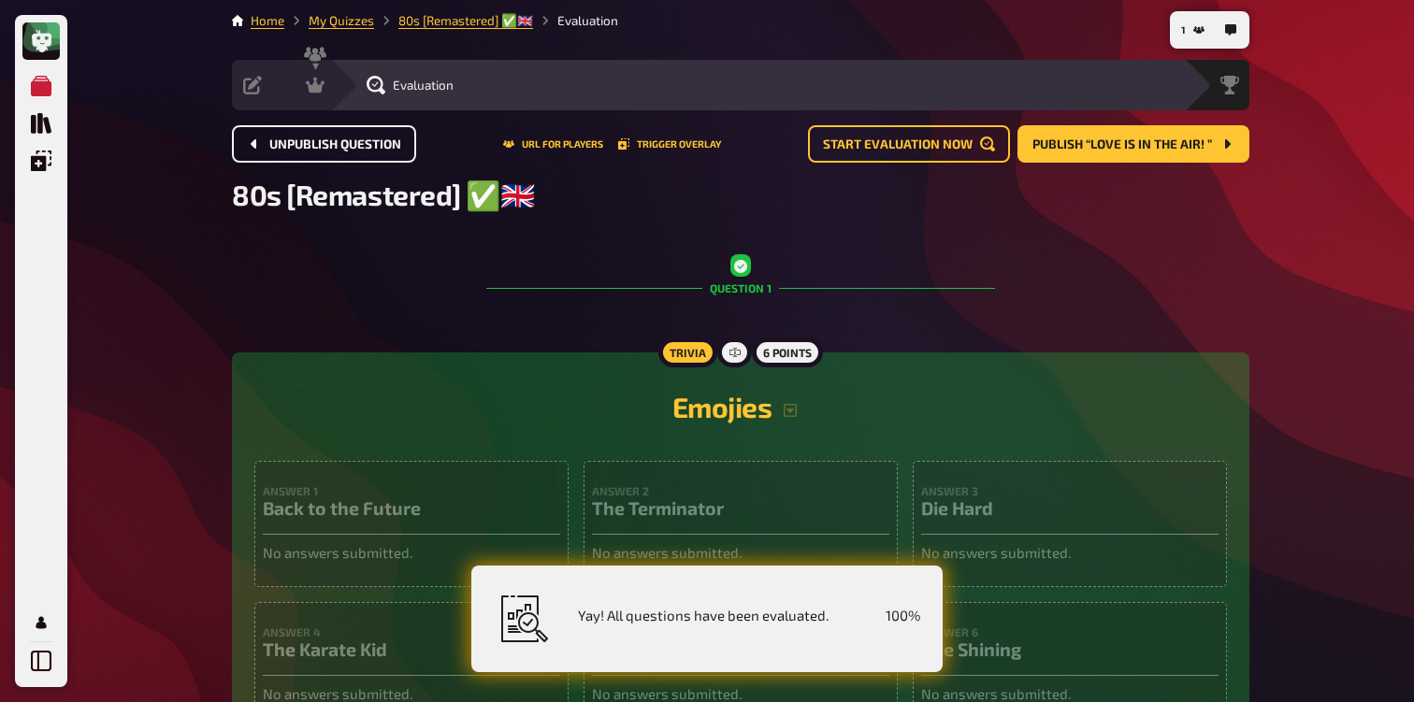
click at [293, 141] on span "Unpublish question" at bounding box center [335, 144] width 132 height 13
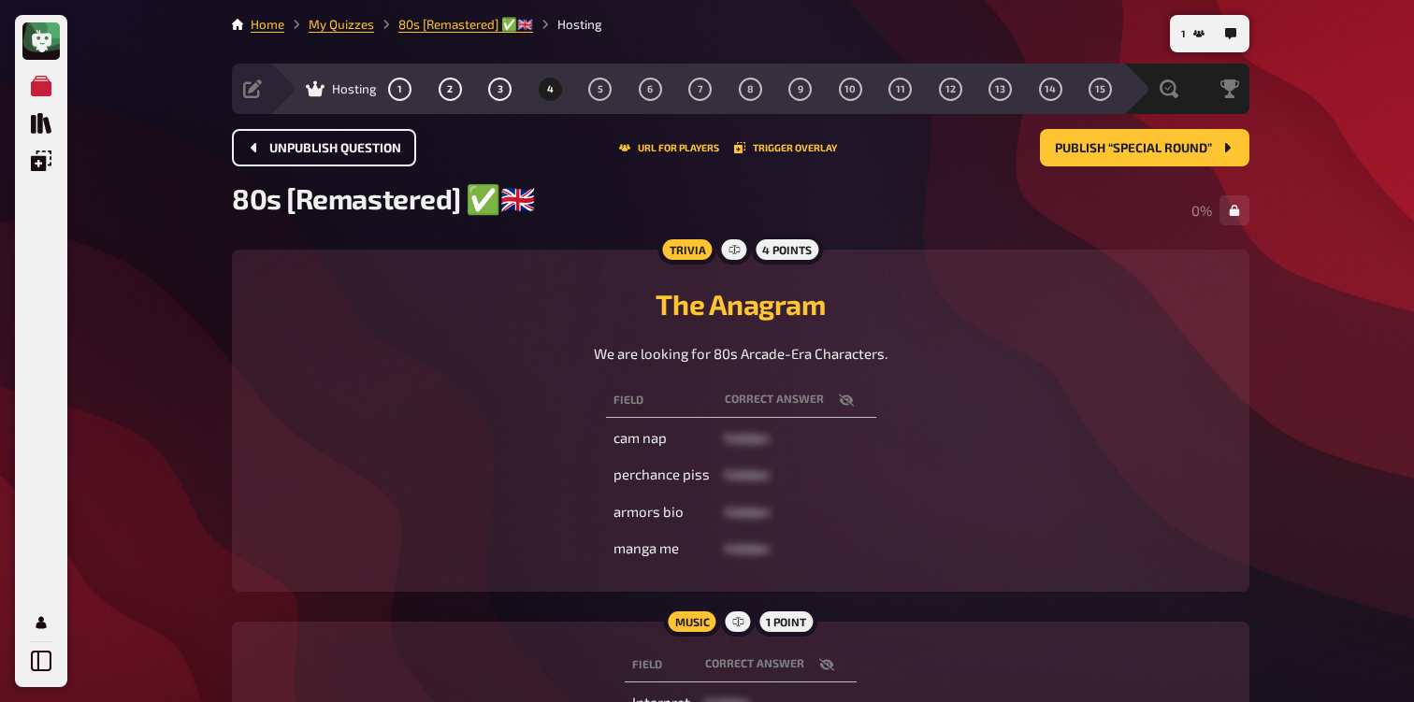
click at [297, 148] on span "Unpublish question" at bounding box center [335, 148] width 132 height 13
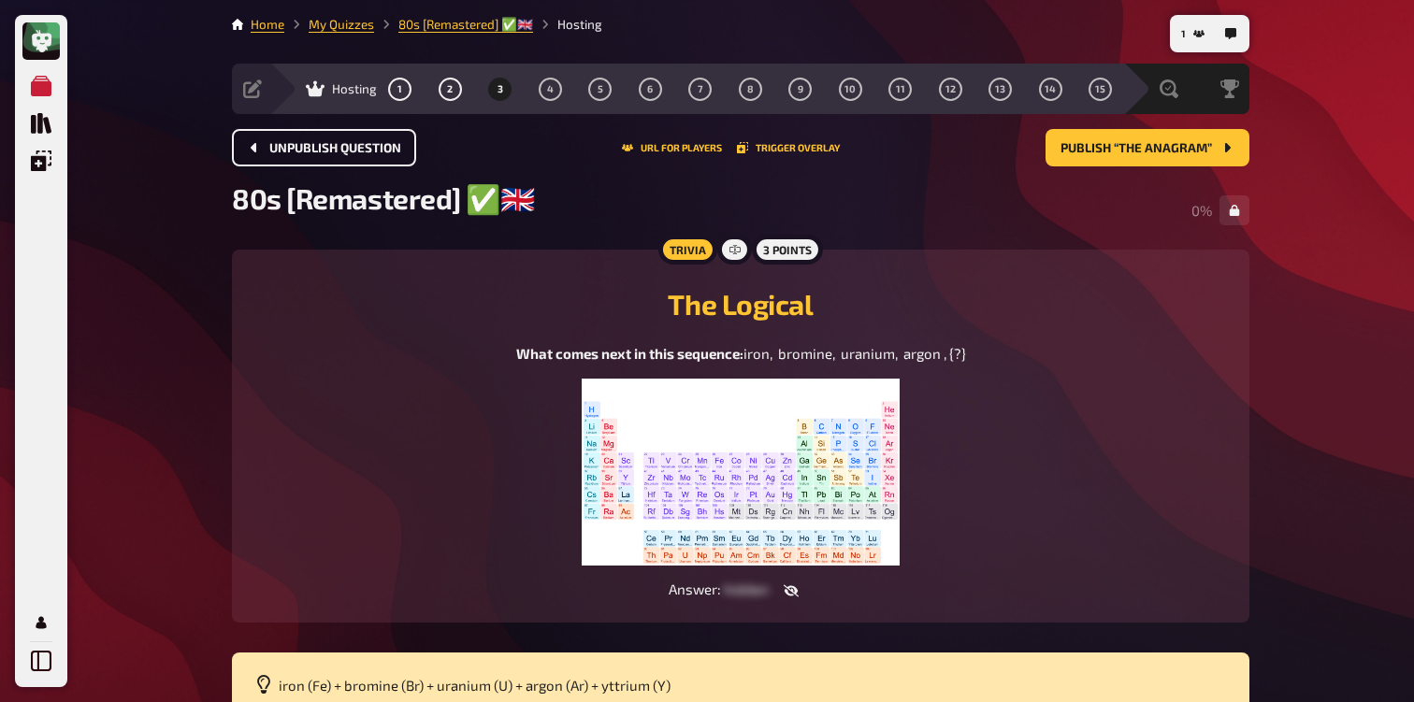
click at [297, 148] on span "Unpublish question" at bounding box center [335, 148] width 132 height 13
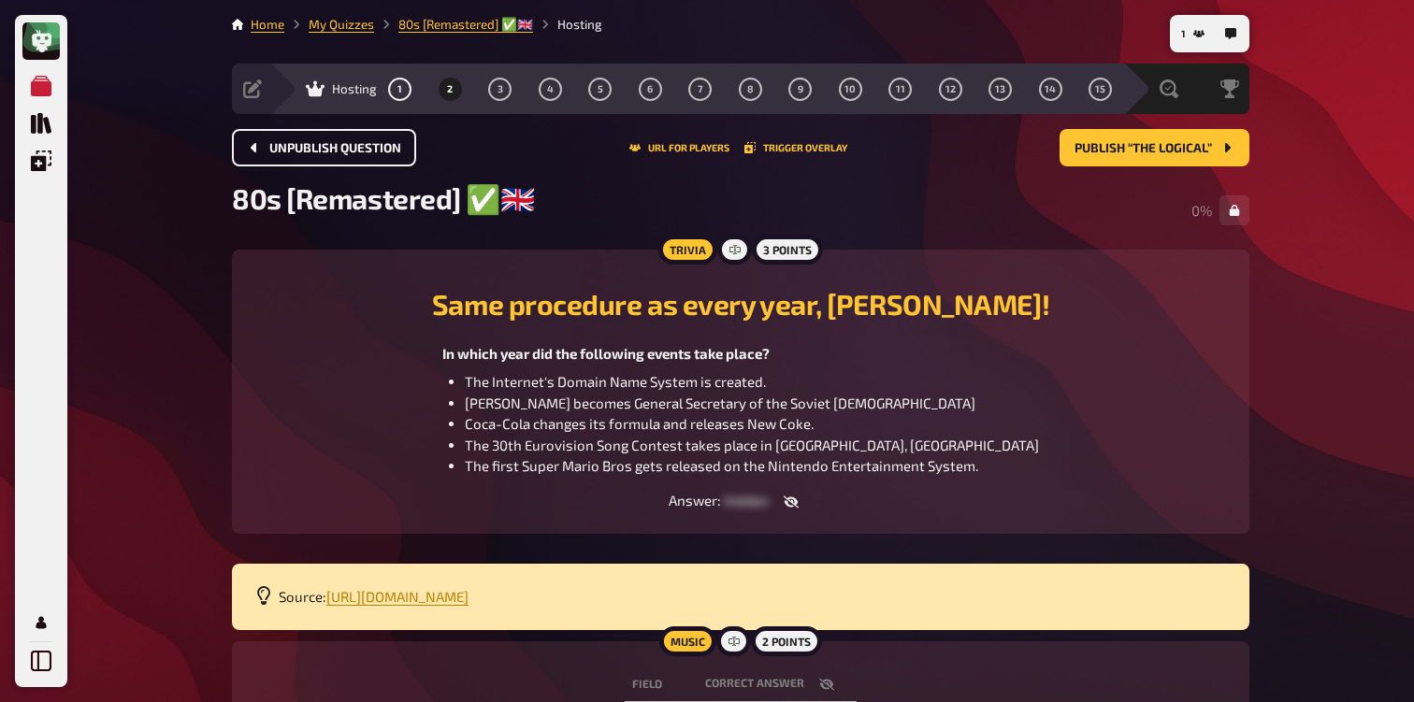
click at [297, 148] on span "Unpublish question" at bounding box center [335, 148] width 132 height 13
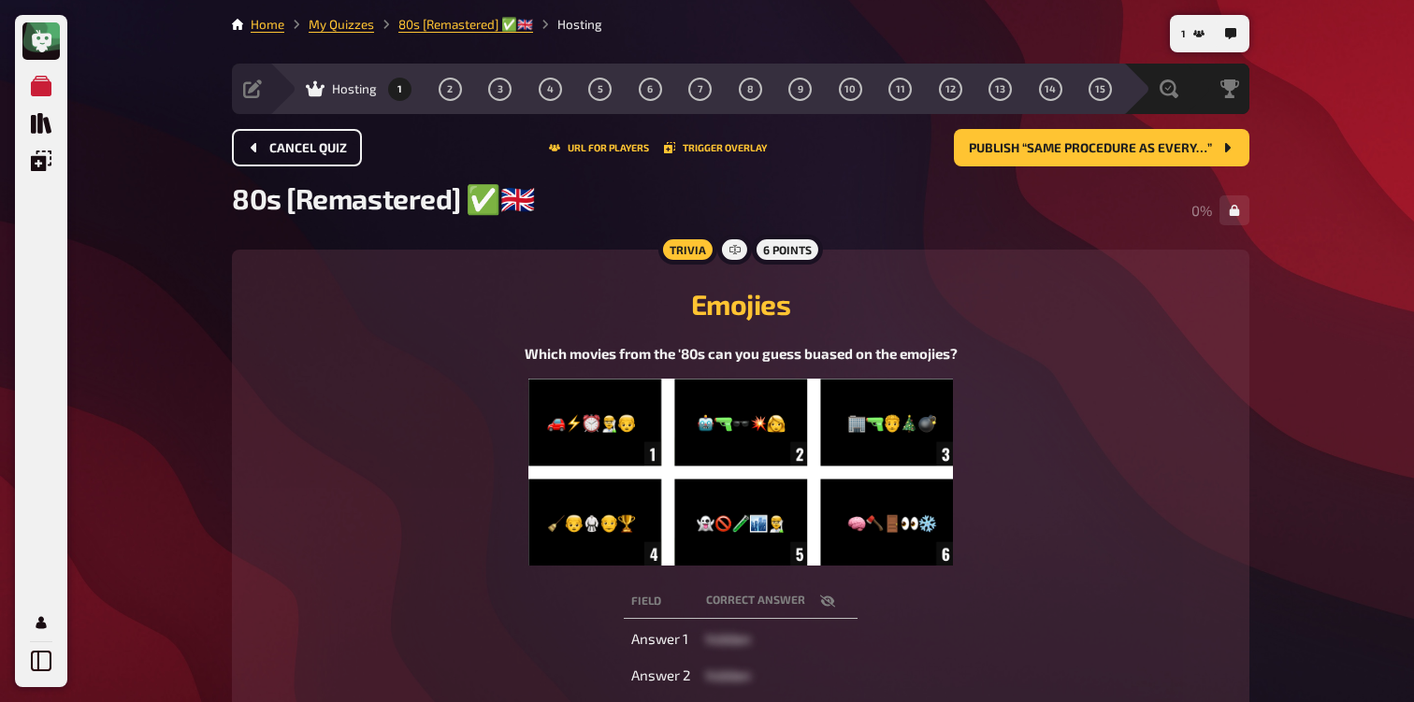
click at [297, 148] on span "Cancel Quiz" at bounding box center [308, 148] width 78 height 13
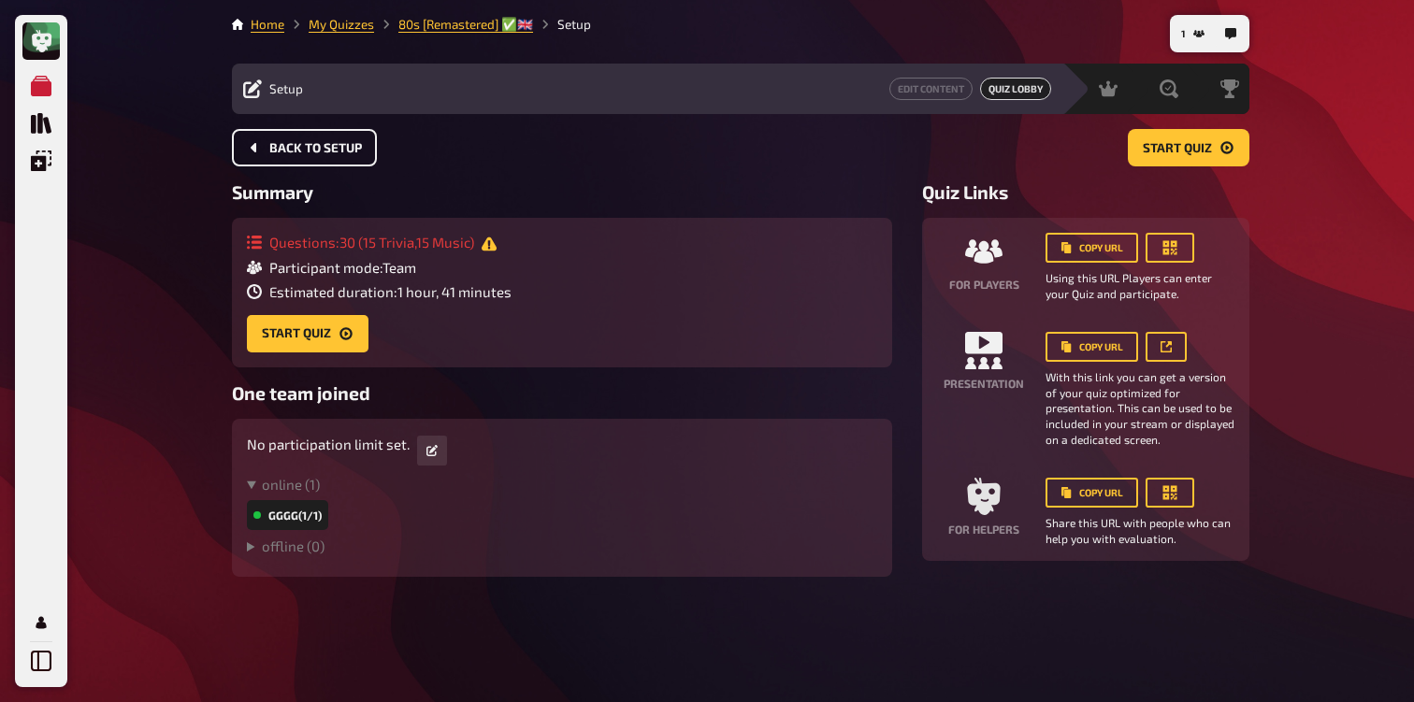
click at [297, 148] on span "Back to setup" at bounding box center [315, 148] width 93 height 13
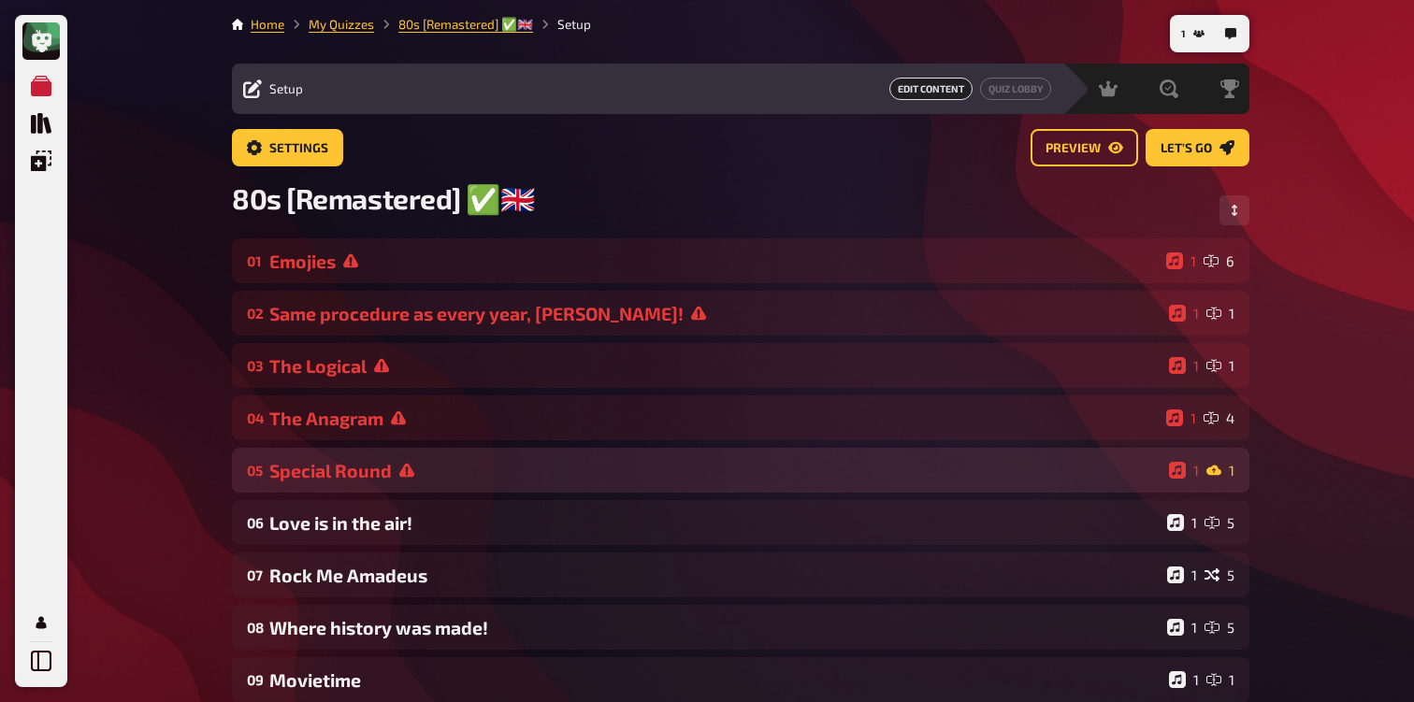
click at [371, 466] on div "Special Round" at bounding box center [715, 471] width 892 height 22
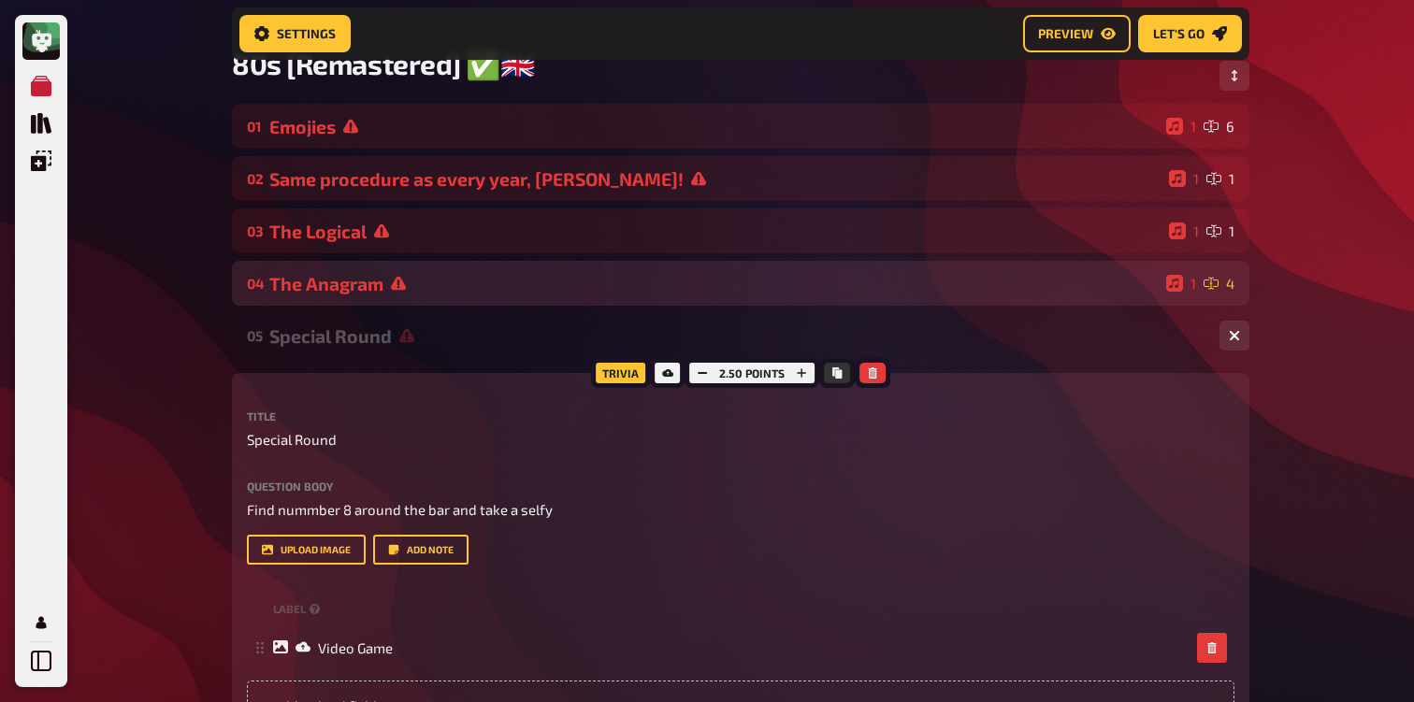
scroll to position [153, 0]
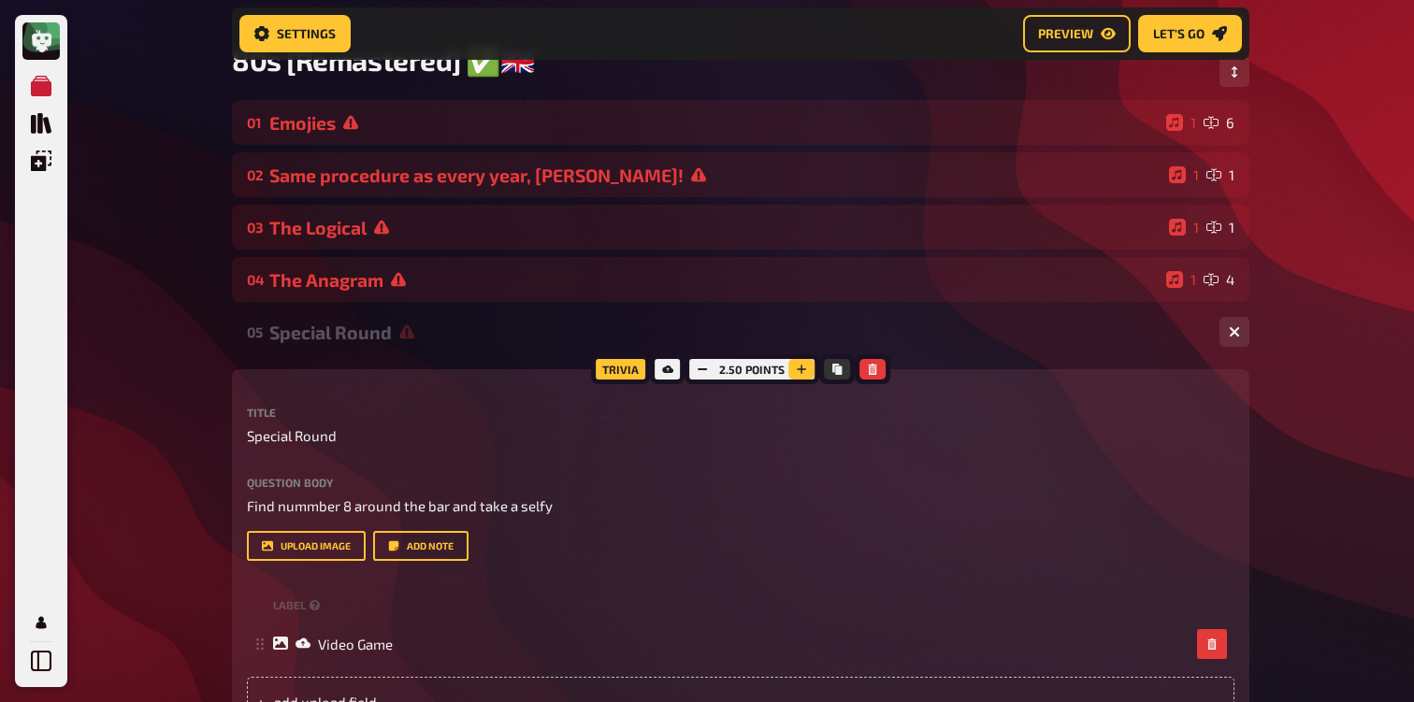
click at [799, 373] on icon "button" at bounding box center [801, 369] width 11 height 11
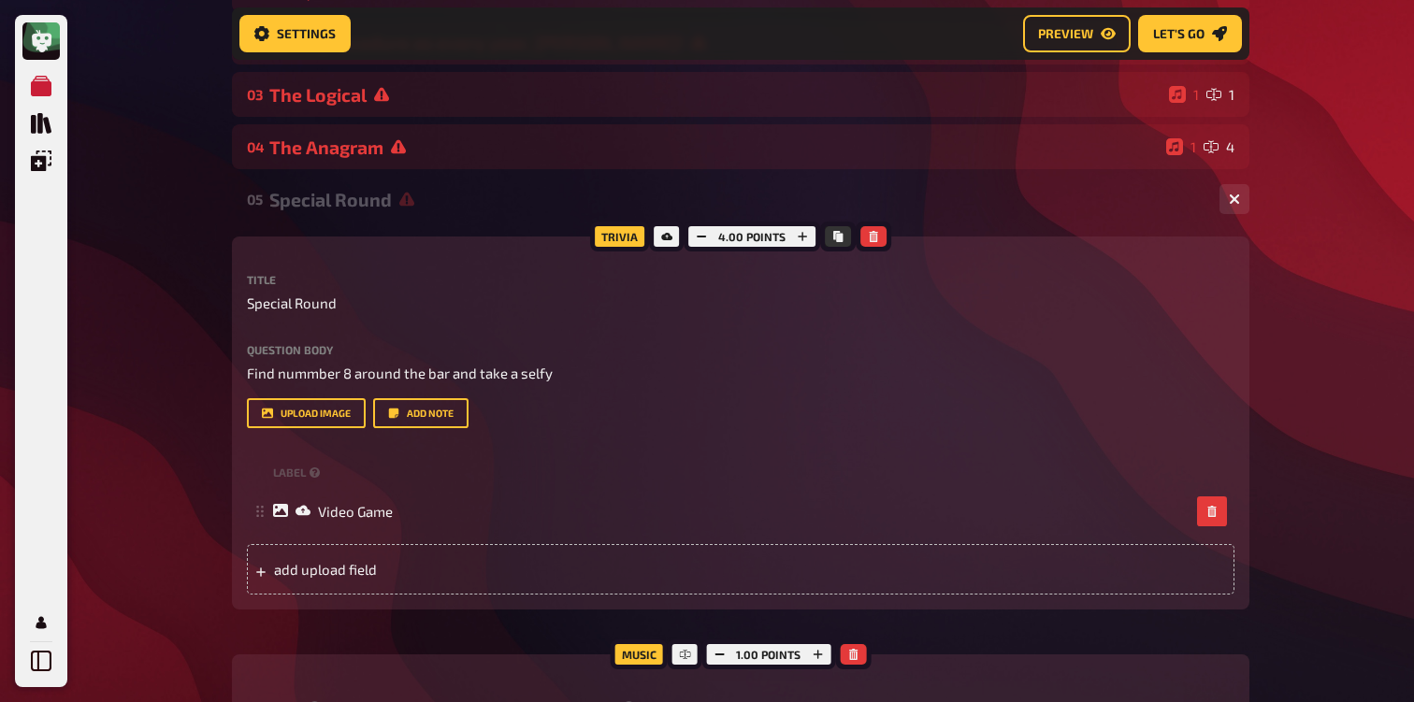
scroll to position [397, 0]
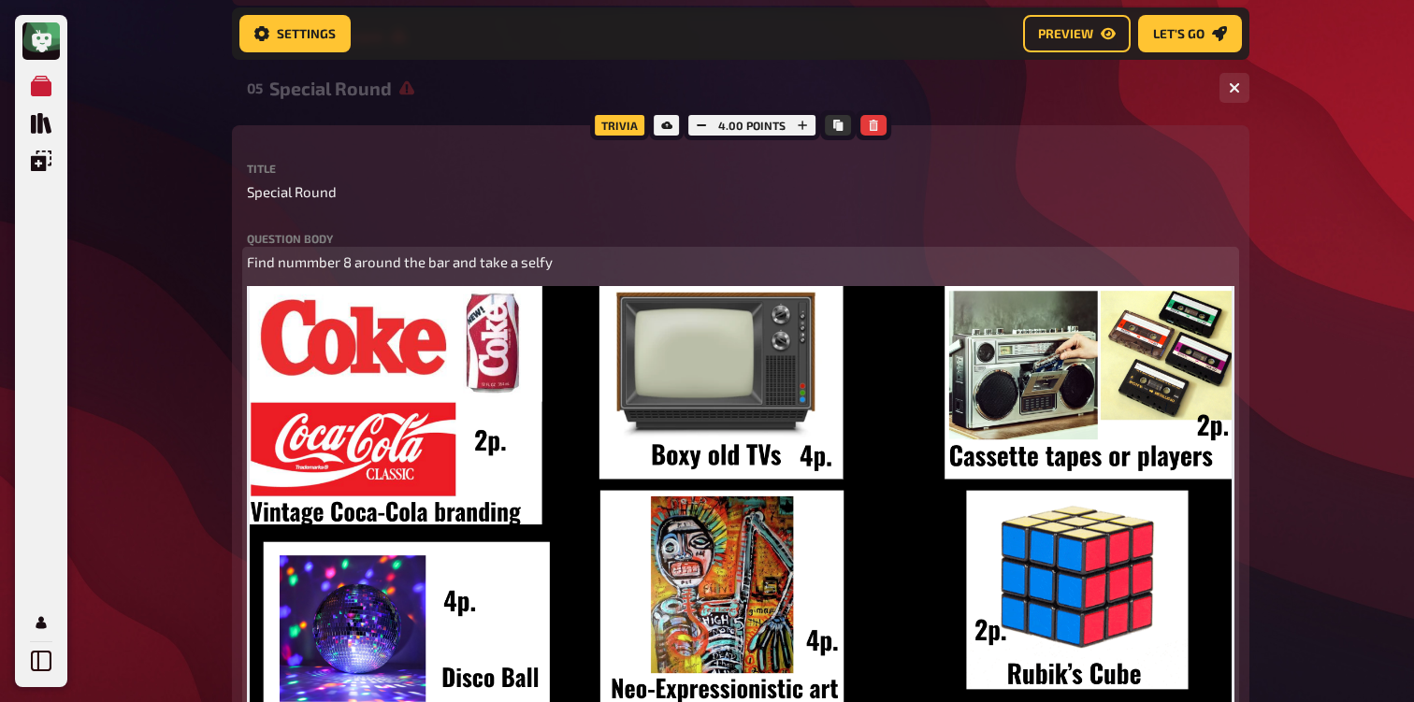
click at [572, 264] on p "Find nummber 8 around the bar and take a selfy" at bounding box center [740, 263] width 987 height 22
drag, startPoint x: 572, startPoint y: 264, endPoint x: 239, endPoint y: 254, distance: 333.0
click at [239, 254] on div "Trivia 4.00 points Title Special Round Question body Find nummber 8 around the …" at bounding box center [740, 538] width 1017 height 826
click at [508, 256] on span "Find nummber 8 around the bar and take a selfy" at bounding box center [400, 261] width 306 height 17
click at [508, 264] on span "Find nummber 8 around the bar and take a selfy" at bounding box center [400, 261] width 306 height 17
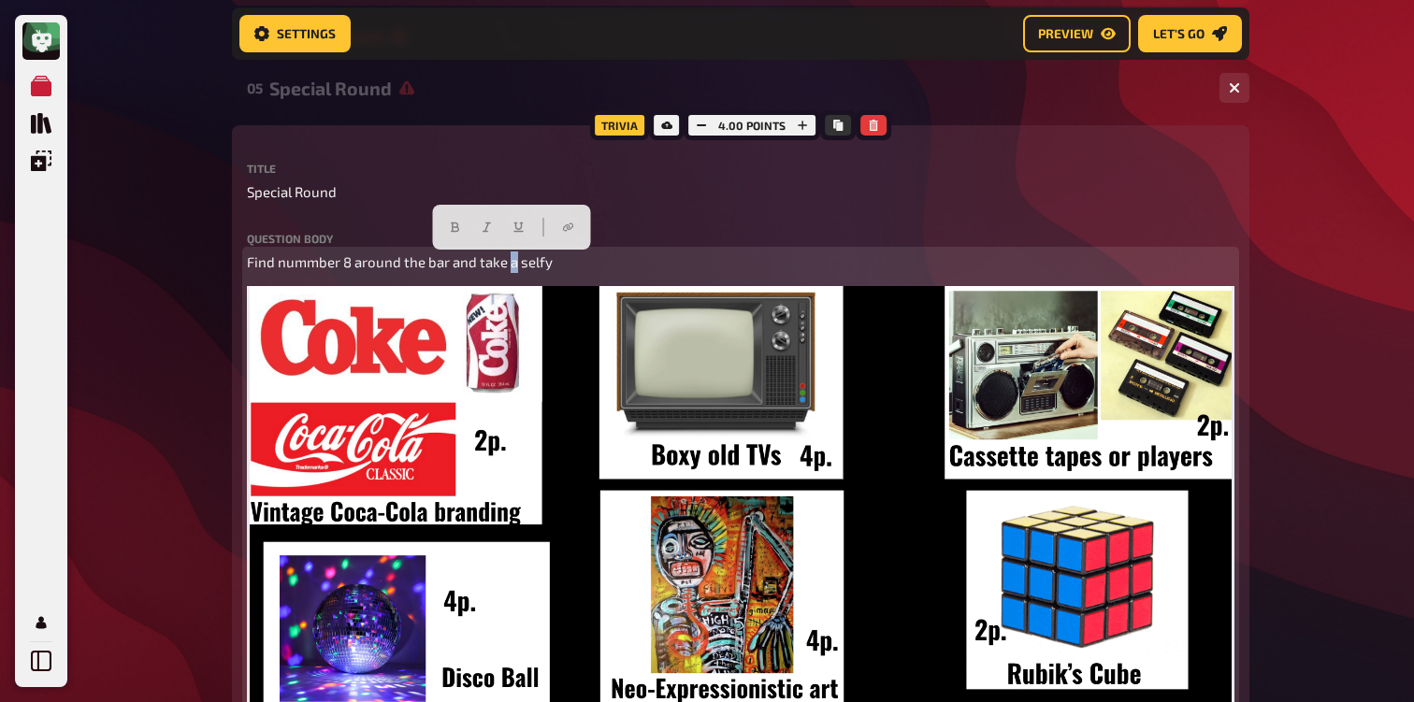
click at [508, 264] on span "Find nummber 8 around the bar and take a selfy" at bounding box center [400, 261] width 306 height 17
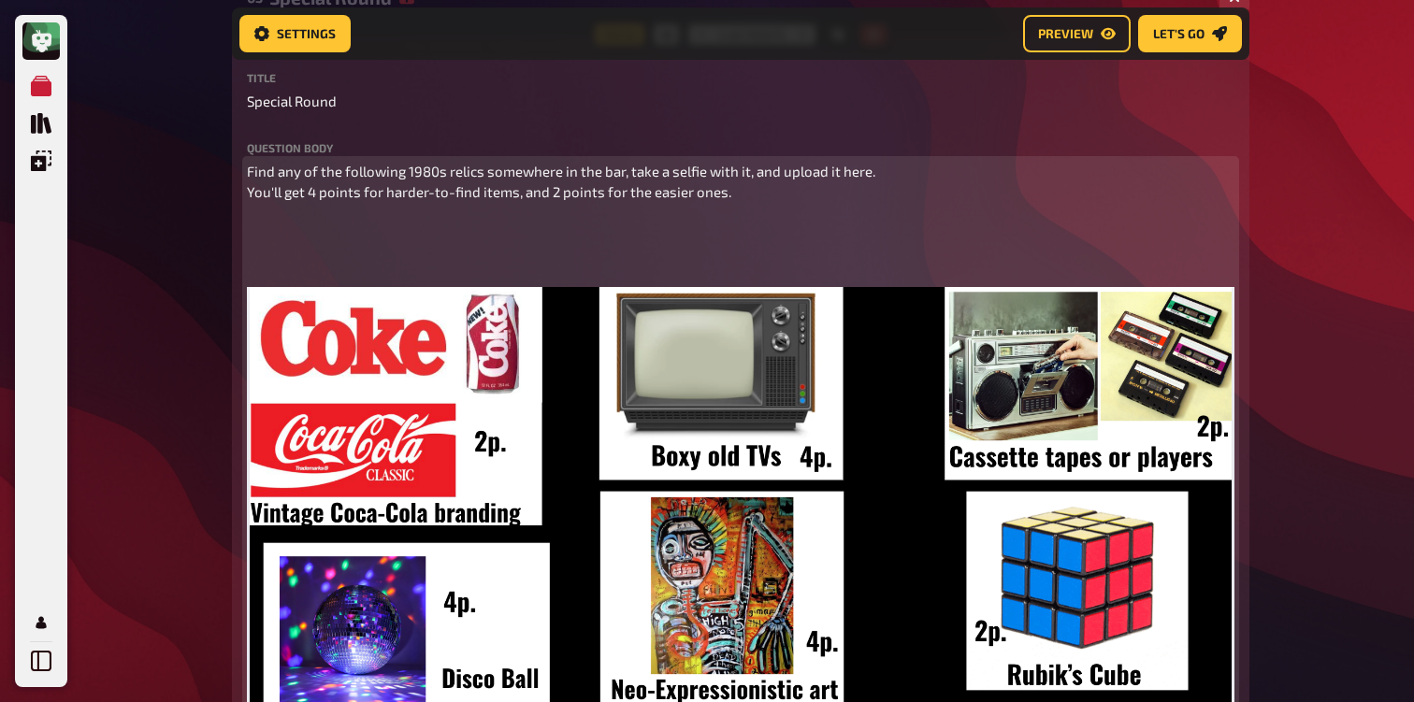
scroll to position [453, 0]
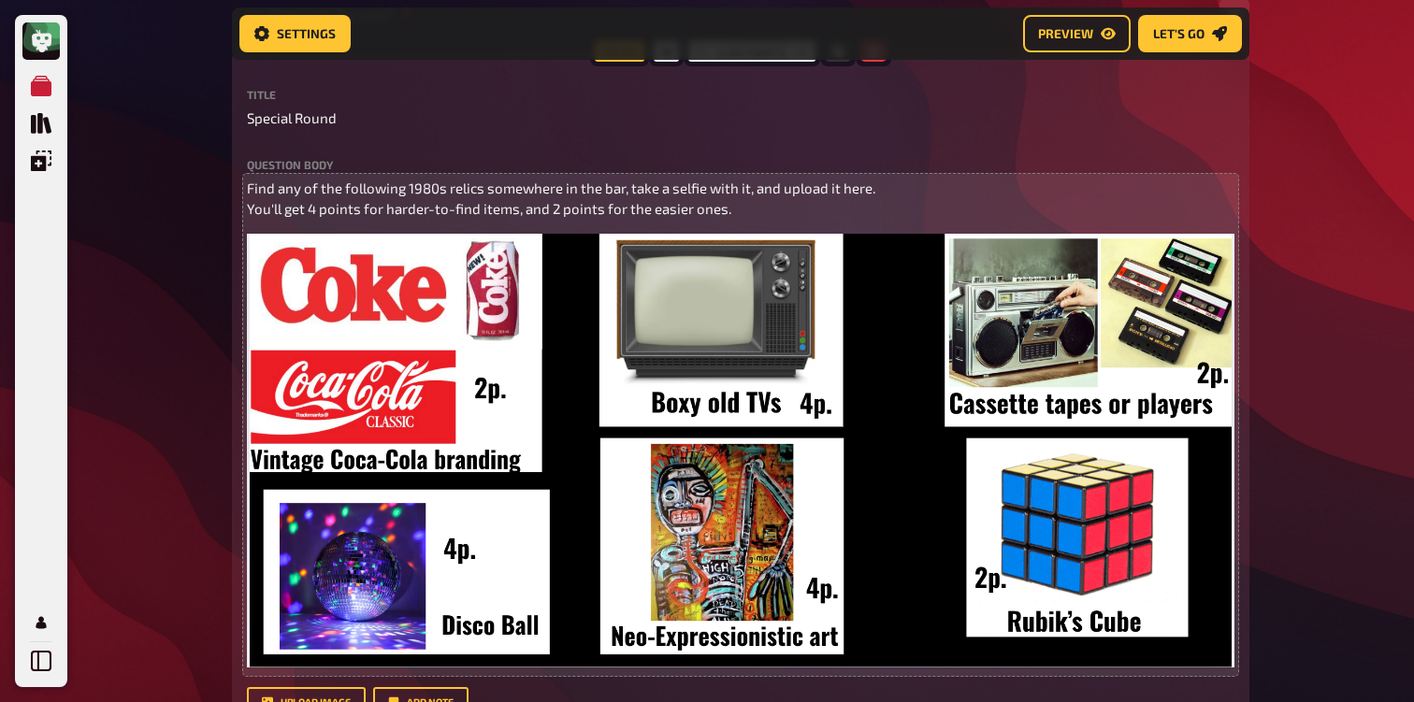
scroll to position [476, 0]
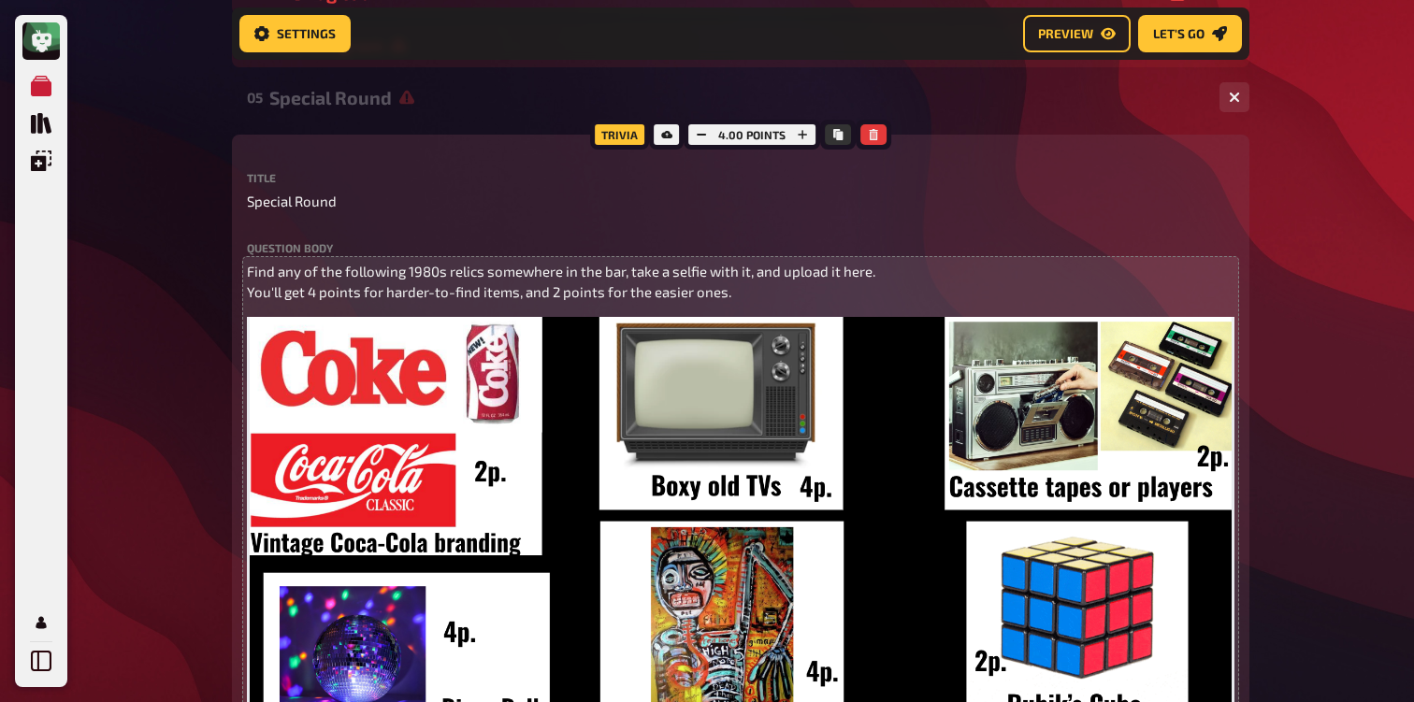
scroll to position [337, 0]
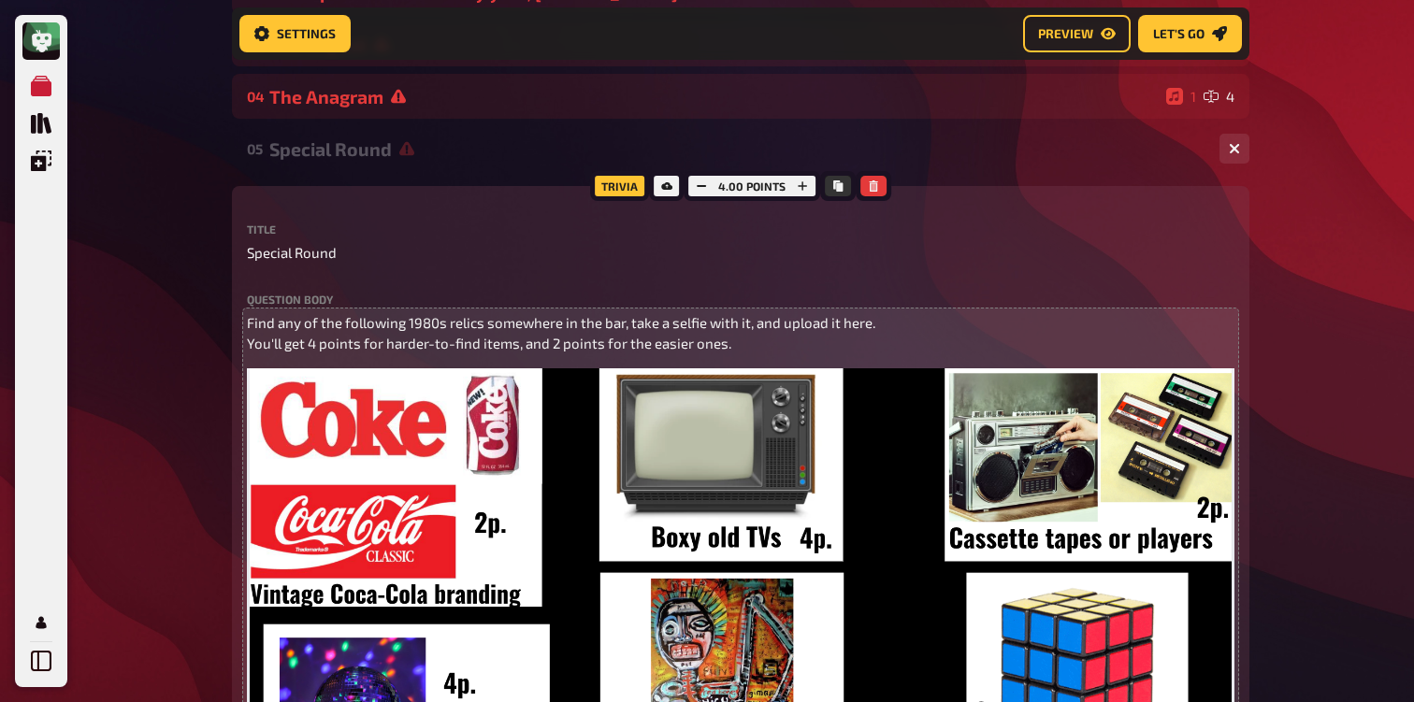
click at [350, 146] on div "Special Round" at bounding box center [736, 149] width 935 height 22
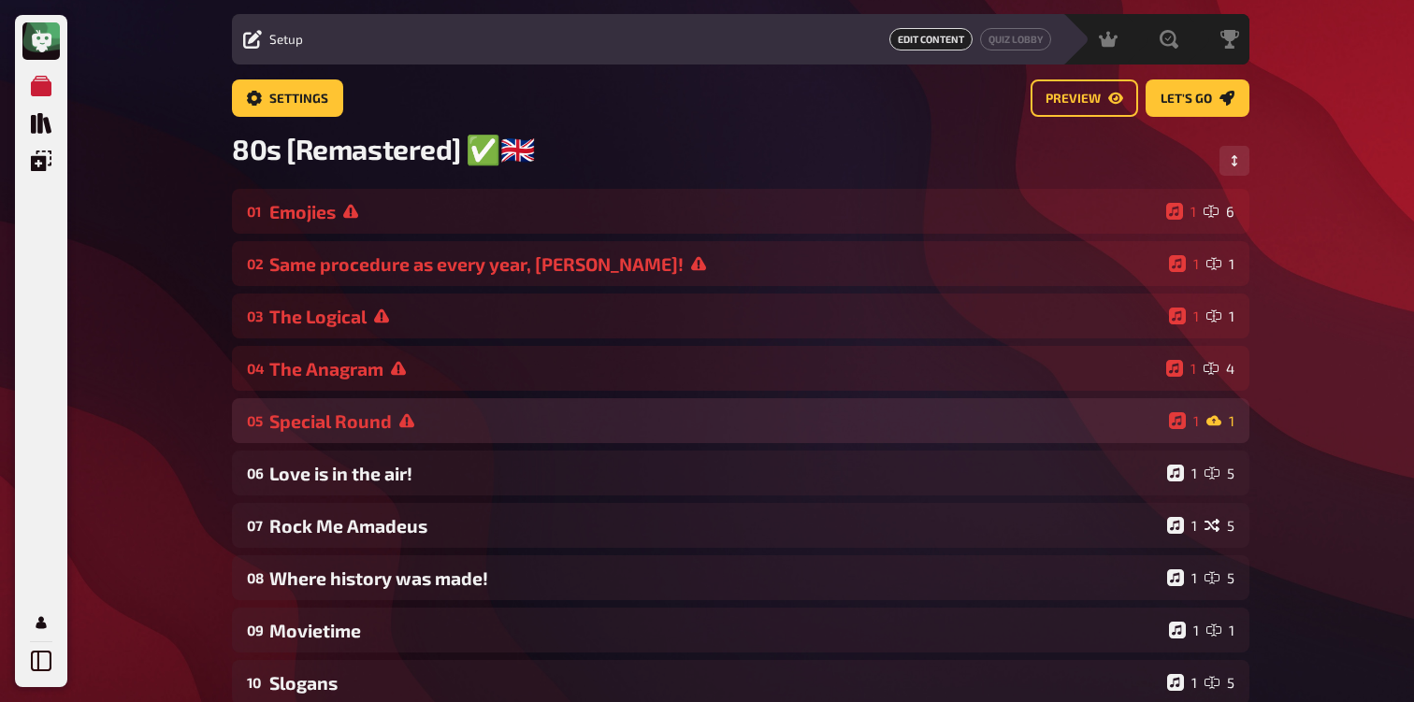
scroll to position [46, 0]
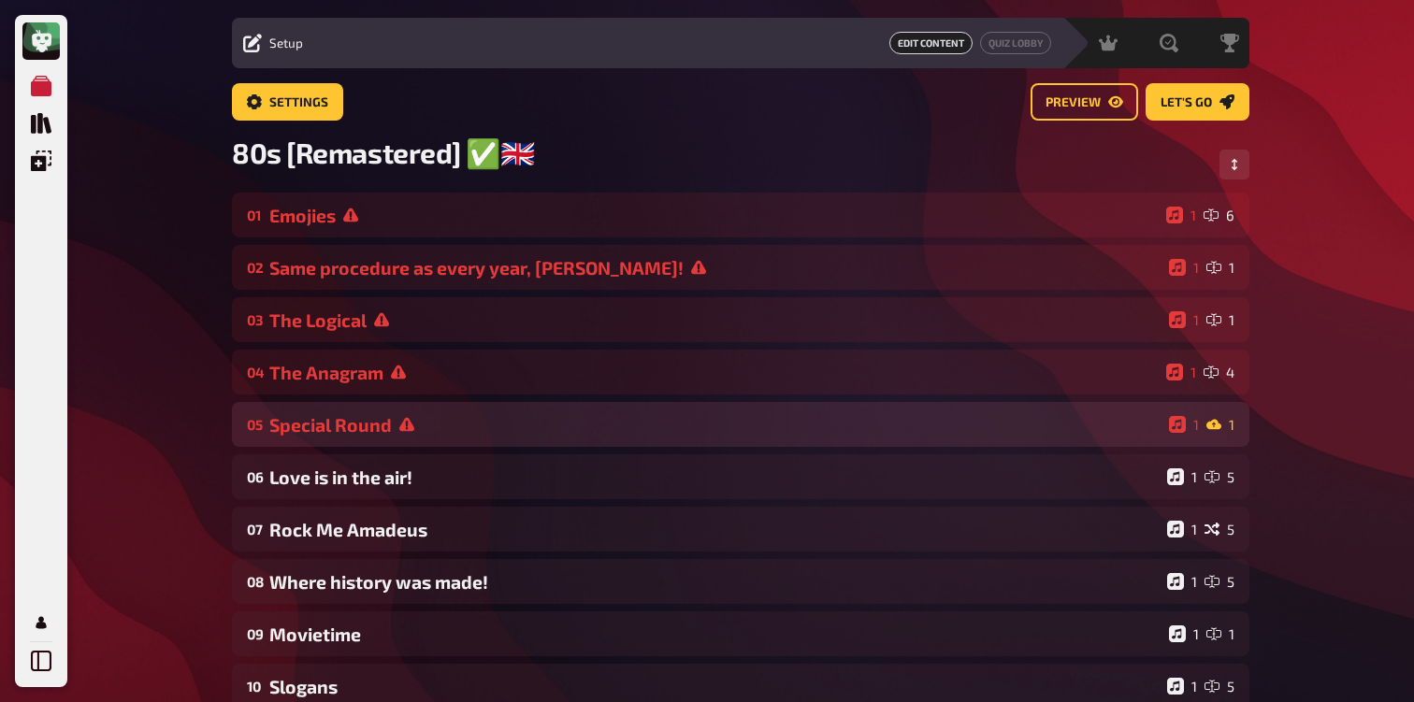
click at [449, 417] on div "Special Round" at bounding box center [715, 425] width 892 height 22
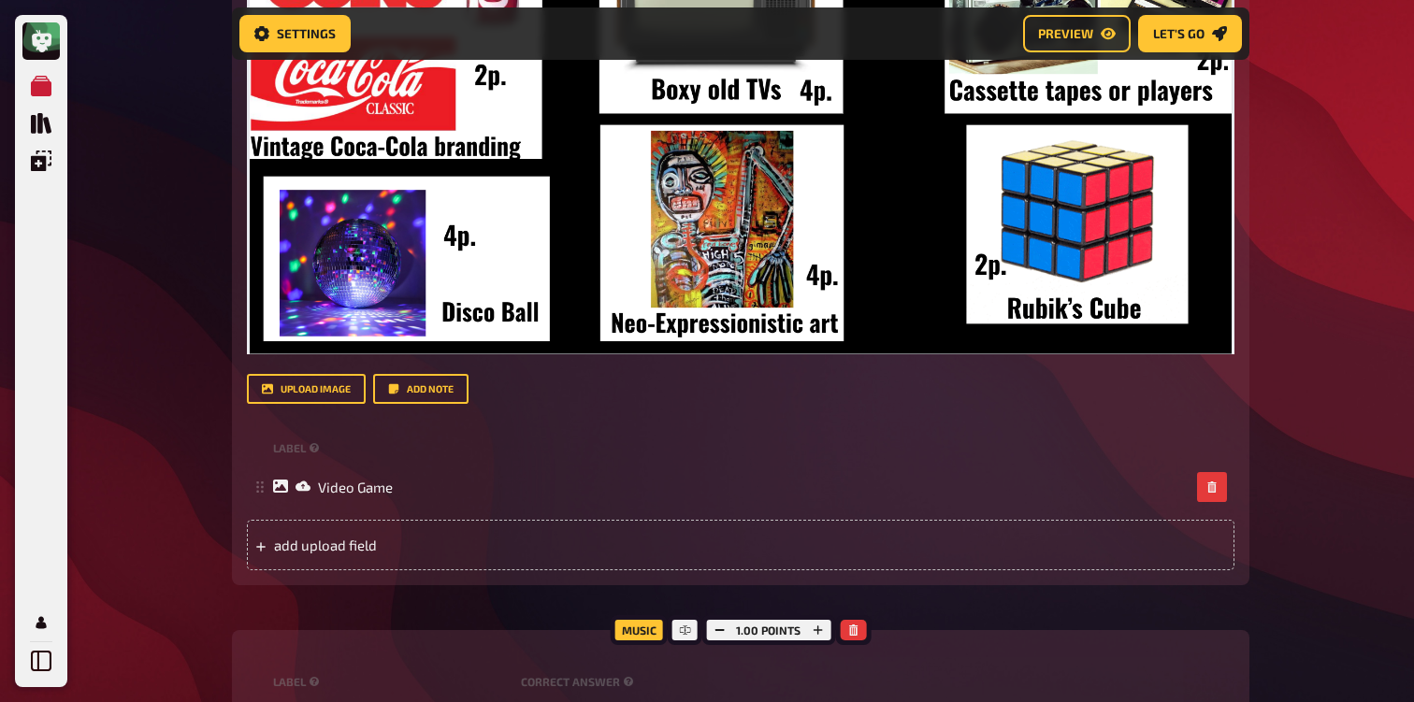
scroll to position [827, 0]
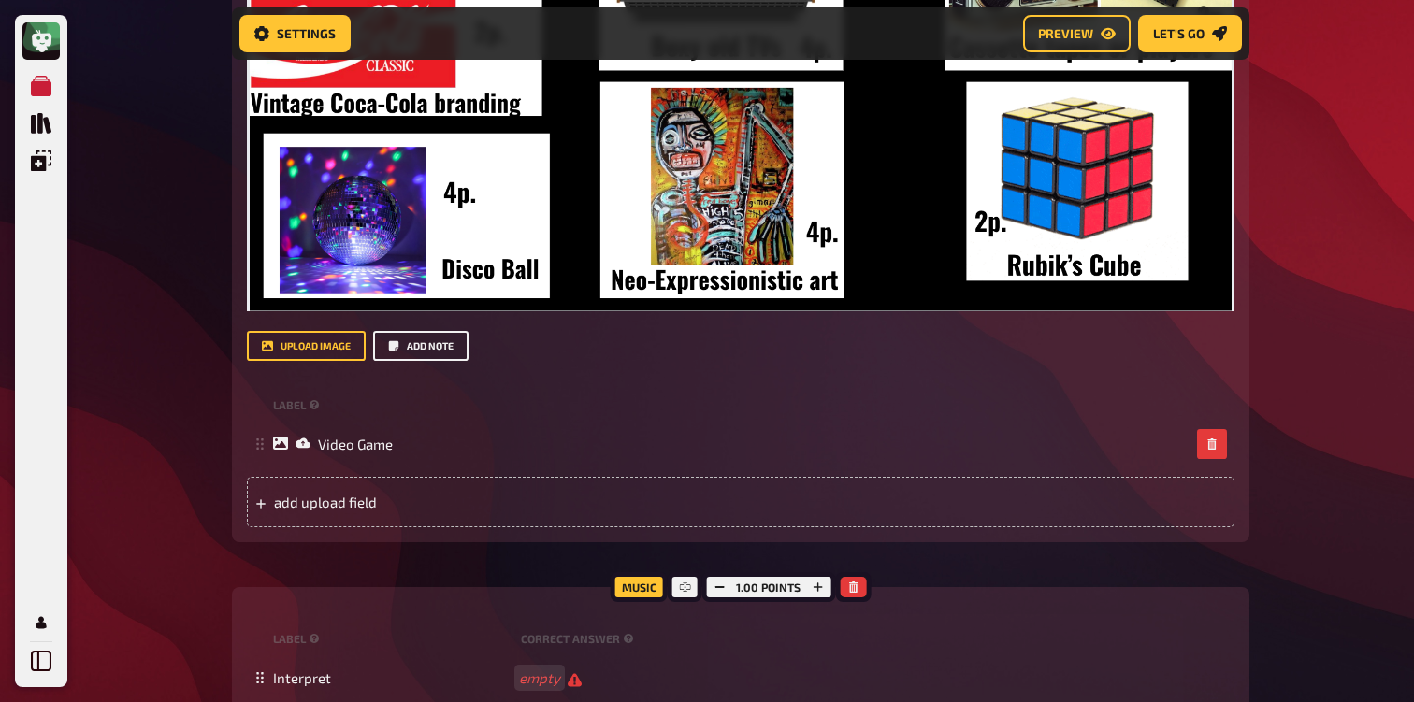
click at [436, 354] on button "Add note" at bounding box center [420, 346] width 95 height 30
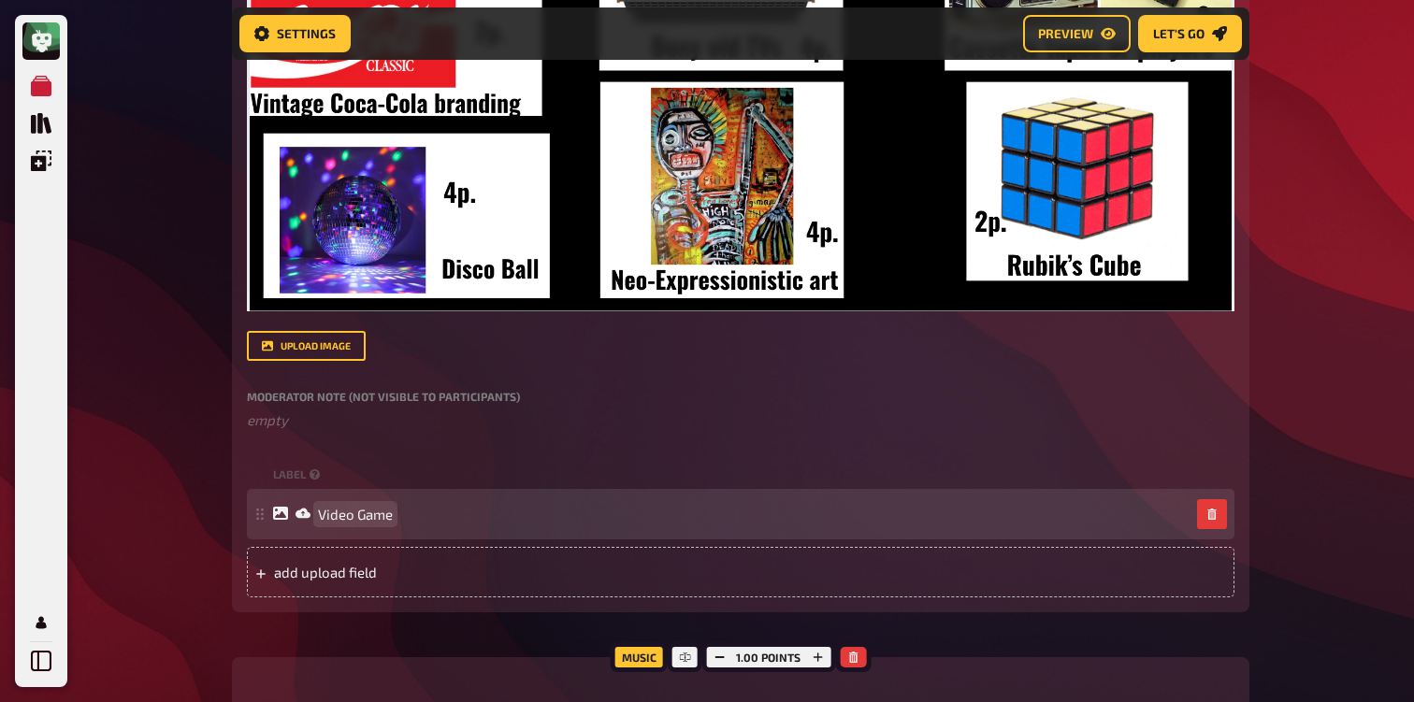
click at [324, 513] on span "Video Game" at bounding box center [355, 514] width 75 height 17
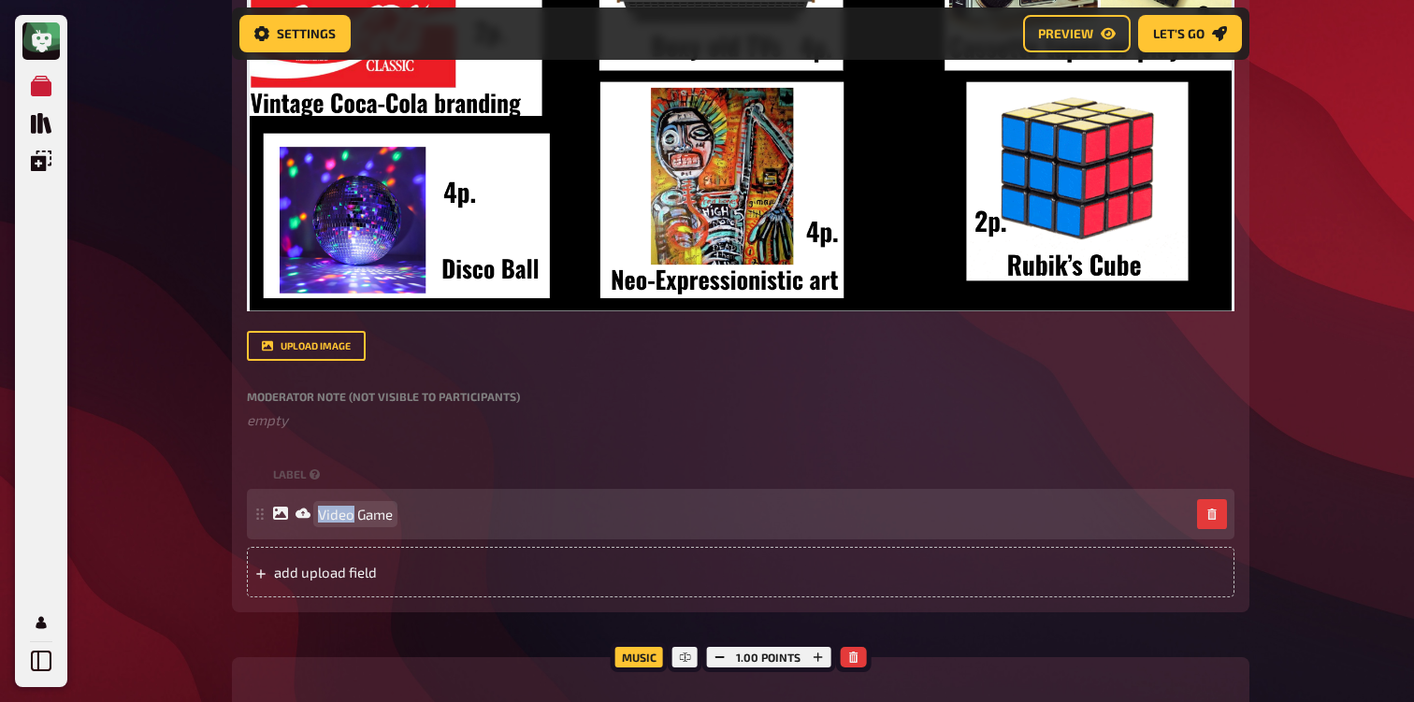
click at [324, 513] on span "Video Game" at bounding box center [355, 514] width 75 height 17
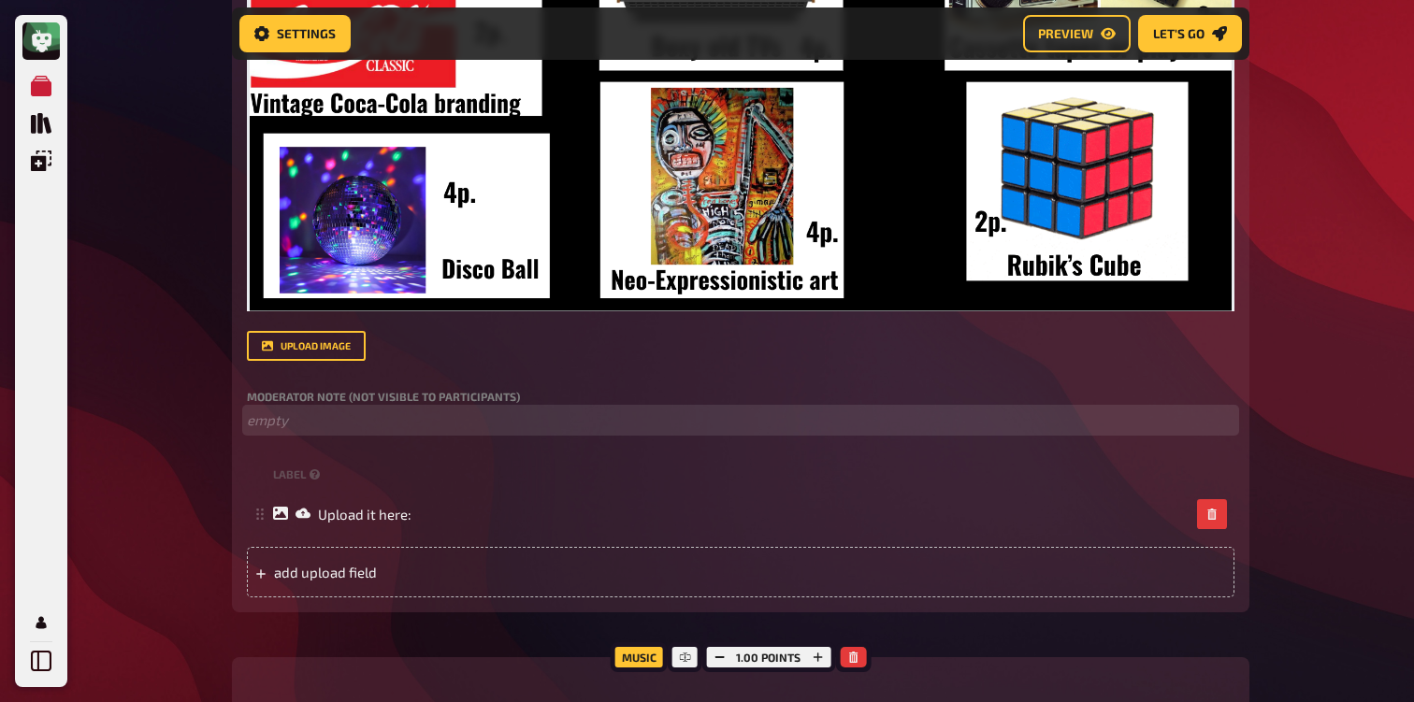
click at [299, 421] on p "﻿ empty" at bounding box center [740, 421] width 987 height 22
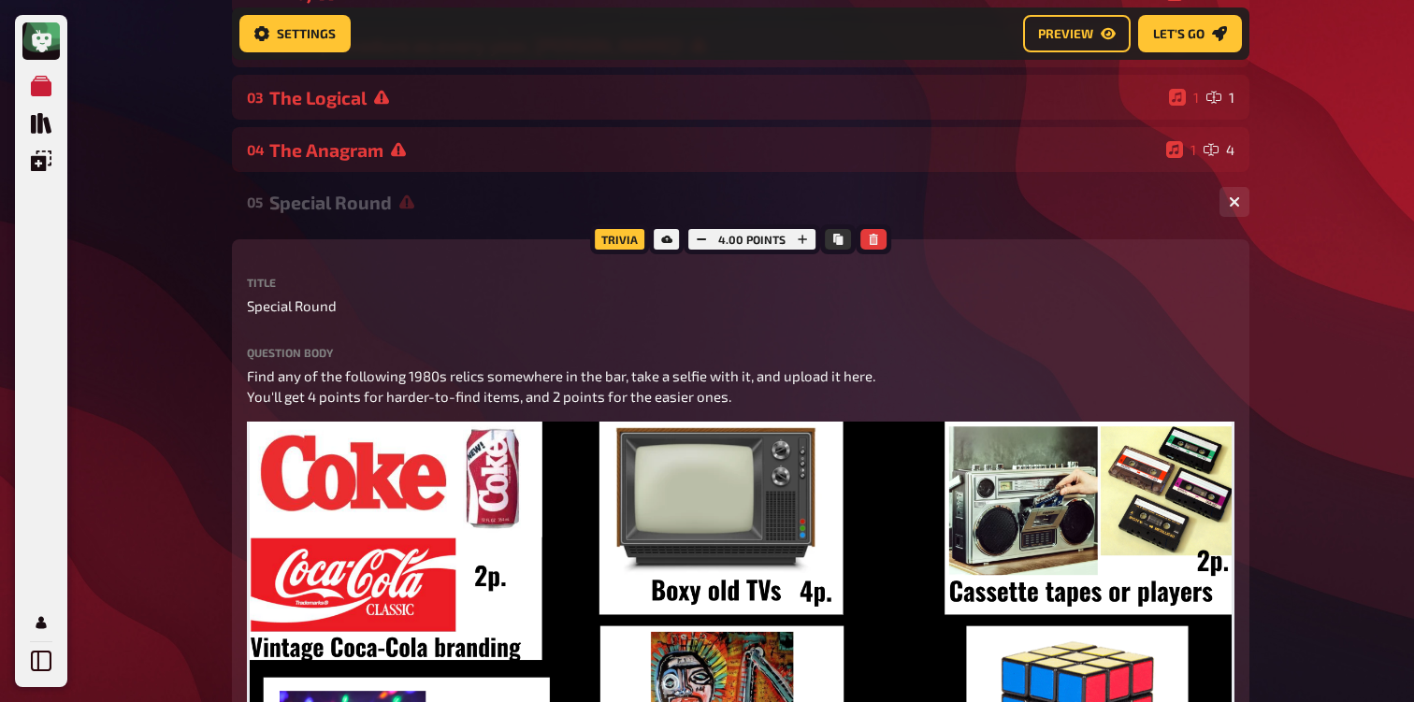
scroll to position [265, 0]
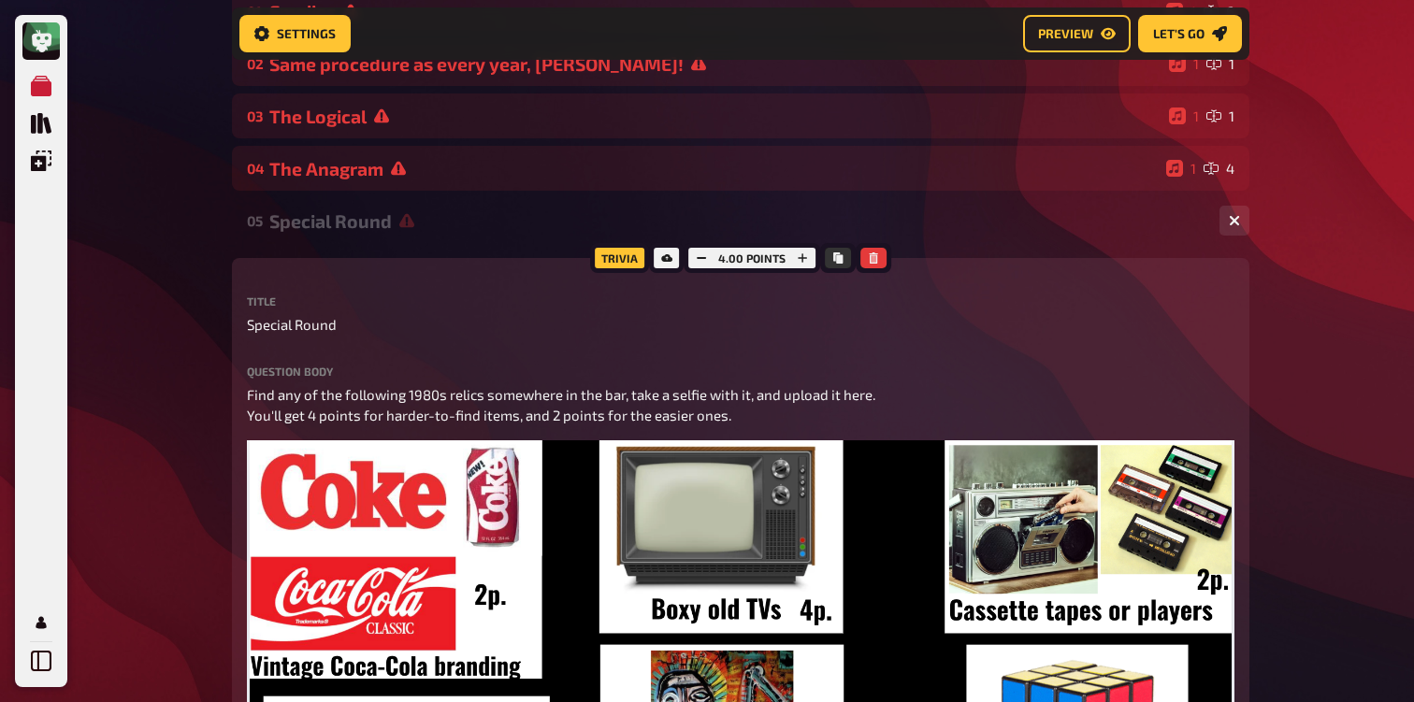
click at [360, 204] on div "05 Special Round 1 1" at bounding box center [740, 220] width 1017 height 45
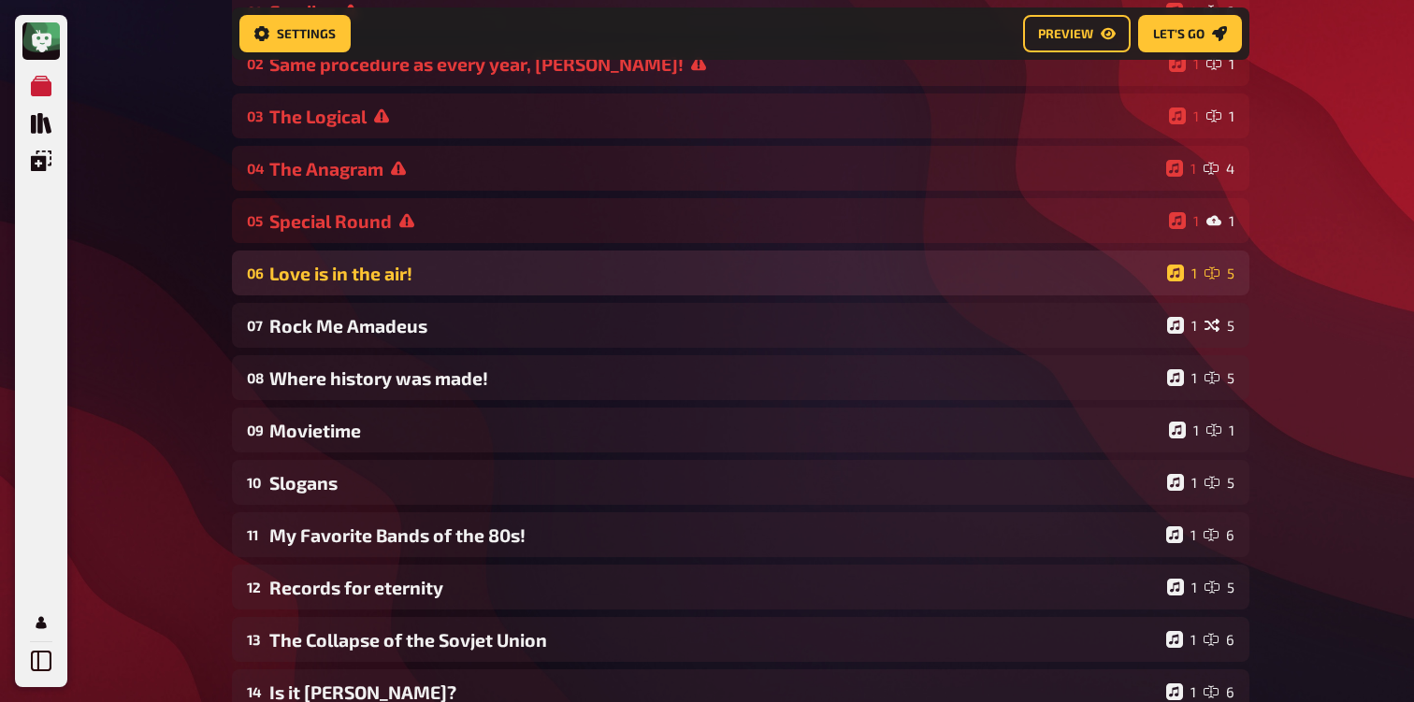
click at [349, 272] on div "Love is in the air!" at bounding box center [714, 274] width 890 height 22
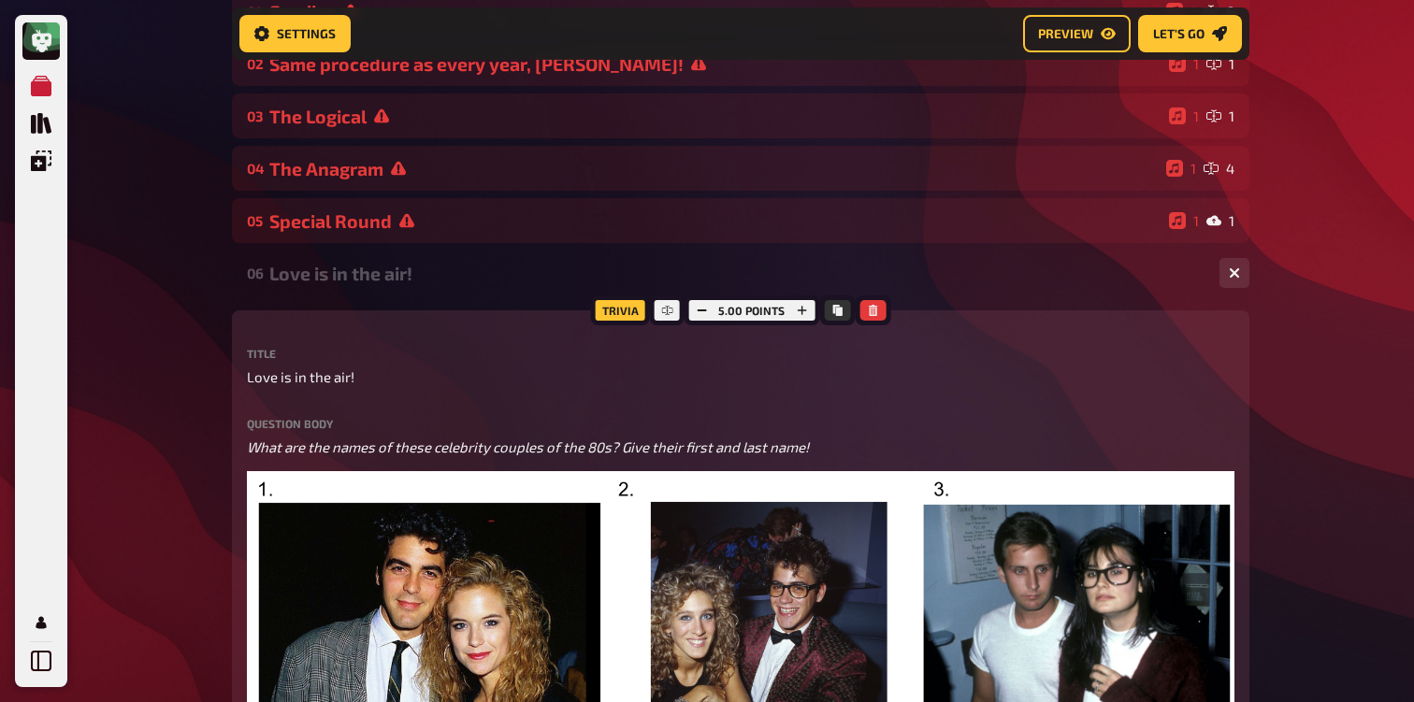
scroll to position [0, 0]
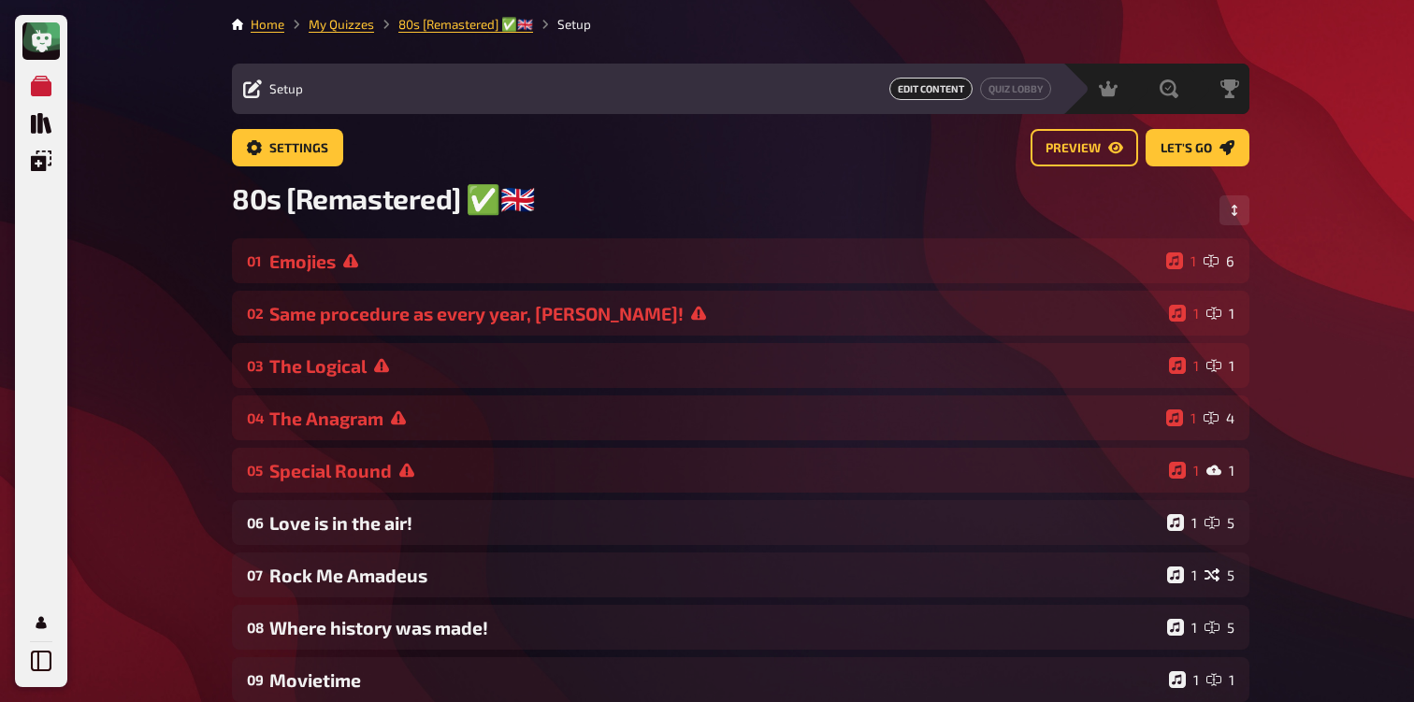
click at [140, 227] on div "My Quizzes Quiz Library Overlays Profile Home My Quizzes 80s [Remastered] ✅​🇬🇧​…" at bounding box center [707, 638] width 1414 height 1276
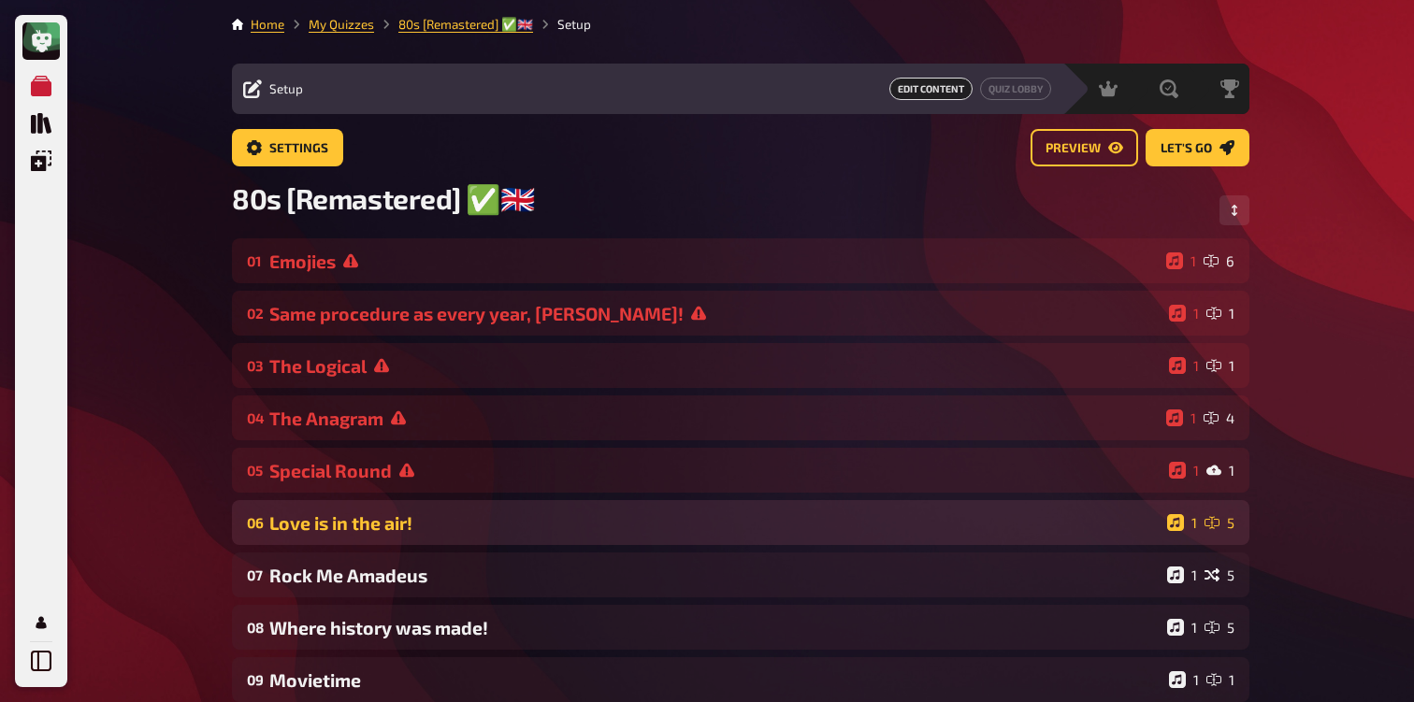
click at [375, 532] on div "Love is in the air!" at bounding box center [714, 523] width 890 height 22
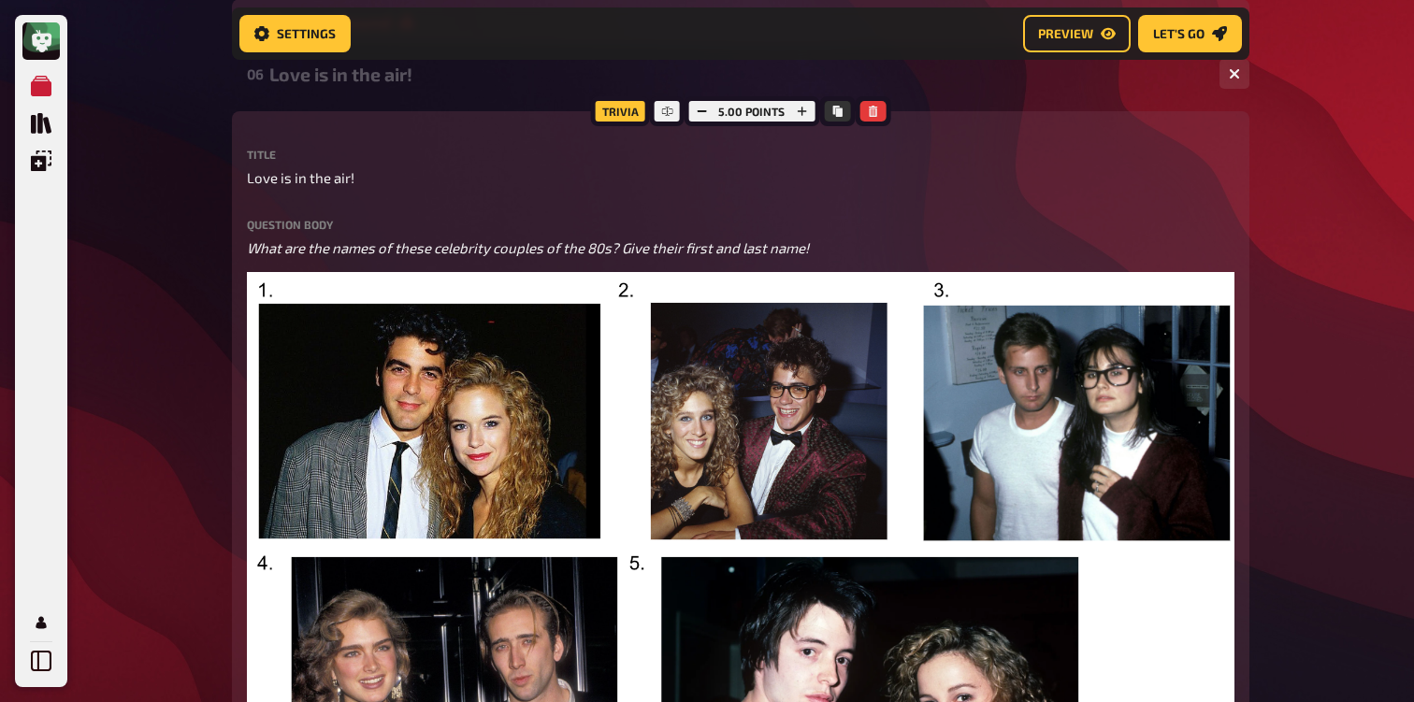
scroll to position [326, 0]
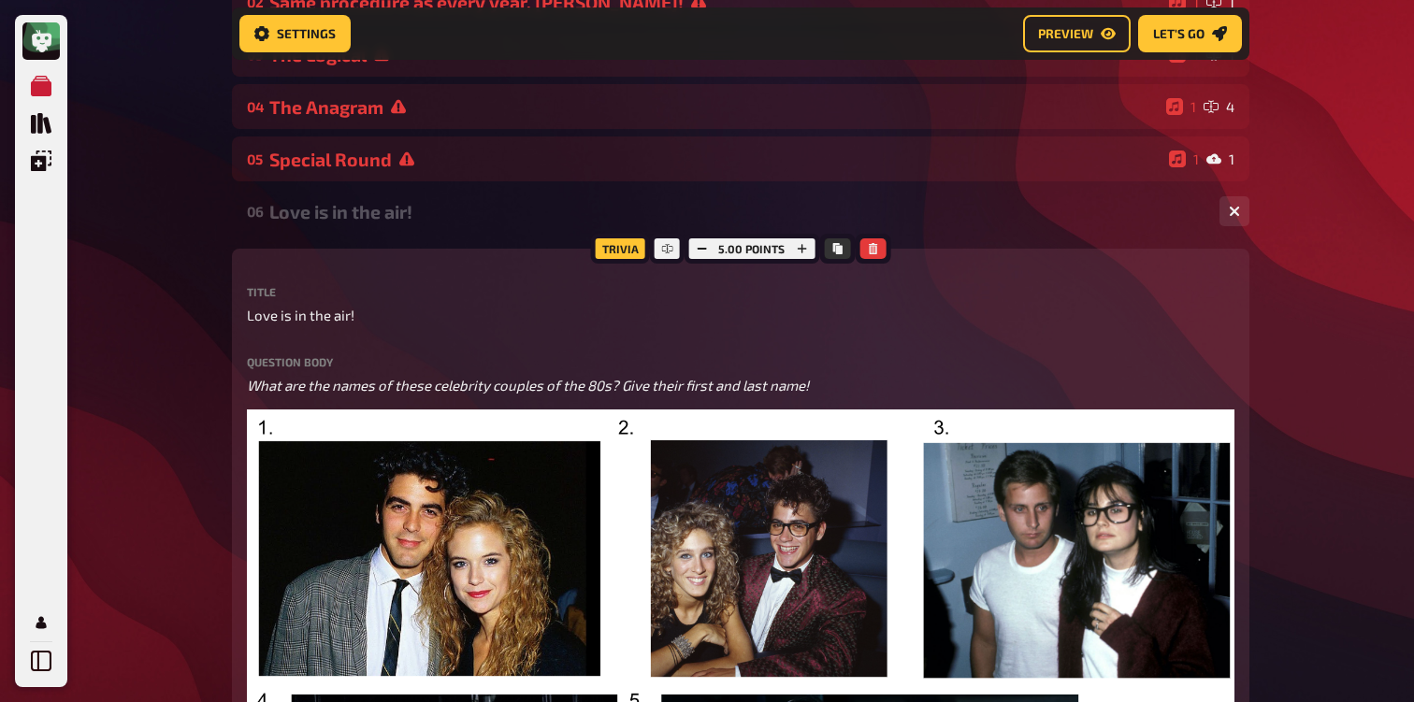
click at [353, 209] on div "Love is in the air!" at bounding box center [736, 212] width 935 height 22
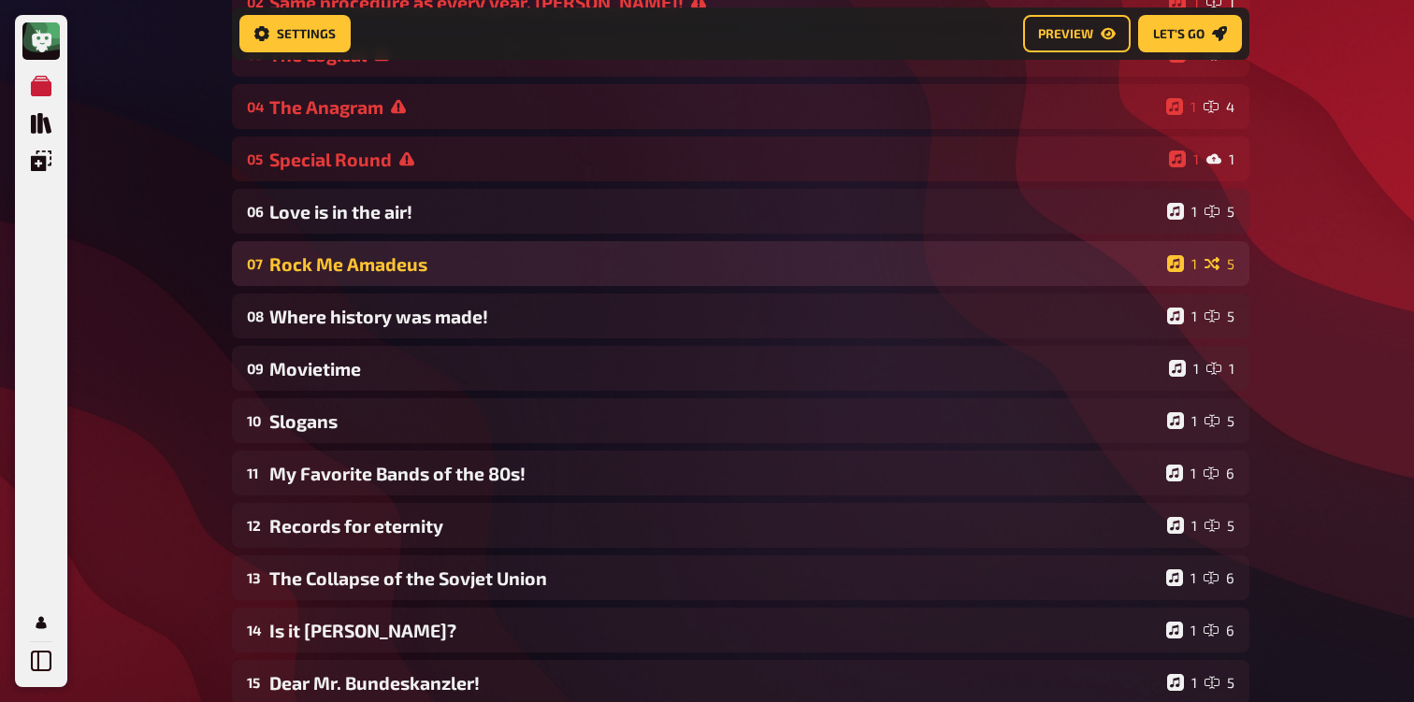
click at [347, 264] on div "Rock Me Amadeus" at bounding box center [714, 264] width 890 height 22
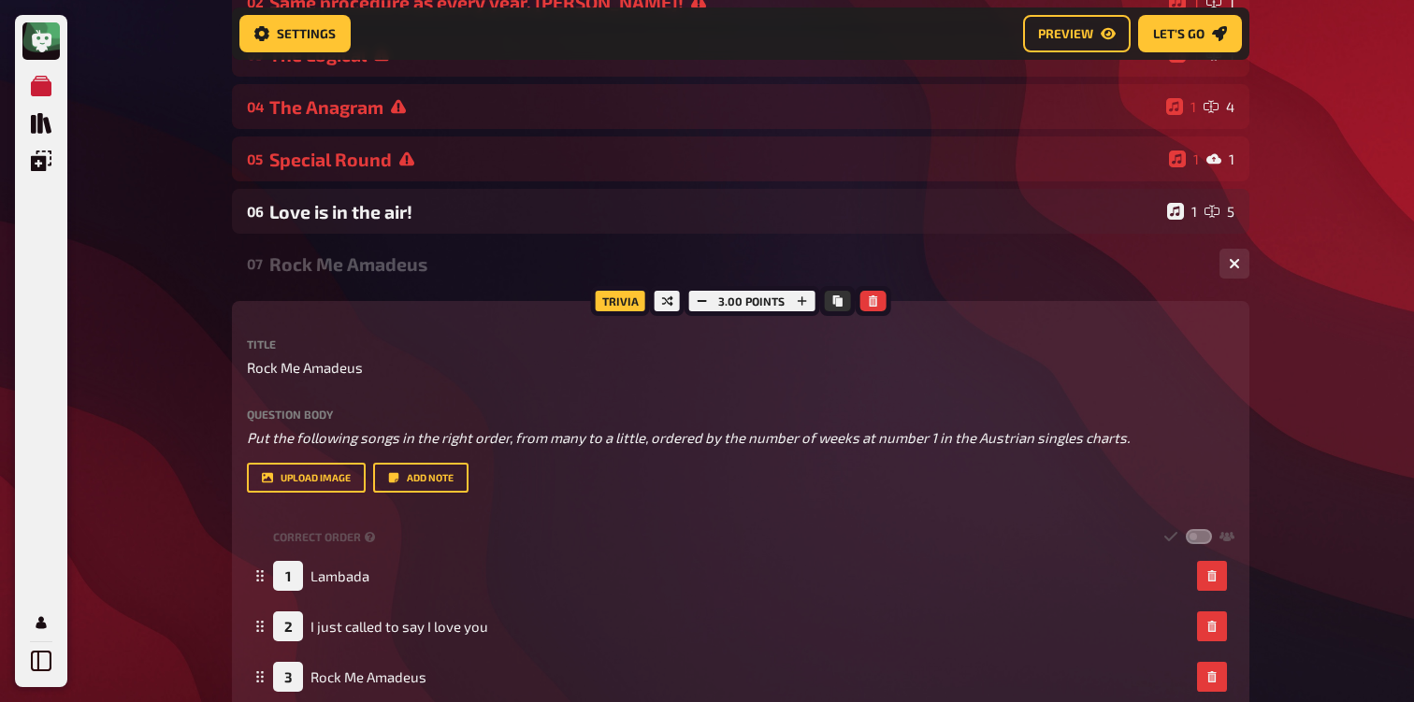
click at [348, 263] on div "Rock Me Amadeus" at bounding box center [736, 264] width 935 height 22
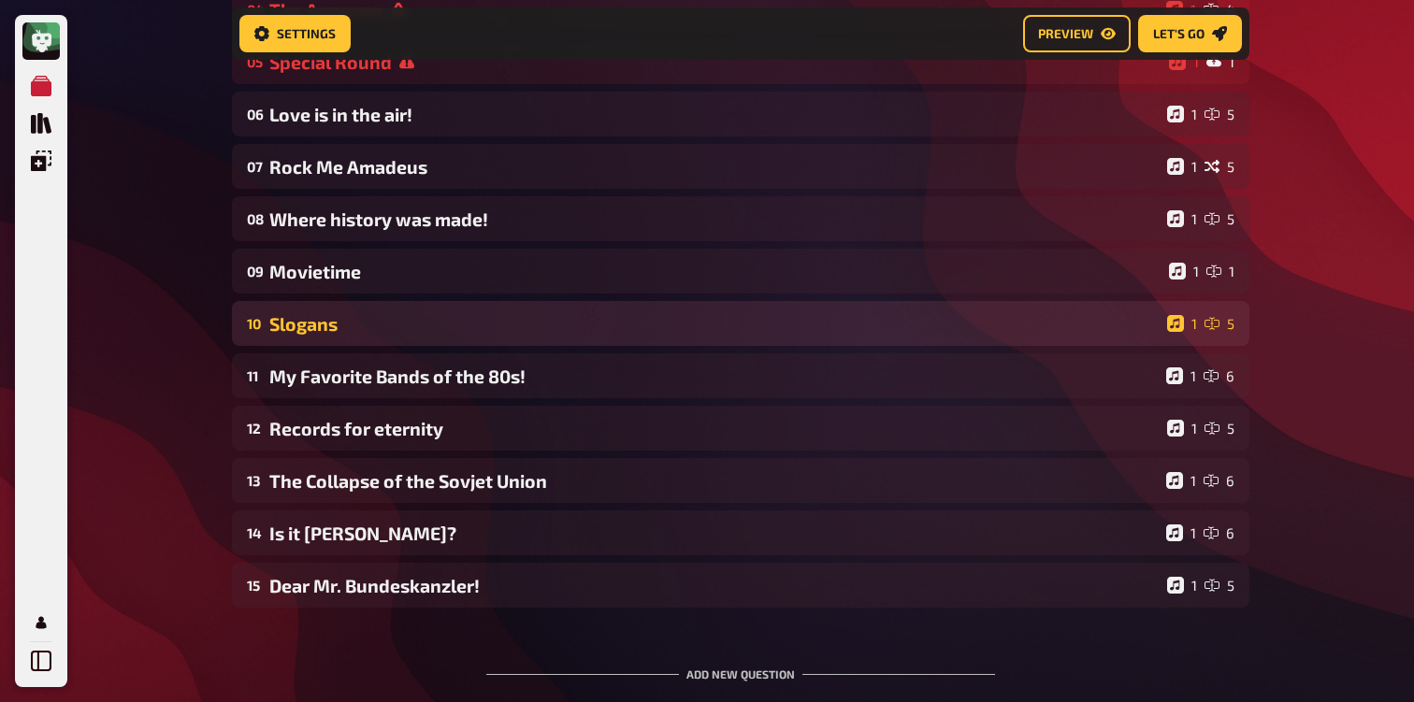
scroll to position [430, 0]
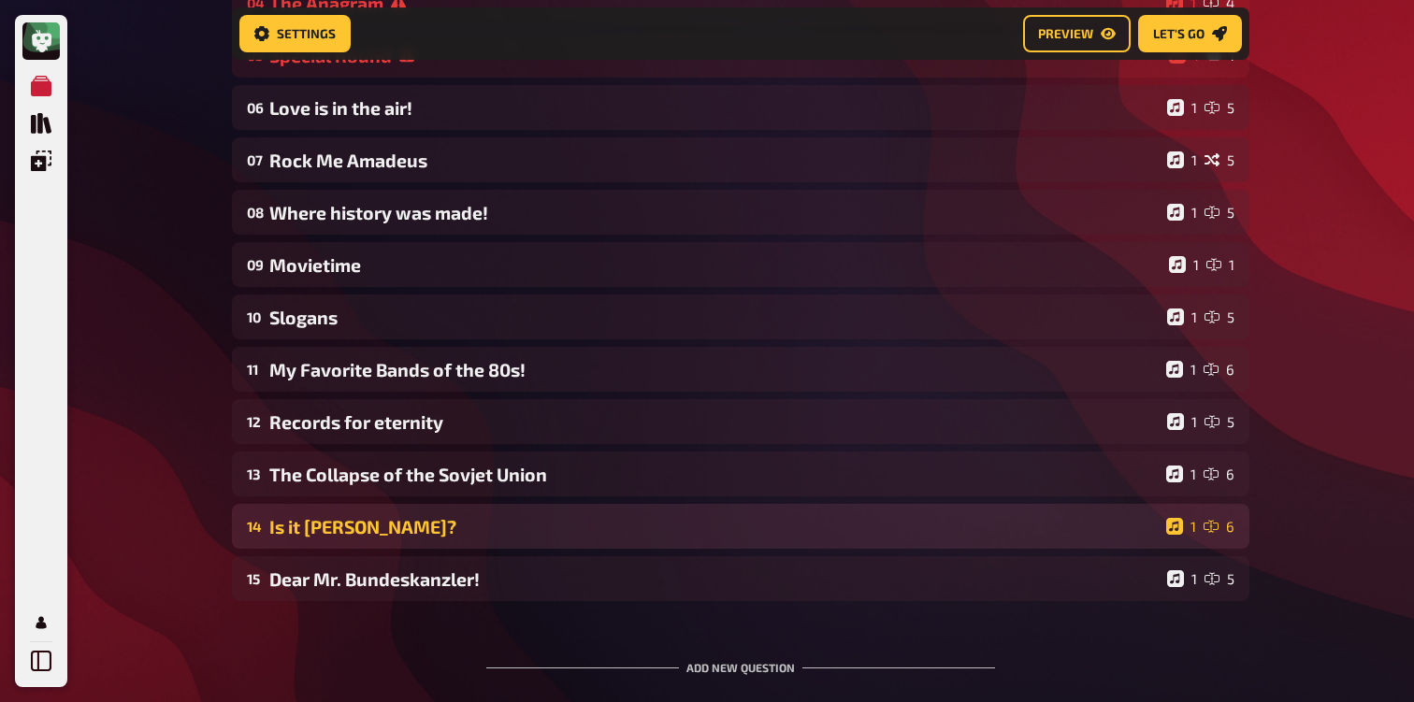
click at [387, 535] on div "Is it [PERSON_NAME]?" at bounding box center [713, 527] width 889 height 22
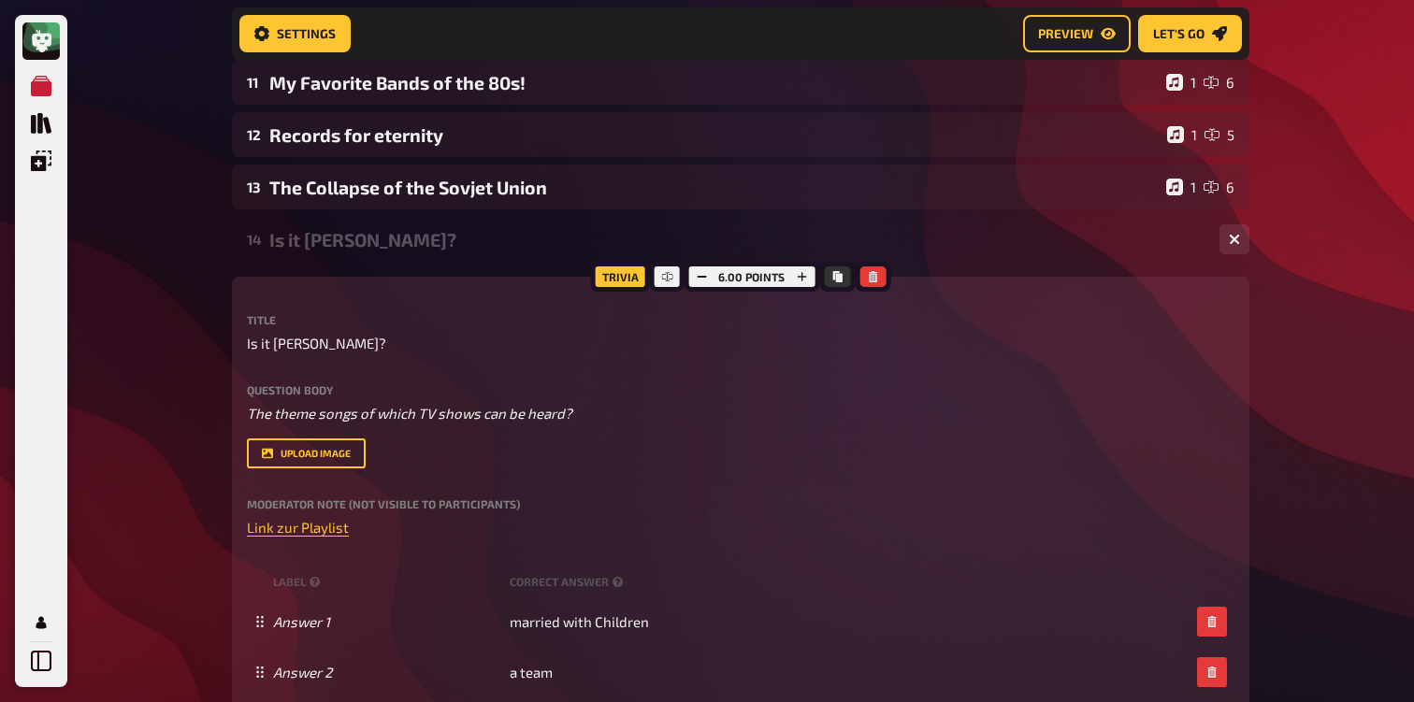
scroll to position [522, 0]
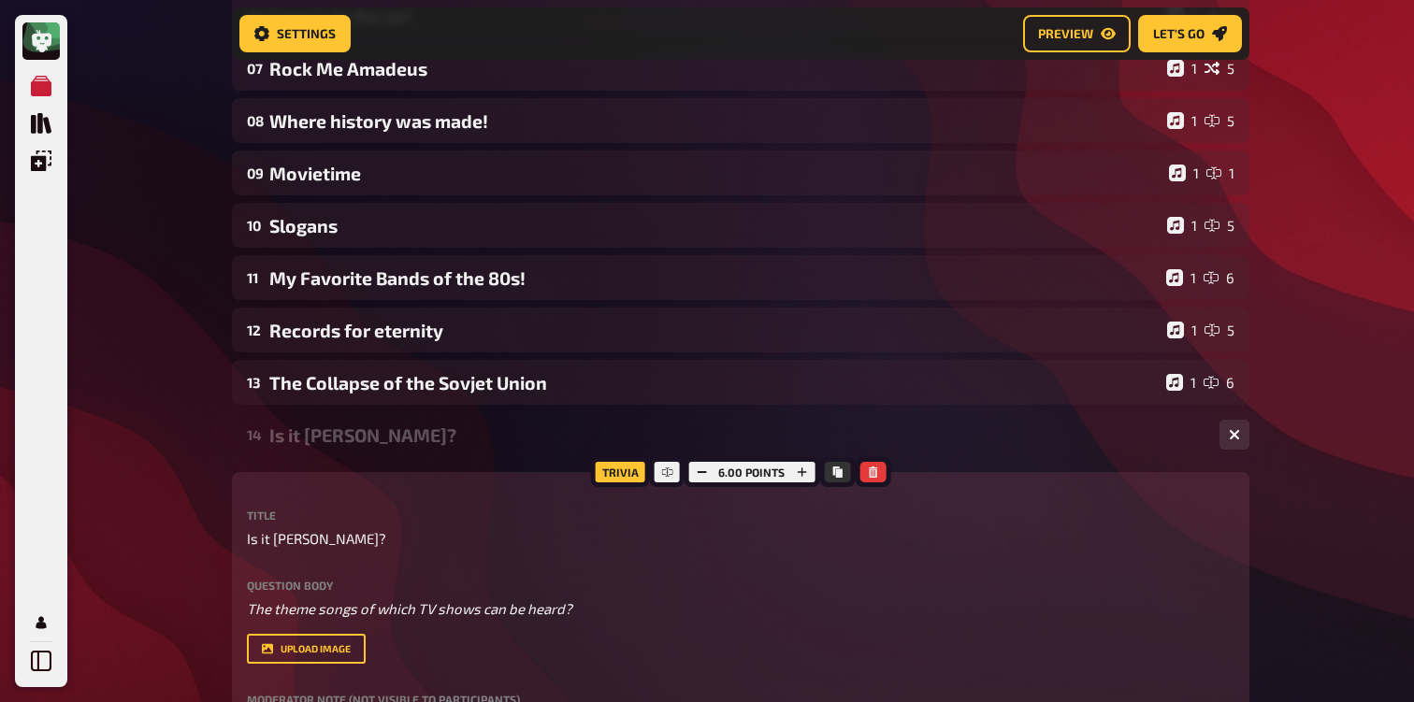
click at [358, 445] on div "Is it [PERSON_NAME]?" at bounding box center [736, 436] width 935 height 22
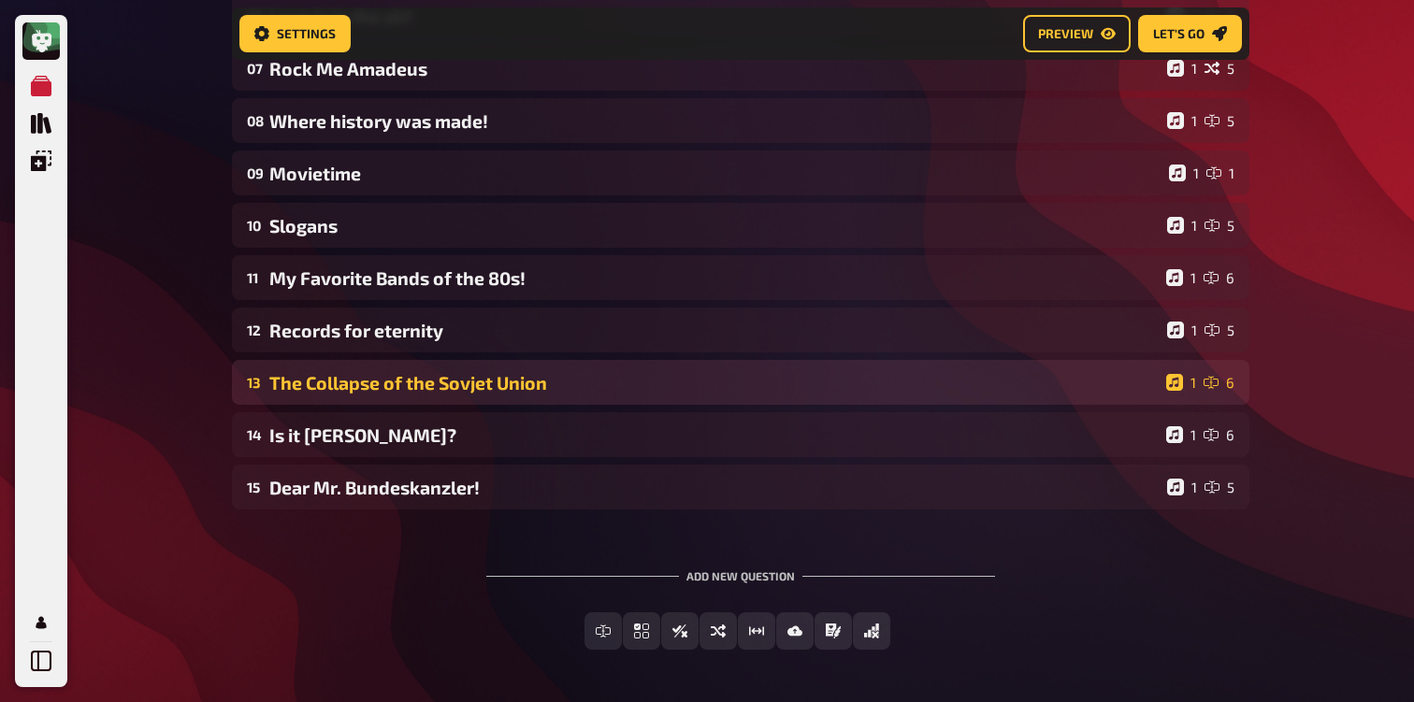
click at [388, 396] on div "13 The Collapse of the Sovjet Union 1 6" at bounding box center [740, 382] width 1017 height 45
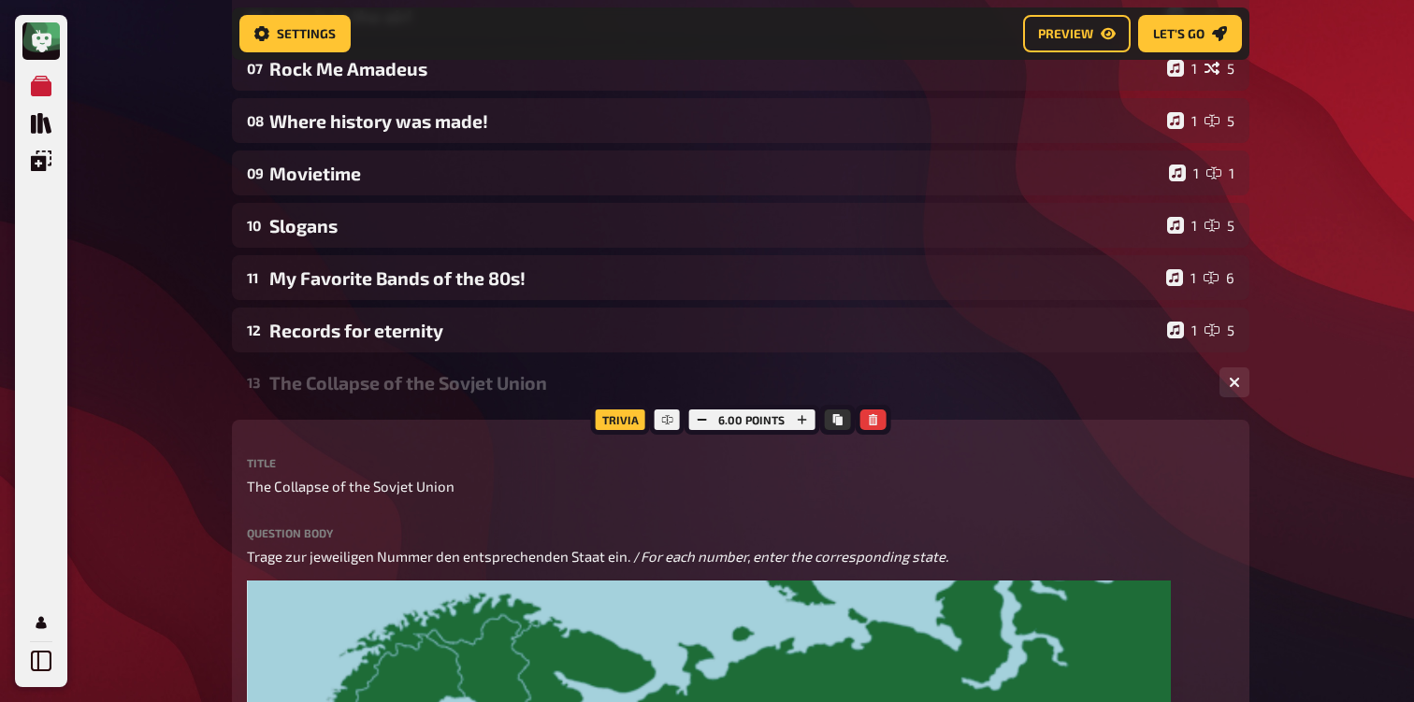
click at [388, 396] on div "13 The Collapse of the Sovjet Union 1 6" at bounding box center [740, 382] width 1017 height 45
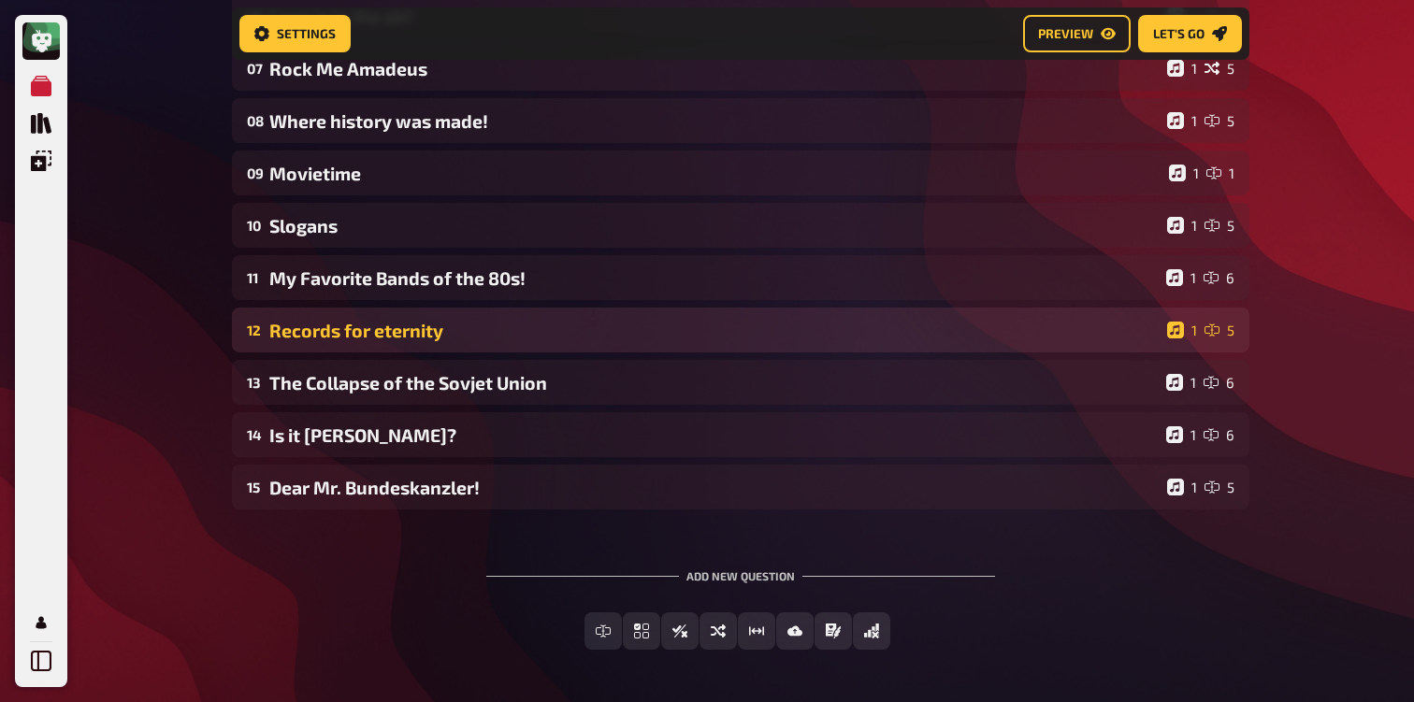
click at [403, 329] on div "Records for eternity" at bounding box center [714, 331] width 890 height 22
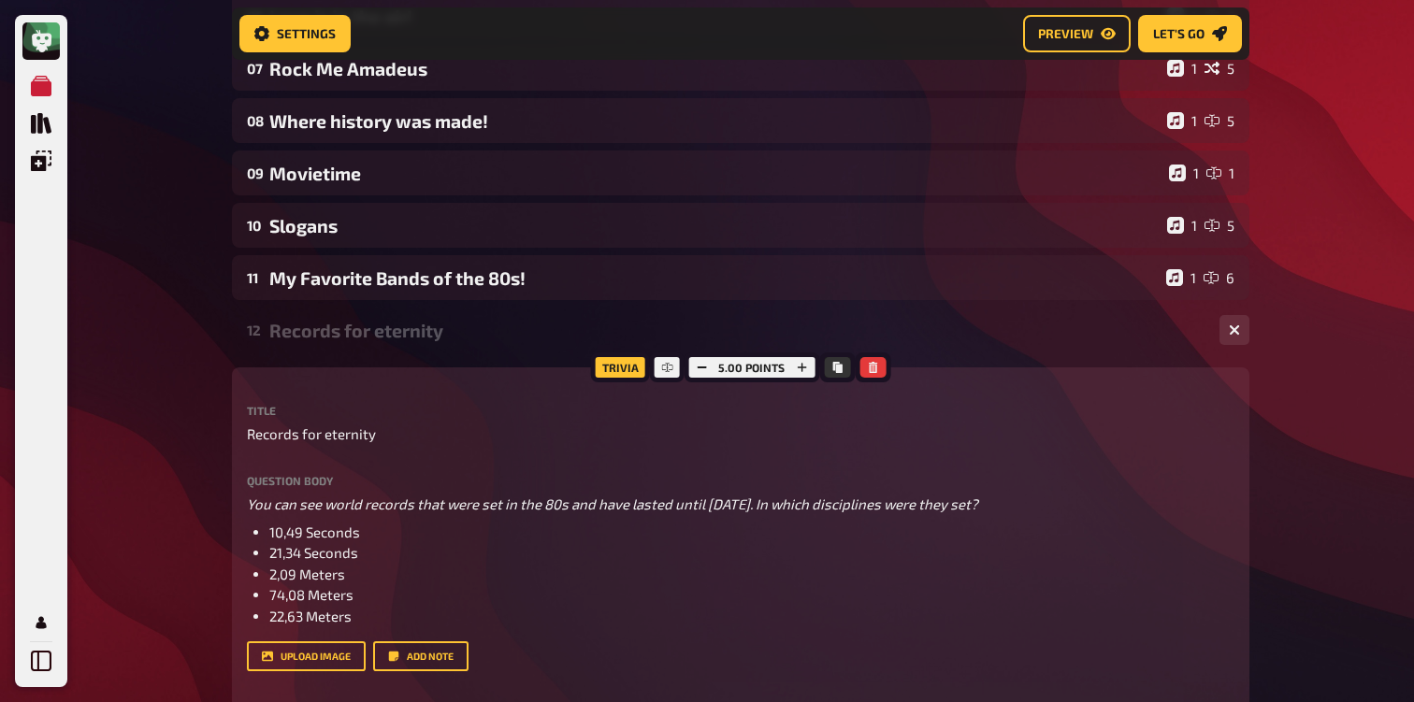
click at [403, 329] on div "Records for eternity" at bounding box center [736, 331] width 935 height 22
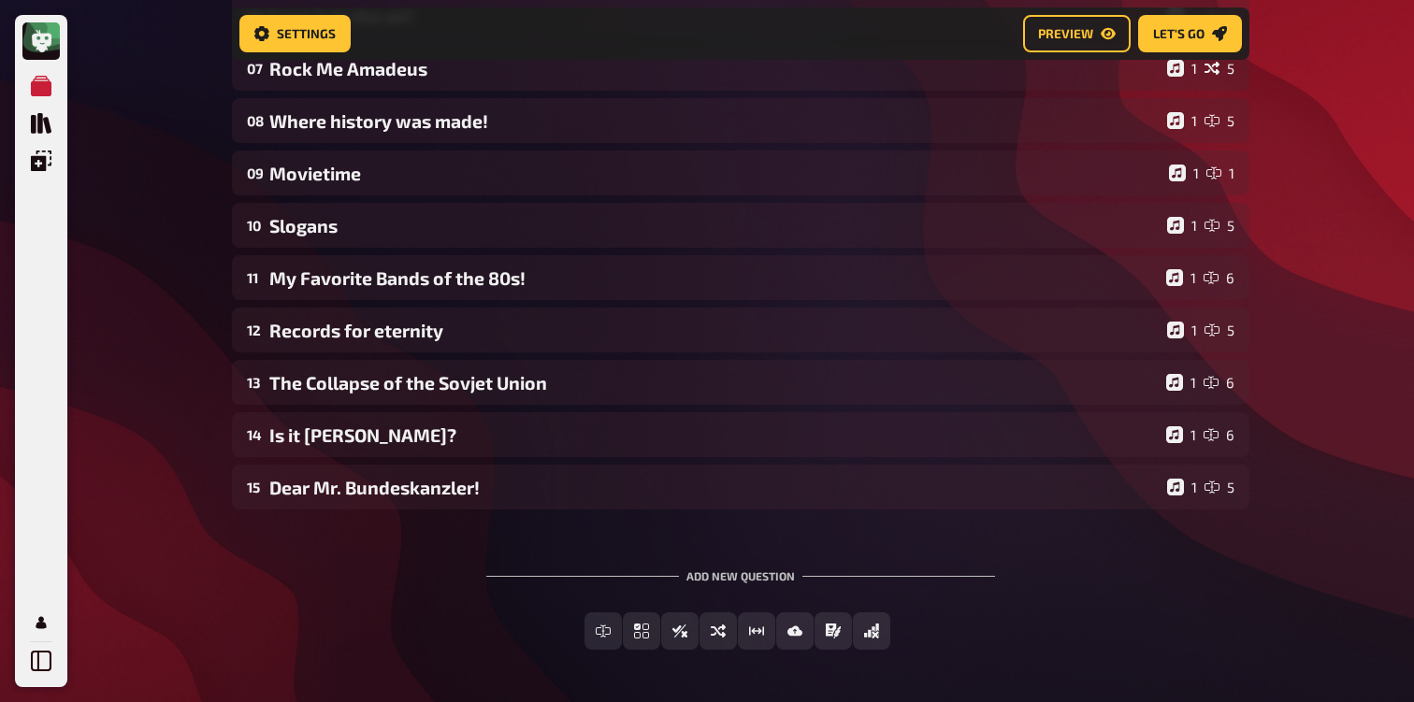
click at [399, 256] on div "01 Emojies 1 6 02 Same procedure as every year, [PERSON_NAME]! 1 1 03 The Logic…" at bounding box center [740, 121] width 1017 height 778
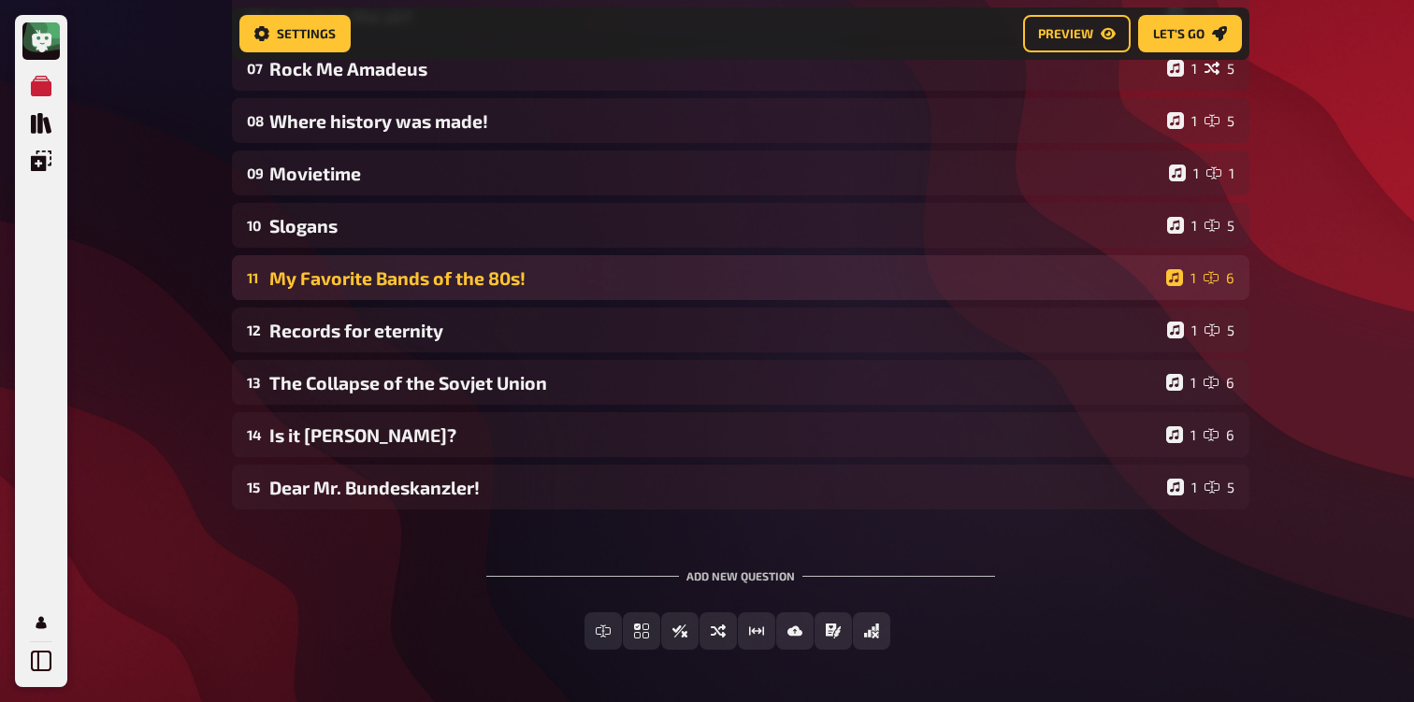
click at [397, 277] on div "My Favorite Bands of the 80s!" at bounding box center [713, 278] width 889 height 22
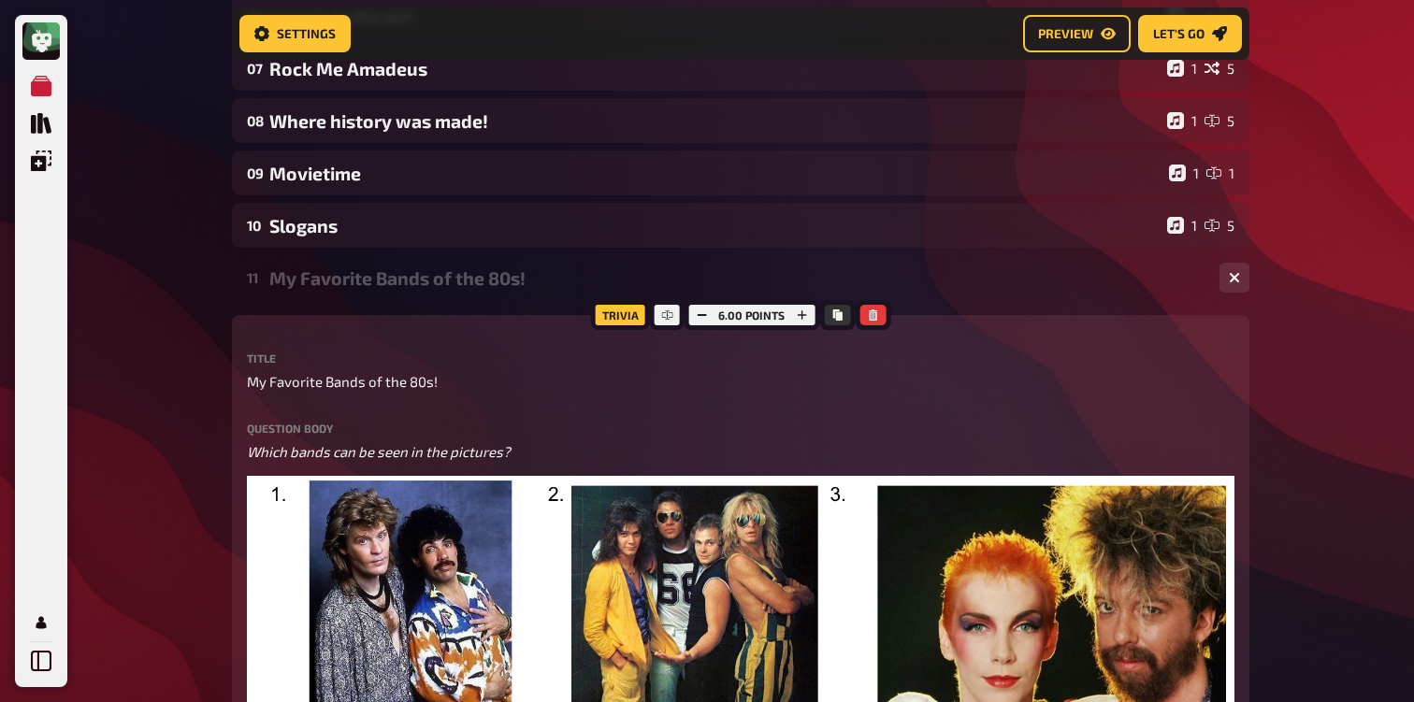
click at [397, 277] on div "My Favorite Bands of the 80s!" at bounding box center [736, 278] width 935 height 22
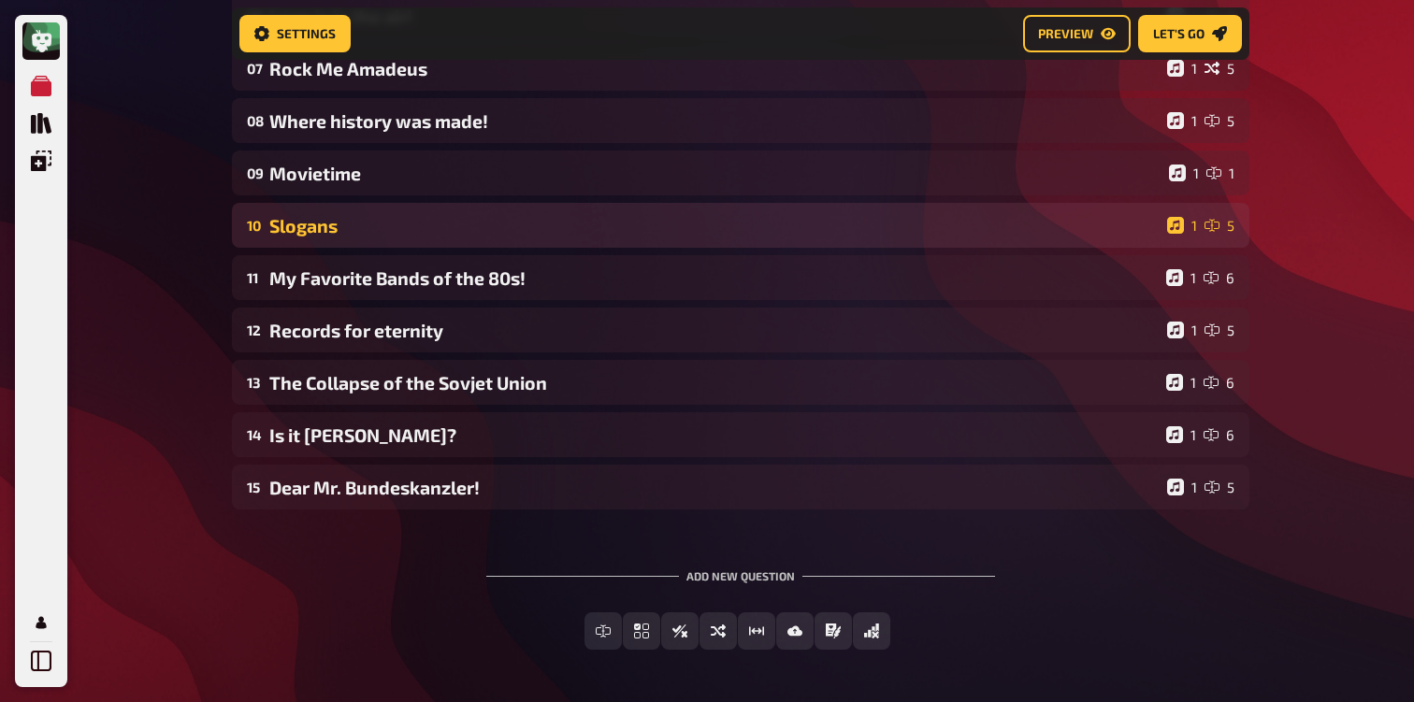
click at [389, 213] on div "10 Slogans 1 5" at bounding box center [740, 225] width 1017 height 45
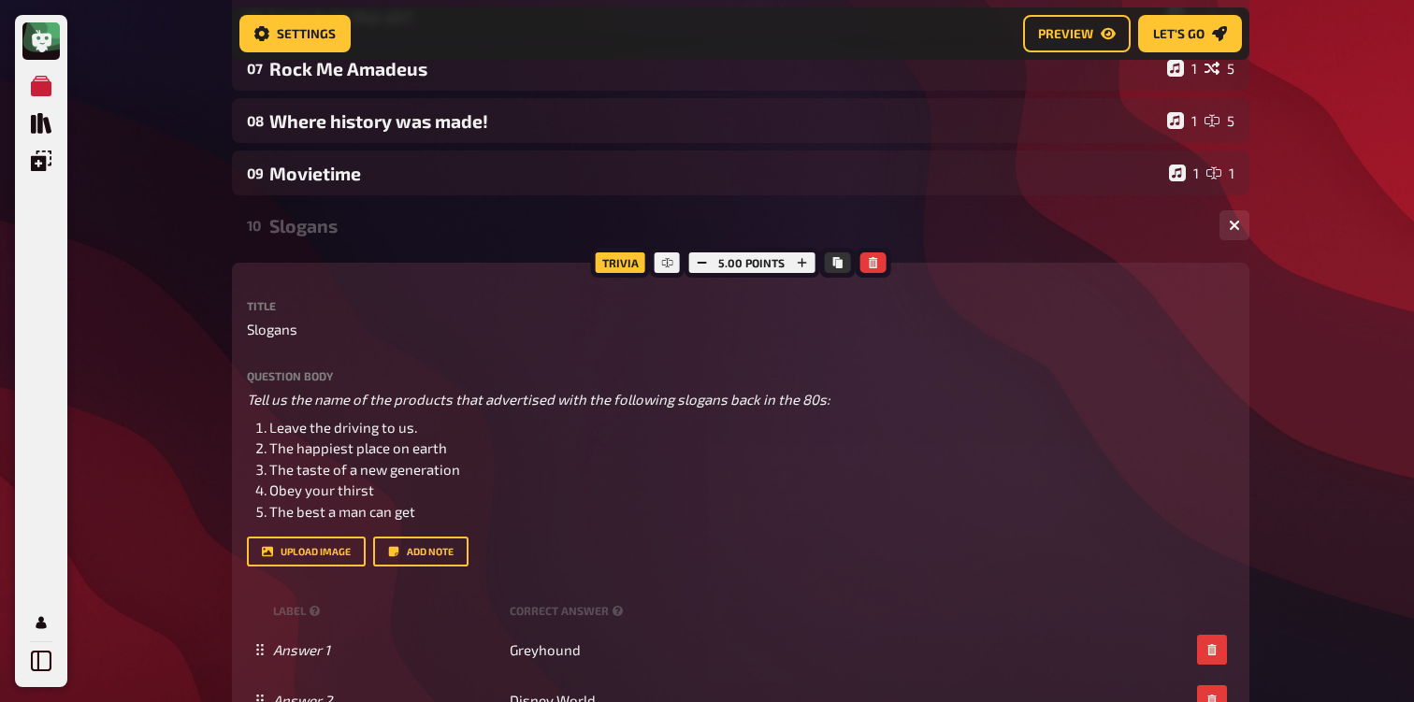
click at [385, 223] on div "Slogans" at bounding box center [736, 226] width 935 height 22
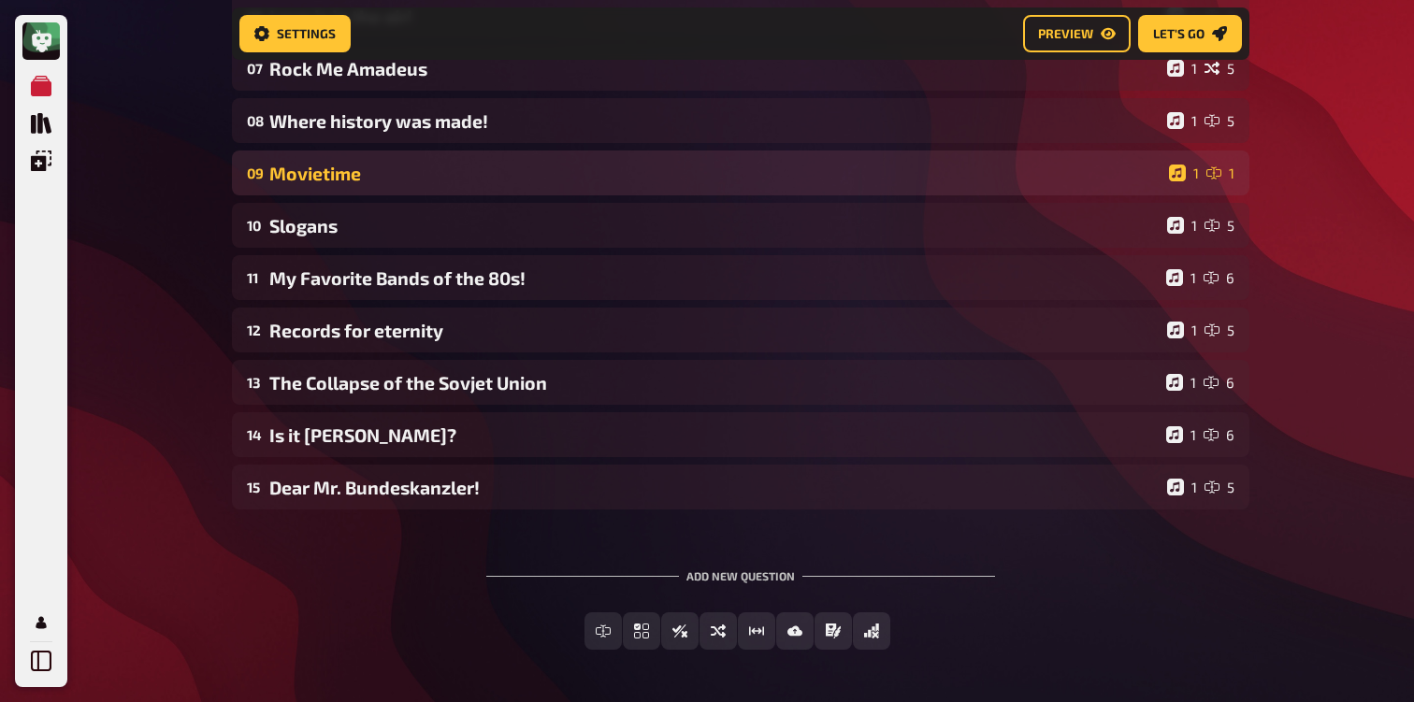
click at [385, 176] on div "Movietime" at bounding box center [715, 174] width 892 height 22
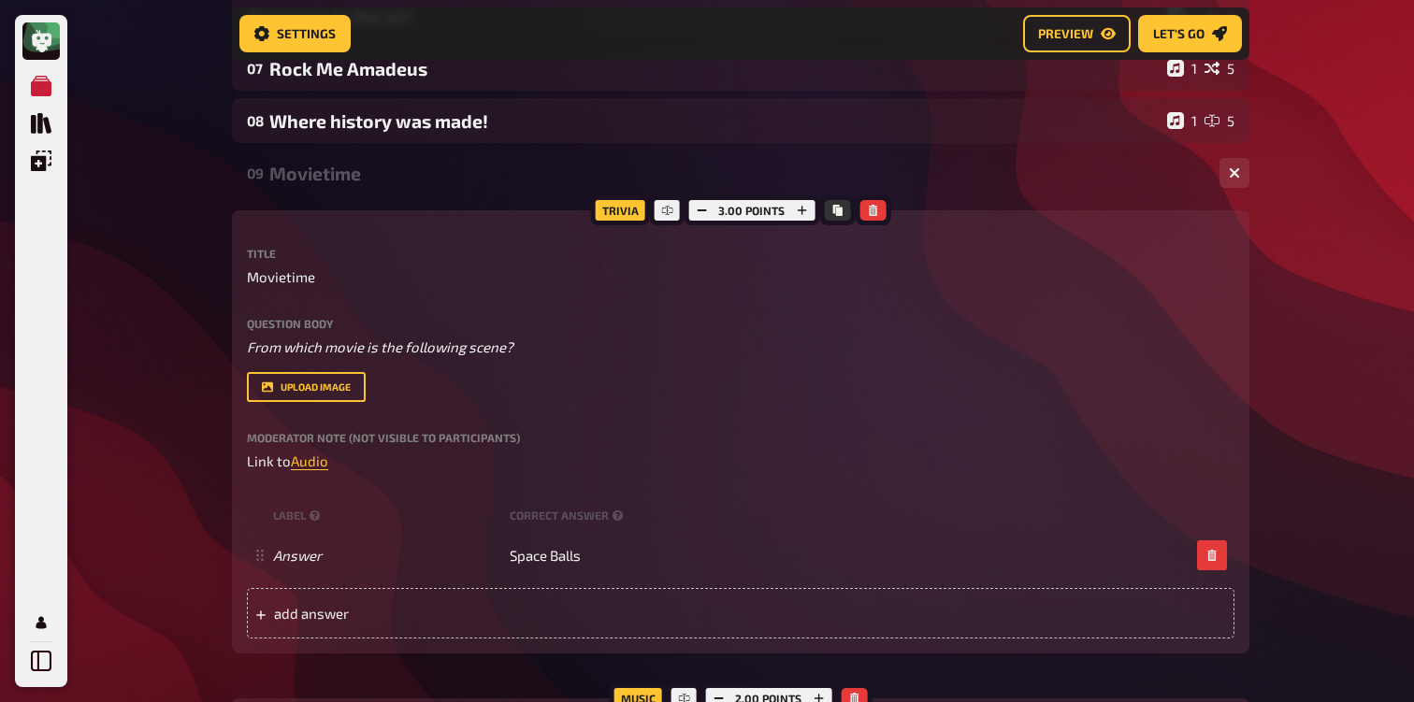
click at [385, 176] on div "Movietime" at bounding box center [736, 174] width 935 height 22
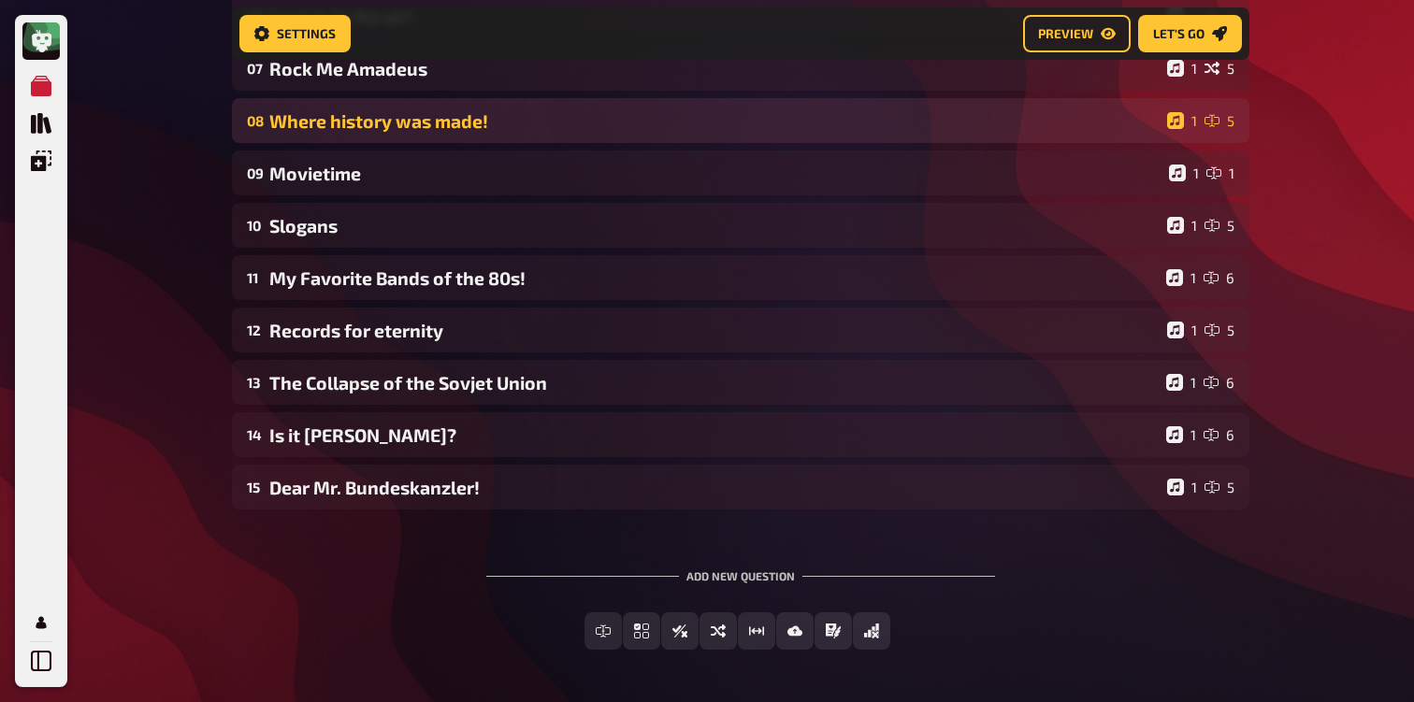
click at [398, 140] on div "08 Where history was made! 1 5" at bounding box center [740, 120] width 1017 height 45
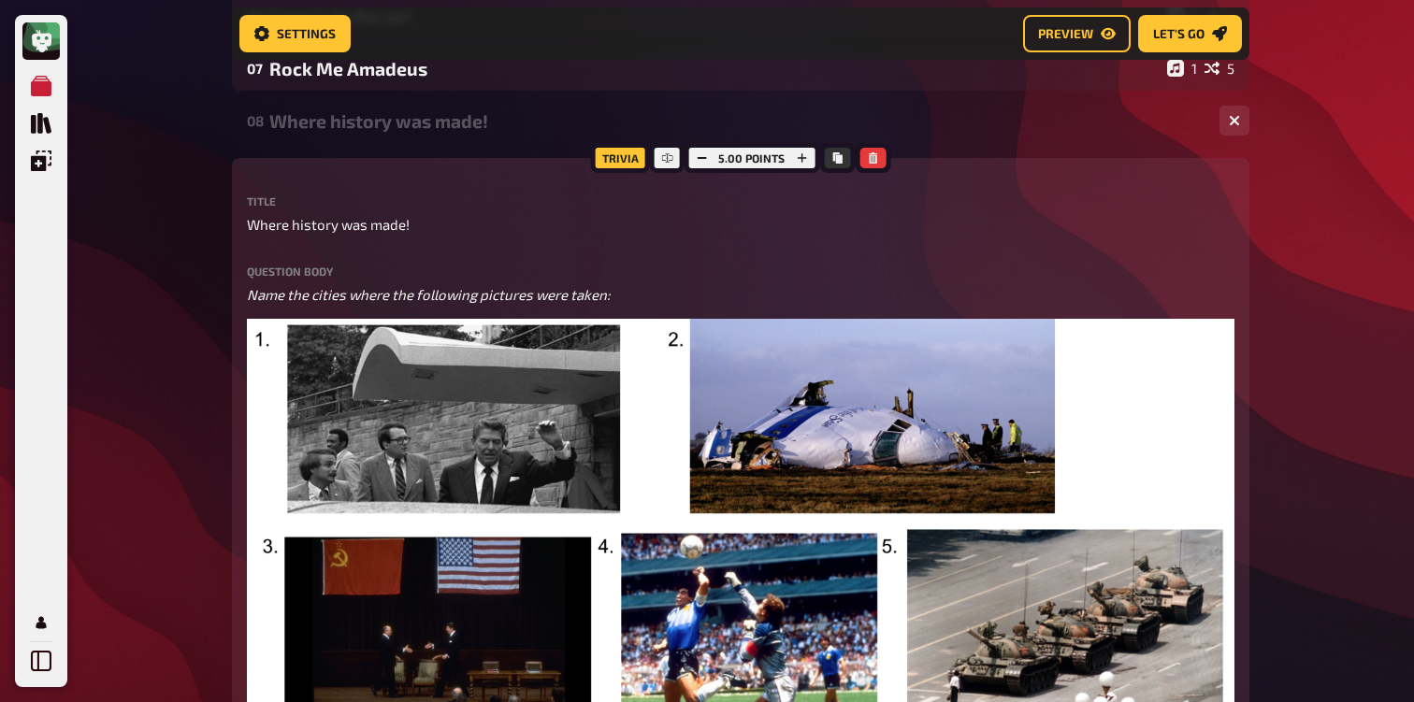
click at [400, 132] on div "Where history was made!" at bounding box center [736, 121] width 935 height 22
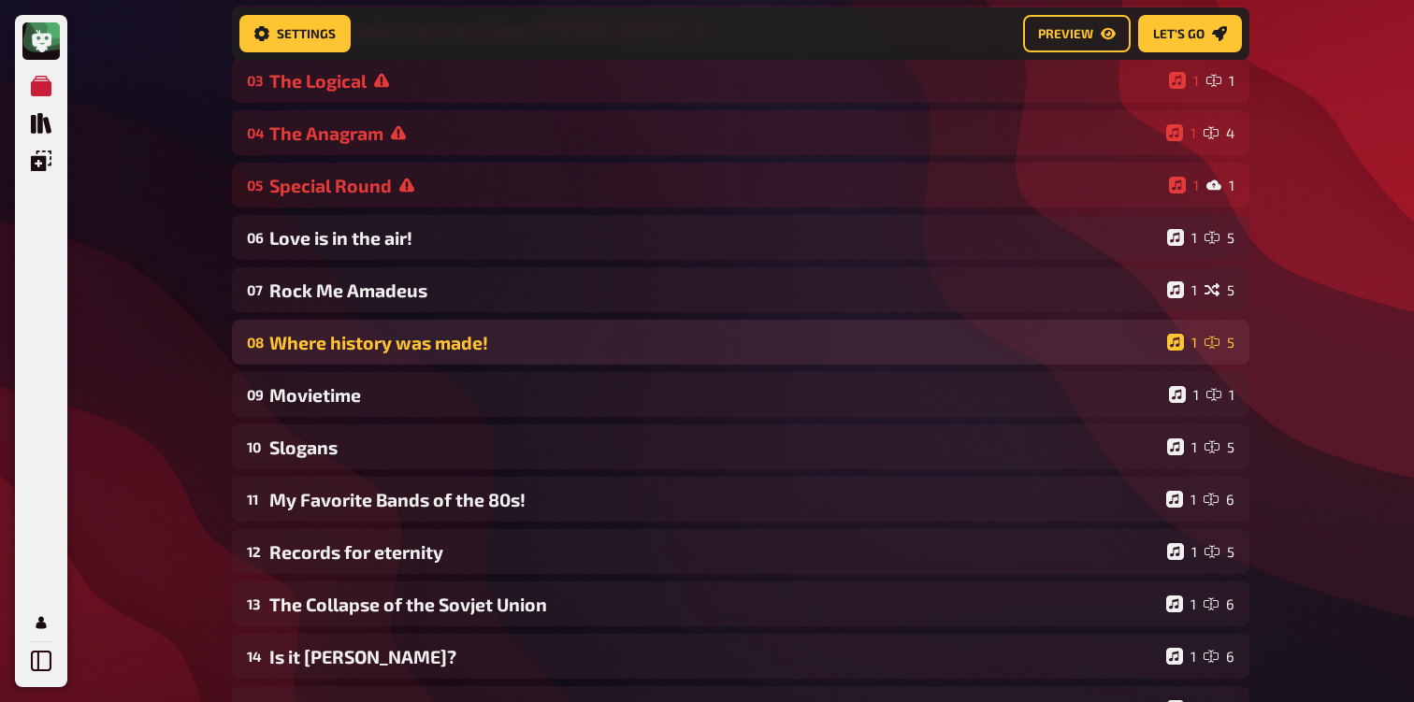
scroll to position [290, 0]
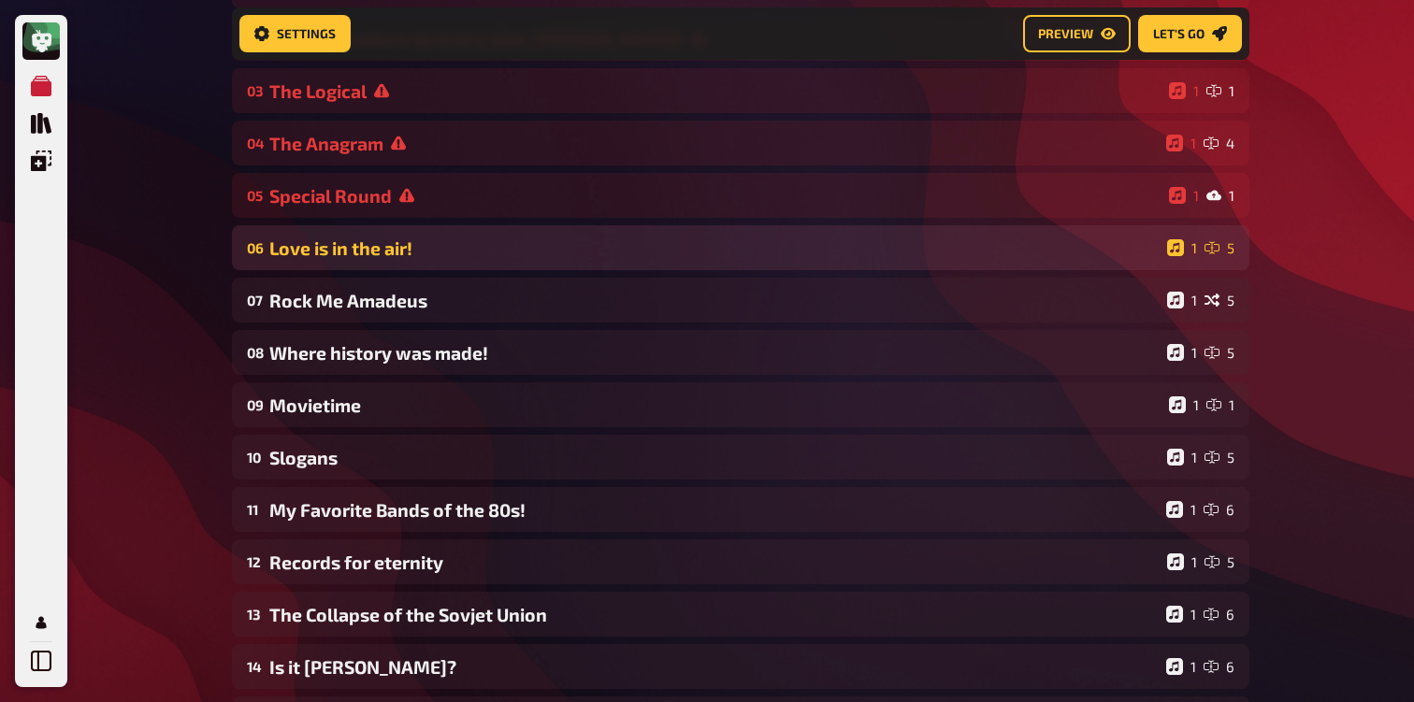
click at [364, 238] on div "06 Love is in the air! 1 5" at bounding box center [740, 247] width 1017 height 45
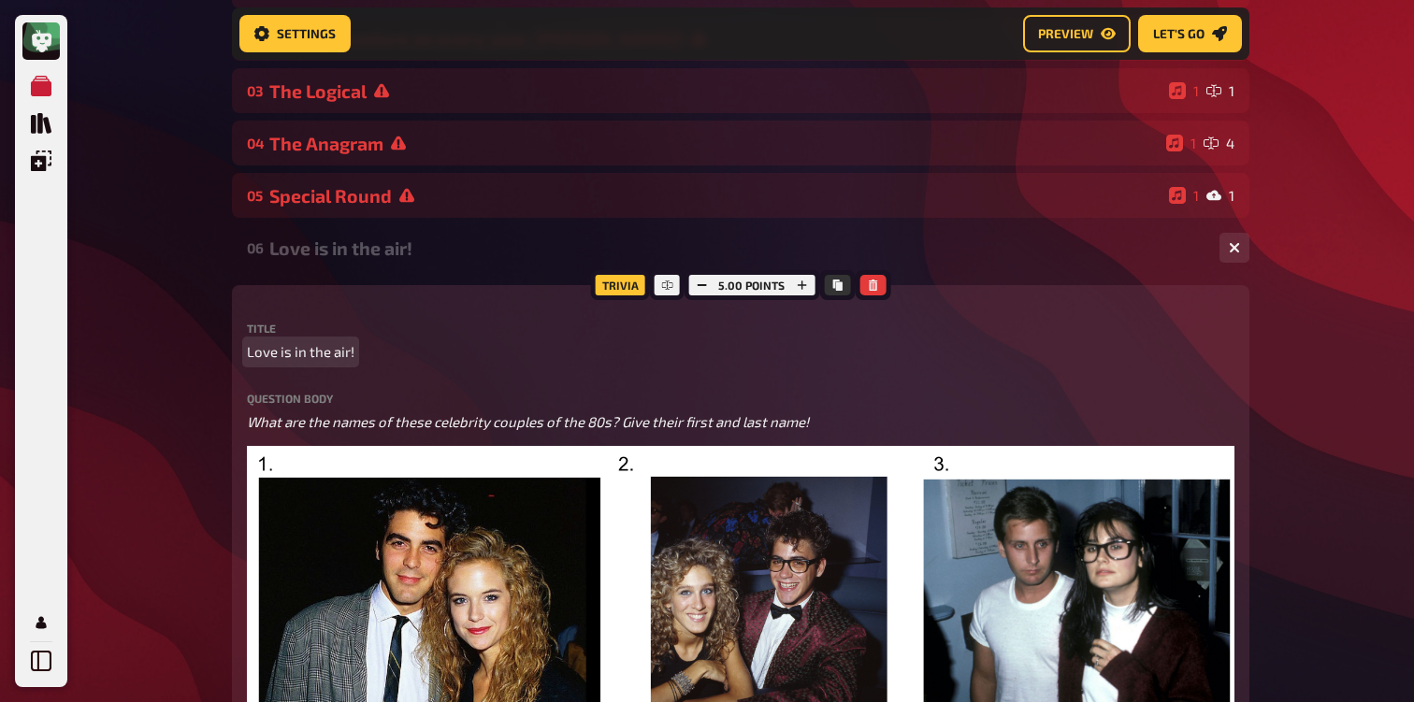
click at [304, 353] on span "Love is in the air!" at bounding box center [301, 352] width 108 height 22
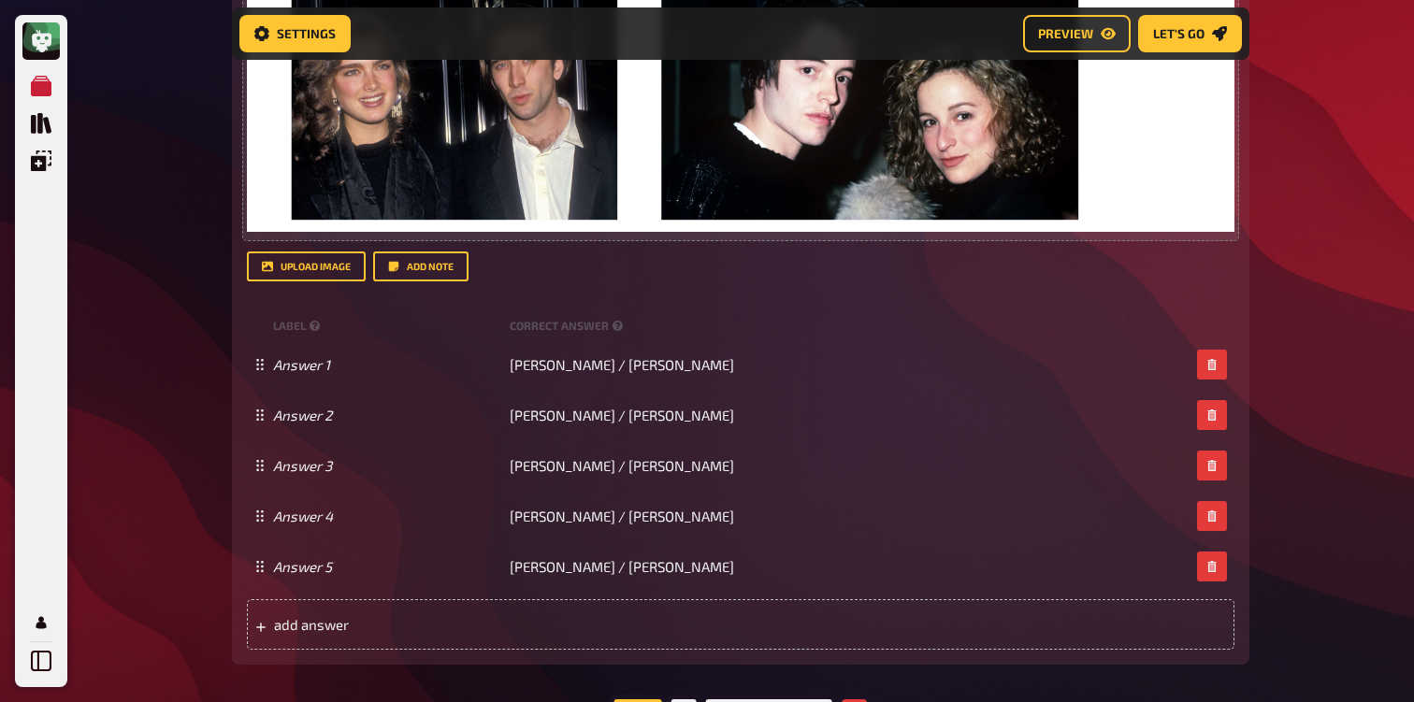
scroll to position [1091, 0]
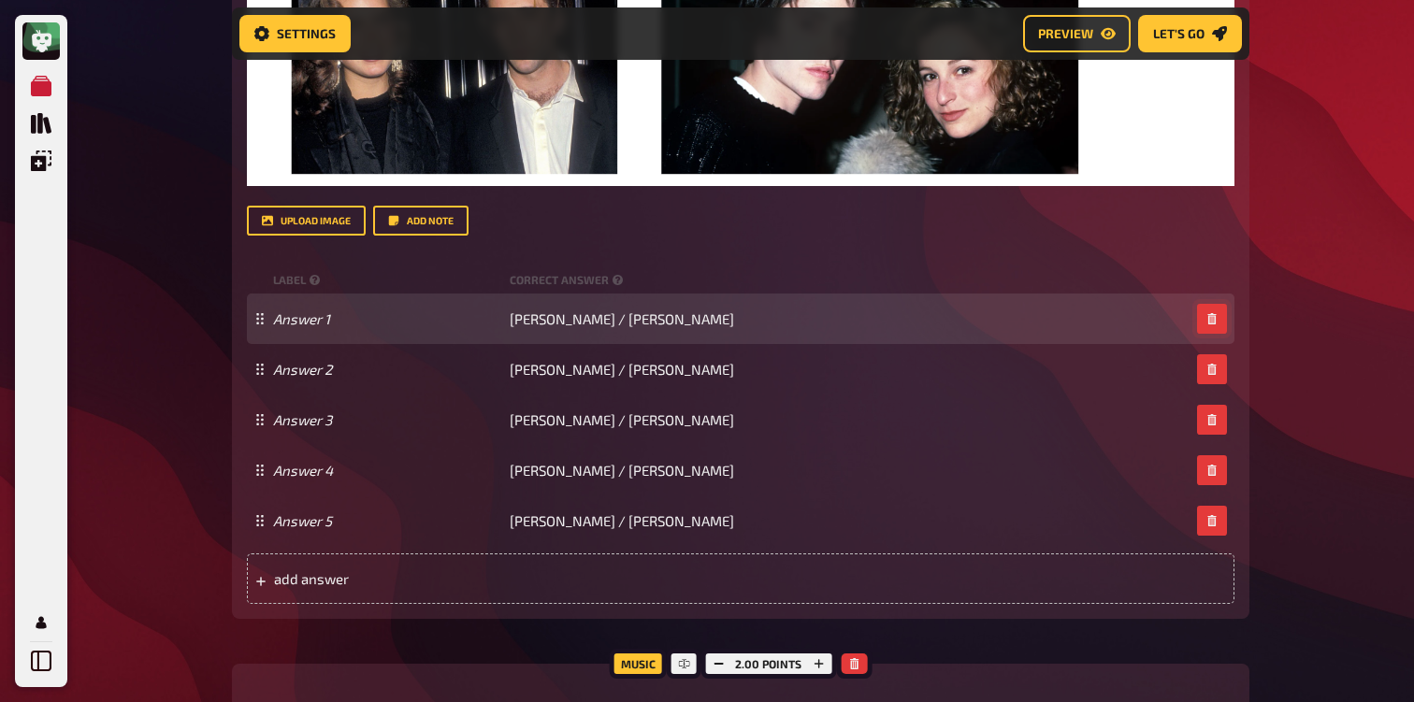
click at [1212, 306] on button "button" at bounding box center [1212, 319] width 30 height 30
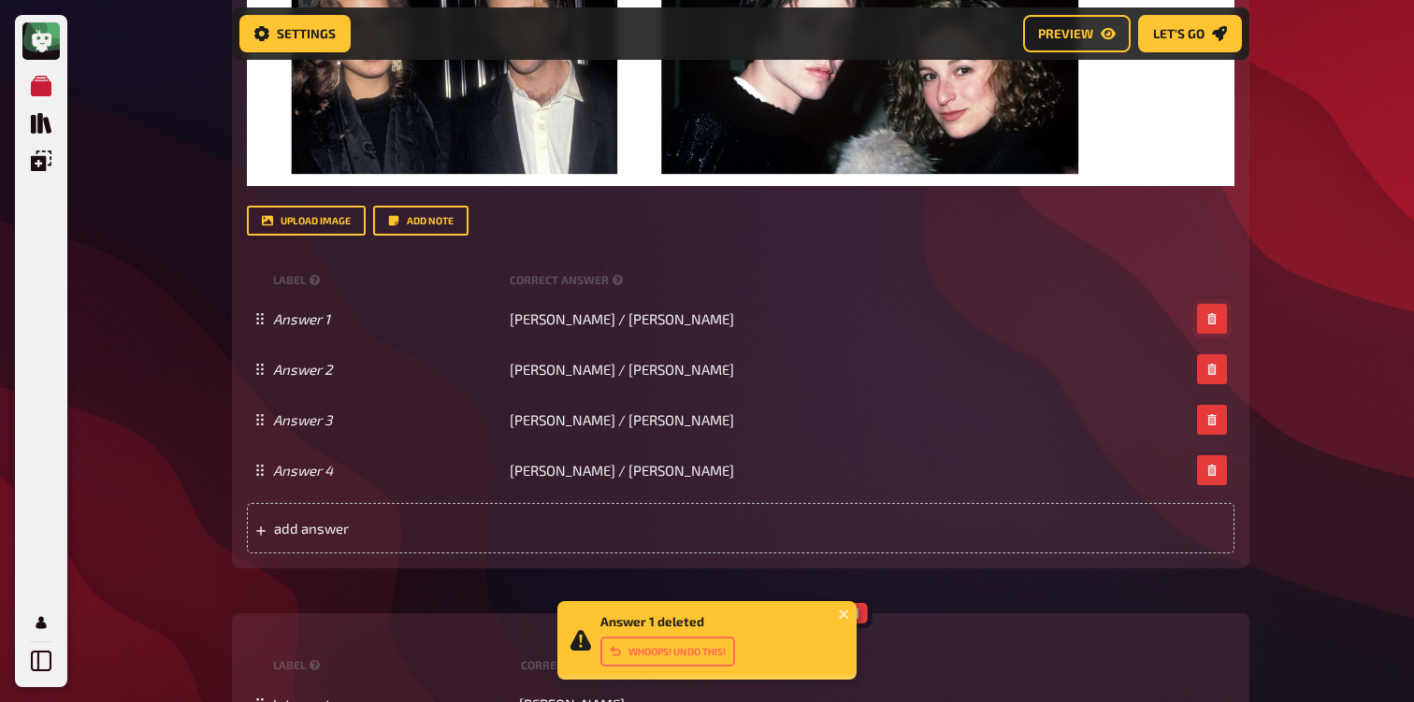
click at [1212, 306] on button "button" at bounding box center [1212, 319] width 30 height 30
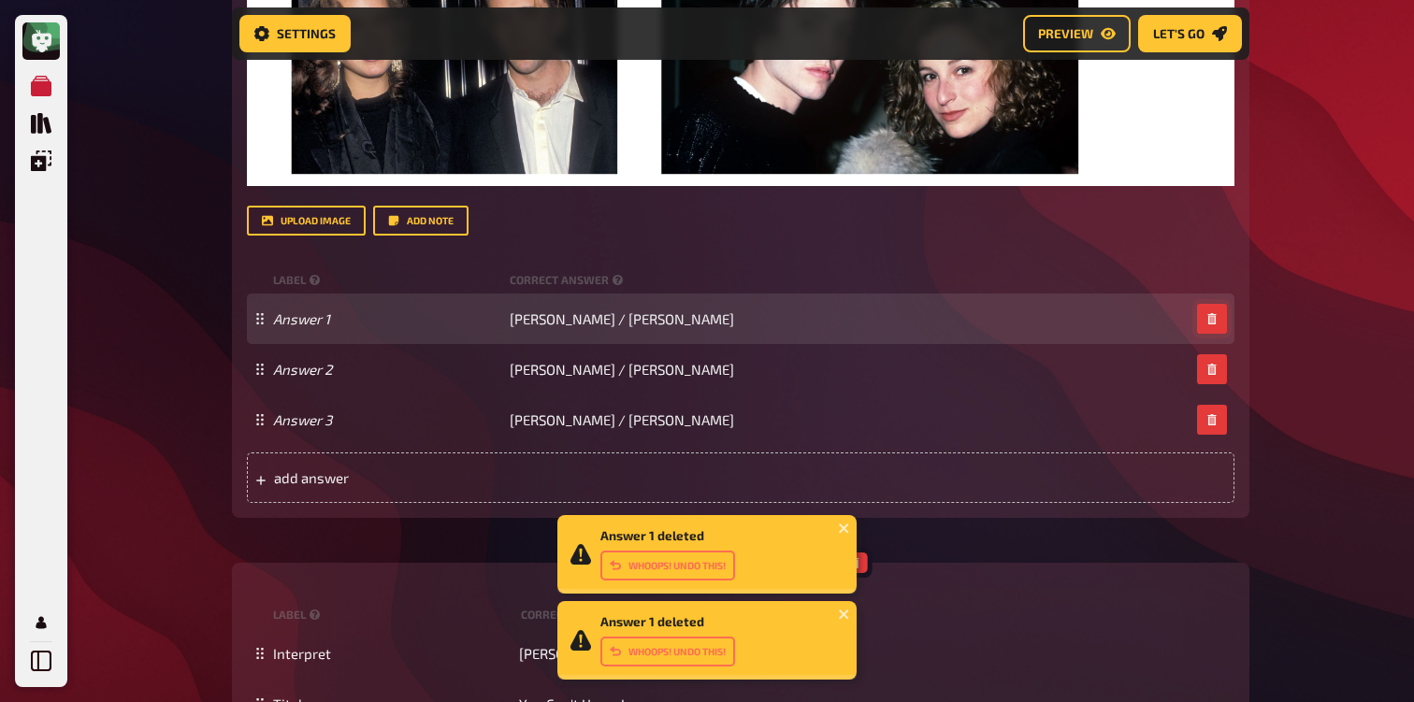
click at [1211, 307] on button "button" at bounding box center [1212, 319] width 30 height 30
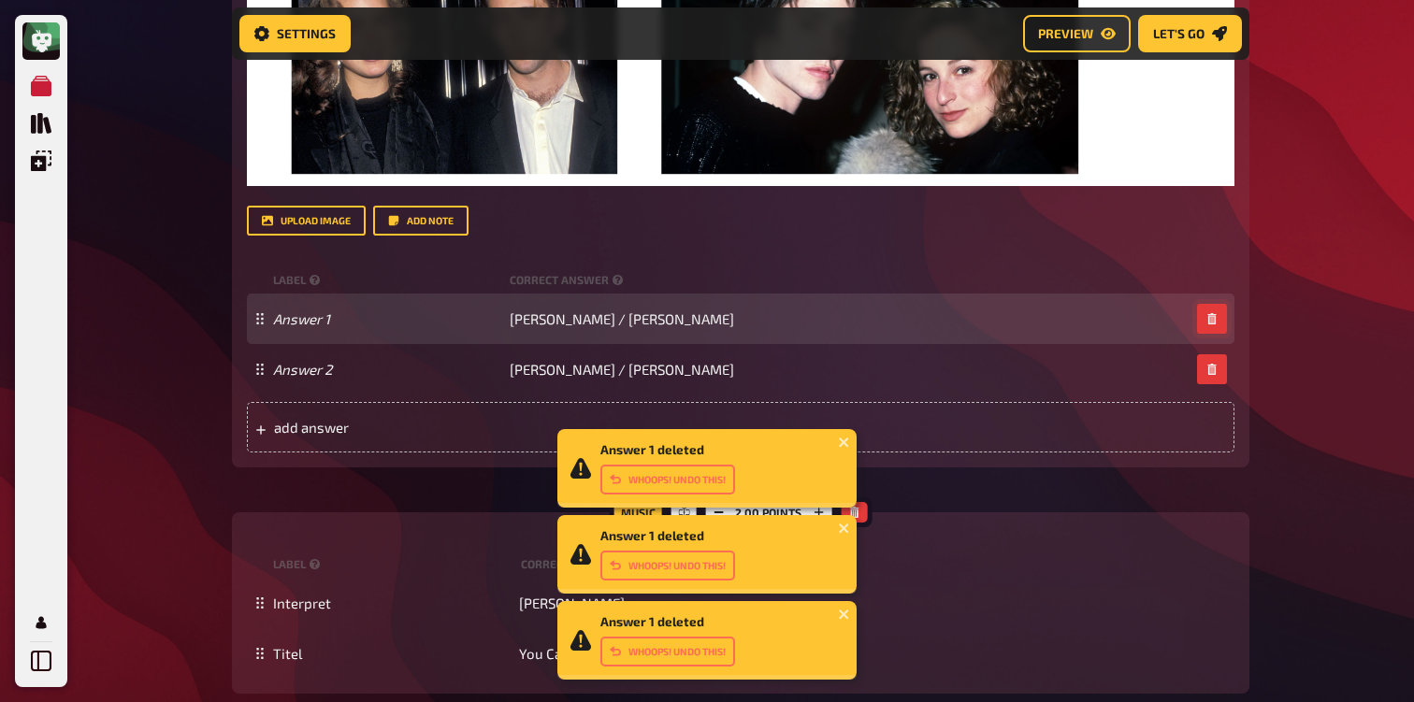
click at [1211, 309] on button "button" at bounding box center [1212, 319] width 30 height 30
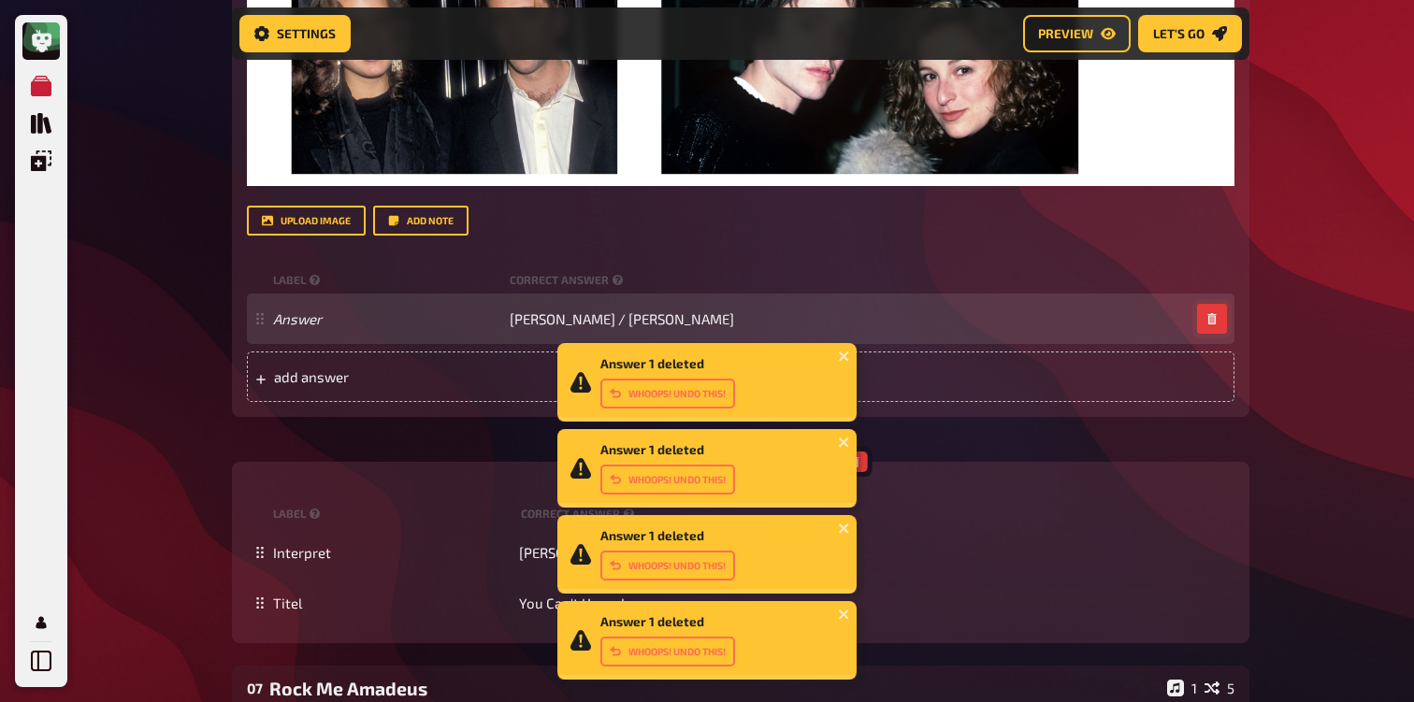
click at [1210, 313] on button "button" at bounding box center [1212, 319] width 30 height 30
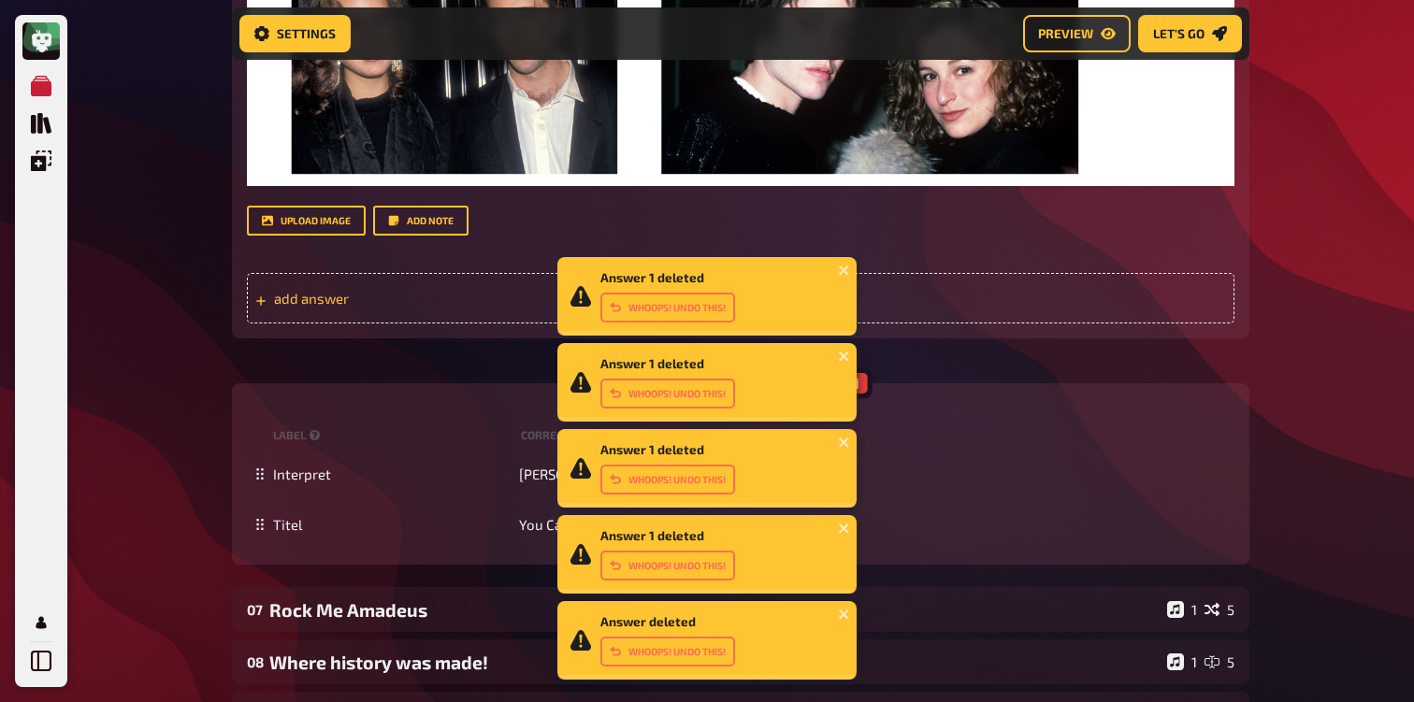
click at [443, 306] on span "add answer" at bounding box center [419, 298] width 291 height 17
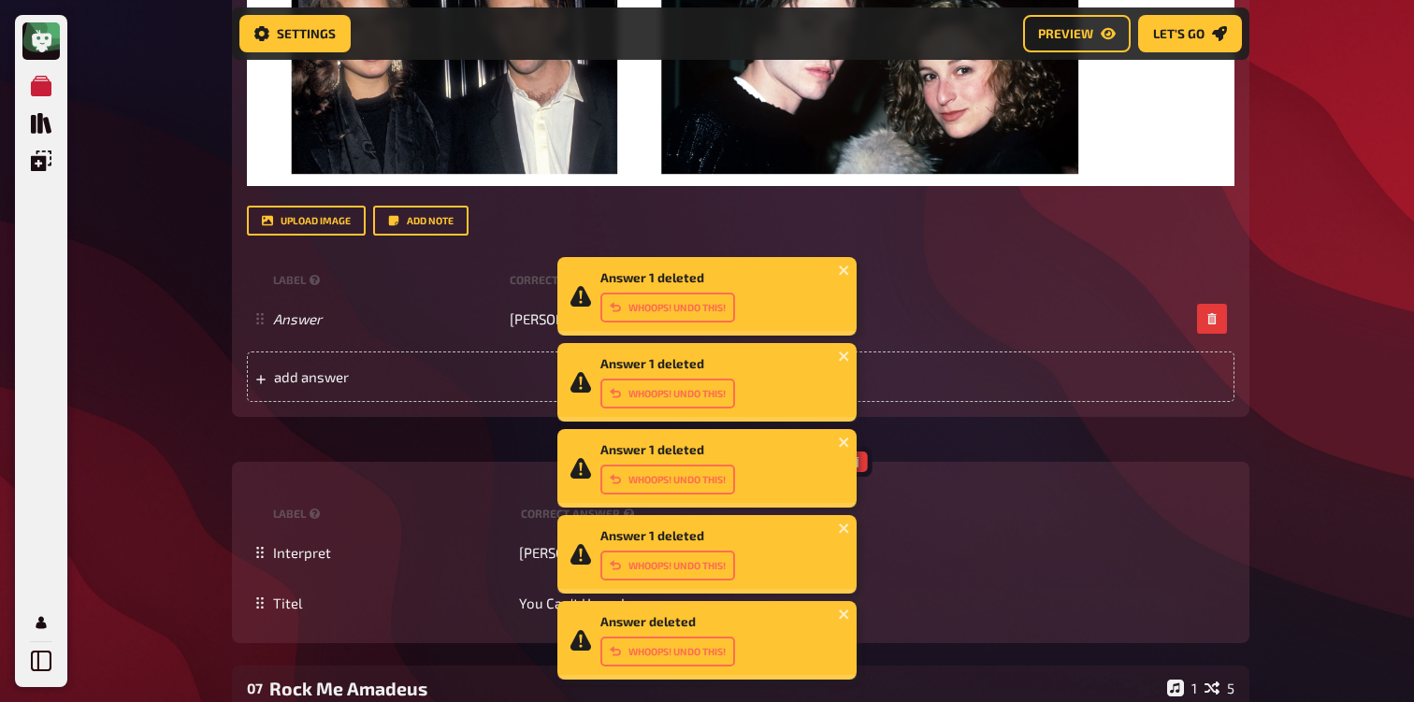
click at [164, 373] on div "My Quizzes Quiz Library Overlays Profile Answer 1 deleted Whoops! Undo this! An…" at bounding box center [707, 149] width 1414 height 2481
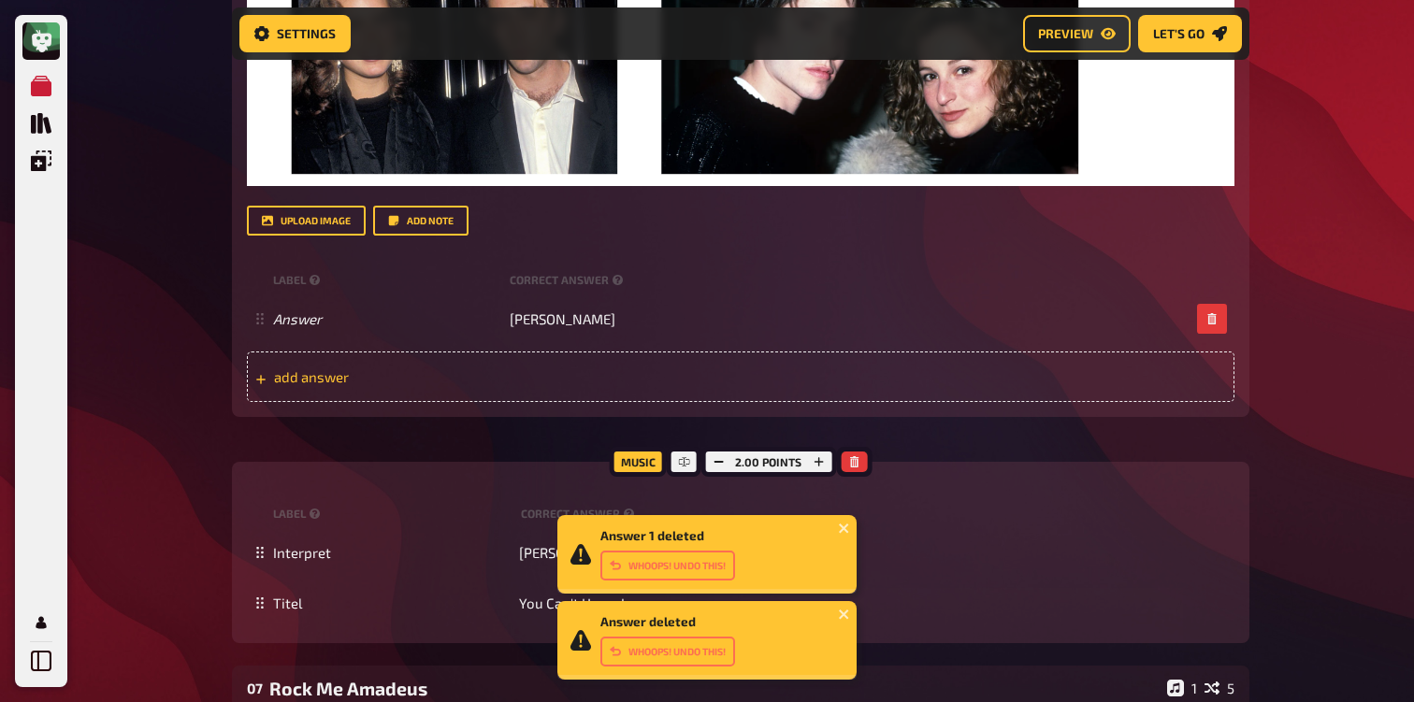
click at [410, 385] on span "add answer" at bounding box center [419, 376] width 291 height 17
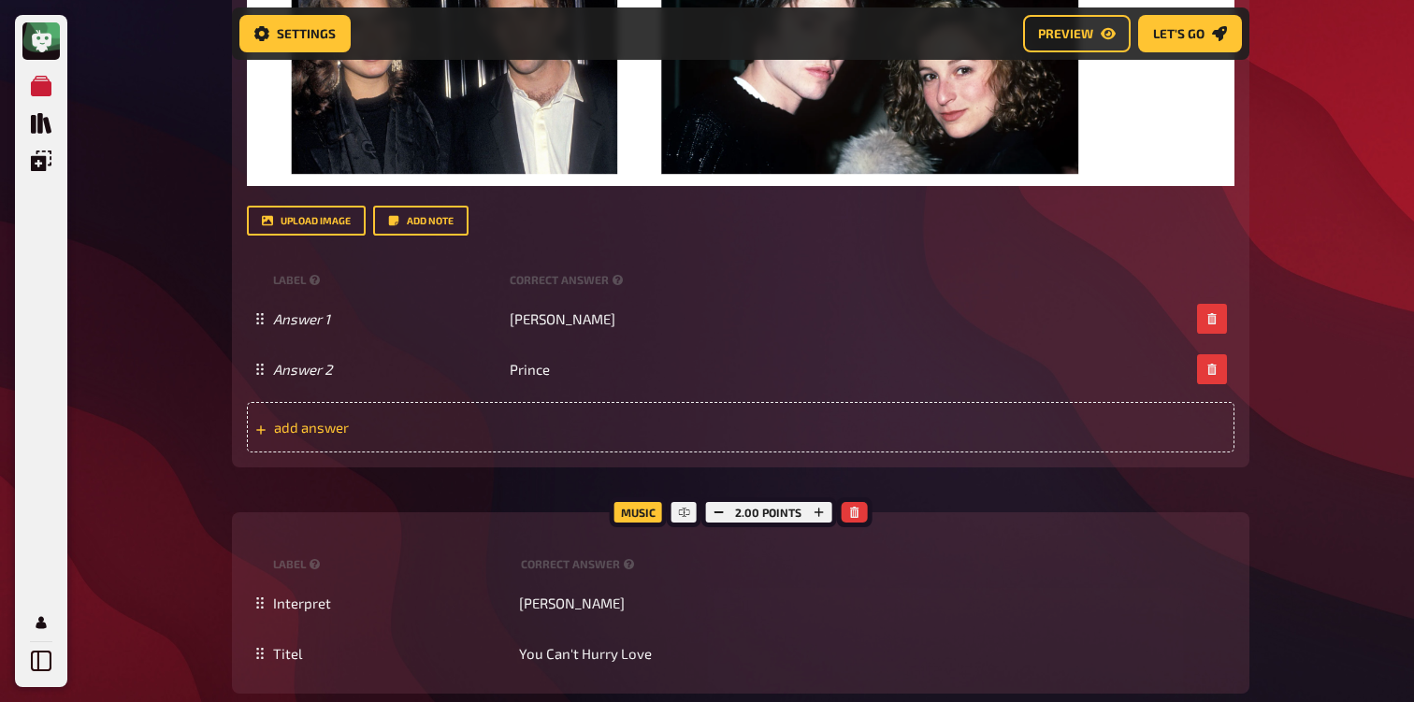
click at [469, 428] on span "add answer" at bounding box center [419, 427] width 291 height 17
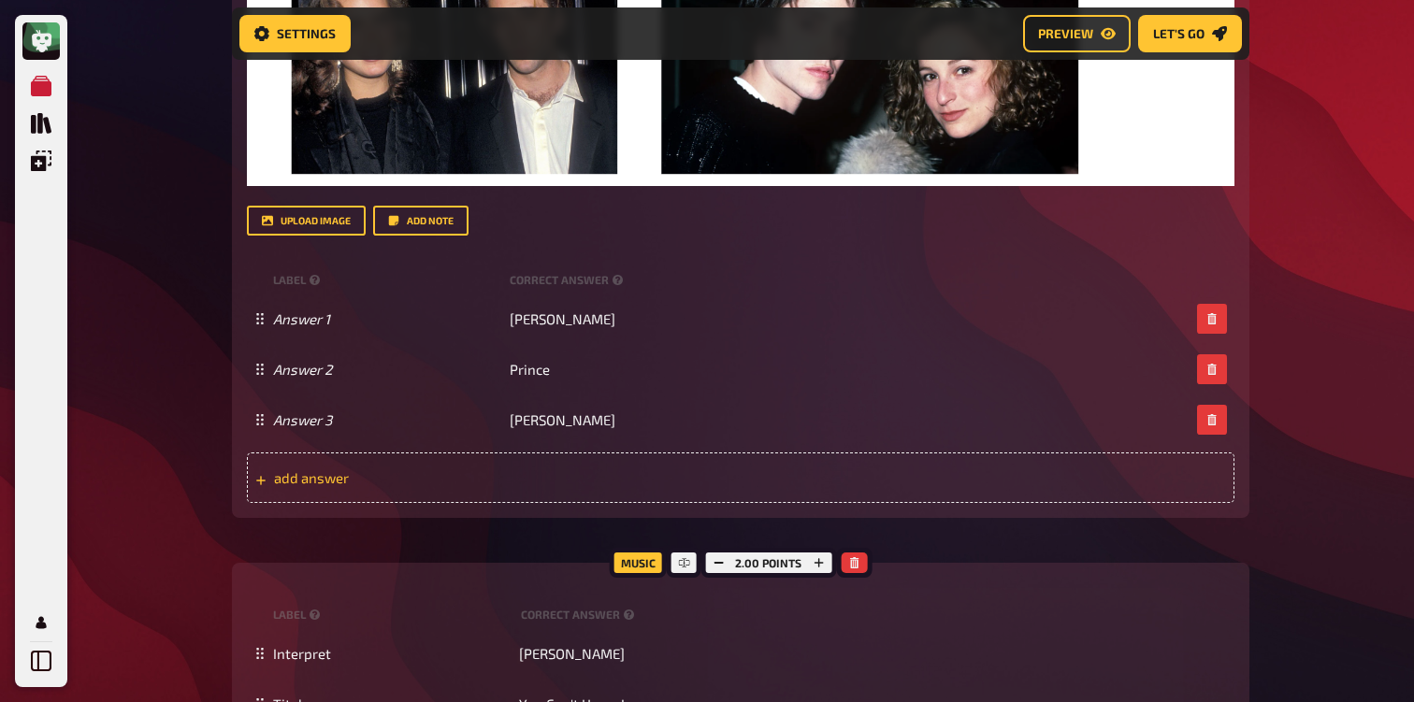
click at [540, 483] on span "add answer" at bounding box center [419, 477] width 291 height 17
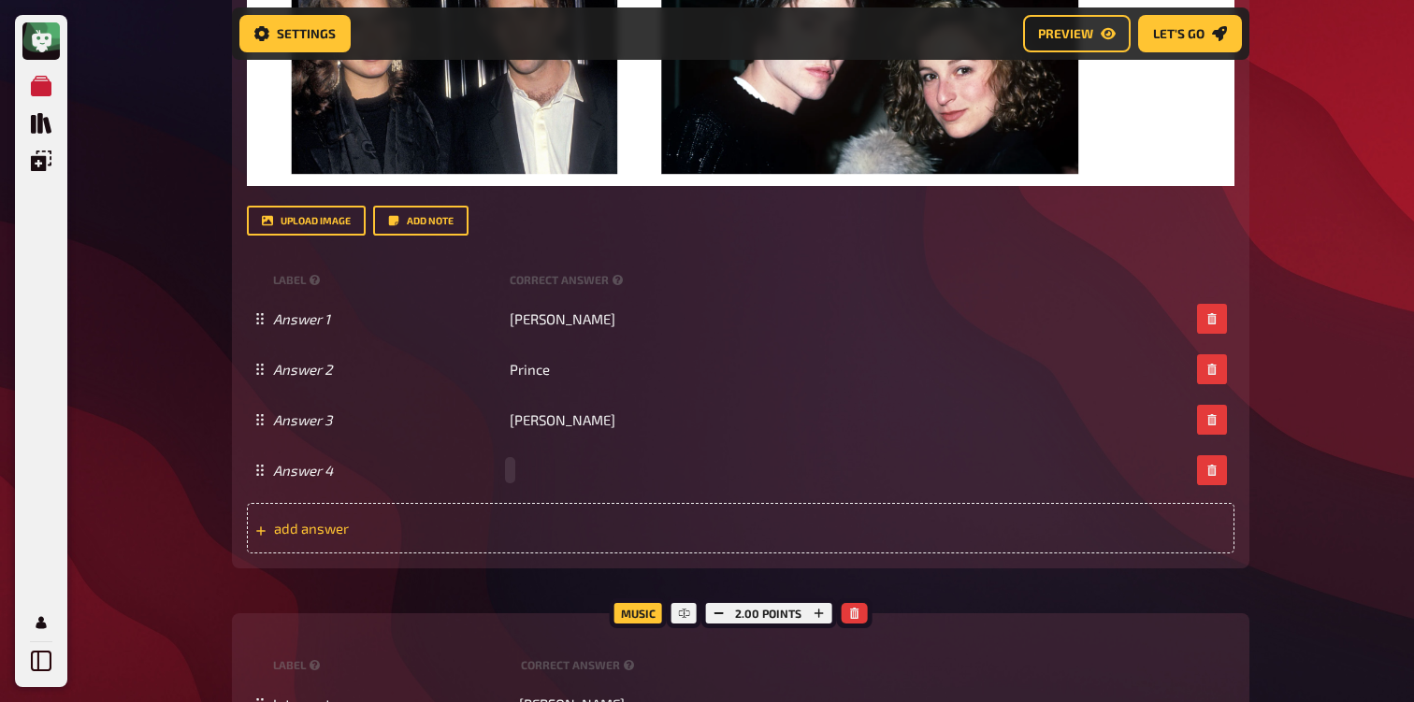
paste span
click at [527, 536] on span "add answer" at bounding box center [419, 528] width 291 height 17
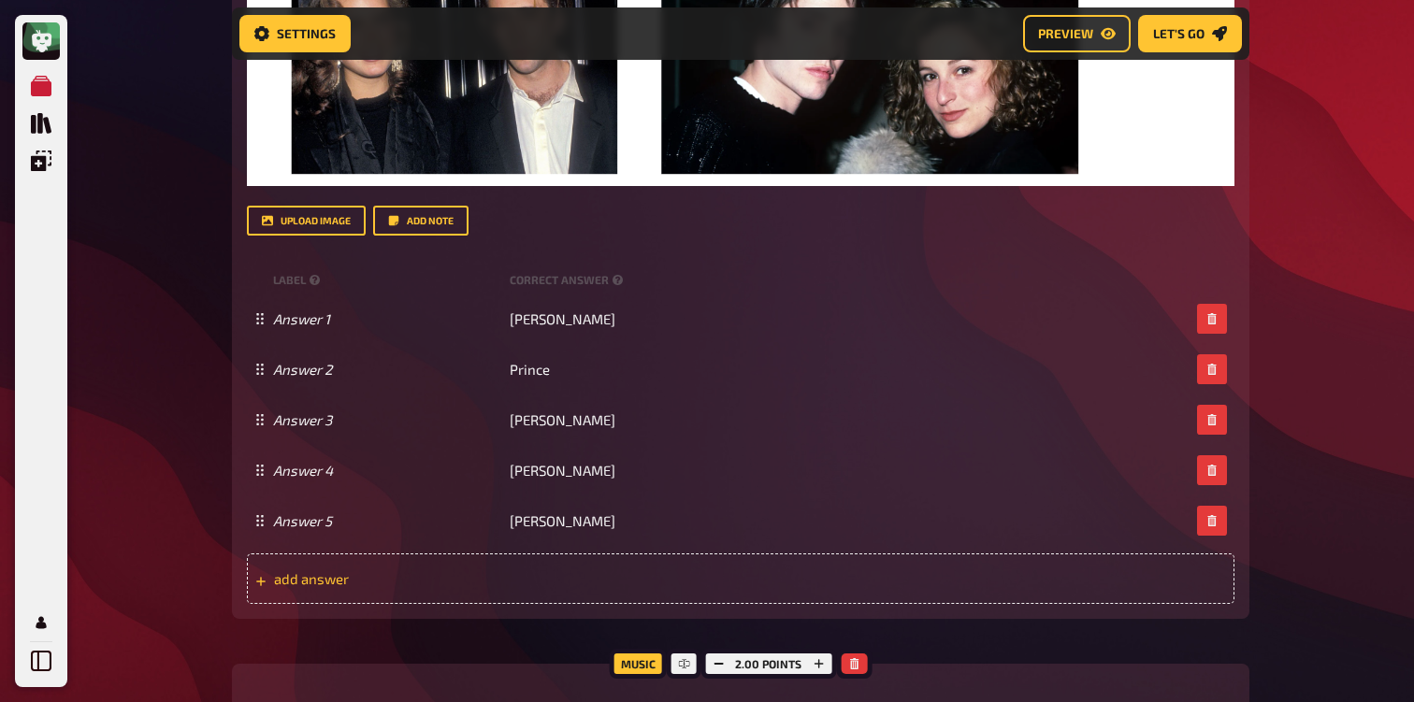
click at [513, 585] on span "add answer" at bounding box center [419, 578] width 291 height 17
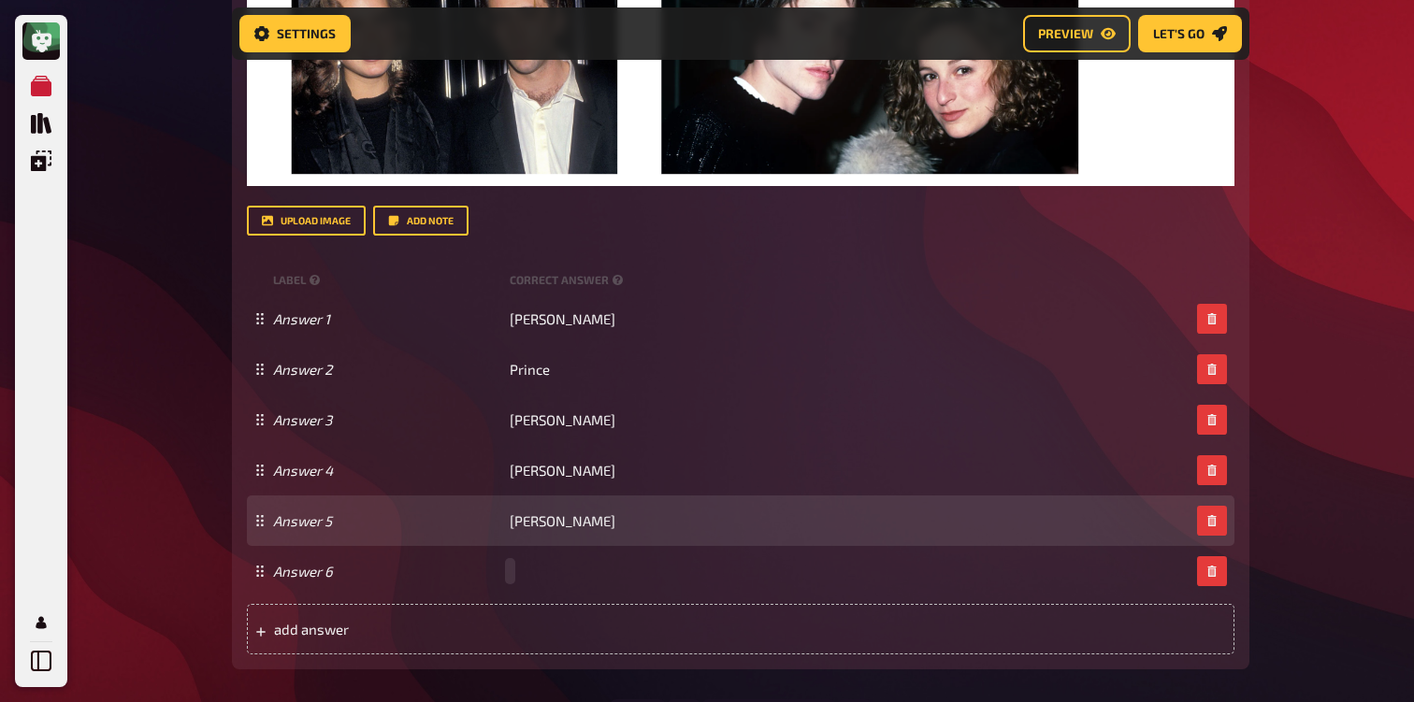
paste span
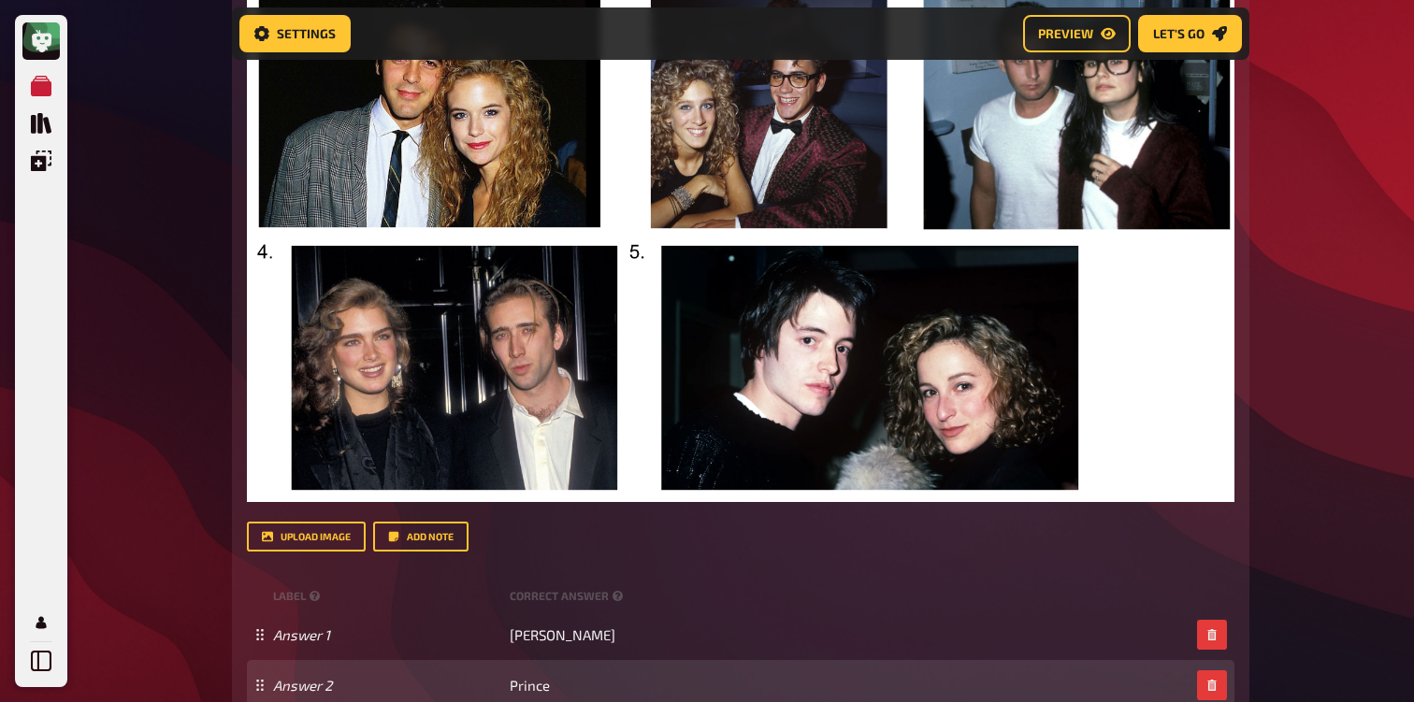
scroll to position [738, 0]
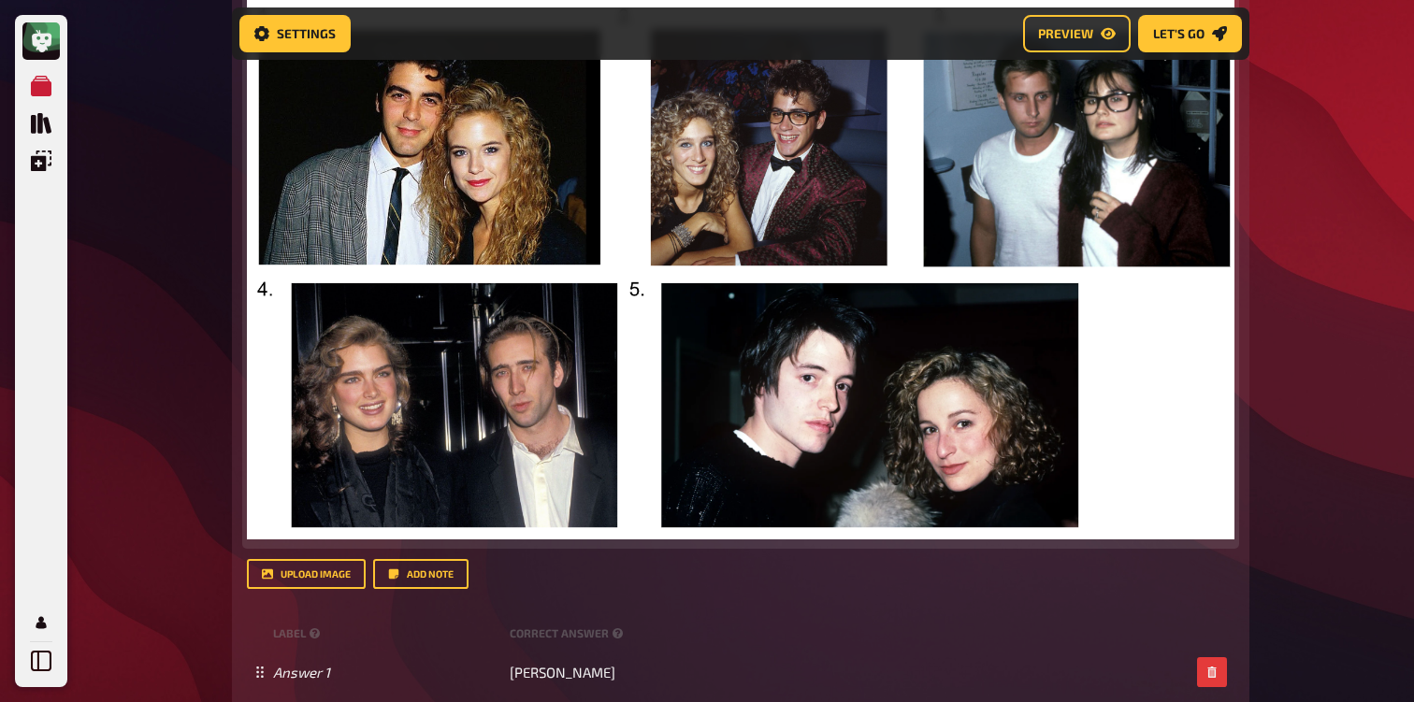
click at [697, 389] on img at bounding box center [740, 268] width 987 height 541
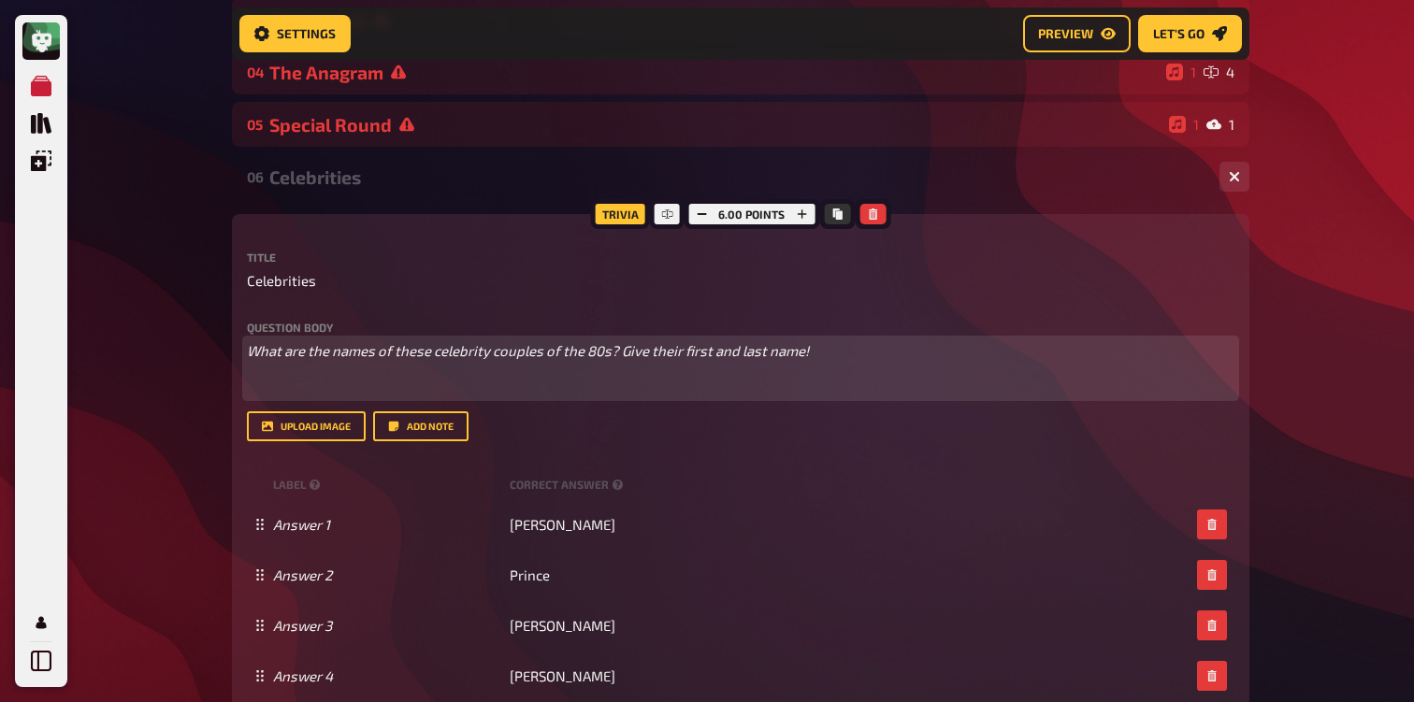
scroll to position [324, 0]
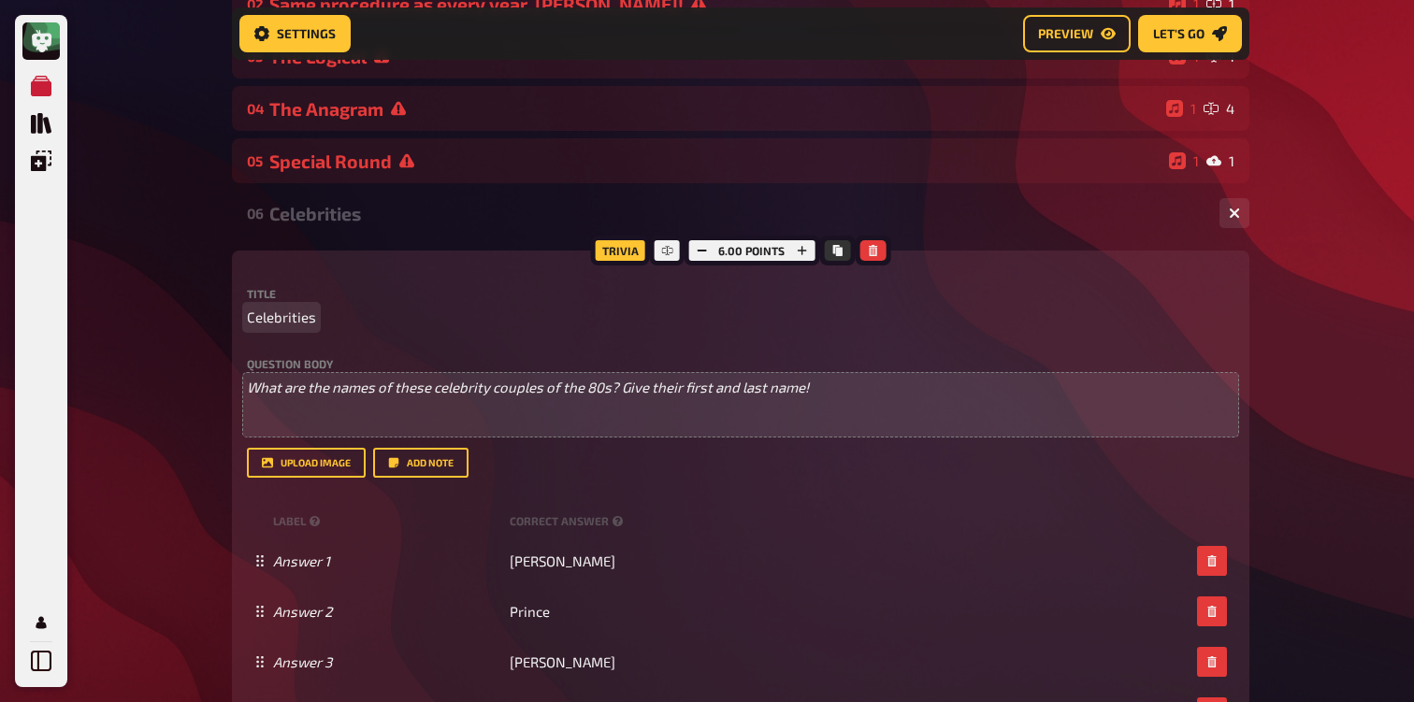
click at [287, 311] on span "Celebrities" at bounding box center [281, 318] width 69 height 22
click at [303, 390] on span "What are the names of these celebrity couples of the 80s? Give their first and …" at bounding box center [528, 387] width 562 height 17
click at [393, 391] on span "What are the names of these celebrity couples of the 80s? Give their first and …" at bounding box center [528, 387] width 562 height 17
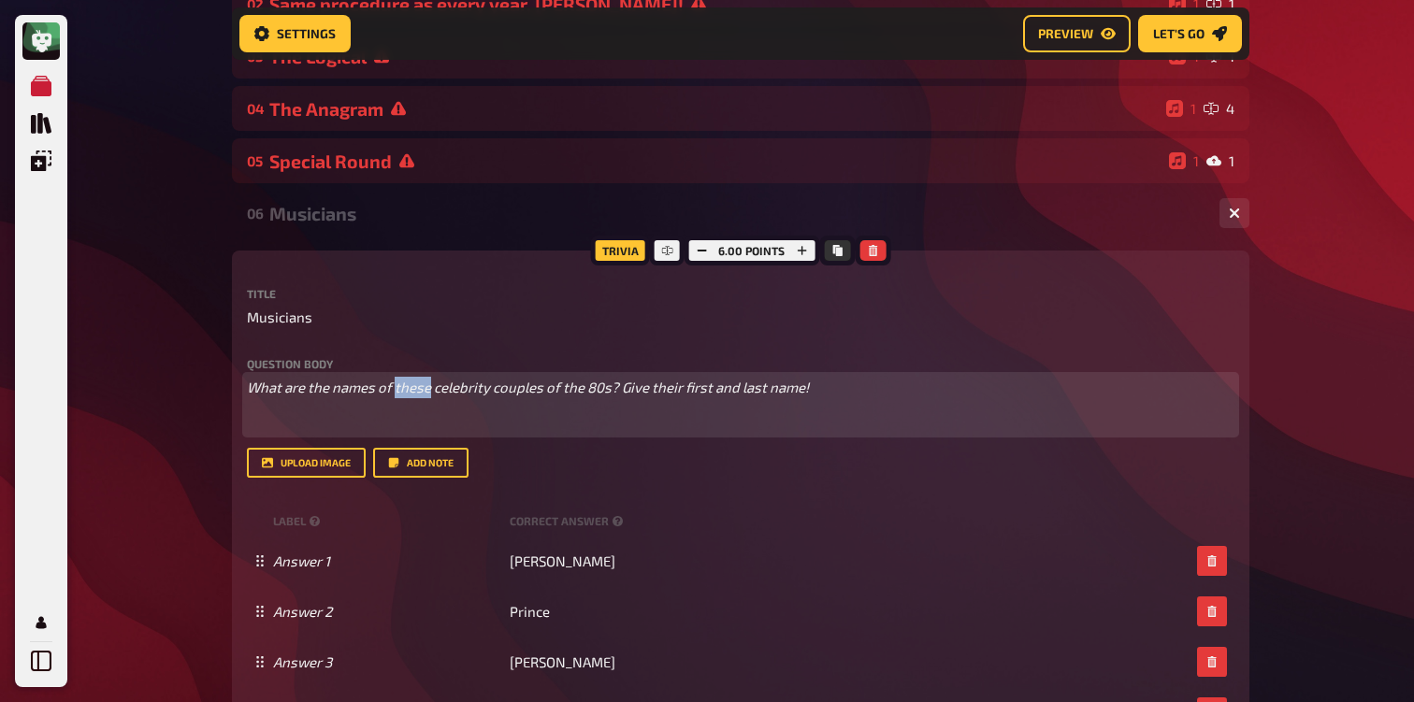
click at [393, 391] on span "What are the names of these celebrity couples of the 80s? Give their first and …" at bounding box center [528, 387] width 562 height 17
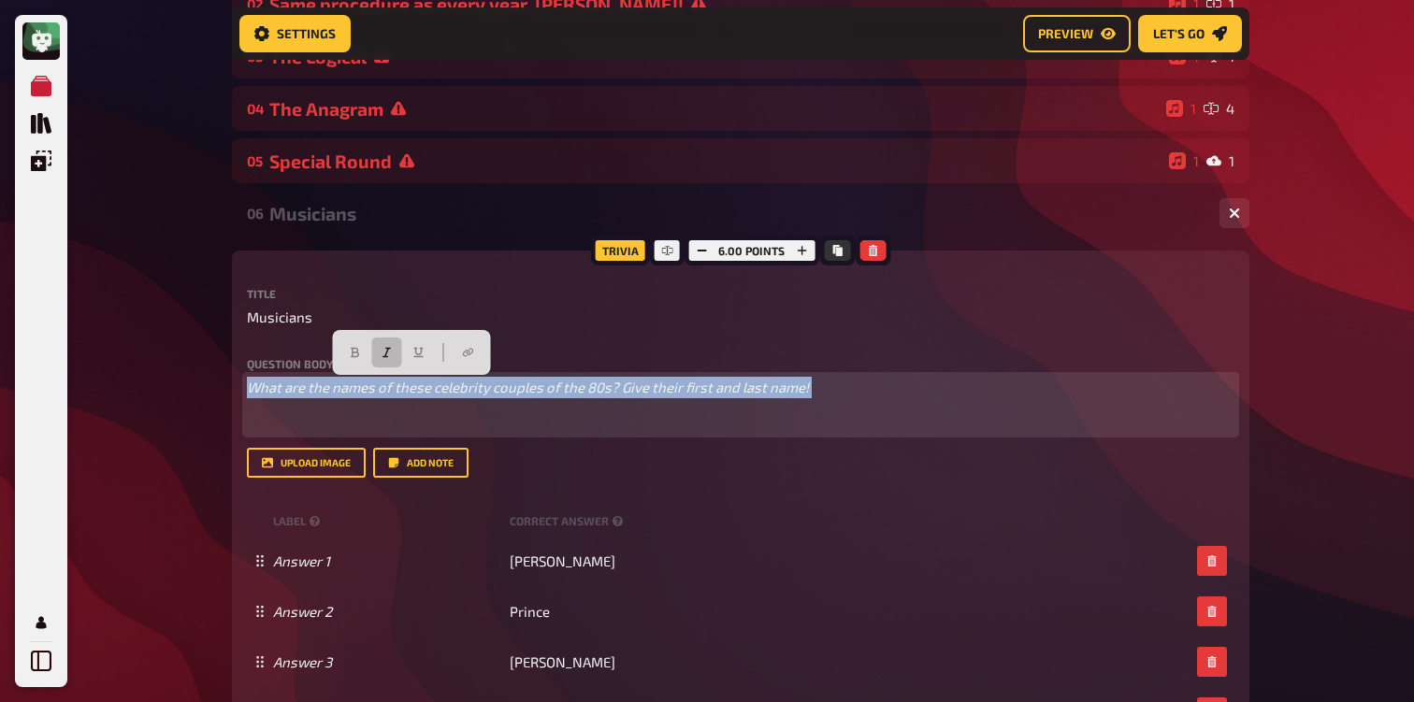
click at [393, 391] on span "What are the names of these celebrity couples of the 80s? Give their first and …" at bounding box center [528, 387] width 562 height 17
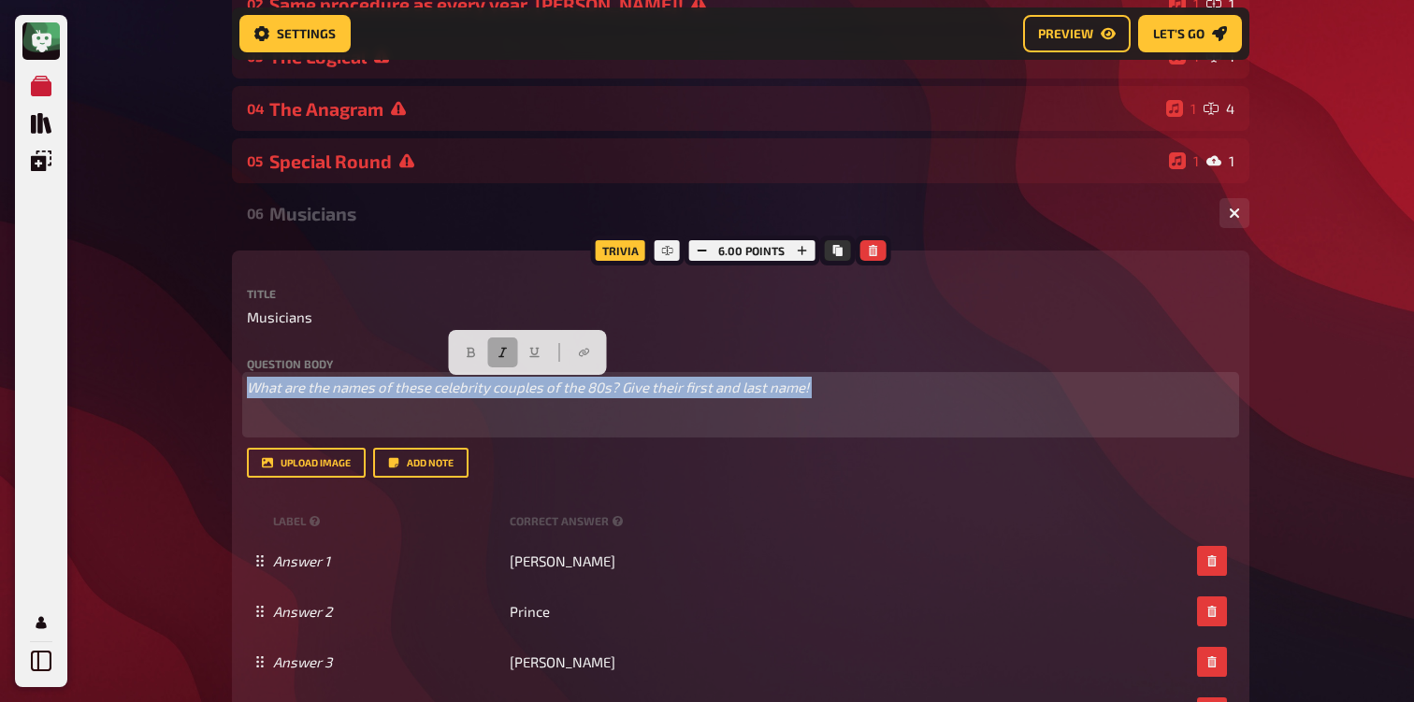
click at [498, 347] on icon "button" at bounding box center [502, 352] width 11 height 11
click at [478, 347] on button "button" at bounding box center [471, 353] width 30 height 30
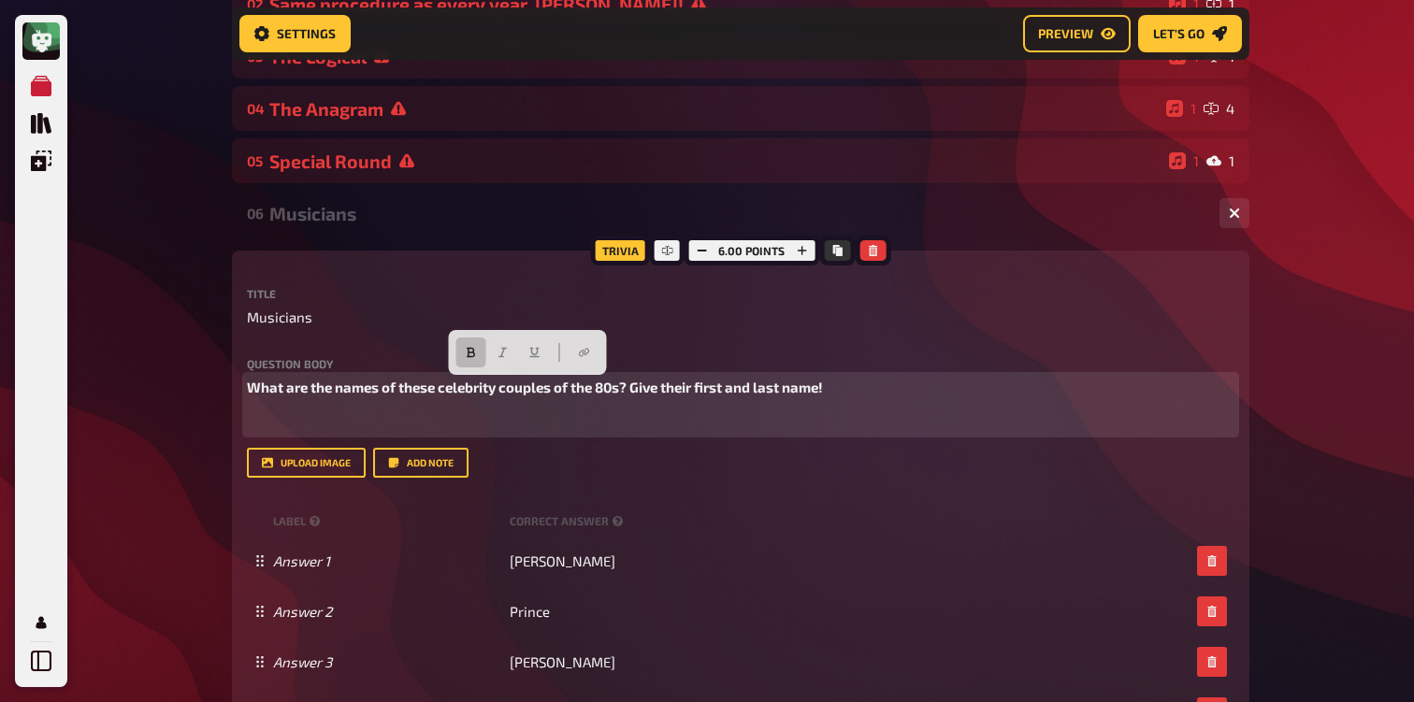
click at [391, 395] on span "What are the names of these celebrity couples of the 80s? Give their first and …" at bounding box center [535, 387] width 576 height 17
click at [446, 391] on span "What are the names of these celebrity couples of the 80s? Give their first and …" at bounding box center [535, 387] width 576 height 17
click at [557, 389] on span "What are the names of these musicians couples of the 80s? Give their first and …" at bounding box center [539, 387] width 585 height 17
drag, startPoint x: 583, startPoint y: 394, endPoint x: 508, endPoint y: 387, distance: 75.1
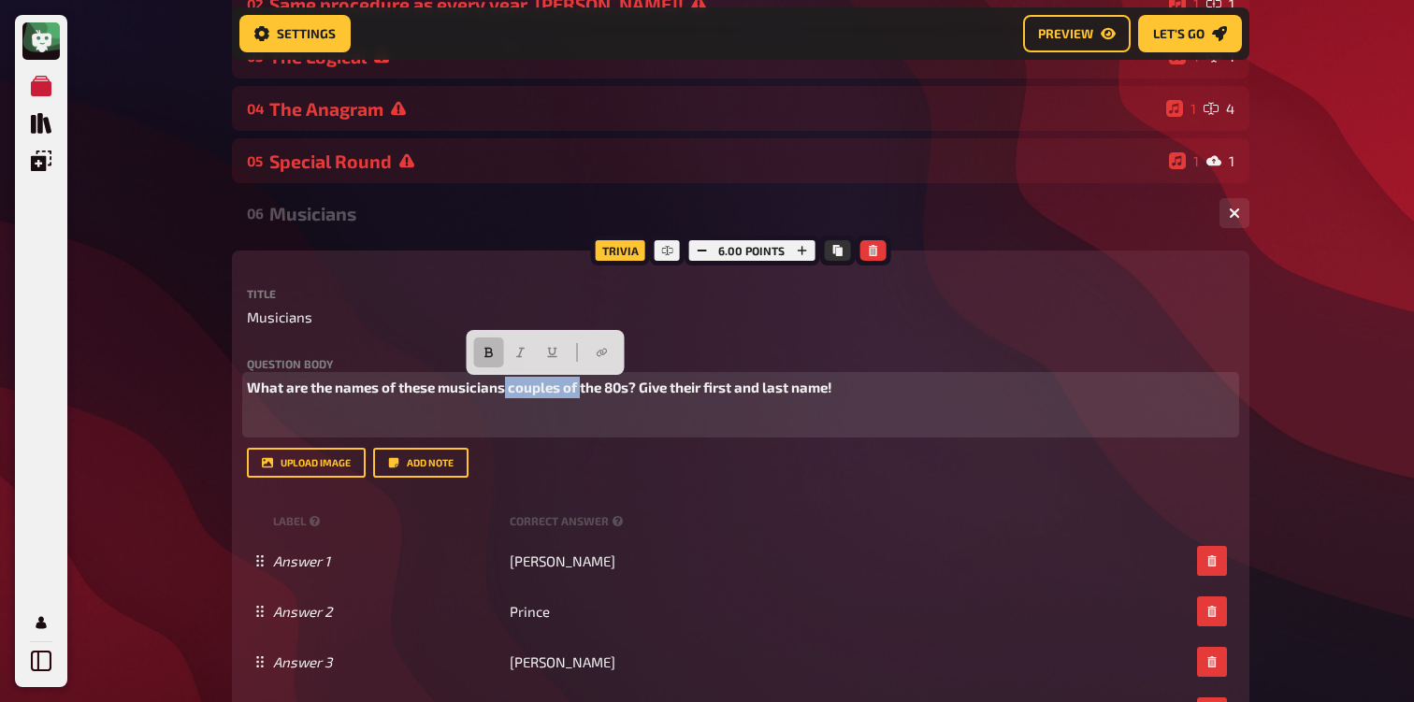
click at [508, 387] on span "What are the names of these musicians couples of the 80s? Give their first and …" at bounding box center [539, 387] width 585 height 17
click at [885, 395] on p "What are the names of these musicians that peaked in the 80s? Give their first …" at bounding box center [740, 388] width 987 height 22
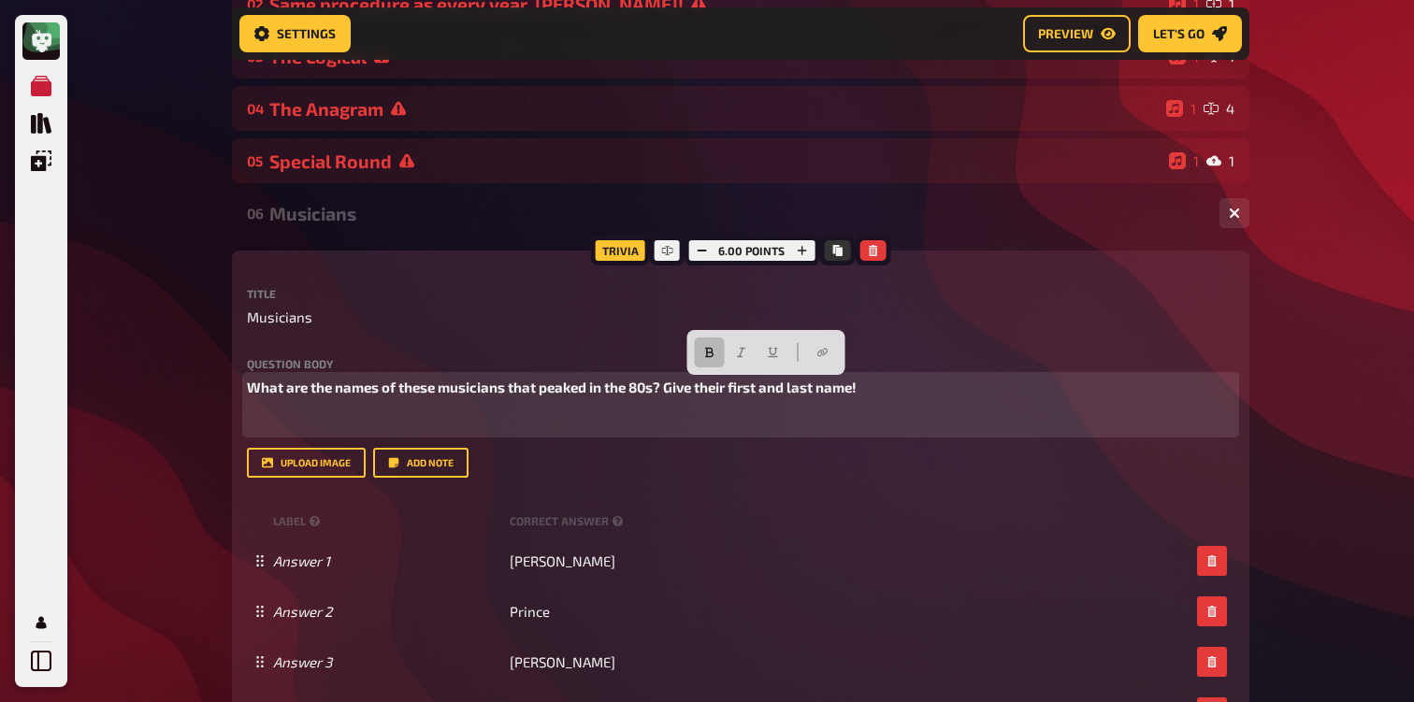
drag, startPoint x: 876, startPoint y: 393, endPoint x: 670, endPoint y: 392, distance: 205.7
click at [669, 392] on p "What are the names of these musicians that peaked in the 80s? Give their first …" at bounding box center [740, 388] width 987 height 22
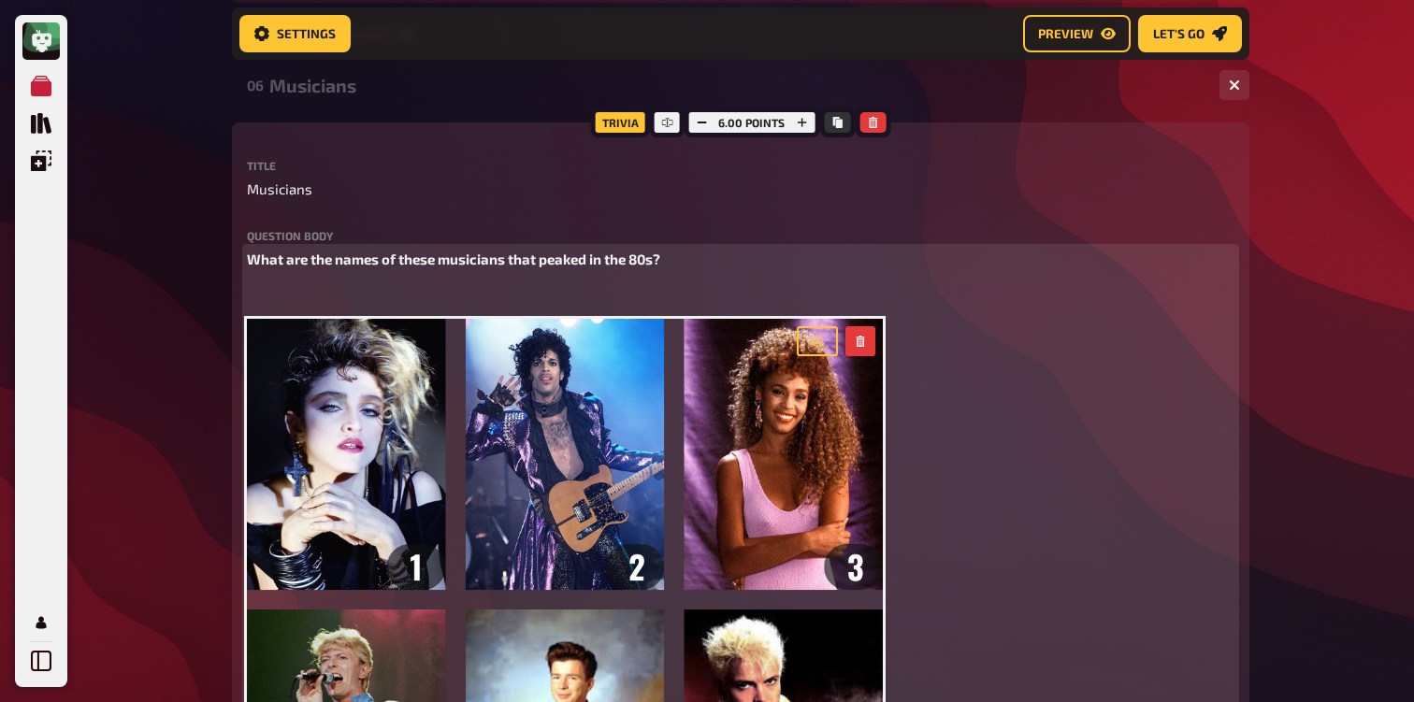
scroll to position [270, 0]
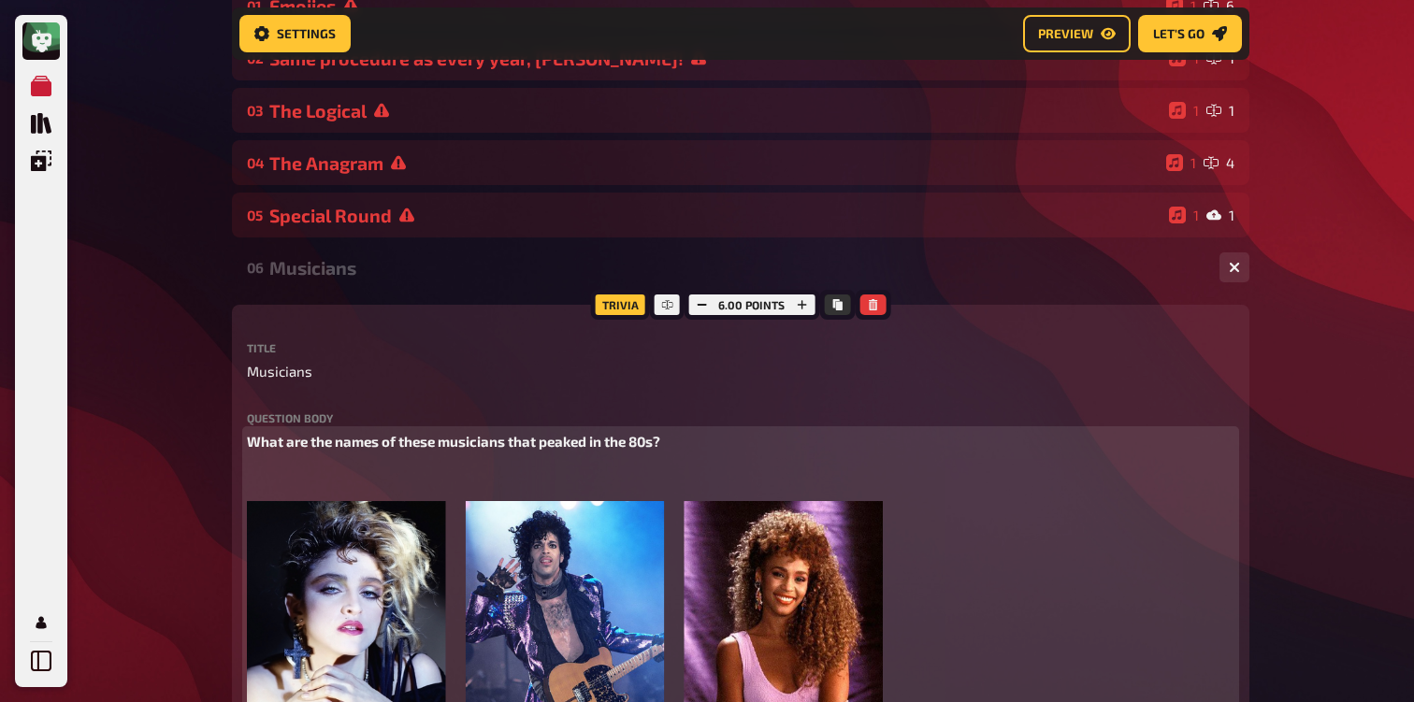
click at [275, 487] on p "﻿" at bounding box center [740, 477] width 987 height 22
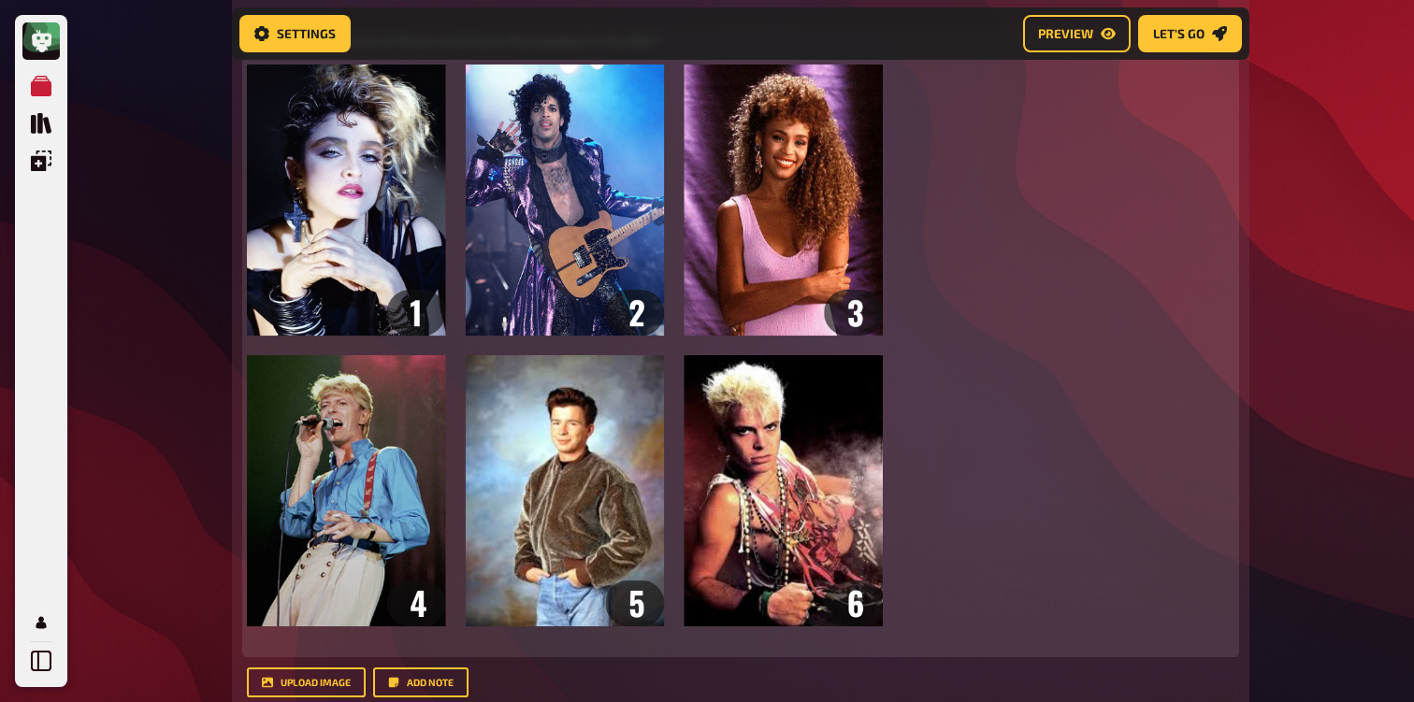
scroll to position [699, 0]
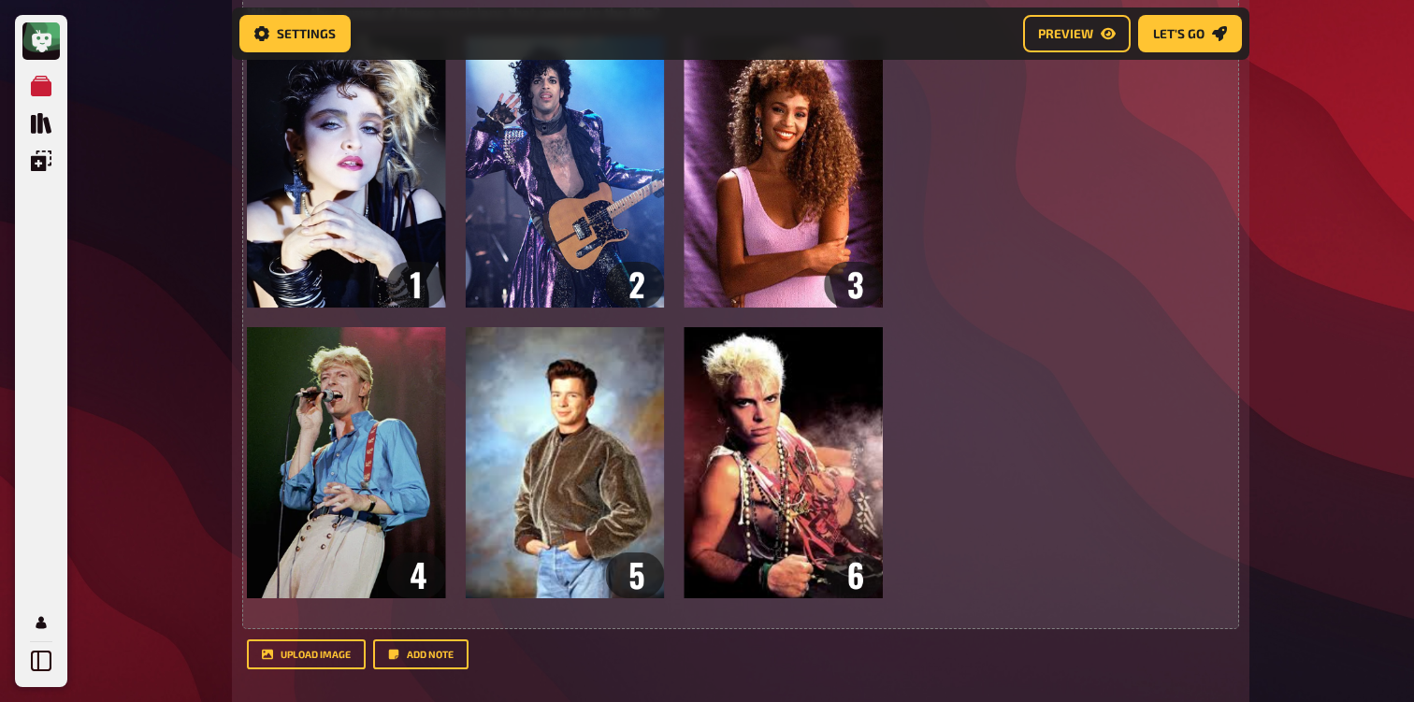
click at [176, 506] on div "My Quizzes Quiz Library Overlays Profile Home My Quizzes 80s [Remastered] ✅​🇬🇧​…" at bounding box center [707, 688] width 1414 height 2775
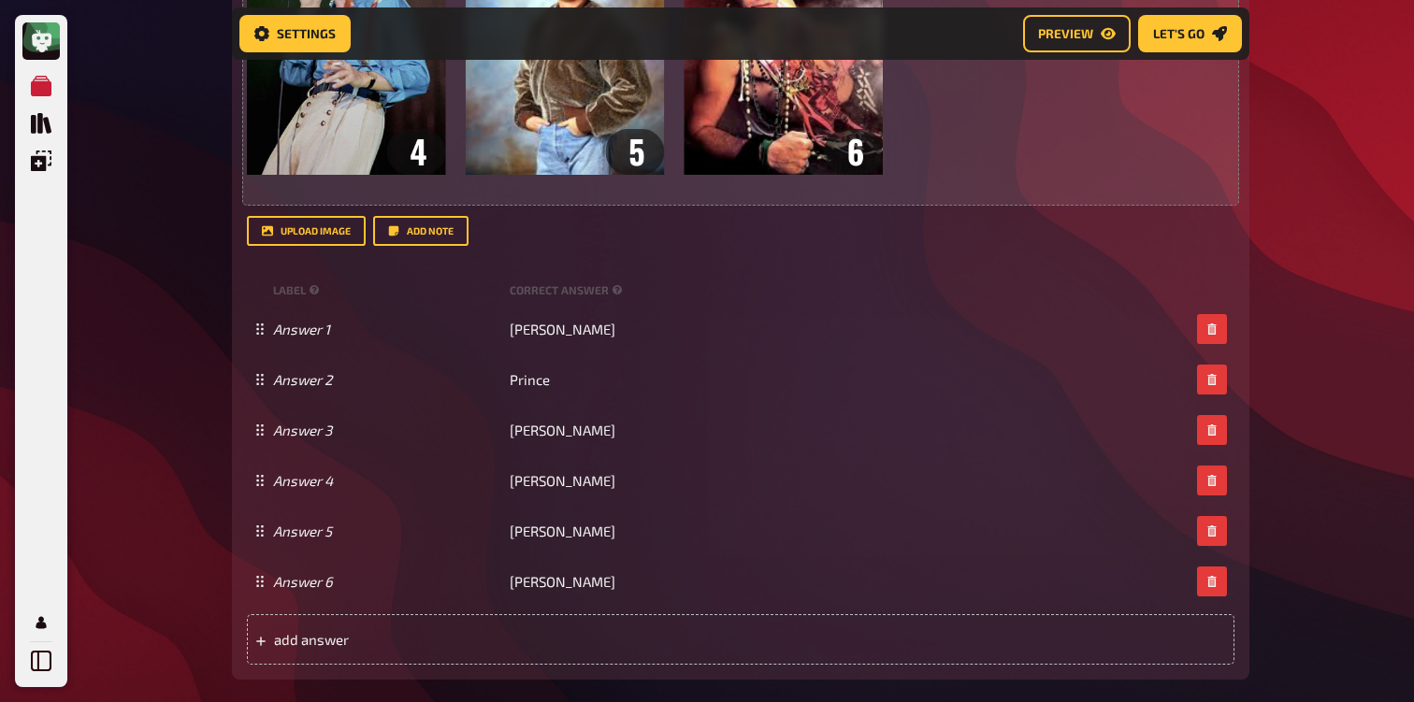
scroll to position [1124, 0]
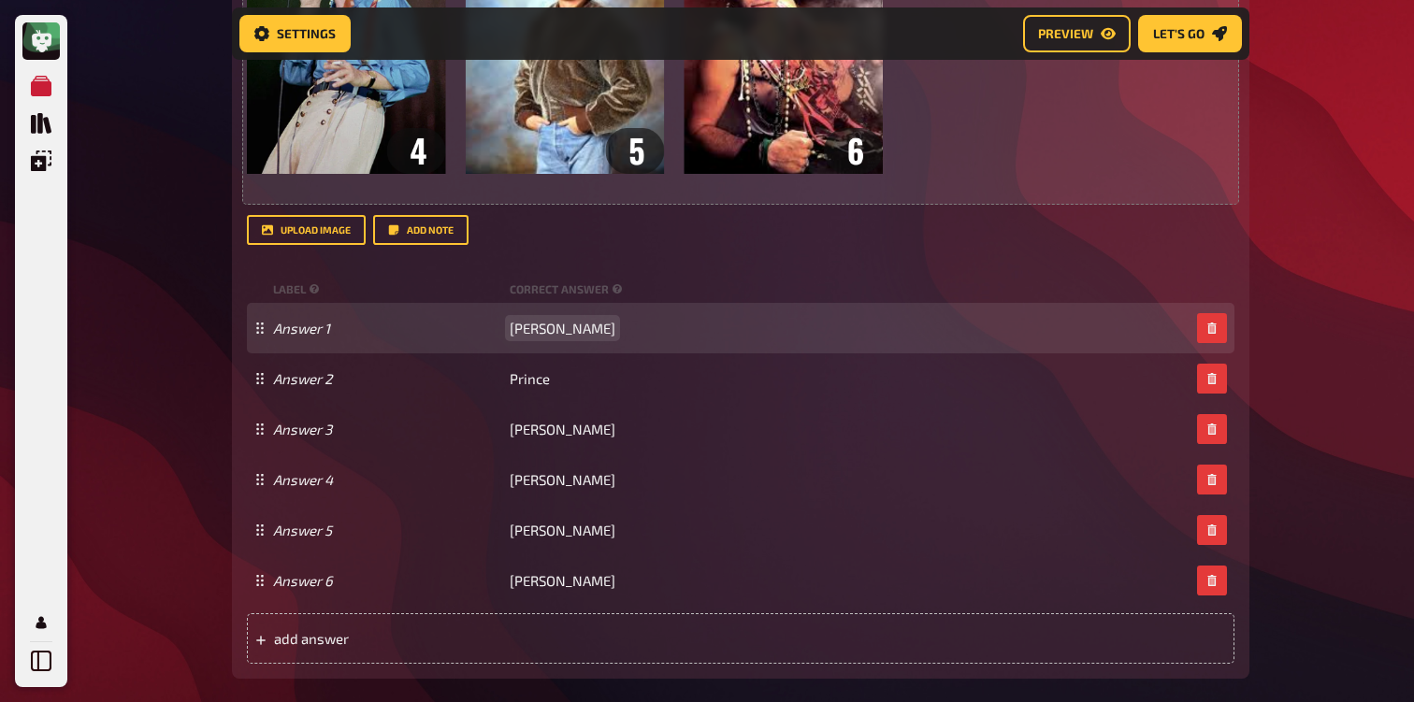
click at [547, 333] on span "[PERSON_NAME]" at bounding box center [563, 328] width 106 height 17
copy span "[PERSON_NAME]"
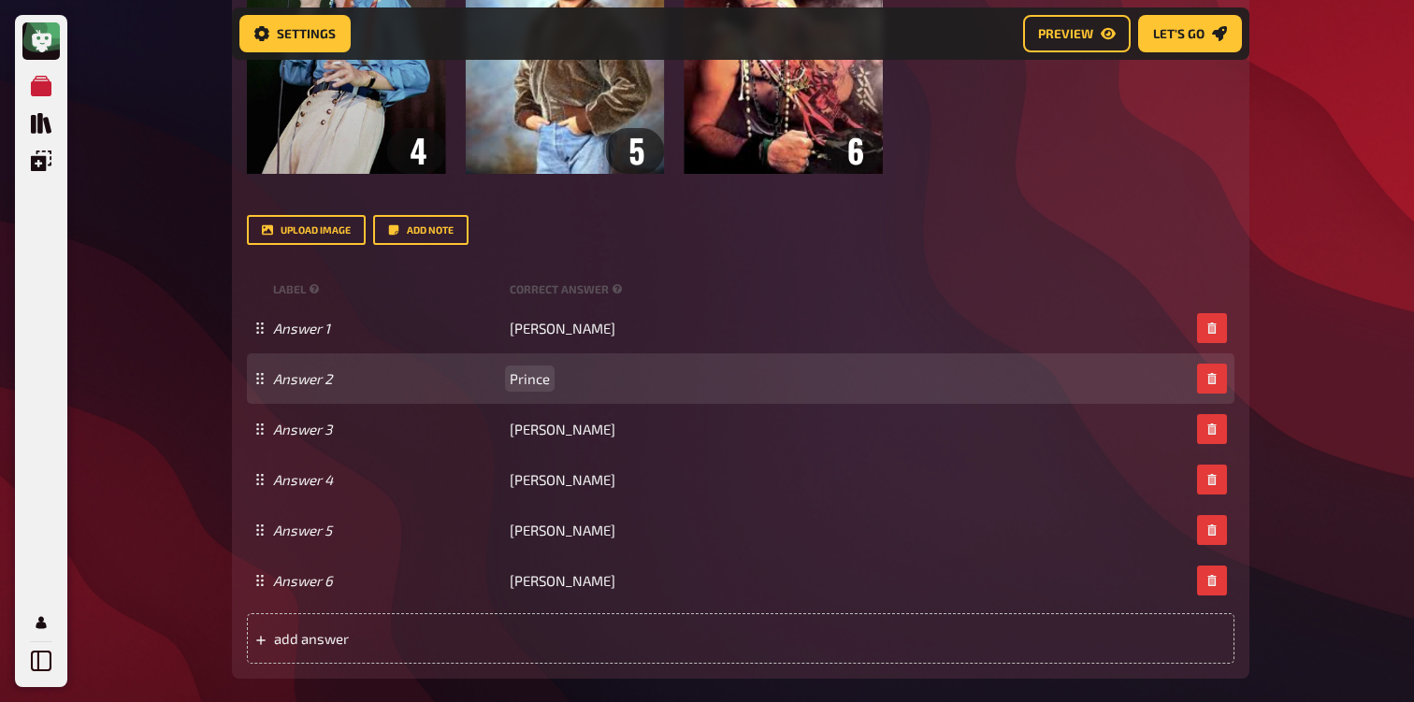
click at [531, 376] on span "Prince" at bounding box center [530, 378] width 40 height 17
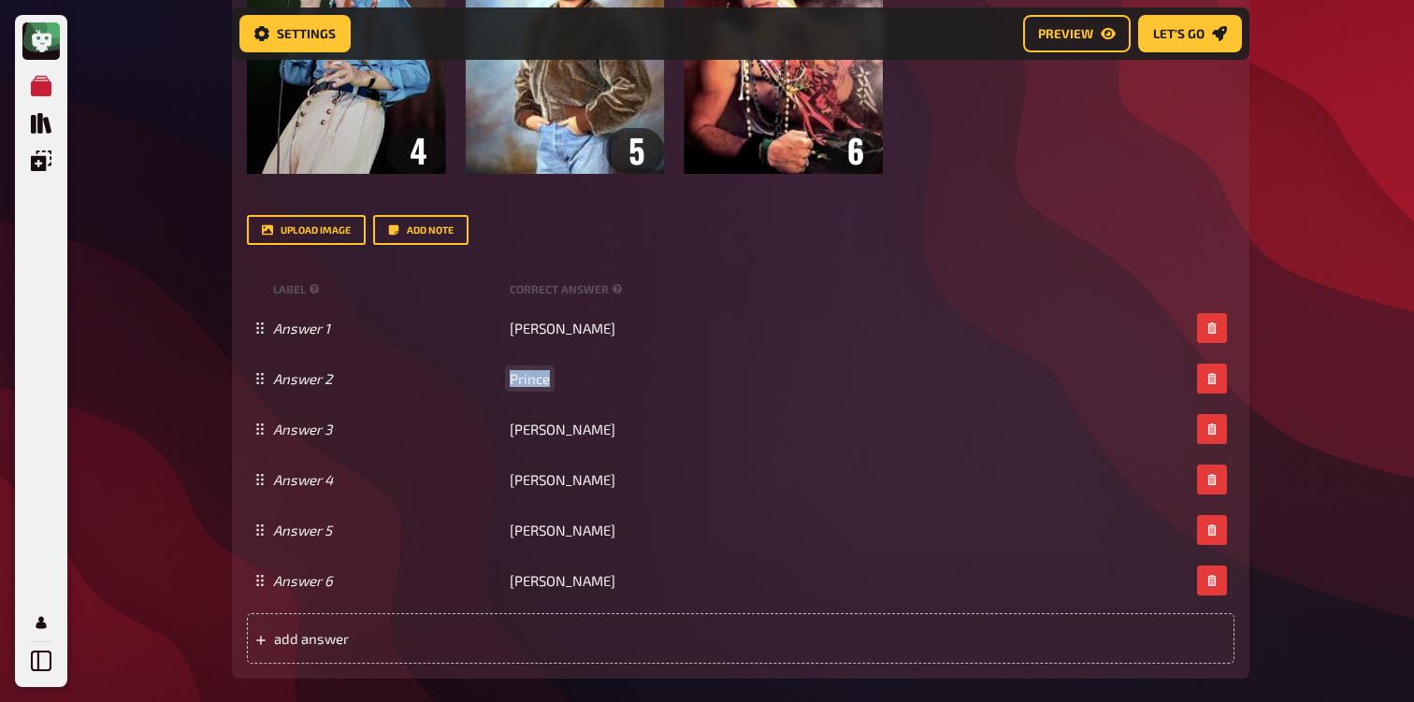
copy span "Prince"
click at [138, 434] on div "My Quizzes Quiz Library Overlays Profile Home My Quizzes 80s [Remastered] ✅​🇬🇧​…" at bounding box center [707, 263] width 1414 height 2775
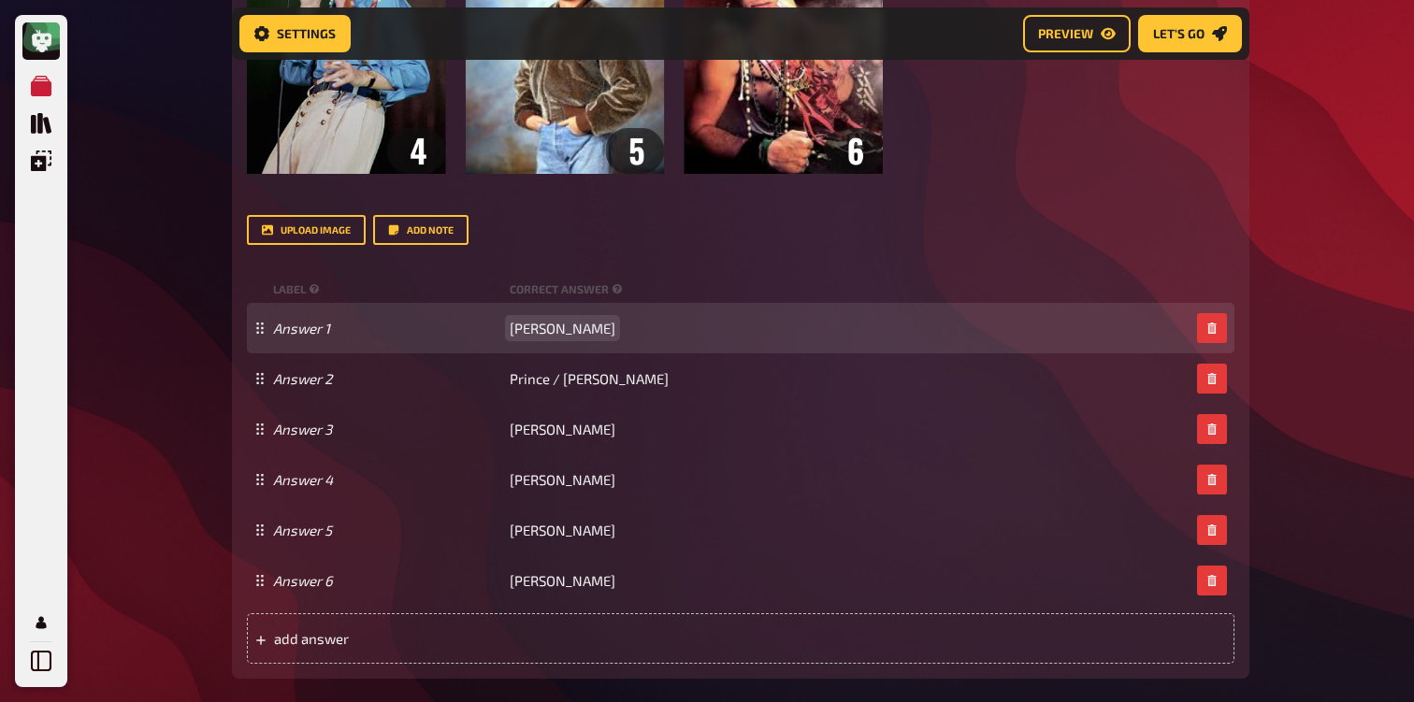
click at [538, 329] on span "[PERSON_NAME]" at bounding box center [563, 328] width 106 height 17
drag, startPoint x: 574, startPoint y: 332, endPoint x: 842, endPoint y: 333, distance: 267.4
click at [842, 333] on div "Answer 1 [PERSON_NAME] / [PERSON_NAME]" at bounding box center [731, 328] width 916 height 17
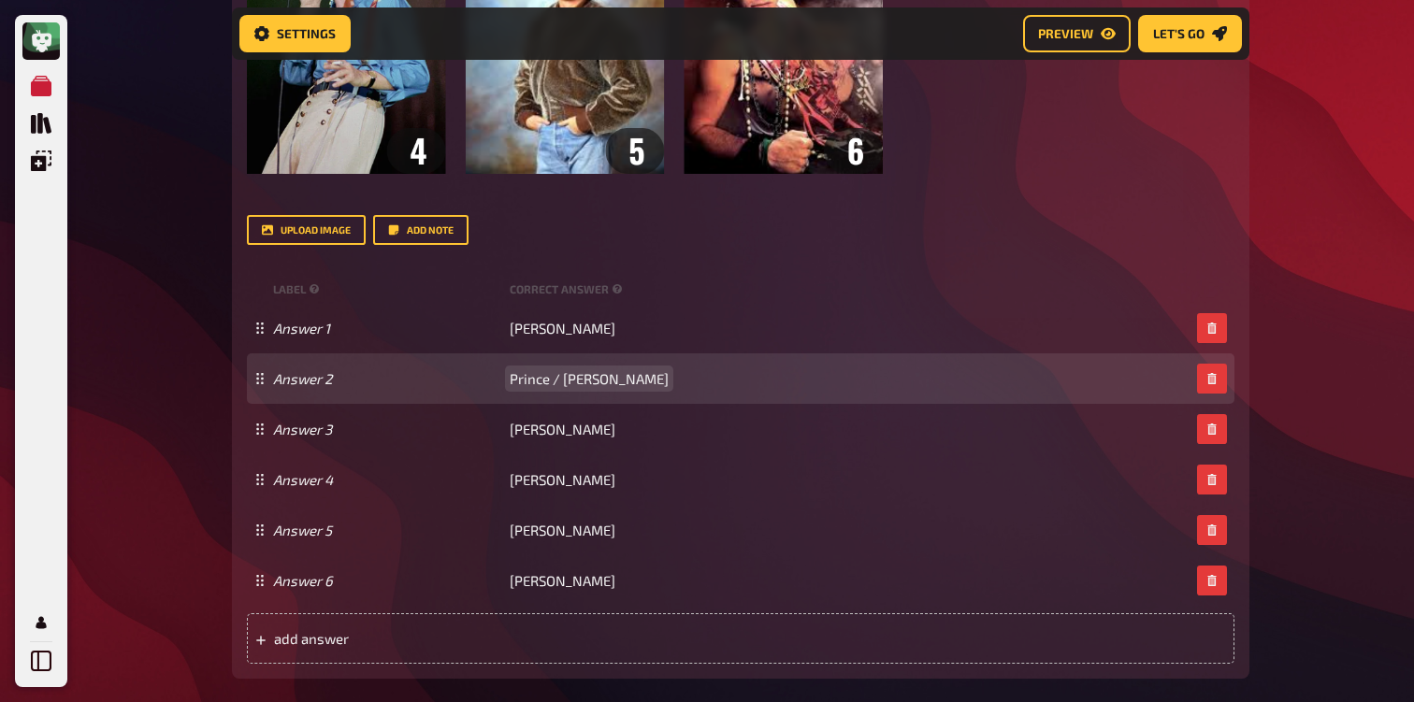
click at [567, 383] on span "Prince / [PERSON_NAME]" at bounding box center [589, 378] width 159 height 17
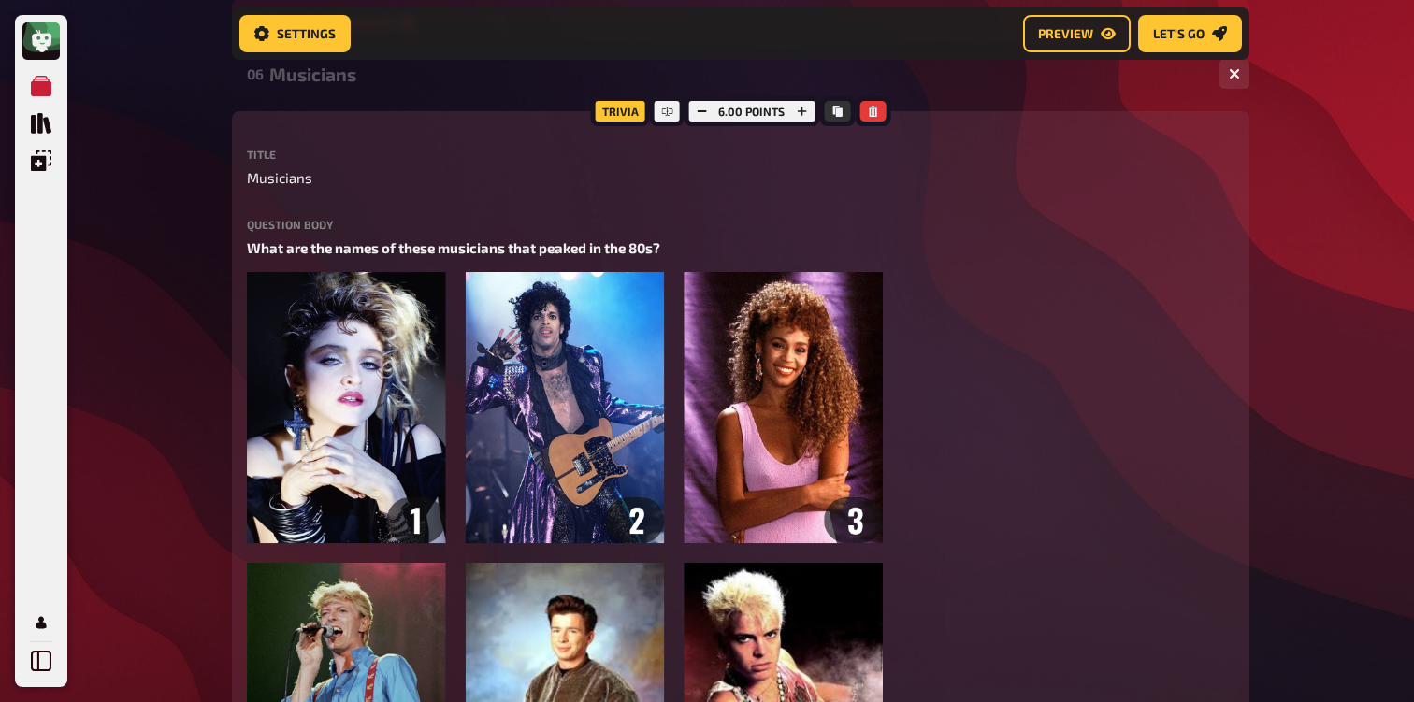
scroll to position [457, 0]
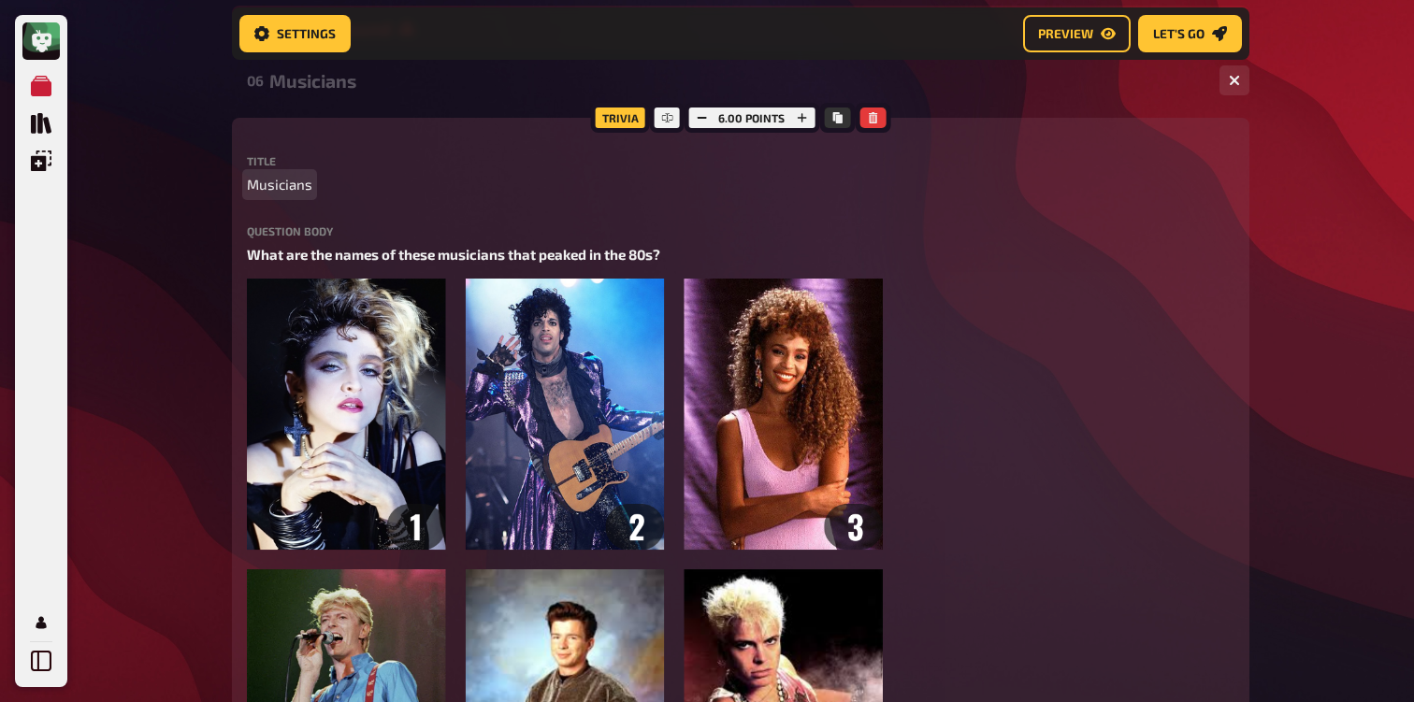
click at [274, 191] on span "Musicians" at bounding box center [279, 185] width 65 height 22
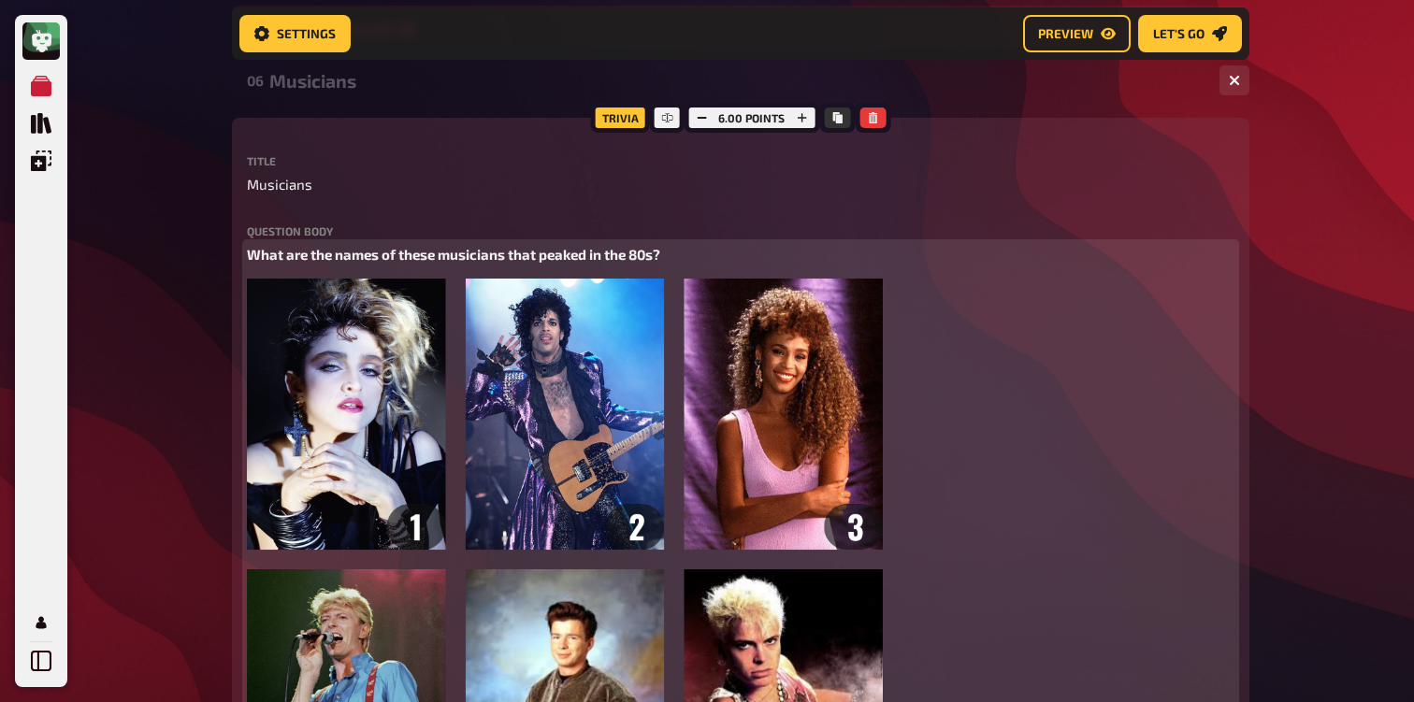
click at [558, 258] on span "What are the names of these musicians that peaked in the 80s?" at bounding box center [453, 254] width 413 height 17
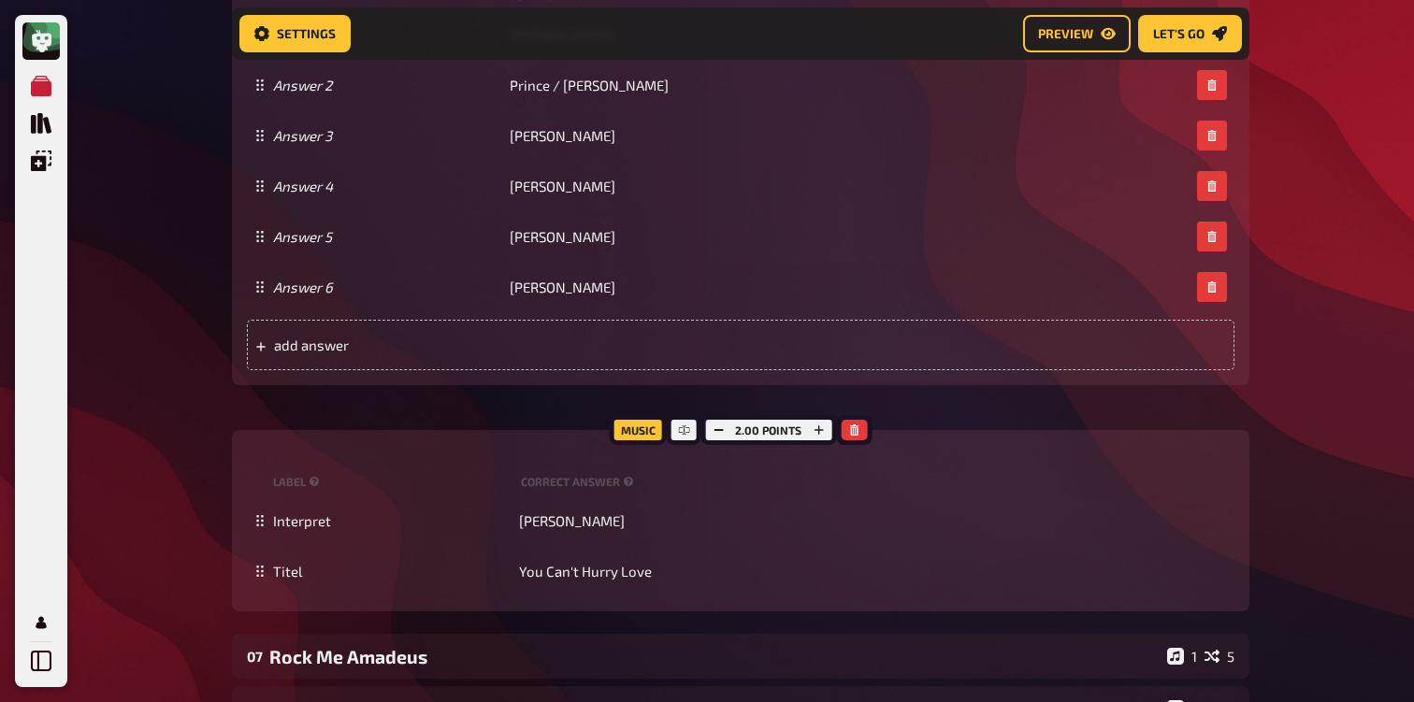
scroll to position [1461, 0]
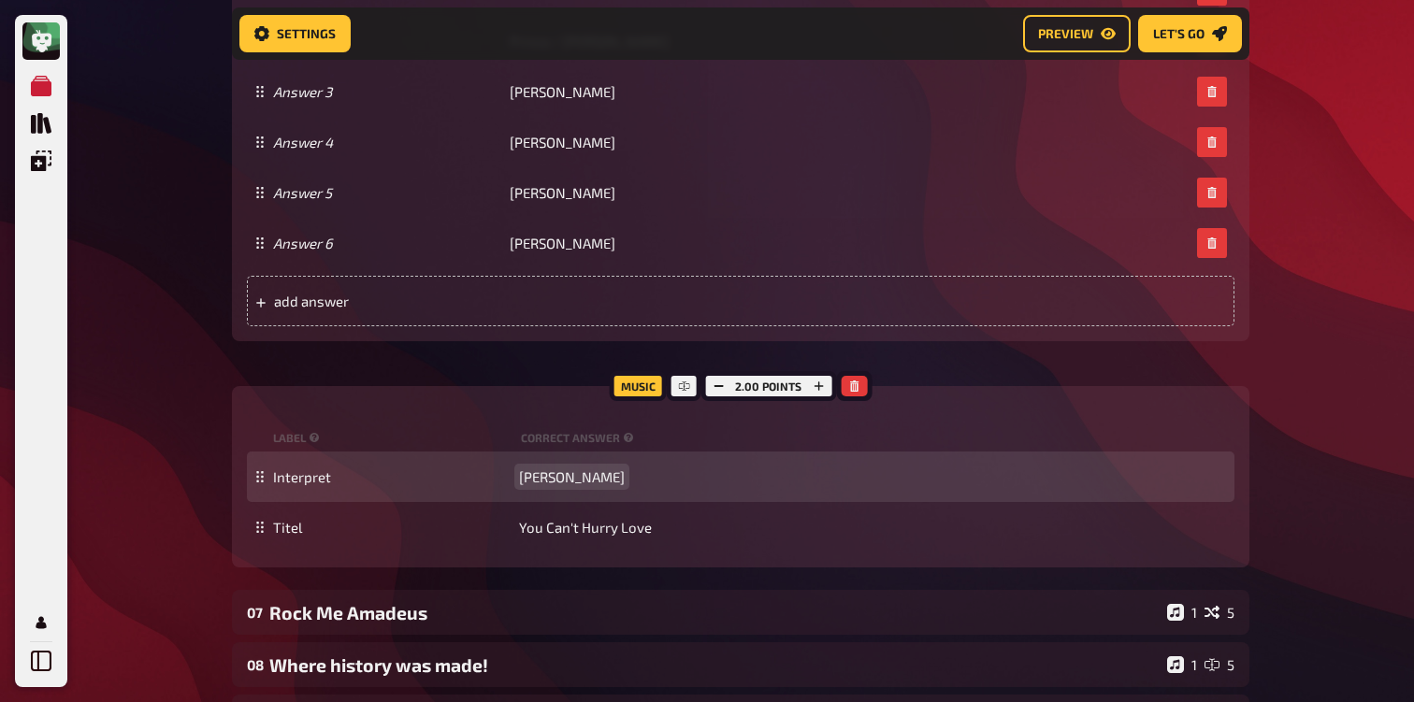
click at [562, 472] on span "[PERSON_NAME]" at bounding box center [572, 476] width 106 height 17
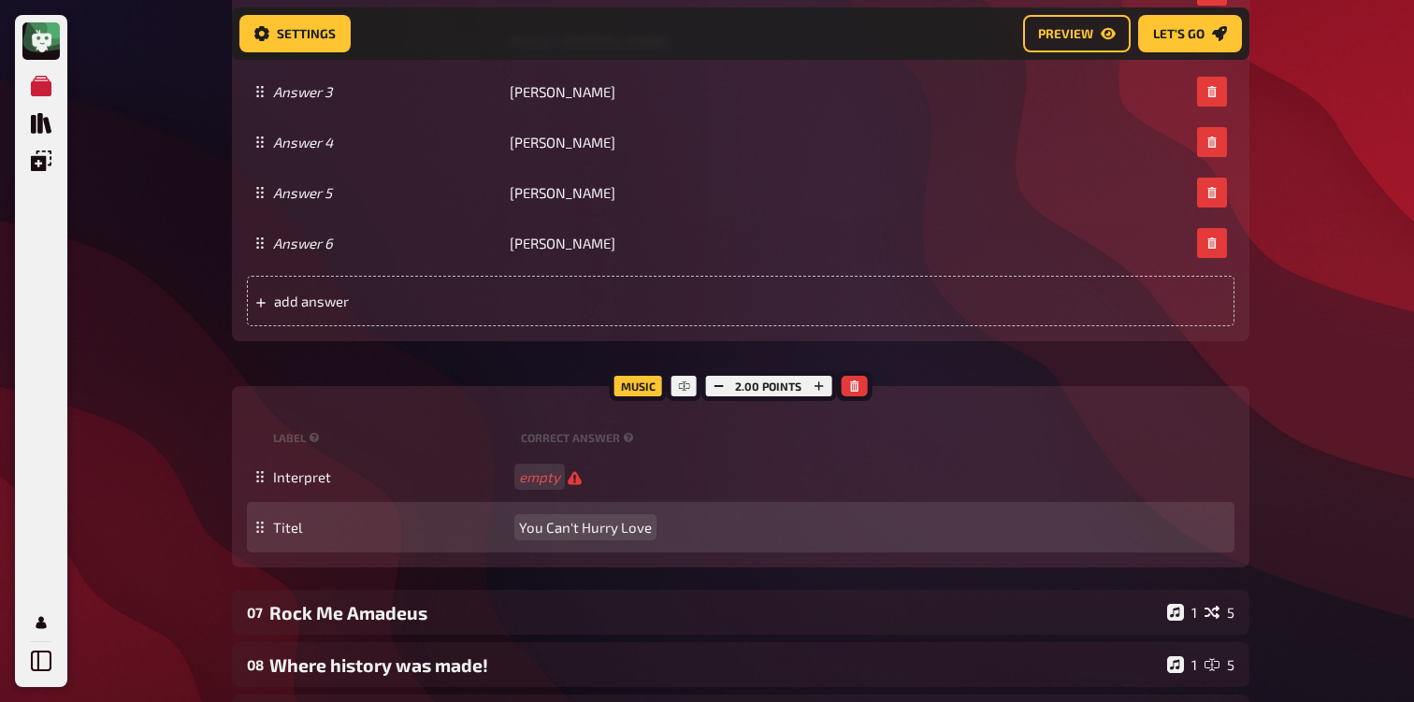
scroll to position [1461, 0]
click at [570, 537] on span "You Can't Hurry Love" at bounding box center [585, 528] width 133 height 17
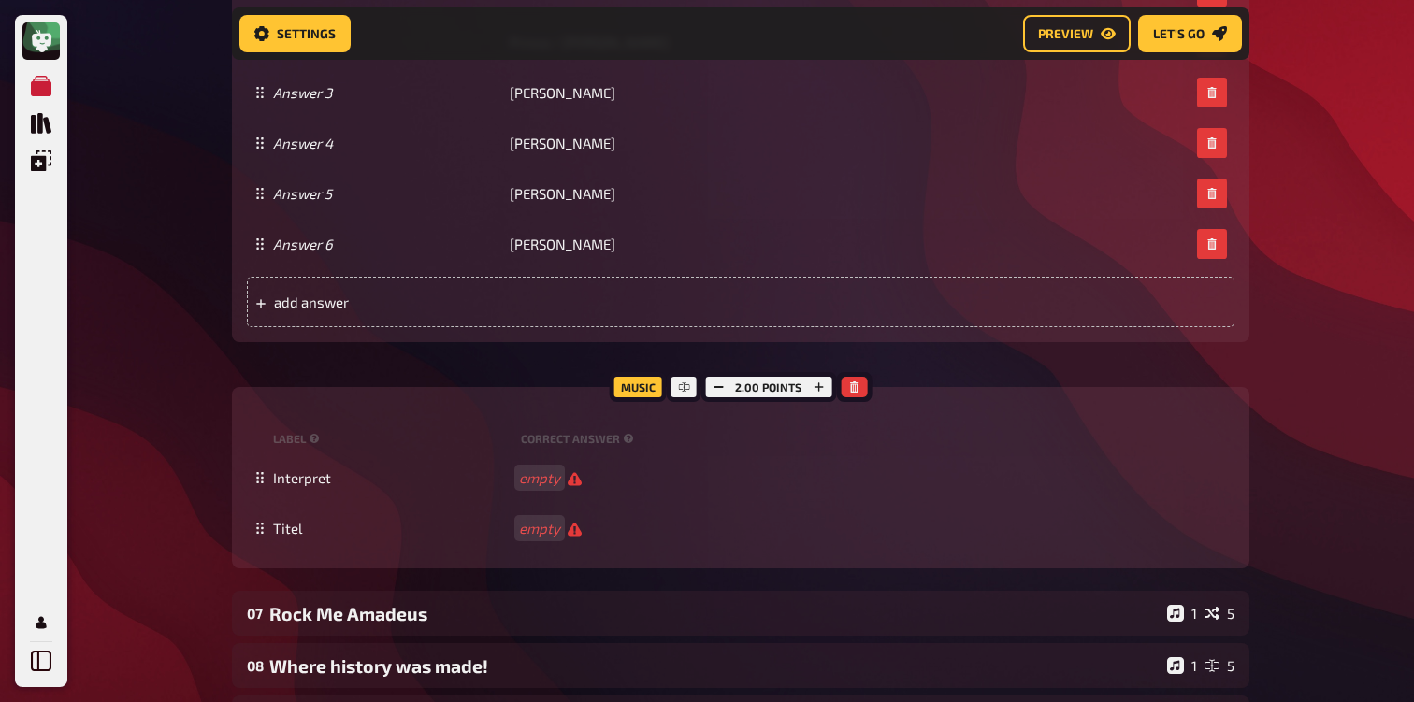
click at [722, 376] on div "2.00 points" at bounding box center [768, 387] width 136 height 30
click at [722, 386] on icon "button" at bounding box center [717, 386] width 11 height 11
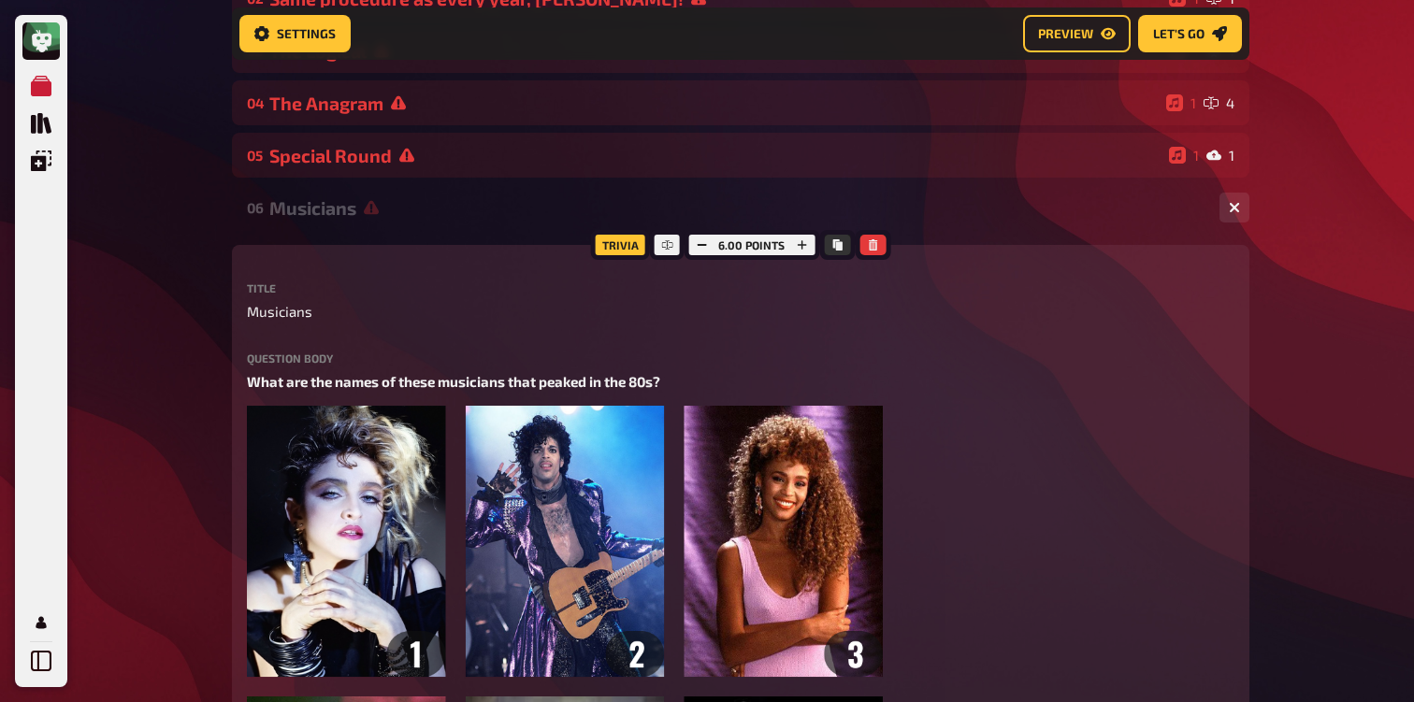
scroll to position [266, 0]
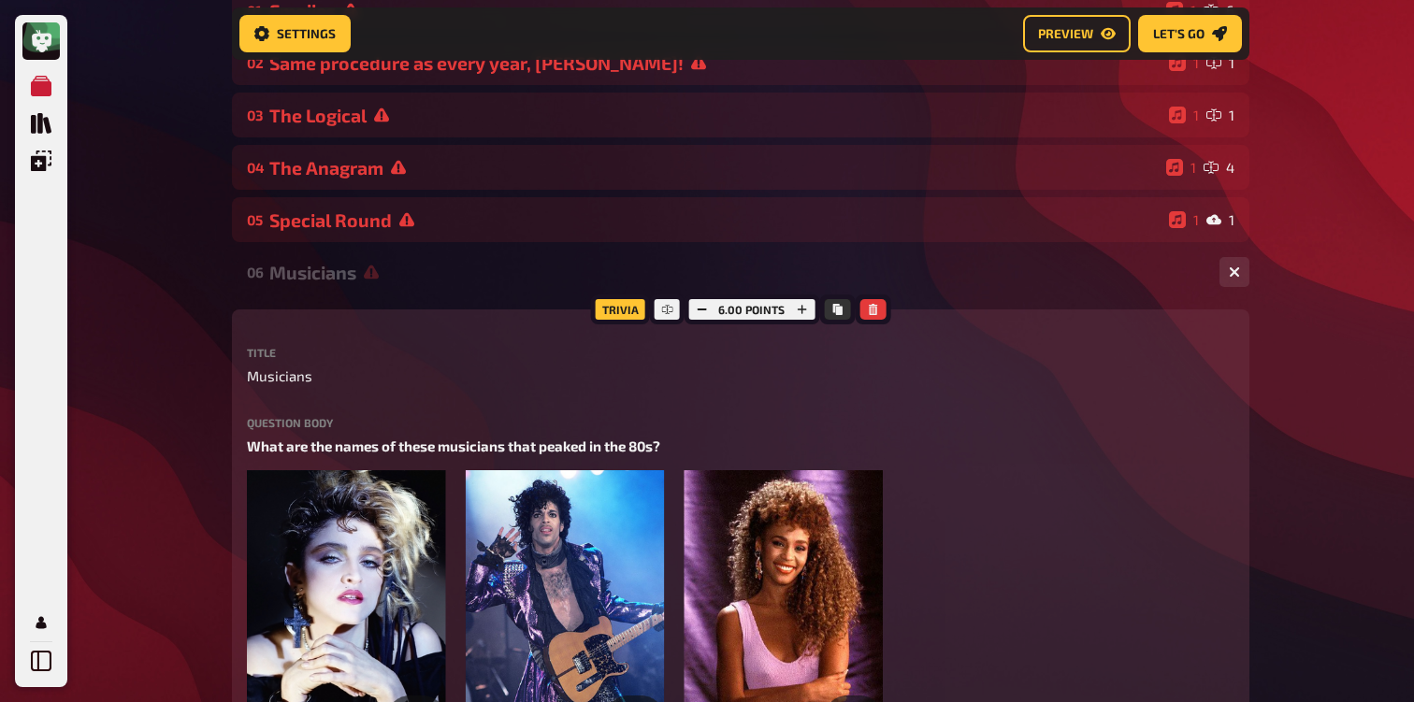
click at [462, 282] on div "Musicians" at bounding box center [736, 273] width 935 height 22
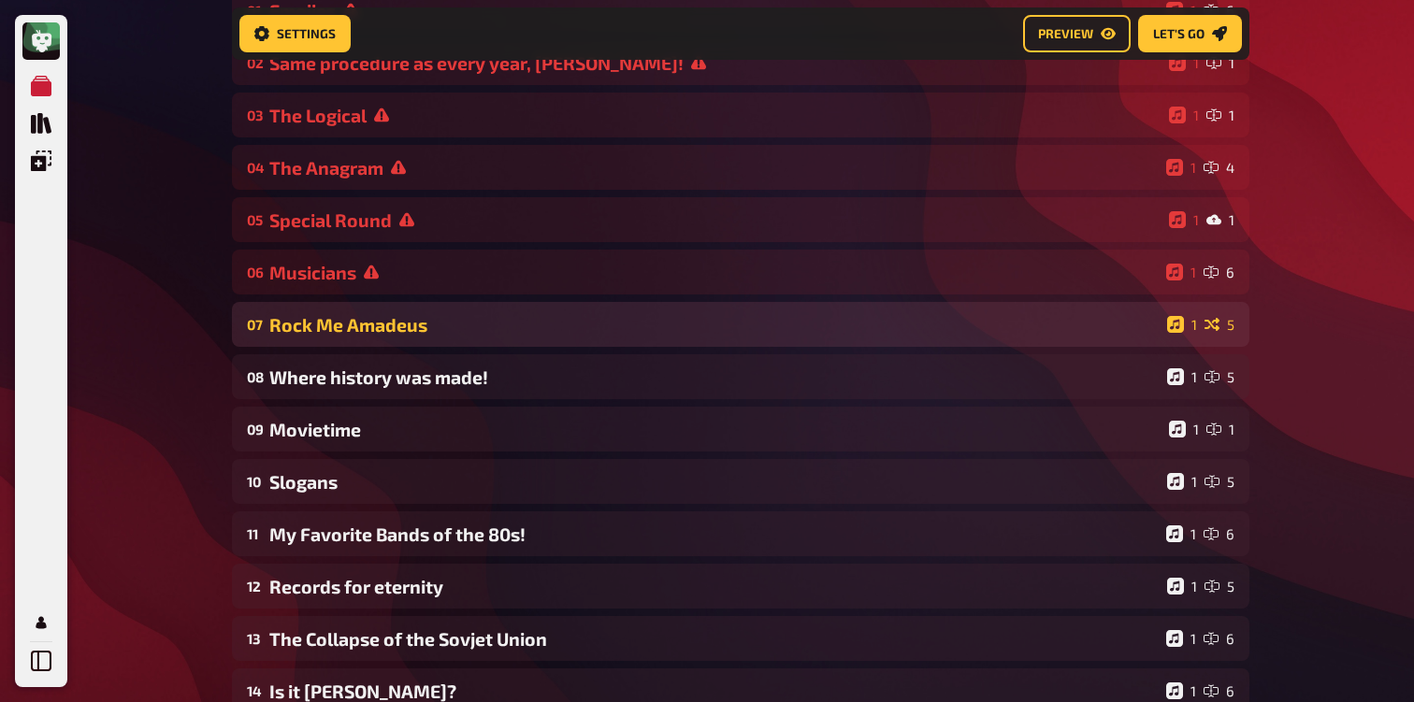
click at [350, 332] on div "Rock Me Amadeus" at bounding box center [714, 325] width 890 height 22
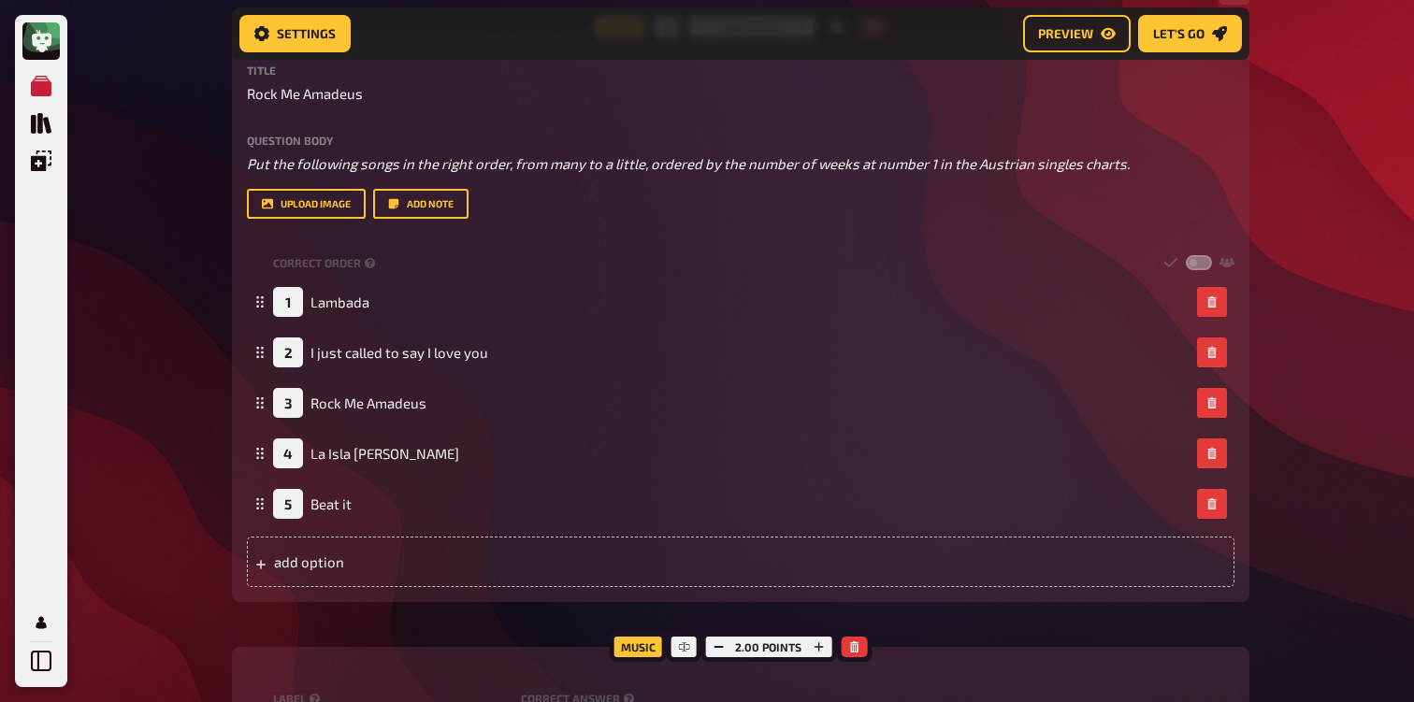
scroll to position [593, 0]
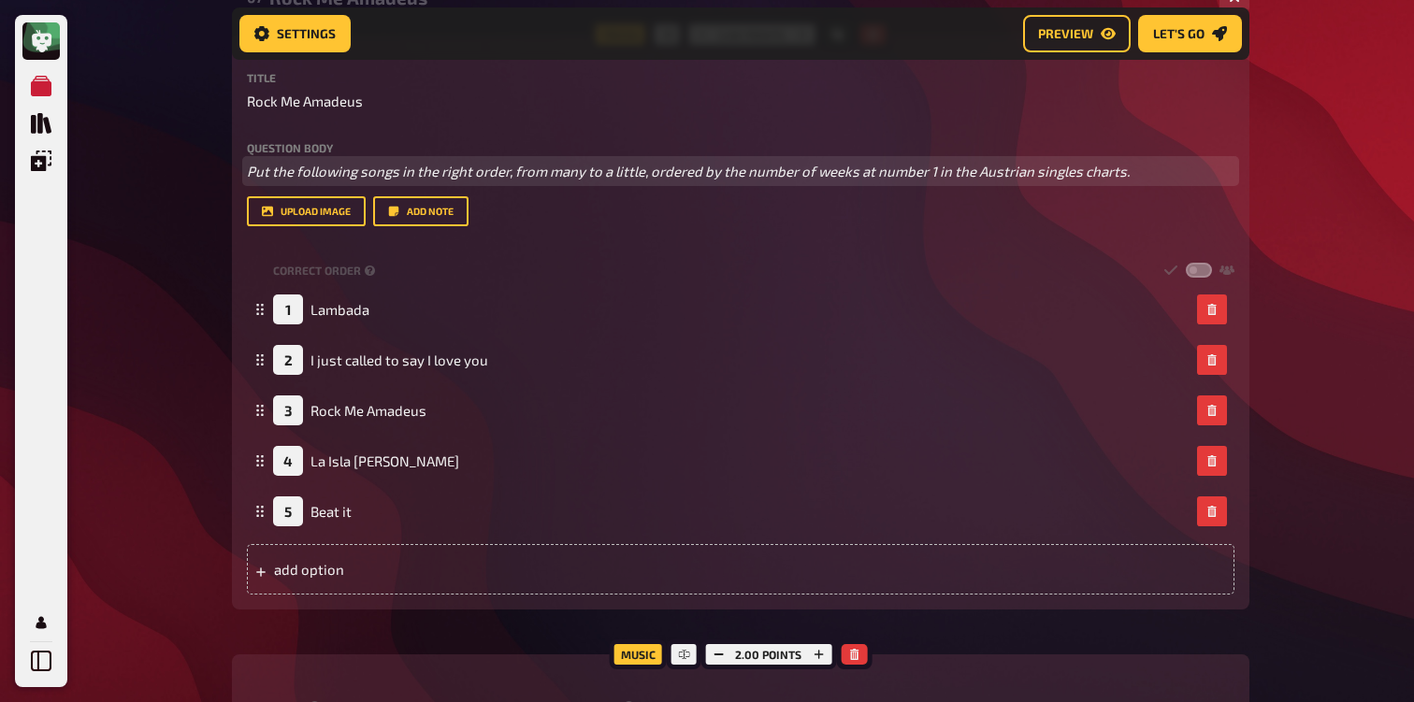
click at [712, 177] on span "Put the following songs in the right order, from many to a little, ordered by t…" at bounding box center [688, 171] width 883 height 17
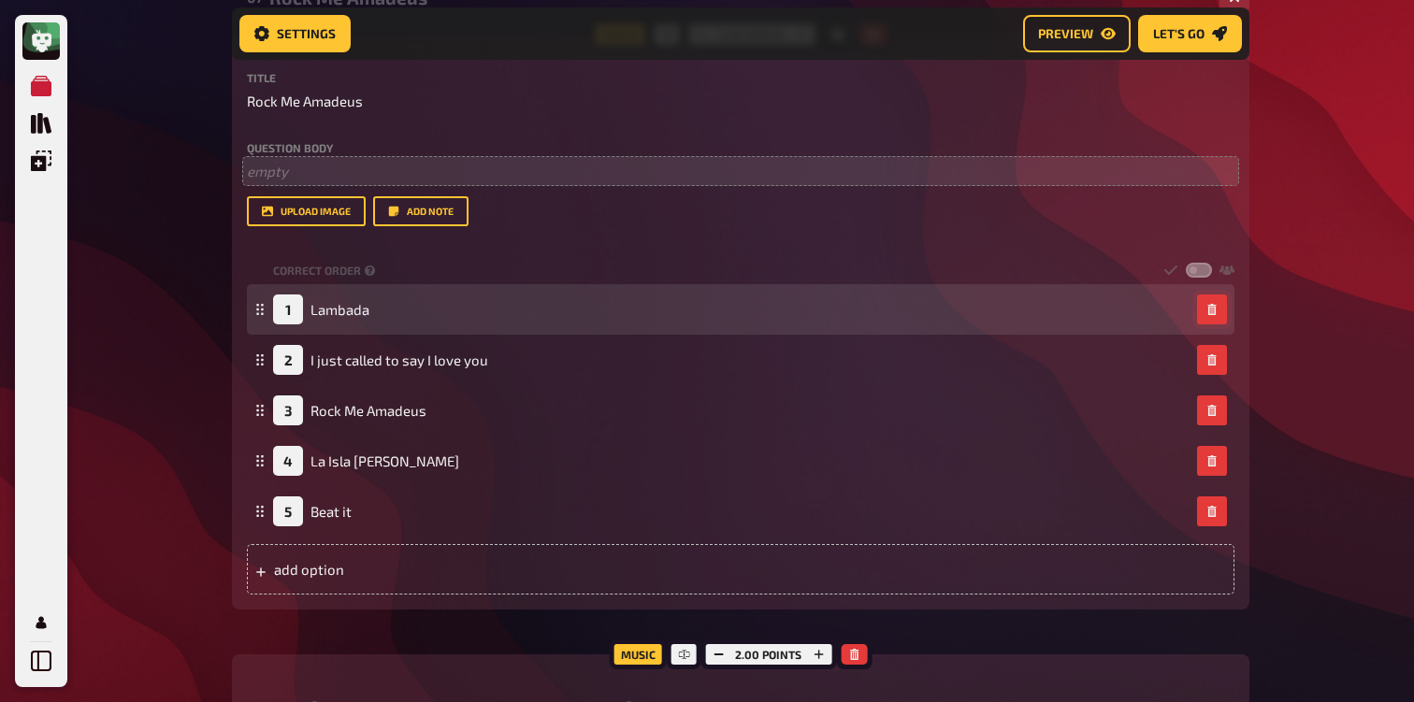
click at [1216, 309] on icon "button" at bounding box center [1211, 309] width 11 height 11
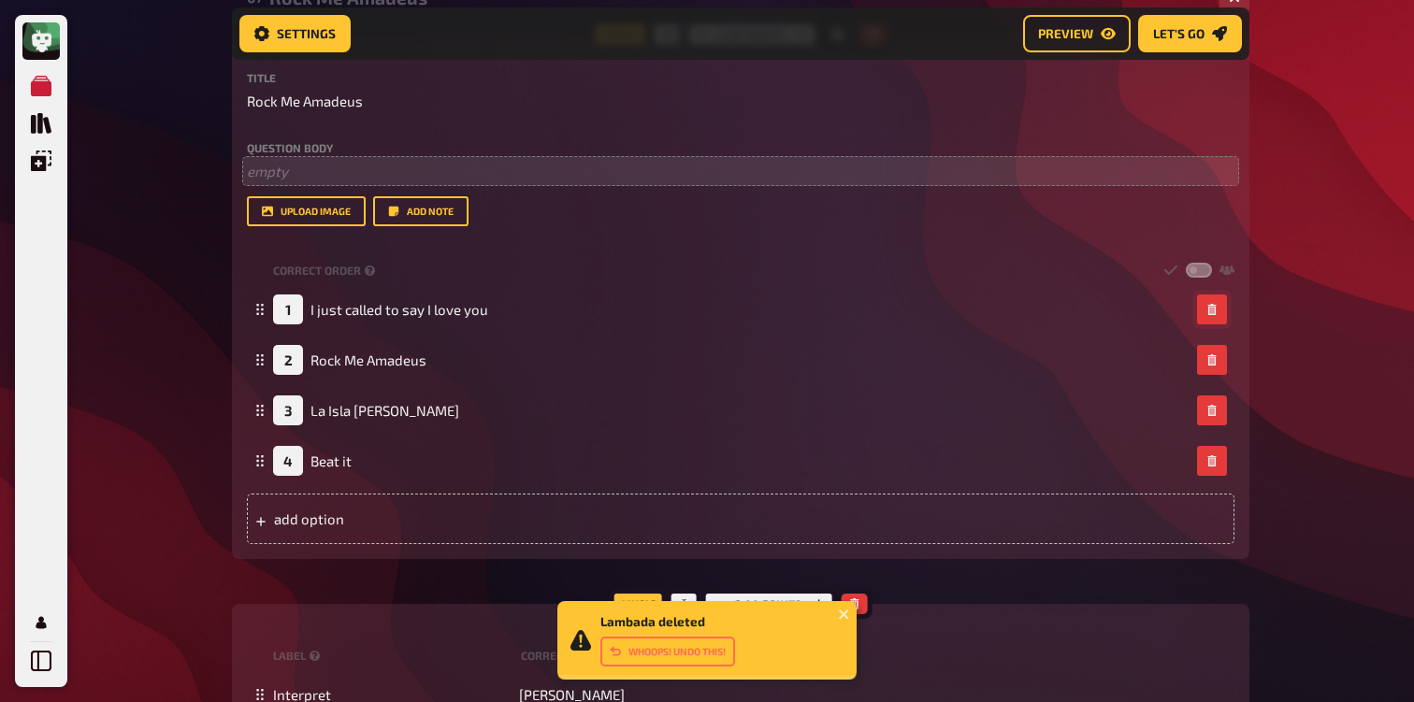
click at [1216, 309] on icon "button" at bounding box center [1211, 309] width 11 height 11
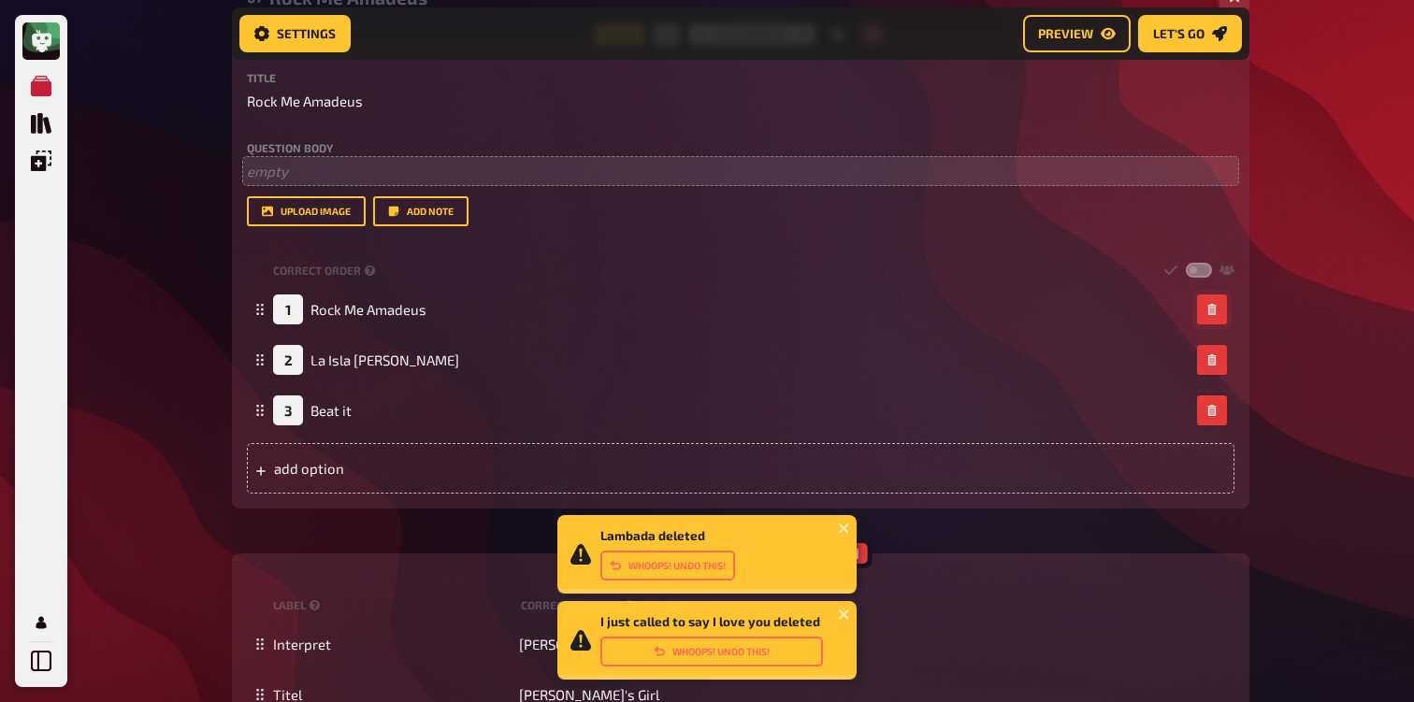
click at [1216, 309] on icon "button" at bounding box center [1211, 309] width 11 height 11
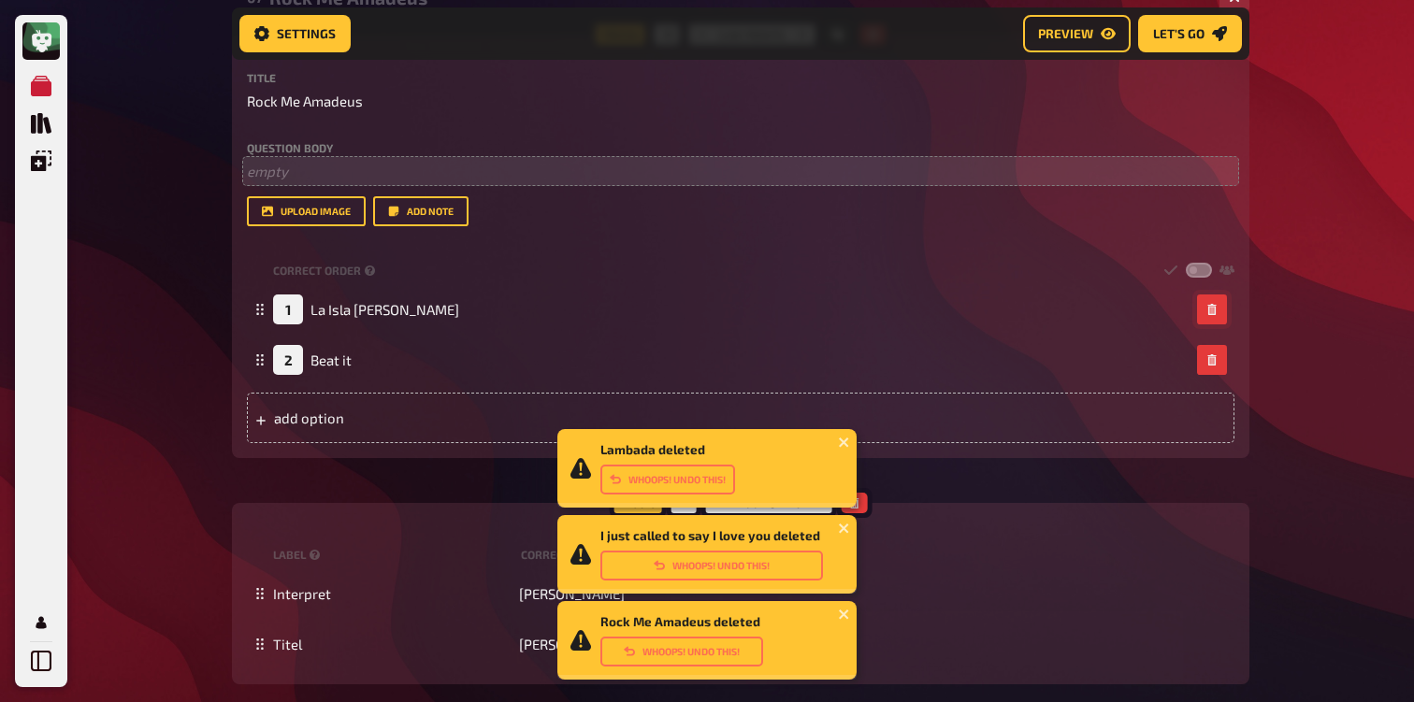
click at [1216, 309] on icon "button" at bounding box center [1211, 309] width 11 height 11
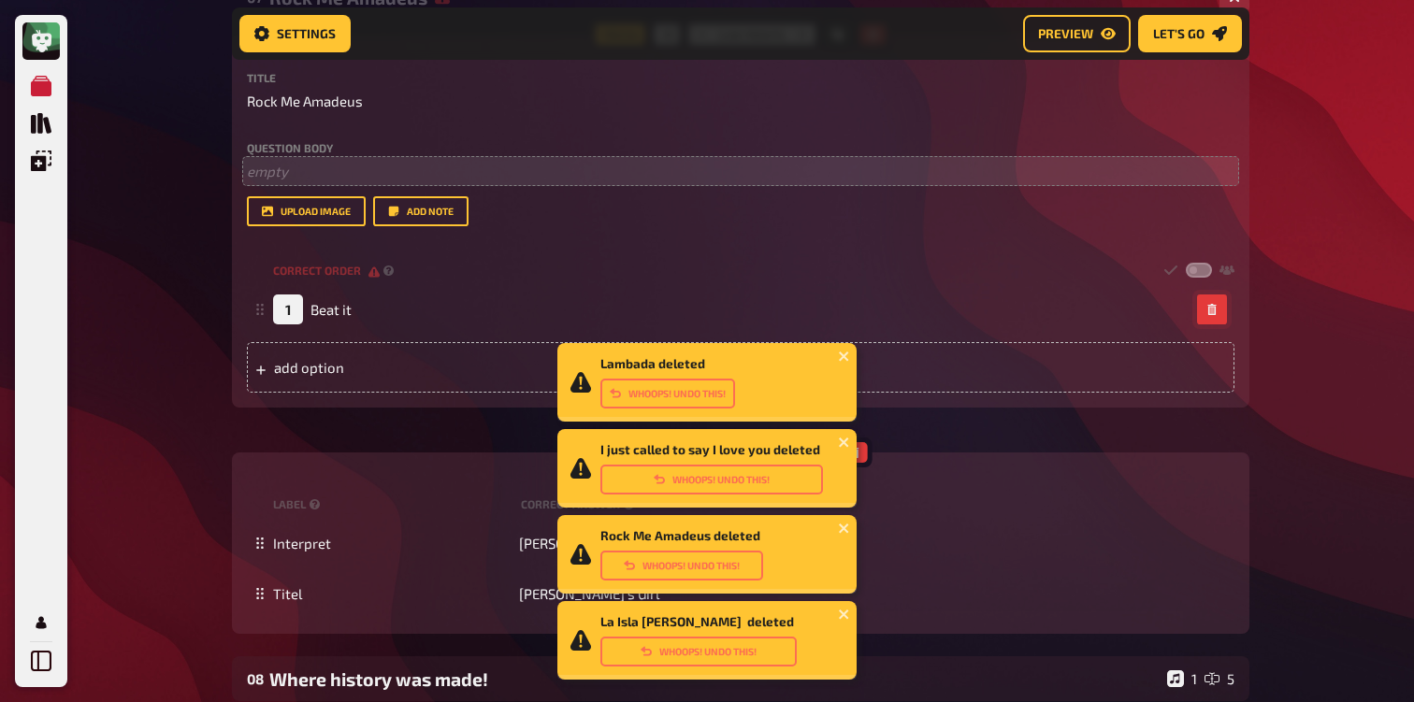
click at [1216, 309] on icon "button" at bounding box center [1211, 309] width 11 height 11
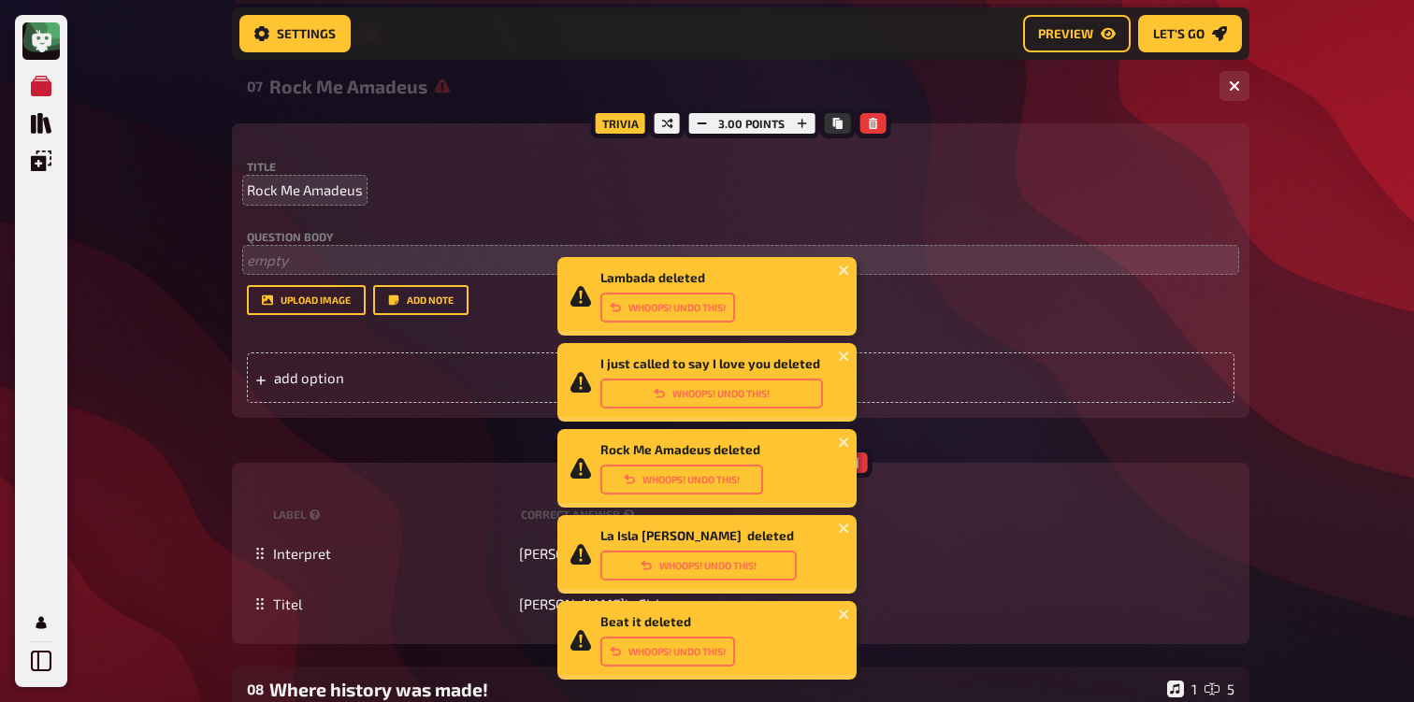
scroll to position [496, 0]
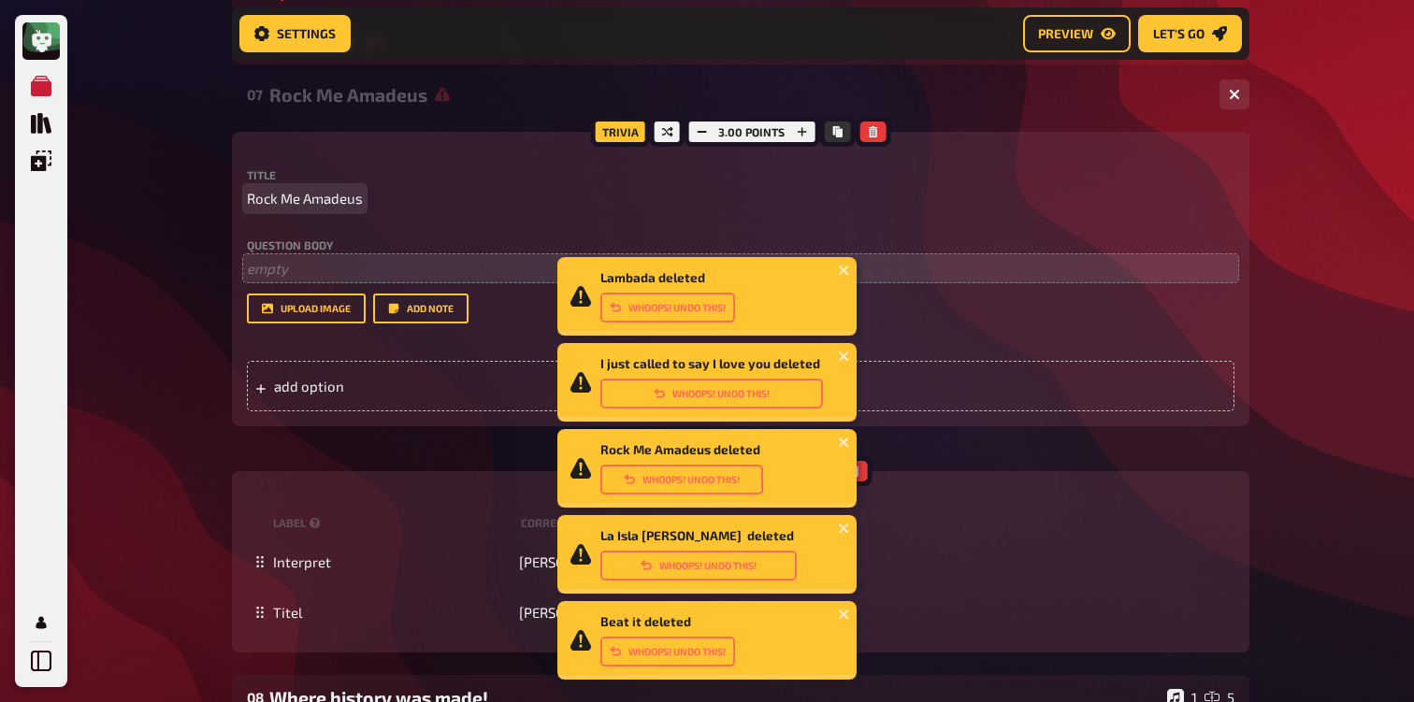
click at [271, 194] on span "Rock Me Amadeus" at bounding box center [305, 199] width 116 height 22
click at [191, 233] on div "My Quizzes Quiz Library Overlays Profile Lambada deleted Whoops! Undo this! I j…" at bounding box center [707, 425] width 1414 height 1842
click at [703, 137] on icon "button" at bounding box center [701, 131] width 11 height 11
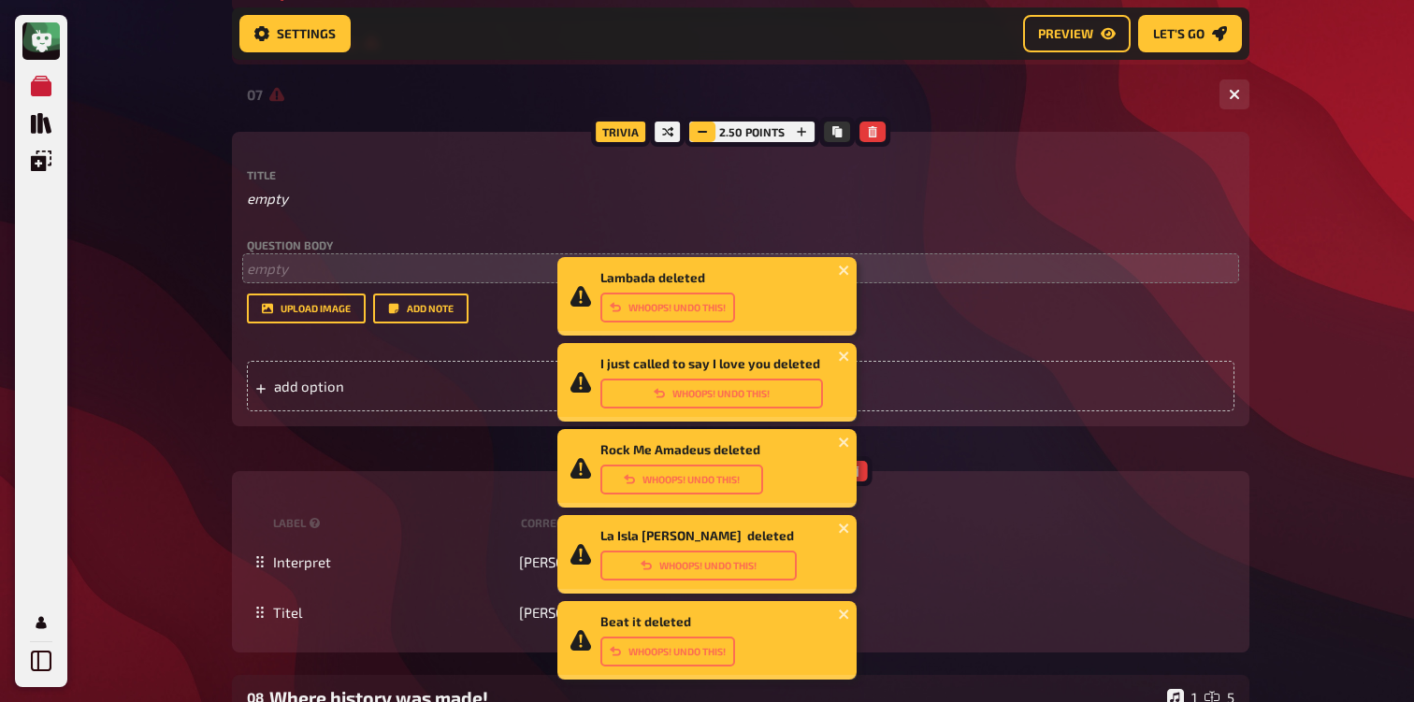
click at [703, 137] on icon "button" at bounding box center [702, 131] width 11 height 11
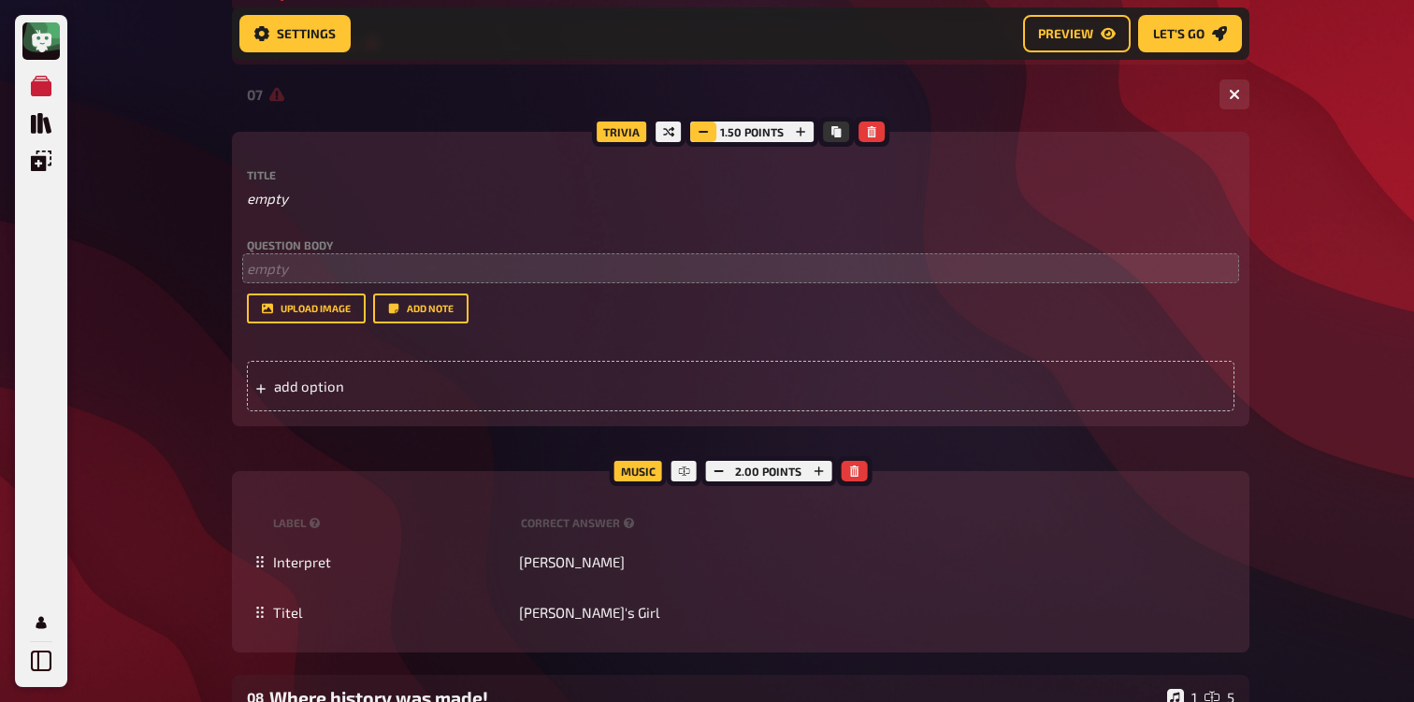
click at [700, 130] on icon "button" at bounding box center [703, 131] width 11 height 11
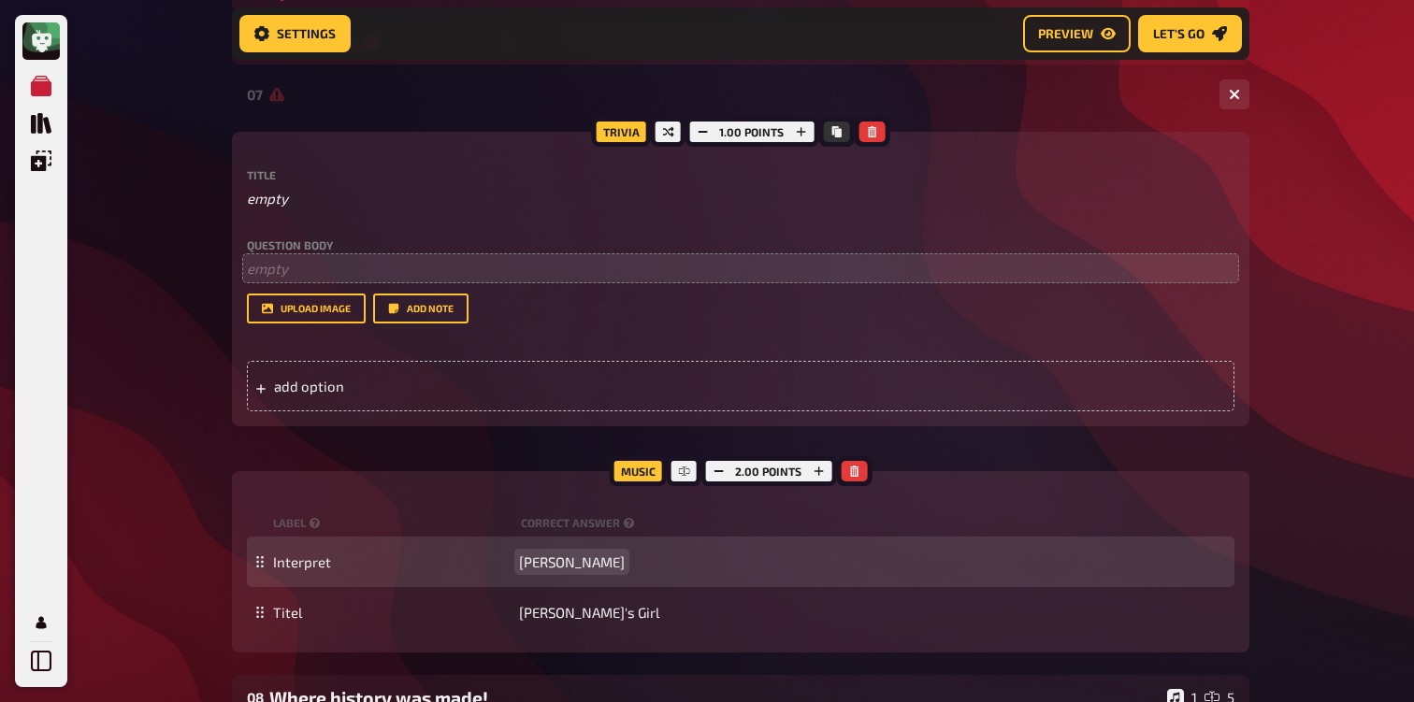
click at [597, 562] on span "[PERSON_NAME]" at bounding box center [572, 562] width 106 height 17
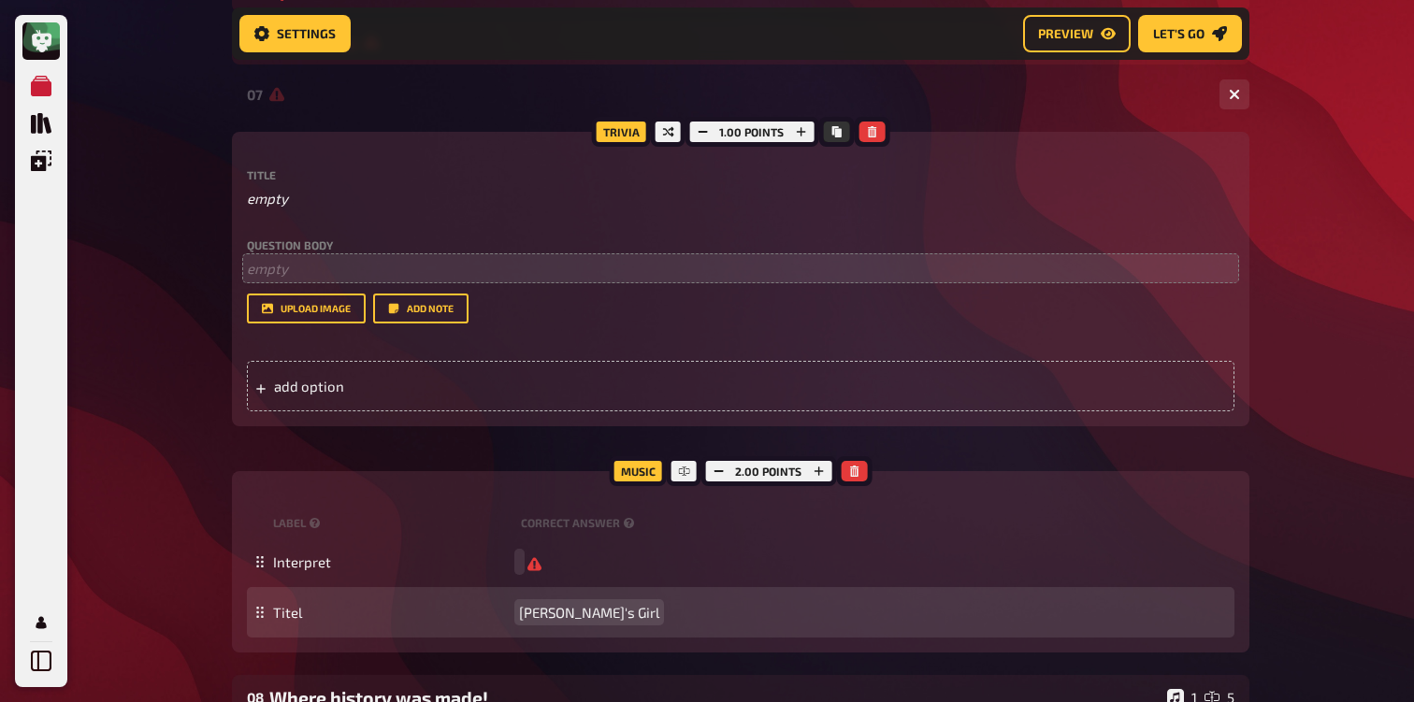
click at [572, 626] on div "Titel [PERSON_NAME]'s Girl" at bounding box center [740, 612] width 987 height 50
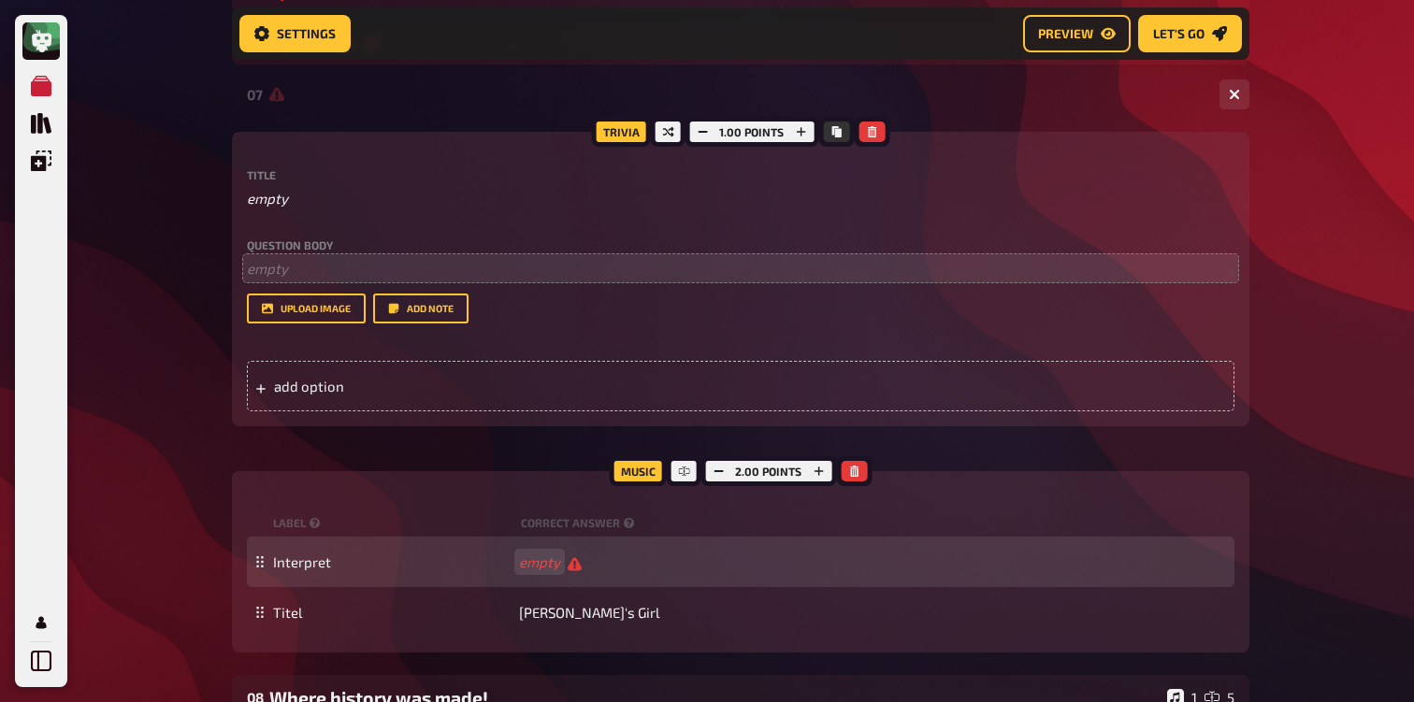
click at [564, 586] on div "Interpret empty" at bounding box center [740, 562] width 987 height 50
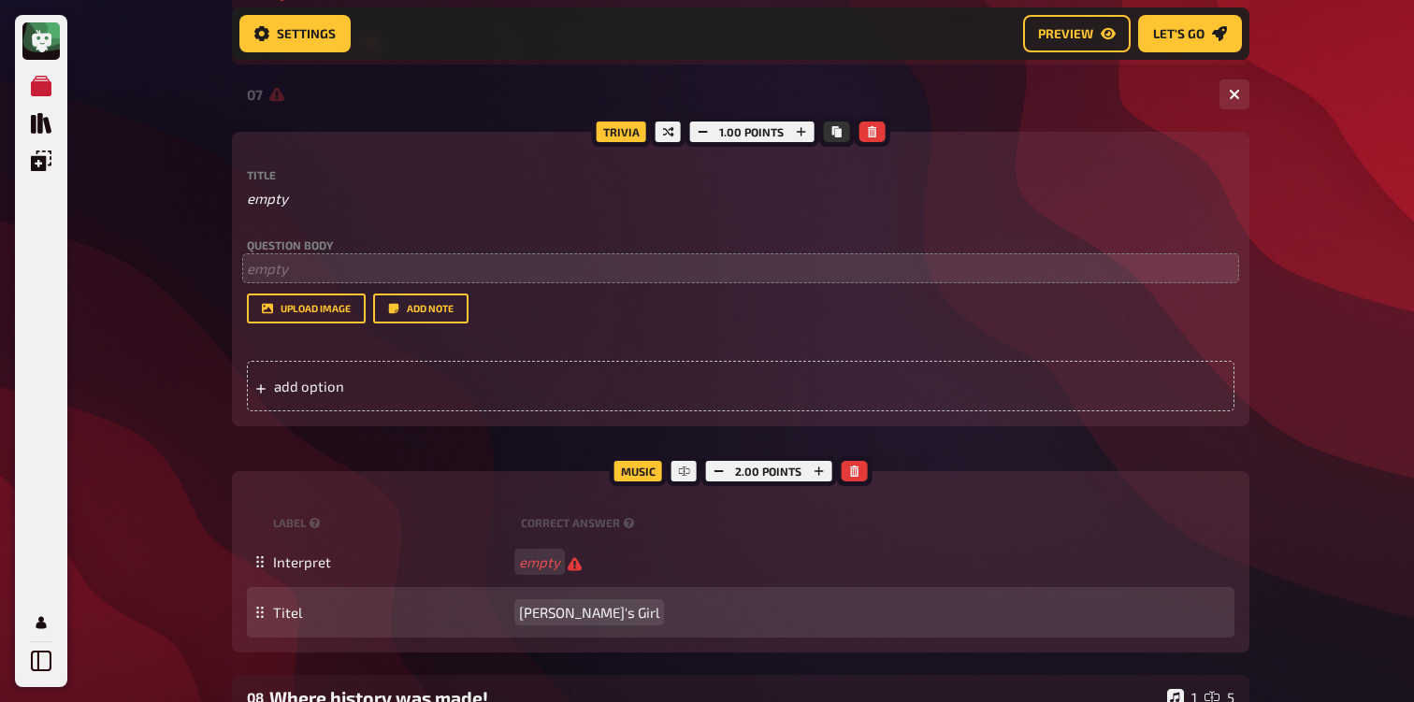
click at [564, 599] on div "Titel [PERSON_NAME]'s Girl" at bounding box center [740, 612] width 987 height 50
click at [564, 621] on span "[PERSON_NAME]'s Girl" at bounding box center [589, 612] width 140 height 17
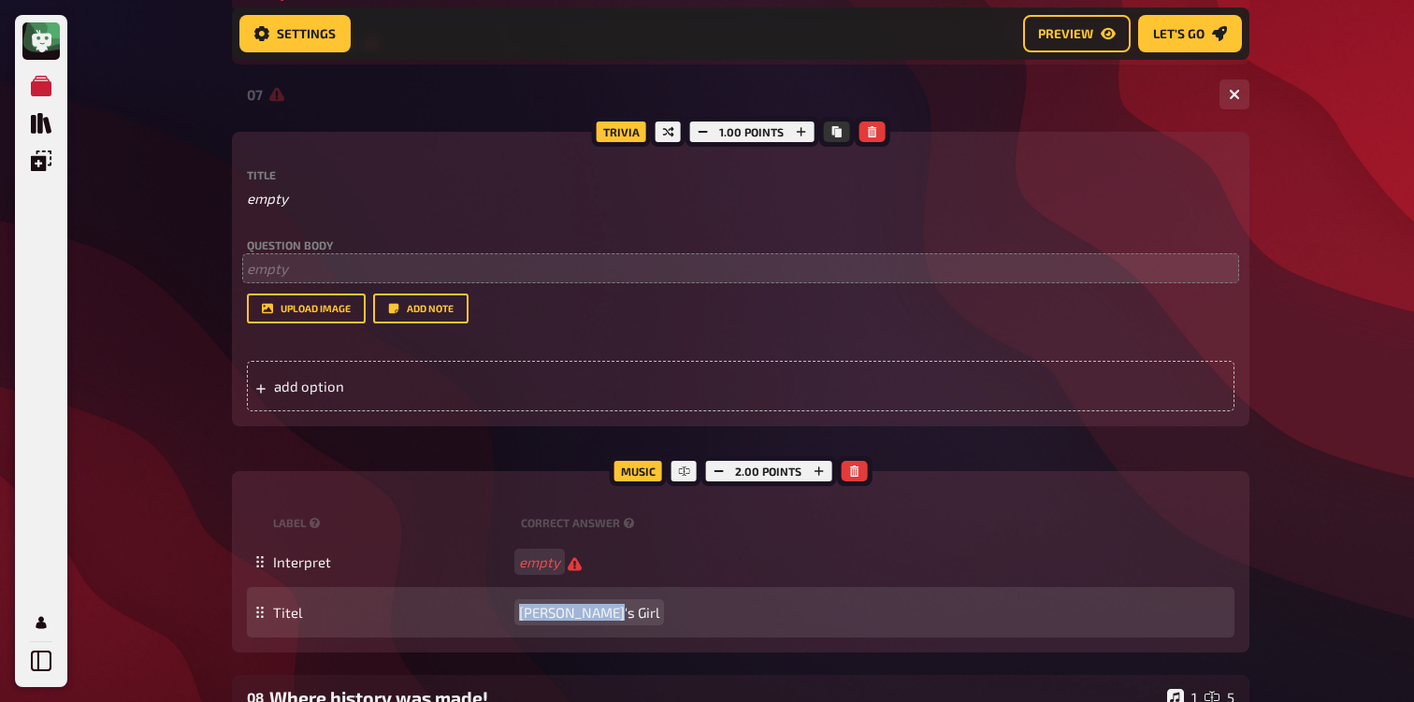
click at [564, 621] on span "[PERSON_NAME]'s Girl" at bounding box center [589, 612] width 140 height 17
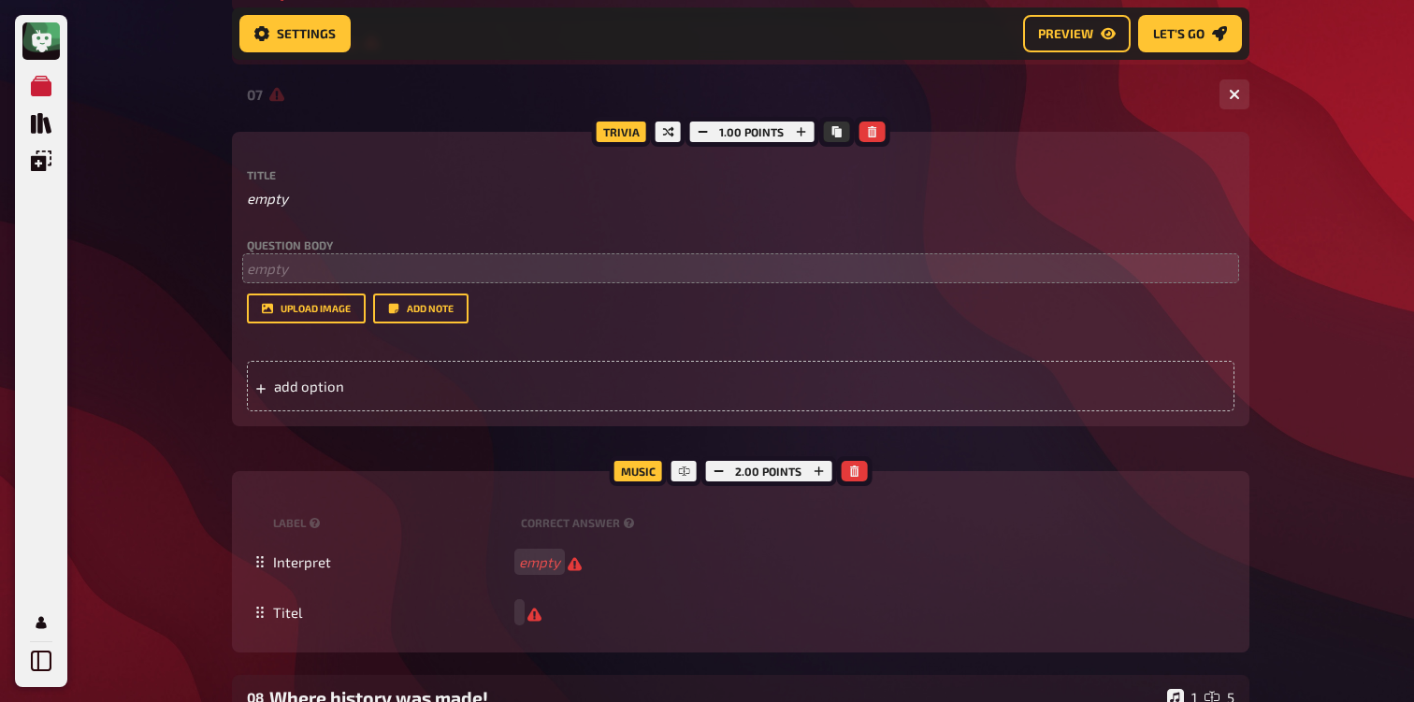
click at [140, 380] on div "My Quizzes Quiz Library Overlays Profile Home My Quizzes 80s [Remastered] ✅​🇬🇧​…" at bounding box center [707, 425] width 1414 height 1842
click at [720, 460] on div "2.00 points" at bounding box center [768, 471] width 136 height 30
click at [713, 477] on icon "button" at bounding box center [717, 471] width 11 height 11
click at [371, 382] on div "add option" at bounding box center [740, 386] width 987 height 50
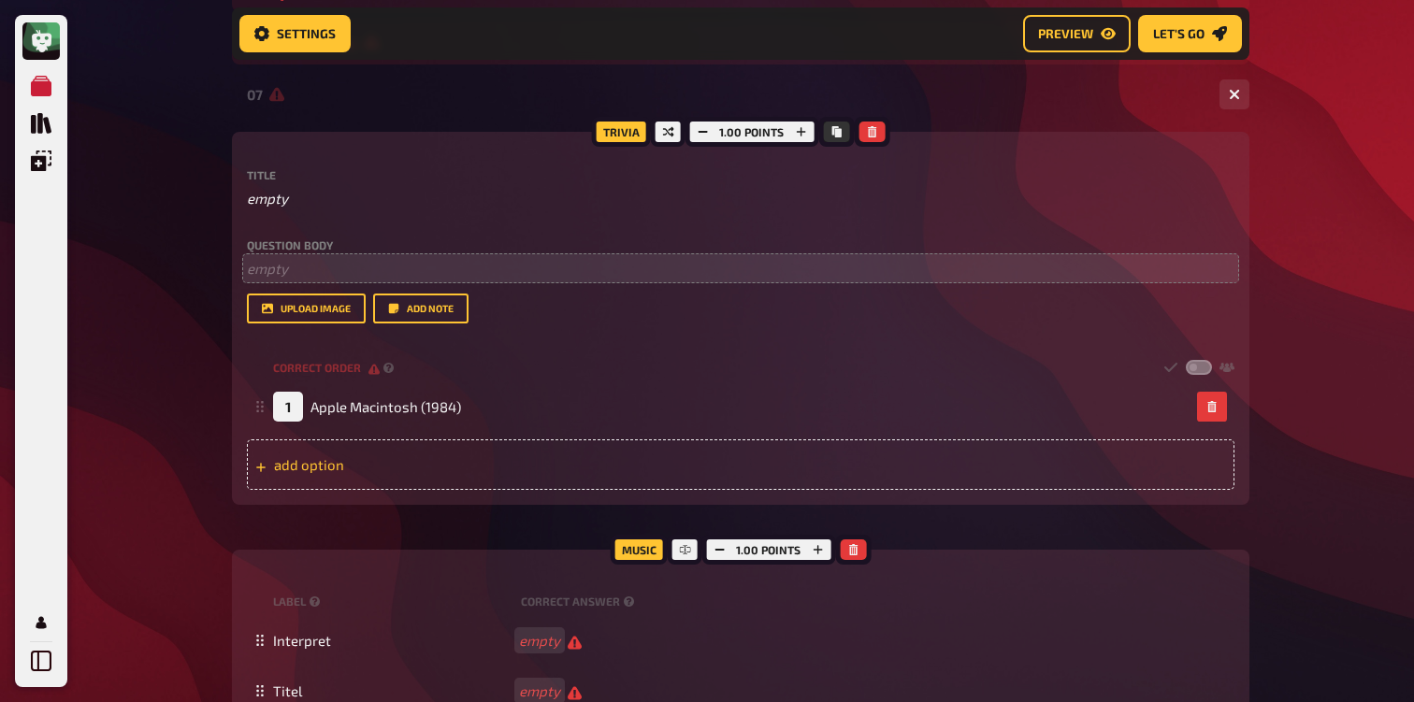
click at [395, 466] on div "add option" at bounding box center [740, 464] width 987 height 50
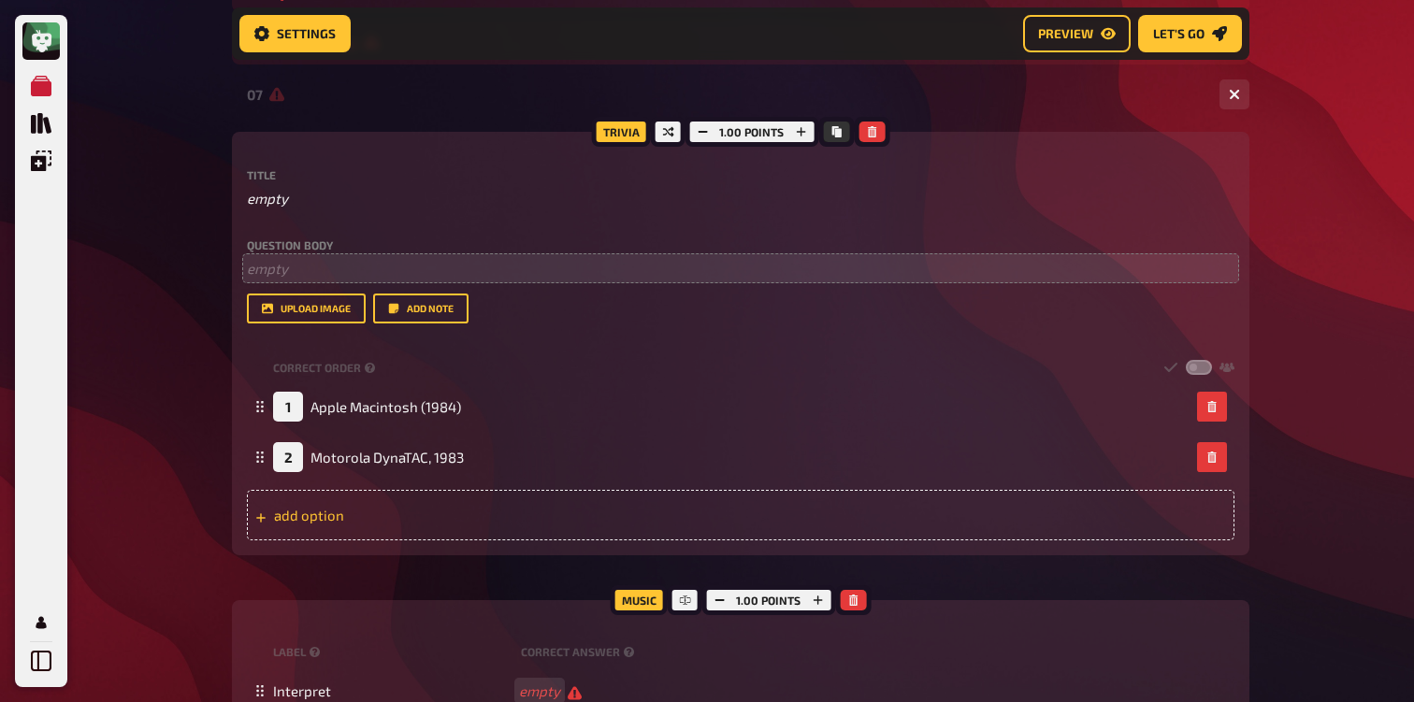
click at [482, 500] on div "add option" at bounding box center [740, 515] width 987 height 50
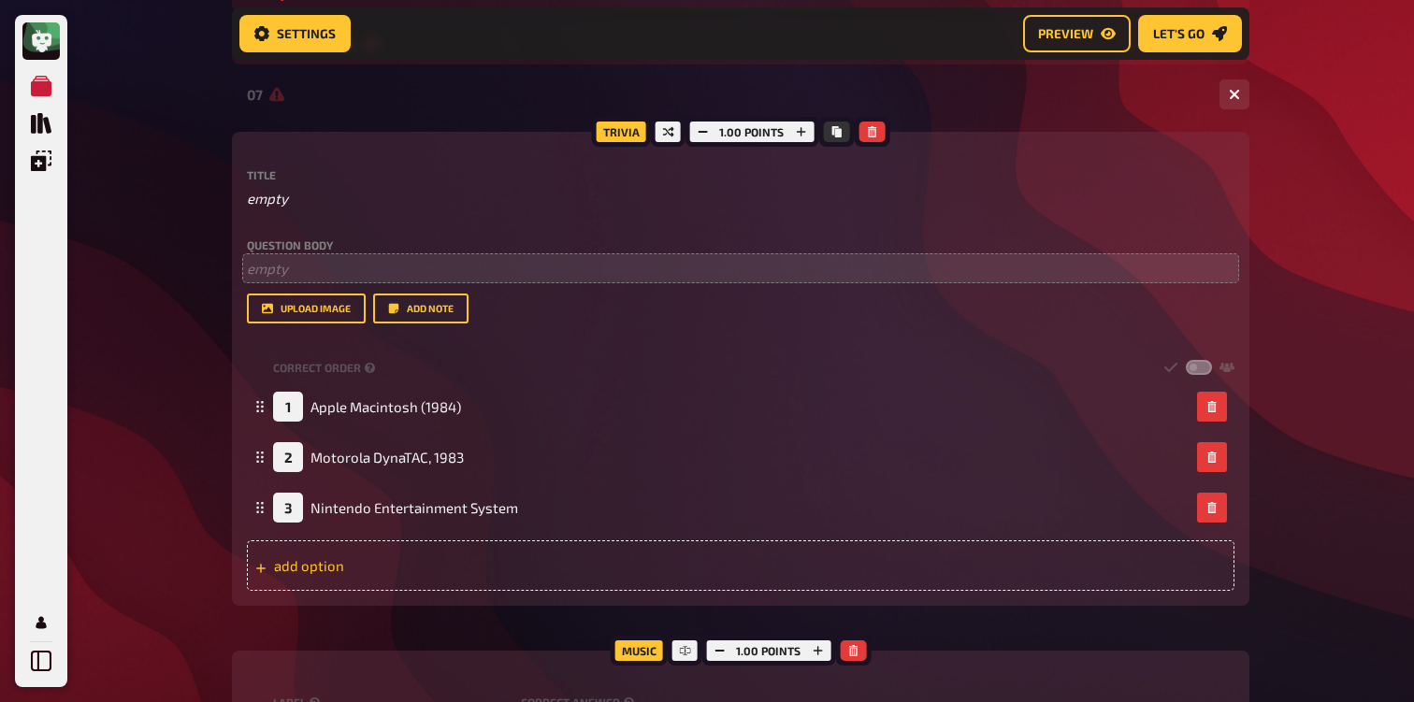
click at [456, 565] on div "add option" at bounding box center [740, 565] width 987 height 50
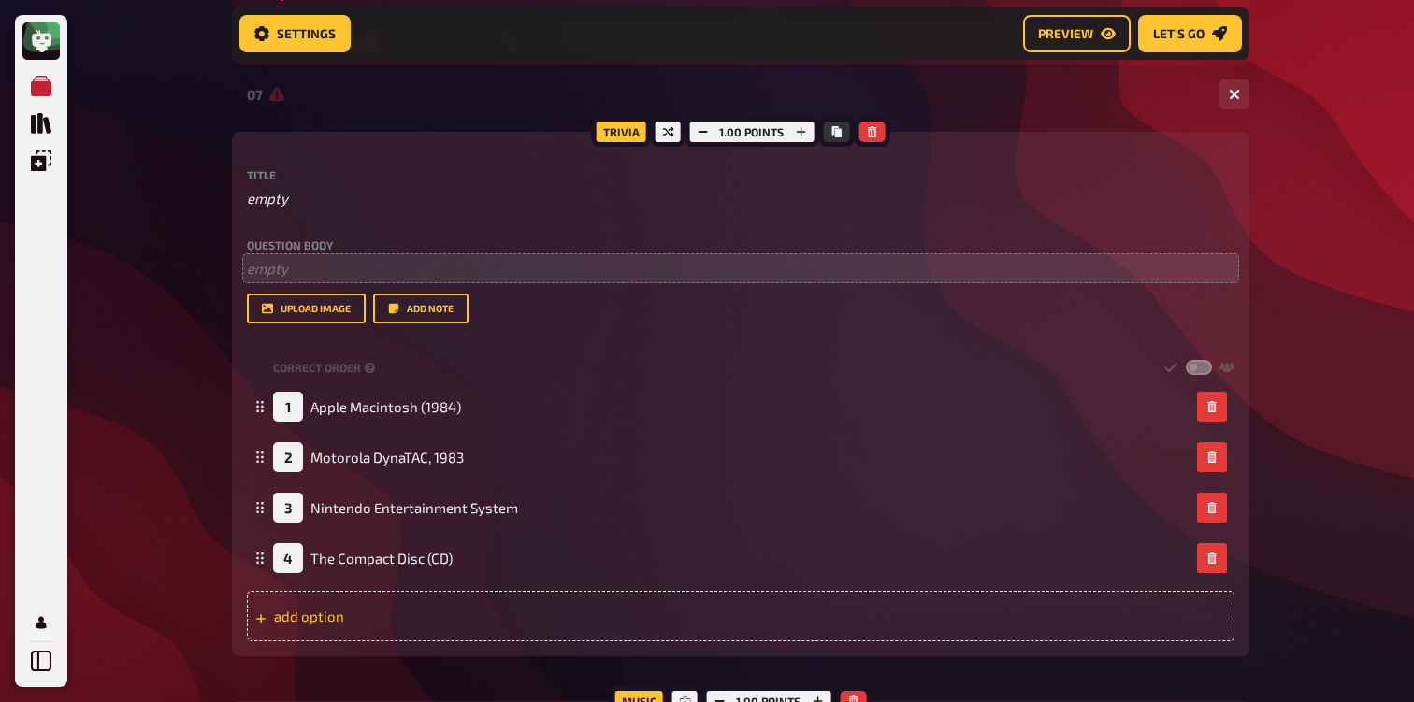
click at [297, 617] on div "add option" at bounding box center [740, 616] width 987 height 50
paste span
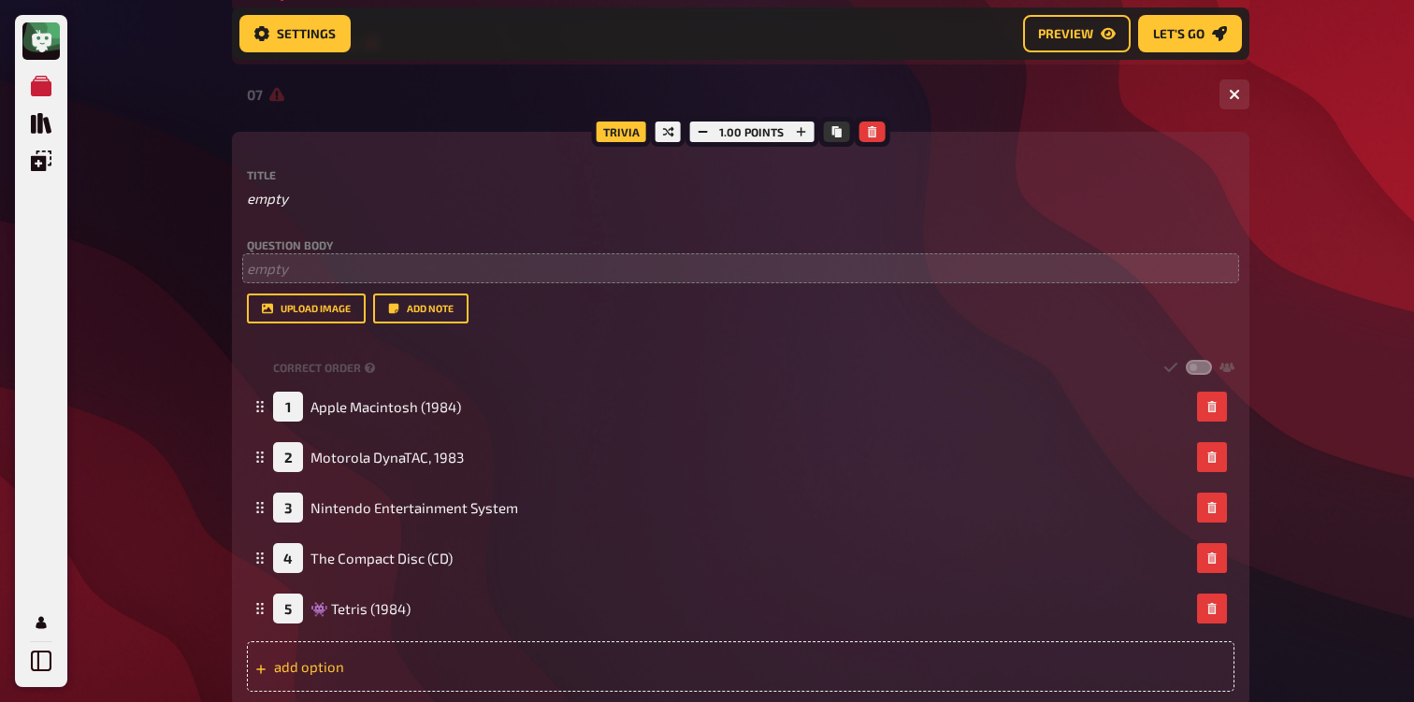
scroll to position [495, 0]
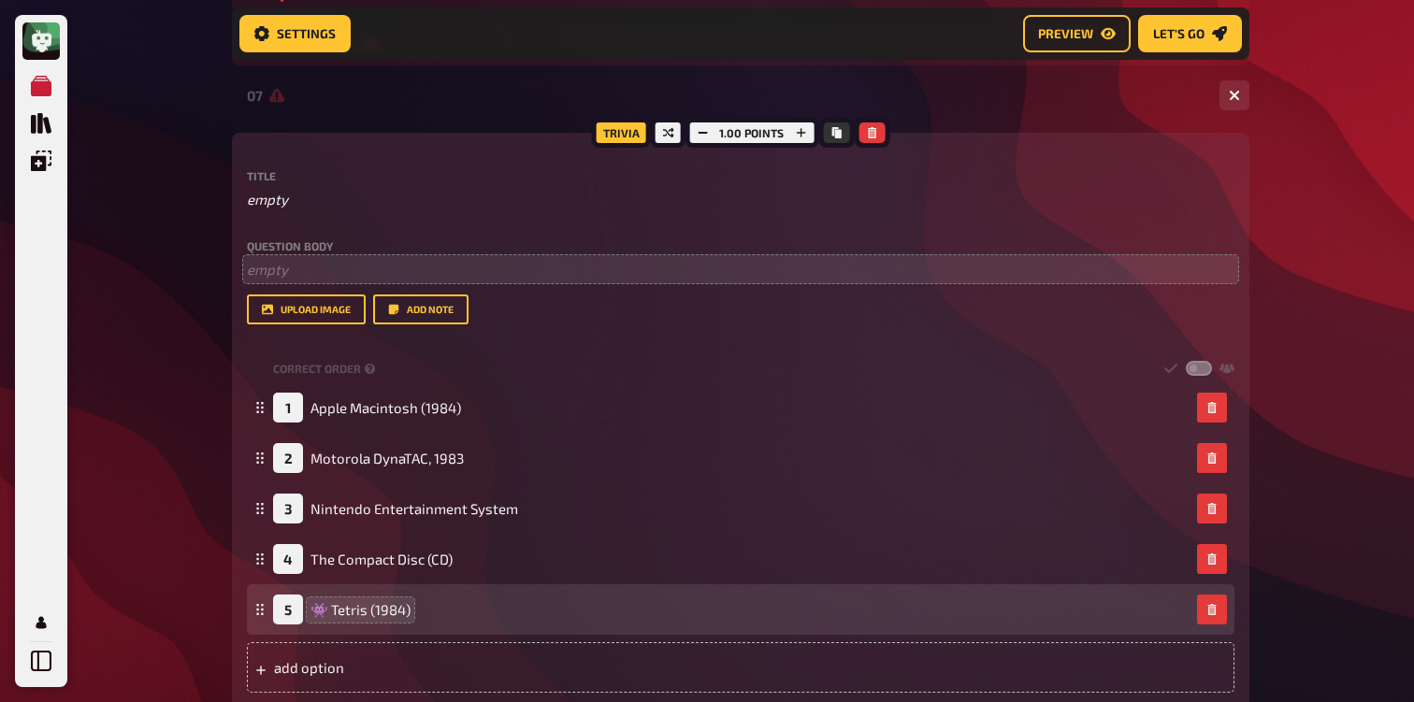
click at [328, 618] on span "👾 Tetris (1984)" at bounding box center [360, 610] width 100 height 18
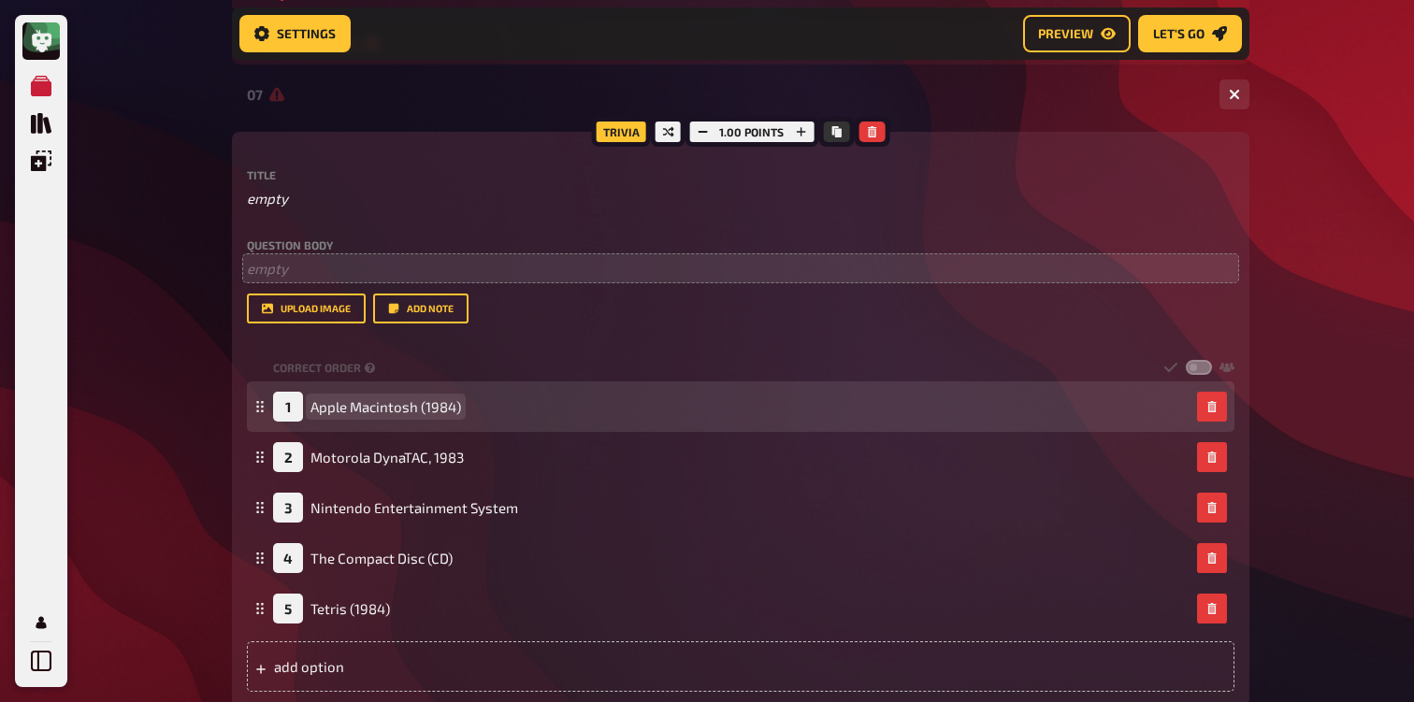
click at [373, 409] on span "Apple Macintosh (1984)" at bounding box center [385, 406] width 151 height 17
click at [348, 410] on span "Apple Macintosh (1984)" at bounding box center [385, 406] width 151 height 17
drag, startPoint x: 309, startPoint y: 410, endPoint x: 417, endPoint y: 408, distance: 108.5
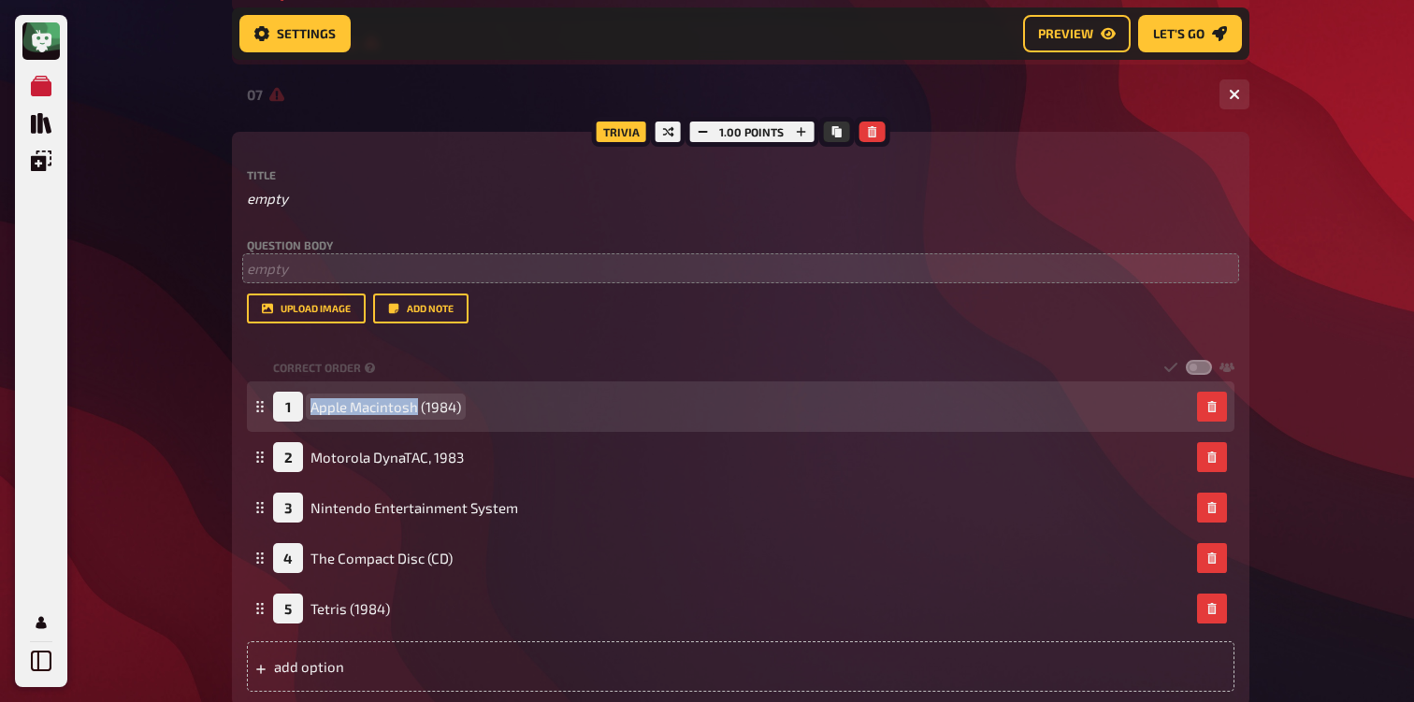
click at [417, 408] on div "1 Apple Macintosh (1984)" at bounding box center [367, 407] width 188 height 30
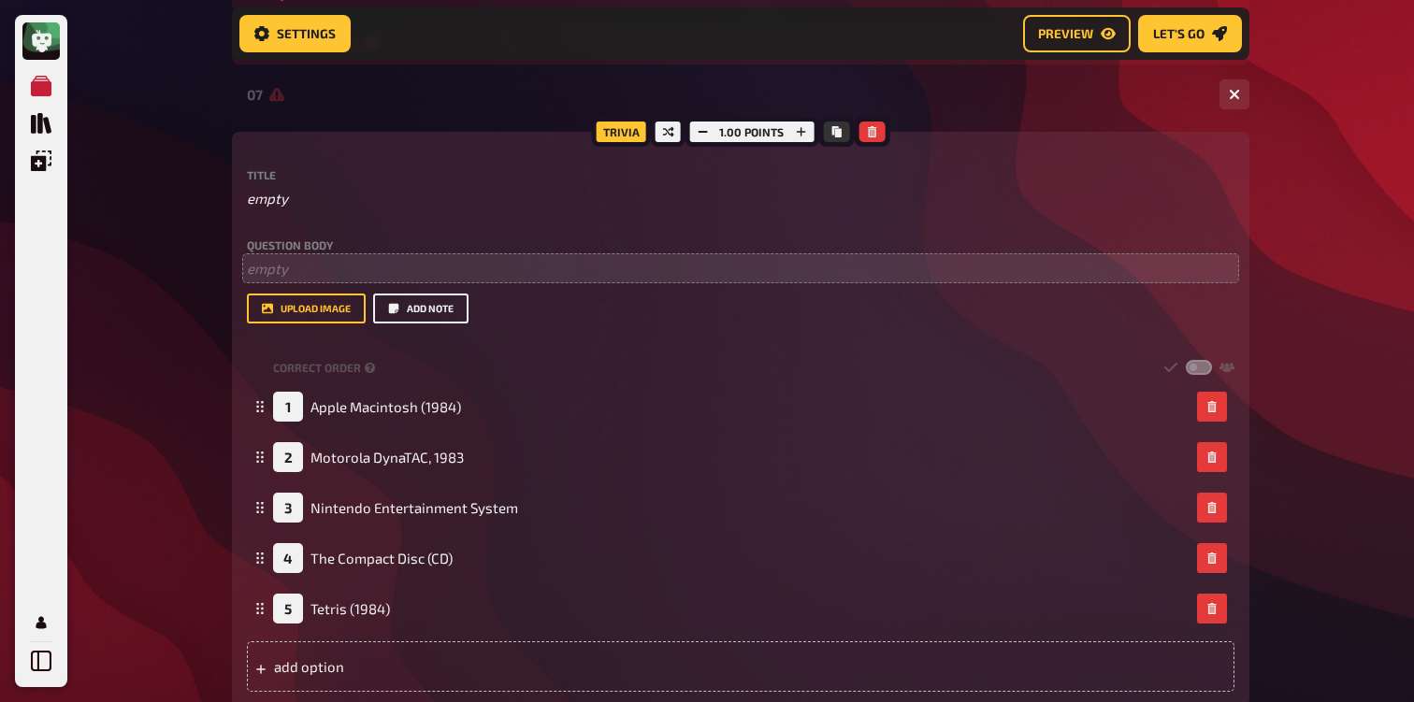
click at [438, 305] on button "Add note" at bounding box center [420, 309] width 95 height 30
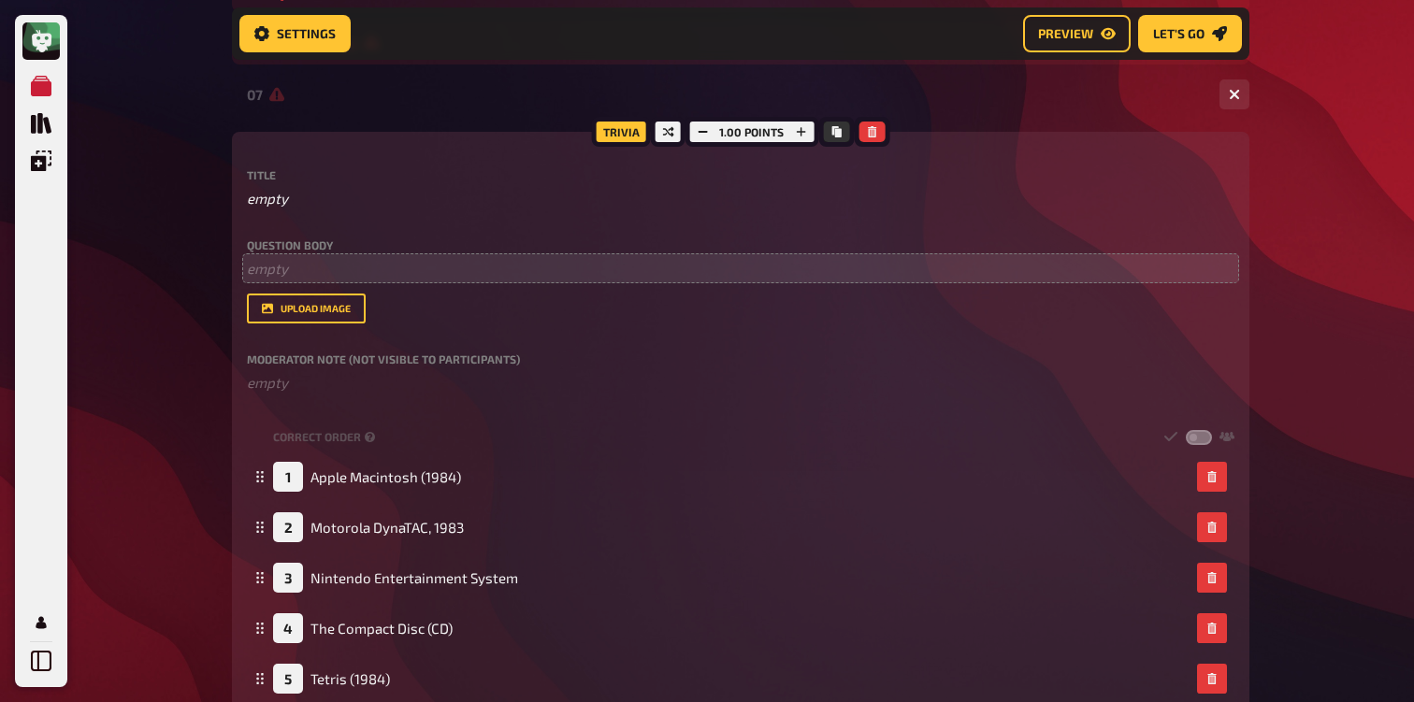
click at [359, 397] on div "Title empty Question body ﻿ empty Drop here to upload upload image Moderator No…" at bounding box center [740, 465] width 987 height 593
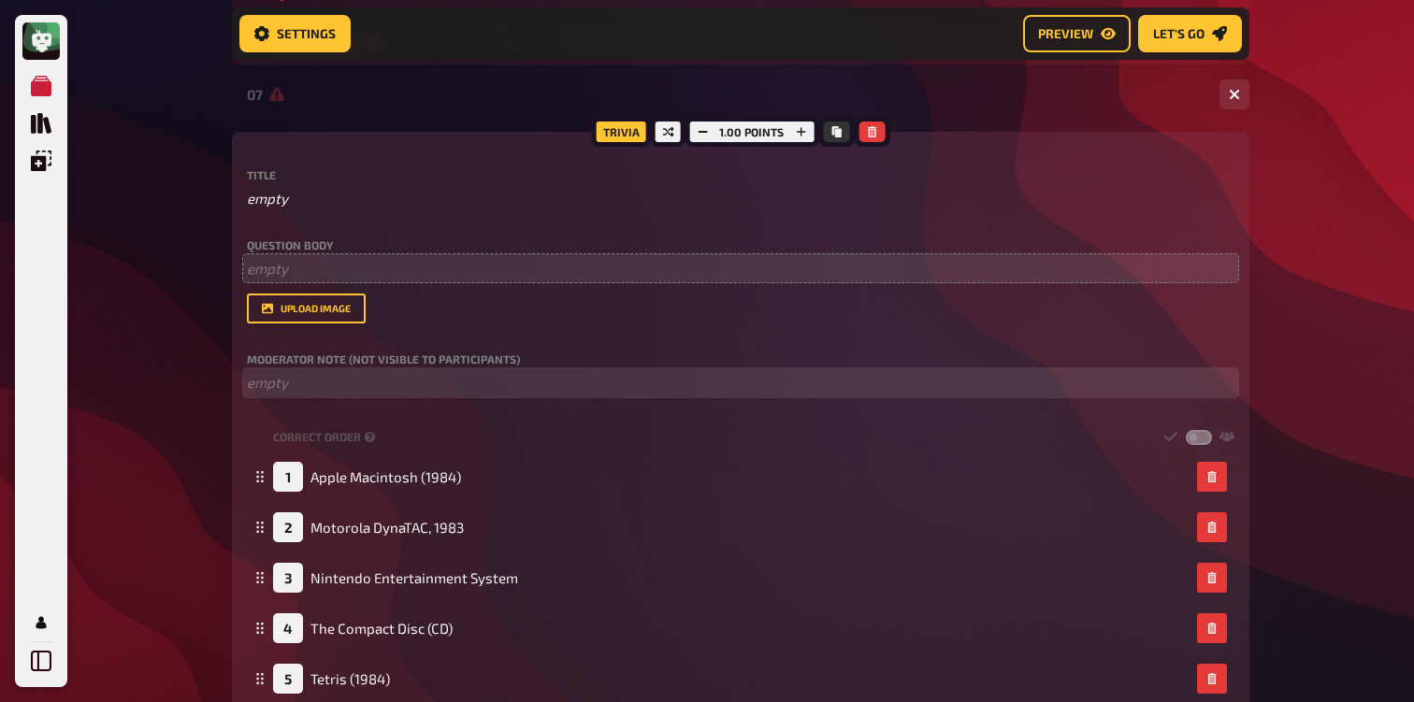
click at [365, 390] on p "﻿ empty" at bounding box center [740, 383] width 987 height 22
click at [250, 387] on span "[DATE]" at bounding box center [269, 382] width 44 height 17
click at [492, 385] on p "Apple Macintosh - [DATE]" at bounding box center [740, 383] width 987 height 22
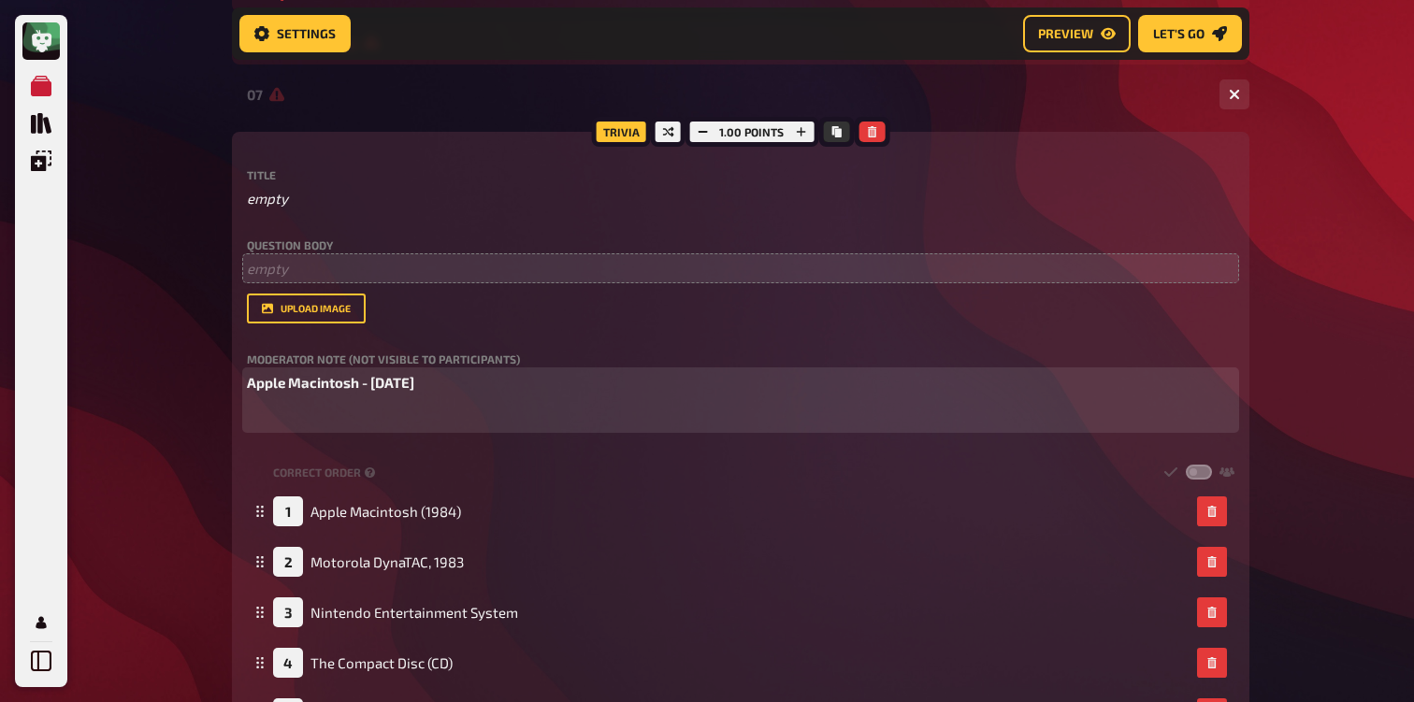
click at [548, 394] on p "Apple Macintosh - [DATE]" at bounding box center [740, 383] width 987 height 22
click at [370, 391] on span "Apple Macintosh - [DATE]" at bounding box center [330, 382] width 167 height 17
click at [523, 384] on p "Apple Macintosh ([DATE]" at bounding box center [740, 383] width 987 height 22
drag, startPoint x: 502, startPoint y: 382, endPoint x: 159, endPoint y: 382, distance: 343.2
click at [159, 382] on div "My Quizzes Quiz Library Overlays Profile Home My Quizzes 80s [Remastered] ✅​🇬🇧​…" at bounding box center [707, 617] width 1414 height 2227
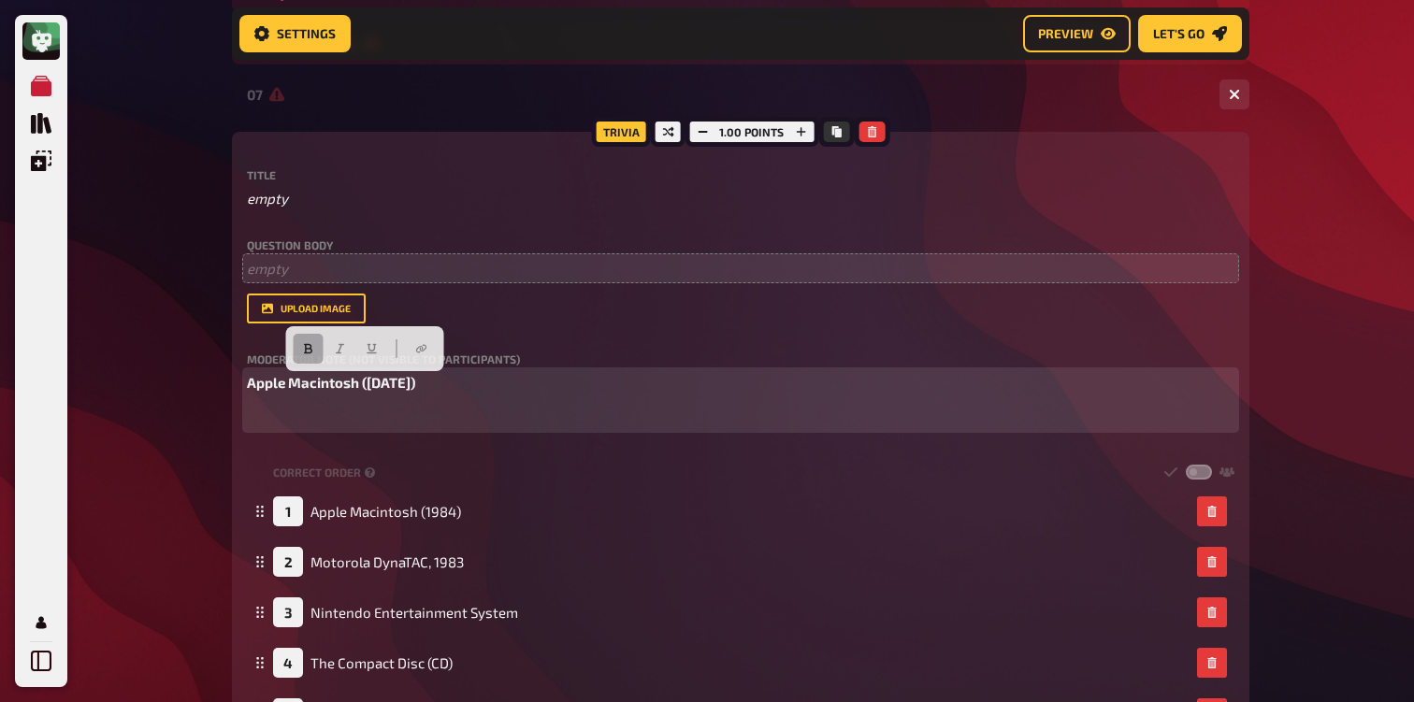
click at [307, 353] on icon "button" at bounding box center [307, 348] width 11 height 11
click at [506, 376] on p "Apple Macintosh ([DATE])" at bounding box center [740, 383] width 987 height 22
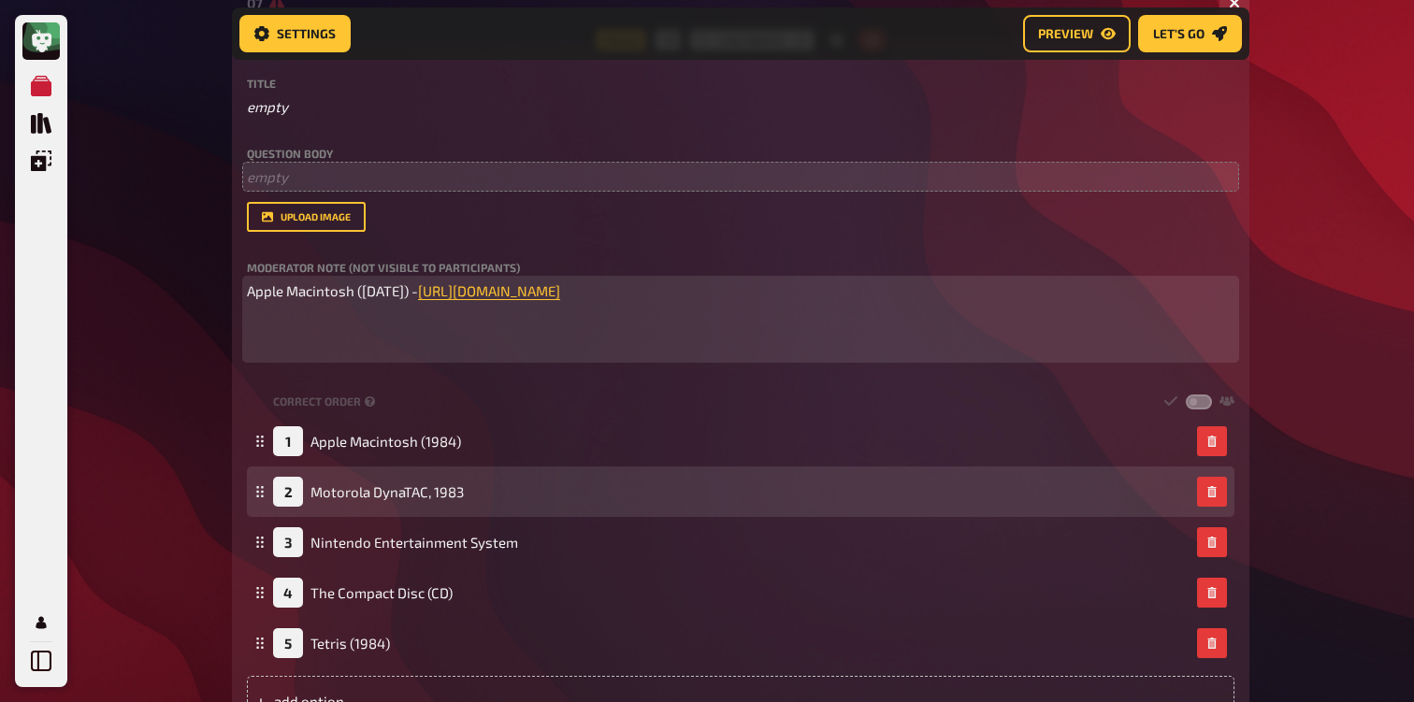
scroll to position [589, 0]
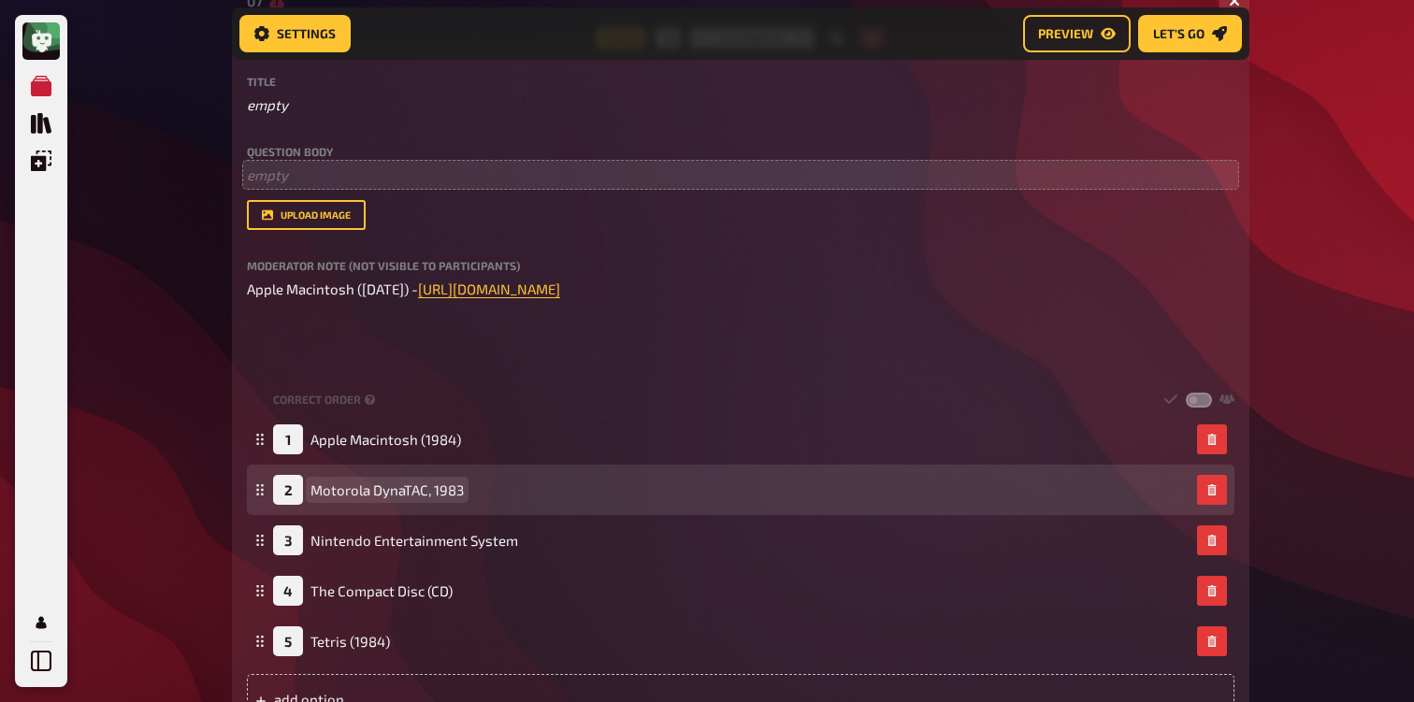
click at [380, 496] on span "Motorola DynaTAC, 1983" at bounding box center [386, 490] width 153 height 17
drag, startPoint x: 310, startPoint y: 491, endPoint x: 426, endPoint y: 489, distance: 116.0
click at [426, 489] on span "Motorola DynaTAC, 1983" at bounding box center [386, 490] width 153 height 17
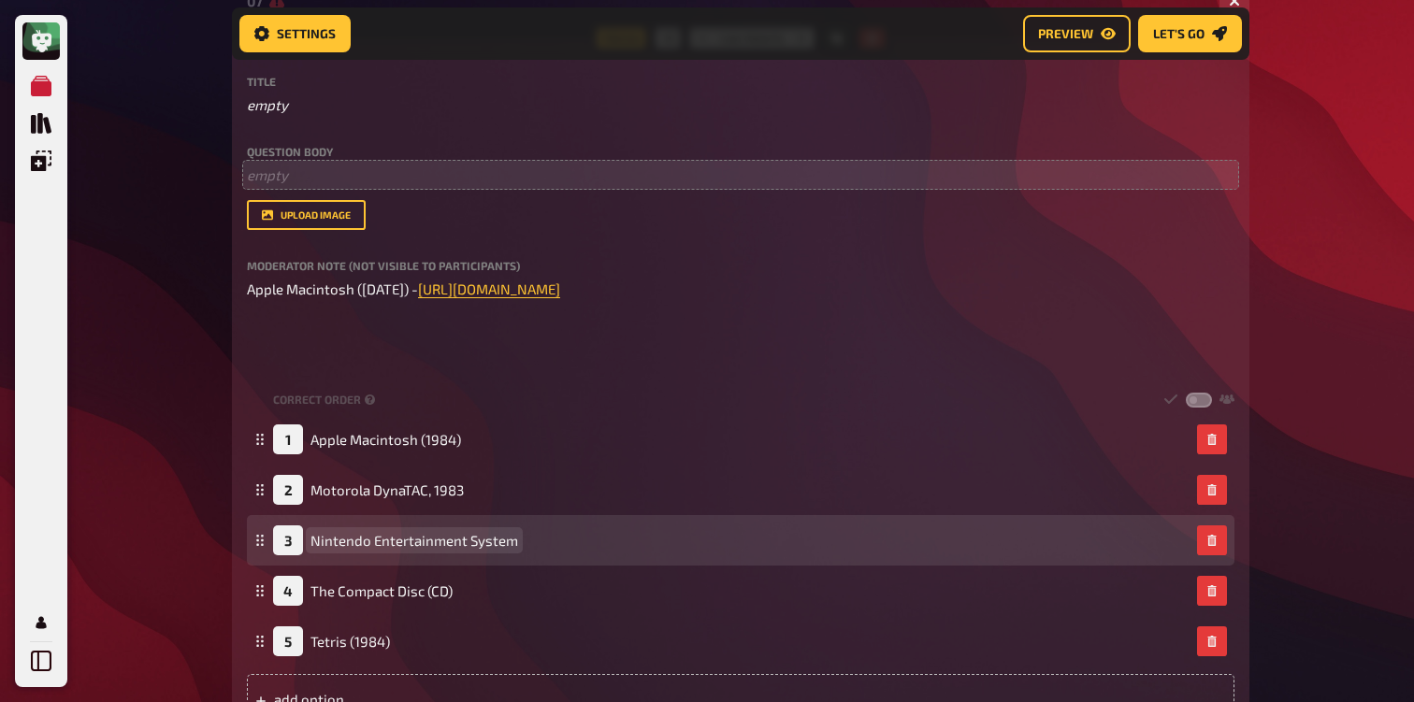
click at [381, 539] on span "Nintendo Entertainment System" at bounding box center [414, 540] width 208 height 17
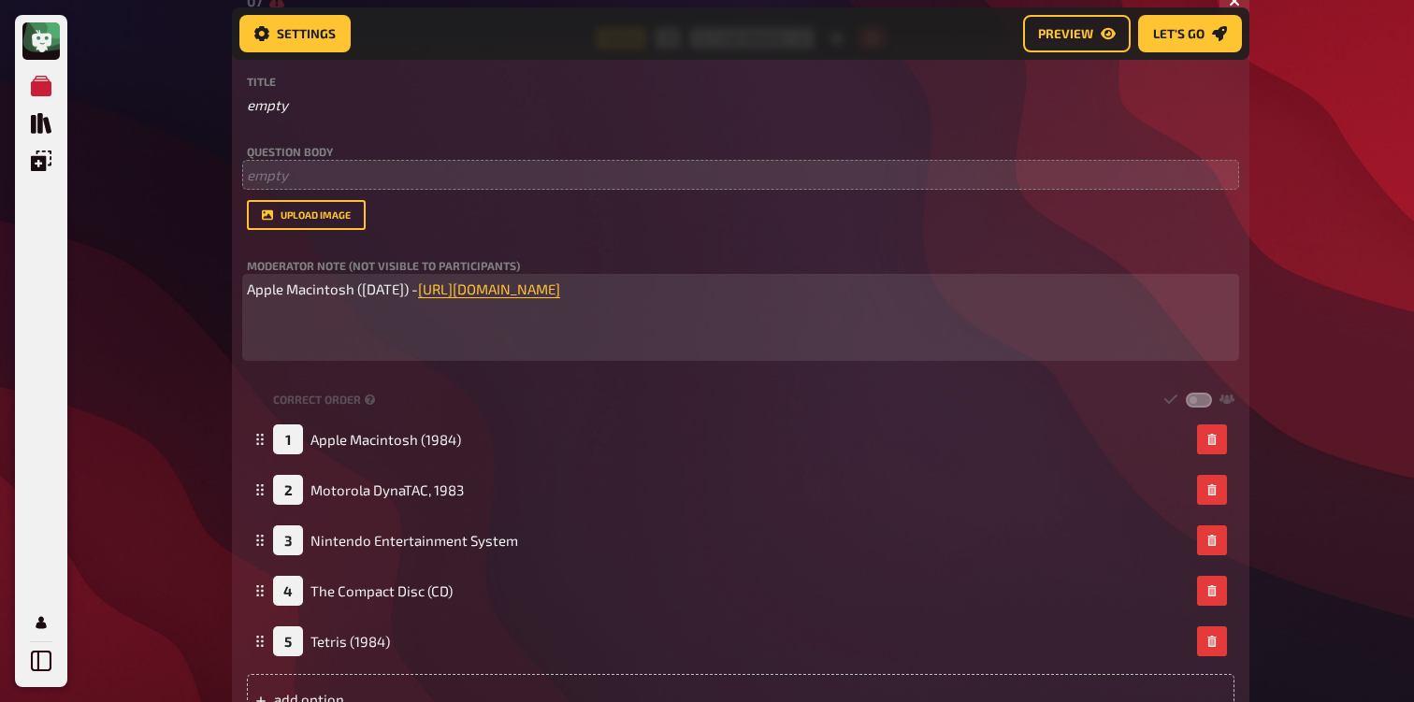
click at [470, 337] on p "﻿" at bounding box center [740, 346] width 987 height 22
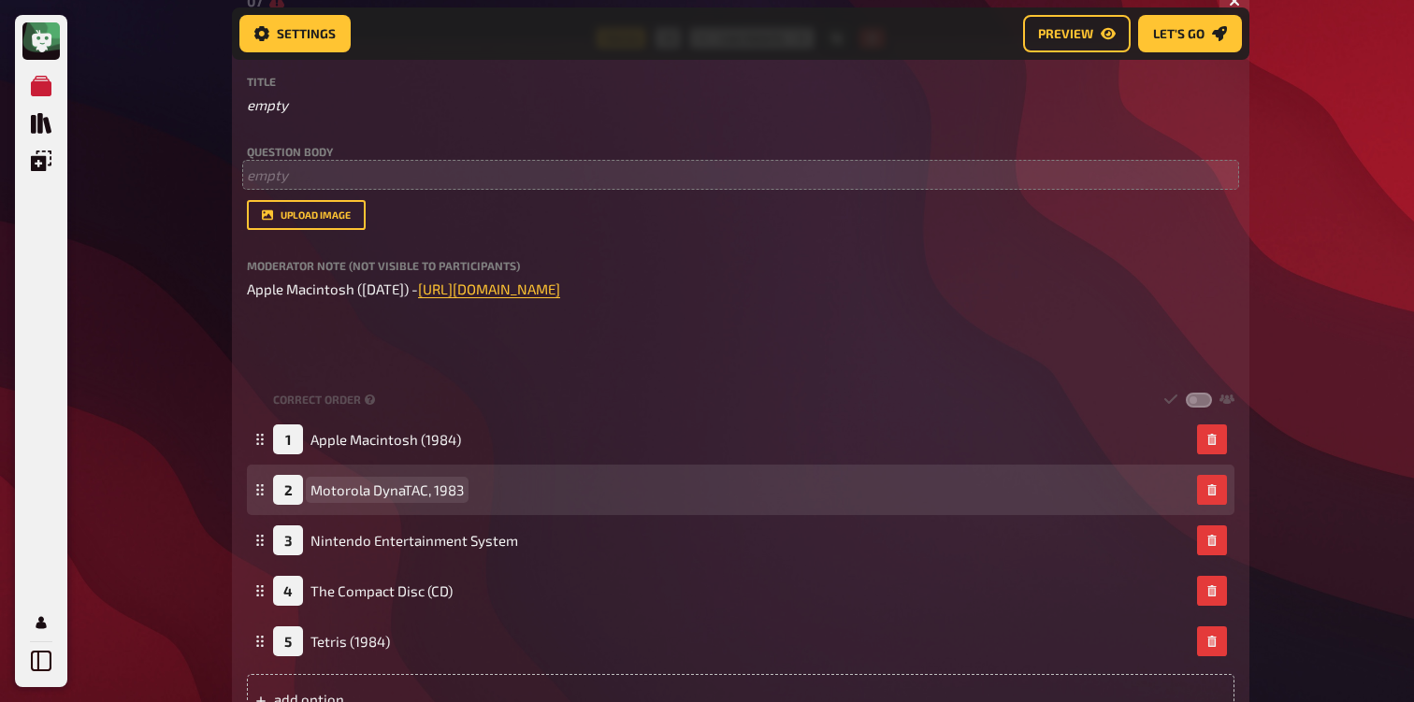
click at [406, 476] on div "2 Motorola DynaTAC, 1983" at bounding box center [740, 490] width 987 height 50
click at [396, 485] on span "Motorola DynaTAC, 1983" at bounding box center [386, 490] width 153 height 17
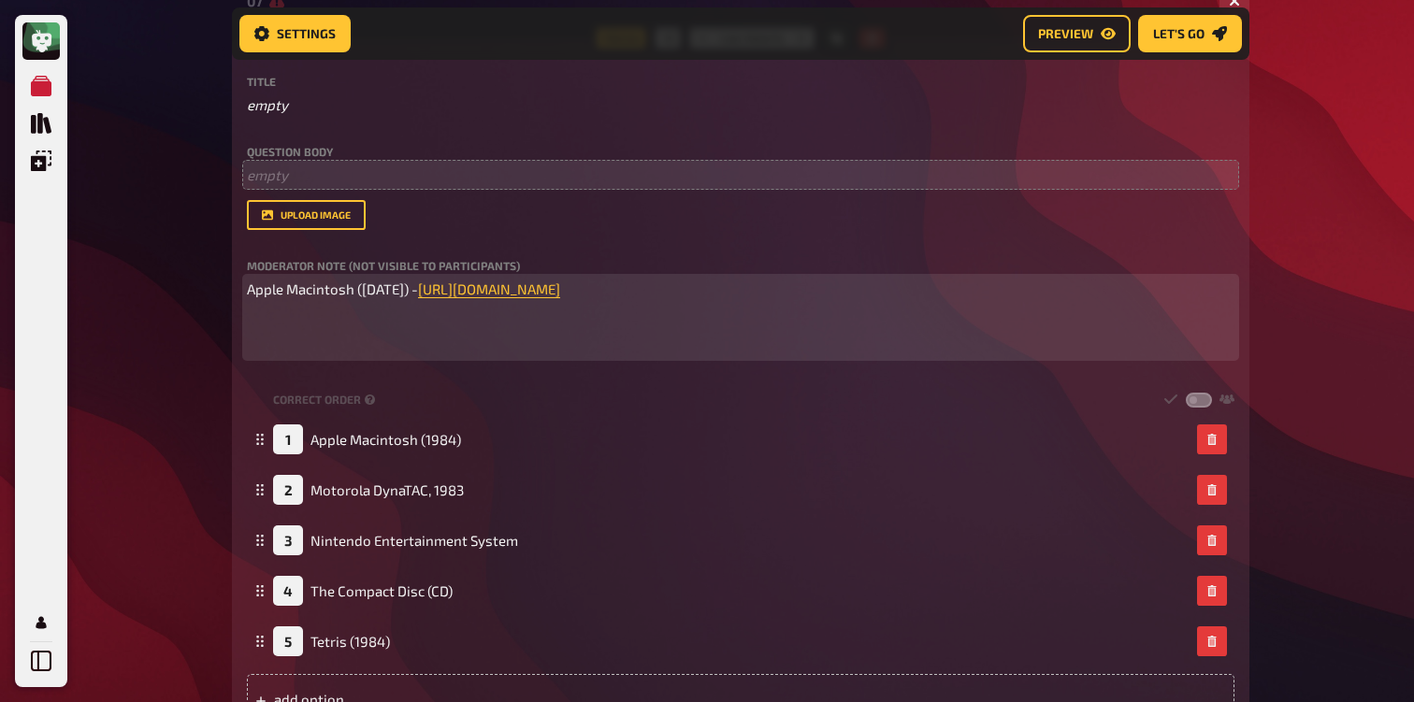
click at [857, 298] on p "Apple Macintosh ([DATE]) - [URL][DOMAIN_NAME]" at bounding box center [740, 300] width 987 height 42
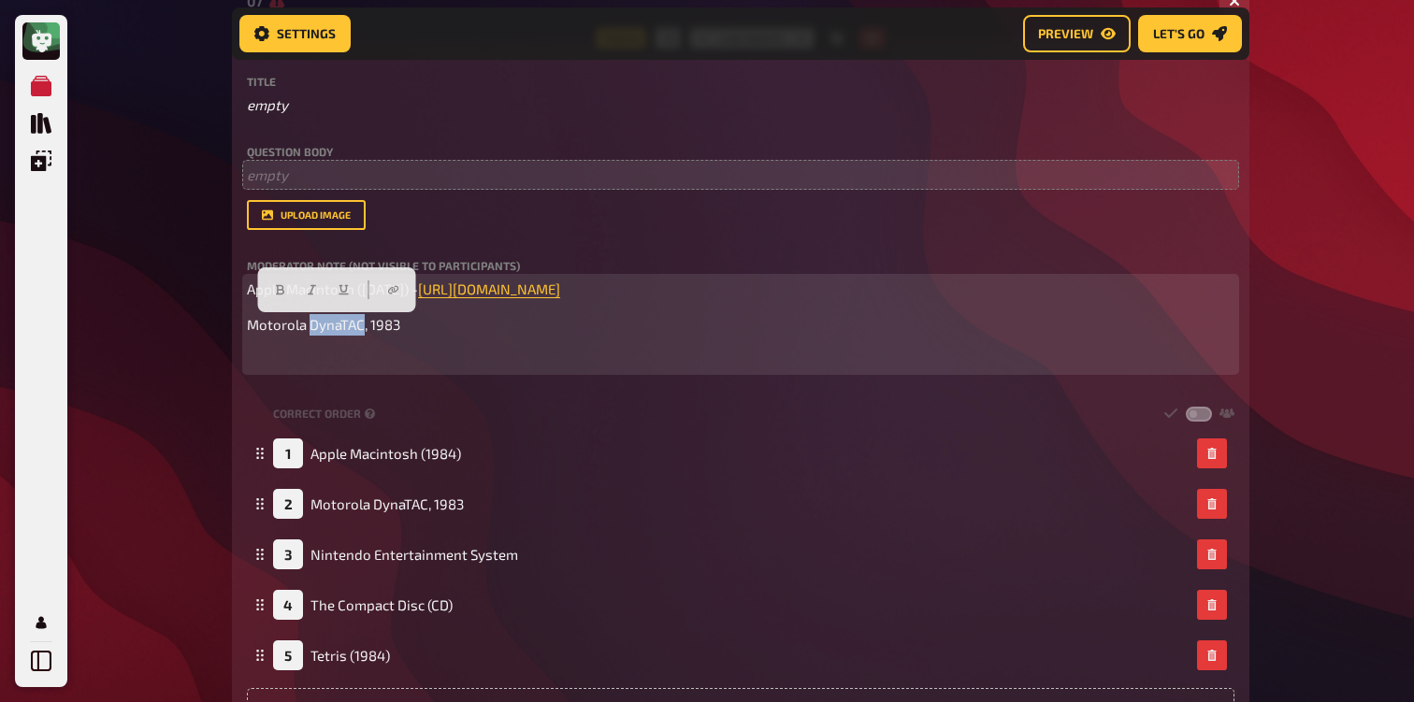
drag, startPoint x: 362, startPoint y: 327, endPoint x: 309, endPoint y: 325, distance: 52.4
click at [309, 325] on span "Motorola DynaTAC, 1983" at bounding box center [323, 324] width 153 height 17
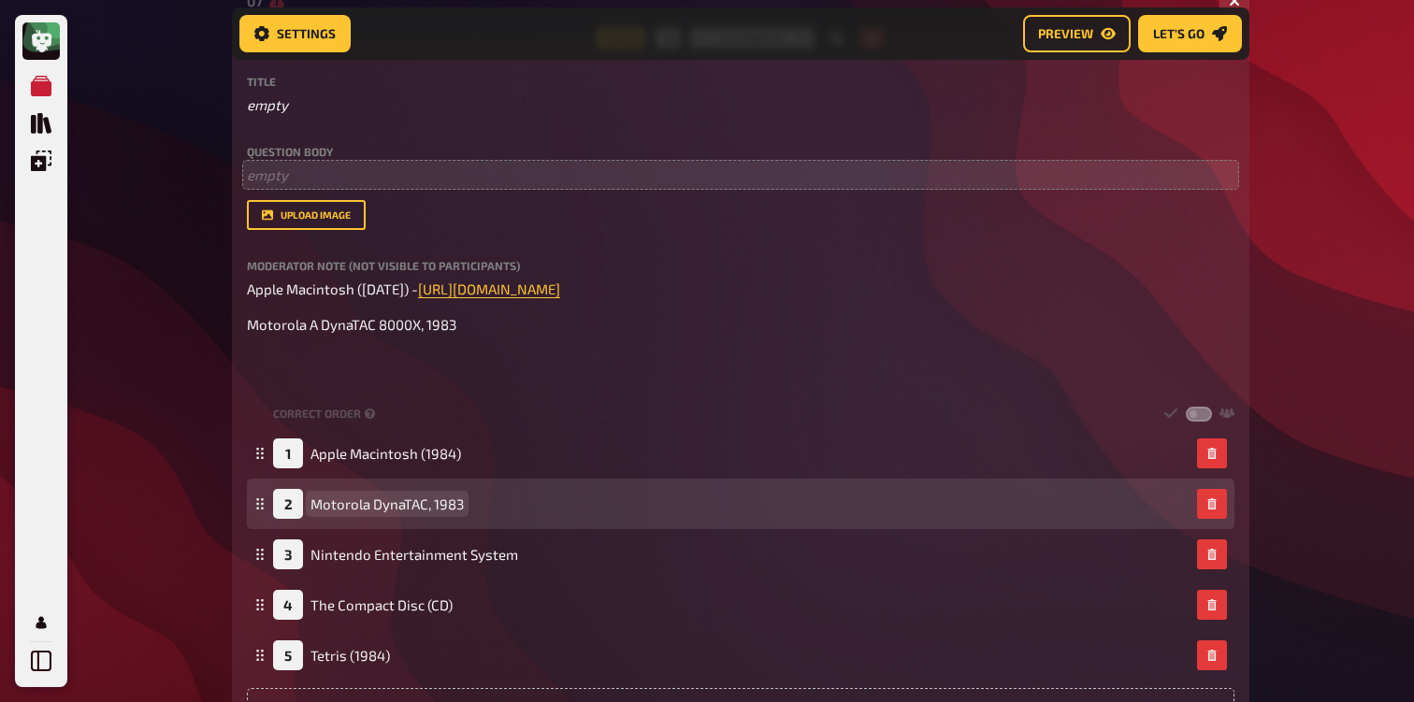
click at [407, 512] on span "Motorola DynaTAC, 1983" at bounding box center [386, 504] width 153 height 17
drag, startPoint x: 381, startPoint y: 527, endPoint x: 478, endPoint y: 526, distance: 97.2
click at [478, 519] on div "2 Motorola DynaTAC, 1983" at bounding box center [731, 504] width 916 height 30
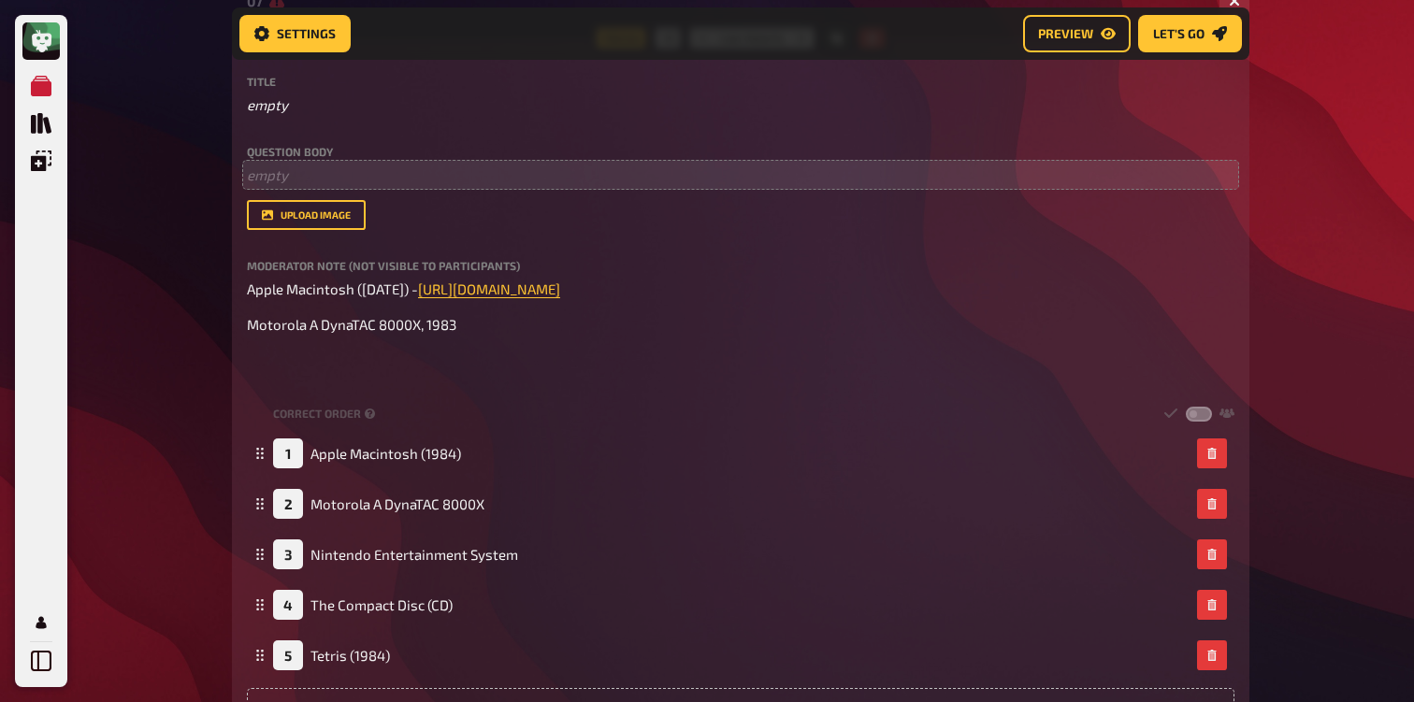
click at [171, 439] on div "My Quizzes Quiz Library Overlays Profile Home My Quizzes 80s [Remastered] ✅​🇬🇧​…" at bounding box center [707, 542] width 1414 height 2263
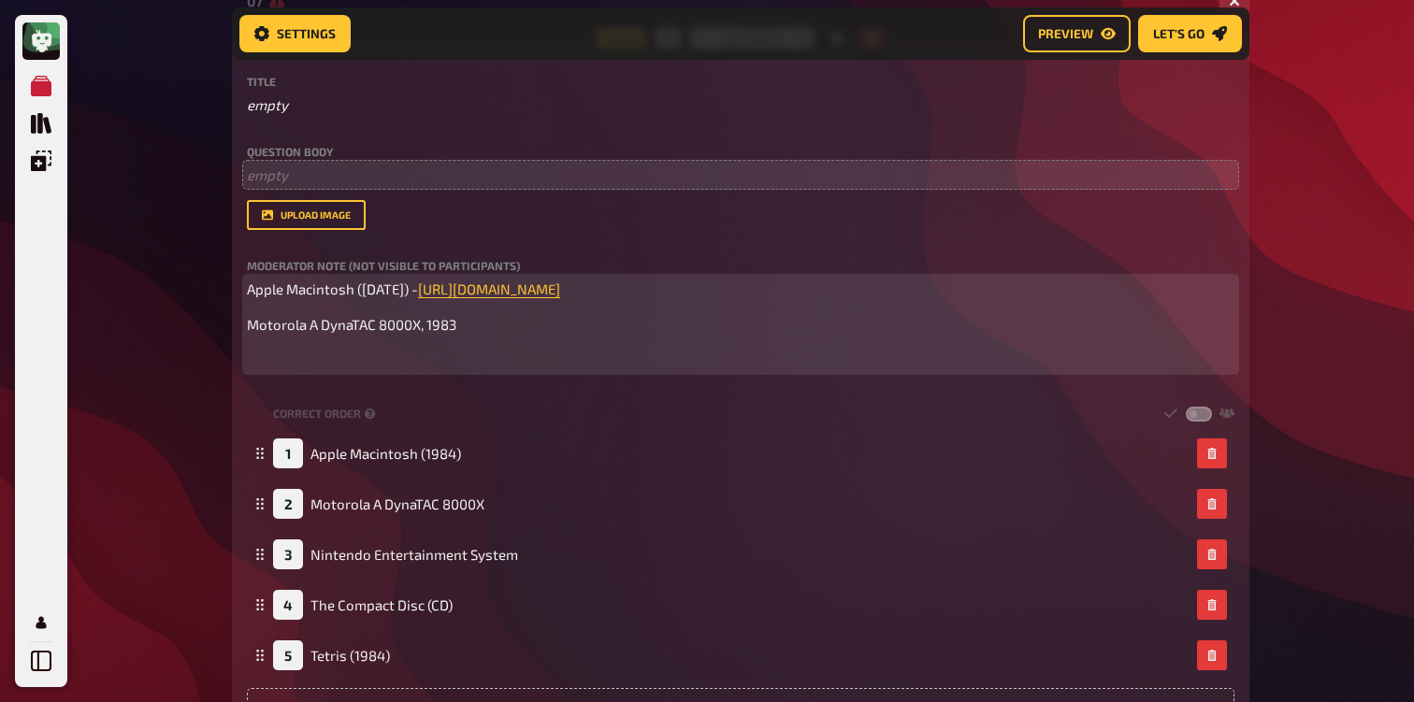
click at [469, 324] on p "Motorola A DynaTAC 8000X, 1983" at bounding box center [740, 325] width 987 height 22
drag, startPoint x: 467, startPoint y: 324, endPoint x: 431, endPoint y: 325, distance: 35.5
click at [431, 325] on p "Motorola A DynaTAC 8000X, 1983" at bounding box center [740, 325] width 987 height 22
click at [477, 336] on p "Motorola A DynaTAC 8000X, 1983" at bounding box center [740, 325] width 987 height 22
drag, startPoint x: 464, startPoint y: 327, endPoint x: 427, endPoint y: 327, distance: 36.5
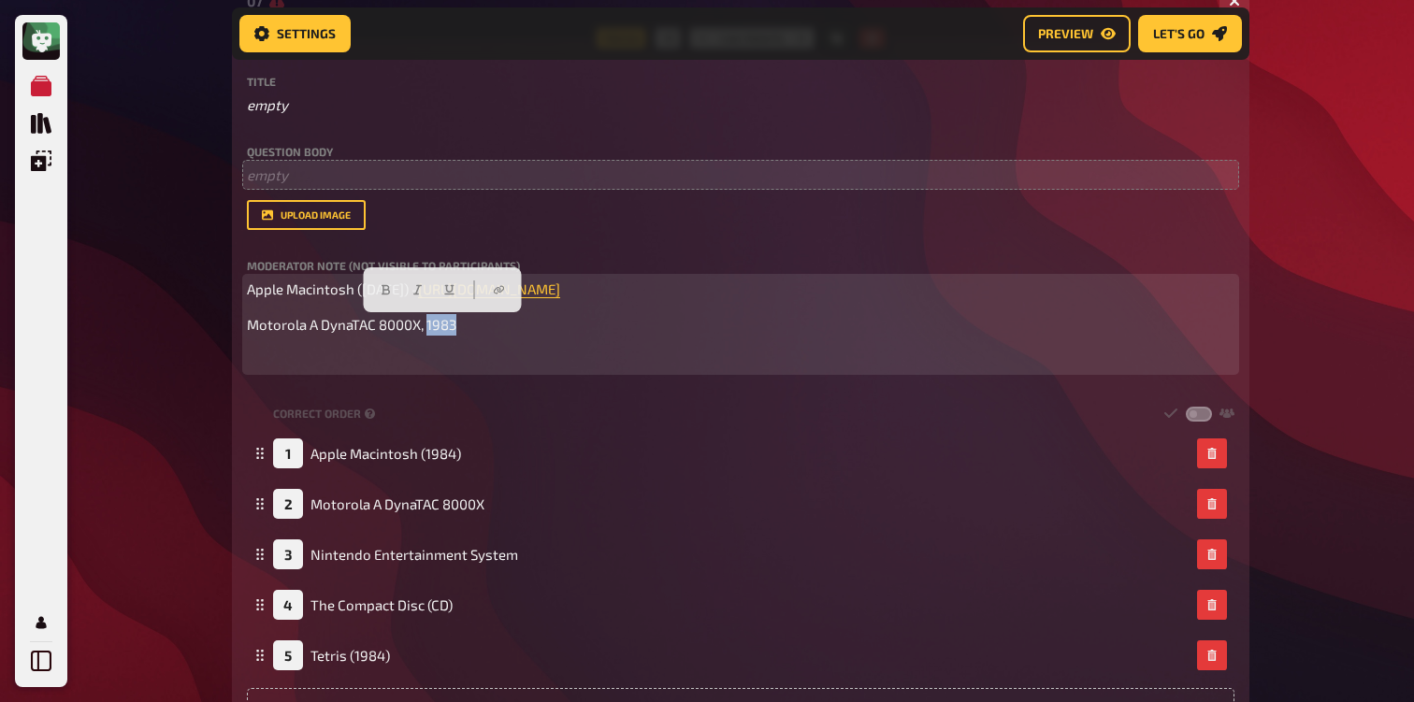
click at [427, 327] on p "Motorola A DynaTAC 8000X, 1983" at bounding box center [740, 325] width 987 height 22
click at [433, 332] on span "Motorola A DynaTAC 8000X, [DATE]" at bounding box center [358, 324] width 222 height 17
click at [534, 324] on p "Motorola A DynaTAC 8000X, ([DATE]" at bounding box center [740, 325] width 987 height 22
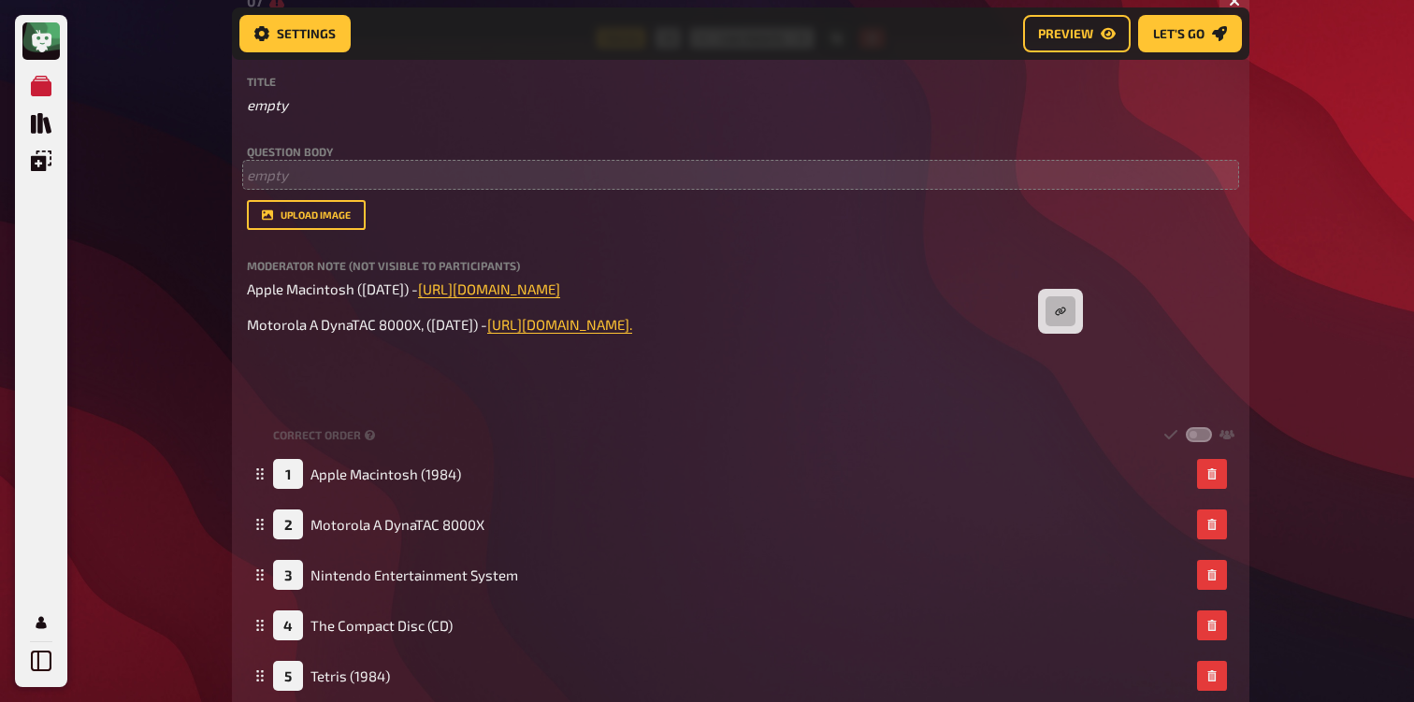
click at [244, 353] on div "Trivia 1.00 points Title empty Question body ﻿ empty Drop here to upload upload…" at bounding box center [740, 406] width 1017 height 736
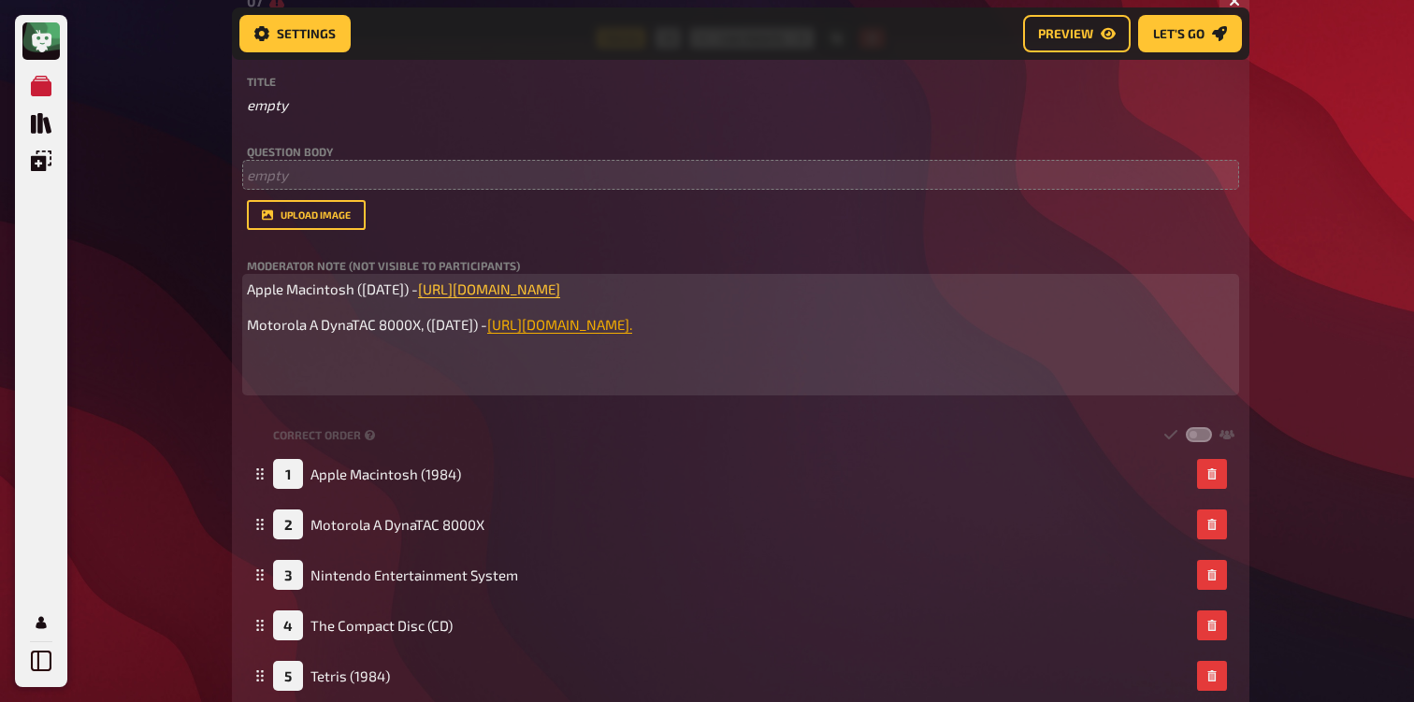
click at [487, 333] on span "[URL][DOMAIN_NAME]." at bounding box center [559, 324] width 145 height 17
click at [295, 385] on div "Apple Macintosh ([DATE]) - [URL][DOMAIN_NAME] ﻿ Motorola A DynaTAC 8000X, ([DAT…" at bounding box center [740, 335] width 987 height 112
click at [589, 334] on p "Motorola A DynaTAC 8000X, ([DATE]) - [URL][DOMAIN_NAME]." at bounding box center [740, 335] width 987 height 42
click at [590, 335] on p "Motorola A DynaTAC 8000X, ([DATE]) - Source [URL][DOMAIN_NAME]." at bounding box center [740, 335] width 987 height 42
drag, startPoint x: 581, startPoint y: 329, endPoint x: 539, endPoint y: 327, distance: 42.1
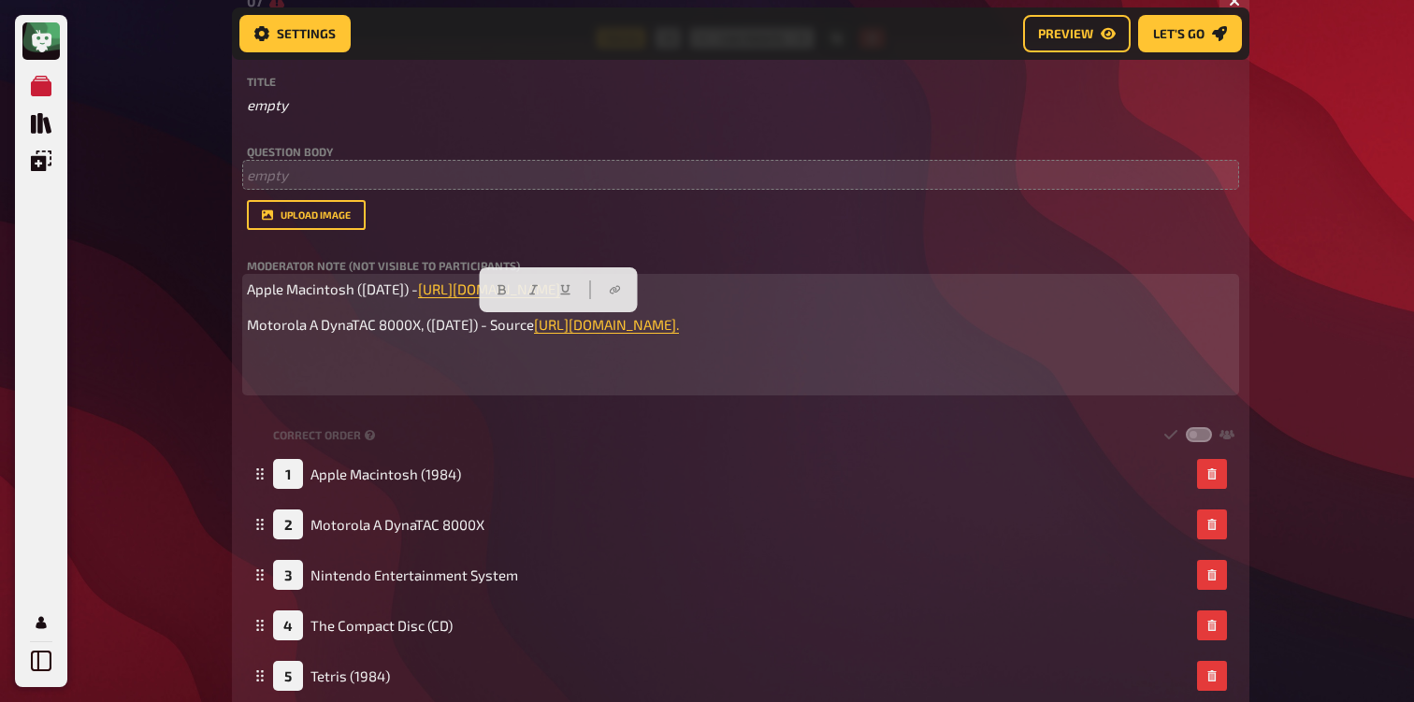
click at [534, 327] on span "Motorola A DynaTAC 8000X, ([DATE]) - Source" at bounding box center [390, 324] width 287 height 17
click at [534, 333] on span "[URL][DOMAIN_NAME]." at bounding box center [606, 324] width 145 height 17
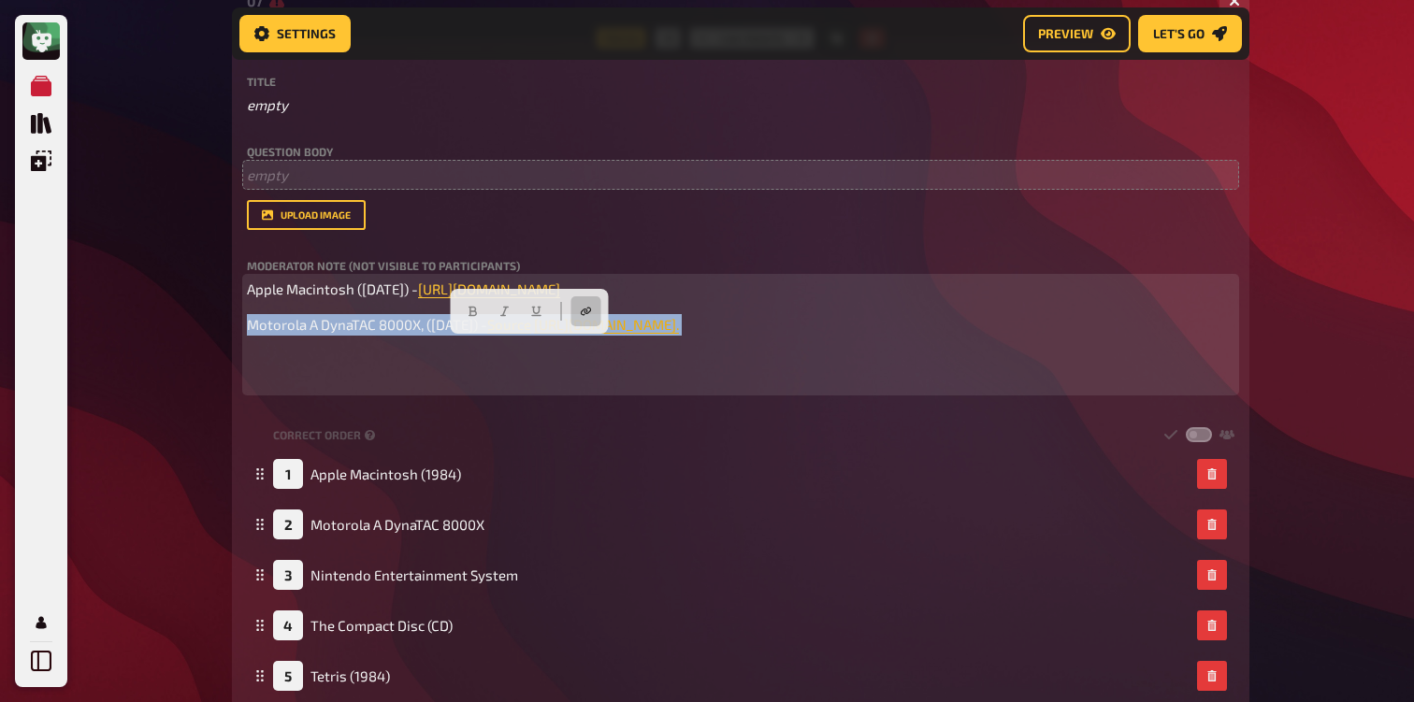
click at [534, 333] on span "[URL][DOMAIN_NAME]." at bounding box center [606, 324] width 145 height 17
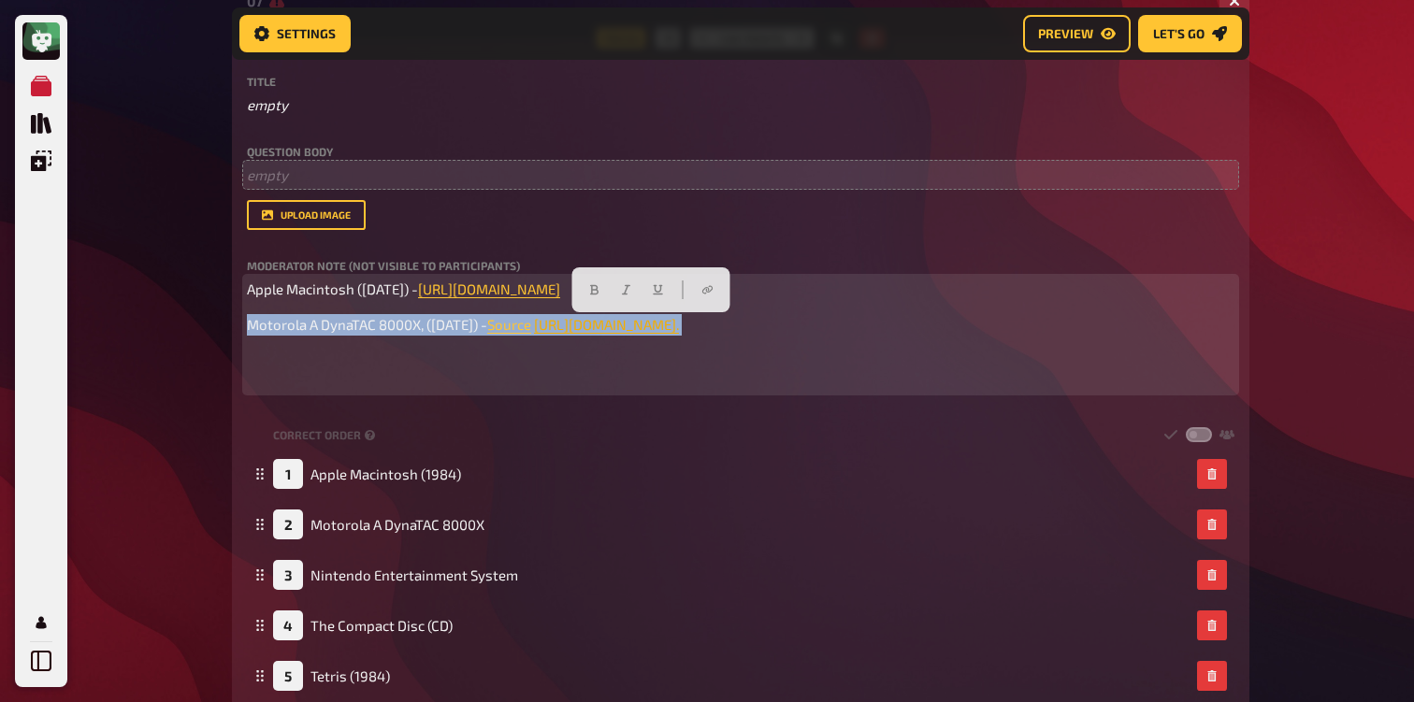
click at [534, 333] on span "[URL][DOMAIN_NAME]." at bounding box center [606, 324] width 145 height 17
drag, startPoint x: 1078, startPoint y: 349, endPoint x: 226, endPoint y: 351, distance: 851.8
click at [225, 351] on div "Home My Quizzes 80s [Remastered] ✅​🇬🇧​ Setup Setup Edit Content Quiz Lobby Host…" at bounding box center [740, 552] width 1047 height 2283
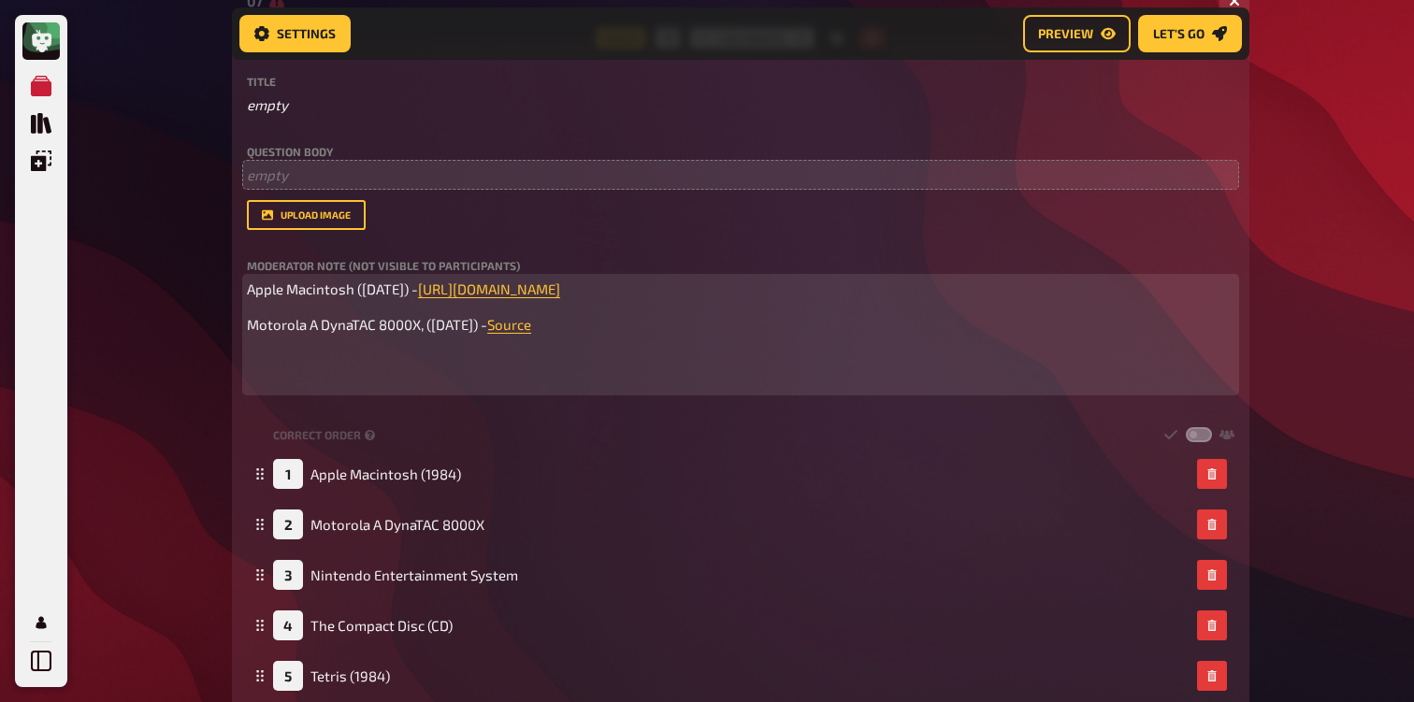
click at [418, 295] on span "Apple Macintosh ([DATE]) -" at bounding box center [332, 289] width 171 height 17
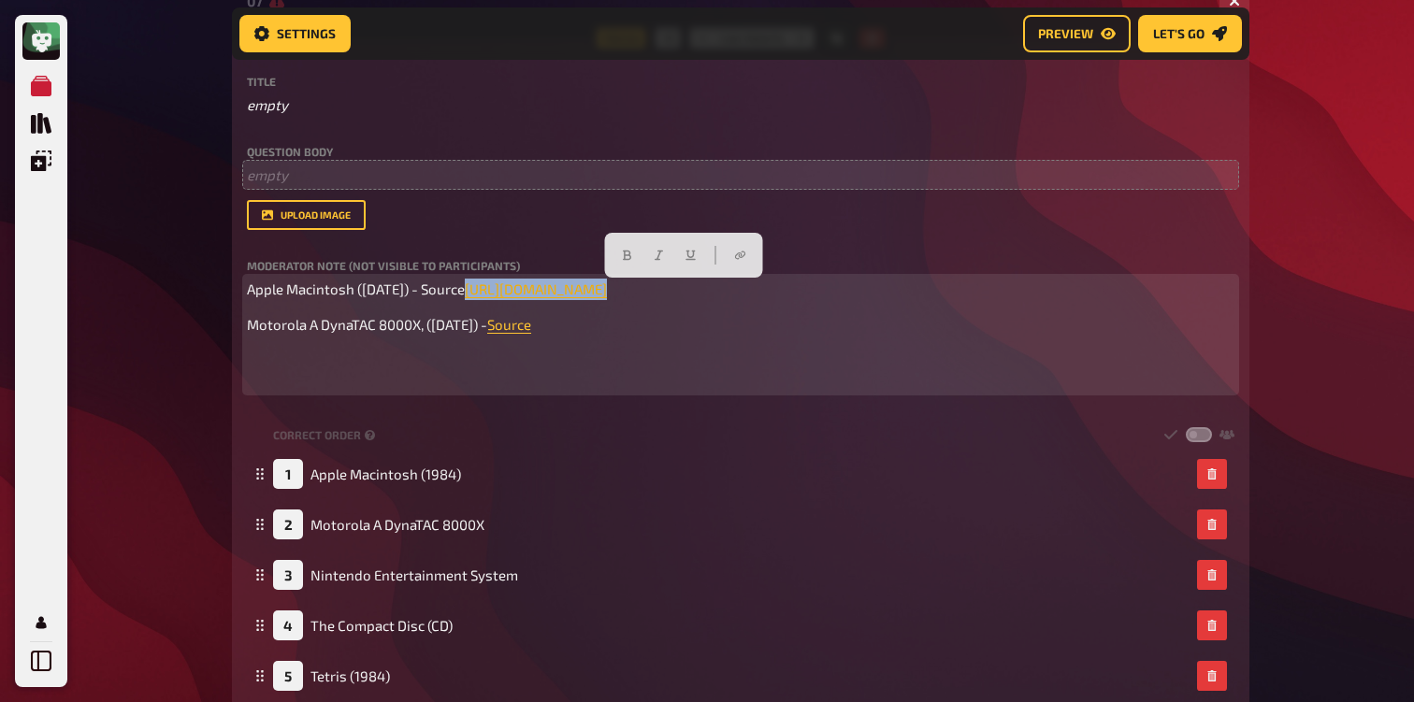
drag, startPoint x: 834, startPoint y: 289, endPoint x: 537, endPoint y: 295, distance: 297.4
click at [537, 295] on p "Apple Macintosh ([DATE]) - Source [URL][DOMAIN_NAME] ﻿" at bounding box center [740, 290] width 987 height 22
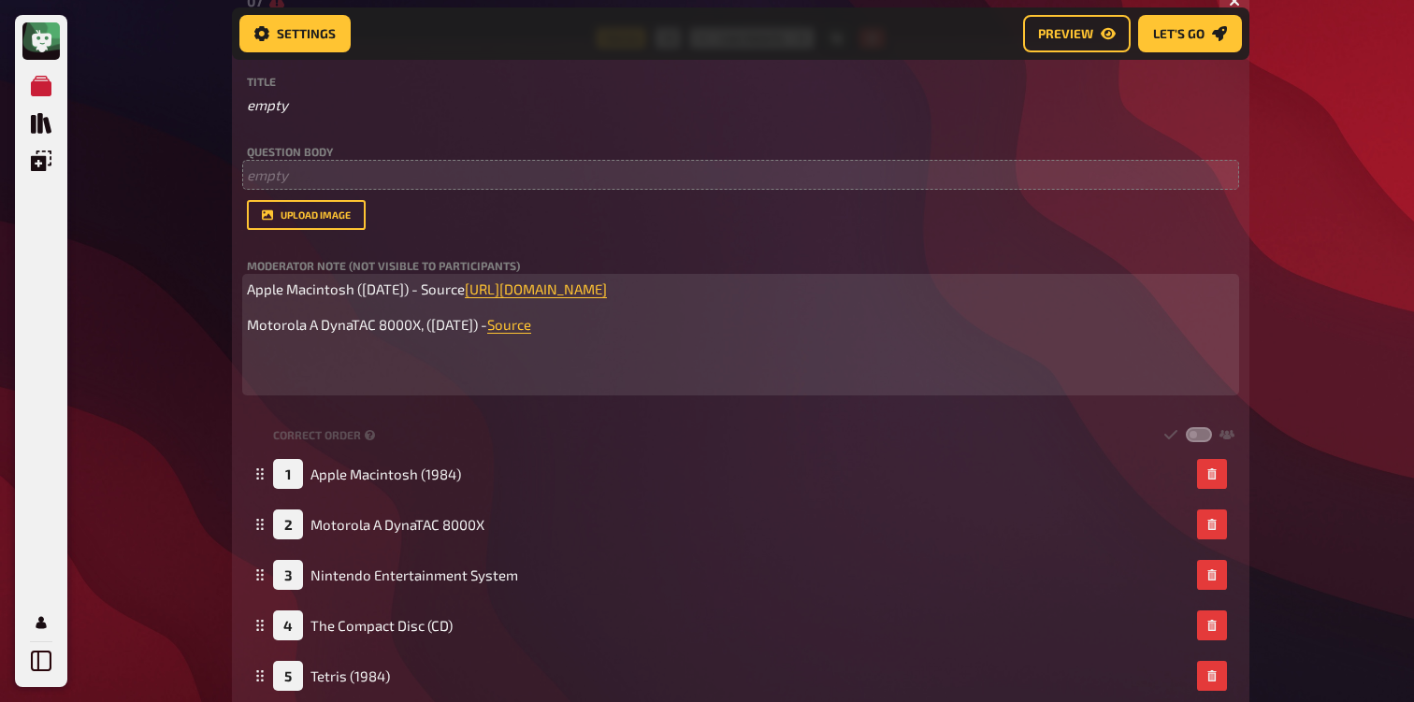
click at [465, 292] on span "Apple Macintosh ([DATE]) - Source" at bounding box center [356, 289] width 218 height 17
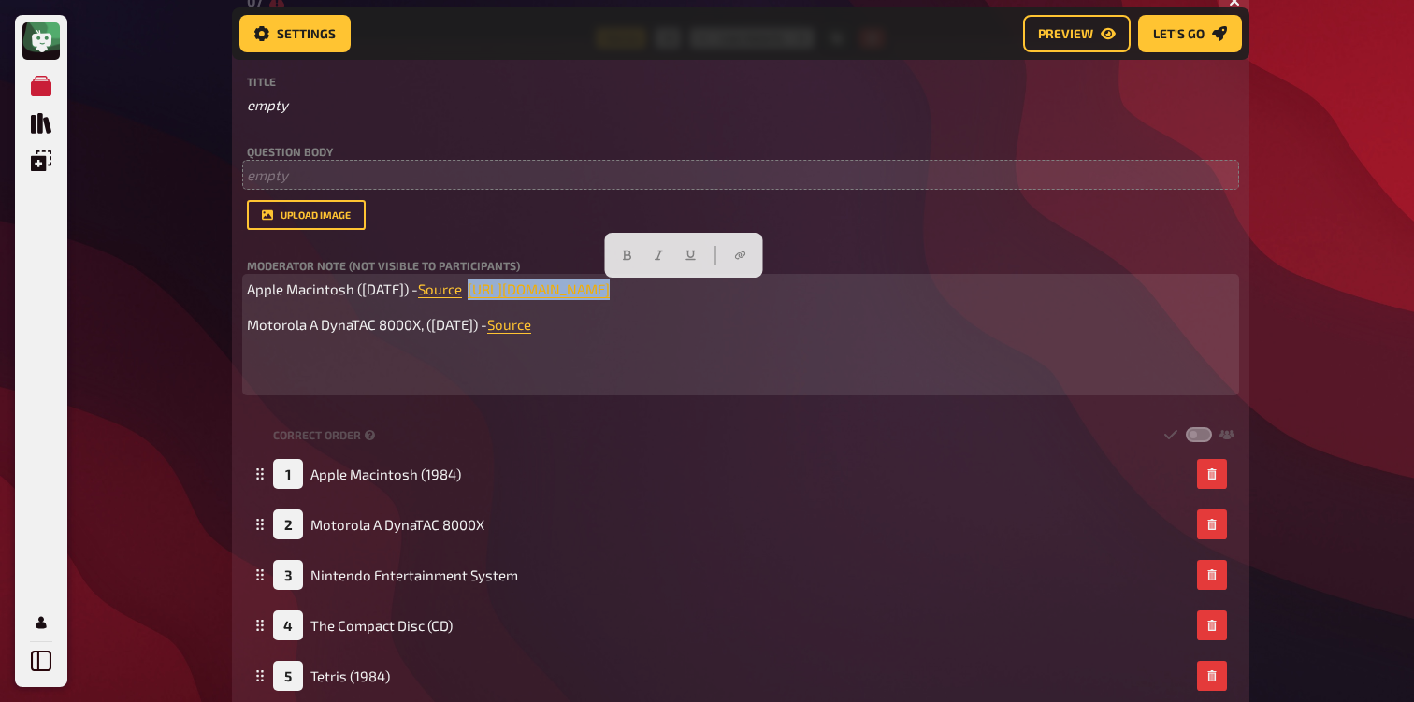
drag, startPoint x: 855, startPoint y: 295, endPoint x: 537, endPoint y: 293, distance: 317.9
click at [535, 293] on p "Apple Macintosh ([DATE]) - Source [URL][DOMAIN_NAME] ﻿" at bounding box center [740, 290] width 987 height 22
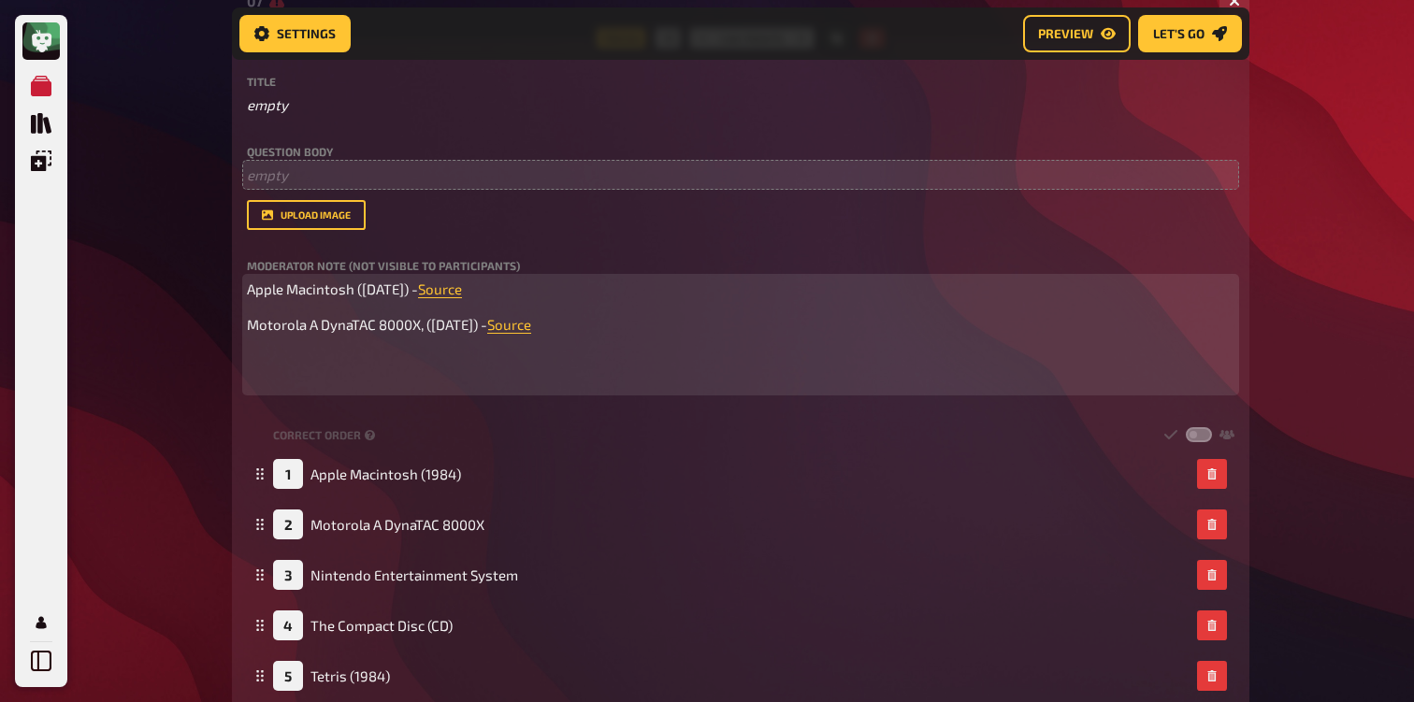
click at [607, 341] on p "Motorola A DynaTAC 8000X, ([DATE]) - Source" at bounding box center [740, 335] width 987 height 42
click at [312, 353] on p "Motorola A DynaTAC 8000X, ([DATE]) - Source" at bounding box center [740, 335] width 987 height 42
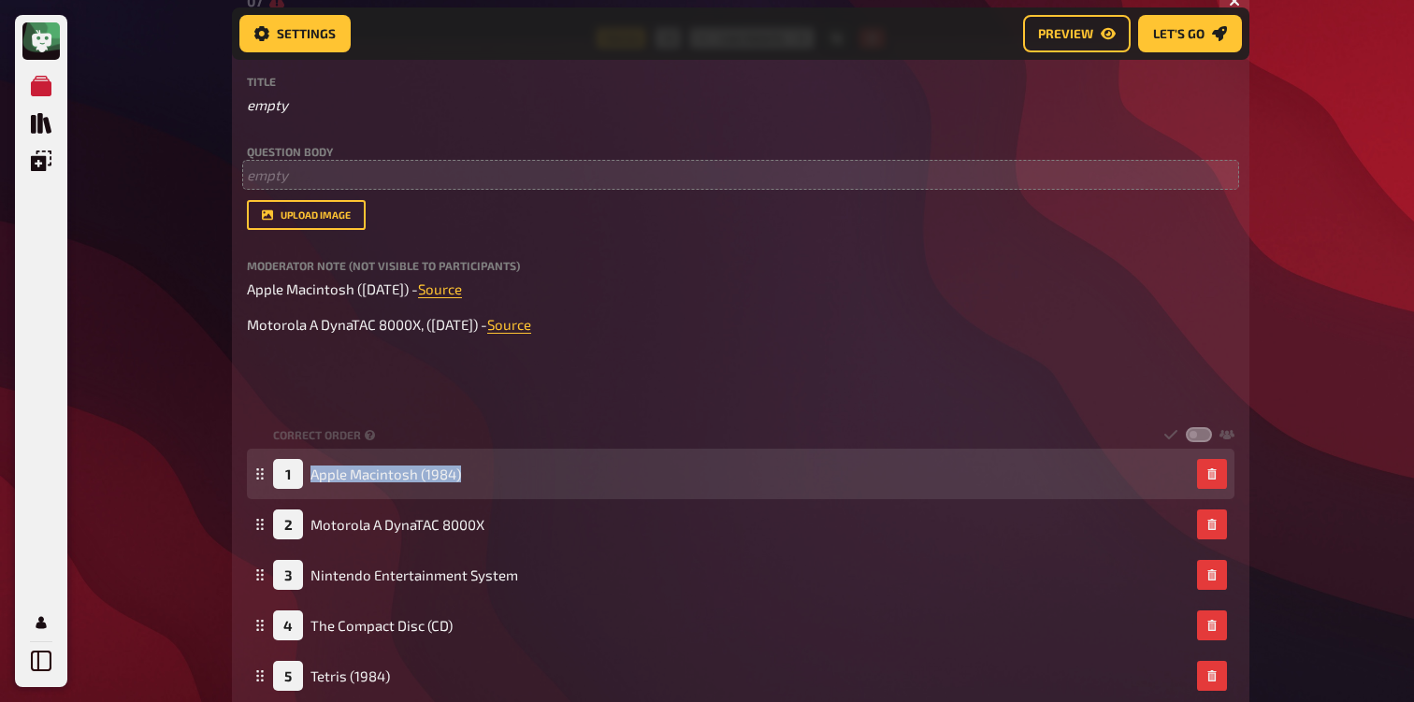
drag, startPoint x: 264, startPoint y: 534, endPoint x: 267, endPoint y: 485, distance: 48.8
click at [267, 485] on fieldset "1 Apple Macintosh (1984) 2 Motorola A DynaTAC 8000X 3 Nintendo Entertainment Sy…" at bounding box center [740, 575] width 987 height 252
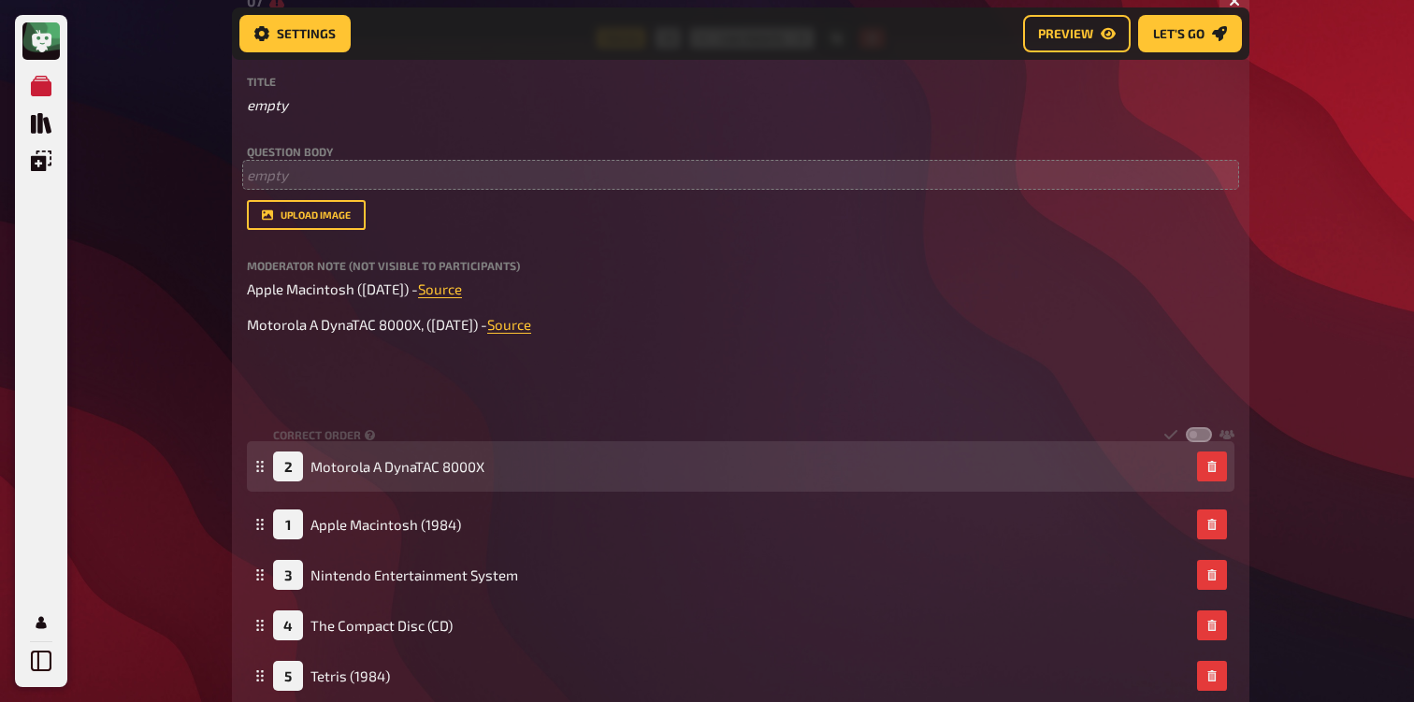
drag, startPoint x: 257, startPoint y: 527, endPoint x: 273, endPoint y: 467, distance: 62.8
click at [273, 467] on div "2 Motorola A DynaTAC 8000X" at bounding box center [740, 466] width 987 height 50
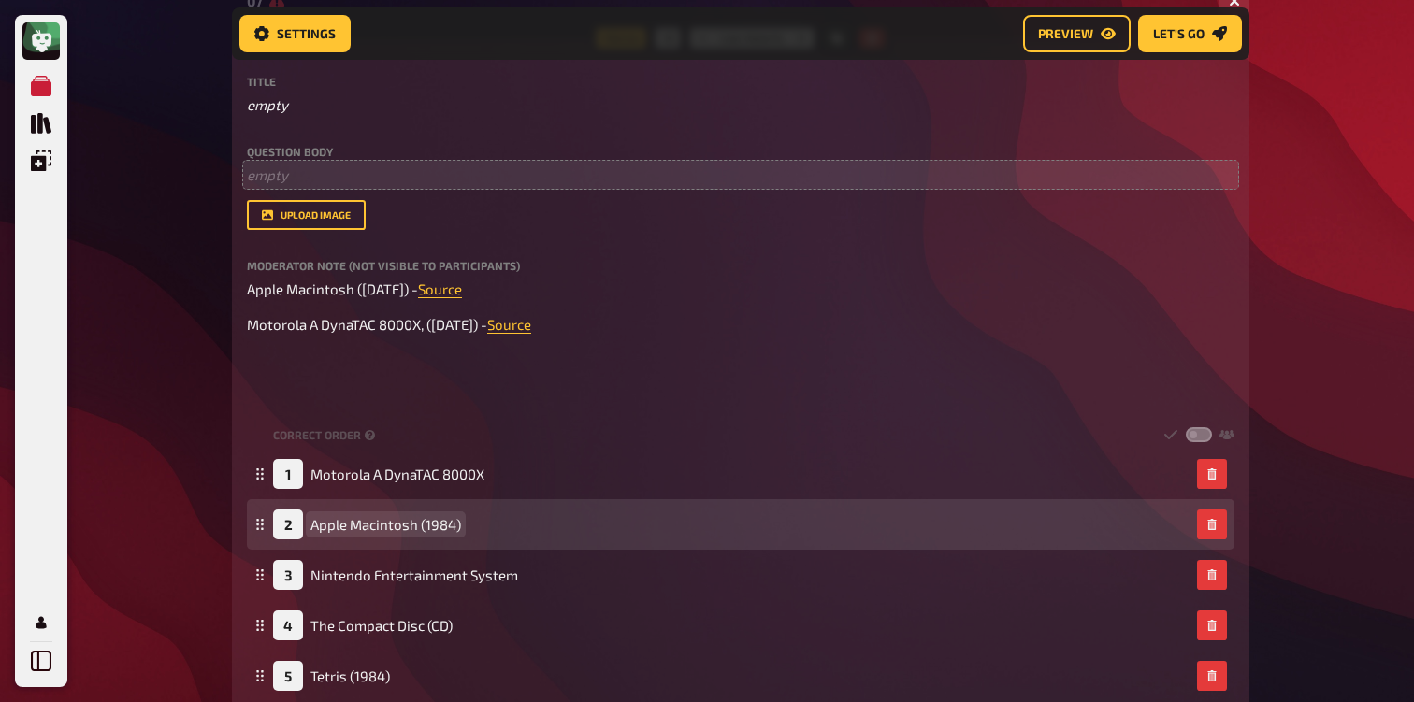
click at [453, 526] on span "Apple Macintosh (1984)" at bounding box center [385, 524] width 151 height 17
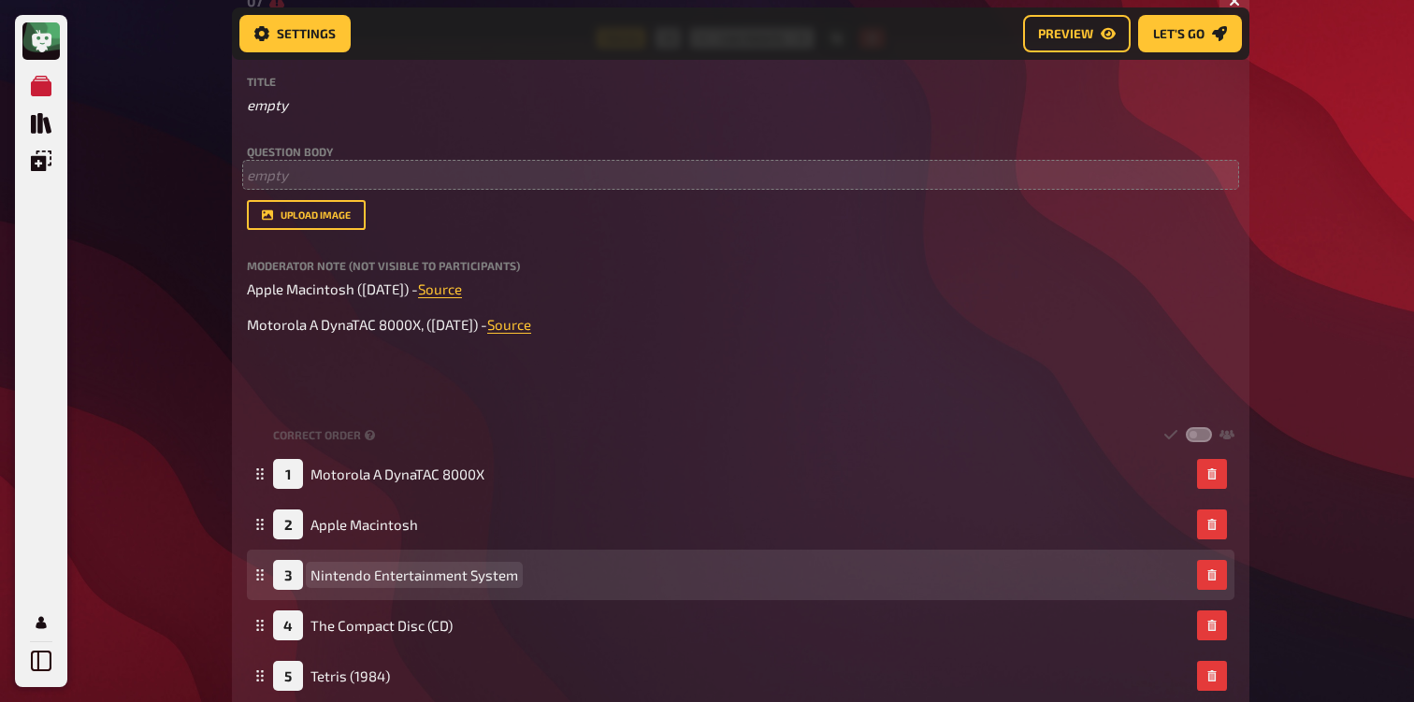
click at [406, 577] on span "Nintendo Entertainment System" at bounding box center [414, 575] width 208 height 17
click at [378, 574] on span "Nintendo Entertainment System" at bounding box center [414, 575] width 208 height 17
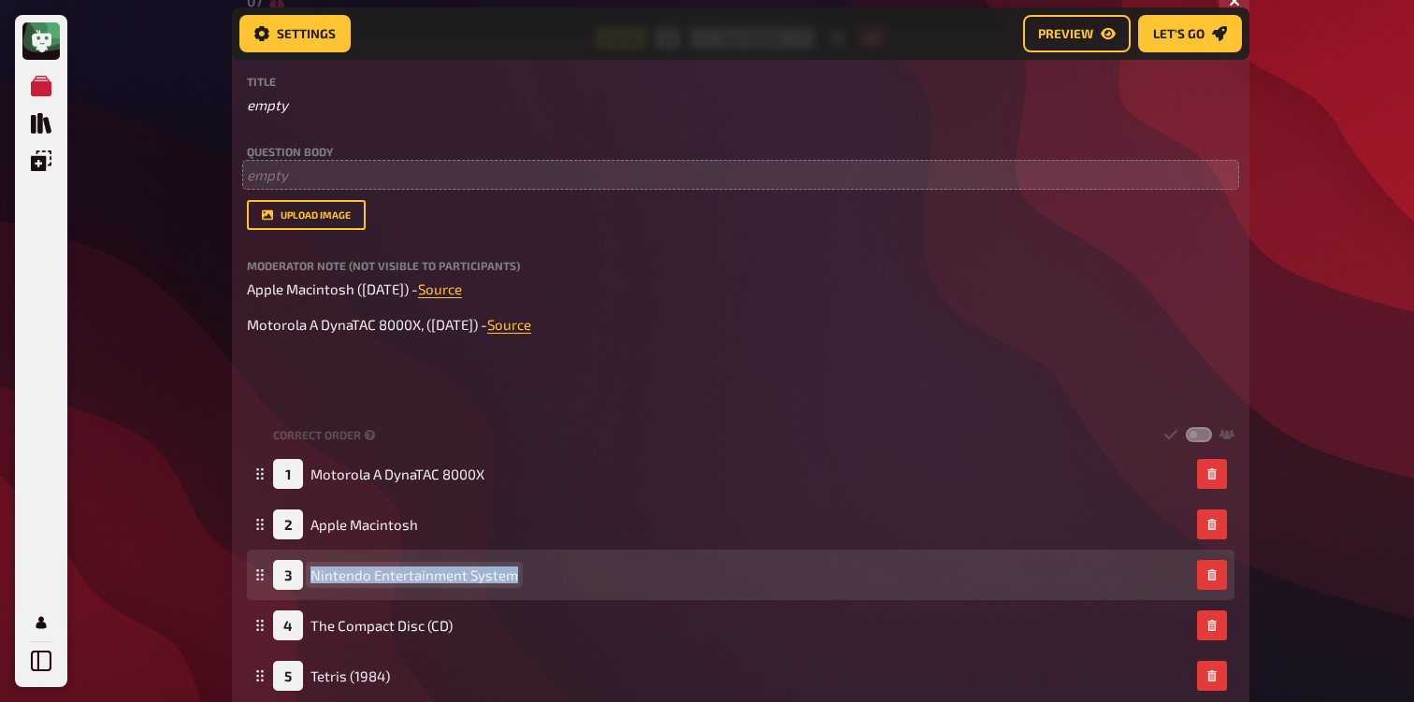
click at [378, 574] on span "Nintendo Entertainment System" at bounding box center [414, 575] width 208 height 17
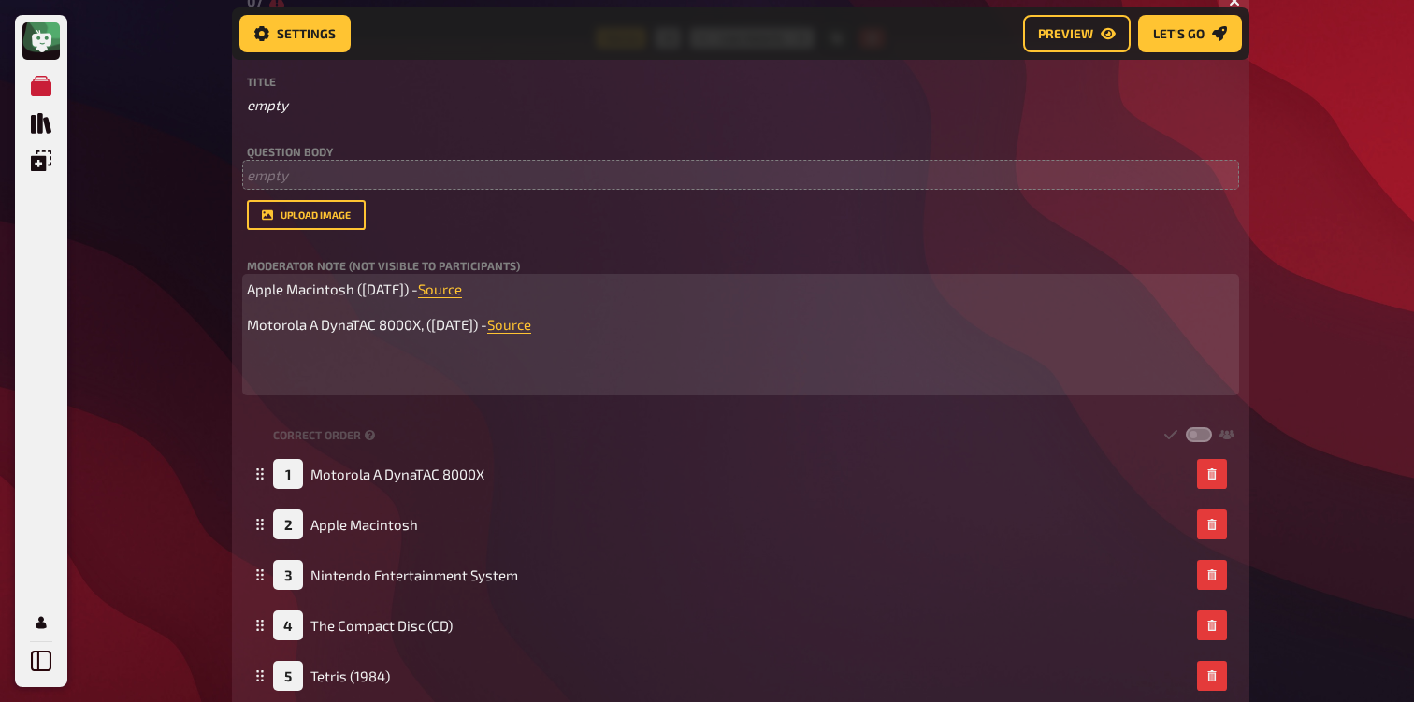
click at [793, 337] on p "Motorola A DynaTAC 8000X, ([DATE]) - Source" at bounding box center [740, 335] width 987 height 42
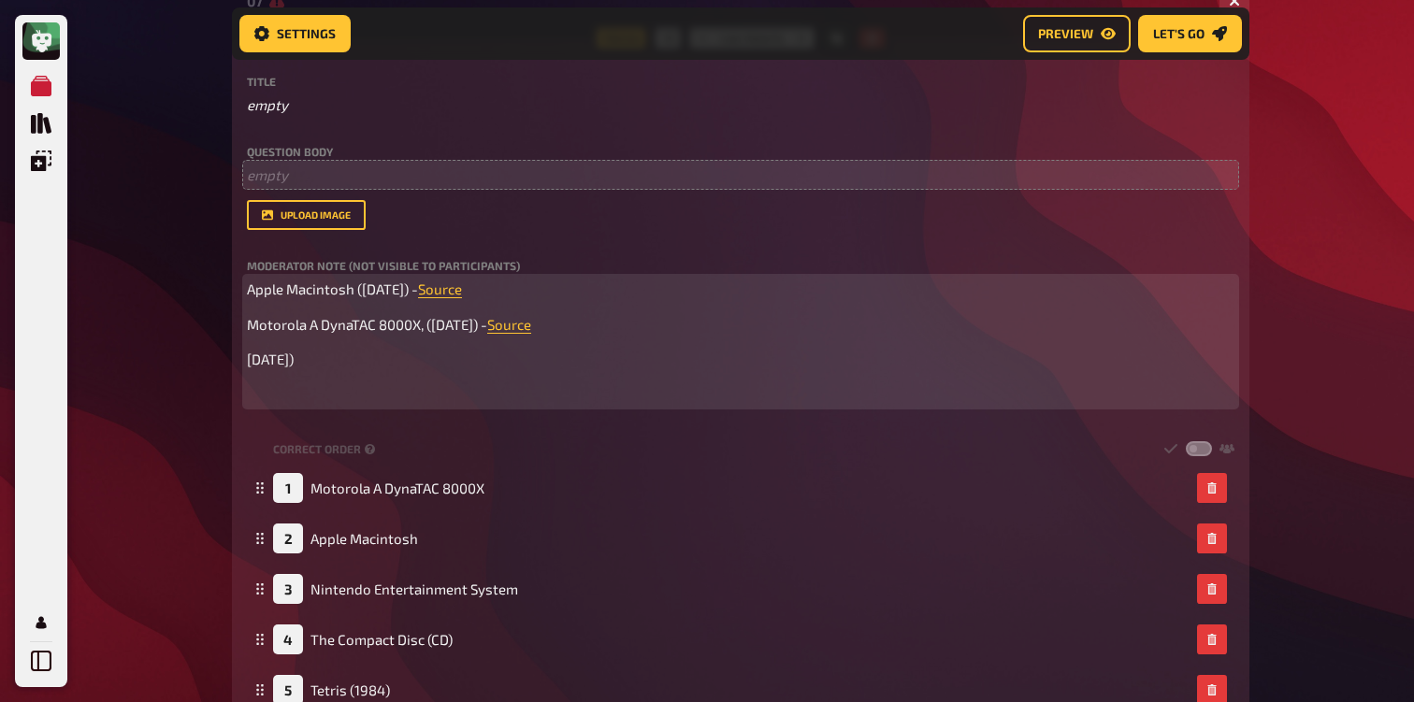
click at [250, 364] on span "[DATE])" at bounding box center [270, 359] width 47 height 17
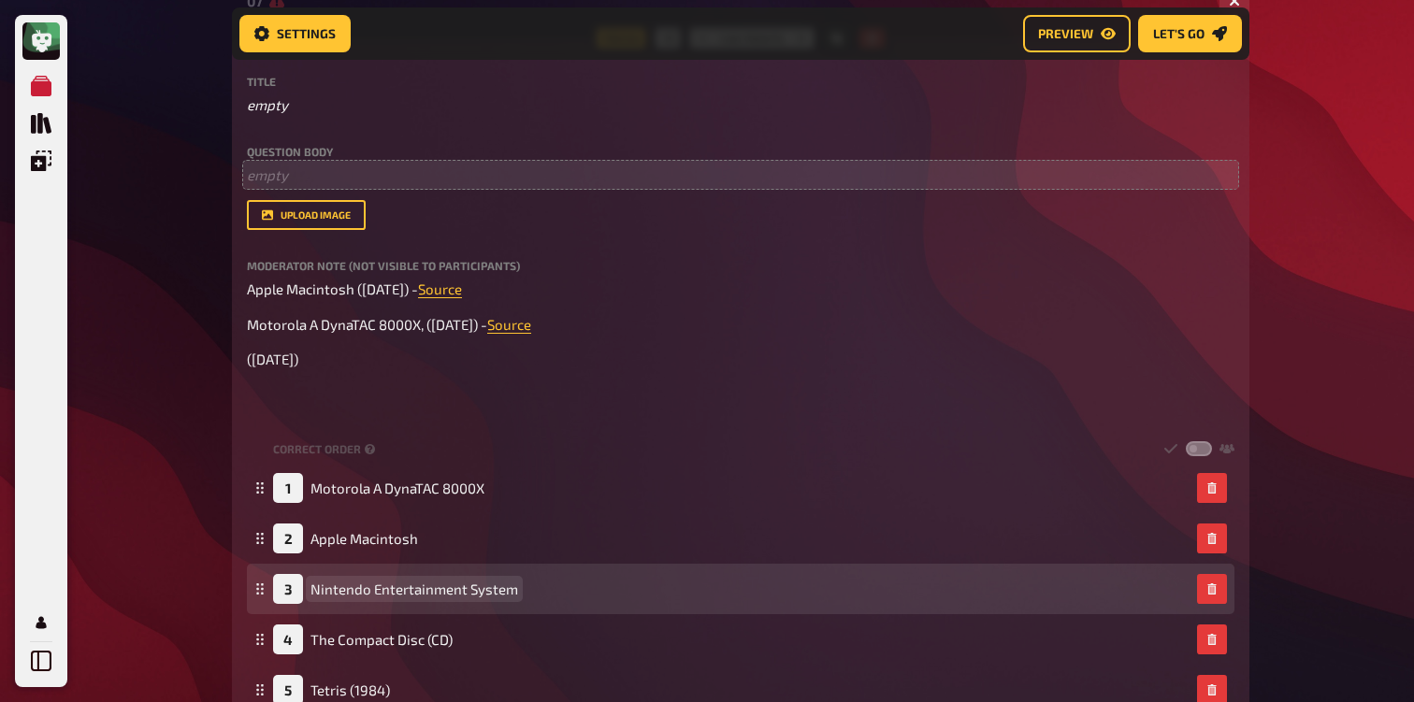
click at [378, 593] on span "Nintendo Entertainment System" at bounding box center [414, 589] width 208 height 17
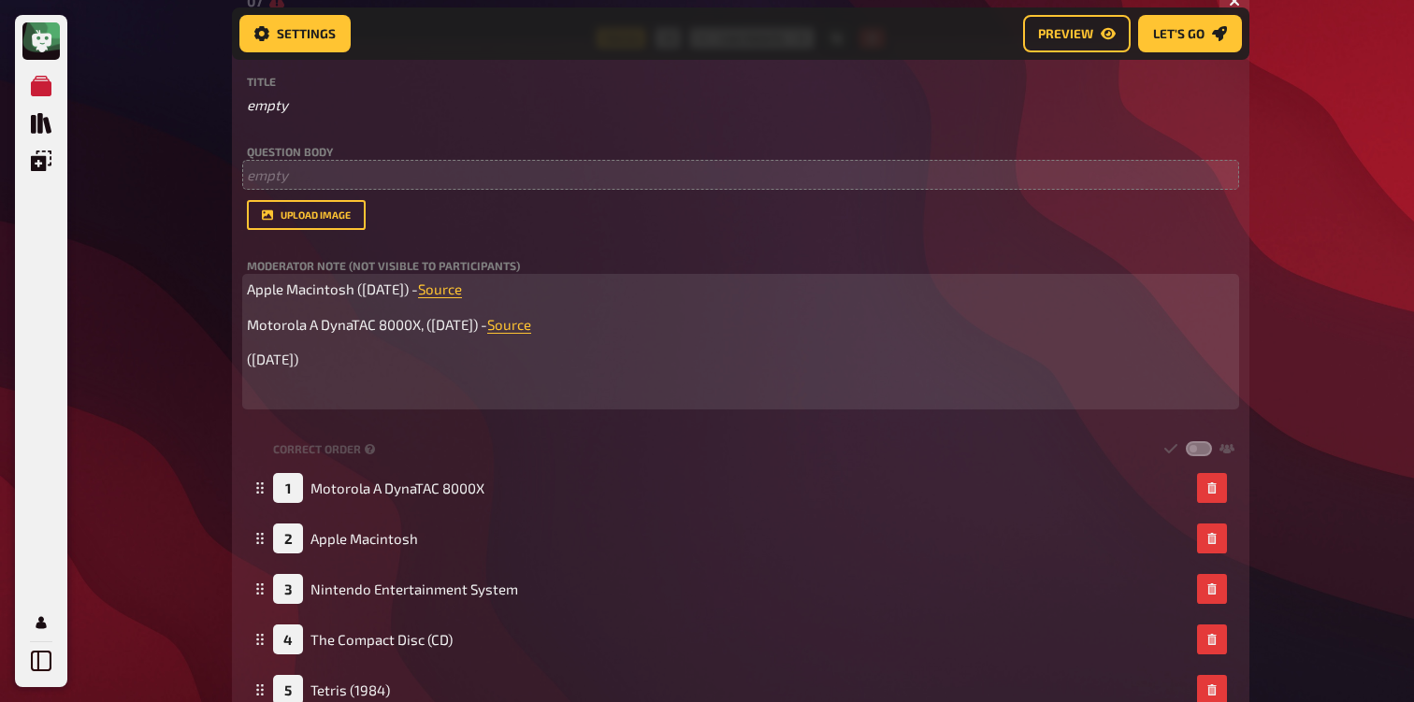
click at [251, 370] on p "([DATE])" at bounding box center [740, 360] width 987 height 22
click at [249, 367] on span "([DATE])" at bounding box center [272, 359] width 51 height 17
click at [355, 300] on p "Apple Macintosh ([DATE]) - Source" at bounding box center [740, 290] width 987 height 22
click at [615, 364] on p "Nintendo Entertainment System, ([DATE])" at bounding box center [740, 360] width 987 height 22
drag, startPoint x: 631, startPoint y: 367, endPoint x: 583, endPoint y: 367, distance: 48.6
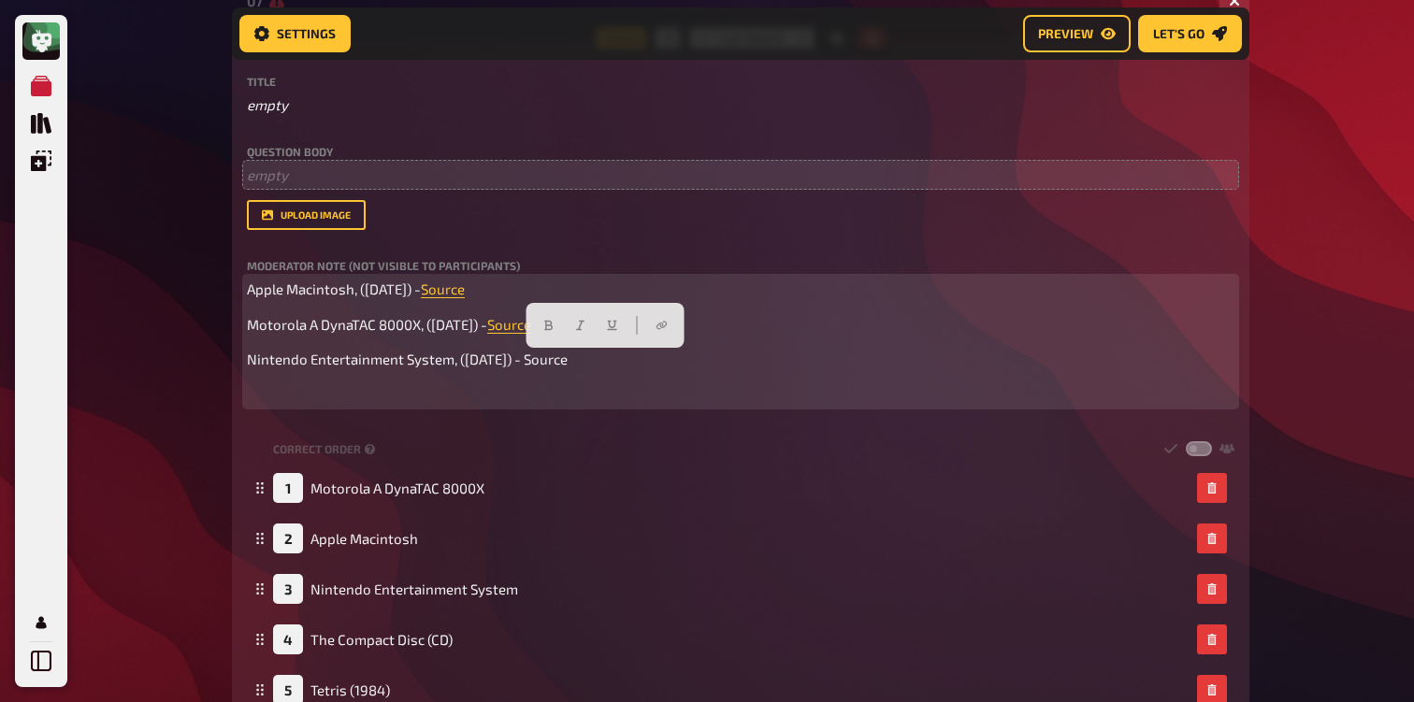
click at [583, 367] on p "Nintendo Entertainment System, ([DATE]) - Source" at bounding box center [740, 360] width 987 height 22
click at [629, 399] on p "﻿" at bounding box center [740, 395] width 987 height 22
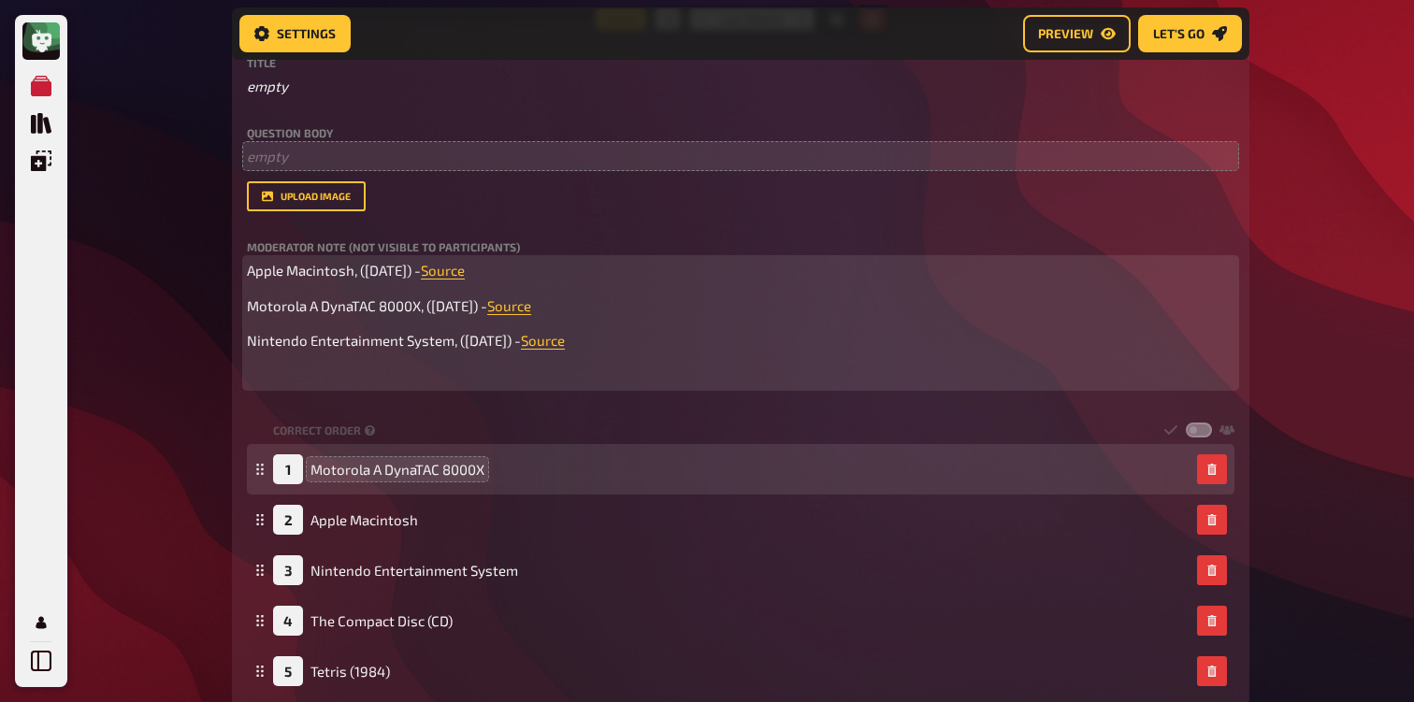
scroll to position [616, 0]
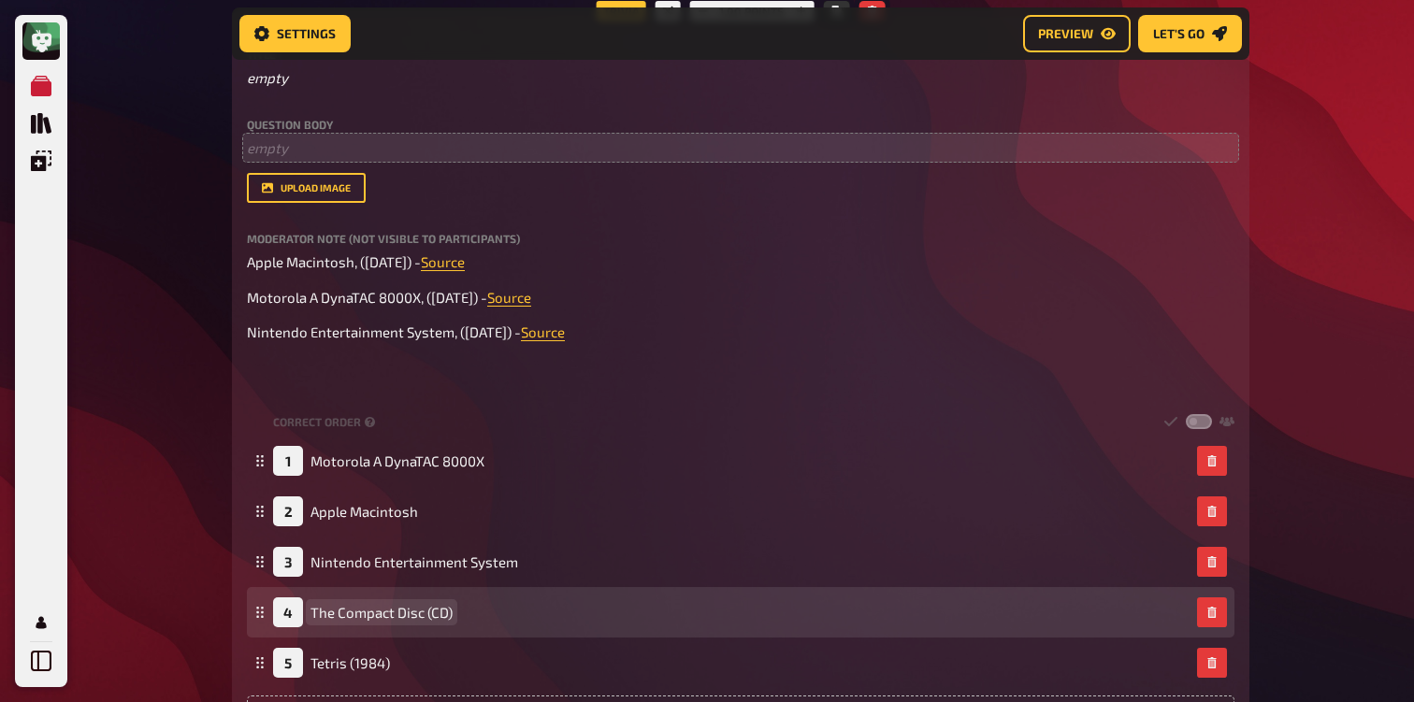
click at [381, 612] on span "The Compact Disc (CD)" at bounding box center [381, 612] width 142 height 17
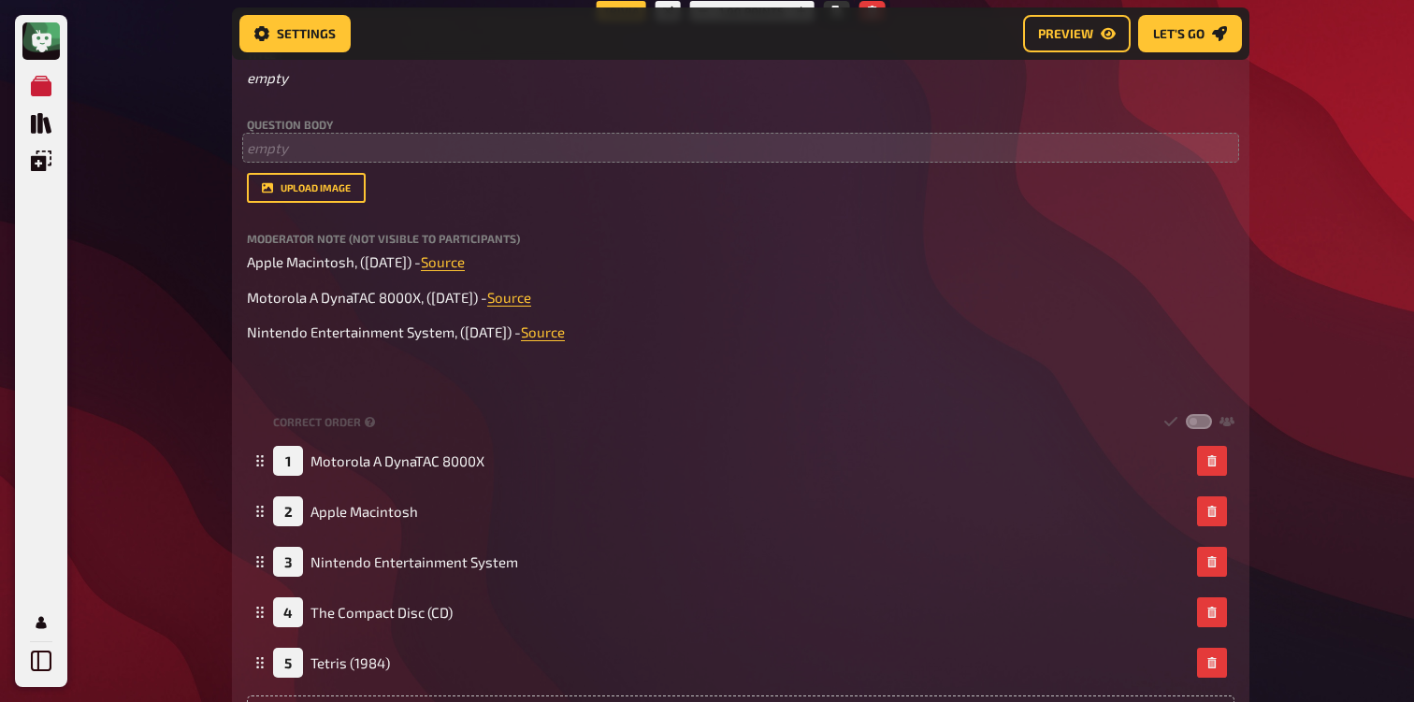
click at [347, 386] on div "Title empty Question body ﻿ empty Drop here to upload upload image Moderator No…" at bounding box center [740, 398] width 987 height 698
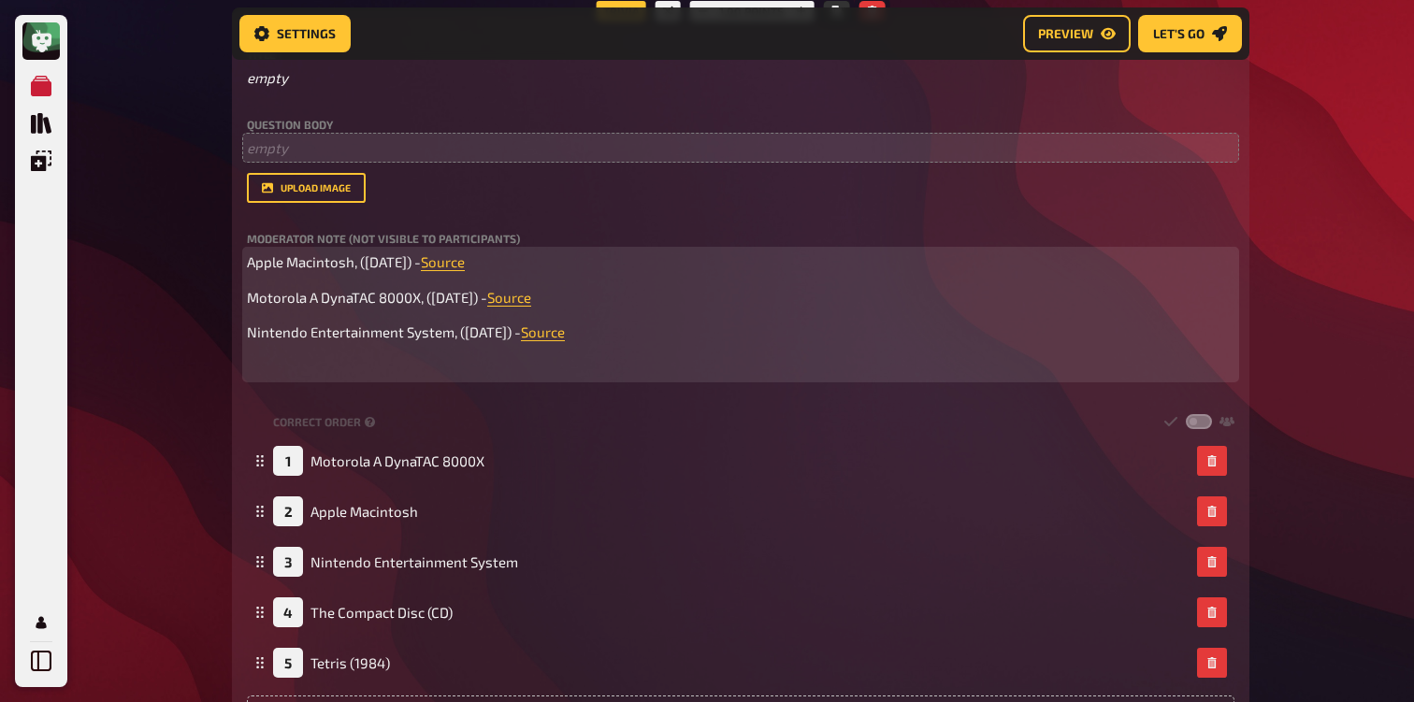
click at [302, 373] on p "﻿" at bounding box center [740, 368] width 987 height 22
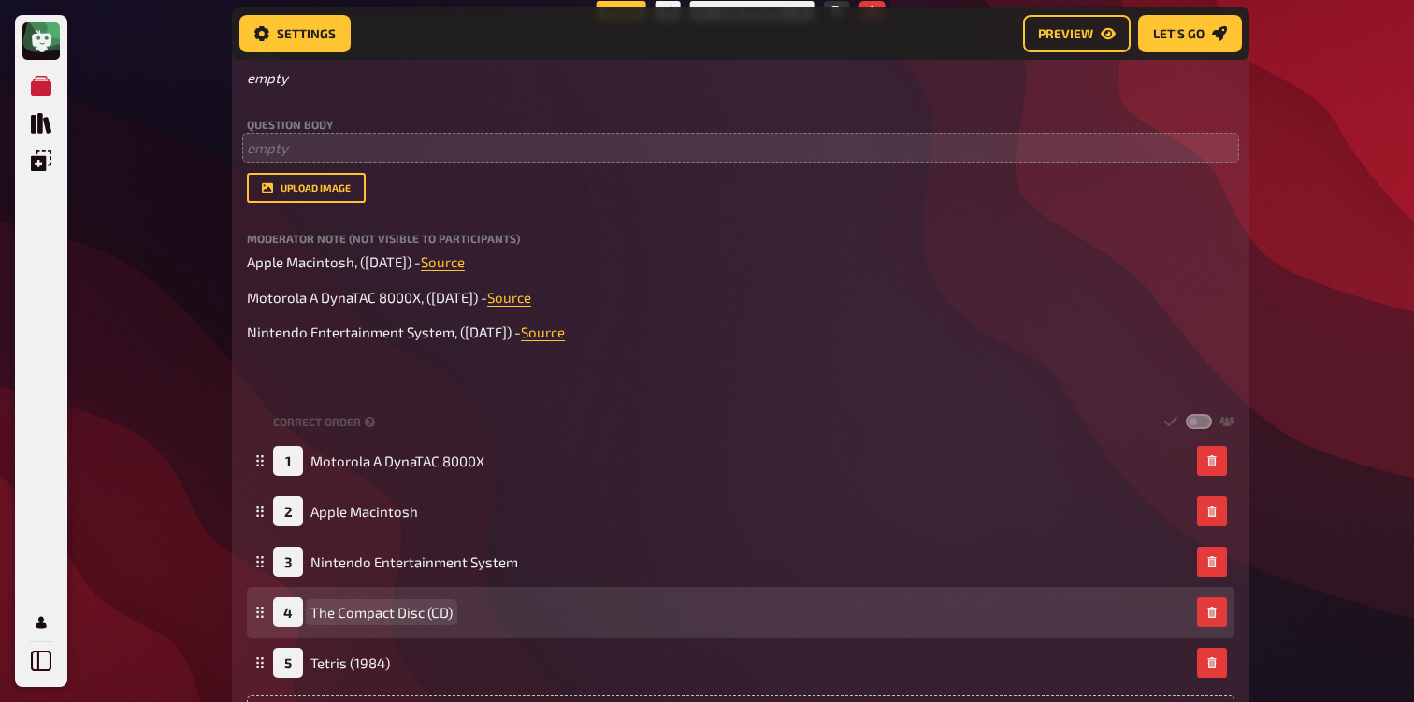
click at [358, 606] on span "The Compact Disc (CD)" at bounding box center [381, 612] width 142 height 17
click at [355, 624] on div "4 The Compact Disc (CD)" at bounding box center [363, 612] width 180 height 30
click at [368, 610] on span "The Compact Disc (CD)" at bounding box center [381, 612] width 142 height 17
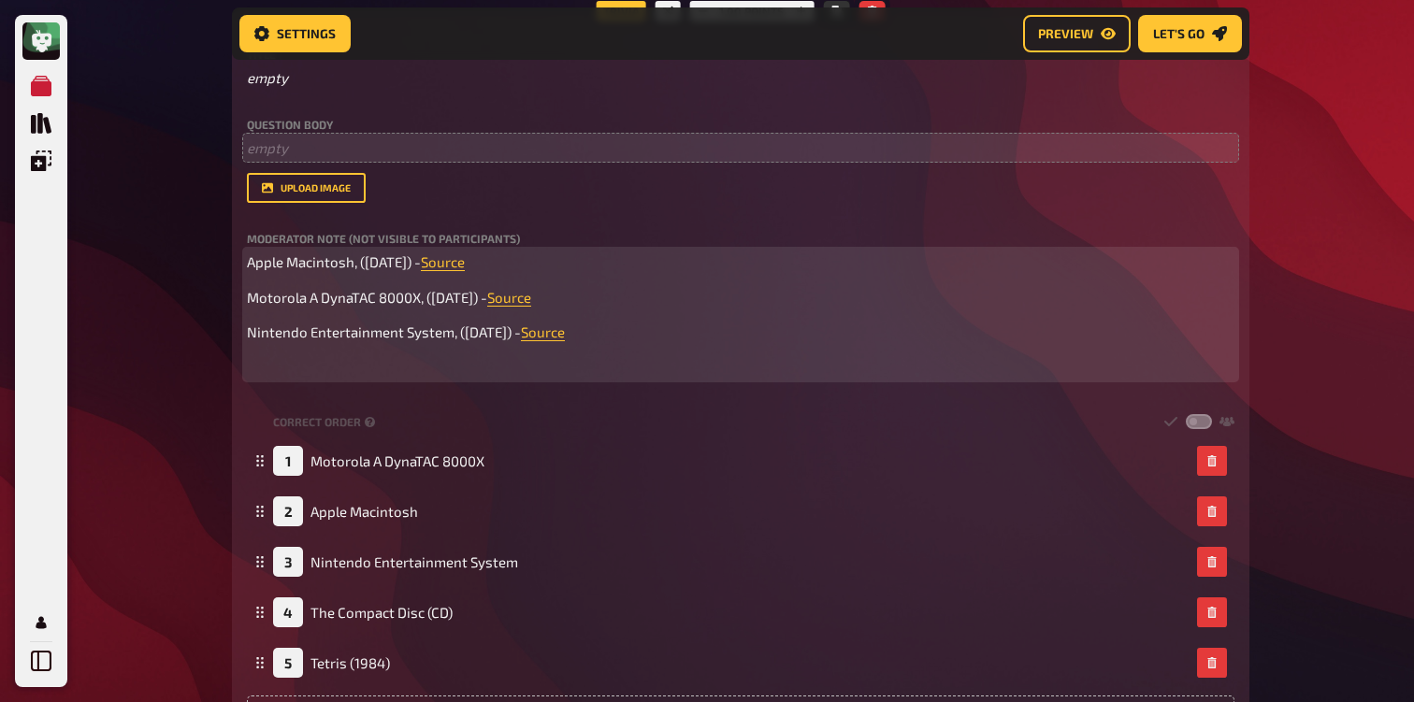
click at [318, 354] on div "Apple Macintosh, ([DATE]) - Source Motorola A DynaTAC 8000X, ([DATE]) - Source …" at bounding box center [740, 315] width 987 height 126
click at [502, 369] on span "The Compact Disc (CD), ([DATE]) - Source" at bounding box center [374, 367] width 255 height 17
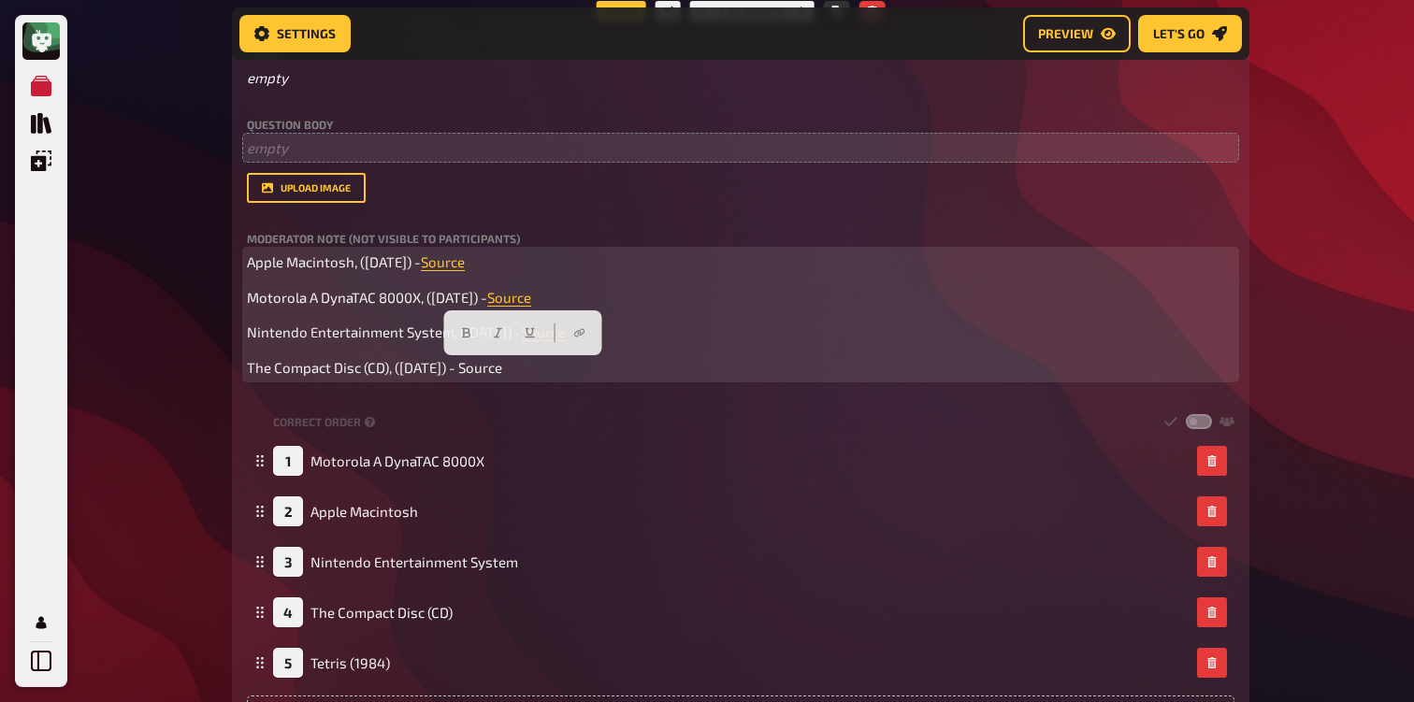
click at [502, 369] on span "The Compact Disc (CD), ([DATE]) - Source" at bounding box center [374, 367] width 255 height 17
click at [576, 376] on p "The Compact Disc (CD), ([DATE]) - Source ﻿" at bounding box center [740, 368] width 987 height 22
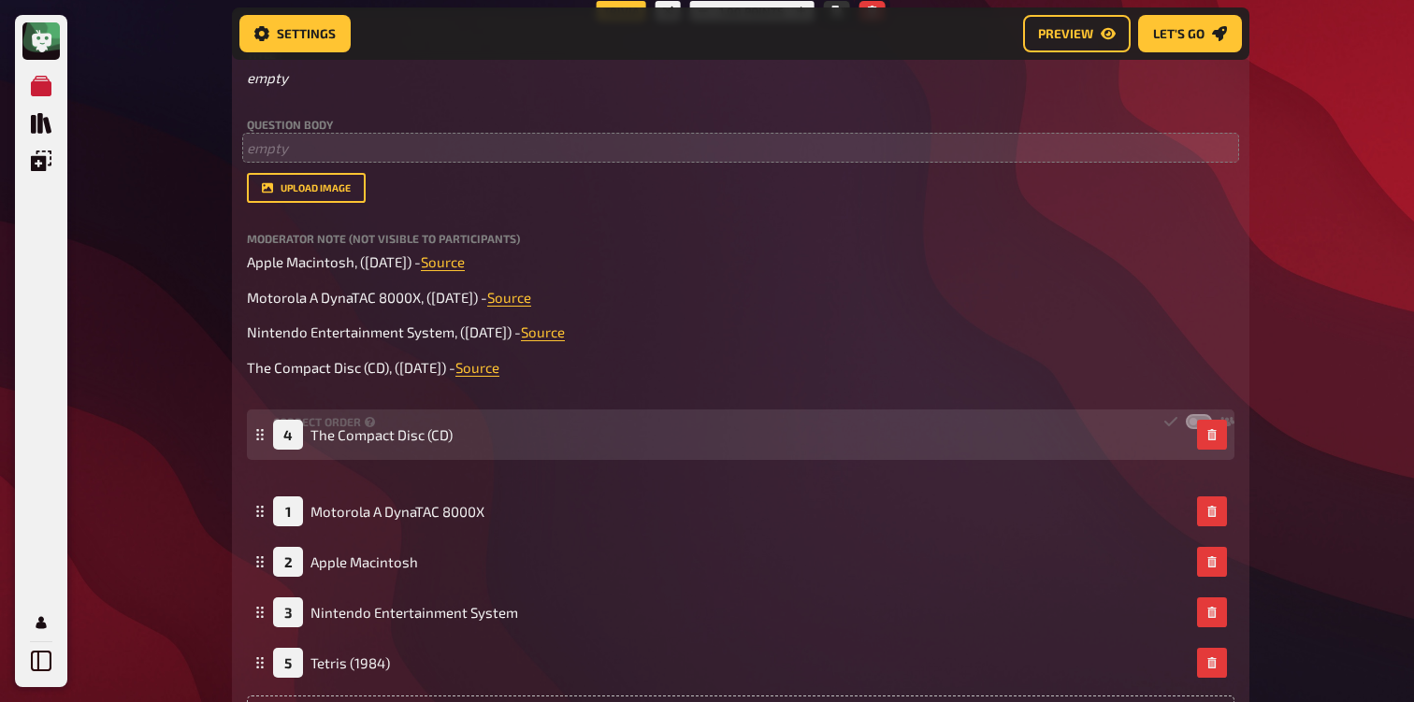
drag, startPoint x: 265, startPoint y: 613, endPoint x: 273, endPoint y: 438, distance: 176.0
click at [273, 438] on div "4 The Compact Disc (CD)" at bounding box center [740, 435] width 987 height 50
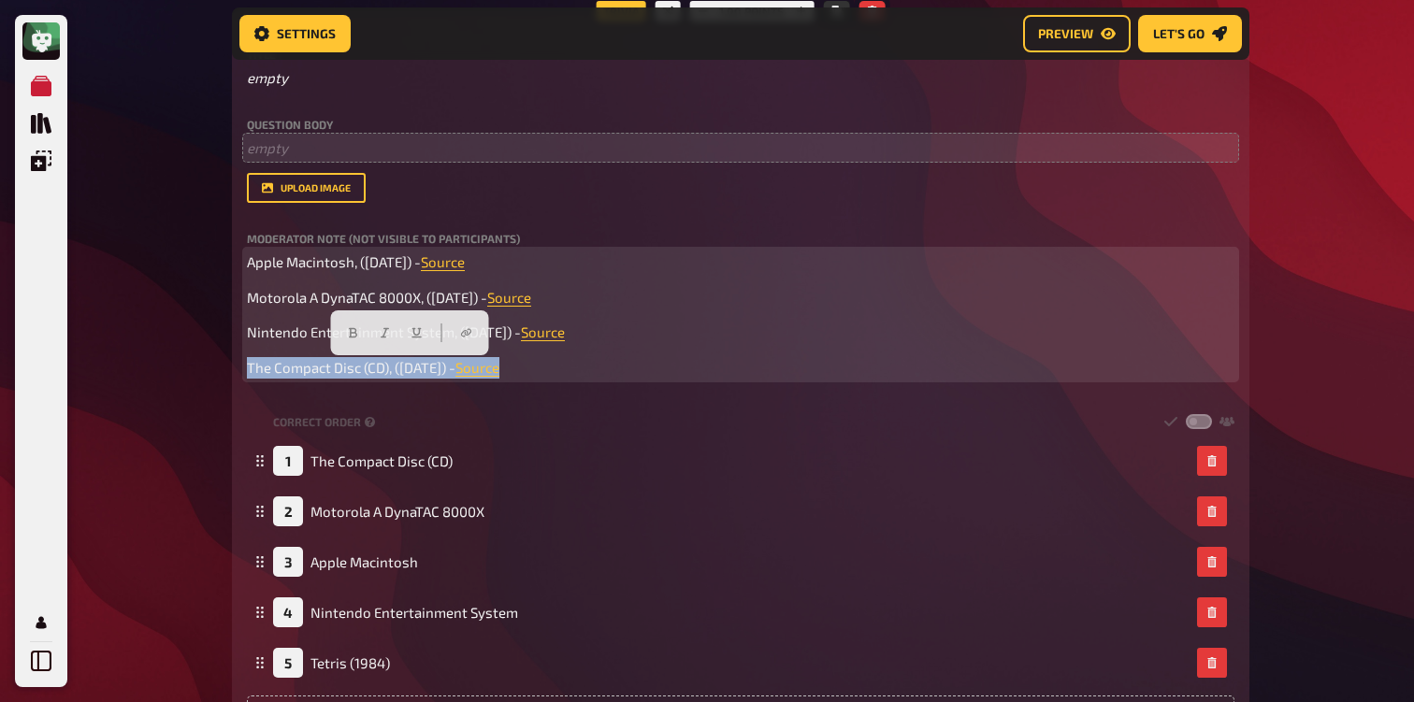
drag, startPoint x: 590, startPoint y: 371, endPoint x: 240, endPoint y: 370, distance: 349.7
click at [239, 370] on div "Trivia 1.00 points Title empty Question body ﻿ empty Drop here to upload upload…" at bounding box center [740, 386] width 1017 height 750
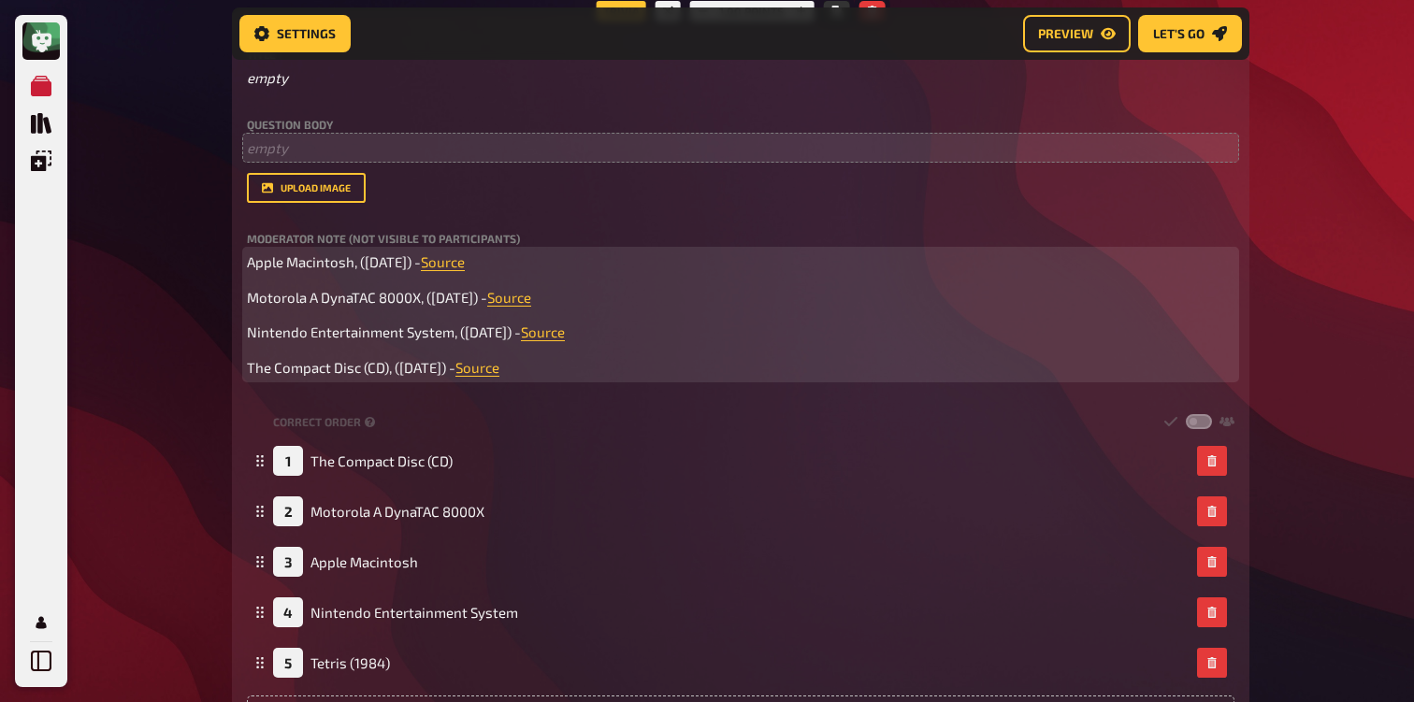
click at [252, 266] on span "Apple Macintosh, ([DATE]) -" at bounding box center [334, 261] width 174 height 17
click at [249, 266] on span "Apple Macintosh, ([DATE]) -" at bounding box center [334, 261] width 174 height 17
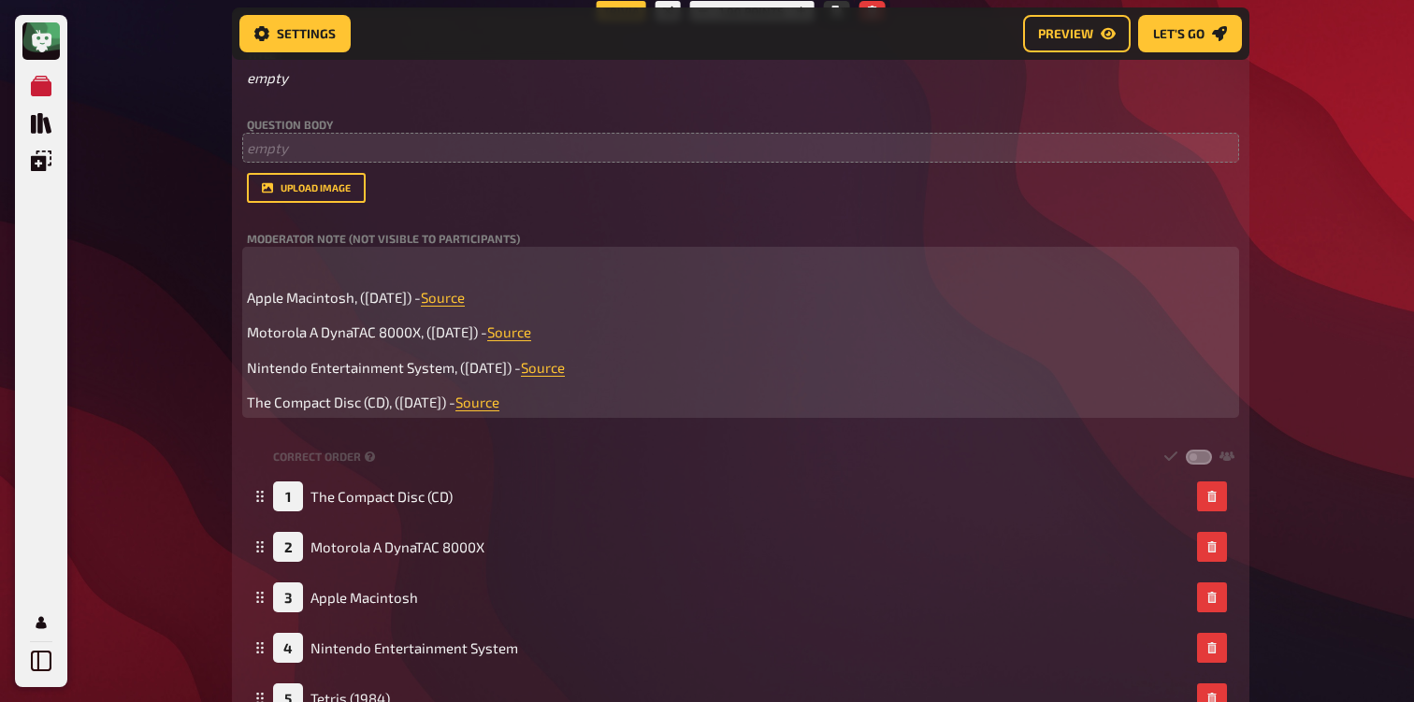
click at [258, 266] on p "﻿" at bounding box center [740, 263] width 987 height 22
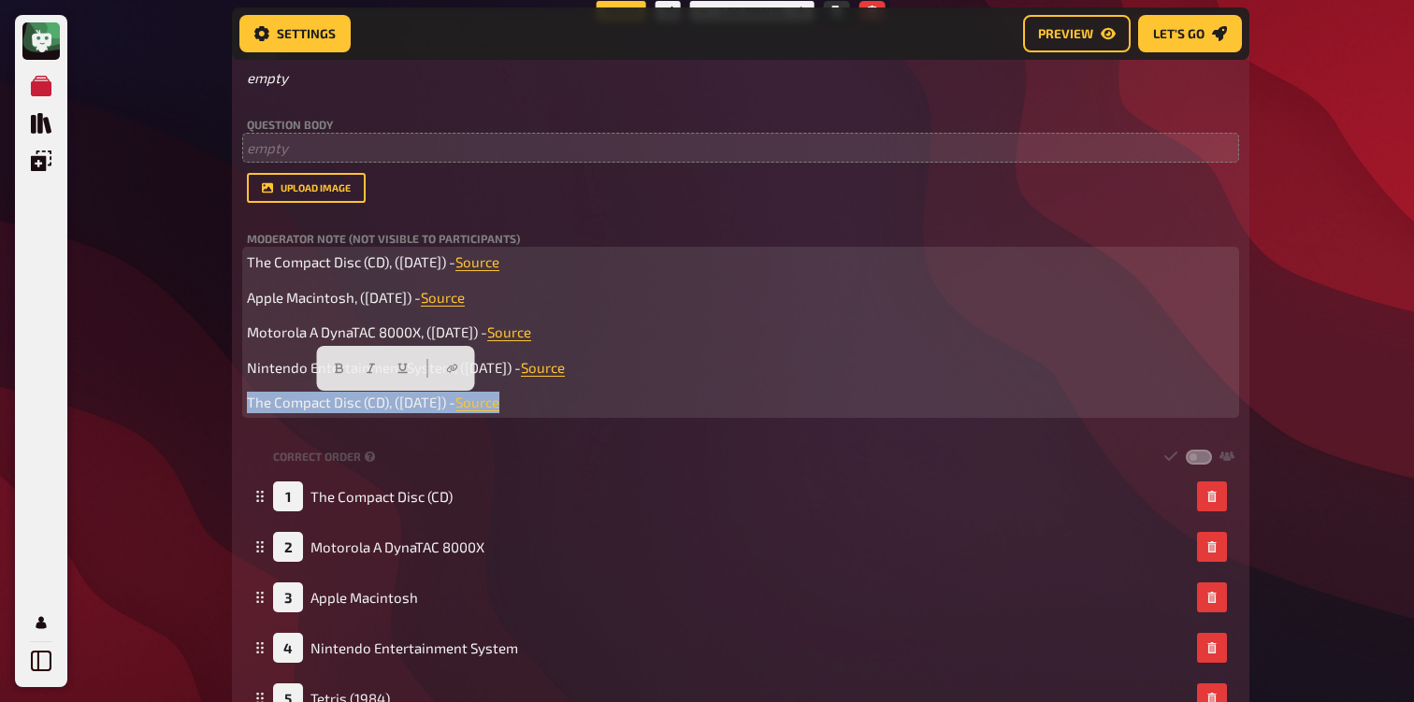
drag, startPoint x: 565, startPoint y: 404, endPoint x: 184, endPoint y: 404, distance: 380.6
click at [184, 404] on div "My Quizzes Quiz Library Overlays Profile Home My Quizzes 80s [Remastered] ✅​🇬🇧​…" at bounding box center [707, 550] width 1414 height 2333
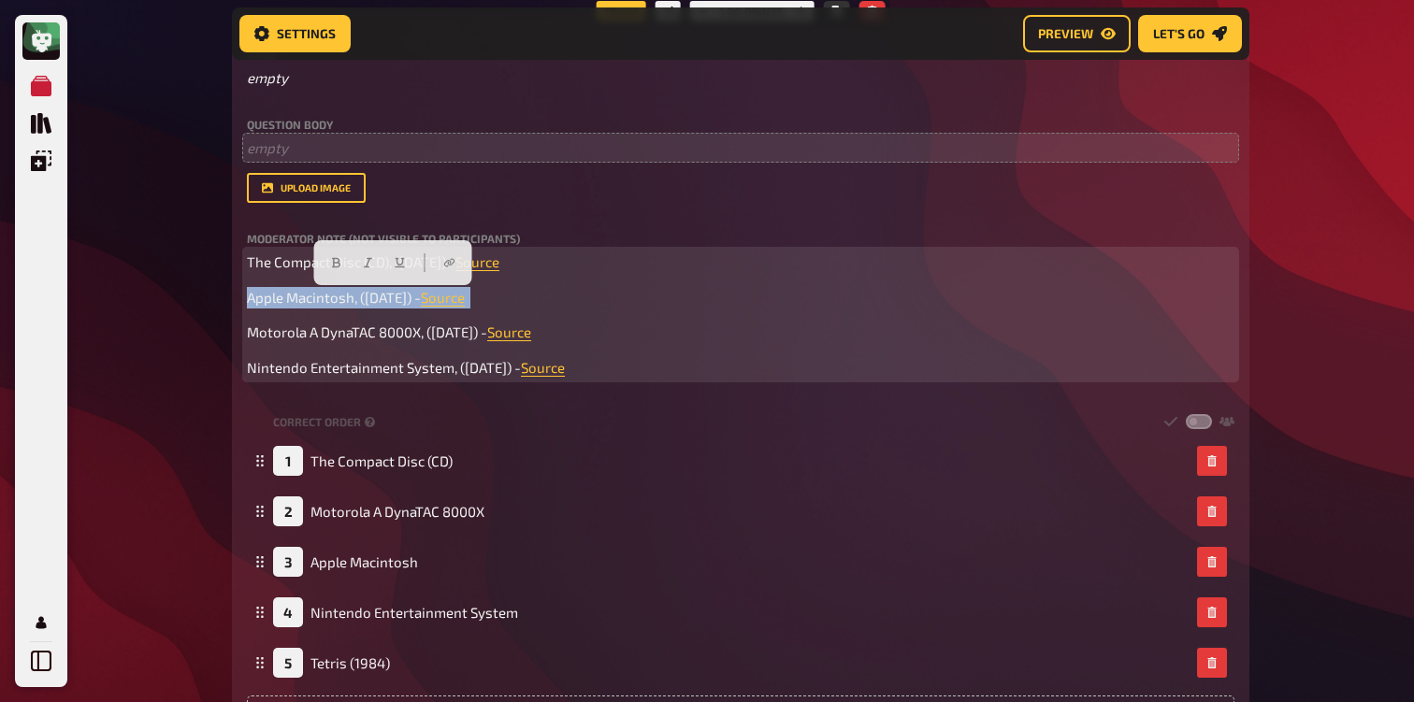
drag, startPoint x: 541, startPoint y: 301, endPoint x: 228, endPoint y: 300, distance: 313.2
click at [228, 300] on div "Home My Quizzes 80s [Remastered] ✅​🇬🇧​ Setup Setup Edit Content Quiz Lobby Host…" at bounding box center [740, 532] width 1047 height 2297
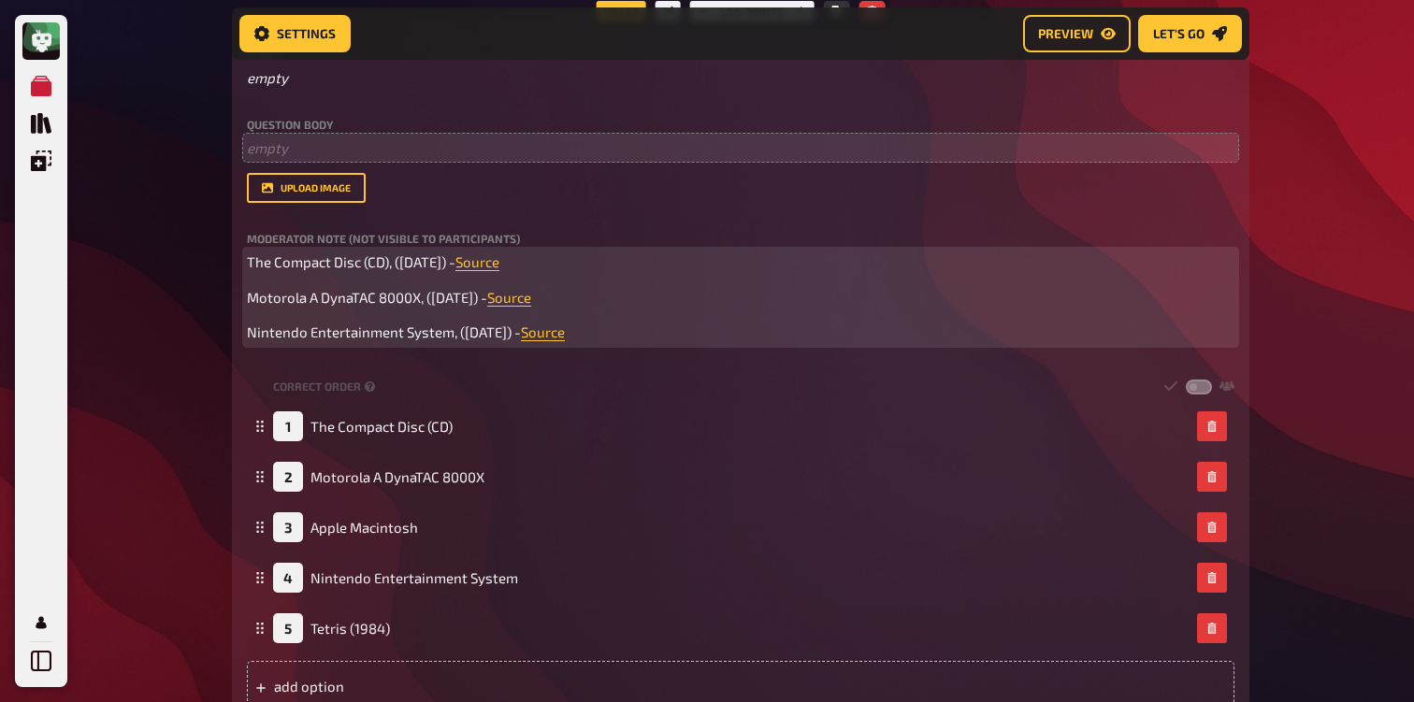
click at [609, 310] on div "The Compact Disc (CD), ([DATE]) - Source ﻿ Motorola A DynaTAC 8000X, ([DATE]) -…" at bounding box center [740, 298] width 987 height 92
click at [610, 300] on p "Motorola A DynaTAC 8000X, ([DATE]) - Source ﻿" at bounding box center [740, 298] width 987 height 22
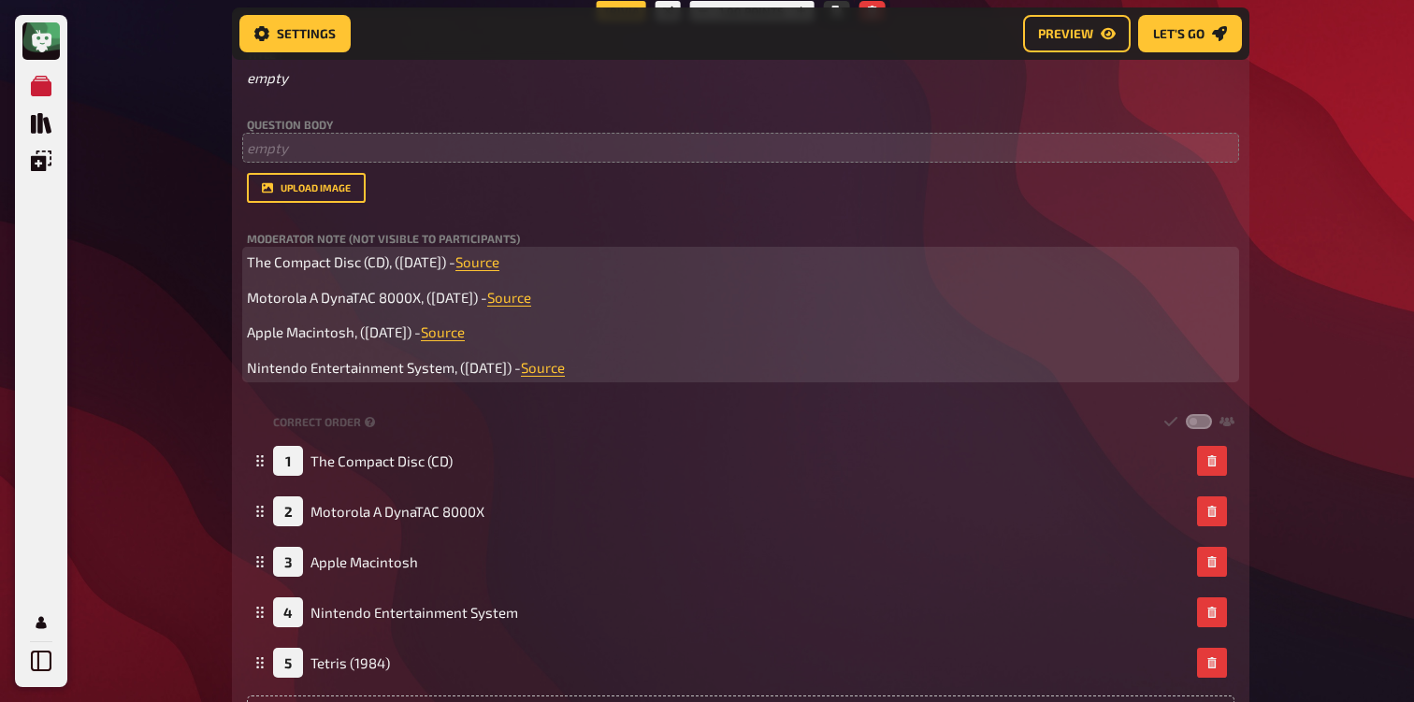
click at [699, 345] on div "The Compact Disc (CD), ([DATE]) - Source ﻿ Motorola A DynaTAC 8000X, ([DATE]) -…" at bounding box center [740, 315] width 987 height 126
click at [704, 371] on p "Nintendo Entertainment System, ([DATE]) - Source ﻿" at bounding box center [740, 368] width 987 height 22
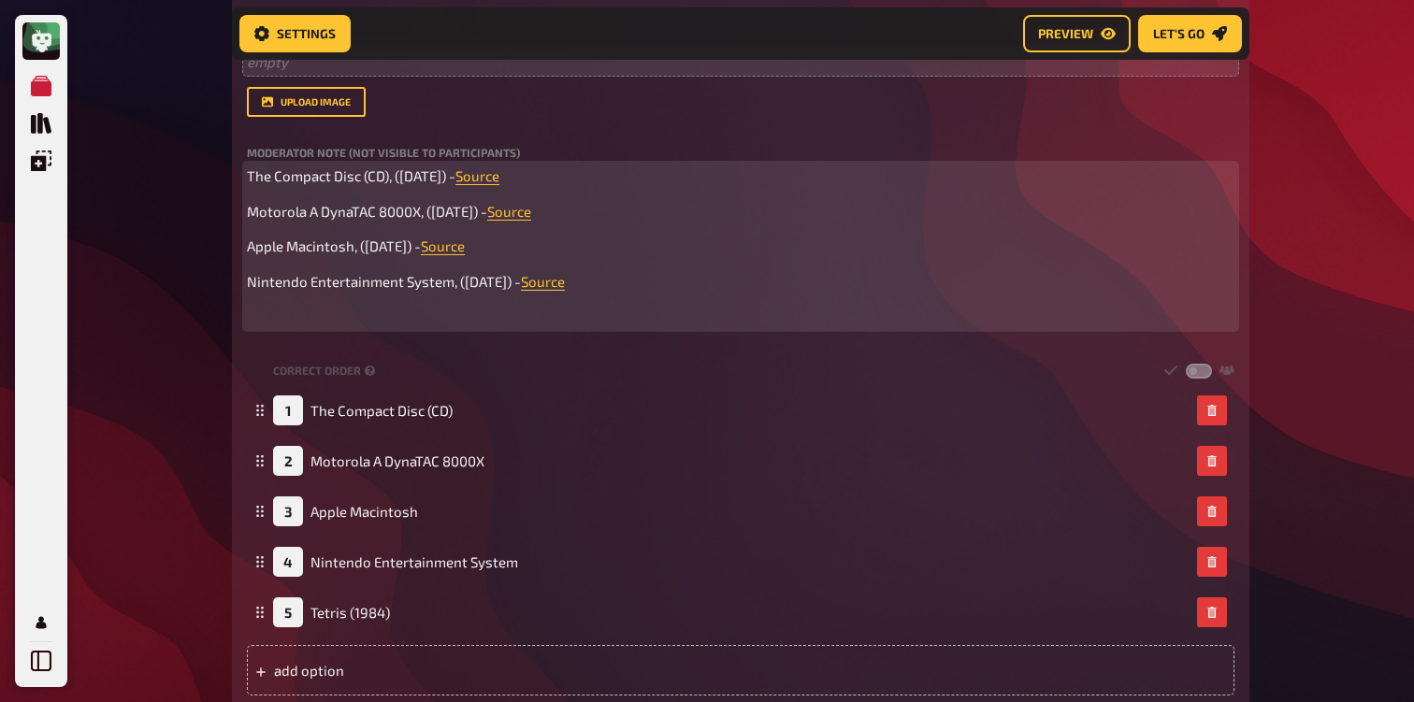
scroll to position [714, 0]
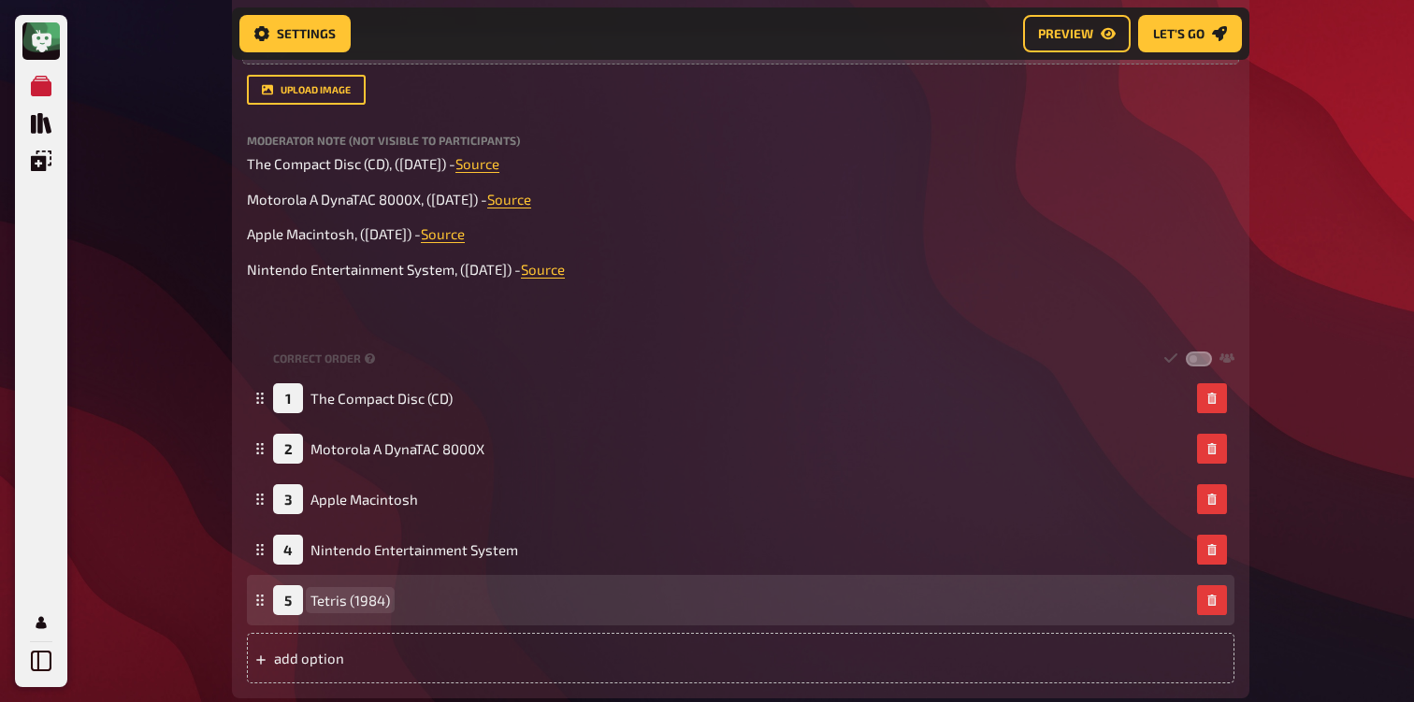
click at [364, 606] on span "Tetris (1984)" at bounding box center [349, 600] width 79 height 17
click at [333, 603] on span "Tetris (1984)" at bounding box center [349, 600] width 79 height 17
click at [349, 605] on span "Tetris (1984)" at bounding box center [349, 600] width 79 height 17
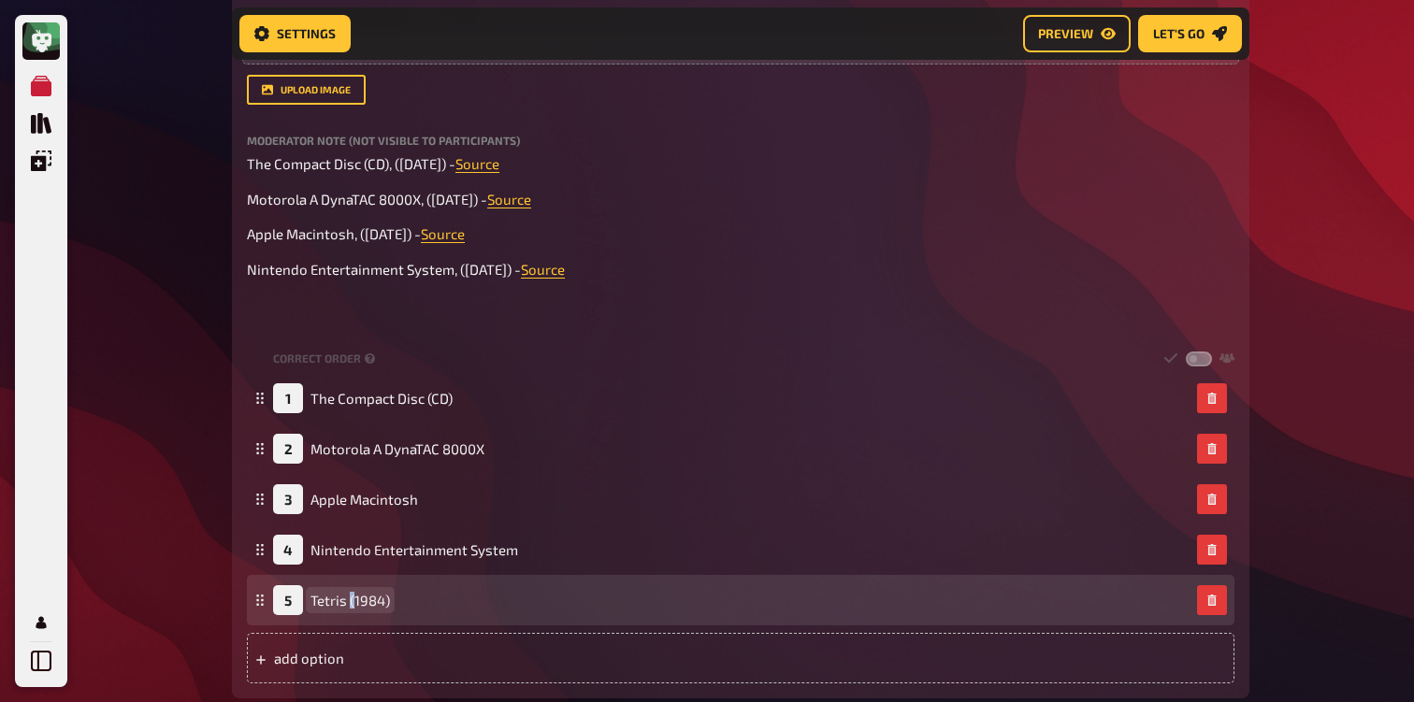
click at [349, 605] on span "Tetris (1984)" at bounding box center [349, 600] width 79 height 17
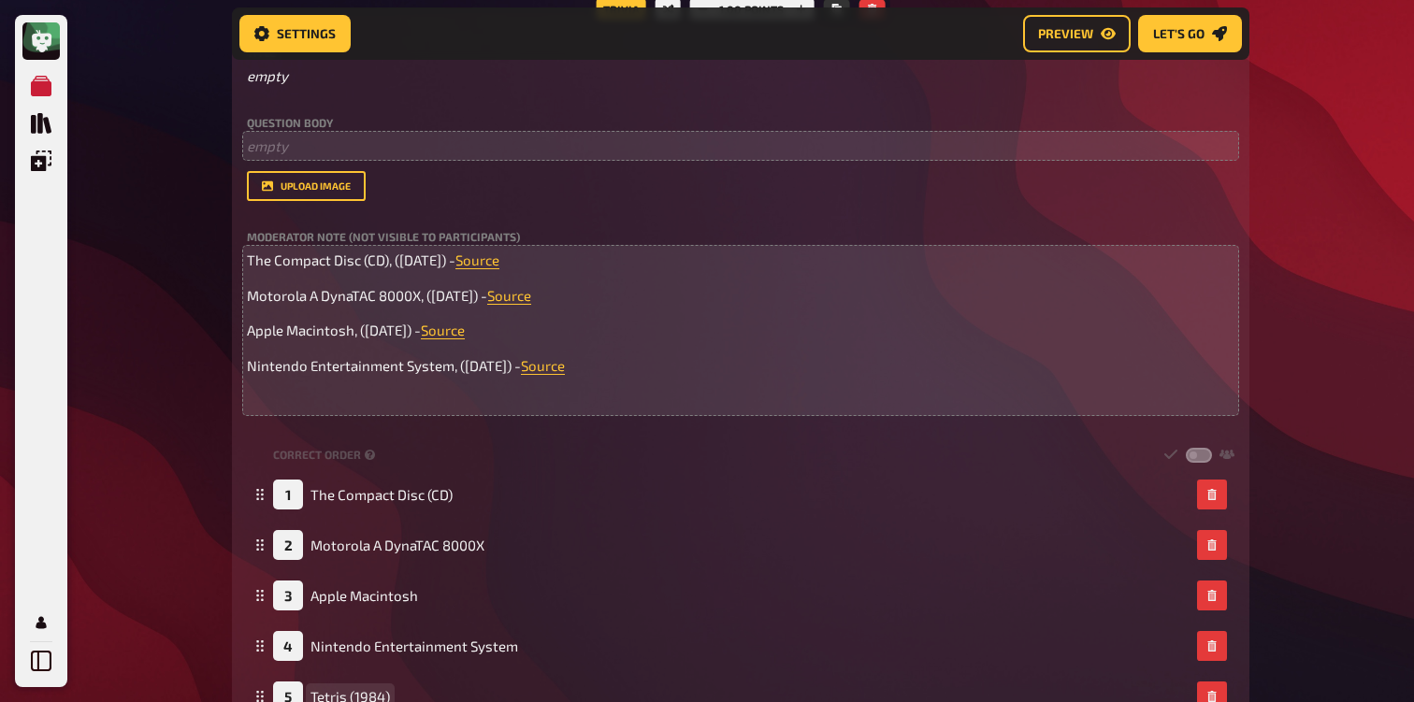
scroll to position [617, 0]
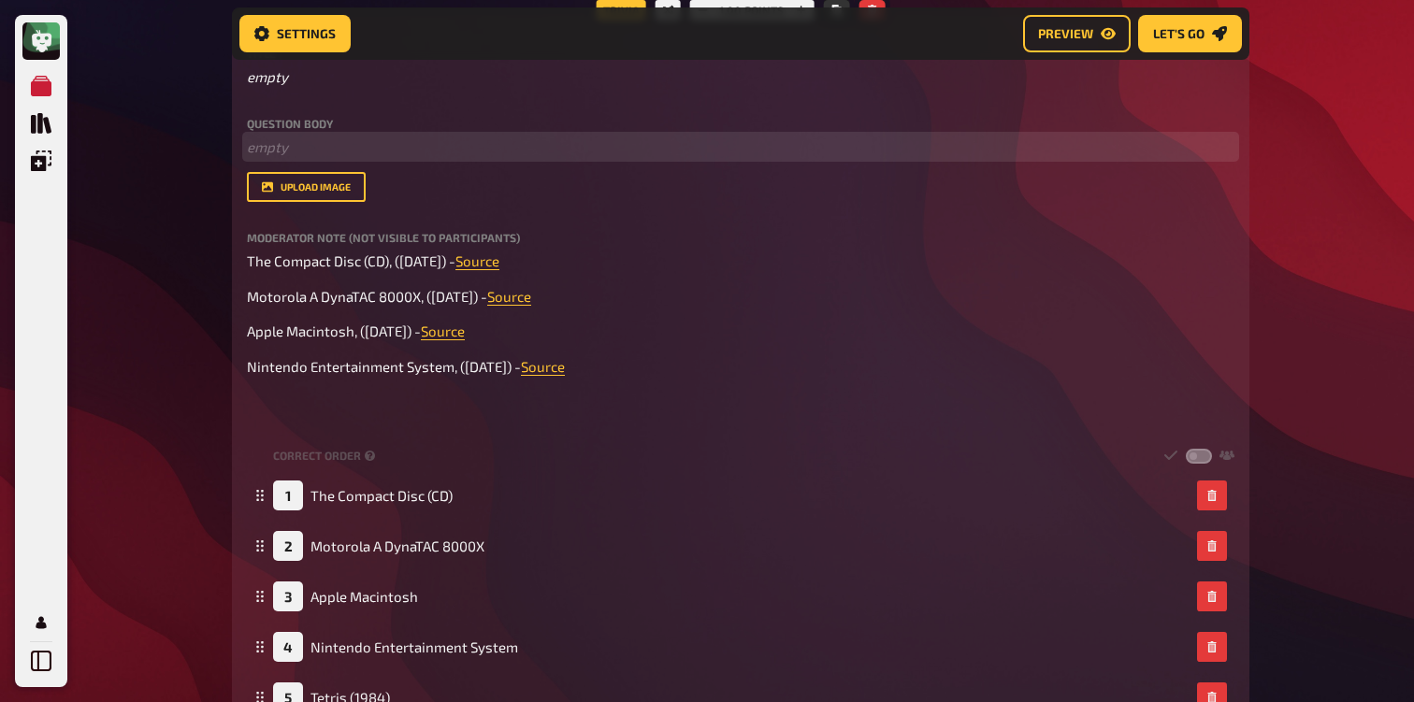
click at [377, 150] on p "﻿ empty" at bounding box center [740, 148] width 987 height 22
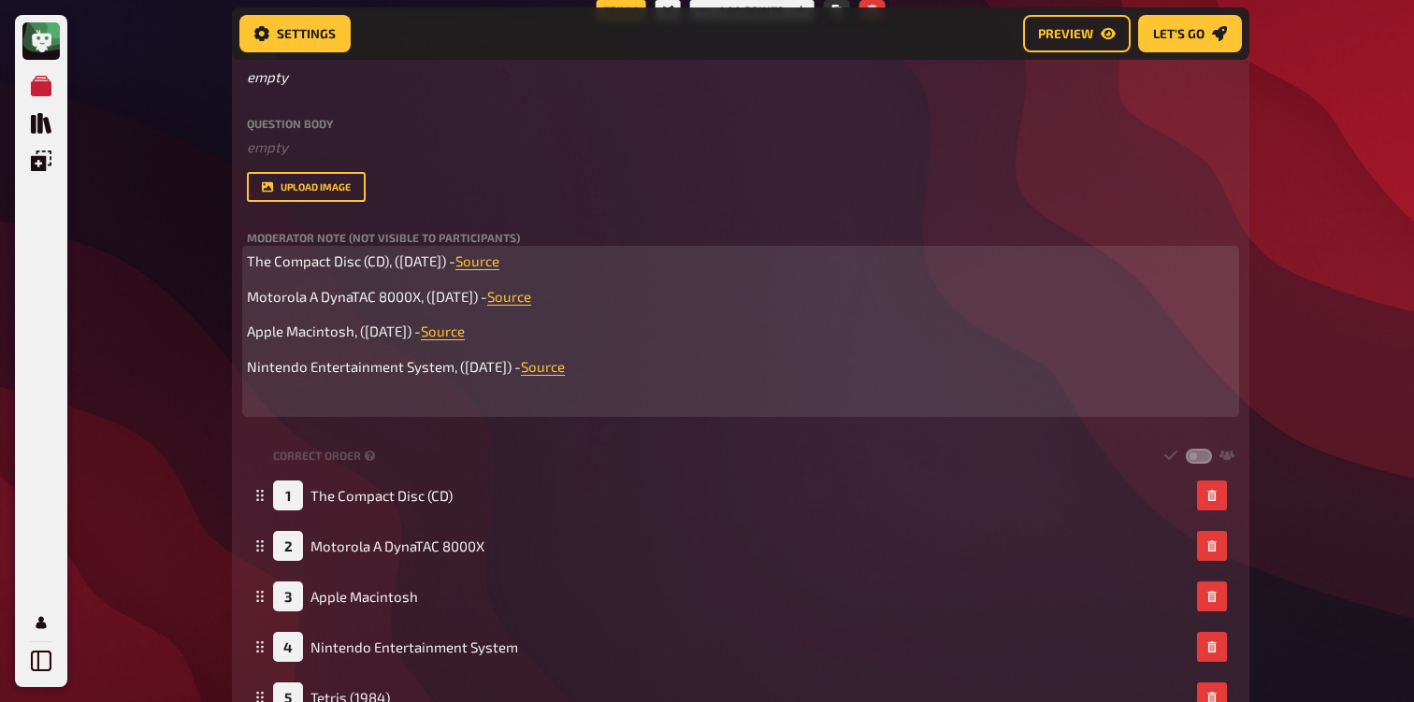
click at [687, 381] on div "The Compact Disc (CD), ([DATE]) - Source ﻿ Motorola A DynaTAC 8000X, ([DATE]) -…" at bounding box center [740, 332] width 987 height 162
click at [248, 263] on span "The Compact Disc (CD), ([DATE]) -" at bounding box center [351, 260] width 209 height 17
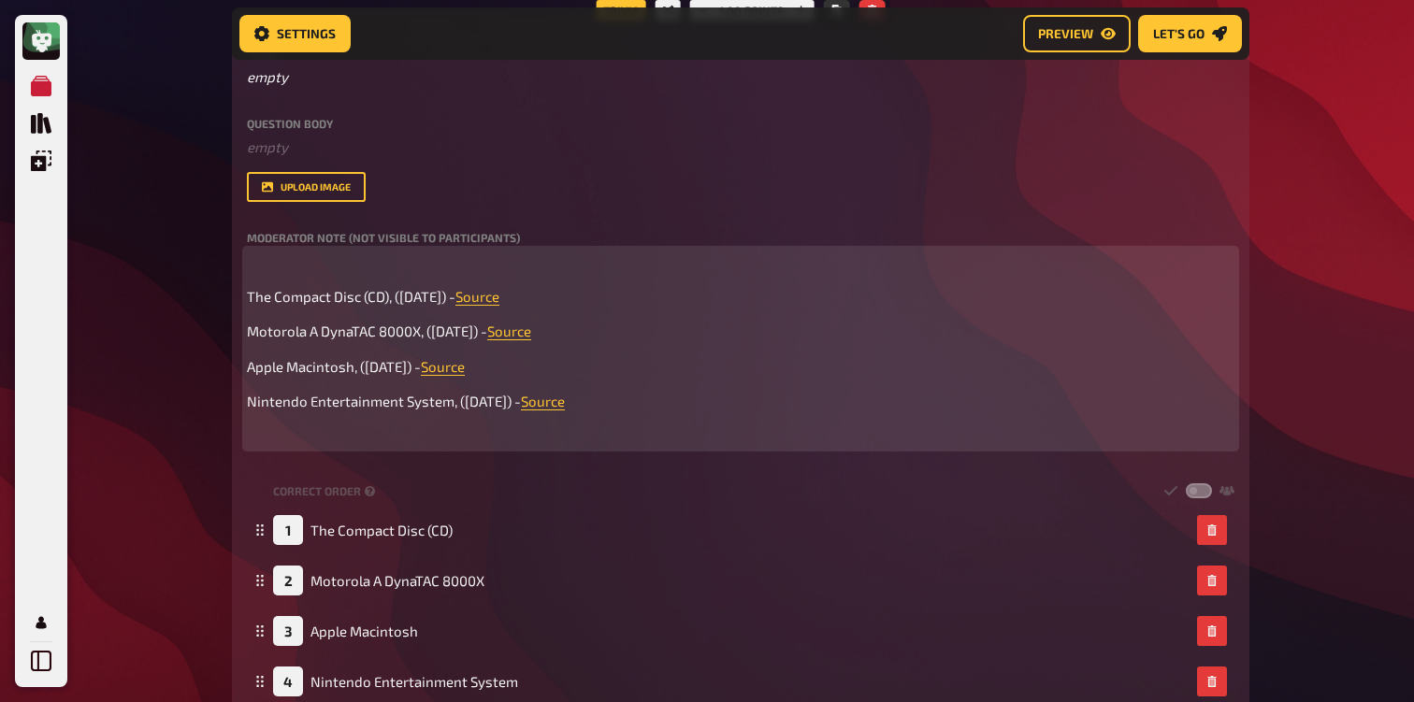
click at [256, 262] on p "﻿" at bounding box center [740, 262] width 987 height 22
click at [355, 260] on span "Walkman, ( [DATE])" at bounding box center [315, 260] width 137 height 17
click at [327, 259] on span "Walkman, ( 1 [DATE])" at bounding box center [319, 260] width 145 height 17
click at [431, 269] on p "Walkman, ( [DATE])" at bounding box center [740, 262] width 987 height 22
click at [423, 265] on span "Walkman, ( [DATE]) - Source" at bounding box center [335, 260] width 176 height 17
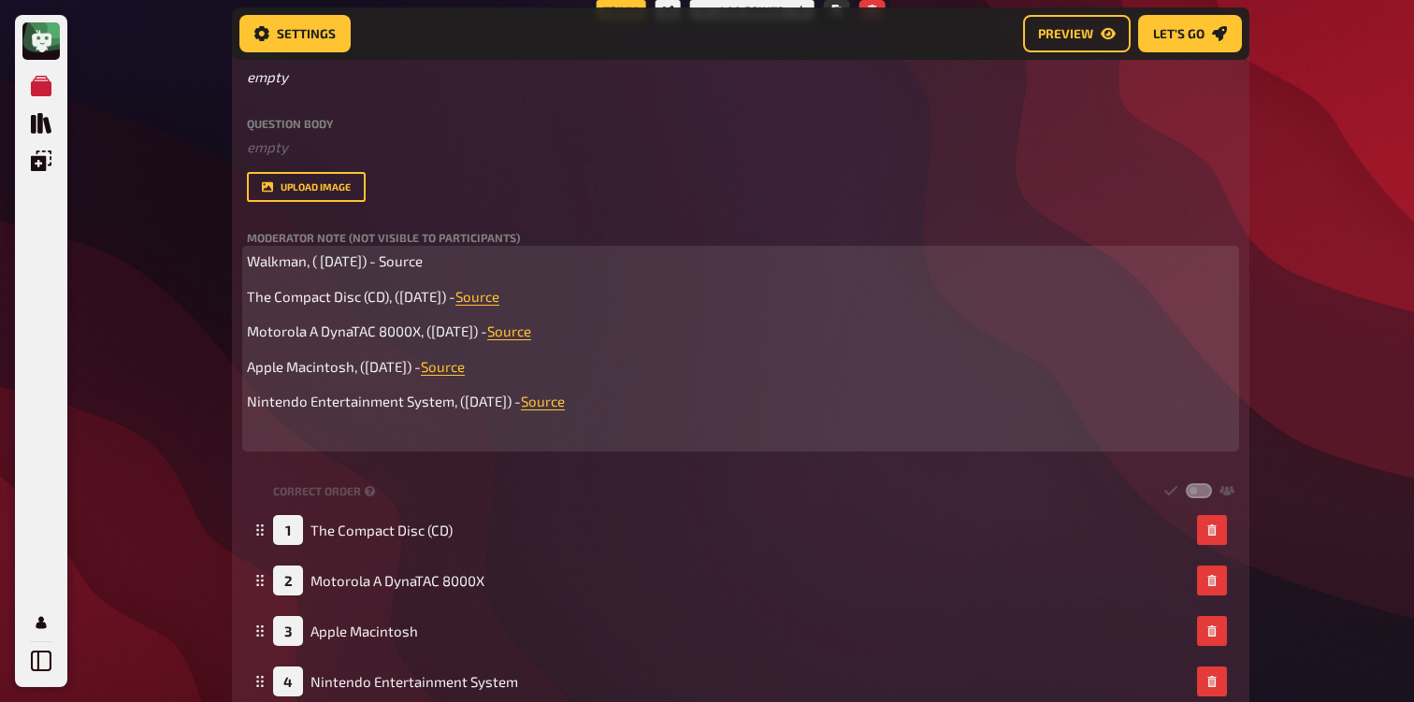
click at [423, 265] on span "Walkman, ( [DATE]) - Source" at bounding box center [335, 260] width 176 height 17
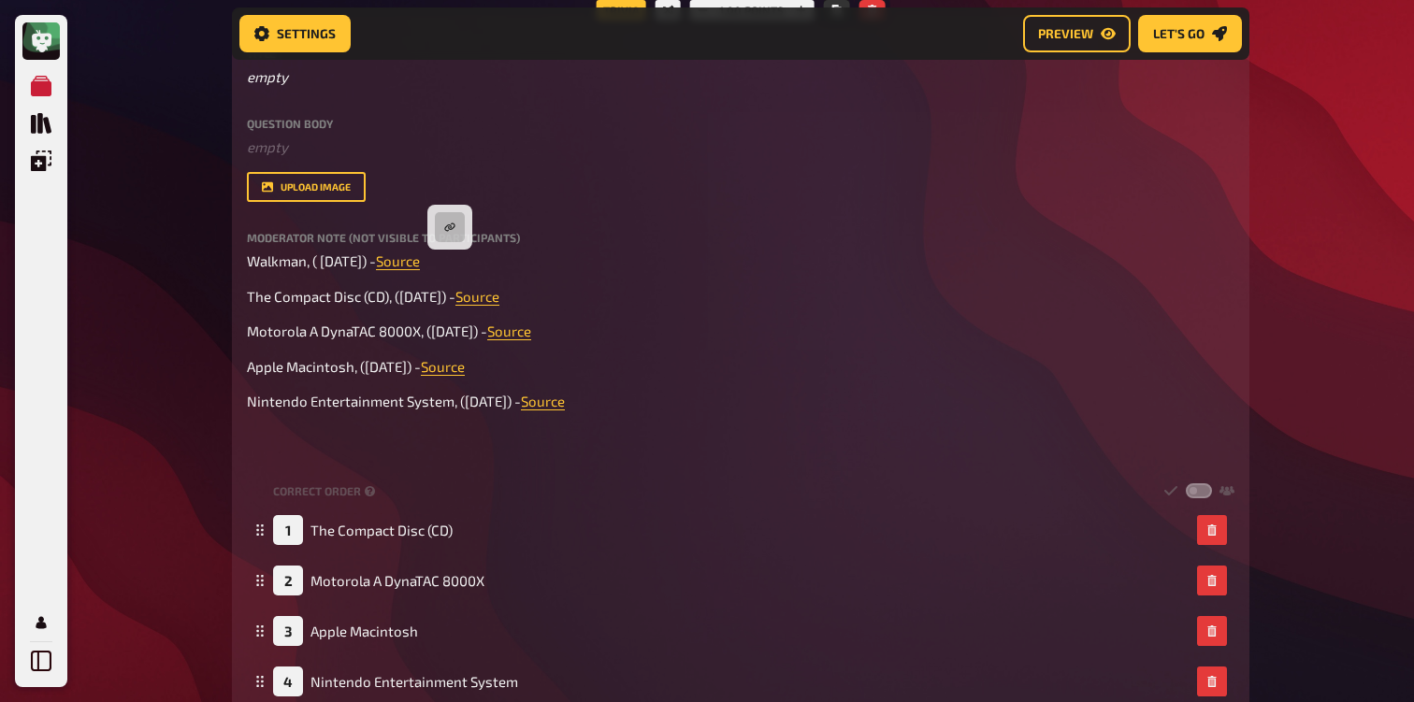
click at [179, 300] on div "My Quizzes Quiz Library Overlays Profile Home My Quizzes 80s [Remastered] ✅​🇬🇧​…" at bounding box center [707, 566] width 1414 height 2367
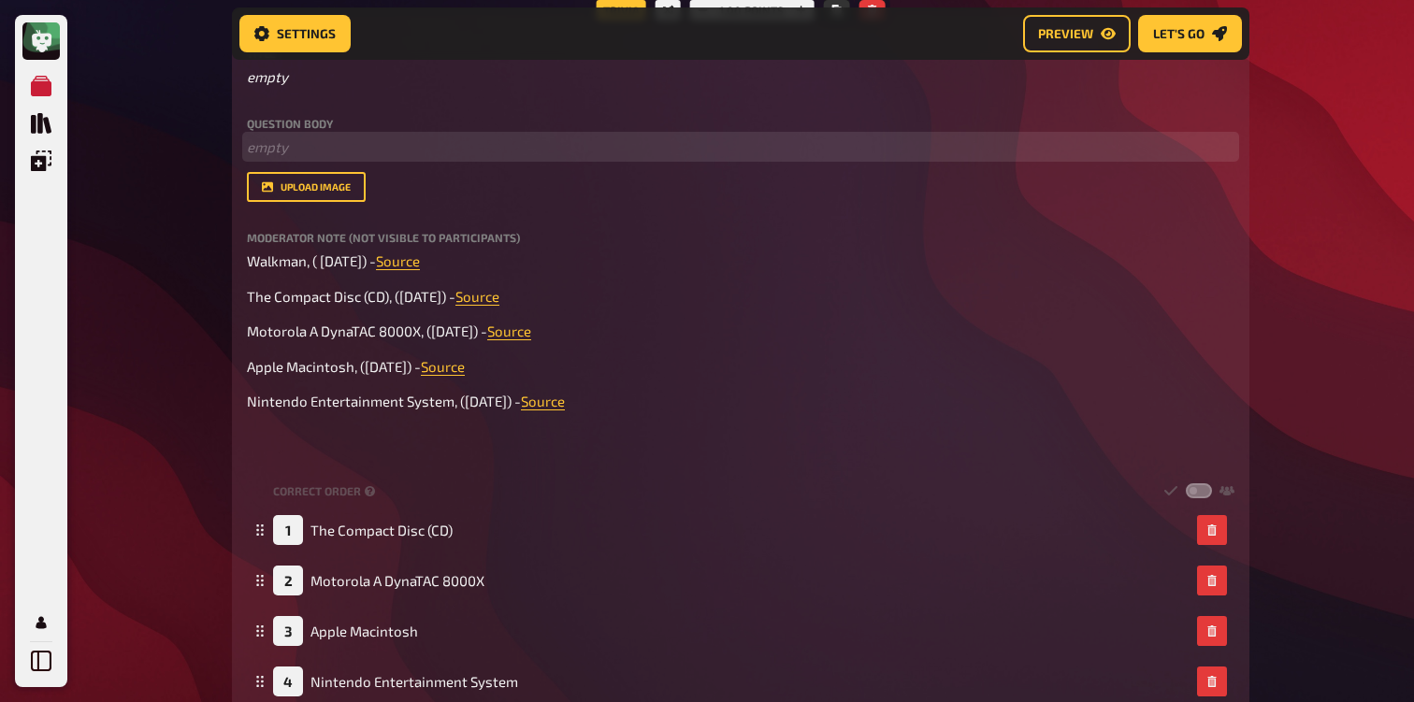
click at [372, 144] on p "﻿ empty" at bounding box center [740, 148] width 987 height 22
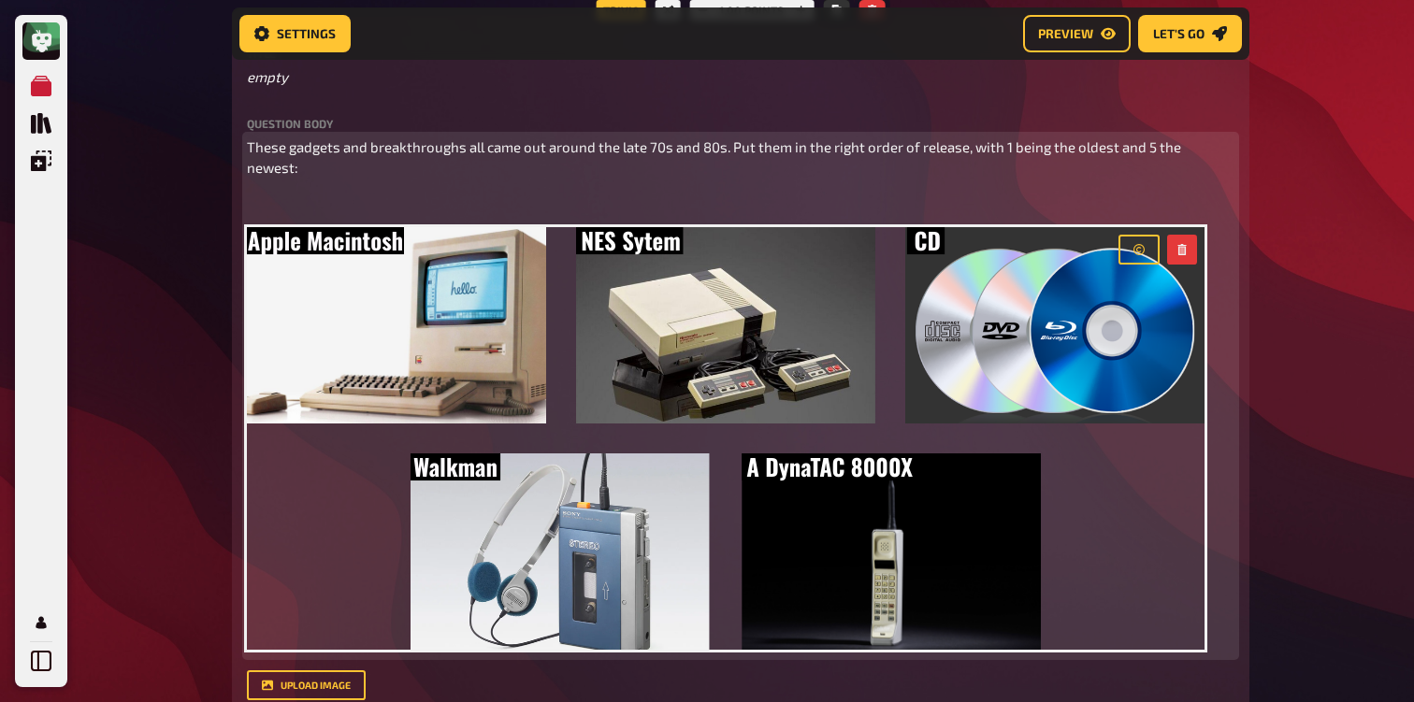
click at [315, 193] on p "﻿" at bounding box center [740, 204] width 987 height 22
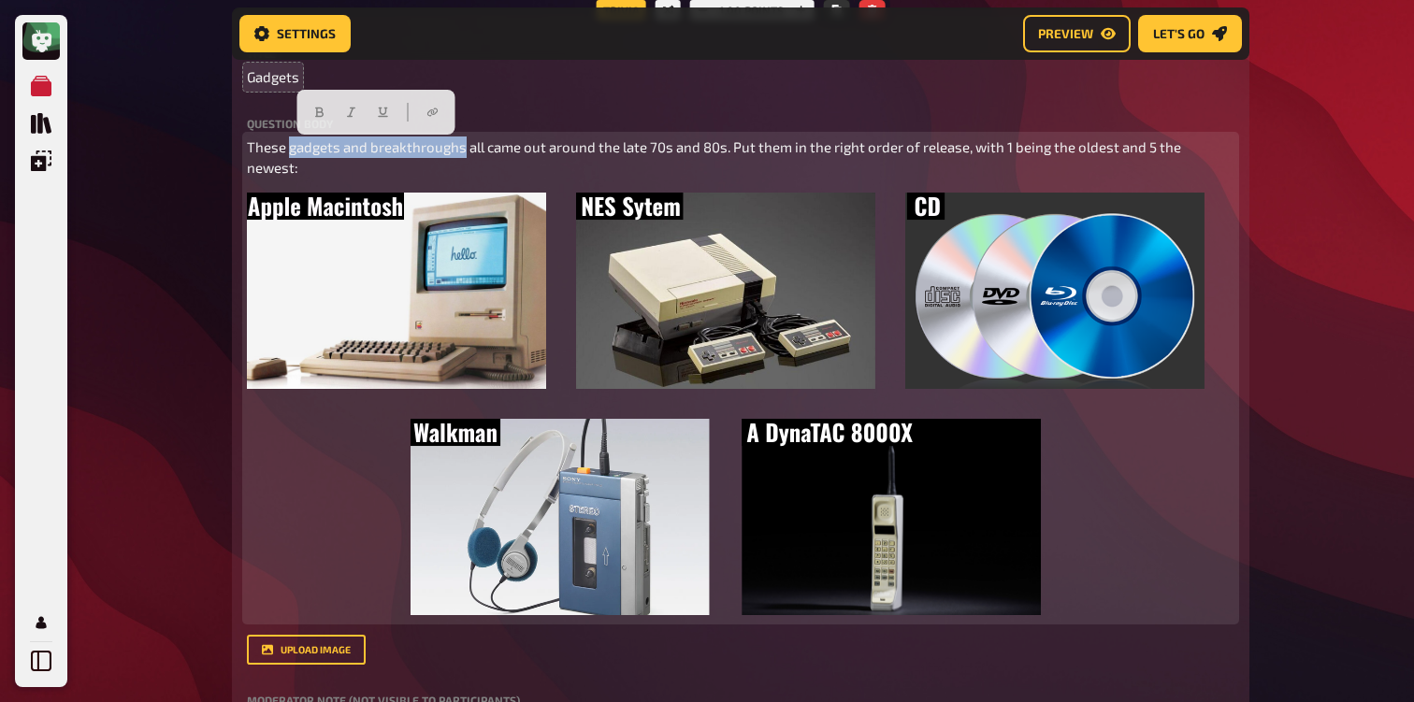
drag, startPoint x: 288, startPoint y: 151, endPoint x: 464, endPoint y: 147, distance: 175.8
click at [464, 147] on span "These gadgets and breakthroughs all came out around the late 70s and 80s. Put t…" at bounding box center [715, 157] width 937 height 38
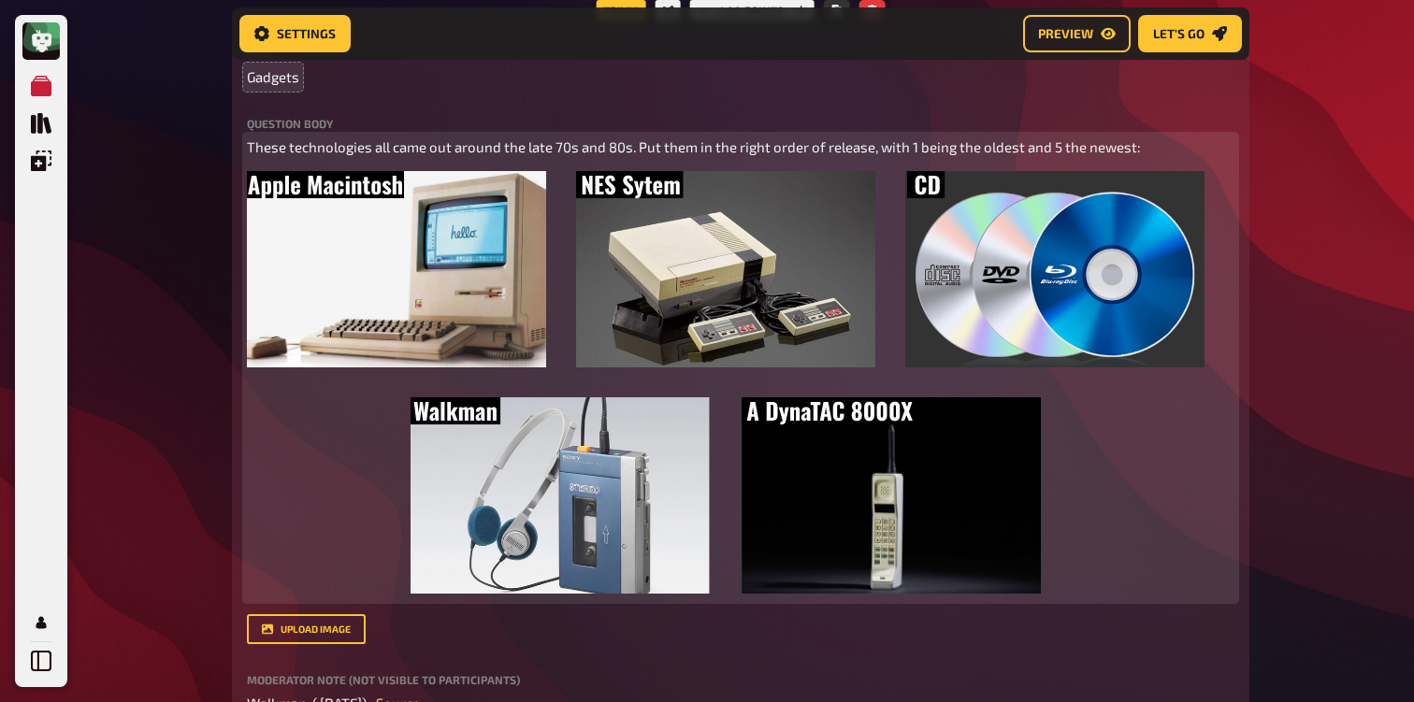
click at [315, 149] on span "These technologies all came out around the late 70s and 80s. Put them in the ri…" at bounding box center [694, 146] width 894 height 17
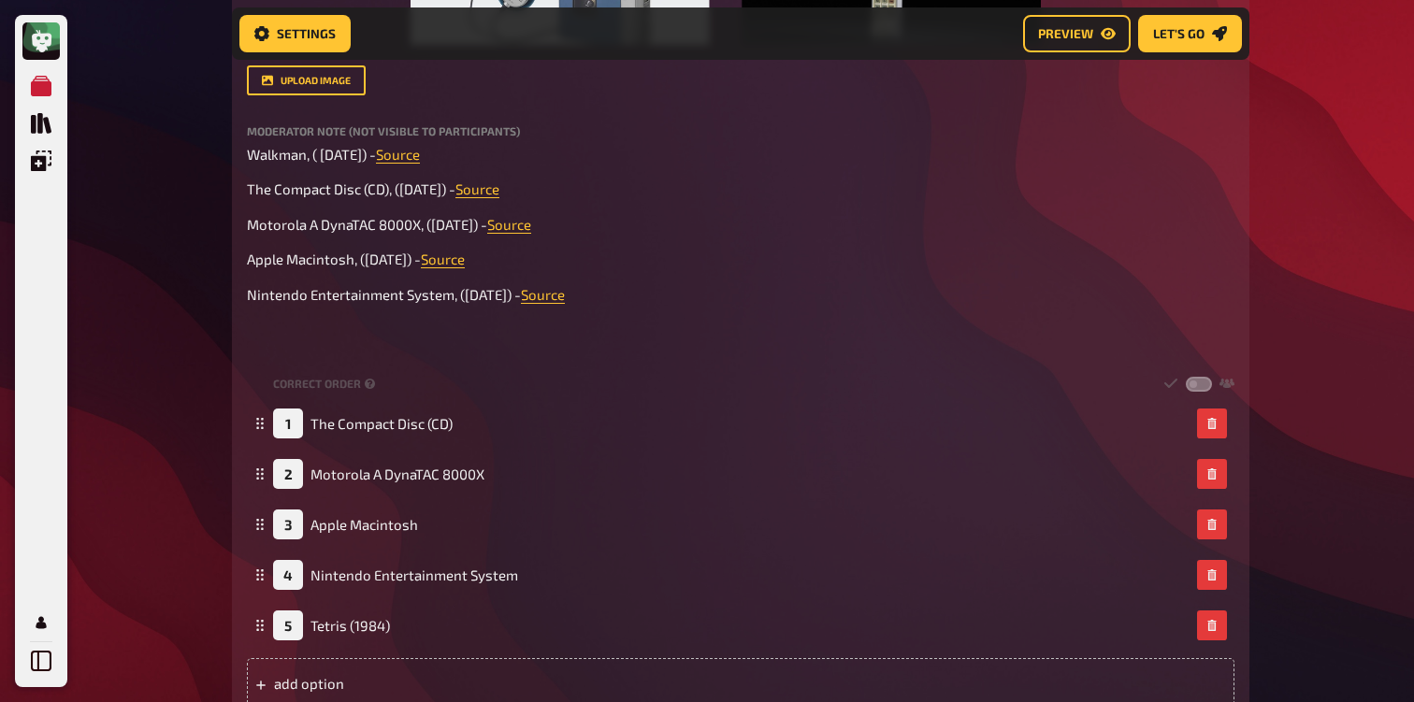
scroll to position [1173, 0]
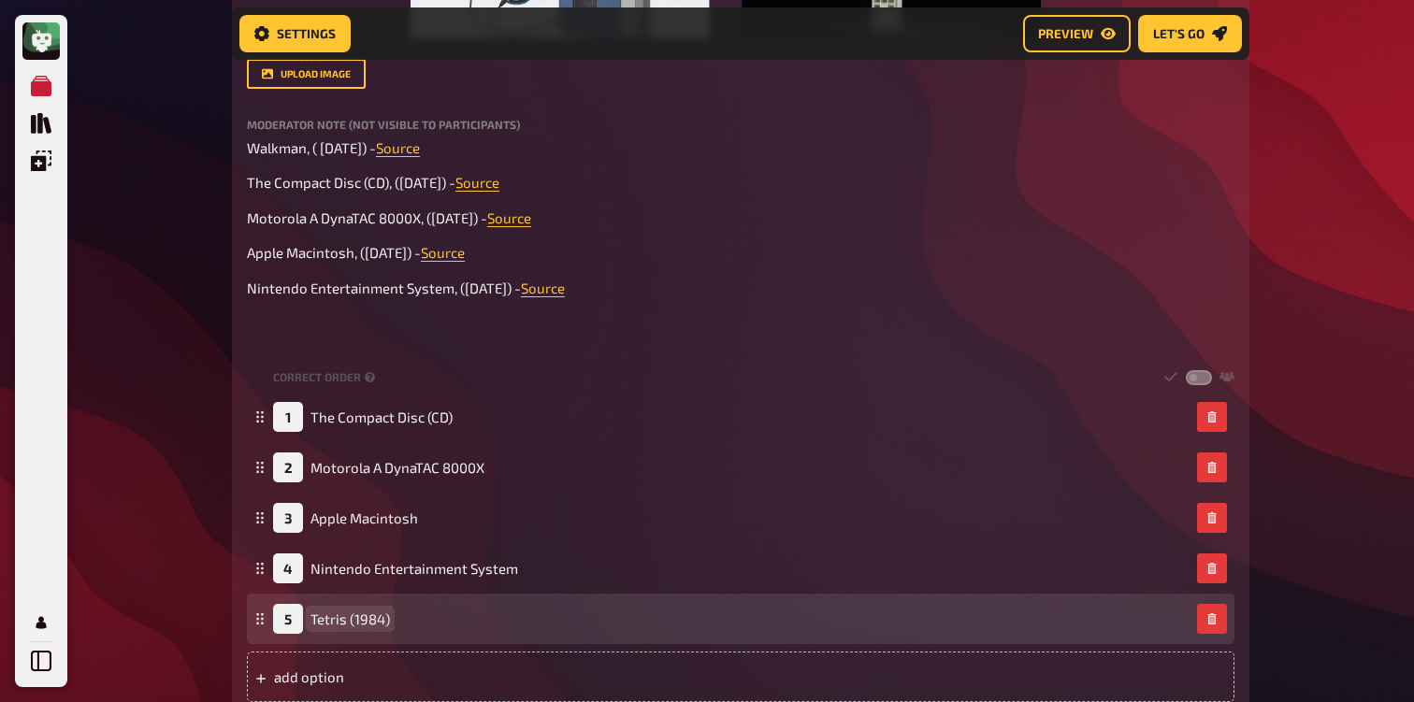
click at [331, 616] on span "Tetris (1984)" at bounding box center [349, 619] width 79 height 17
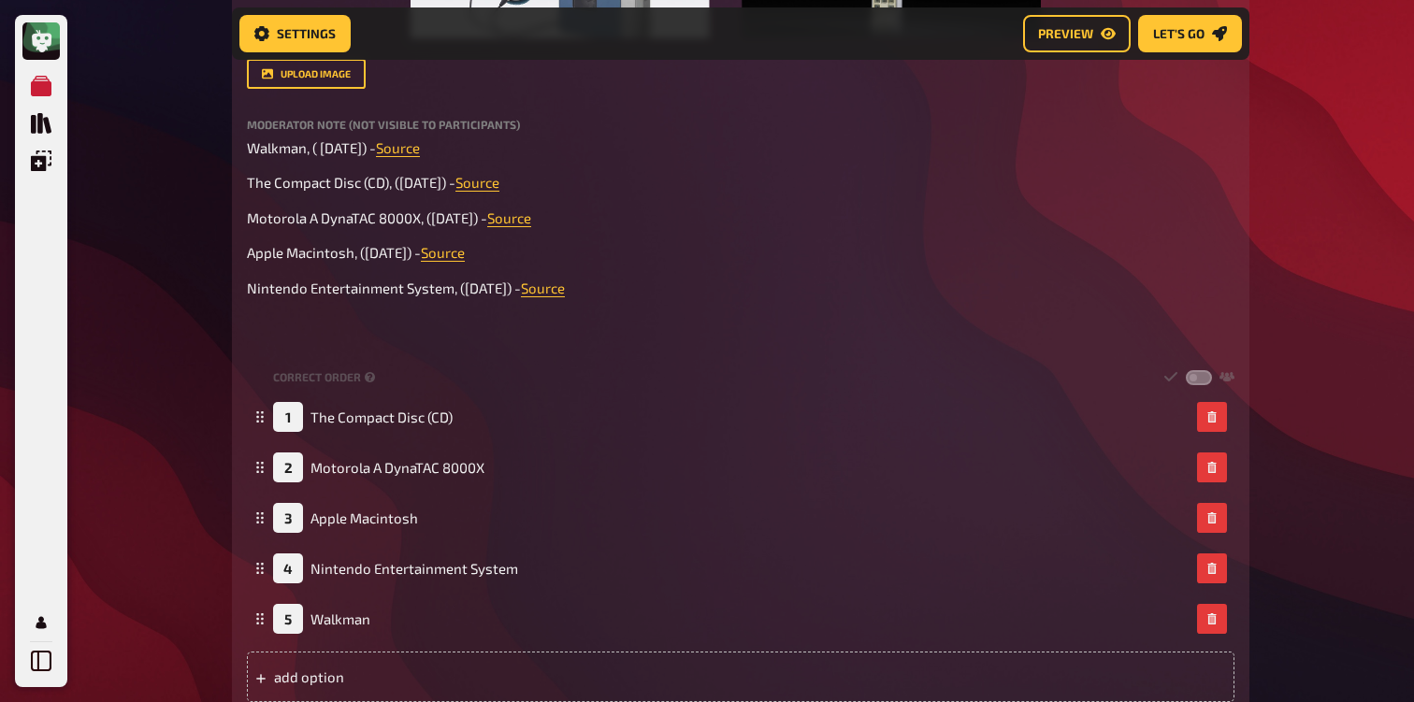
click at [123, 619] on div "My Quizzes Quiz Library Overlays Profile Home My Quizzes 80s [Remastered] ✅​🇬🇧​…" at bounding box center [707, 232] width 1414 height 2810
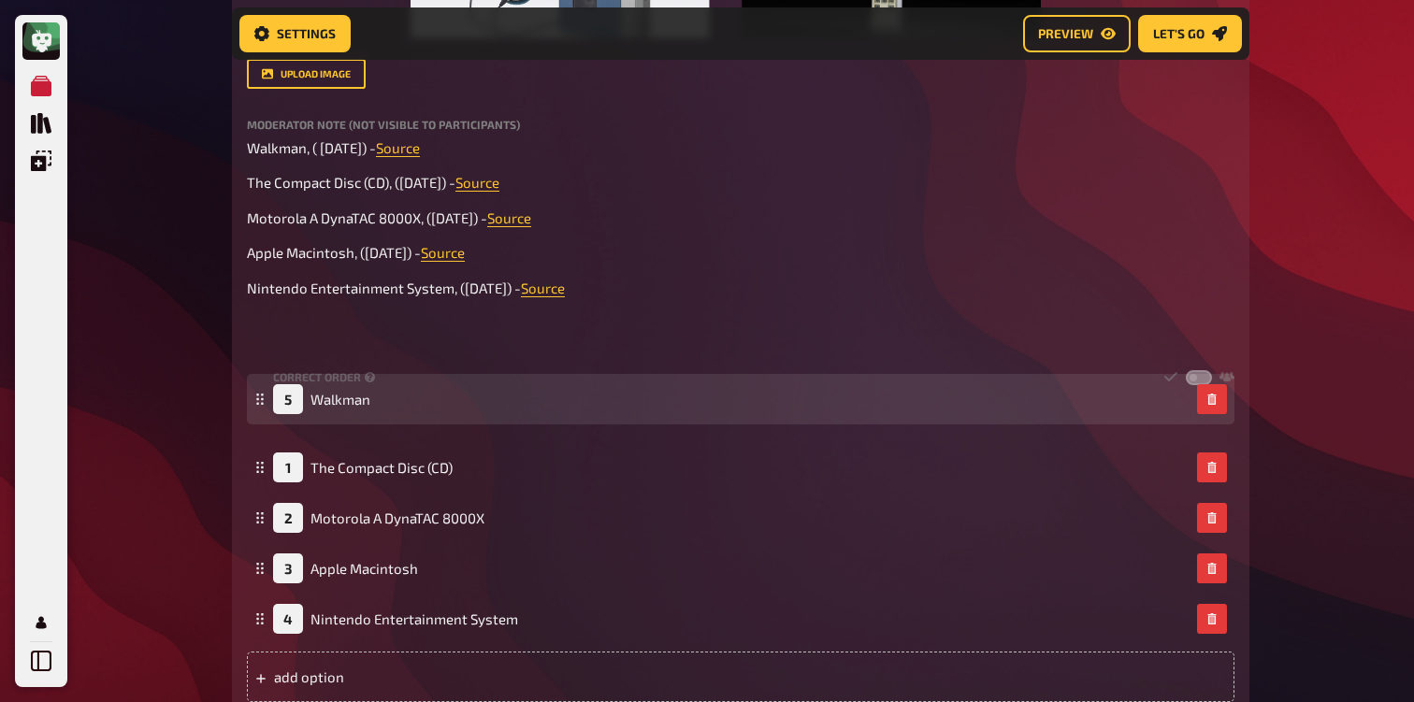
drag, startPoint x: 258, startPoint y: 622, endPoint x: 278, endPoint y: 405, distance: 217.8
click at [278, 405] on div "5 Walkman" at bounding box center [740, 399] width 987 height 50
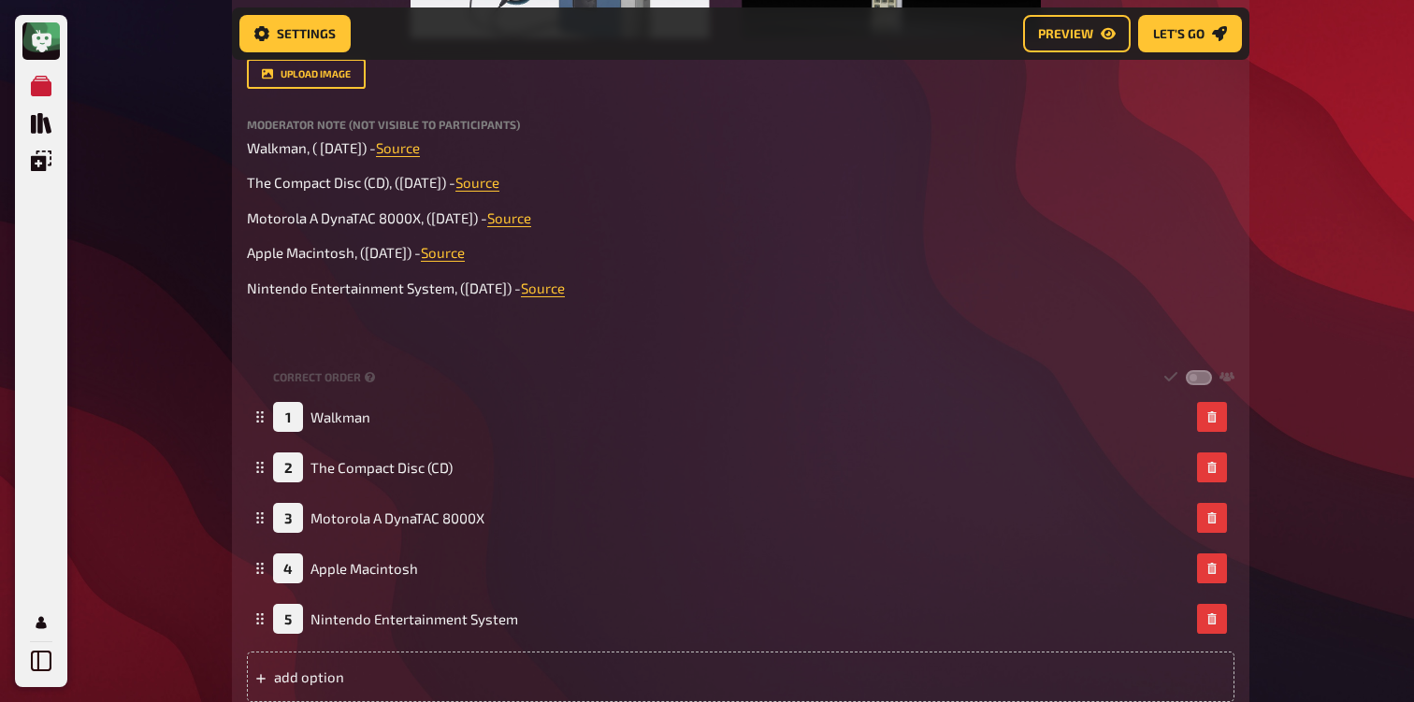
click at [180, 560] on div "My Quizzes Quiz Library Overlays Profile Home My Quizzes 80s [Remastered] ✅​🇬🇧​…" at bounding box center [707, 232] width 1414 height 2810
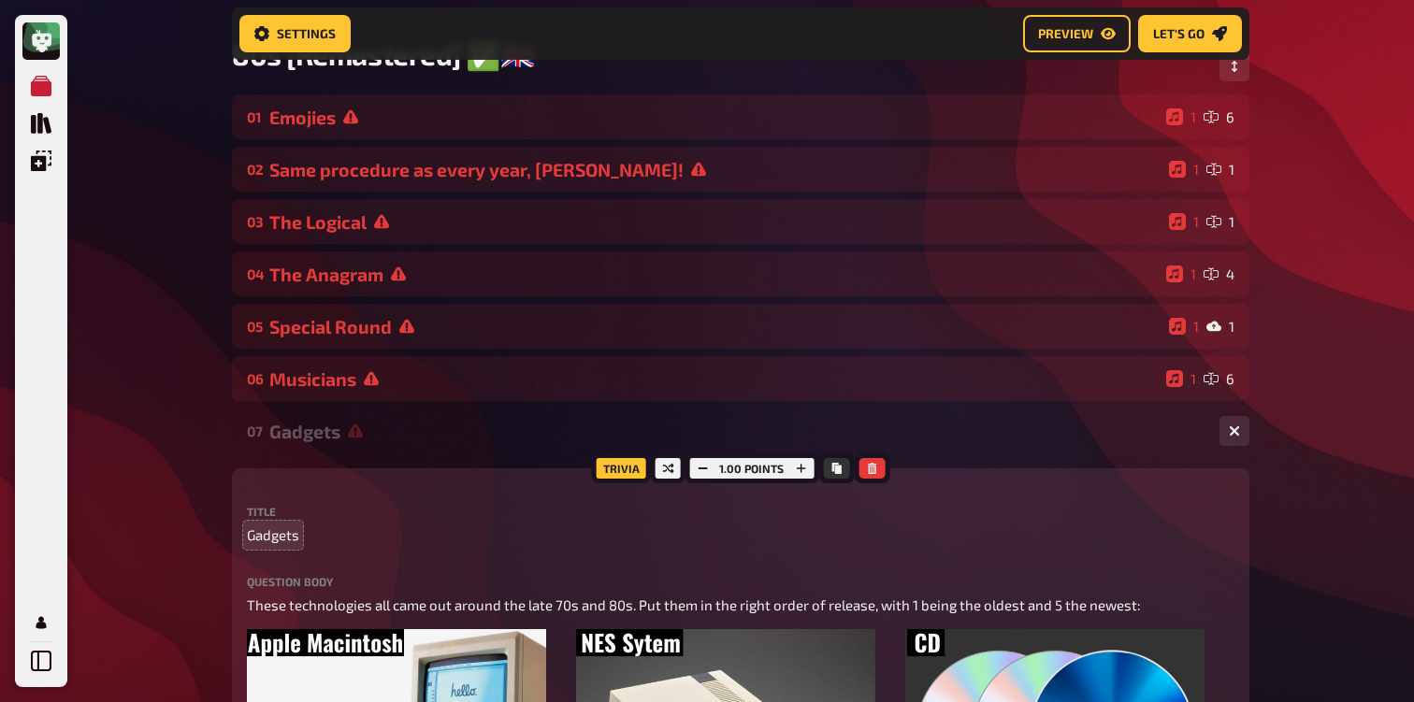
scroll to position [157, 0]
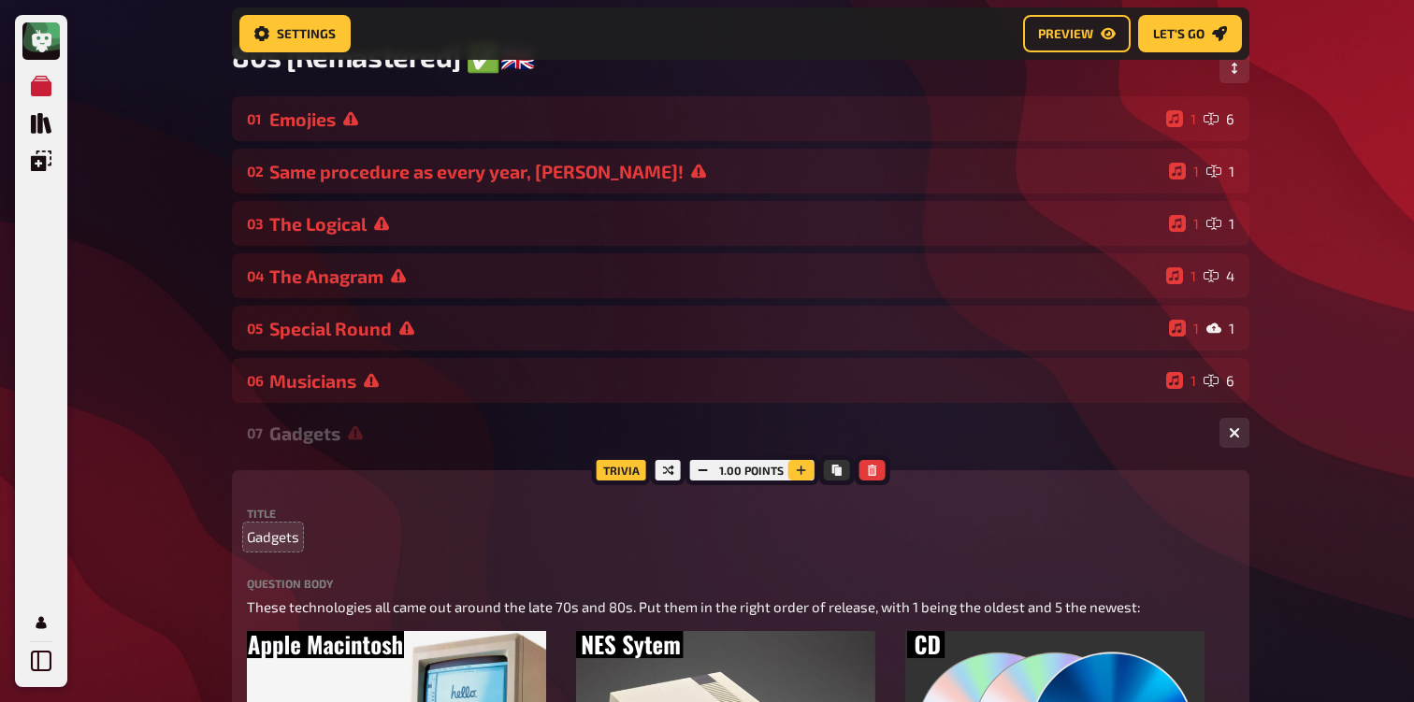
click at [797, 472] on icon "button" at bounding box center [801, 470] width 9 height 9
click at [796, 472] on icon "button" at bounding box center [801, 470] width 11 height 11
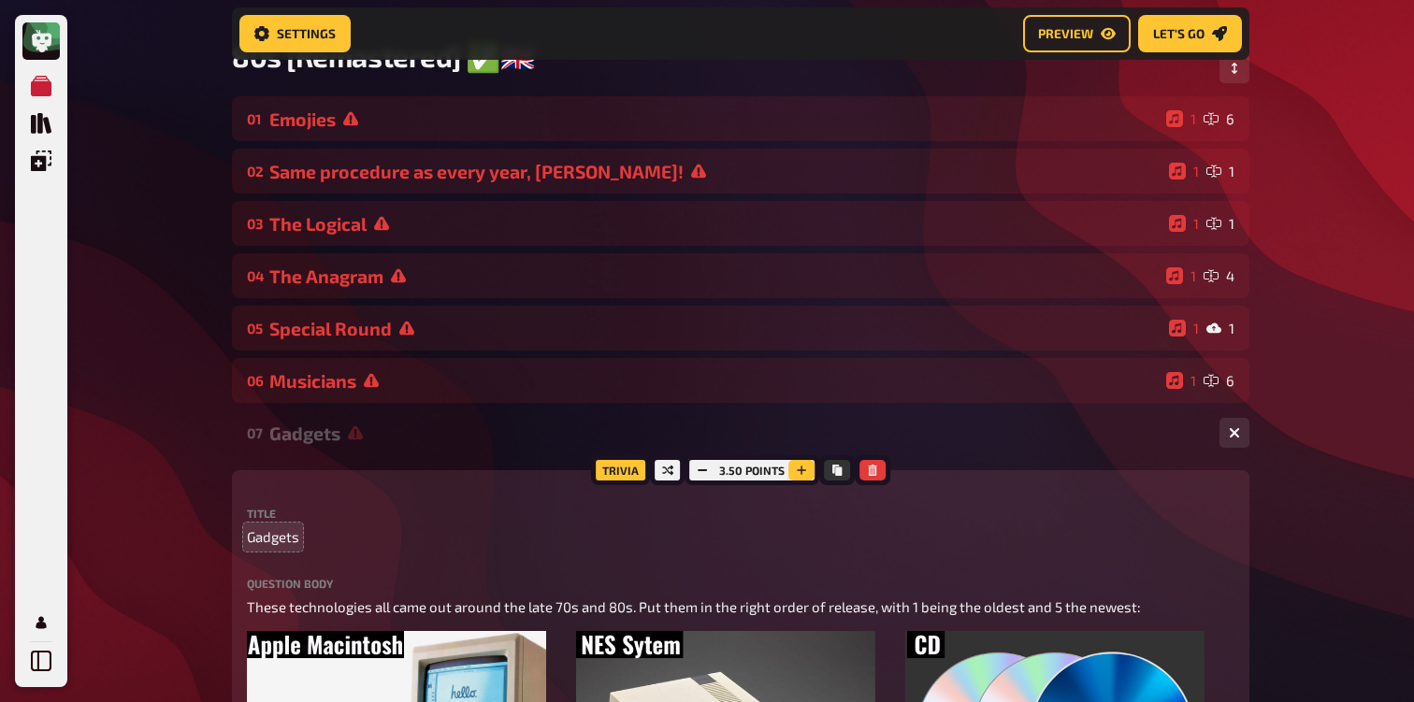
click at [796, 472] on icon "button" at bounding box center [801, 470] width 11 height 11
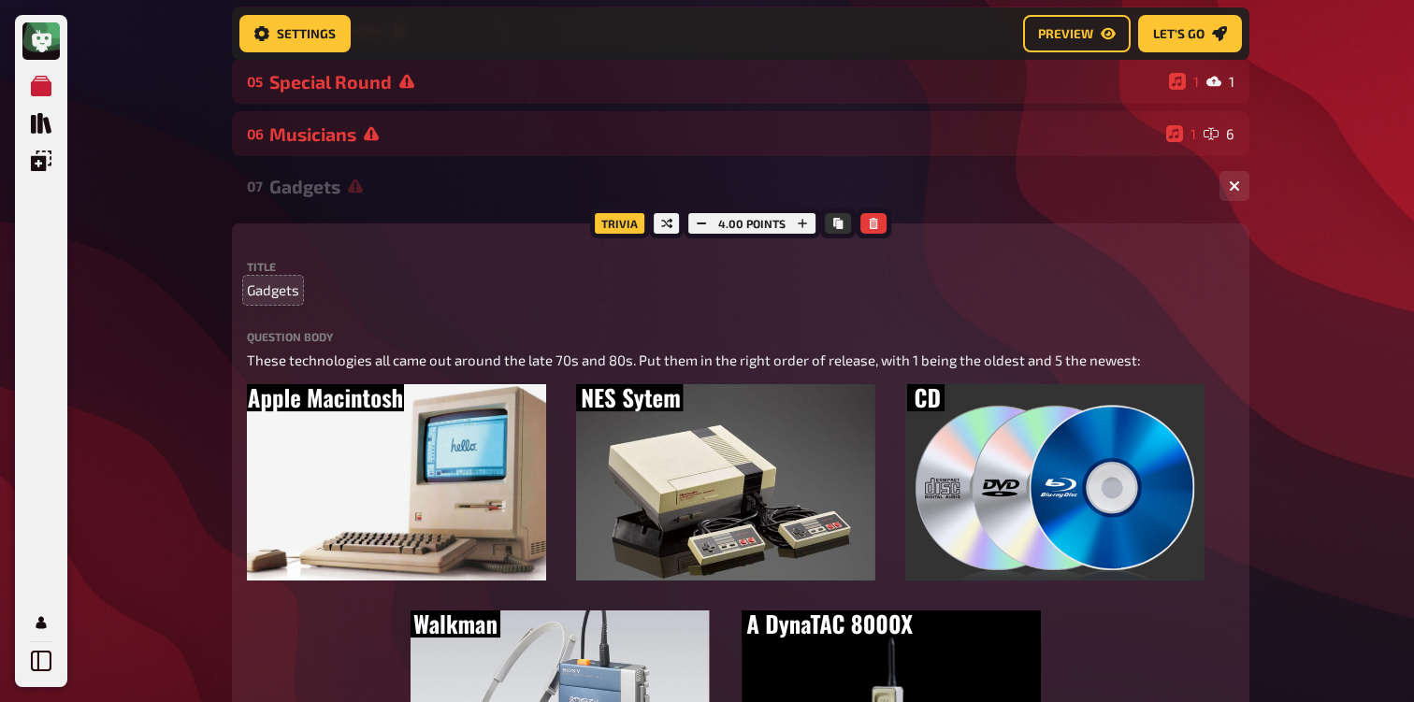
scroll to position [320, 0]
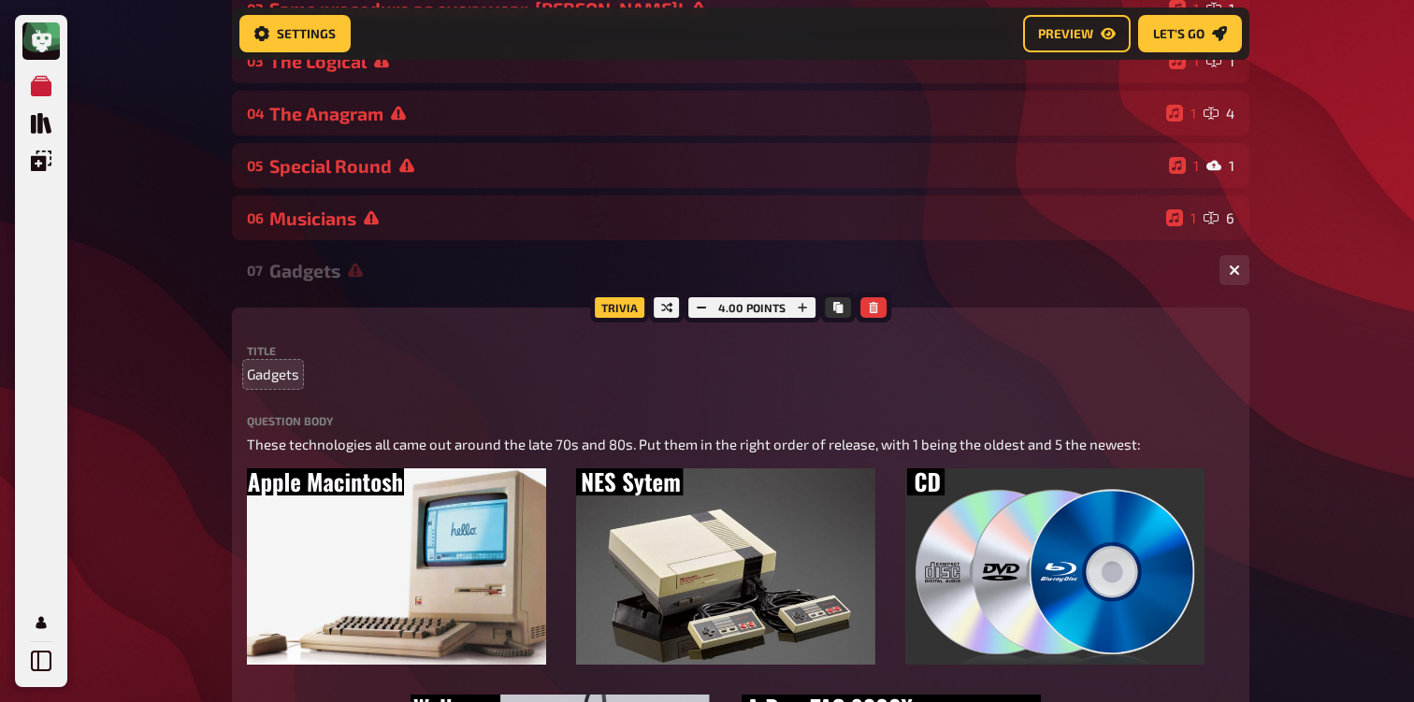
click at [323, 274] on div "Gadgets" at bounding box center [736, 271] width 935 height 22
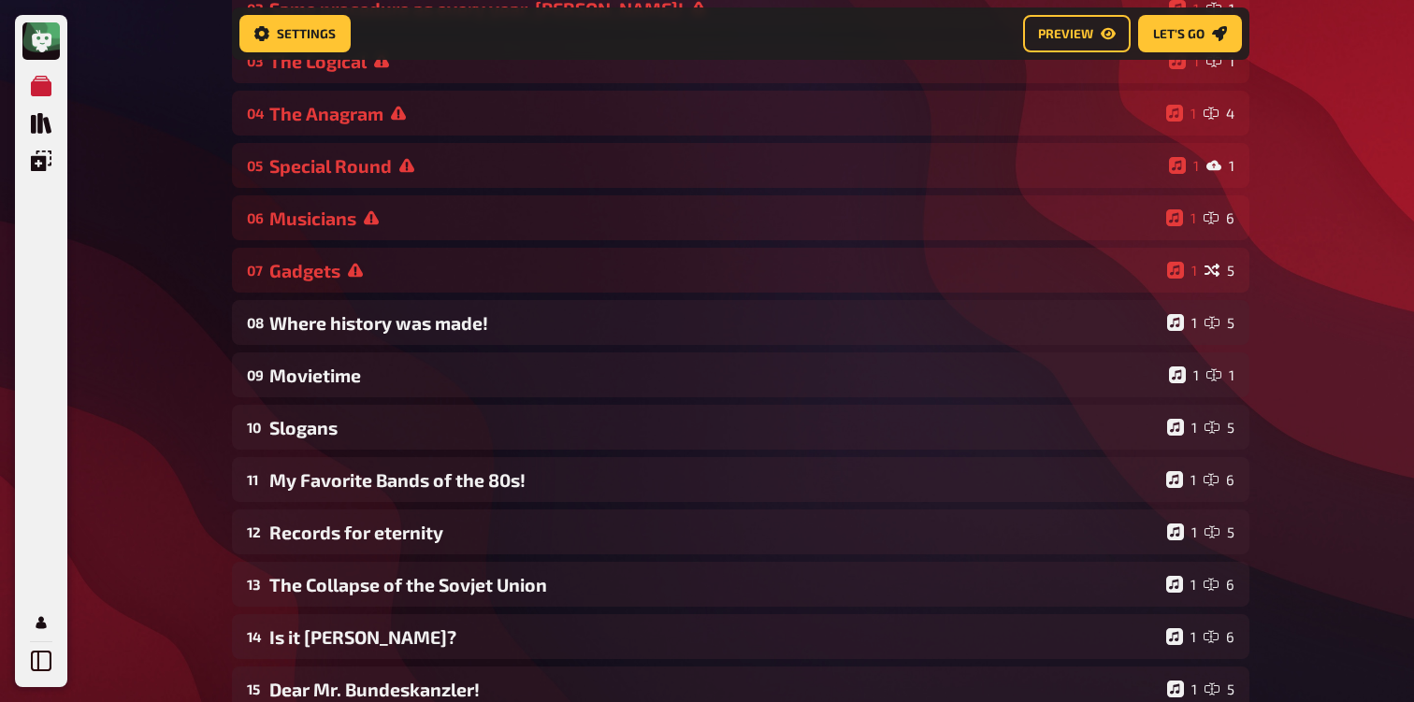
click at [137, 308] on div "My Quizzes Quiz Library Overlays Profile Home My Quizzes 80s [Remastered] ✅​🇬🇧​…" at bounding box center [707, 325] width 1414 height 1291
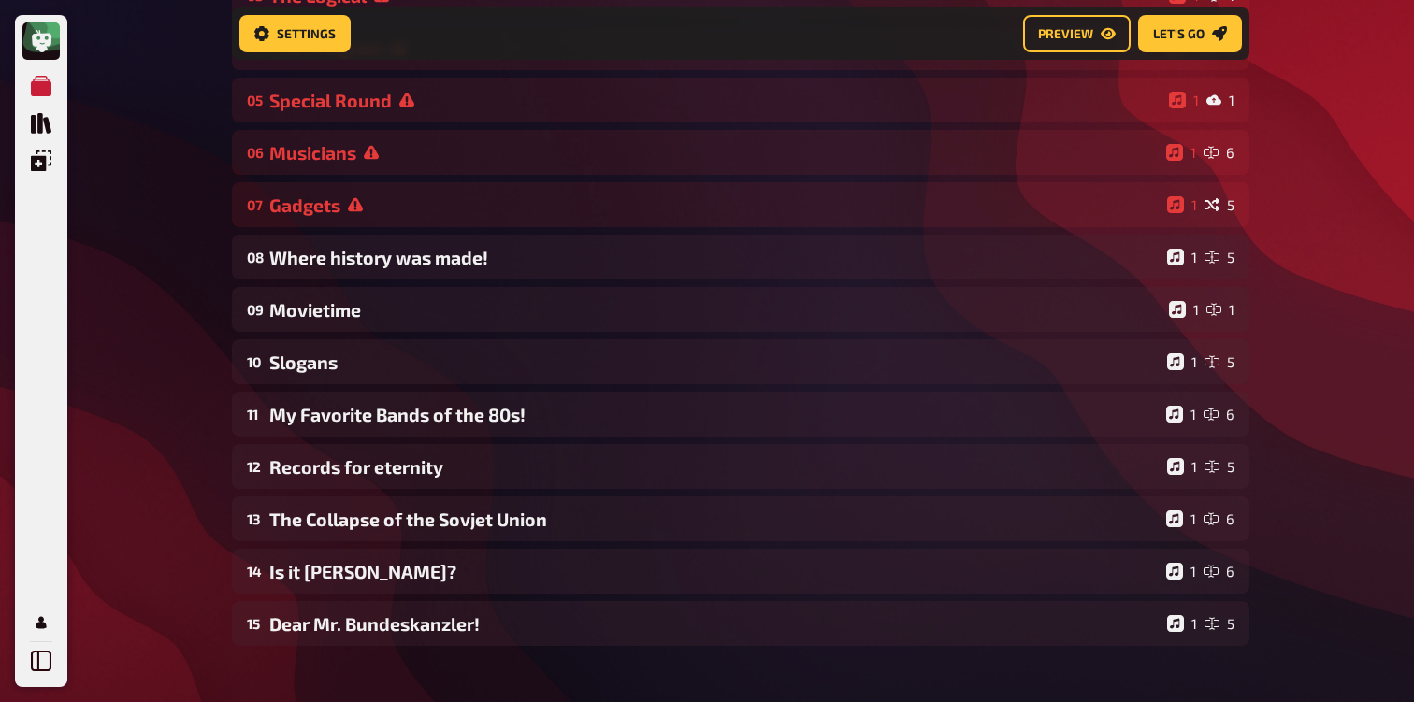
scroll to position [369, 0]
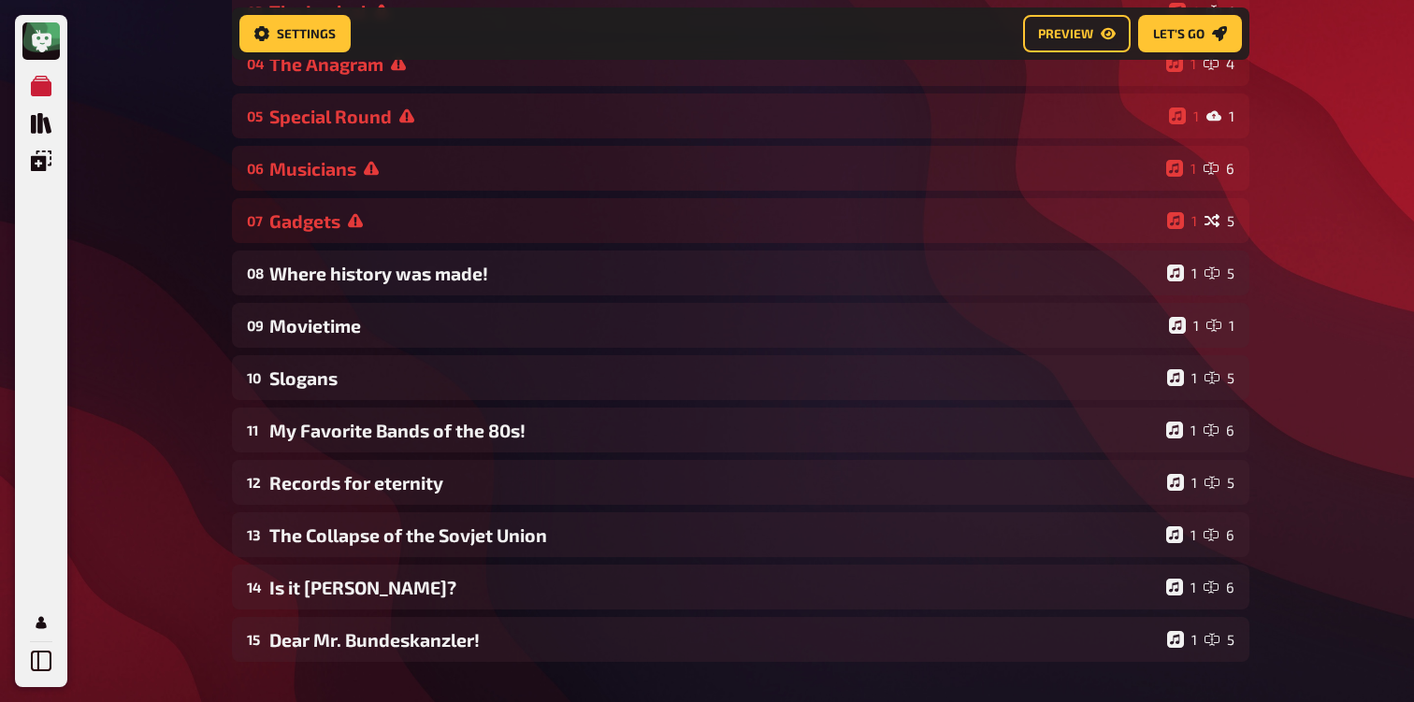
click at [149, 259] on div "My Quizzes Quiz Library Overlays Profile Home My Quizzes 80s [Remastered] ✅​🇬🇧​…" at bounding box center [707, 276] width 1414 height 1291
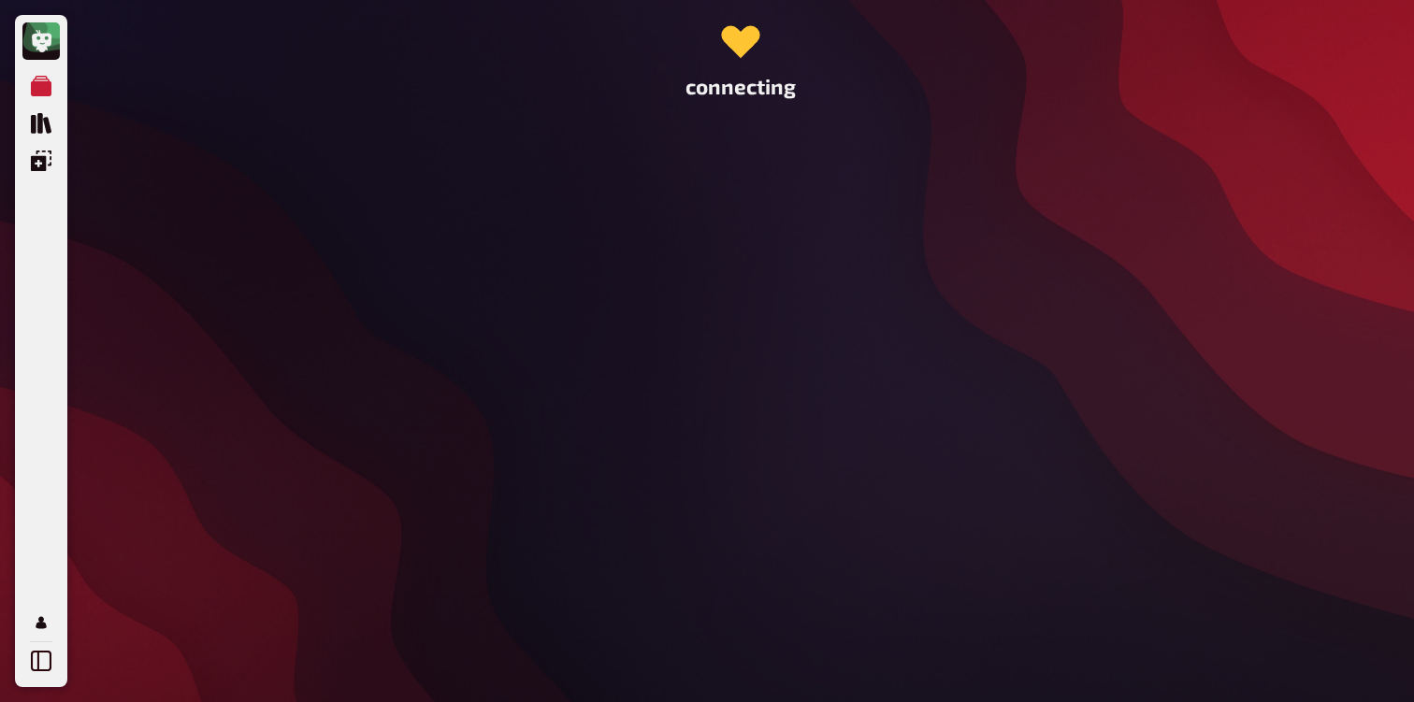
scroll to position [0, 0]
